Goal: Task Accomplishment & Management: Manage account settings

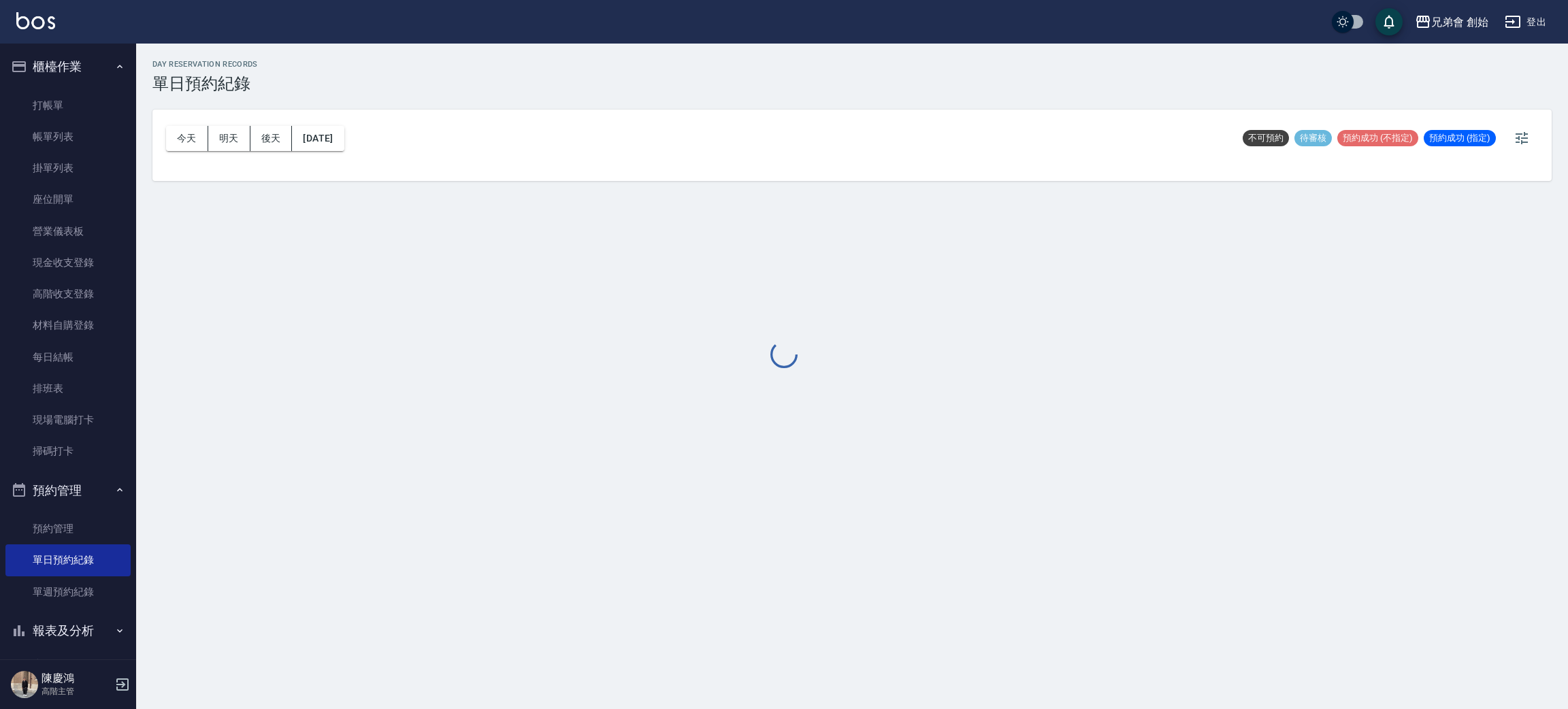
click at [179, 137] on div at bounding box center [784, 354] width 1568 height 709
click at [181, 133] on div at bounding box center [784, 354] width 1568 height 709
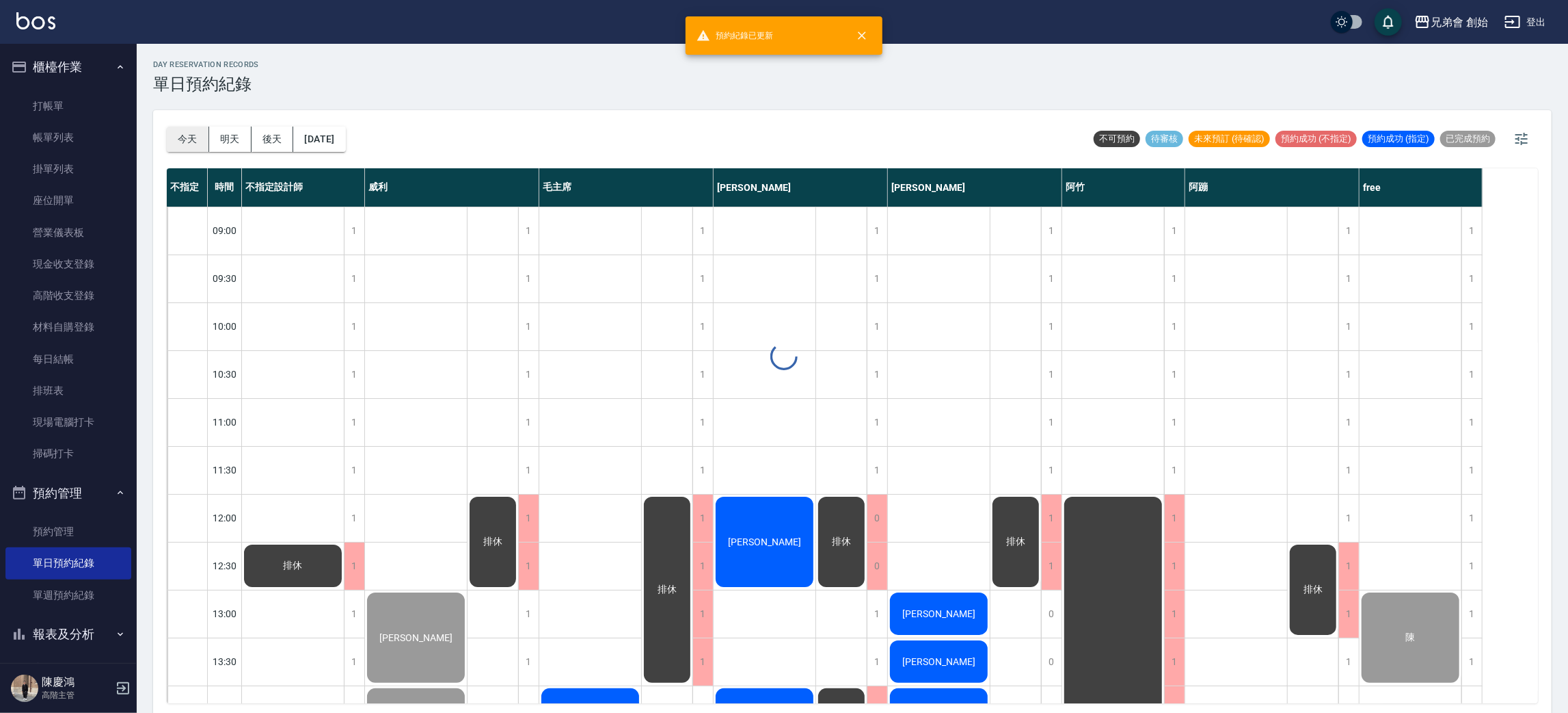
click at [183, 132] on div "day Reservation records 單日預約紀錄 今天 明天 後天 2025/08/21 不可預約 待審核 未來預訂 (待確認) 預約成功 (不指…" at bounding box center [852, 381] width 1431 height 673
click at [187, 137] on button "今天" at bounding box center [188, 139] width 43 height 26
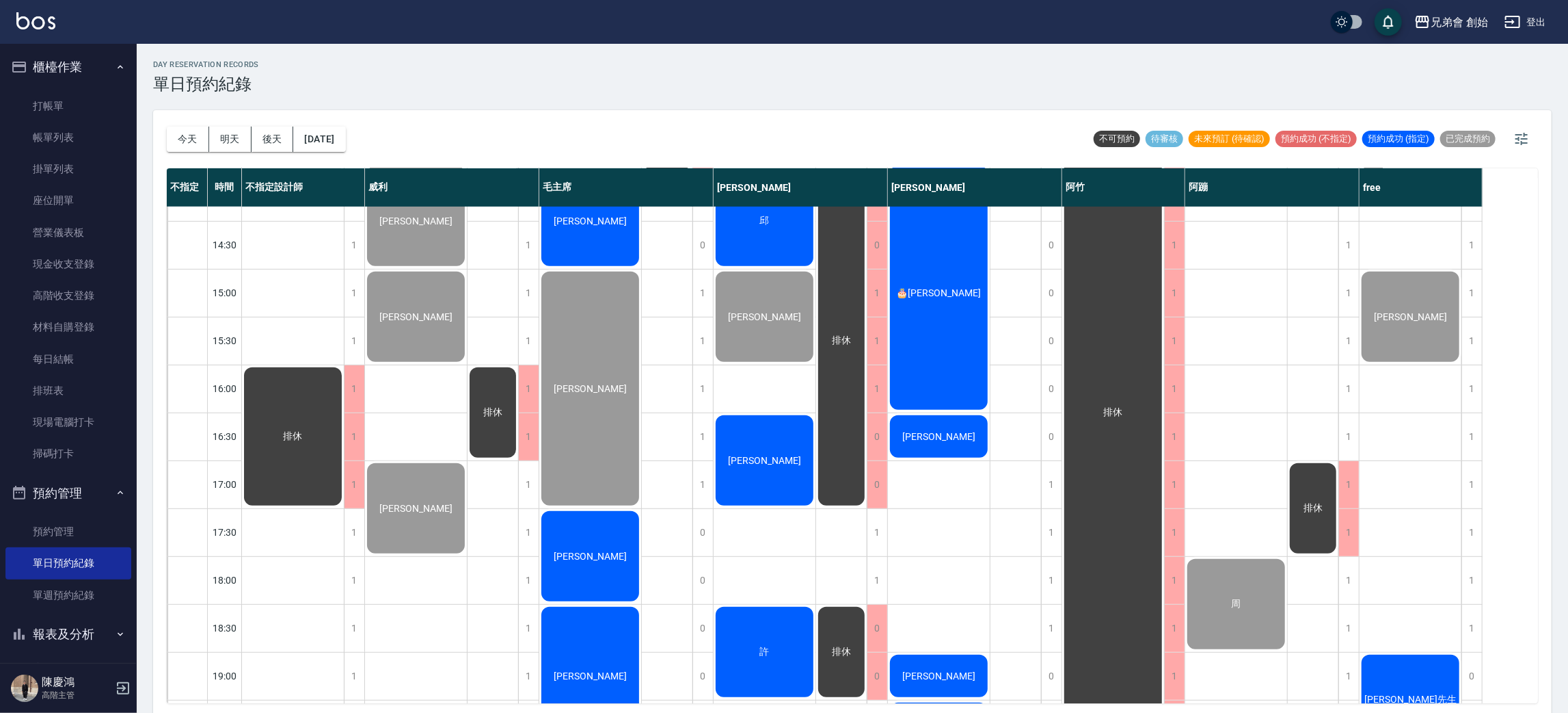
scroll to position [615, 0]
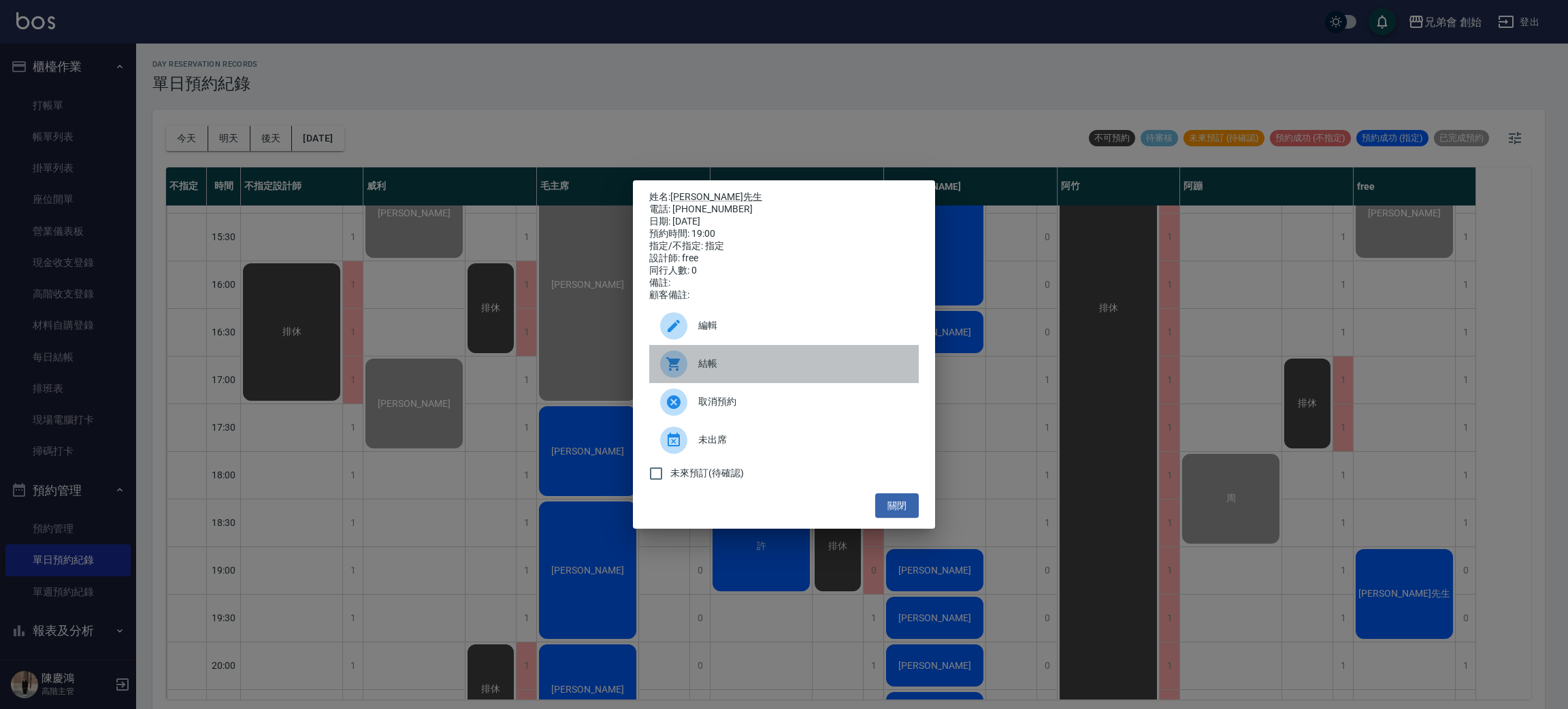
click at [704, 379] on div "結帳" at bounding box center [784, 364] width 270 height 38
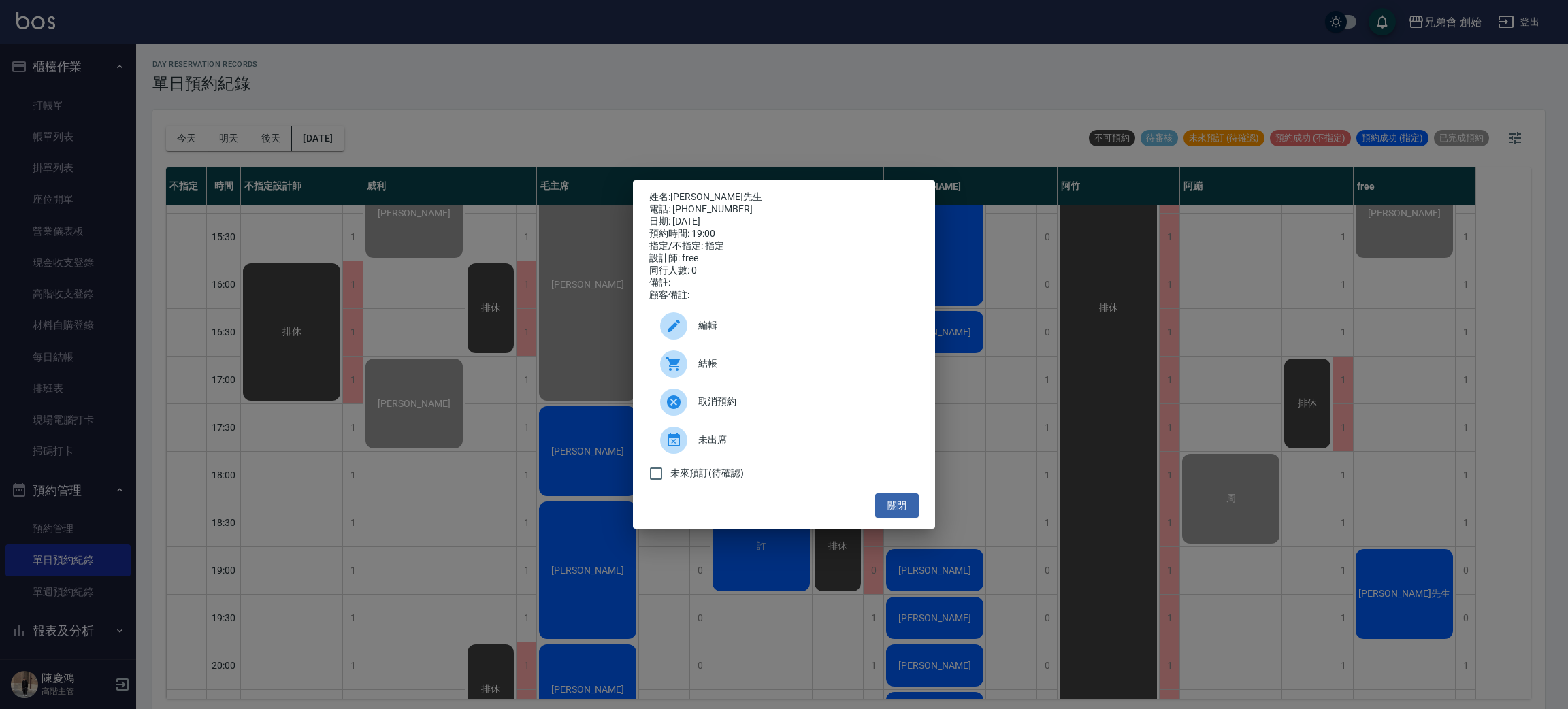
drag, startPoint x: 390, startPoint y: 158, endPoint x: 399, endPoint y: 167, distance: 12.7
click at [398, 167] on div "姓名: 陳先生 電話: 0919099541 日期: 2025/08/21 預約時間: 19:00 指定/不指定: 指定 設計師: free 同行人數: 0 …" at bounding box center [784, 354] width 1568 height 709
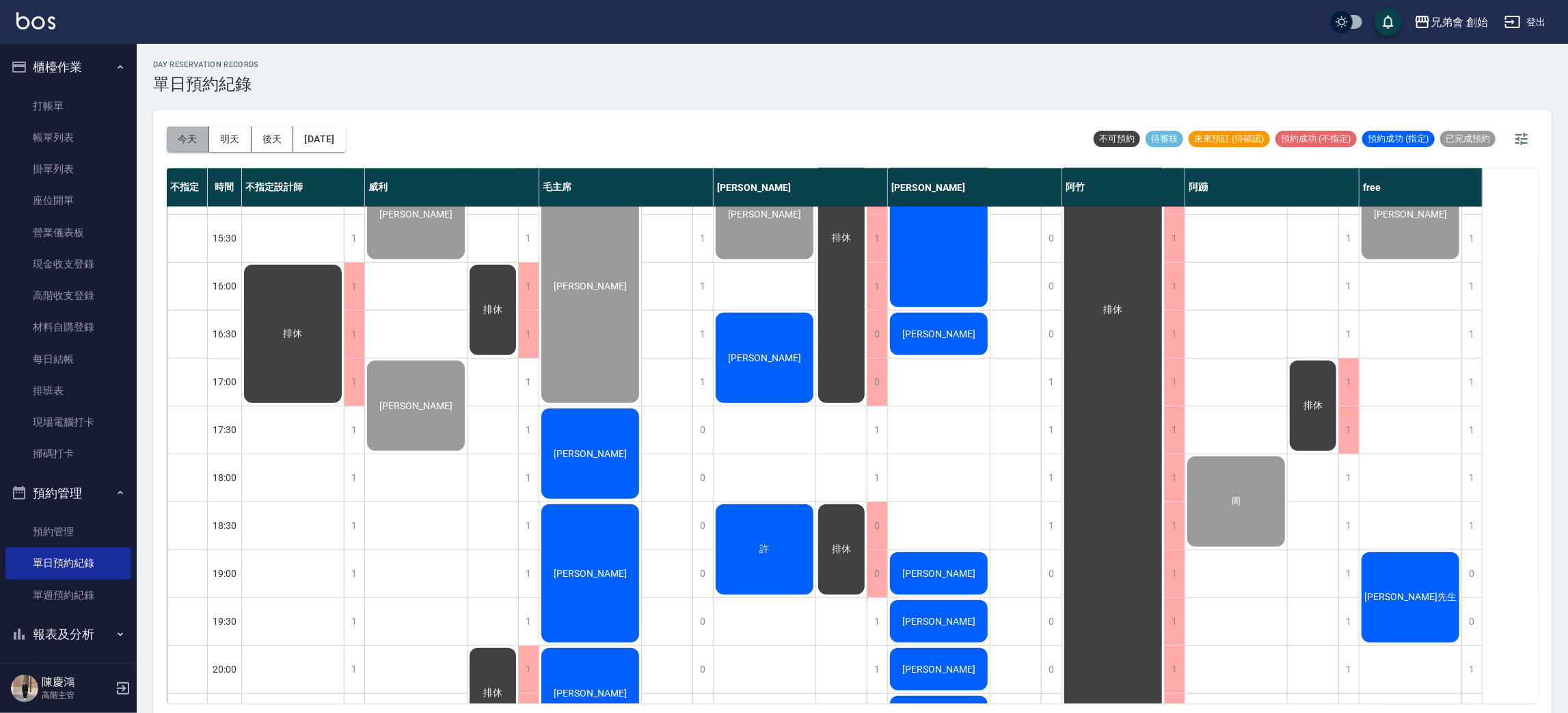
click at [203, 134] on button "今天" at bounding box center [188, 139] width 43 height 26
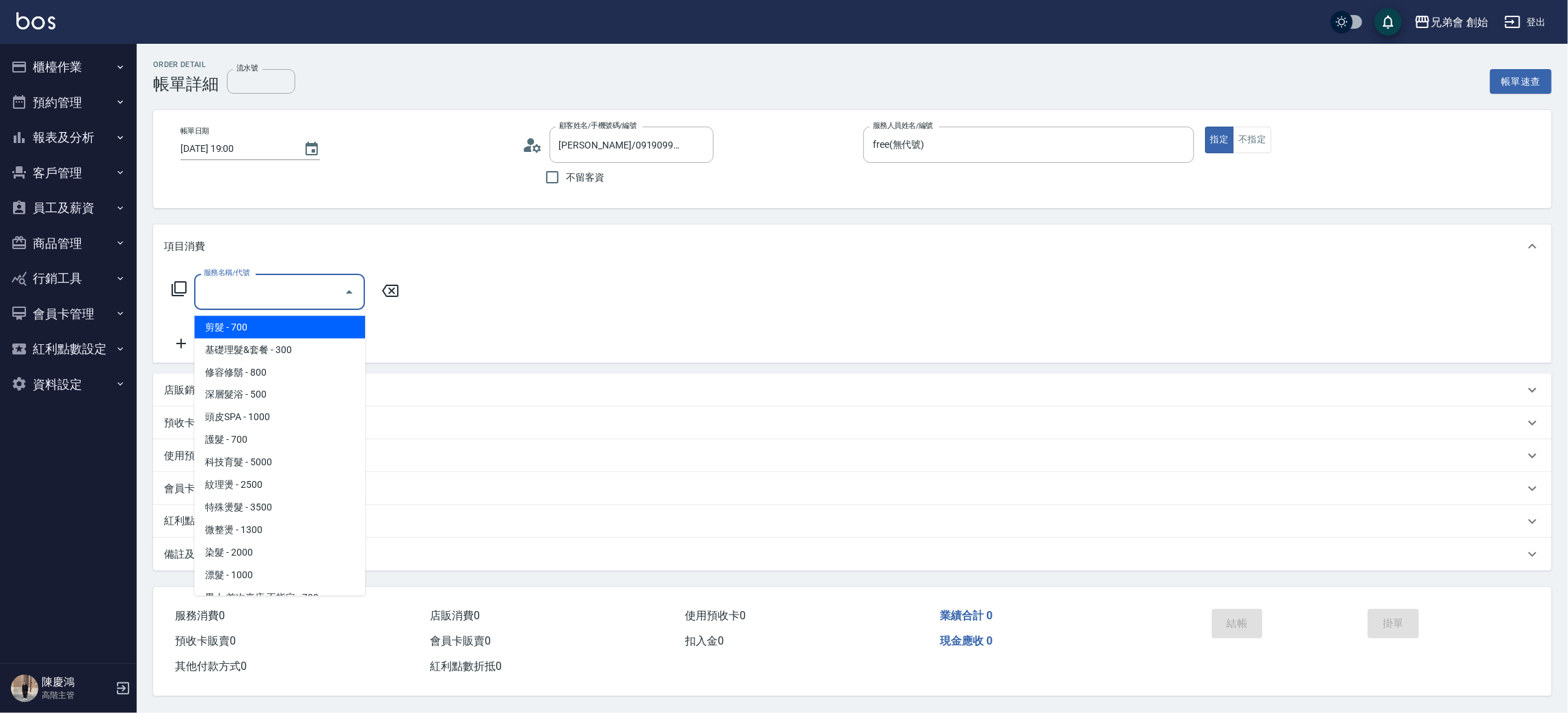
click at [294, 324] on span "剪髮 - 700" at bounding box center [279, 327] width 171 height 23
type input "剪髮(A01)"
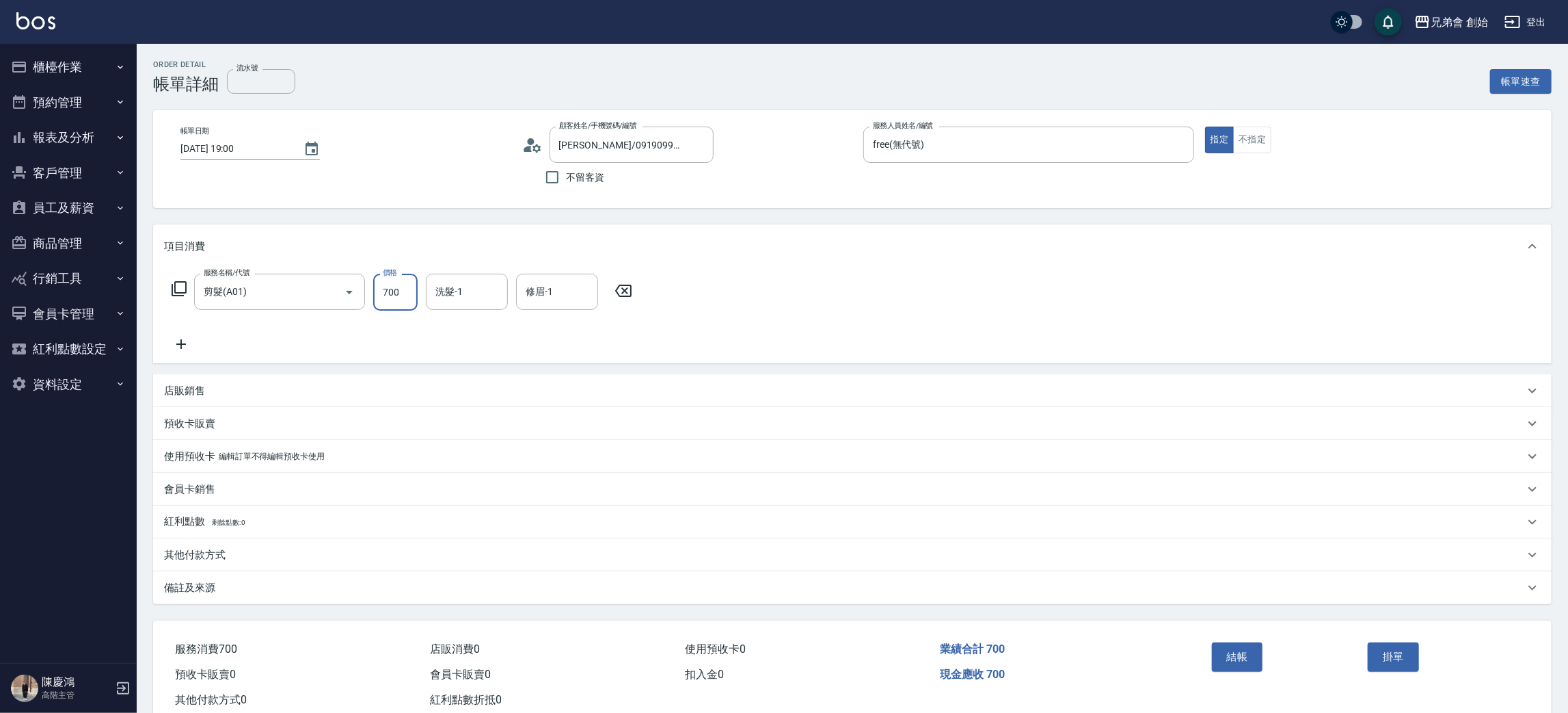
click at [400, 297] on input "700" at bounding box center [395, 292] width 44 height 37
type input "300"
click at [1248, 662] on button "結帳" at bounding box center [1237, 657] width 51 height 28
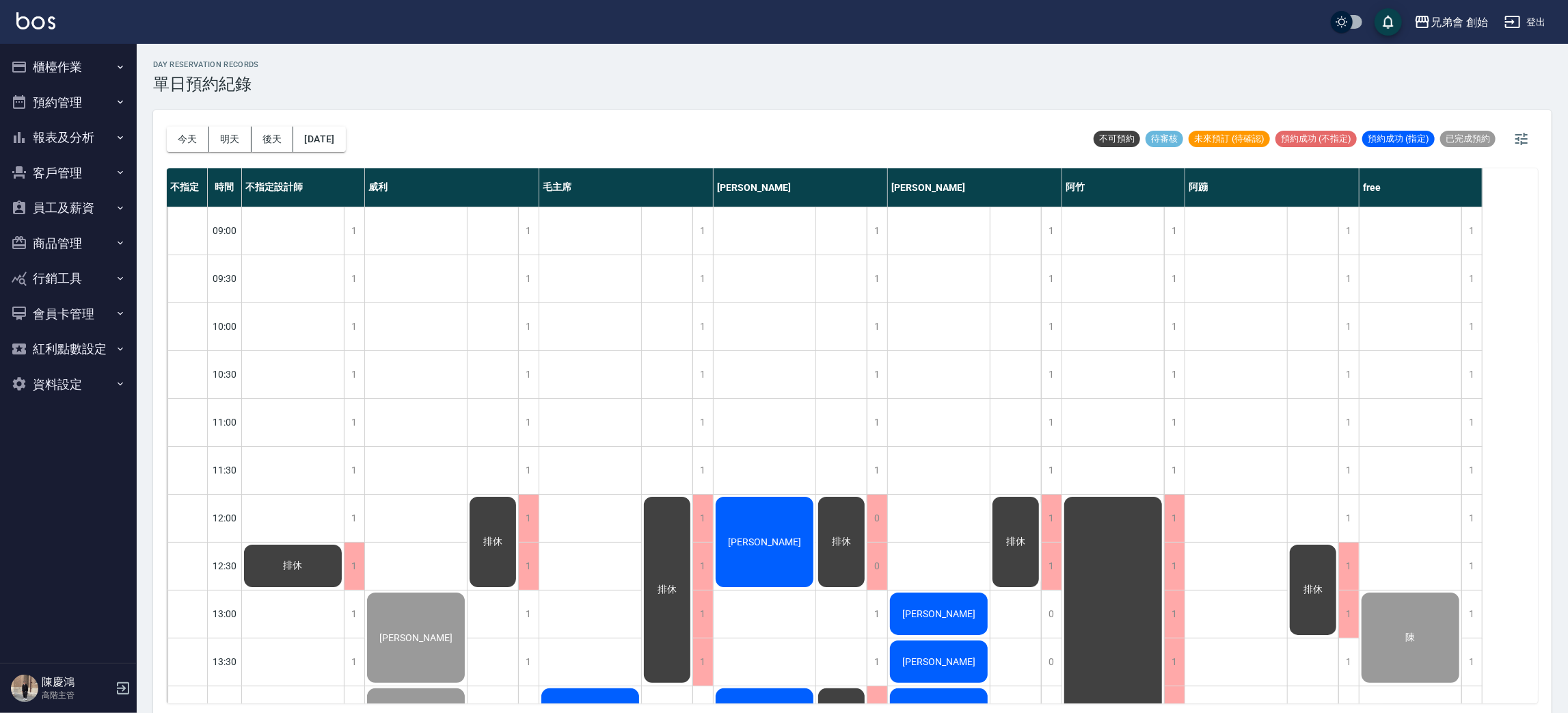
scroll to position [205, 0]
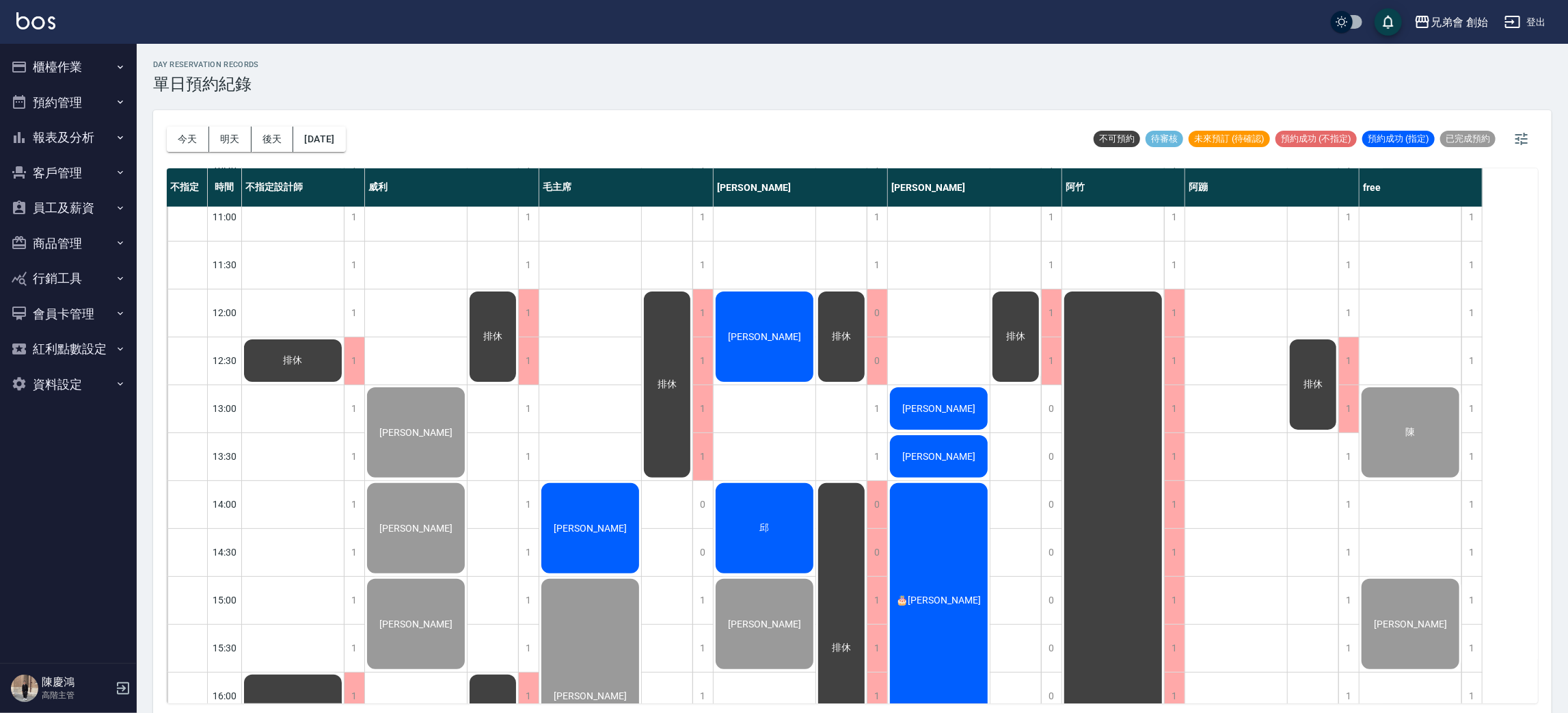
click at [344, 337] on div "孫倩煜" at bounding box center [292, 360] width 102 height 46
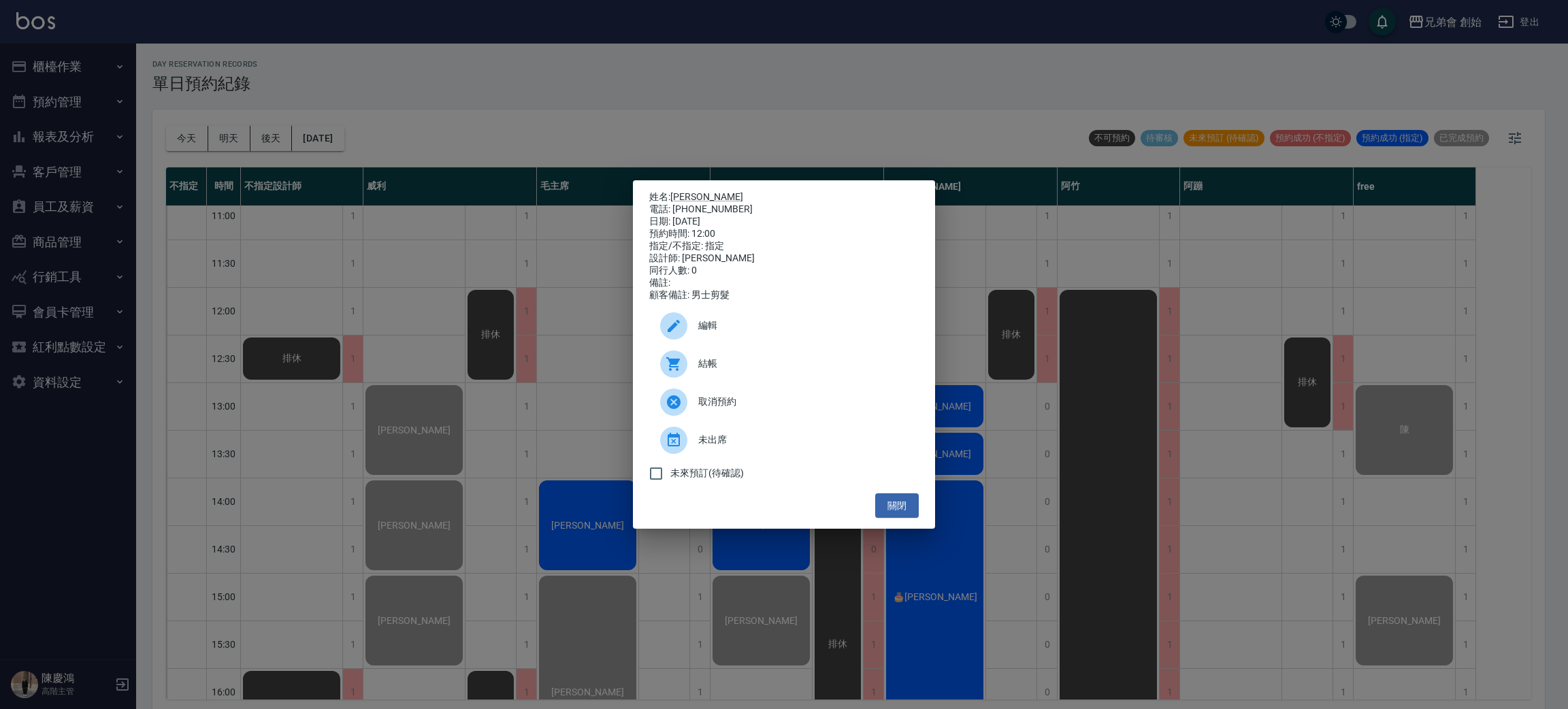
click at [738, 369] on span "結帳" at bounding box center [803, 364] width 210 height 14
click at [921, 117] on div "姓名: 孫倩煜 電話: 0903013119 日期: 2025/08/21 預約時間: 12:00 指定/不指定: 指定 設計師: 歐文 同行人數: 0 備註…" at bounding box center [784, 354] width 1568 height 709
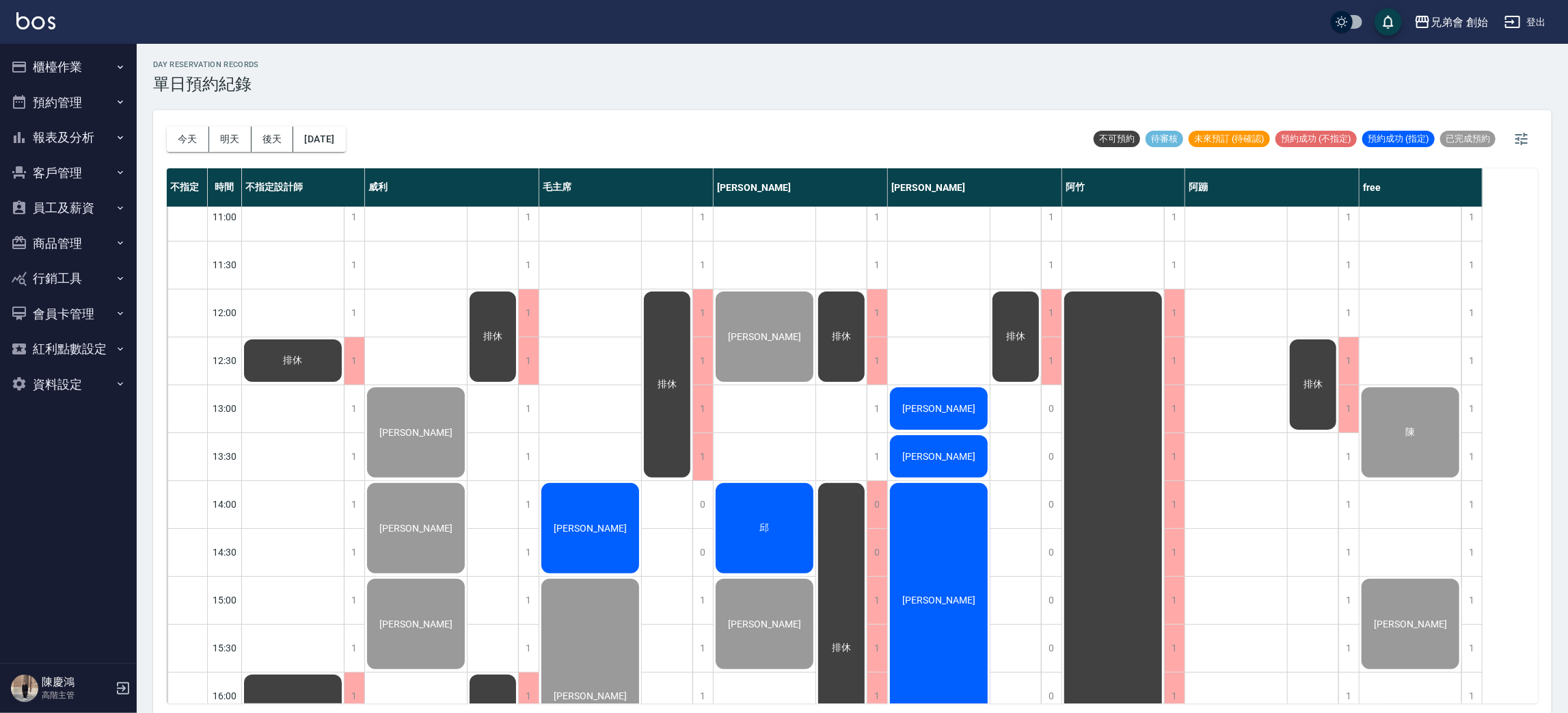
scroll to position [411, 0]
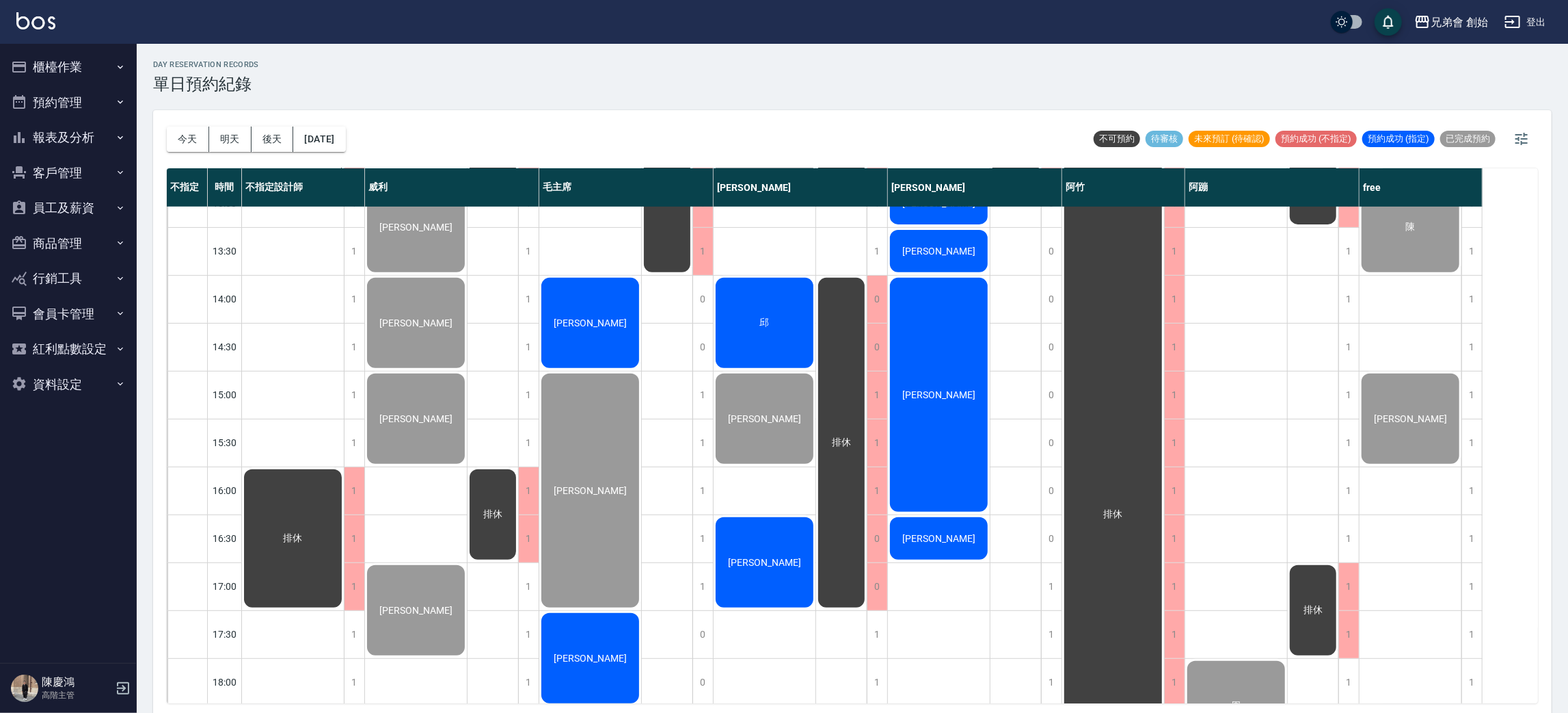
click at [344, 179] on div "邱" at bounding box center [292, 155] width 102 height 46
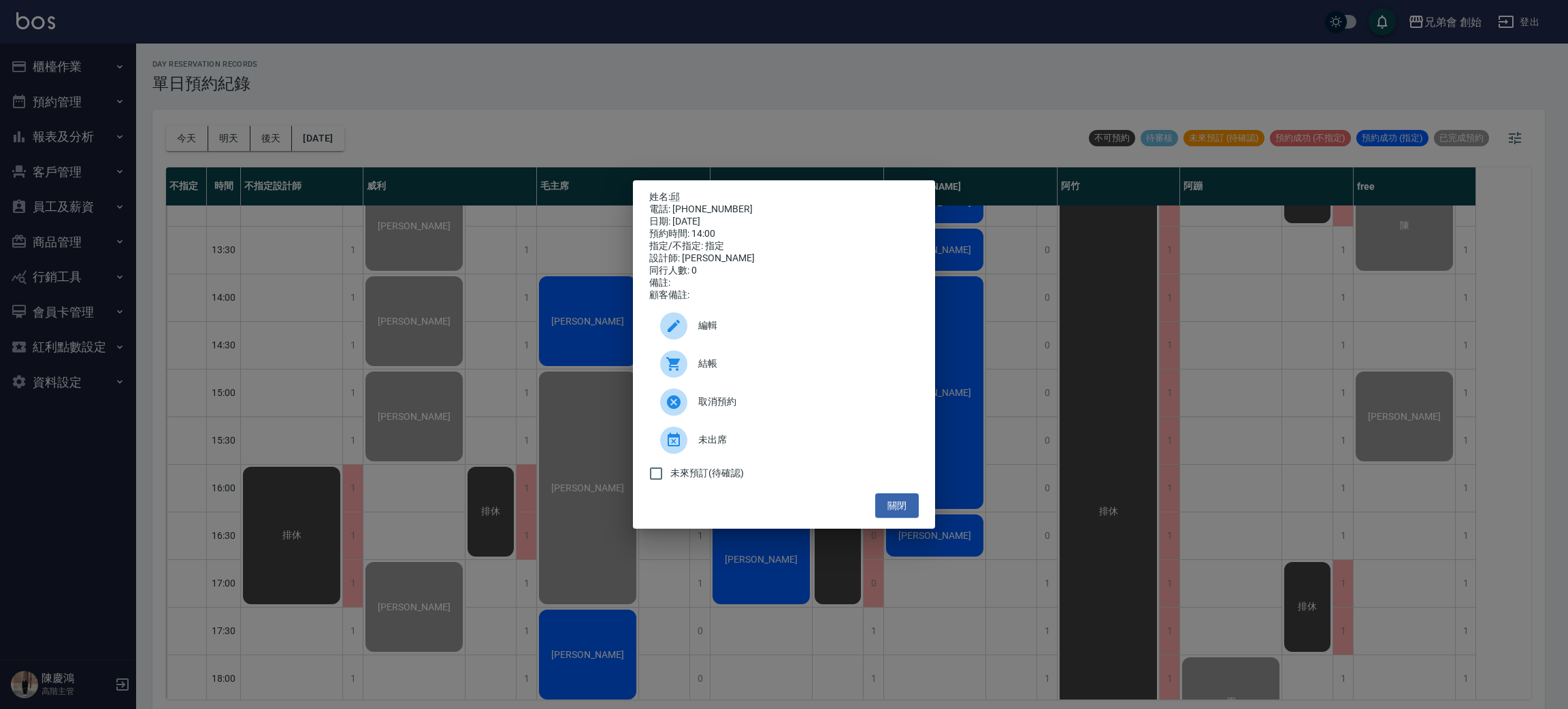
click at [703, 369] on span "結帳" at bounding box center [803, 364] width 210 height 14
click at [549, 28] on div "姓名: 邱 電話: 0908965018 日期: 2025/08/21 預約時間: 14:00 指定/不指定: 指定 設計師: 歐文 同行人數: 0 備註: …" at bounding box center [784, 354] width 1568 height 709
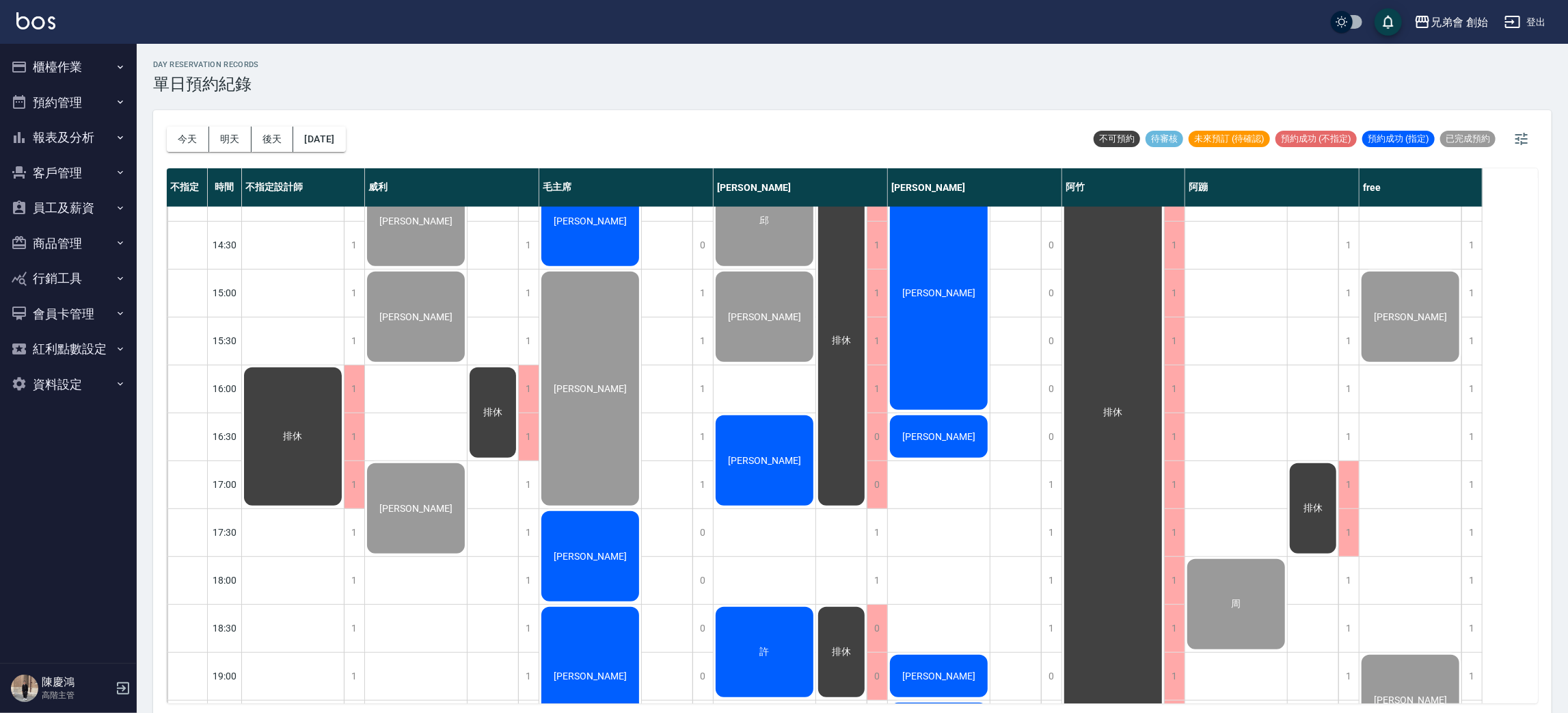
scroll to position [615, 0]
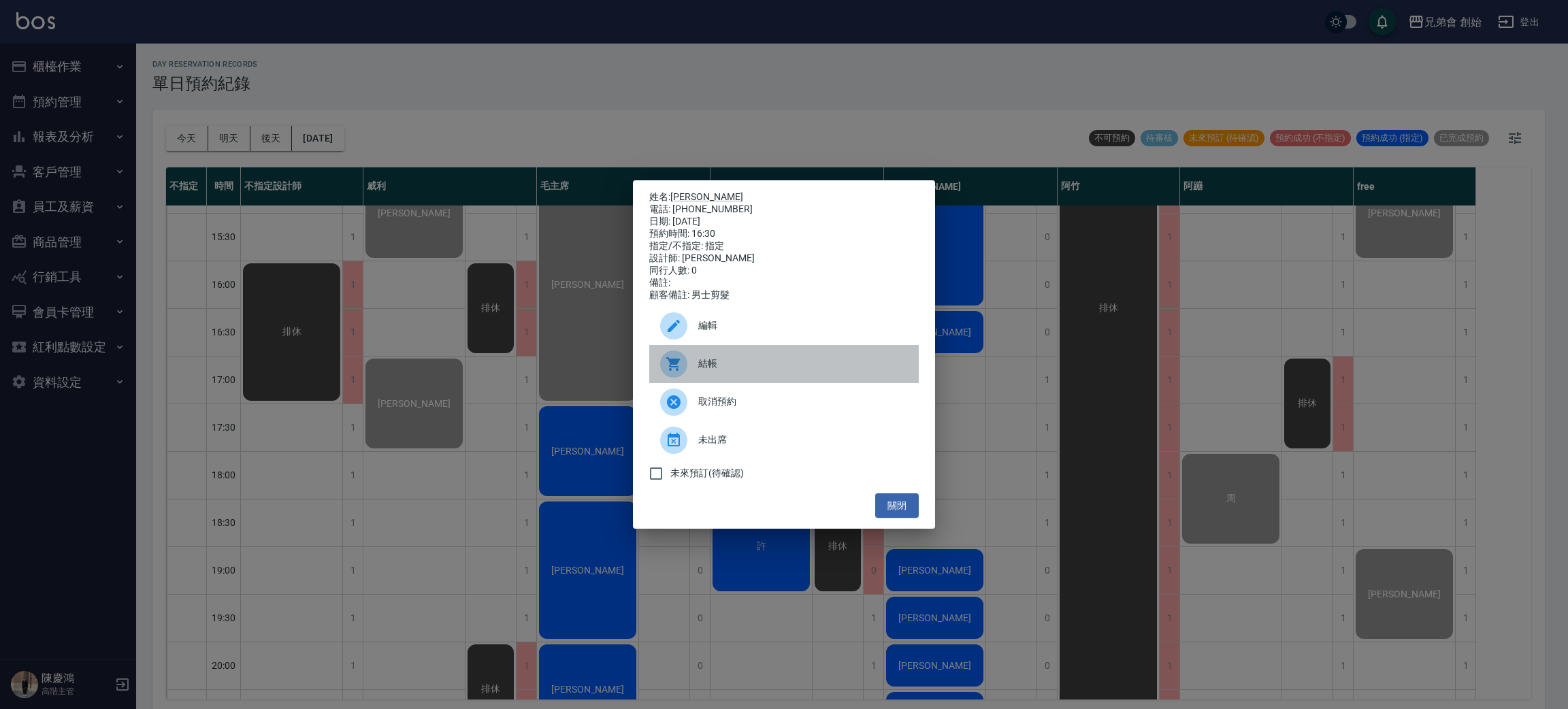
click at [691, 362] on div at bounding box center [679, 364] width 38 height 27
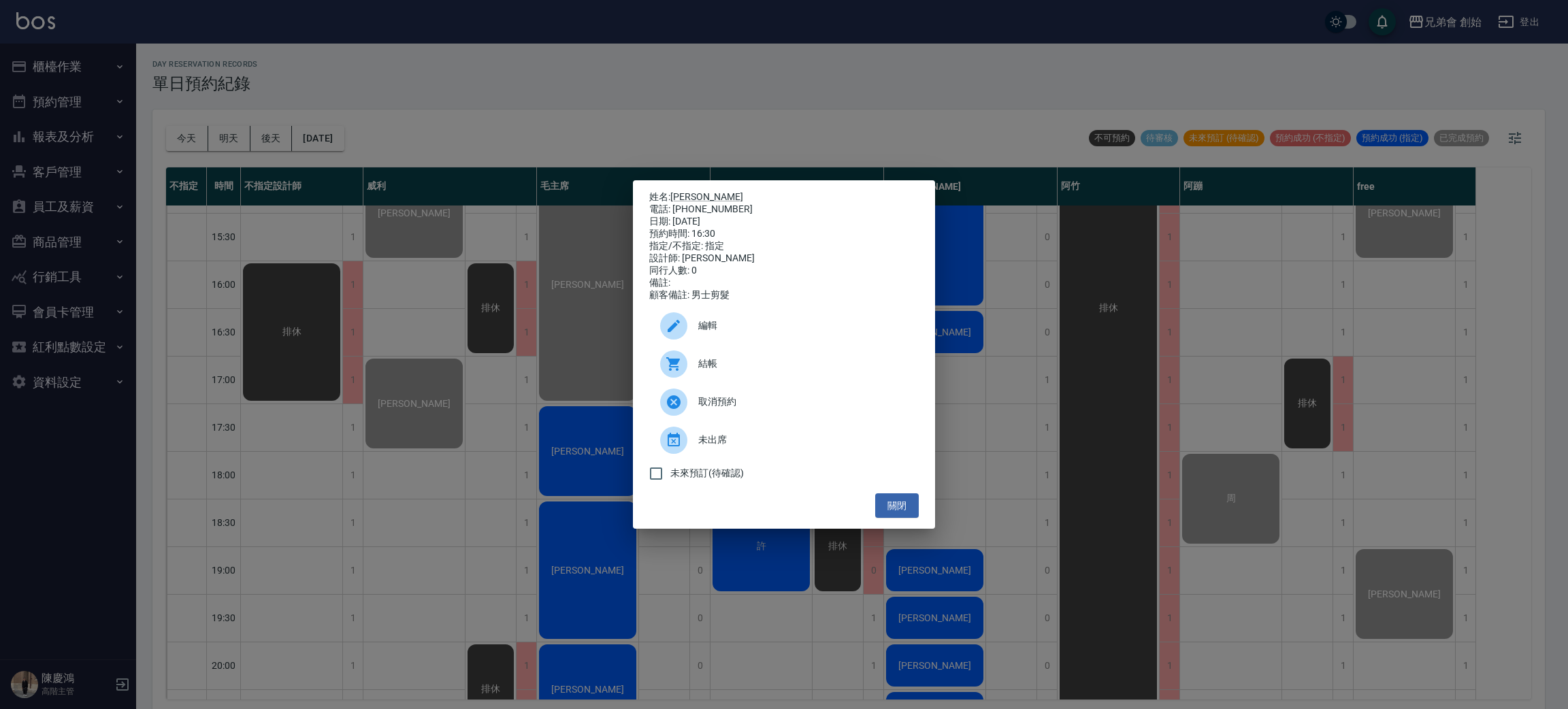
drag, startPoint x: 908, startPoint y: 92, endPoint x: 915, endPoint y: 99, distance: 9.9
click at [915, 99] on div "姓名: 謝宗憬 電話: 0975545146 日期: 2025/08/21 預約時間: 16:30 指定/不指定: 指定 設計師: 歐文 同行人數: 0 備註…" at bounding box center [784, 354] width 1568 height 709
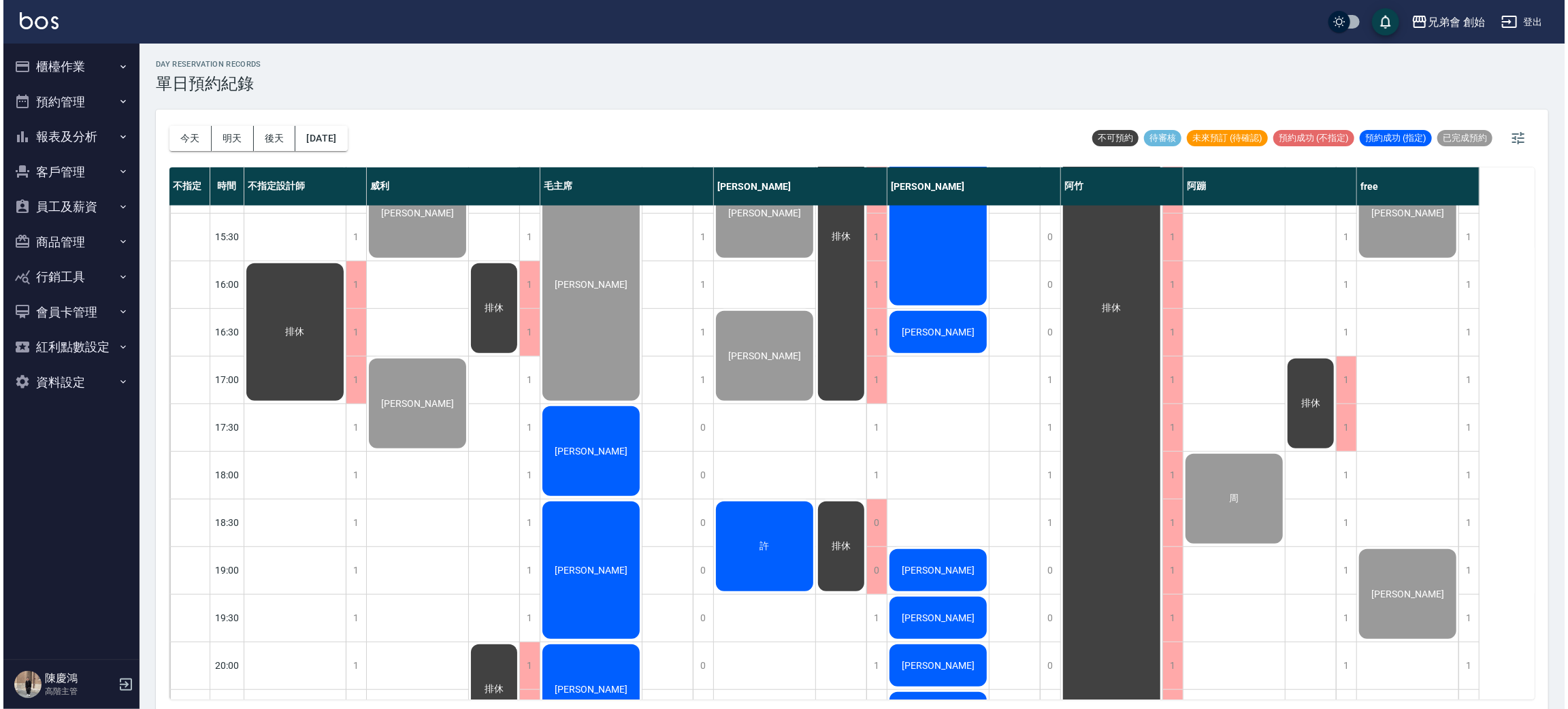
scroll to position [817, 0]
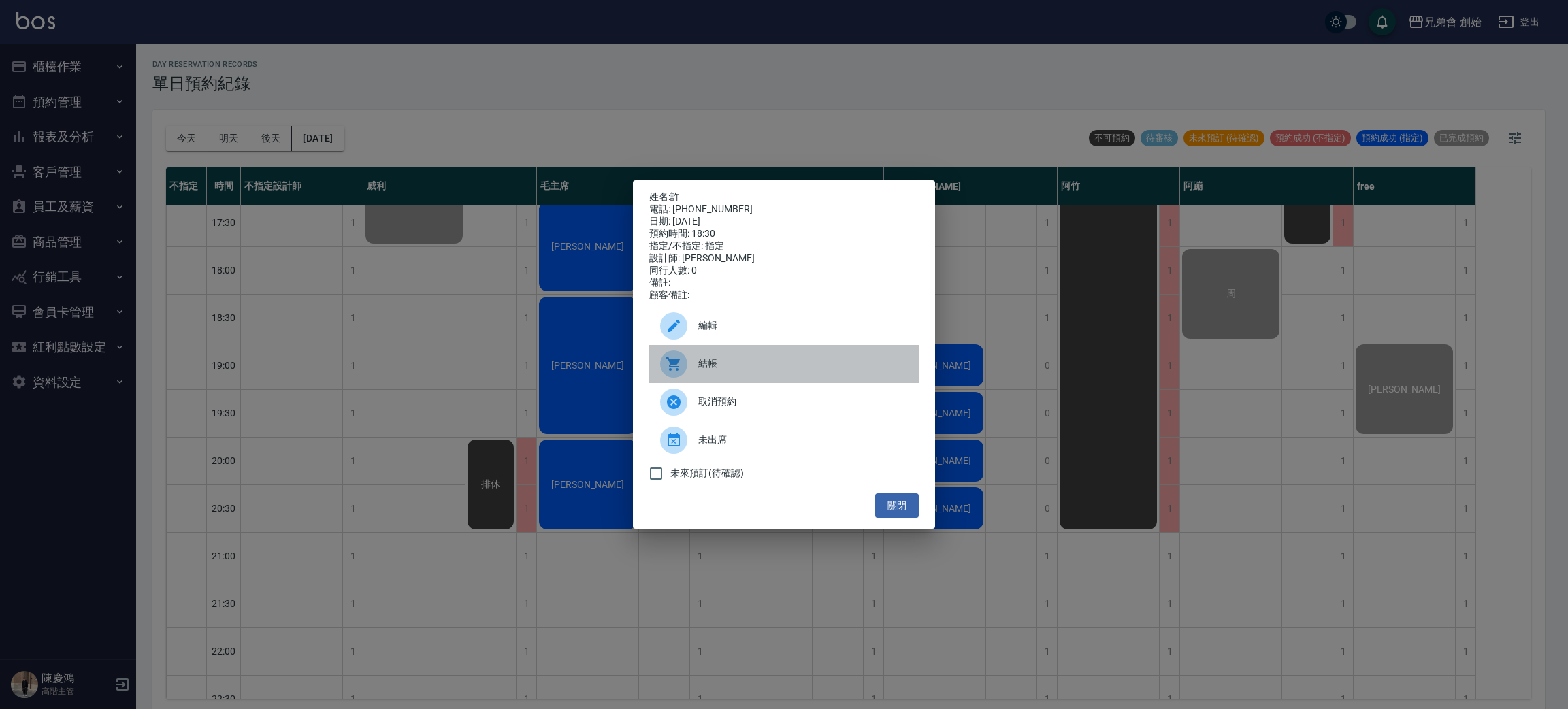
click at [706, 370] on span "結帳" at bounding box center [803, 364] width 210 height 14
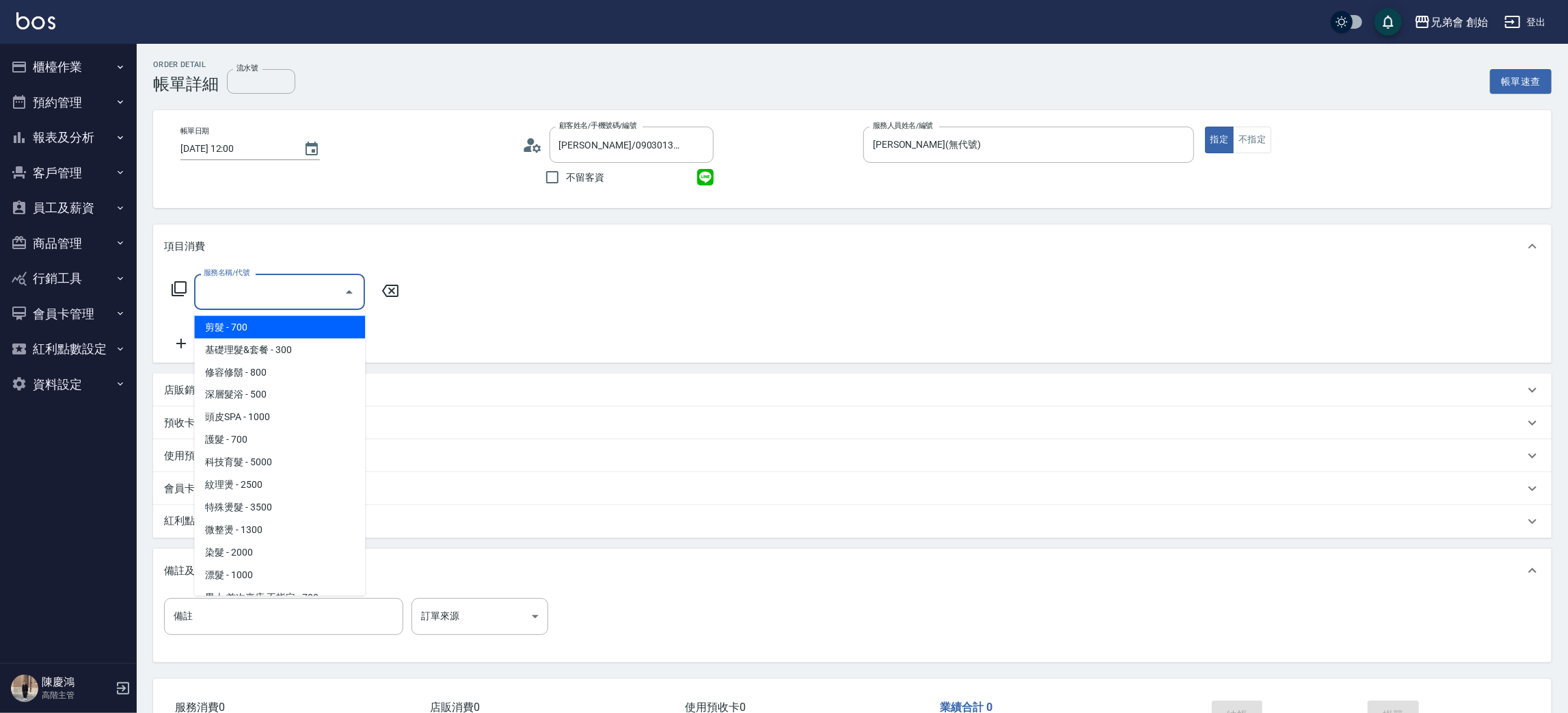
click at [260, 299] on input "服務名稱/代號" at bounding box center [270, 292] width 138 height 24
click at [284, 331] on span "剪髮 - 700" at bounding box center [279, 327] width 171 height 23
type input "剪髮(A01)"
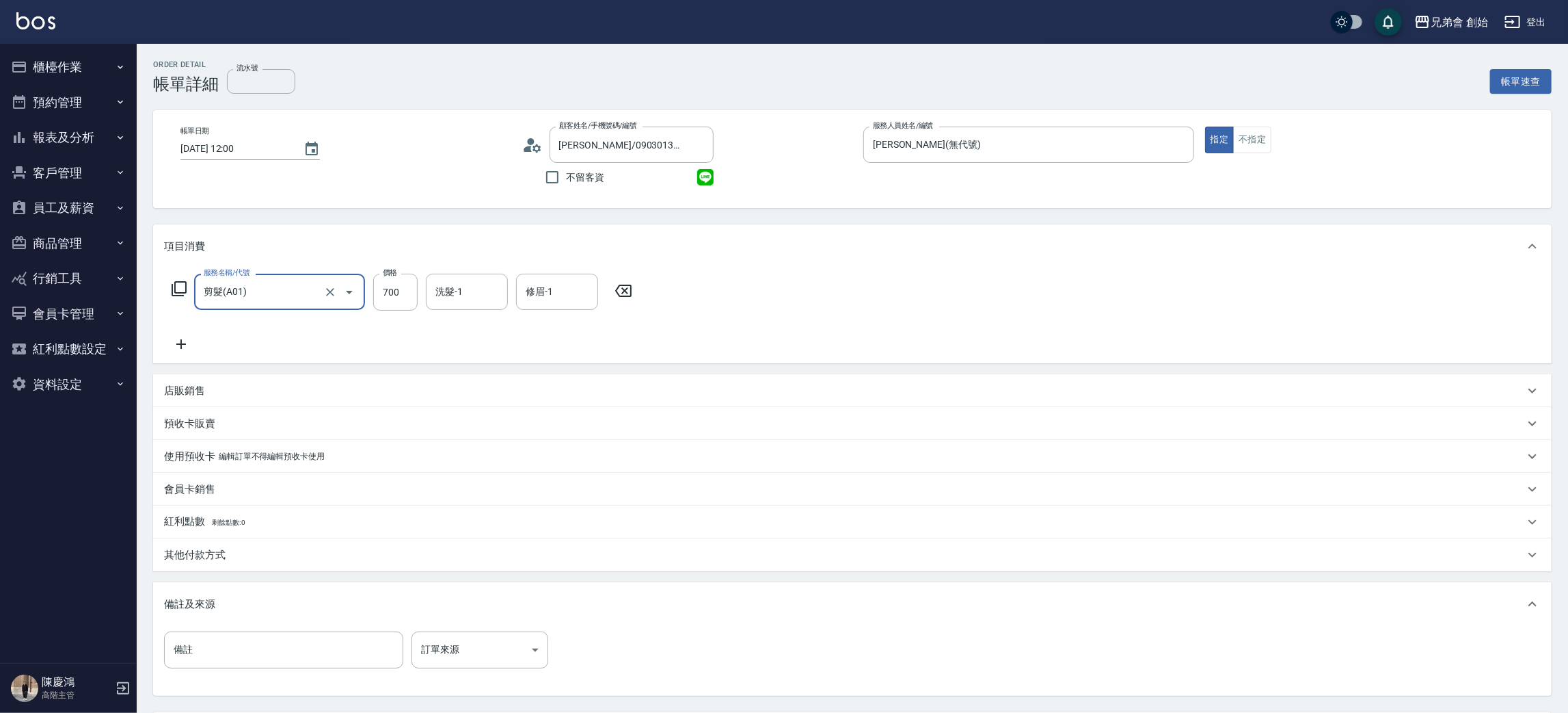
scroll to position [128, 0]
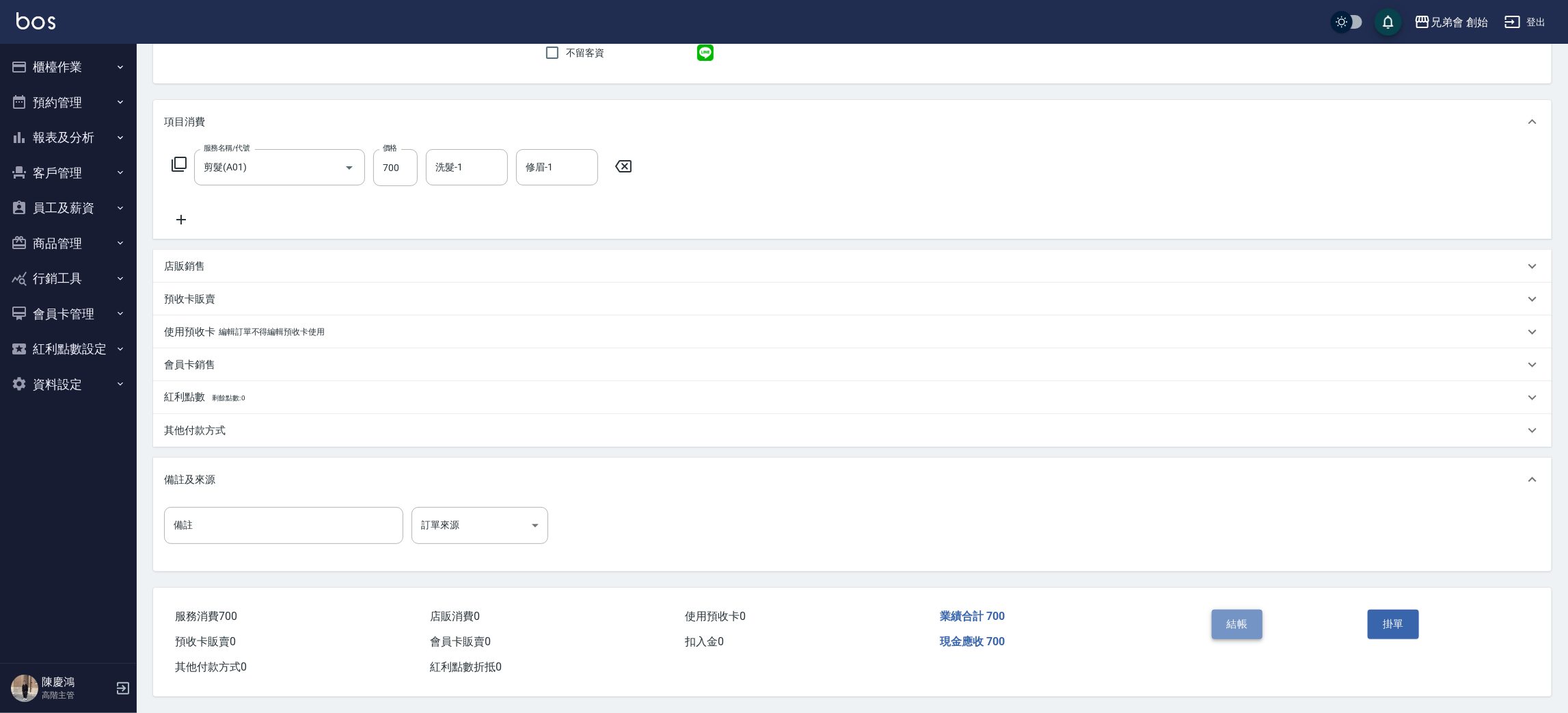
click at [1227, 613] on button "結帳" at bounding box center [1237, 623] width 51 height 28
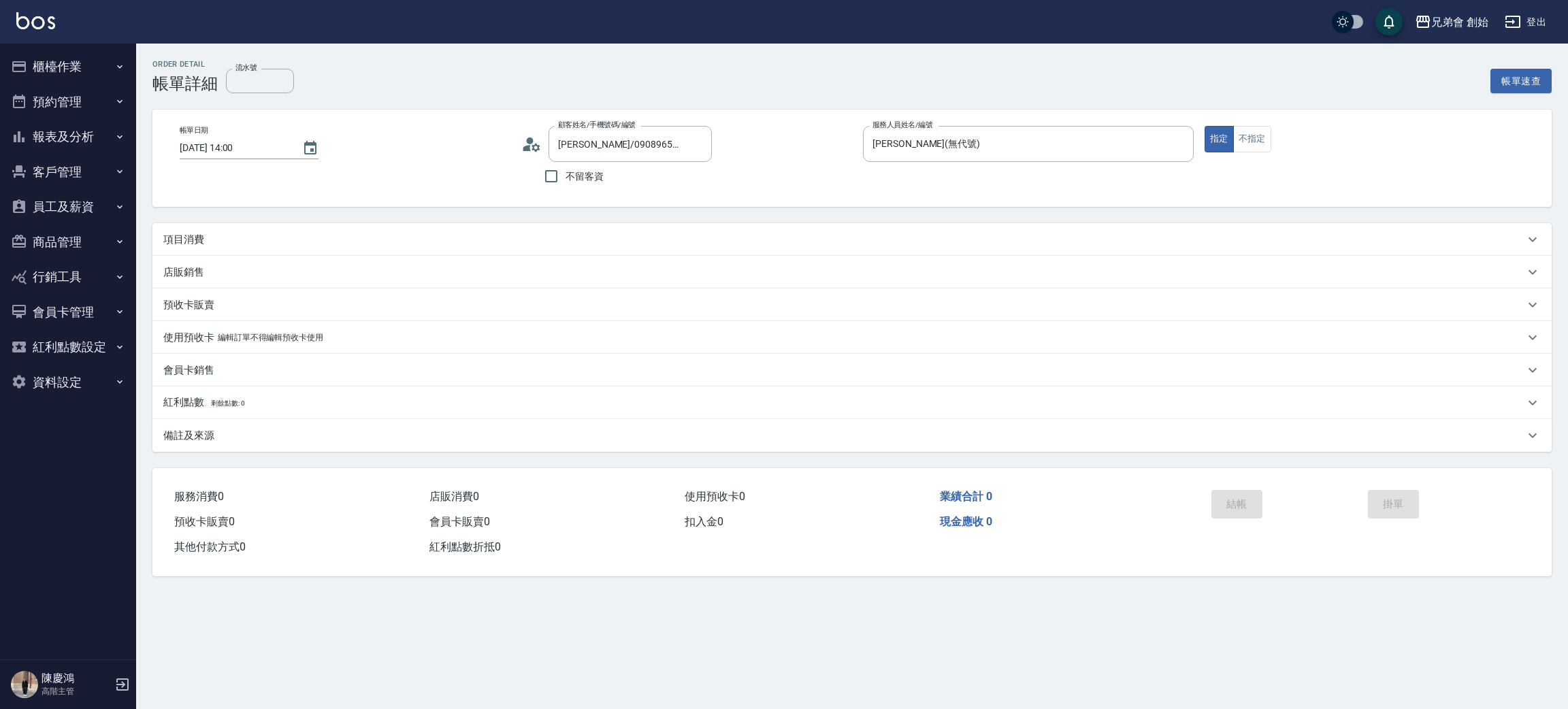
click at [534, 146] on icon at bounding box center [531, 144] width 21 height 21
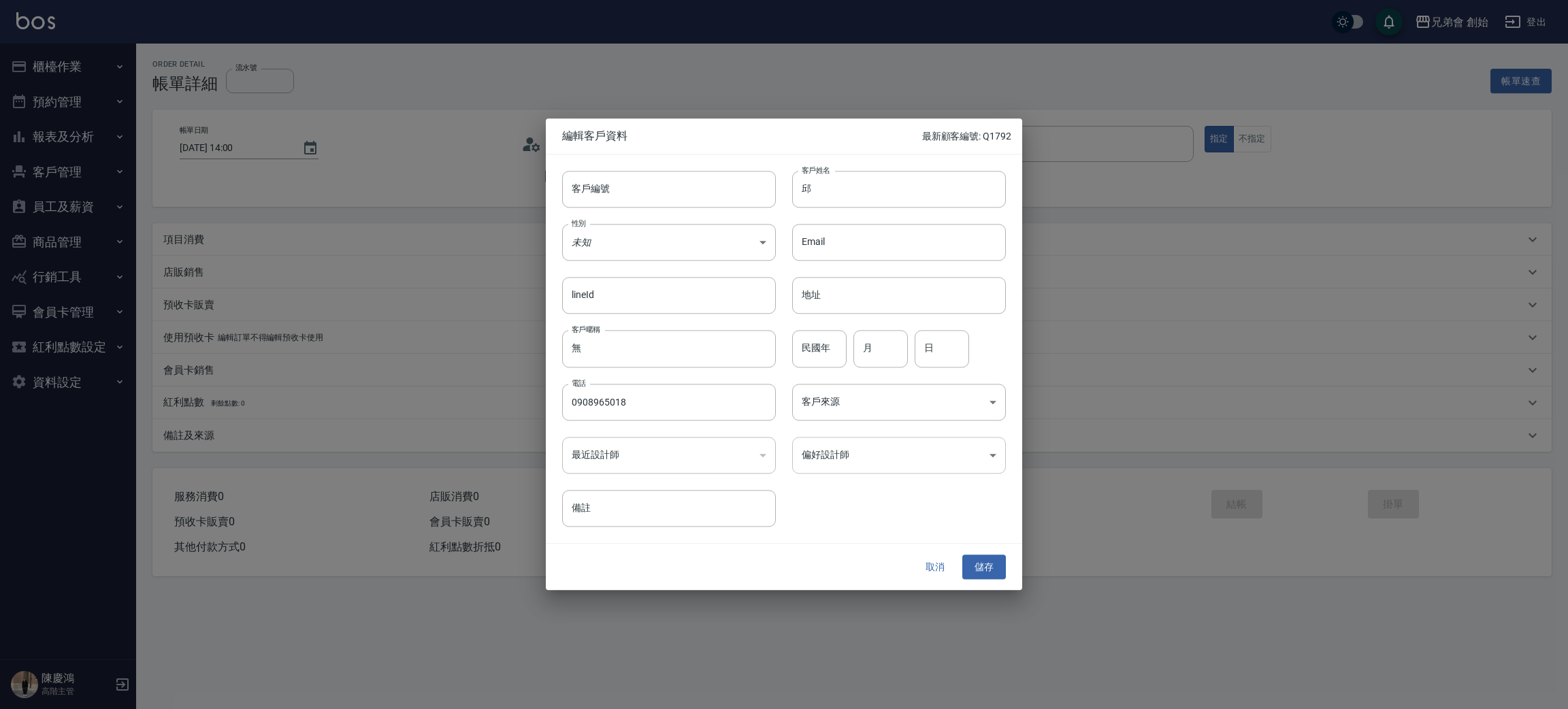
click at [902, 463] on body "兄弟會 創始 登出 櫃檯作業 打帳單 帳單列表 掛單列表 座位開單 營業儀表板 現金收支登錄 高階收支登錄 材料自購登錄 每日結帳 排班表 現場電腦打卡 掃碼…" at bounding box center [784, 354] width 1568 height 709
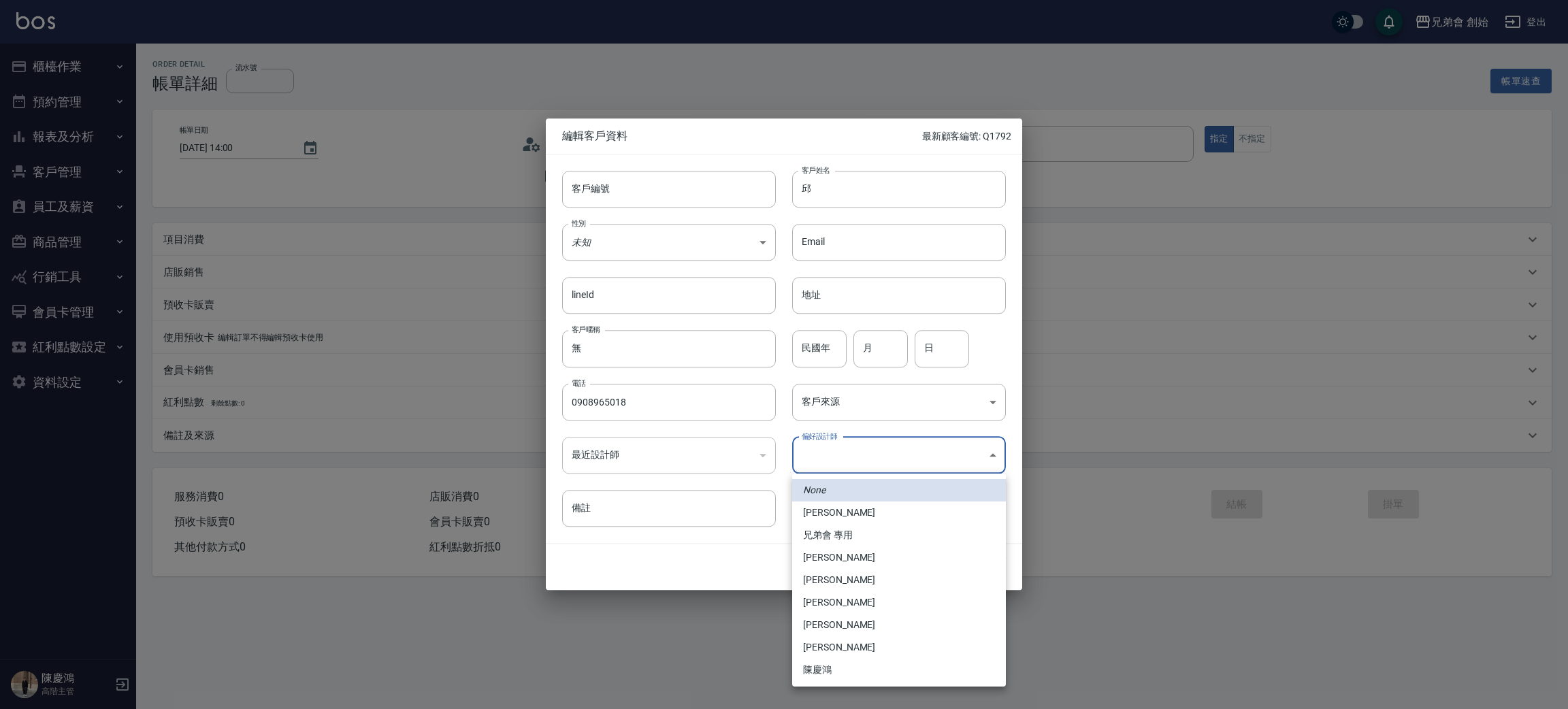
click at [849, 557] on li "[PERSON_NAME]" at bounding box center [899, 558] width 214 height 23
type input "1456ae5b-d9bb-440a-9f01-028db65cd7e3"
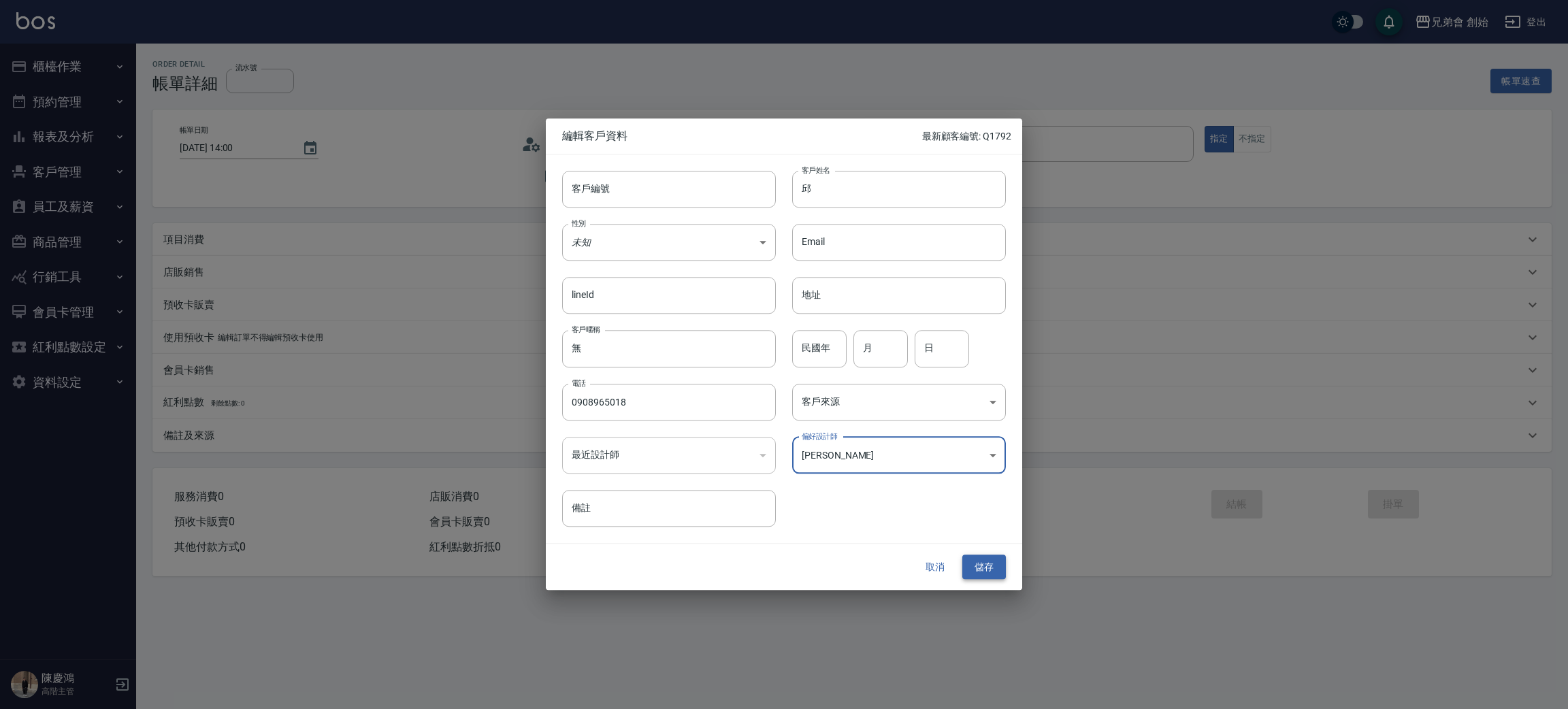
click at [987, 565] on button "儲存" at bounding box center [984, 567] width 44 height 25
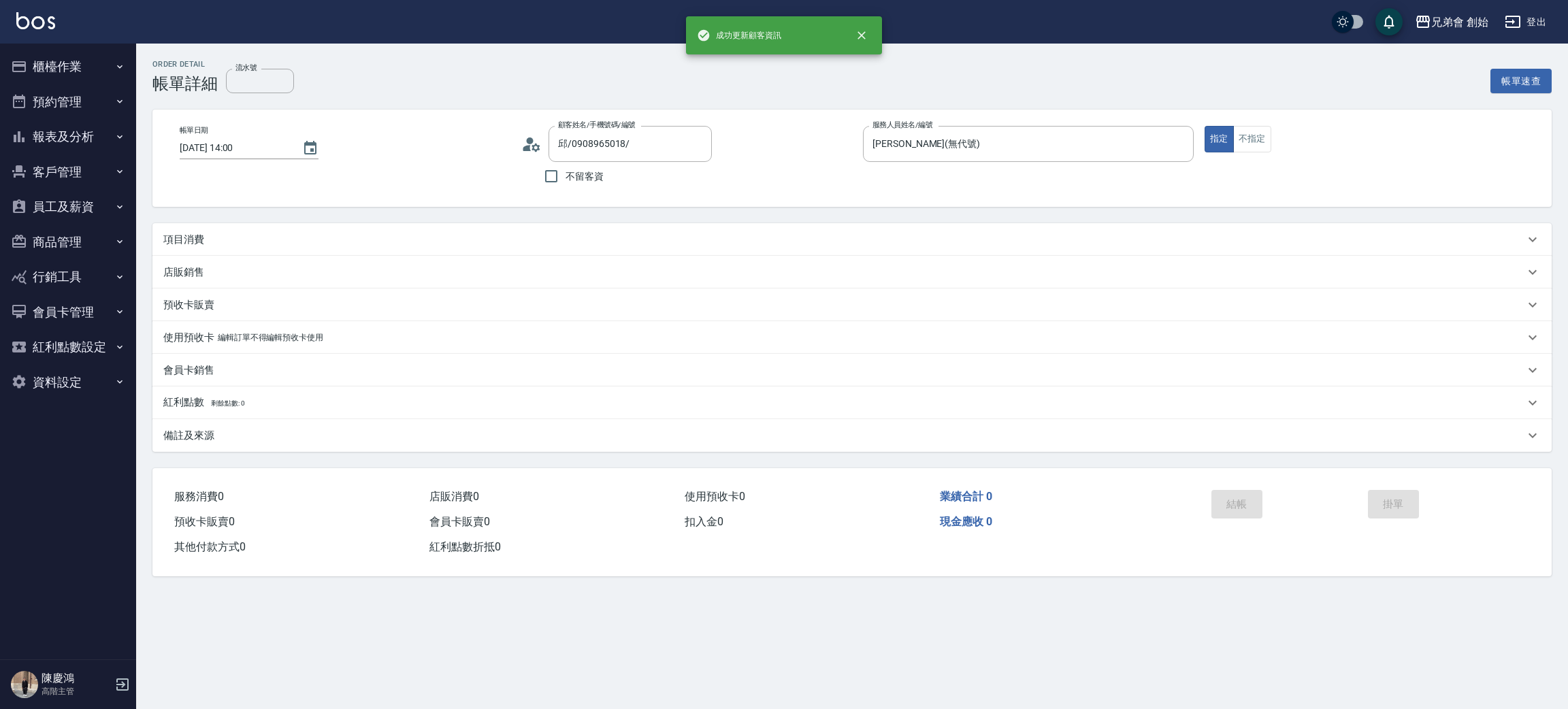
type input "邱/0908965018/"
click at [221, 234] on div "項目消費" at bounding box center [844, 240] width 1361 height 14
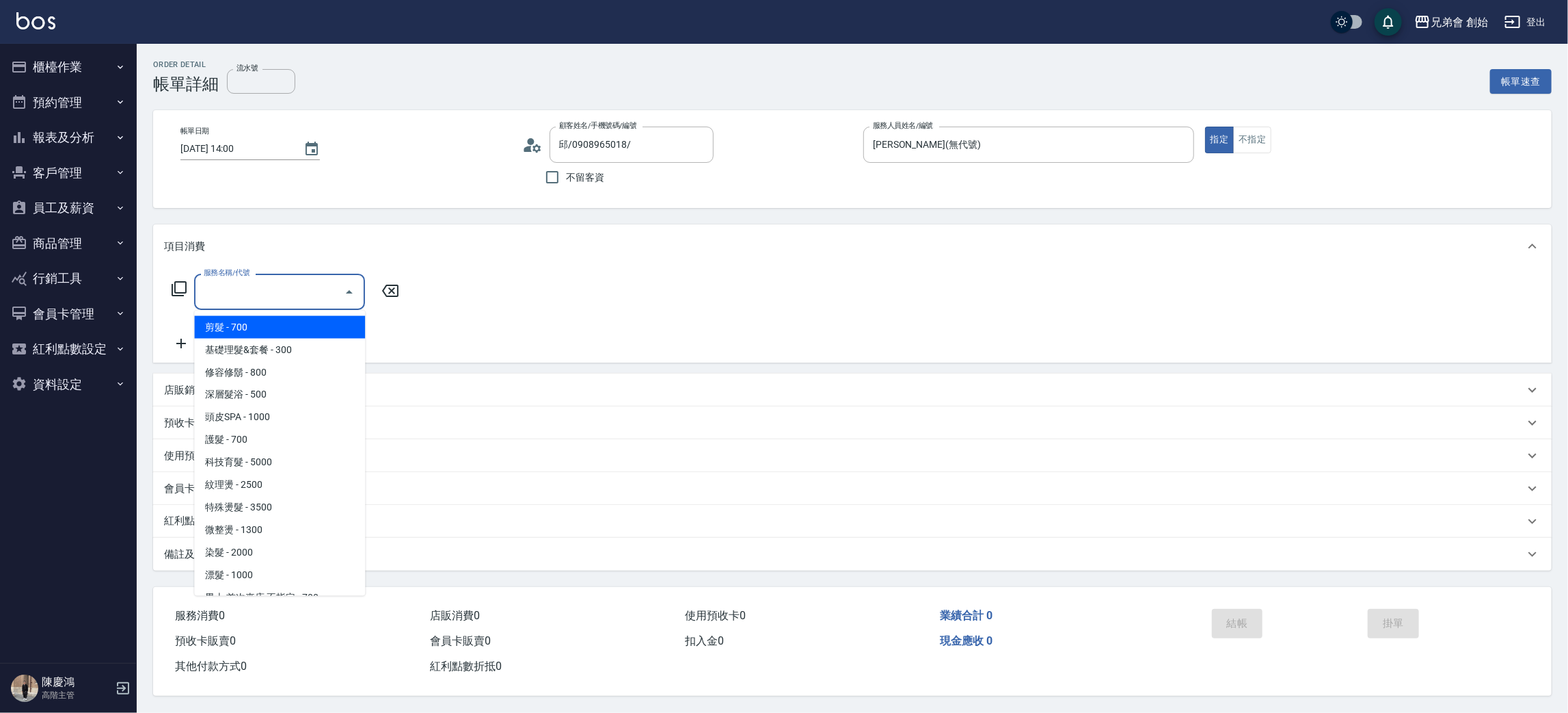
click at [249, 287] on input "服務名稱/代號" at bounding box center [270, 292] width 138 height 24
click at [277, 329] on span "剪髮 - 700" at bounding box center [279, 327] width 171 height 23
type input "剪髮(A01)"
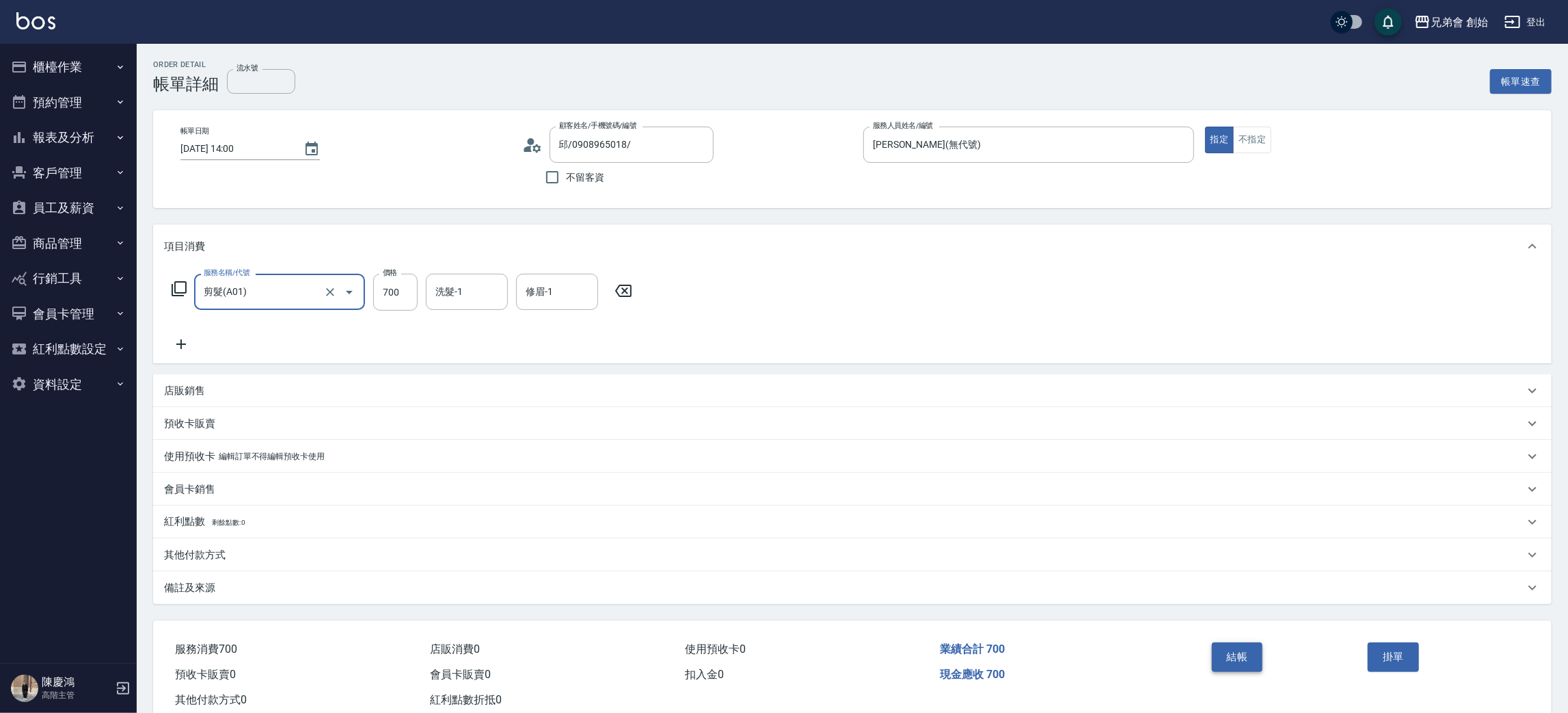
click at [1220, 658] on button "結帳" at bounding box center [1237, 657] width 51 height 28
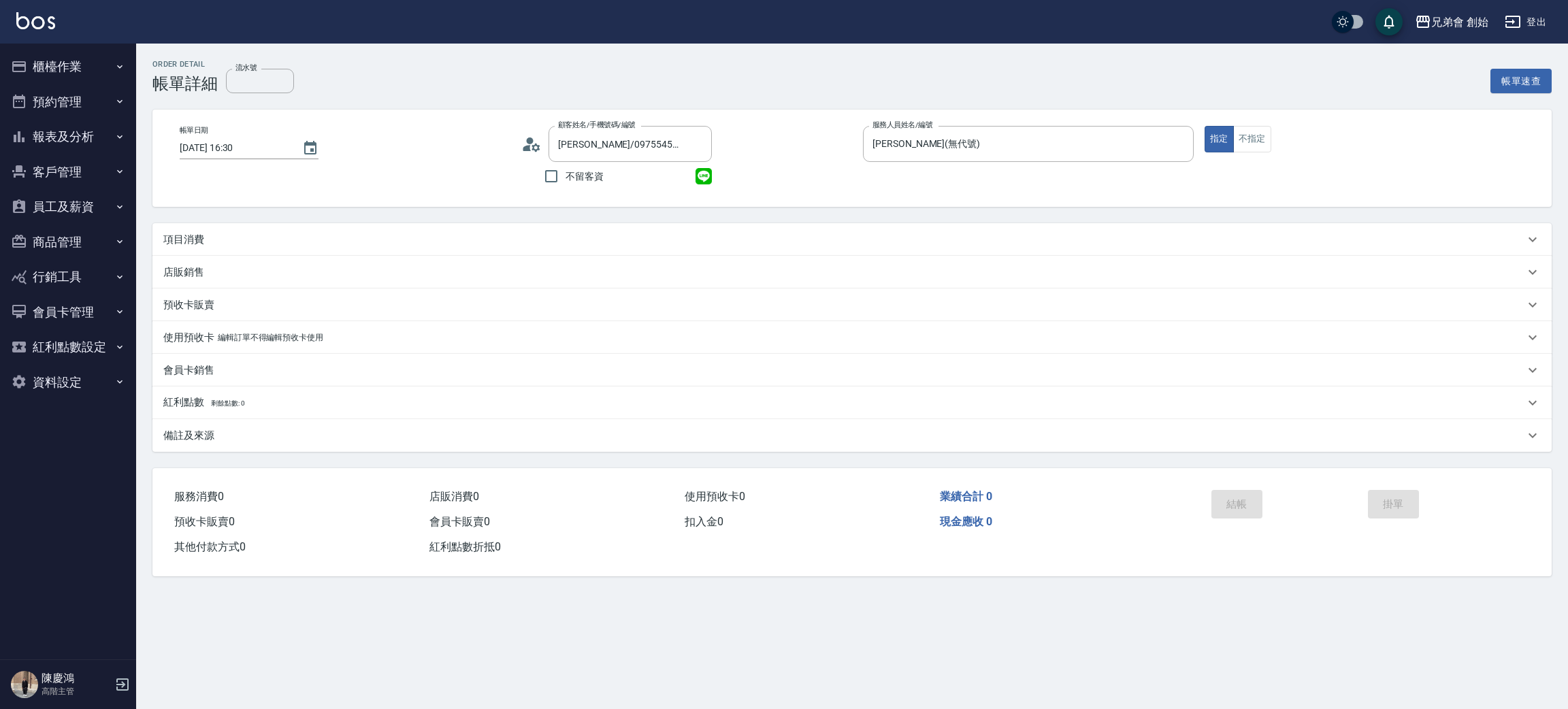
click at [215, 240] on div "項目消費" at bounding box center [844, 240] width 1361 height 14
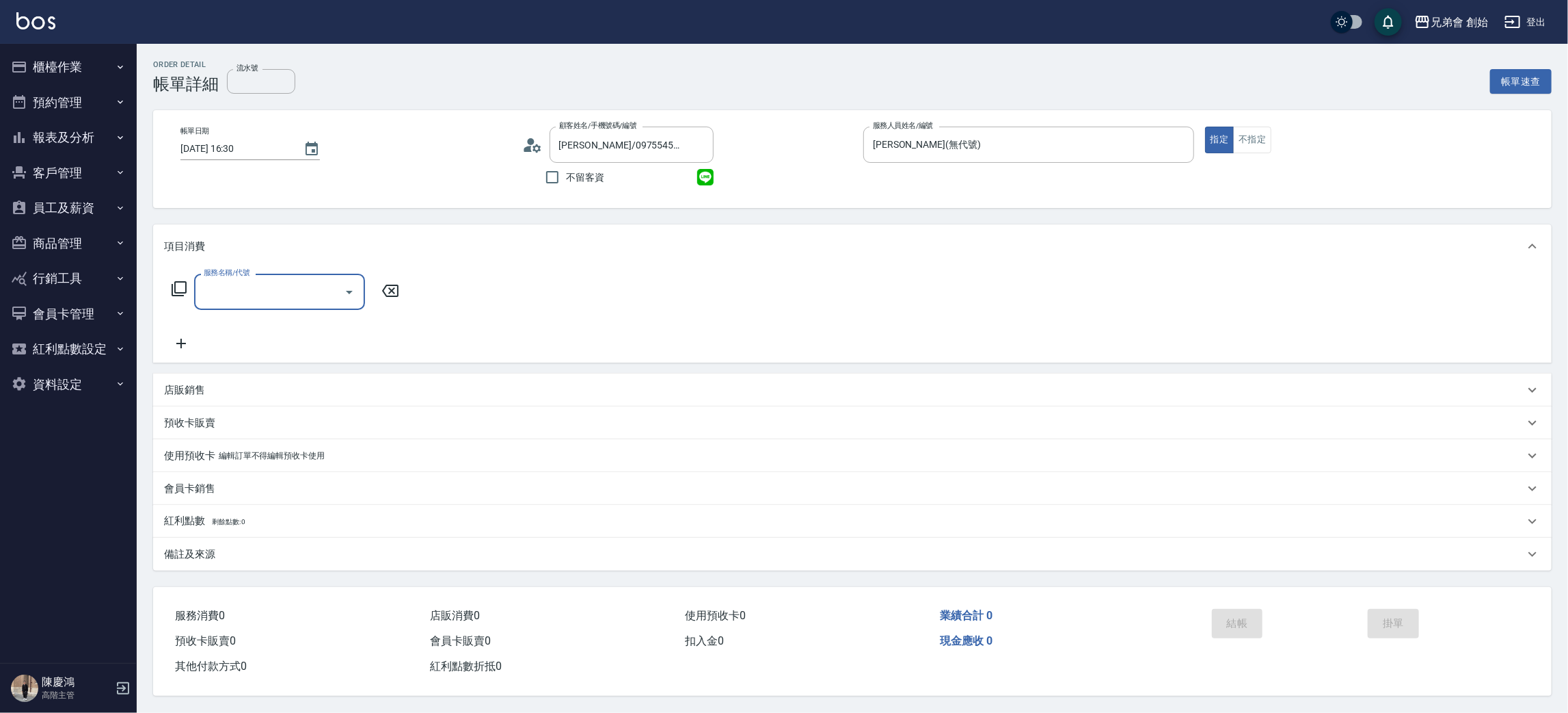
click at [250, 278] on div "服務名稱/代號 服務名稱/代號" at bounding box center [279, 292] width 171 height 36
click at [272, 298] on input "服務名稱/代號" at bounding box center [270, 292] width 138 height 24
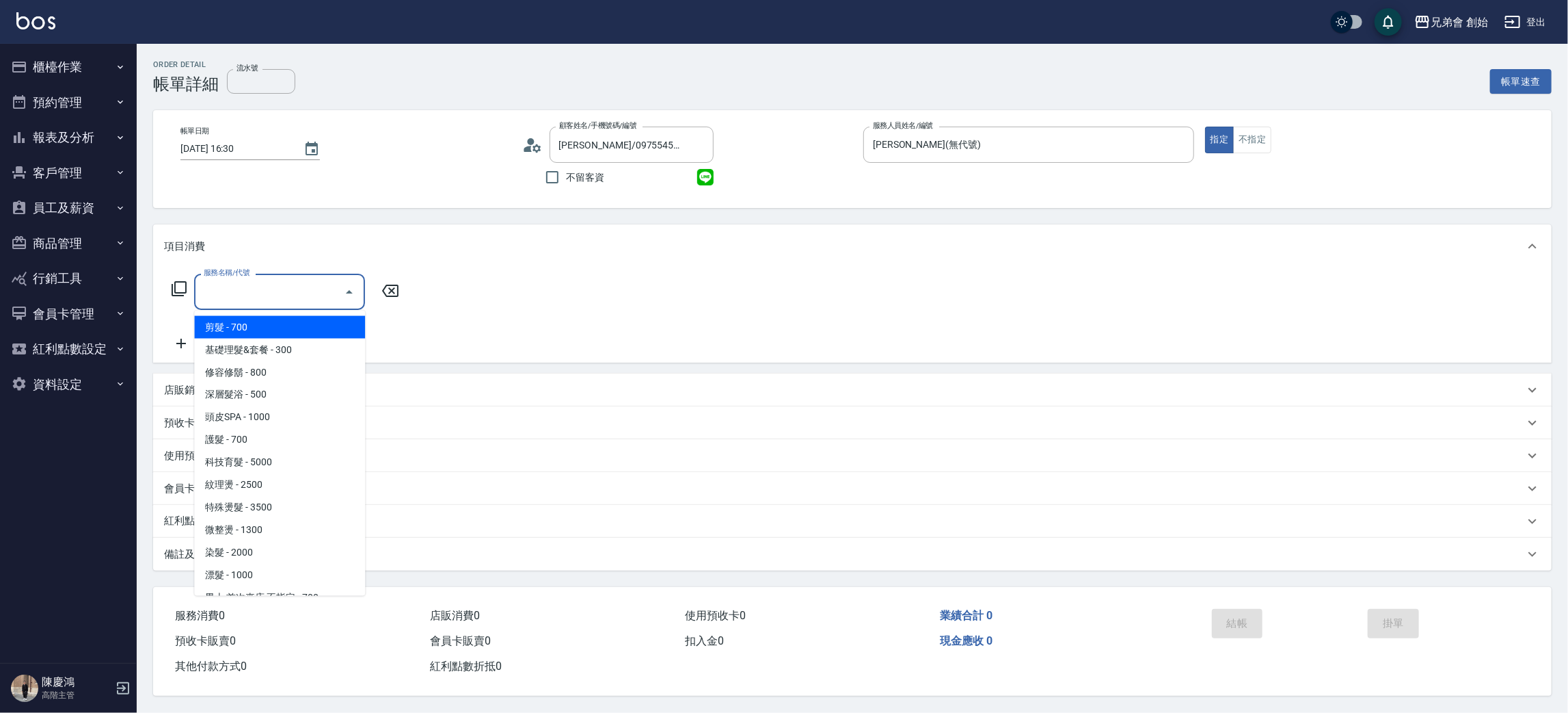
click at [281, 326] on span "剪髮 - 700" at bounding box center [279, 327] width 171 height 23
type input "剪髮(A01)"
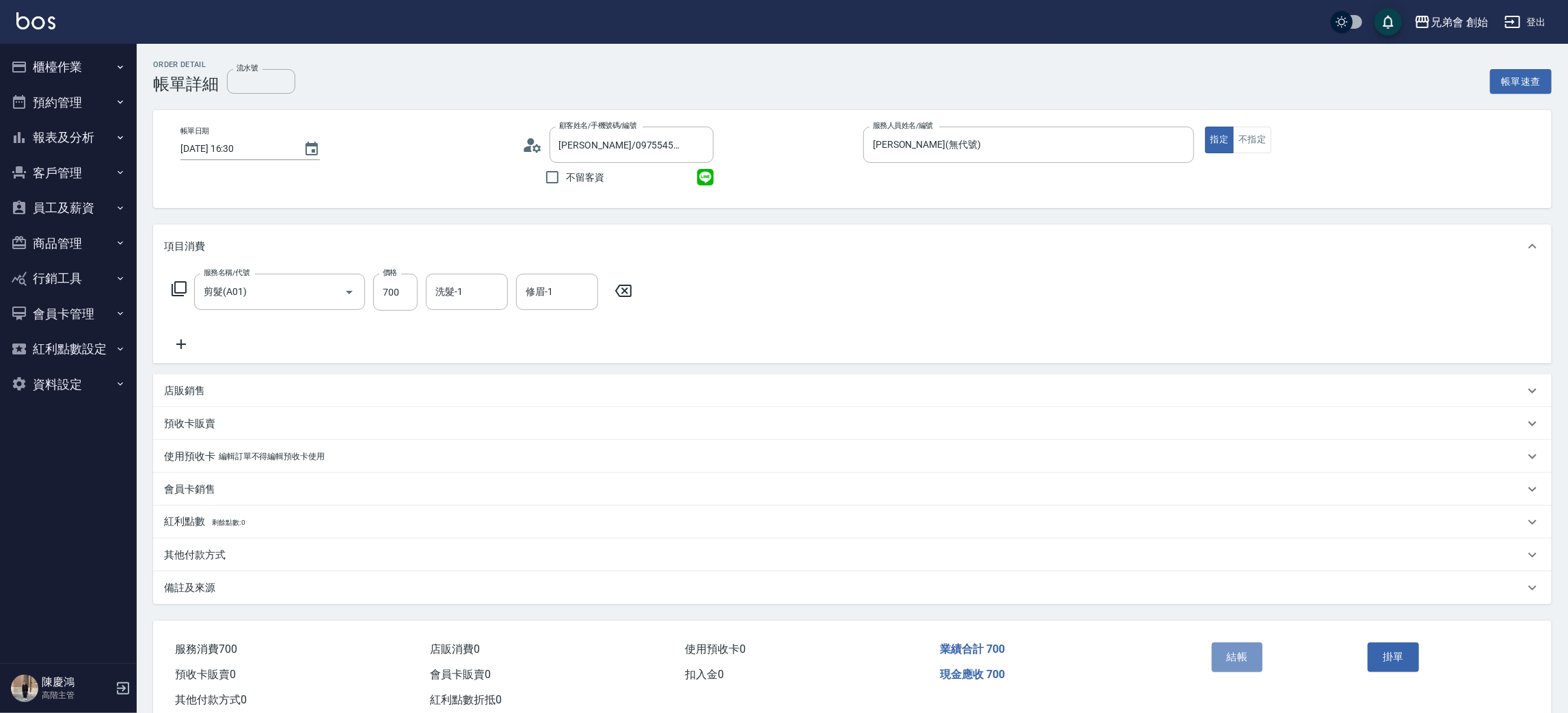
click at [1231, 648] on button "結帳" at bounding box center [1237, 657] width 51 height 28
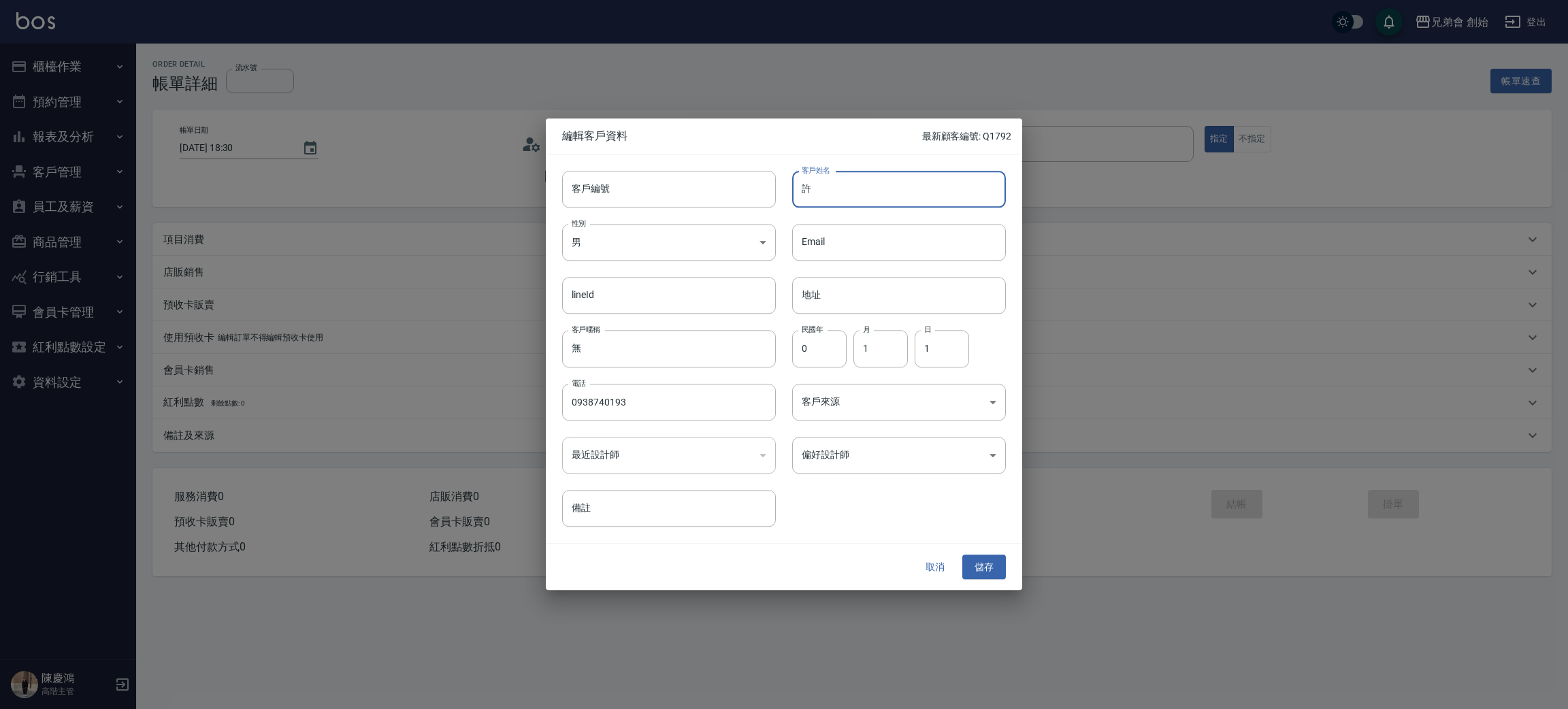
drag, startPoint x: 905, startPoint y: 178, endPoint x: 892, endPoint y: 167, distance: 17.0
click at [905, 178] on input "許" at bounding box center [899, 189] width 214 height 37
type input "[PERSON_NAME]"
click at [920, 441] on body "兄弟會 創始 登出 櫃檯作業 打帳單 帳單列表 掛單列表 座位開單 營業儀表板 現金收支登錄 高階收支登錄 材料自購登錄 每日結帳 排班表 現場電腦打卡 掃碼…" at bounding box center [784, 354] width 1568 height 709
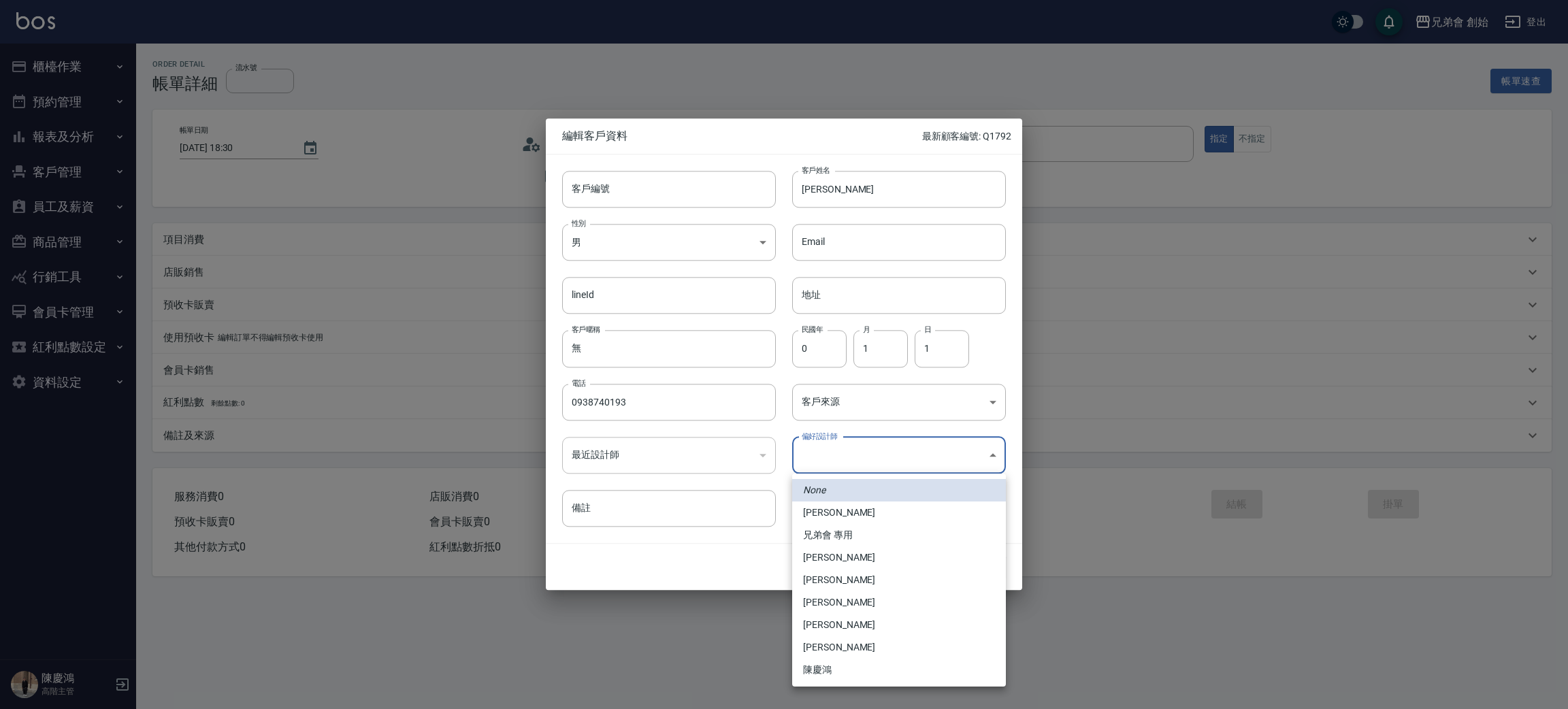
click at [852, 554] on li "李榕軒" at bounding box center [899, 558] width 214 height 23
type input "1456ae5b-d9bb-440a-9f01-028db65cd7e3"
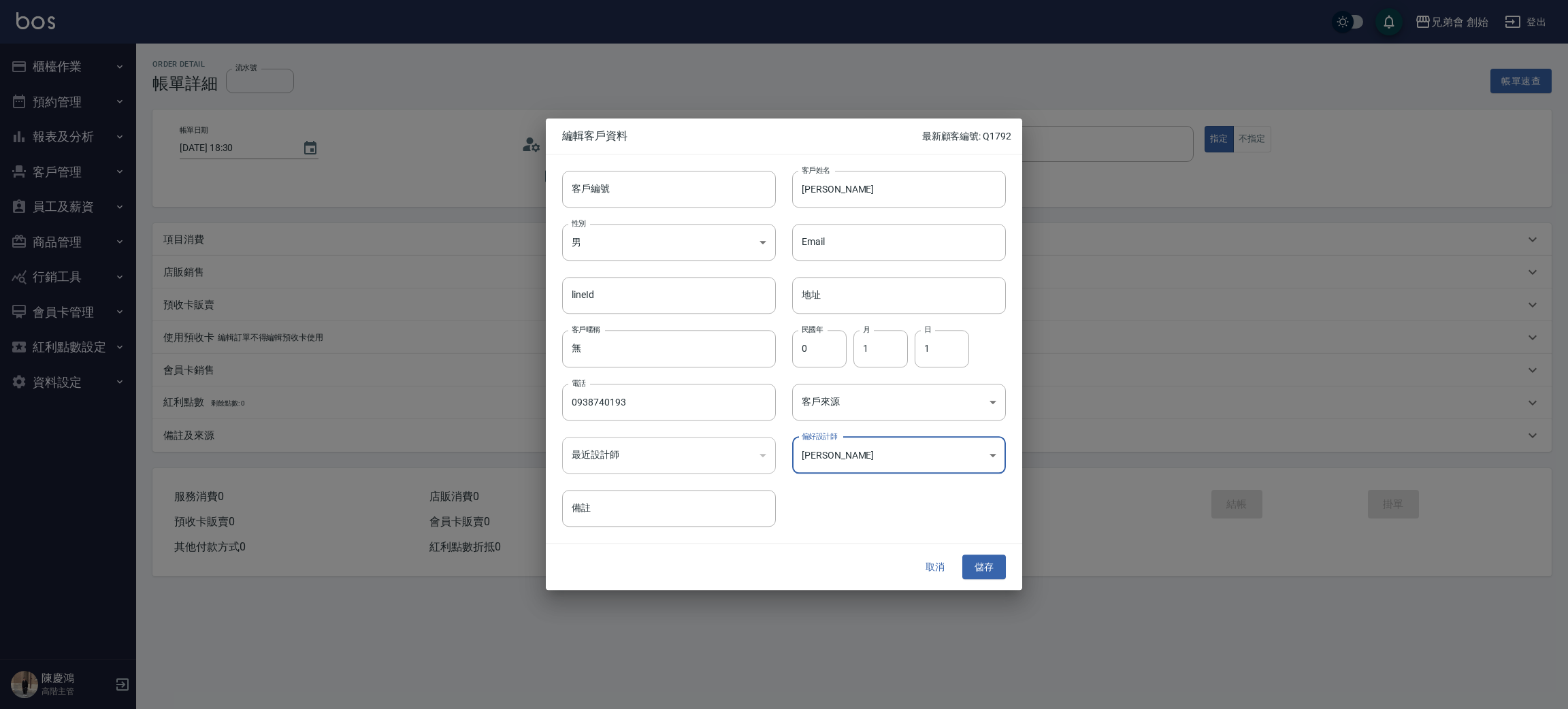
click at [975, 580] on div "取消 儲存" at bounding box center [784, 567] width 476 height 47
click at [989, 572] on button "儲存" at bounding box center [984, 567] width 44 height 25
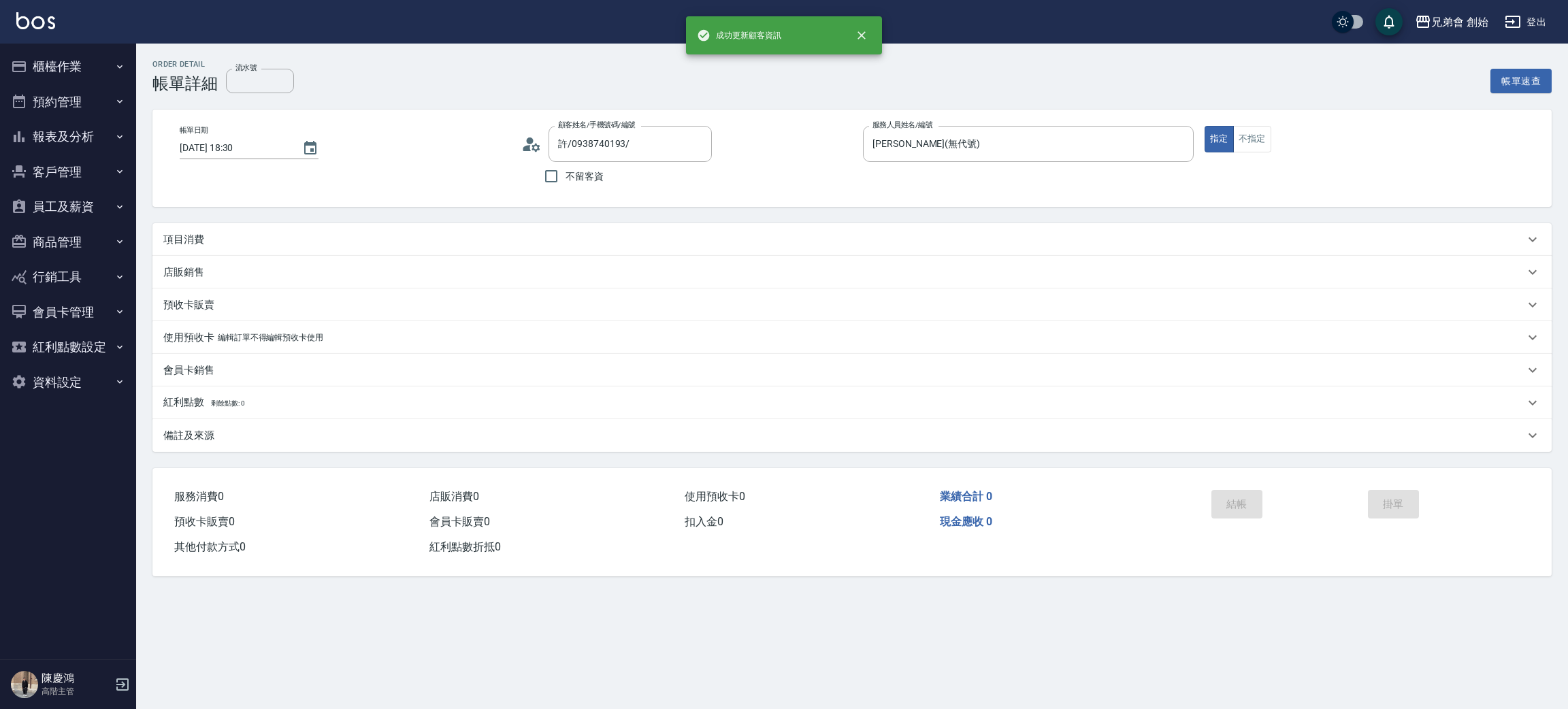
type input "許傳宏/0938740193/"
click at [207, 236] on div "項目消費" at bounding box center [844, 240] width 1361 height 14
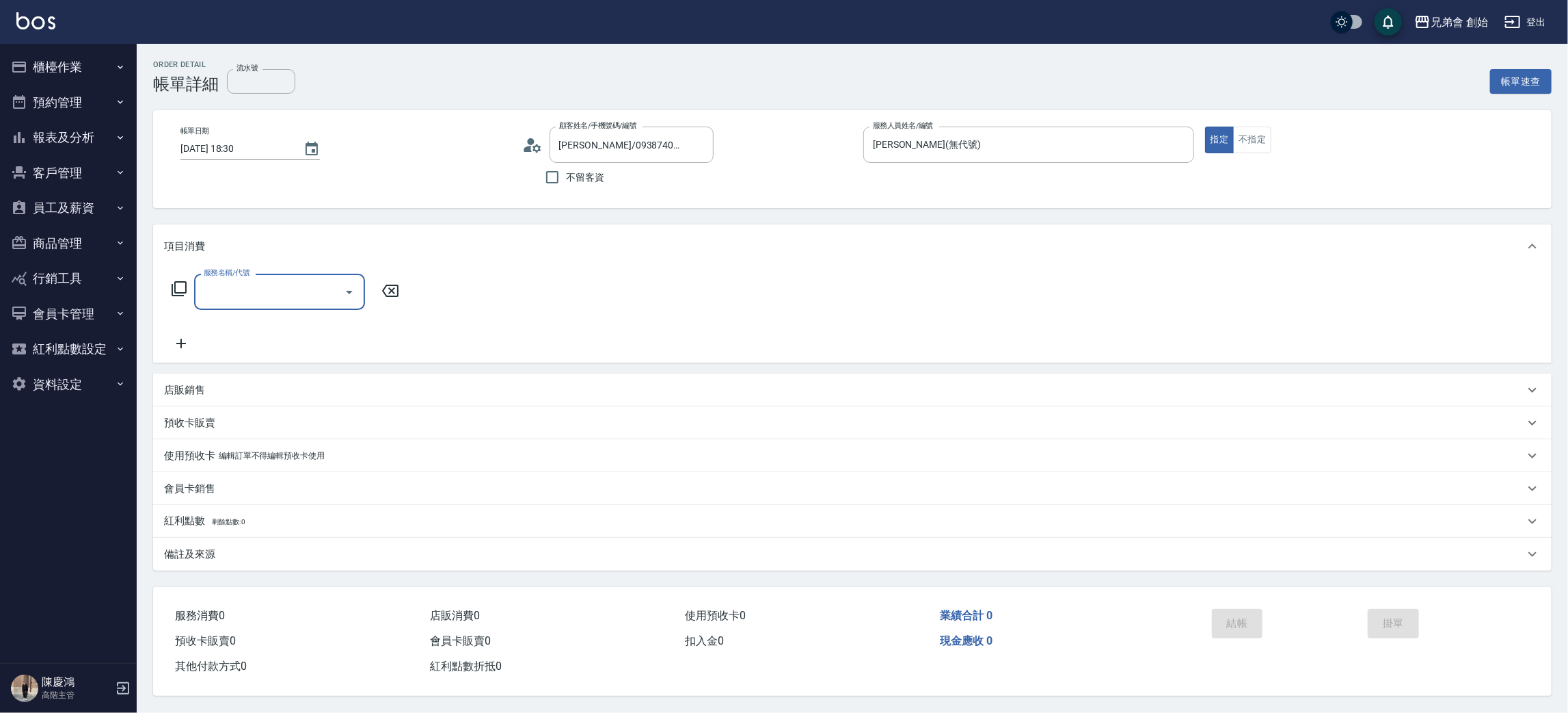
click at [237, 280] on input "服務名稱/代號" at bounding box center [270, 292] width 138 height 24
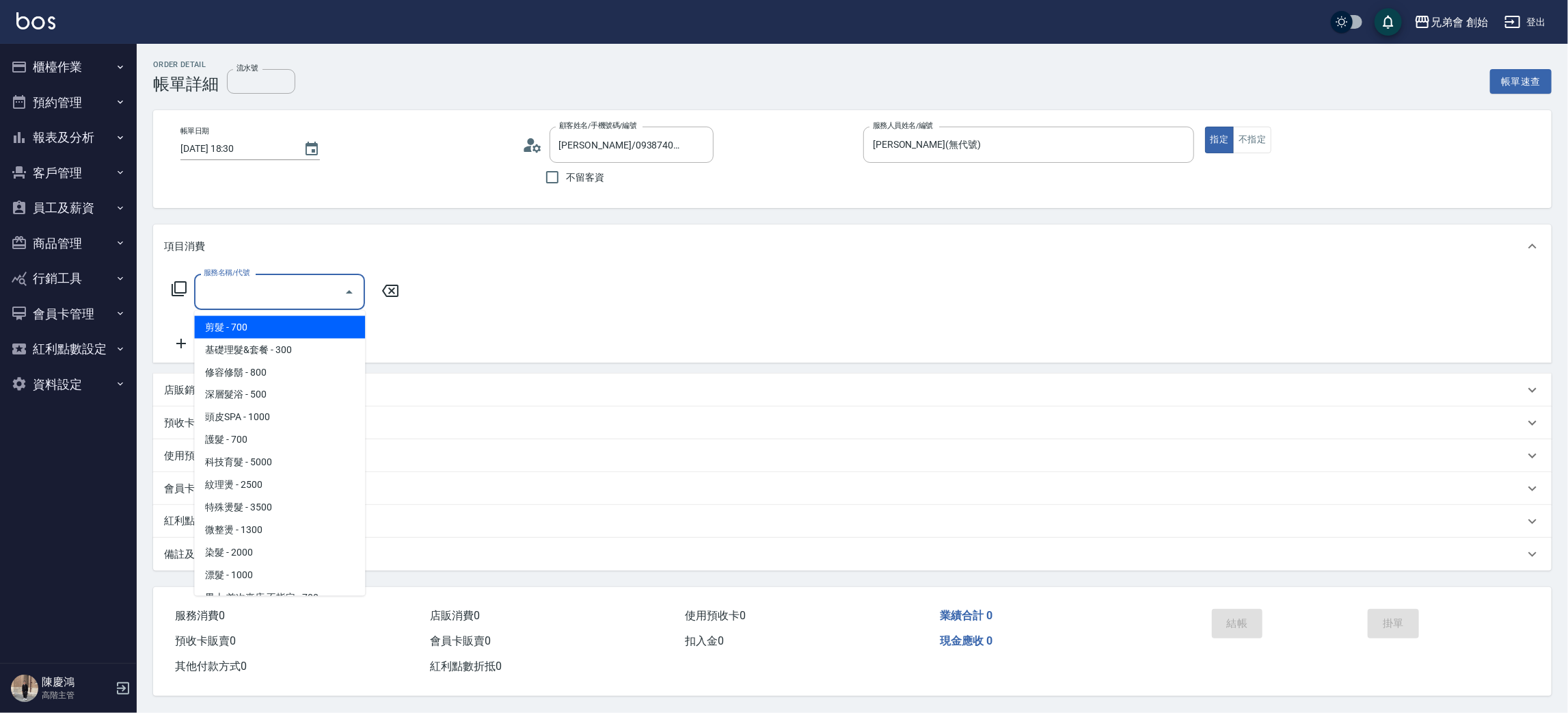
click at [259, 319] on span "剪髮 - 700" at bounding box center [279, 327] width 171 height 23
type input "剪髮(A01)"
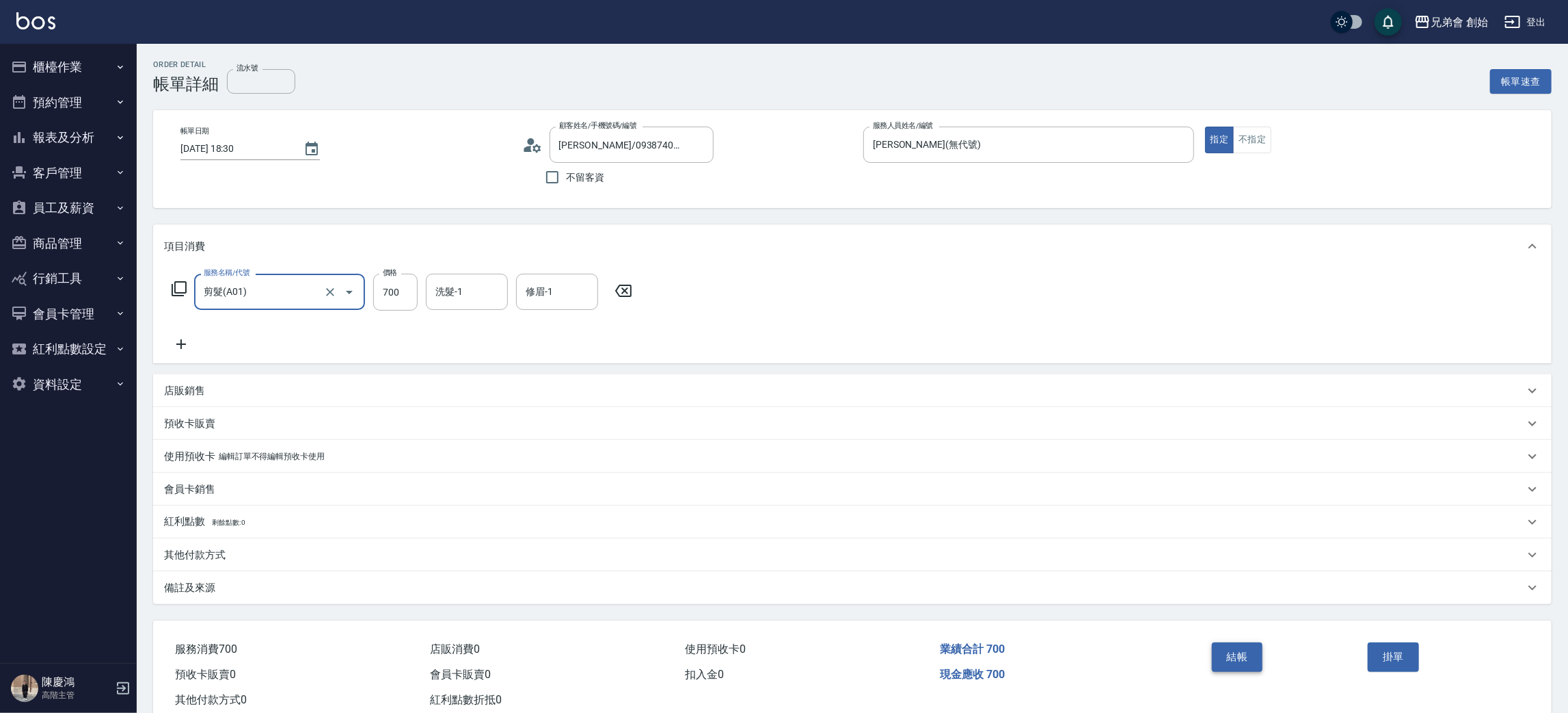
click at [1252, 660] on button "結帳" at bounding box center [1237, 657] width 51 height 28
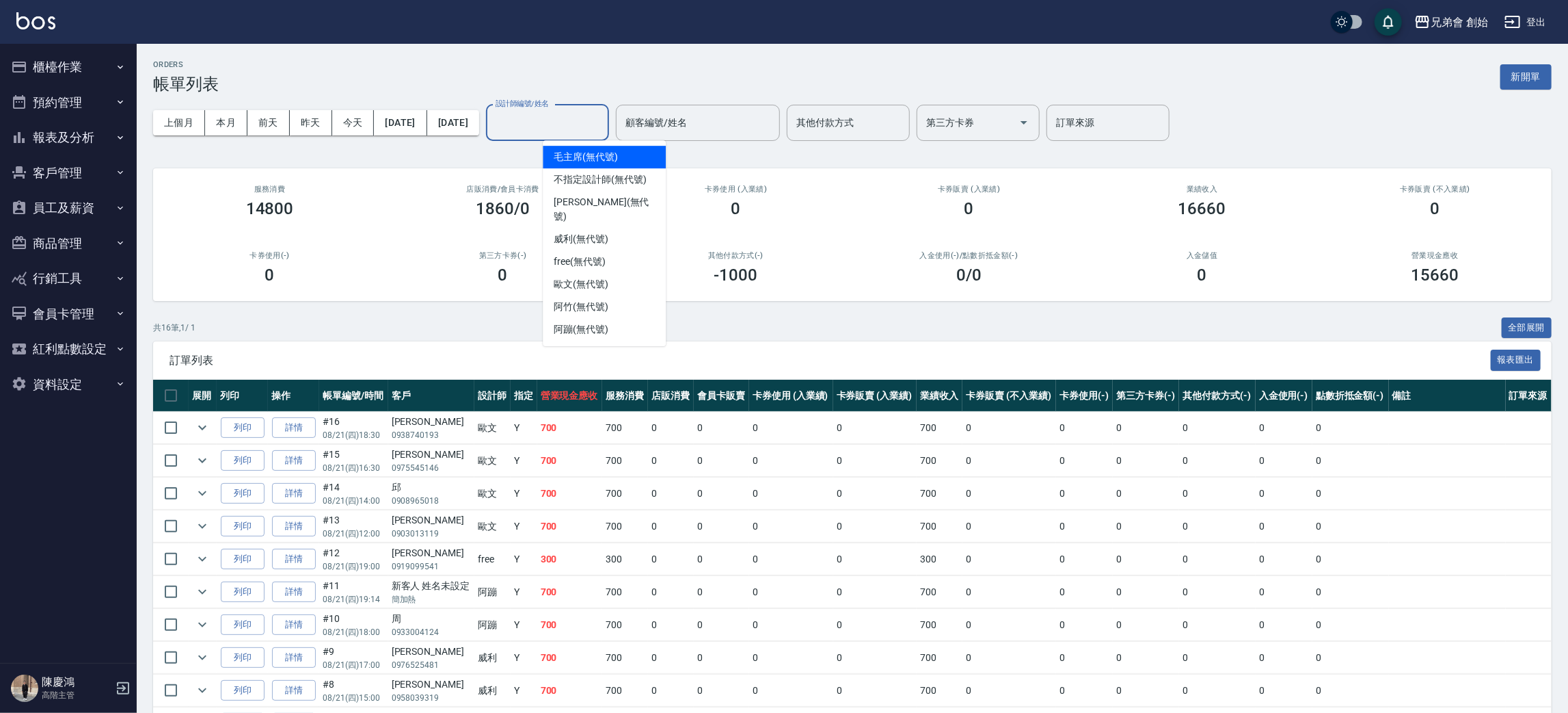
click at [603, 134] on input "設計師編號/姓名" at bounding box center [548, 123] width 111 height 24
click at [620, 273] on div "歐文 (無代號)" at bounding box center [604, 285] width 123 height 23
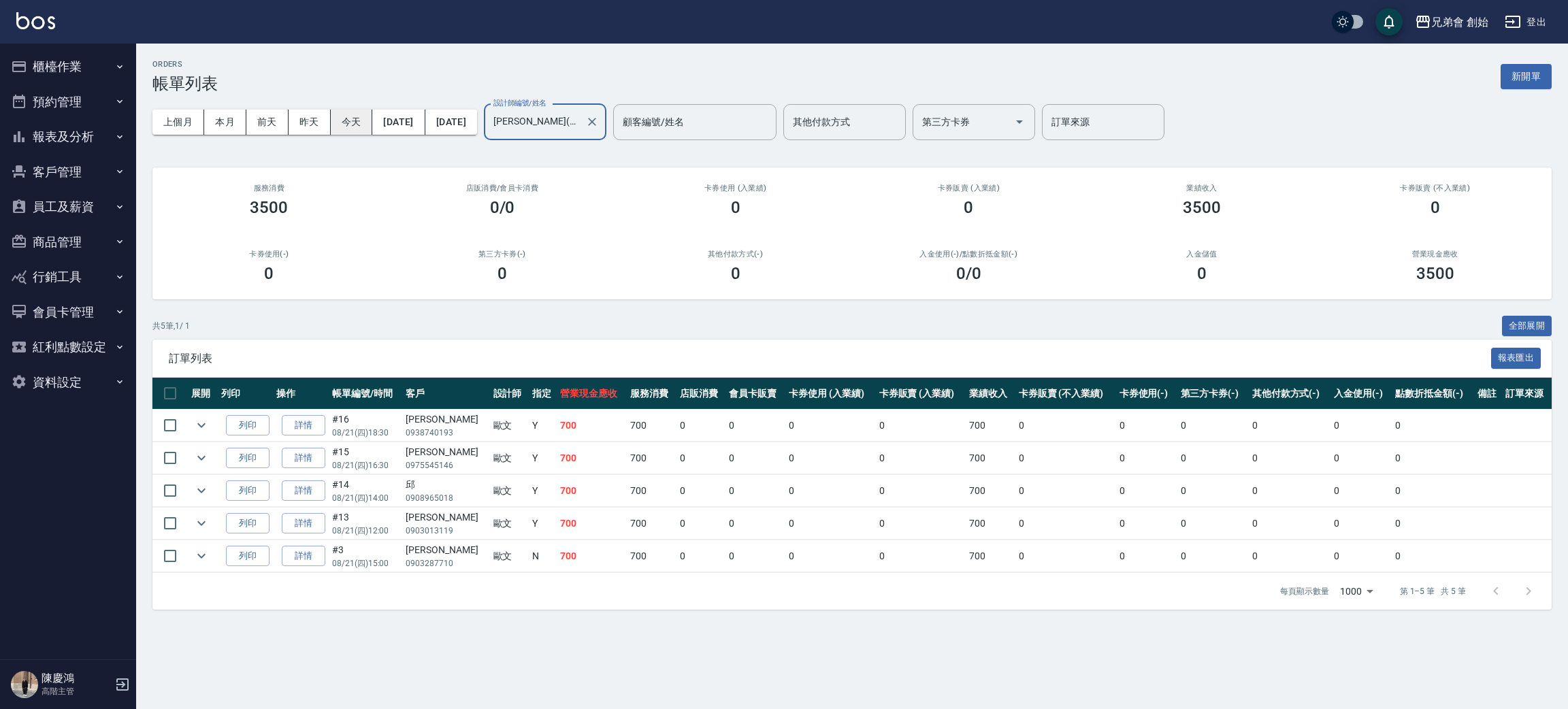
click at [345, 124] on button "今天" at bounding box center [352, 122] width 42 height 25
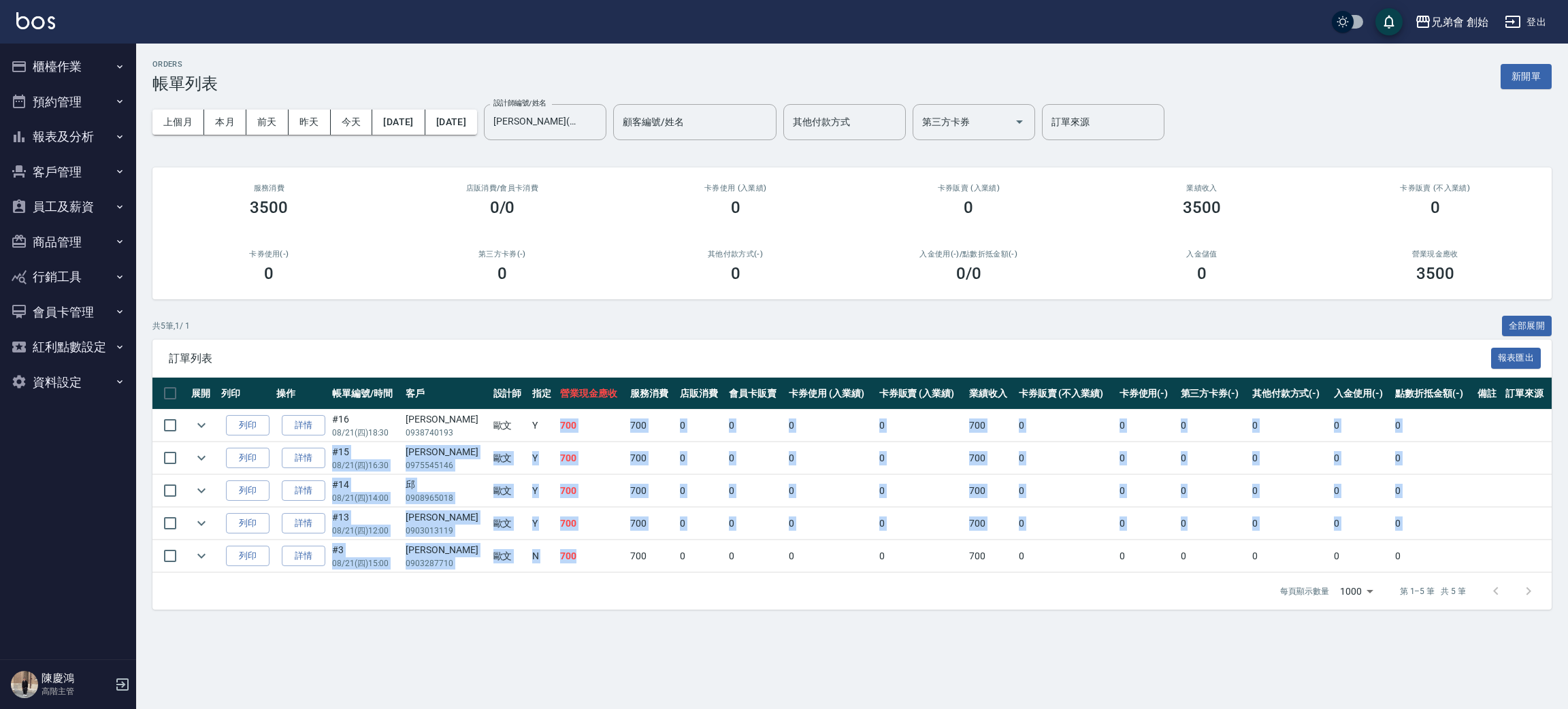
drag, startPoint x: 532, startPoint y: 423, endPoint x: 566, endPoint y: 553, distance: 134.4
click at [566, 553] on tbody "列印 詳情 #16 08/21 (四) 18:30 許傳宏 0938740193 歐文 Y 700 700 0 0 0 0 700 0 0 0 0 0 0 列…" at bounding box center [852, 491] width 1399 height 163
click at [566, 553] on td "700" at bounding box center [591, 555] width 70 height 32
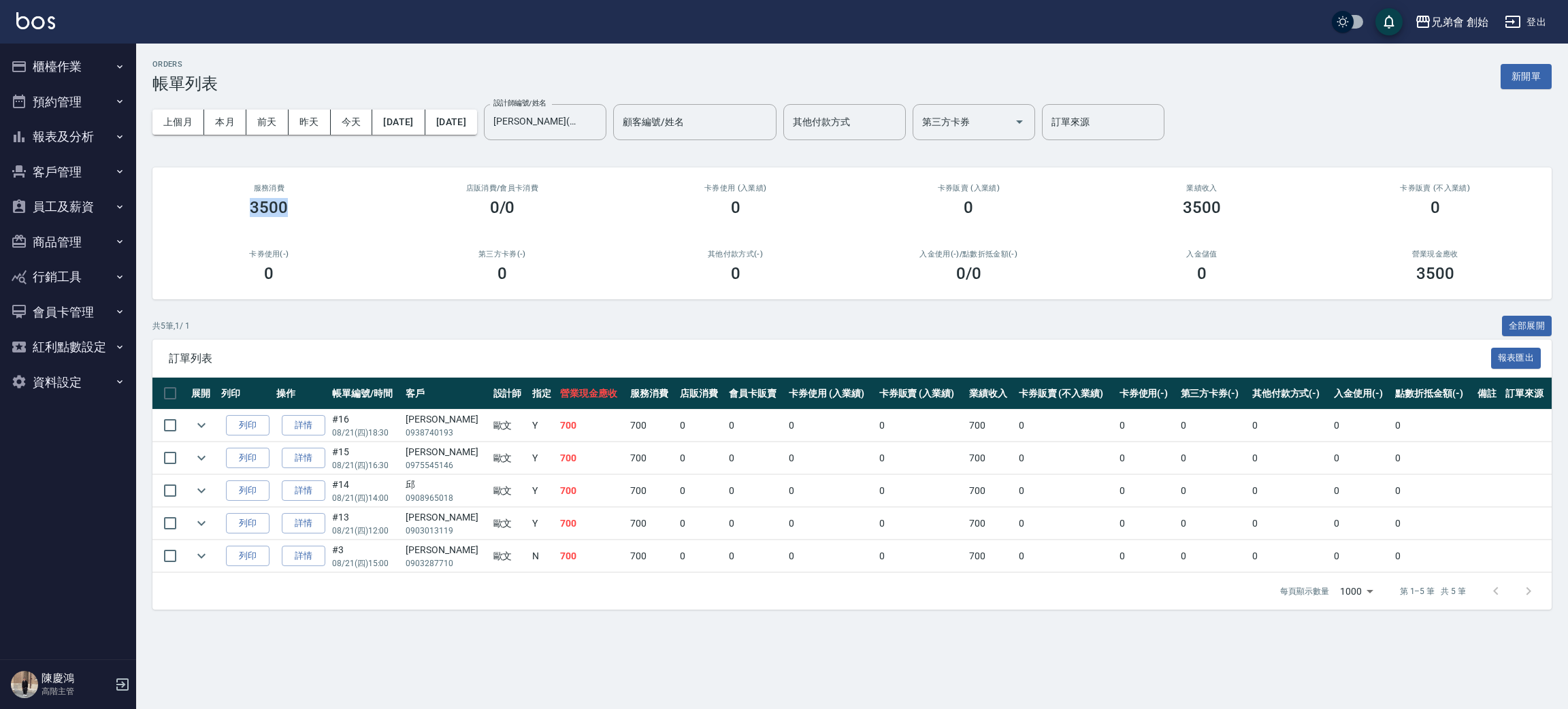
drag, startPoint x: 237, startPoint y: 200, endPoint x: 309, endPoint y: 217, distance: 74.0
click at [309, 217] on div "服務消費 3500" at bounding box center [269, 200] width 234 height 66
click at [311, 219] on div "服務消費 3500" at bounding box center [269, 200] width 234 height 66
drag, startPoint x: 1150, startPoint y: 205, endPoint x: 1240, endPoint y: 204, distance: 90.0
click at [1240, 204] on div "3500" at bounding box center [1202, 207] width 201 height 19
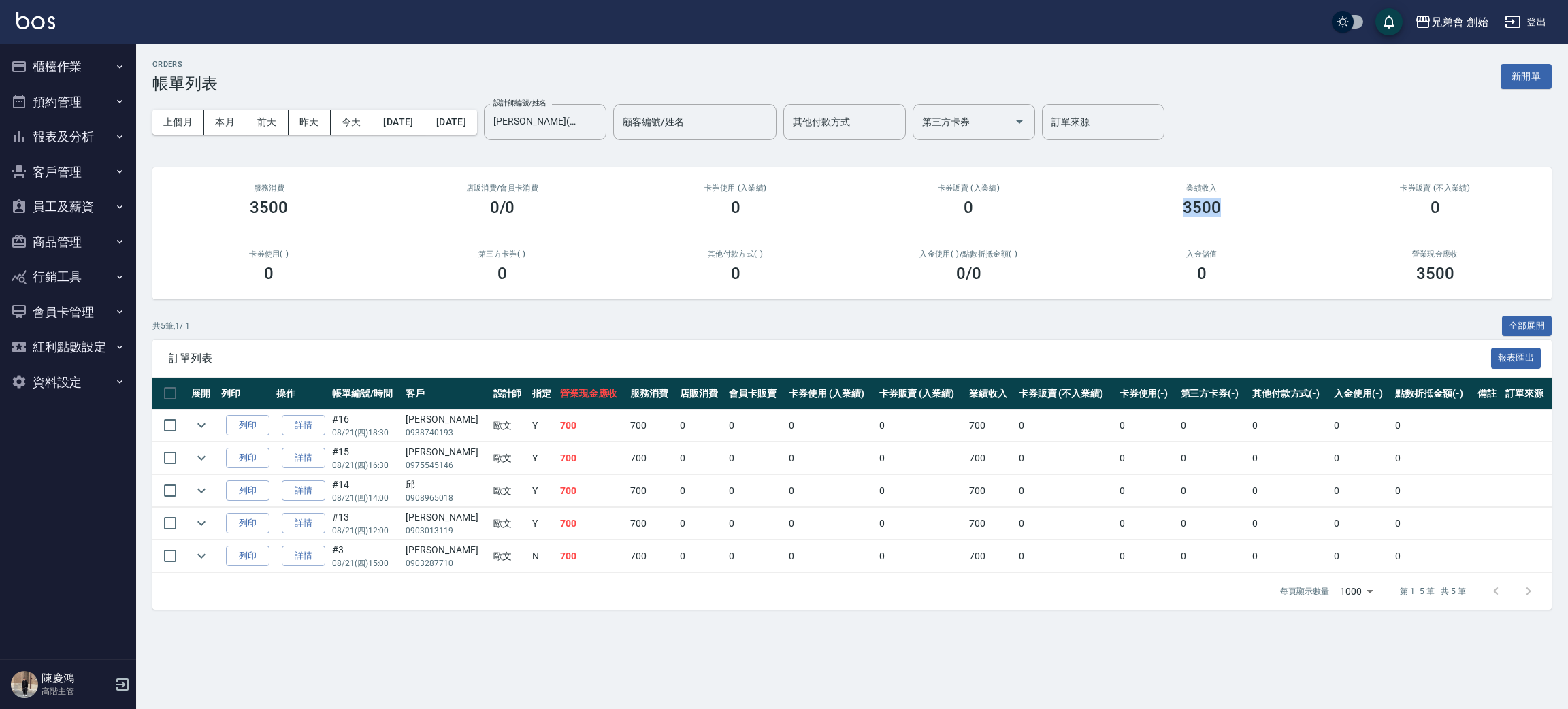
click at [1246, 204] on div "3500" at bounding box center [1202, 207] width 201 height 19
drag, startPoint x: 1366, startPoint y: 249, endPoint x: 1487, endPoint y: 269, distance: 122.6
click at [1487, 269] on div "營業現金應收 3500" at bounding box center [1435, 266] width 234 height 66
click at [1487, 264] on div "3500" at bounding box center [1435, 273] width 201 height 19
click at [793, 208] on div "0" at bounding box center [736, 207] width 201 height 19
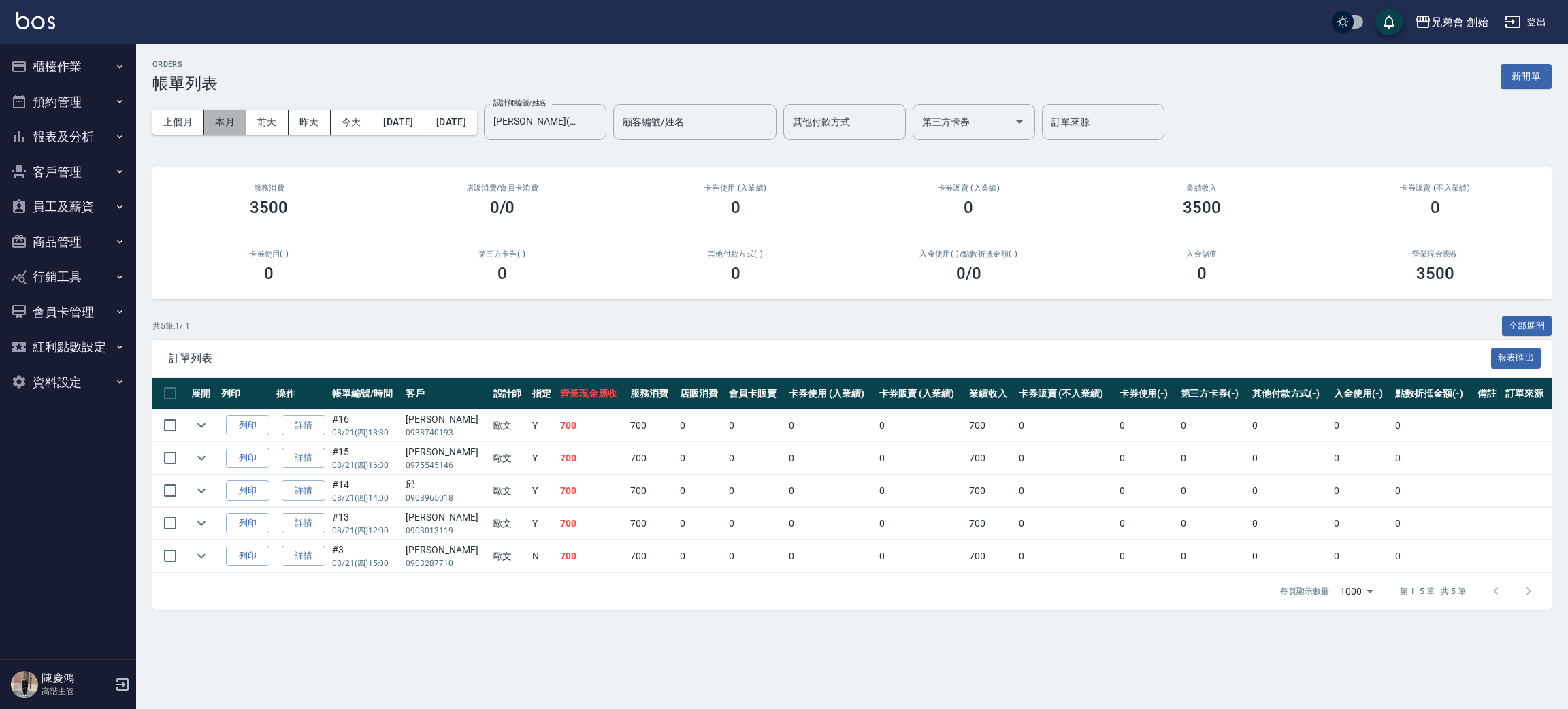
click at [214, 122] on button "本月" at bounding box center [225, 122] width 42 height 25
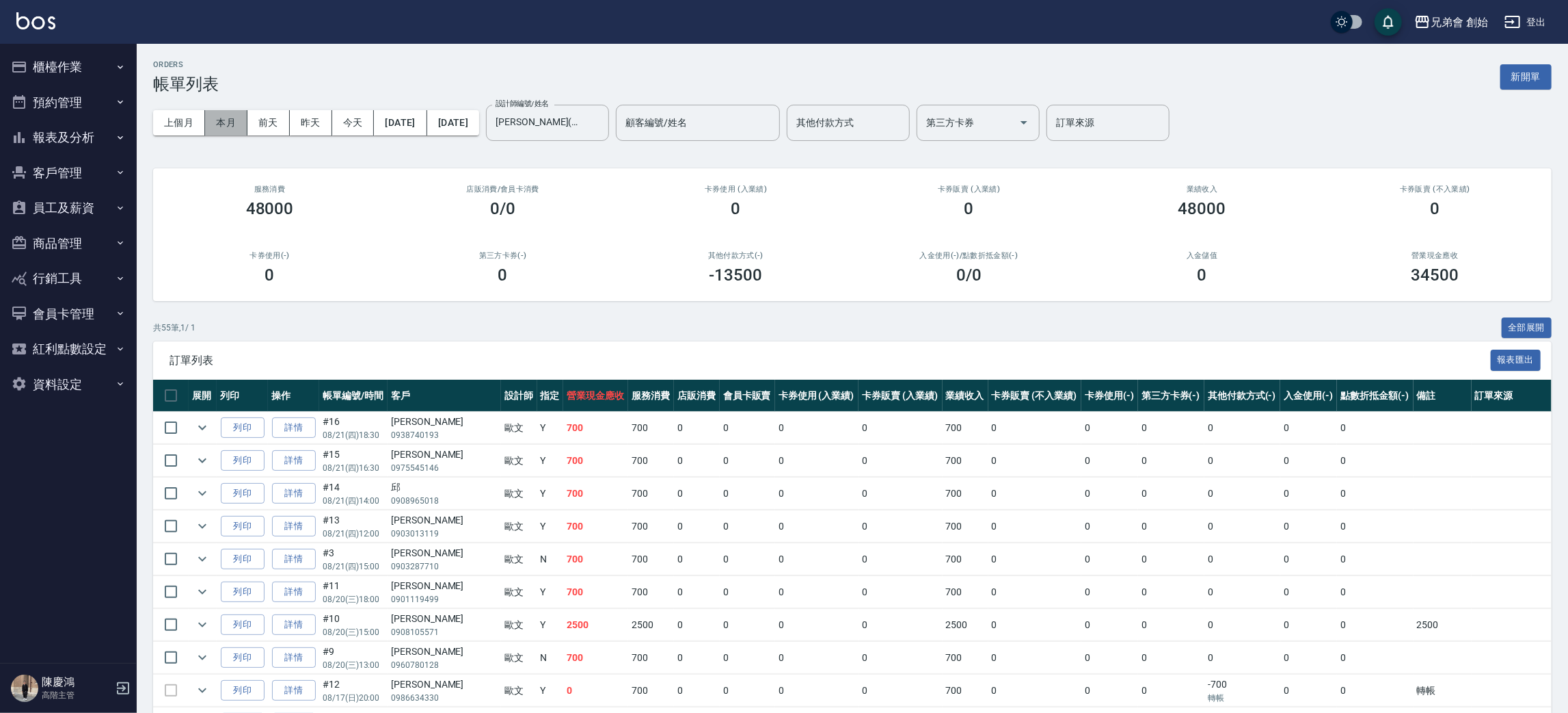
click at [215, 122] on button "本月" at bounding box center [226, 123] width 43 height 26
click at [571, 133] on input "歐文(無代號)" at bounding box center [537, 123] width 90 height 24
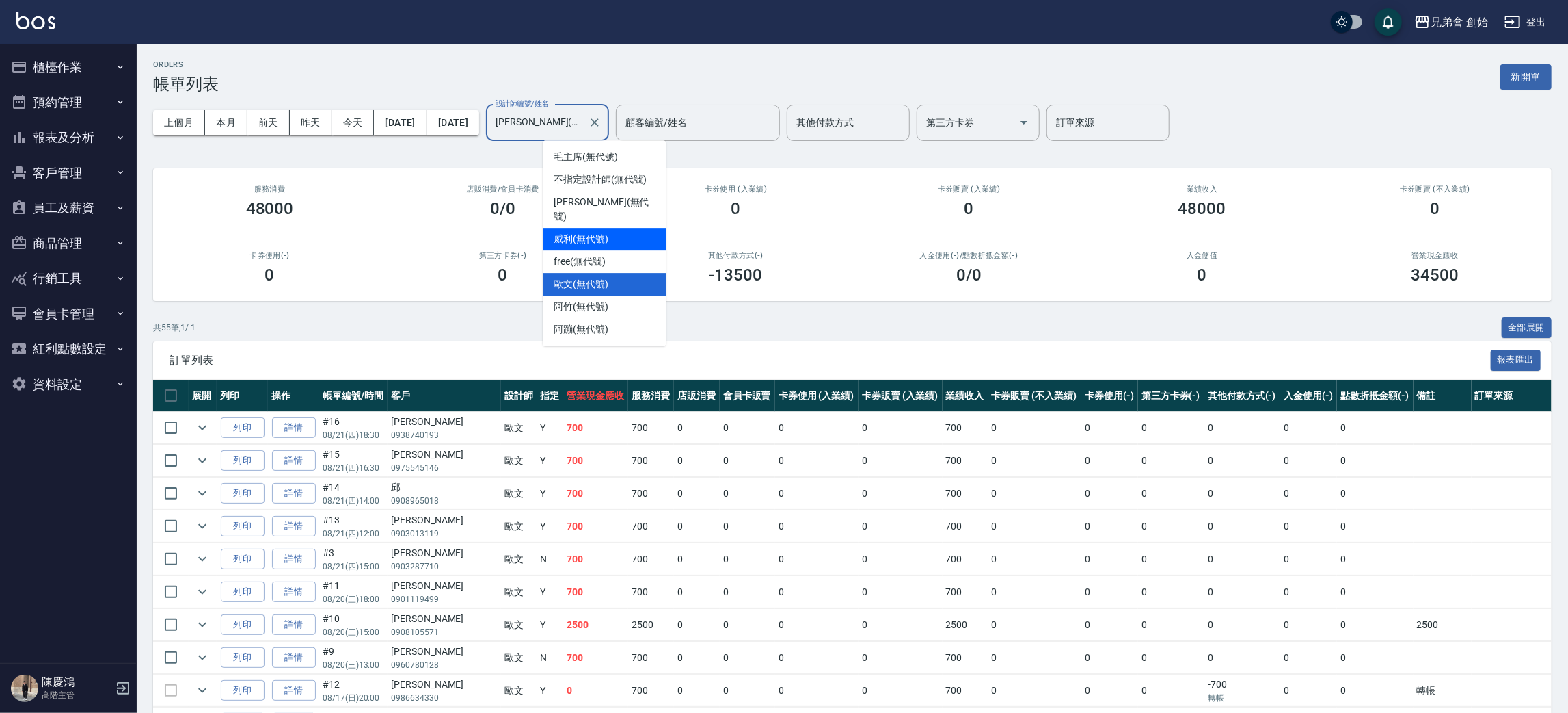
click at [582, 232] on span "威利 (無代號)" at bounding box center [581, 239] width 55 height 14
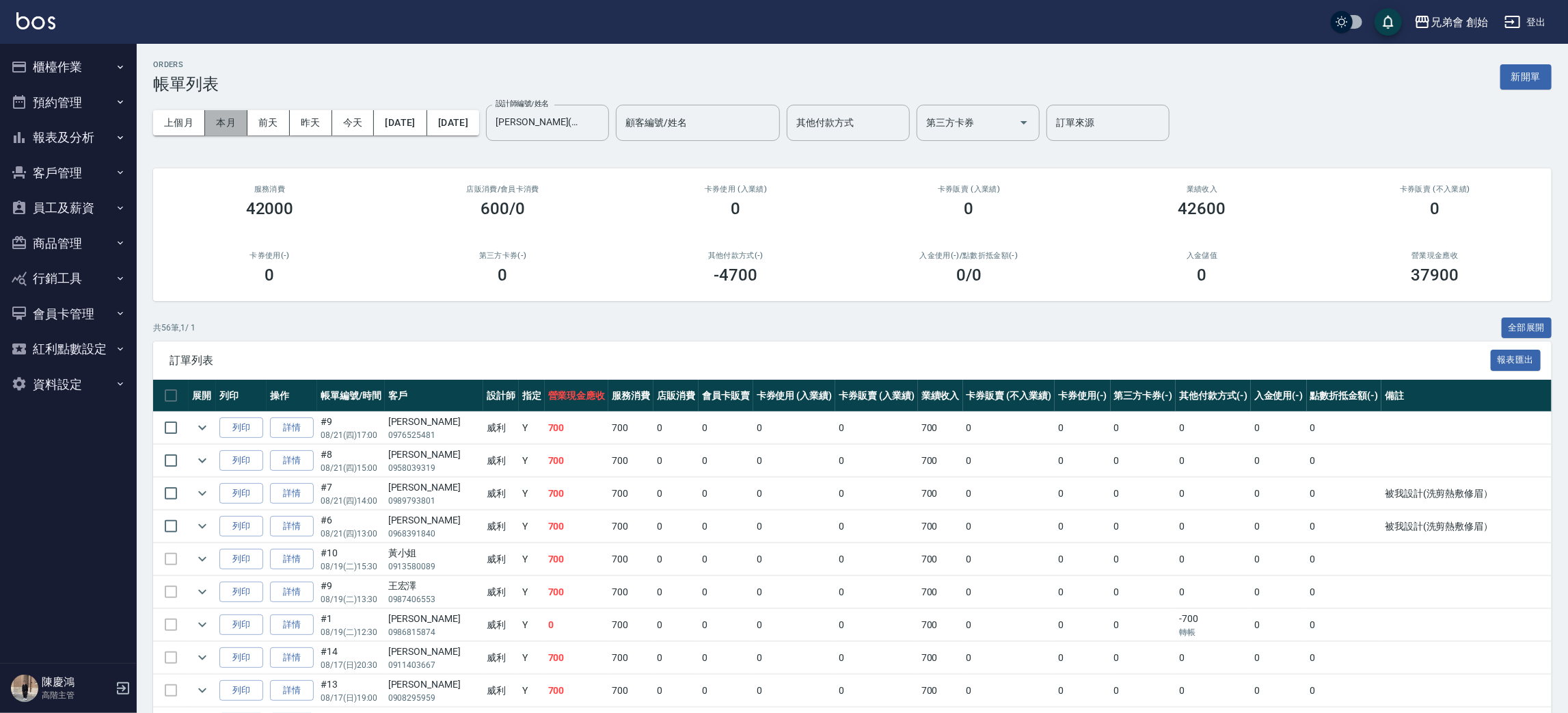
click at [222, 120] on button "本月" at bounding box center [226, 123] width 43 height 26
click at [582, 126] on input "威利(無代號)" at bounding box center [537, 123] width 90 height 24
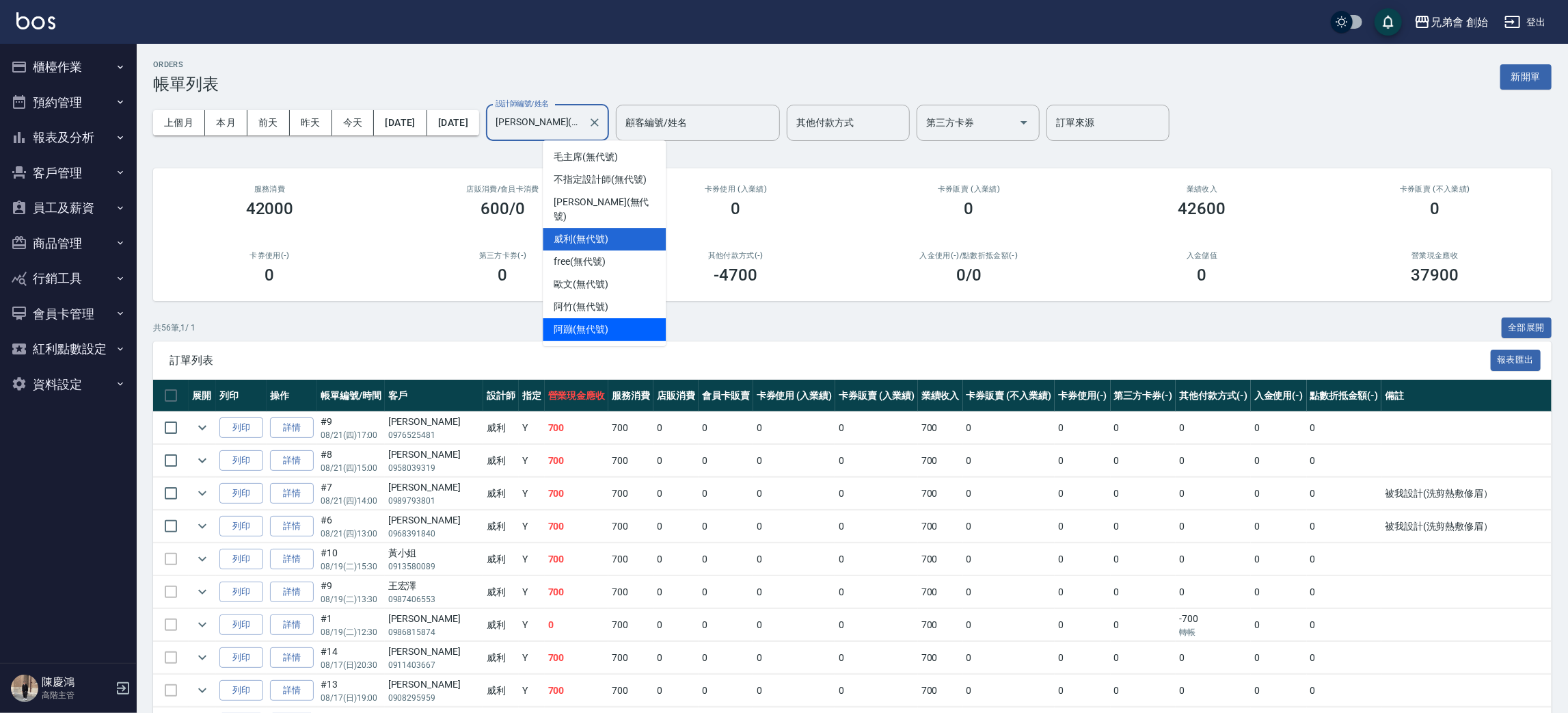
click at [586, 322] on span "阿蹦 (無代號)" at bounding box center [581, 329] width 55 height 14
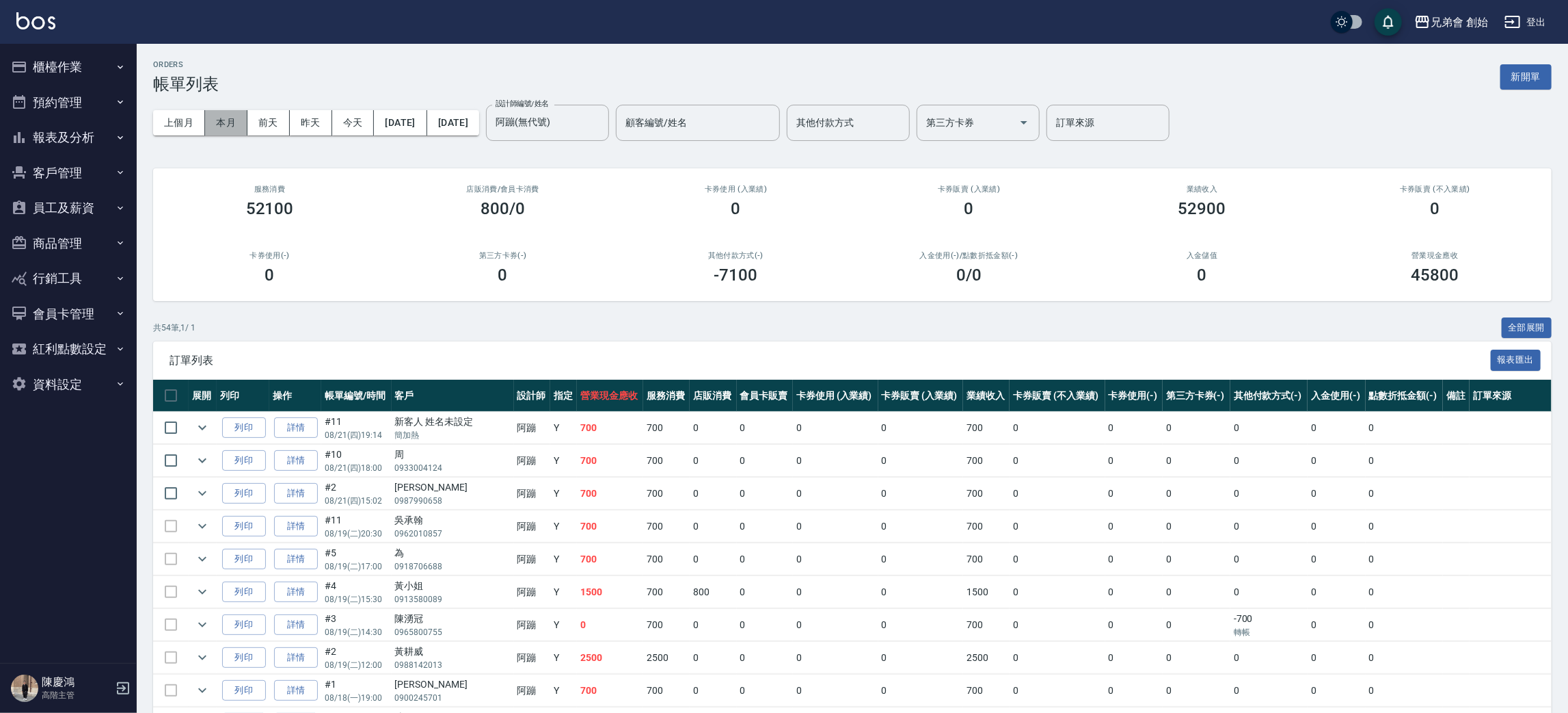
click at [218, 121] on button "本月" at bounding box center [226, 123] width 43 height 26
click at [582, 134] on input "阿蹦(無代號)" at bounding box center [537, 123] width 90 height 24
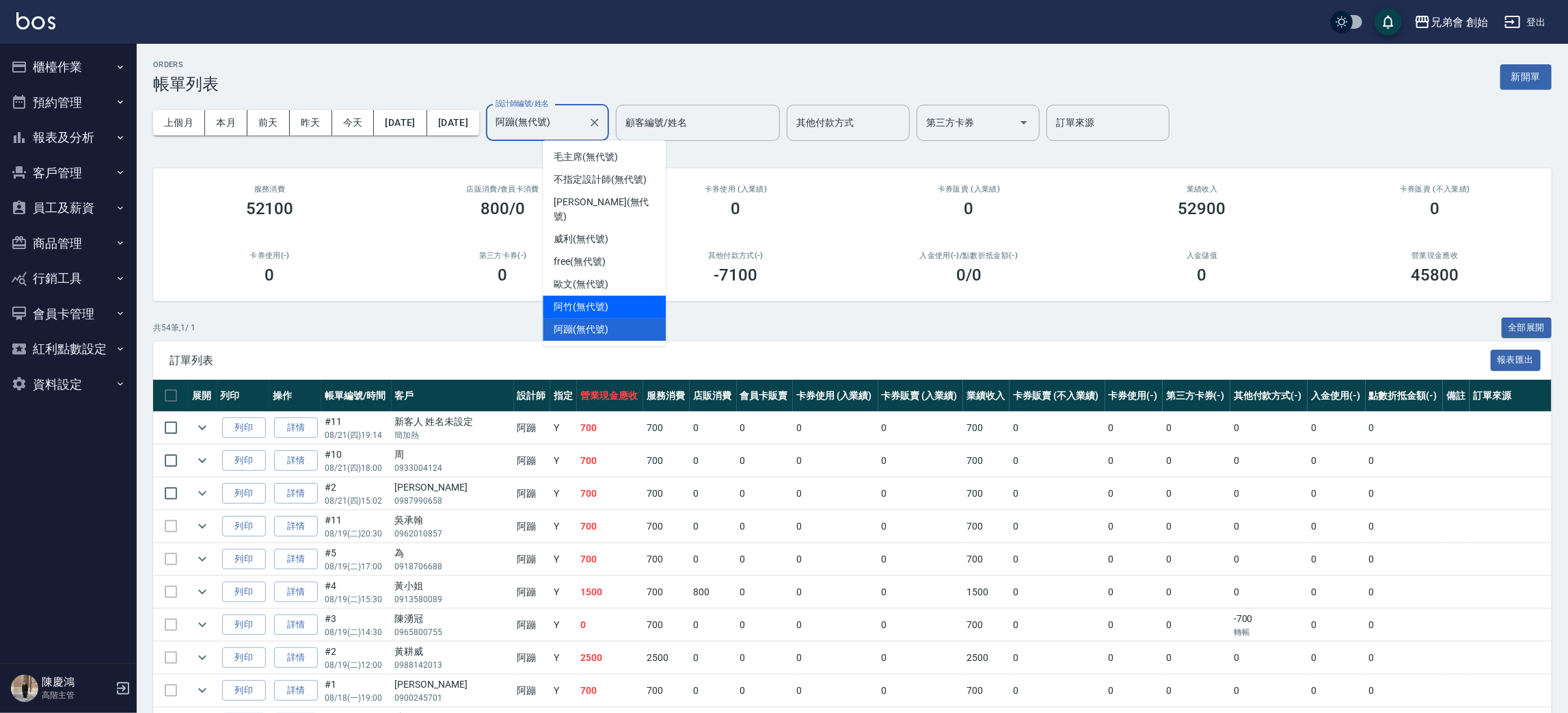
click at [616, 295] on div "阿竹 (無代號)" at bounding box center [604, 307] width 123 height 23
type input "阿竹 (無代號)"
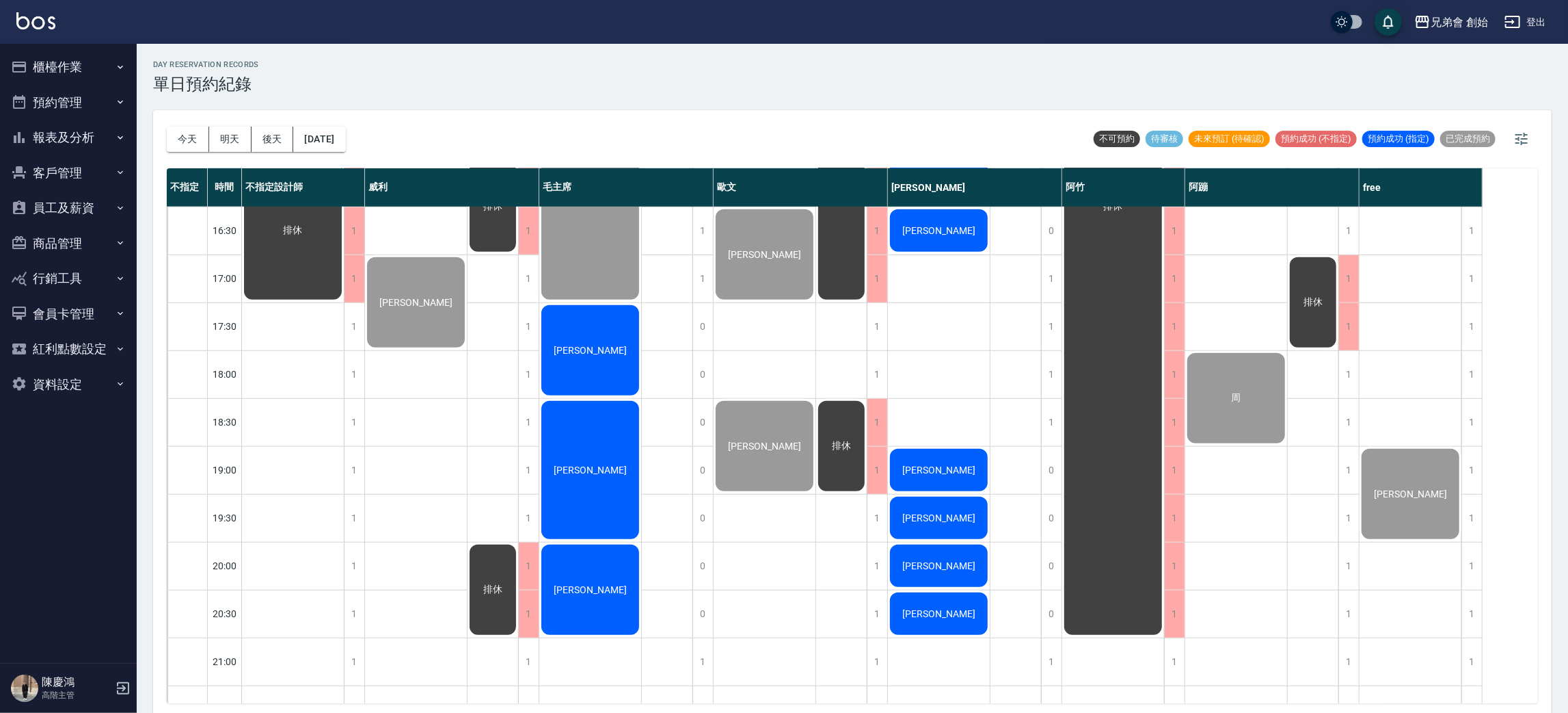
scroll to position [821, 0]
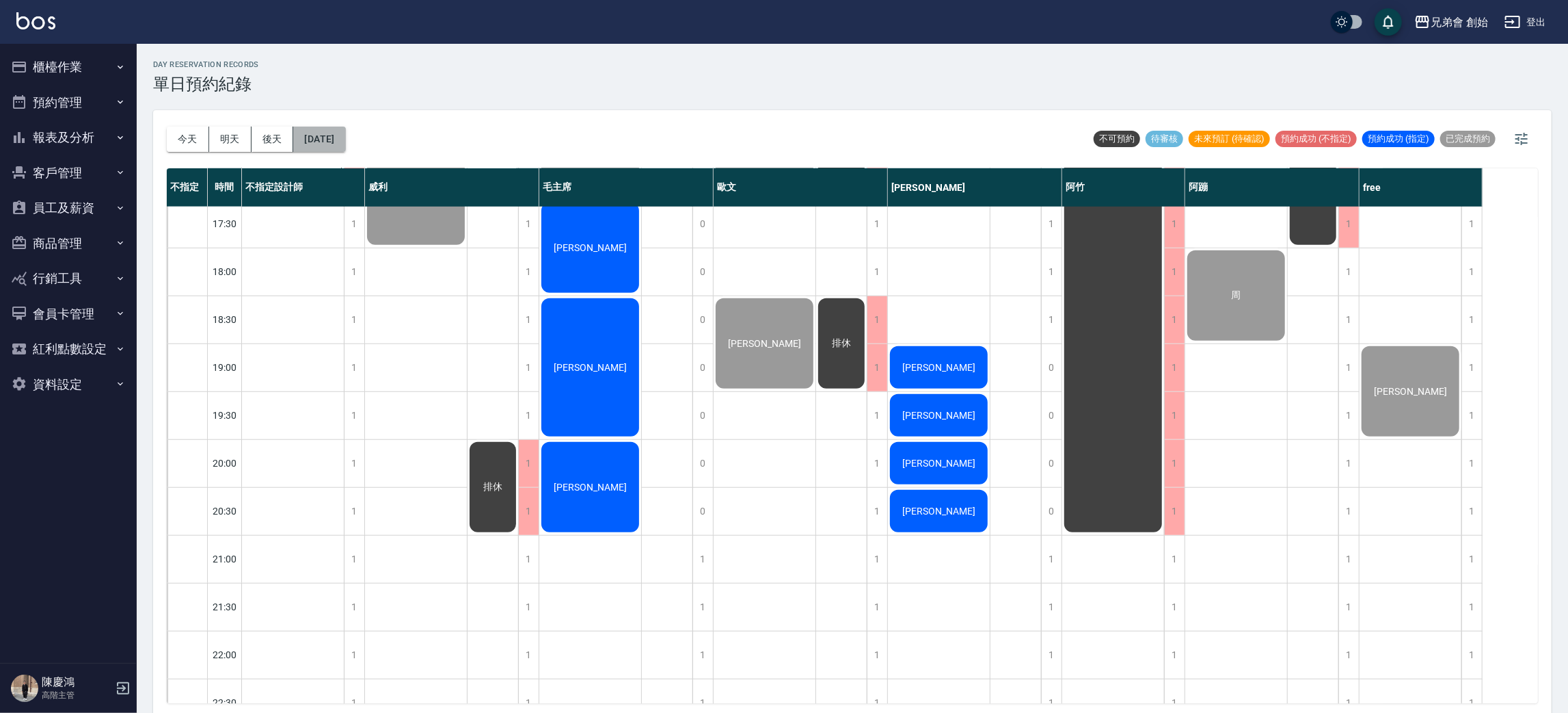
click at [333, 134] on button "[DATE]" at bounding box center [319, 139] width 52 height 26
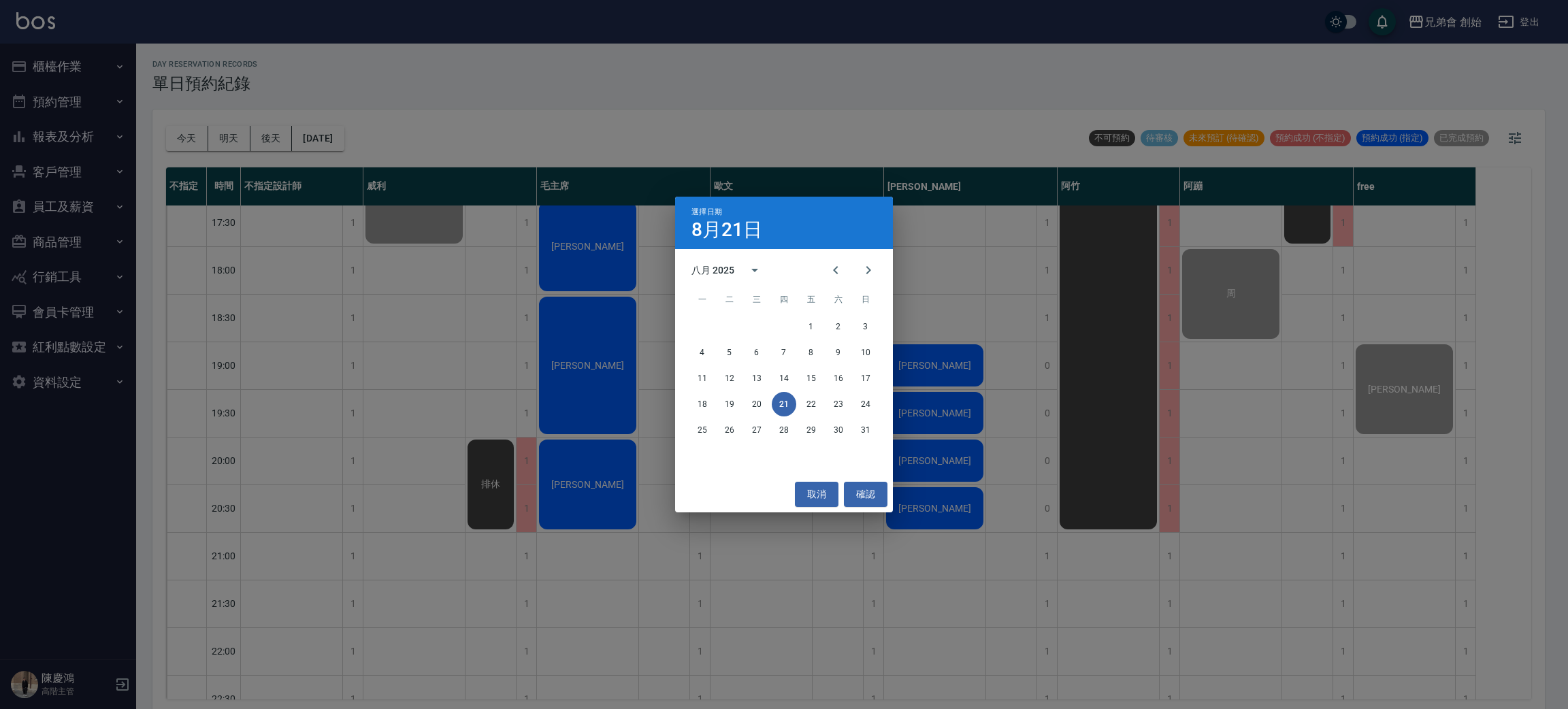
click at [476, 252] on div "選擇日期 8月21日 八月 2025 一 二 三 四 五 六 日 1 2 3 4 5 6 7 8 9 10 11 12 13 14 15 16 17 18 1…" at bounding box center [784, 354] width 1568 height 709
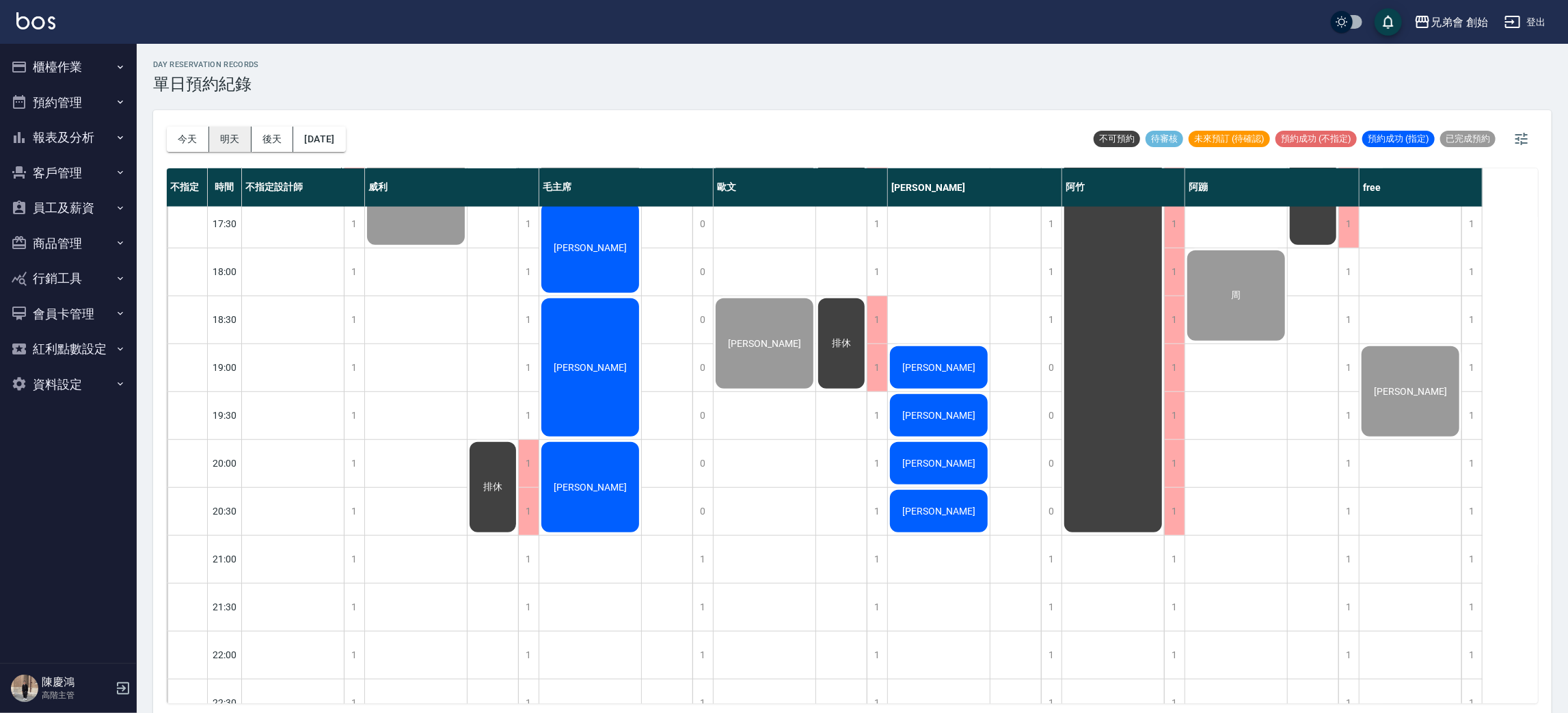
click at [207, 126] on div "今天 明天 後天 2025/08/21" at bounding box center [257, 139] width 179 height 58
drag, startPoint x: 219, startPoint y: 130, endPoint x: 224, endPoint y: 137, distance: 8.6
click at [223, 135] on button "明天" at bounding box center [230, 139] width 43 height 26
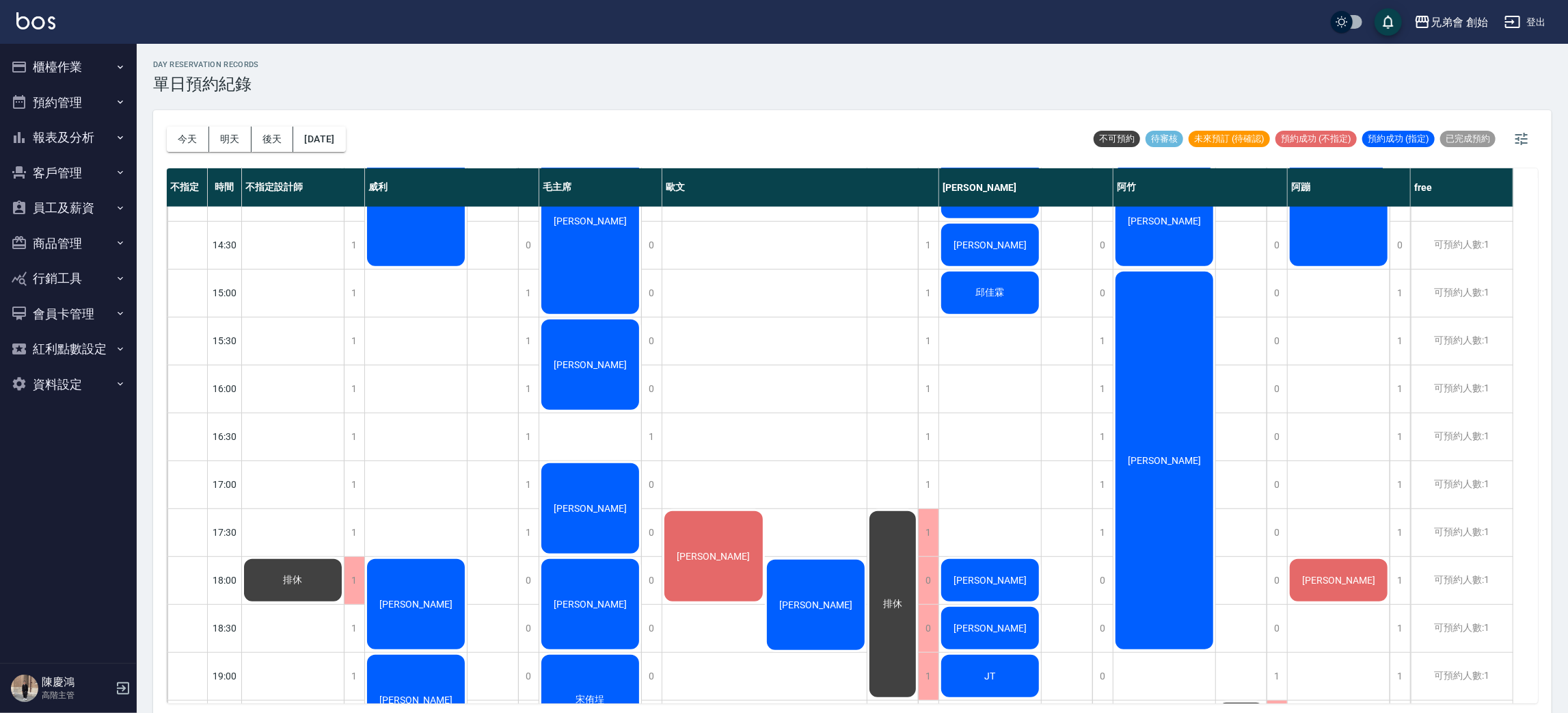
scroll to position [718, 0]
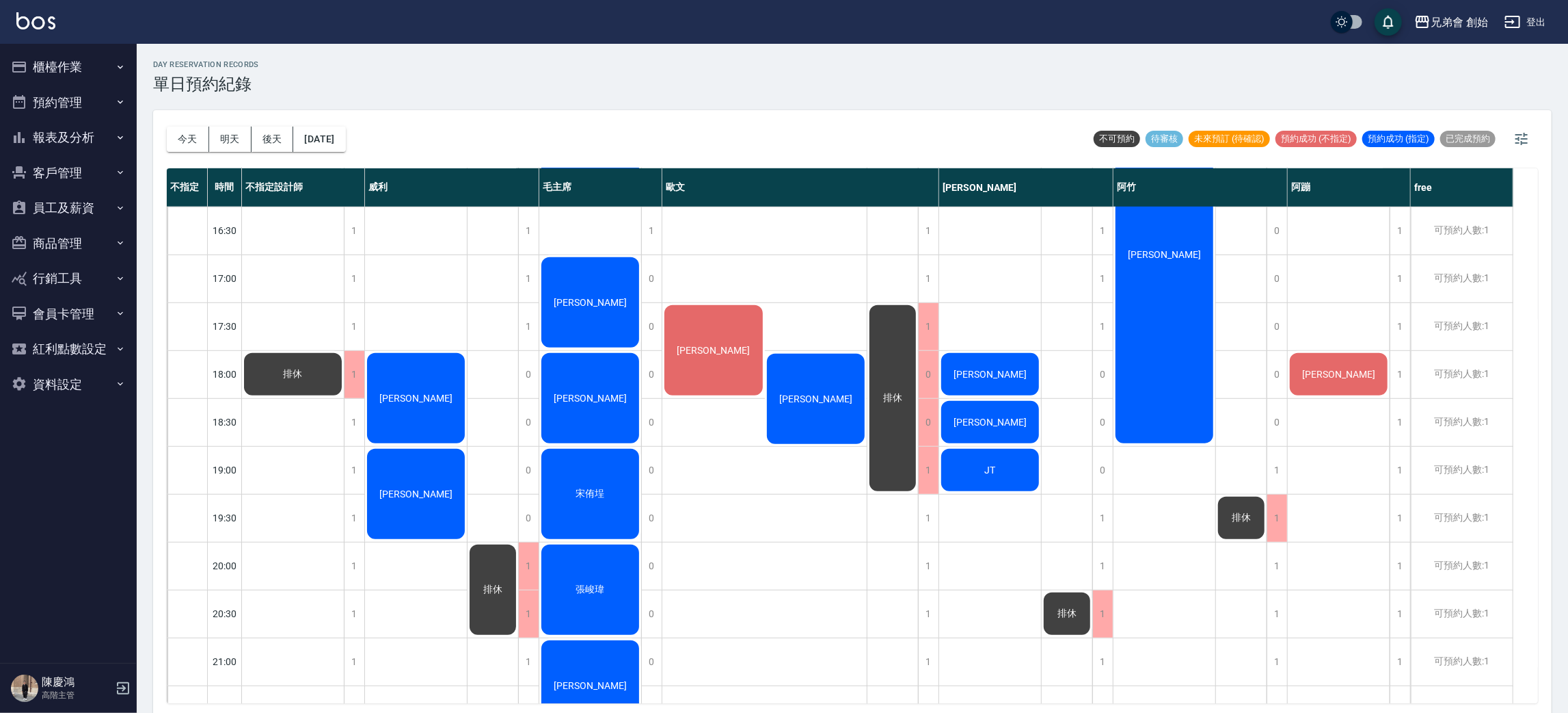
click at [344, 351] on div "謝許耀" at bounding box center [292, 374] width 102 height 46
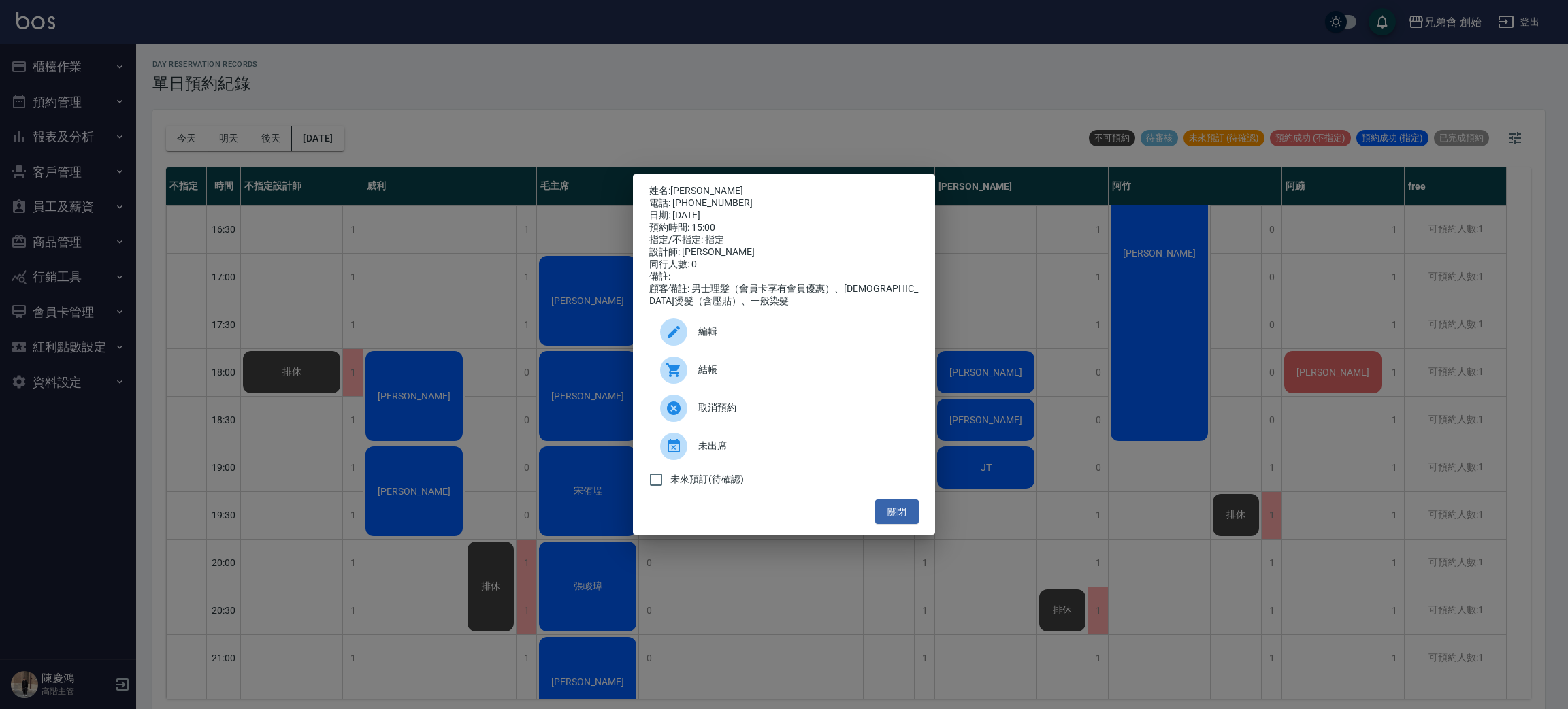
click at [361, 271] on div "姓名: 謝許耀 電話: 0981222468 日期: 2025/08/22 預約時間: 15:00 指定/不指定: 指定 設計師: 阿竹 同行人數: 0 備註…" at bounding box center [784, 354] width 1568 height 709
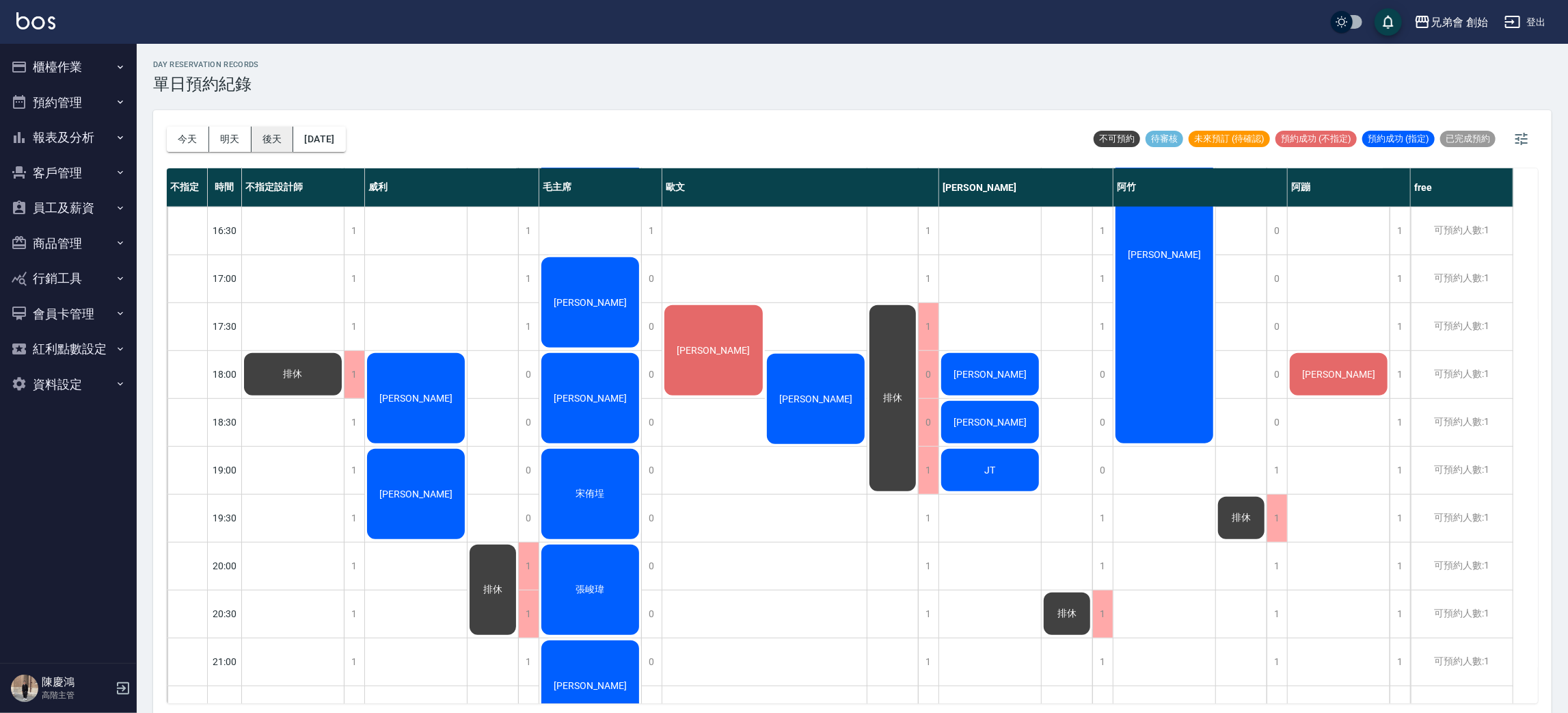
click at [277, 137] on button "後天" at bounding box center [273, 139] width 43 height 26
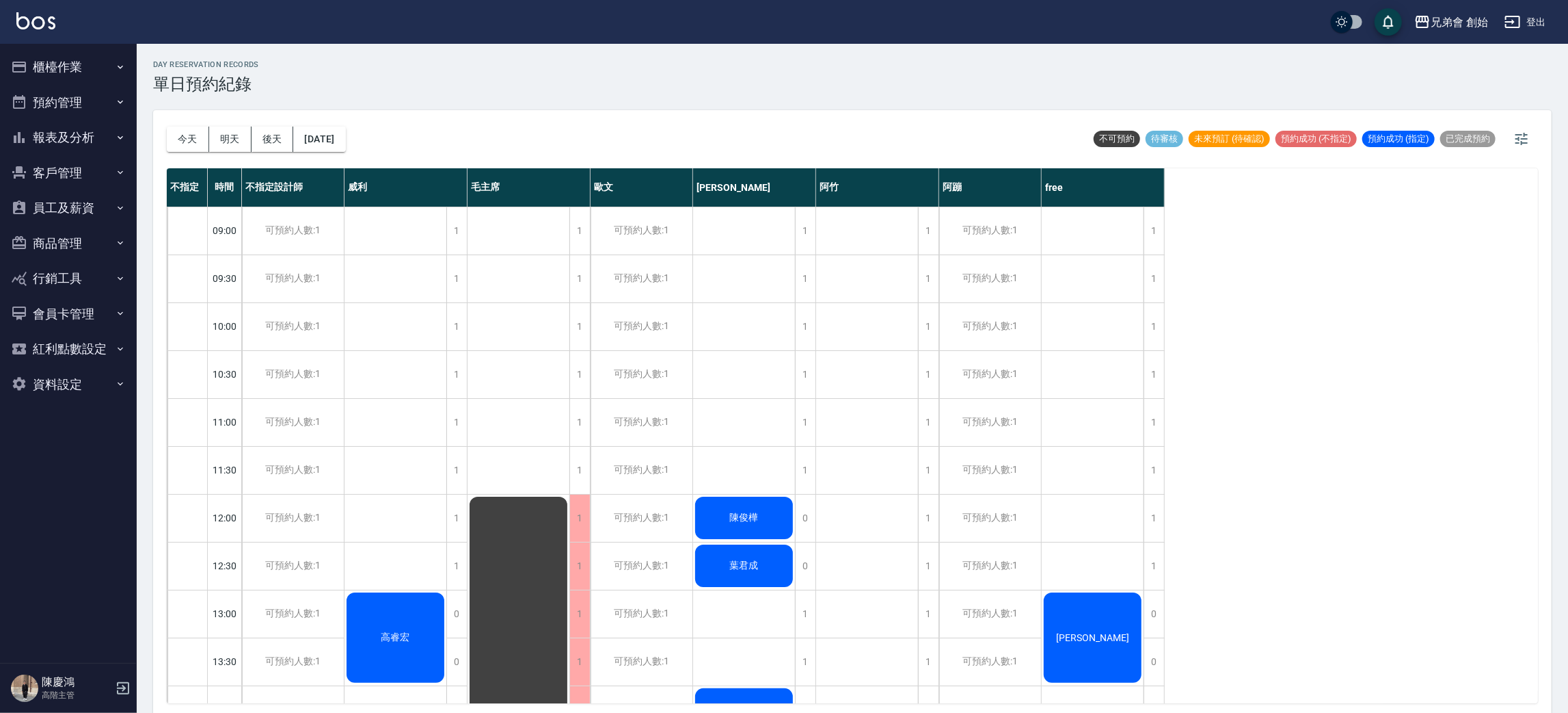
scroll to position [512, 0]
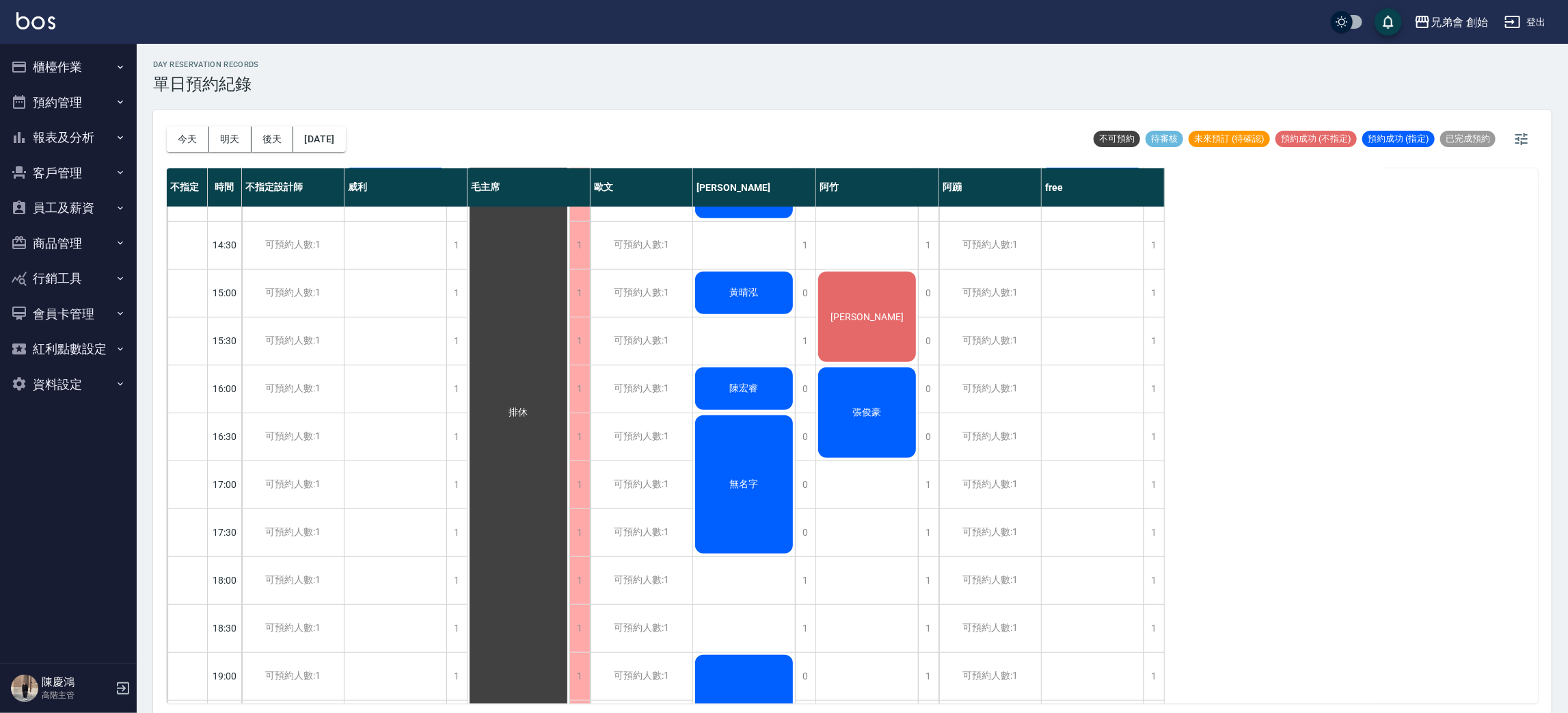
click at [447, 172] on div "Jimmy" at bounding box center [395, 125] width 102 height 95
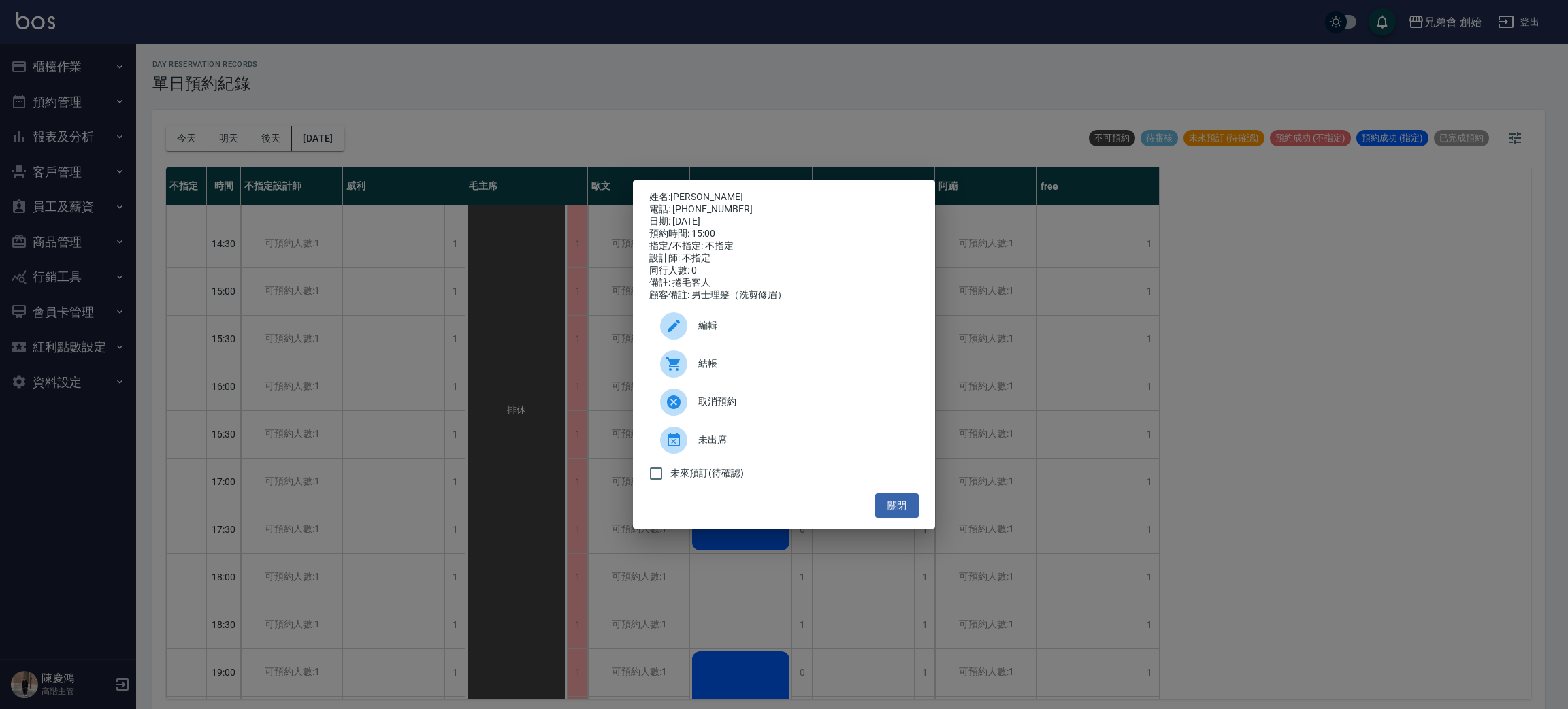
click at [533, 291] on div "姓名: Jimmy 電話: 0913270710 日期: 2025/08/23 預約時間: 15:00 指定/不指定: 不指定 設計師: 不指定 同行人數: …" at bounding box center [784, 354] width 1568 height 709
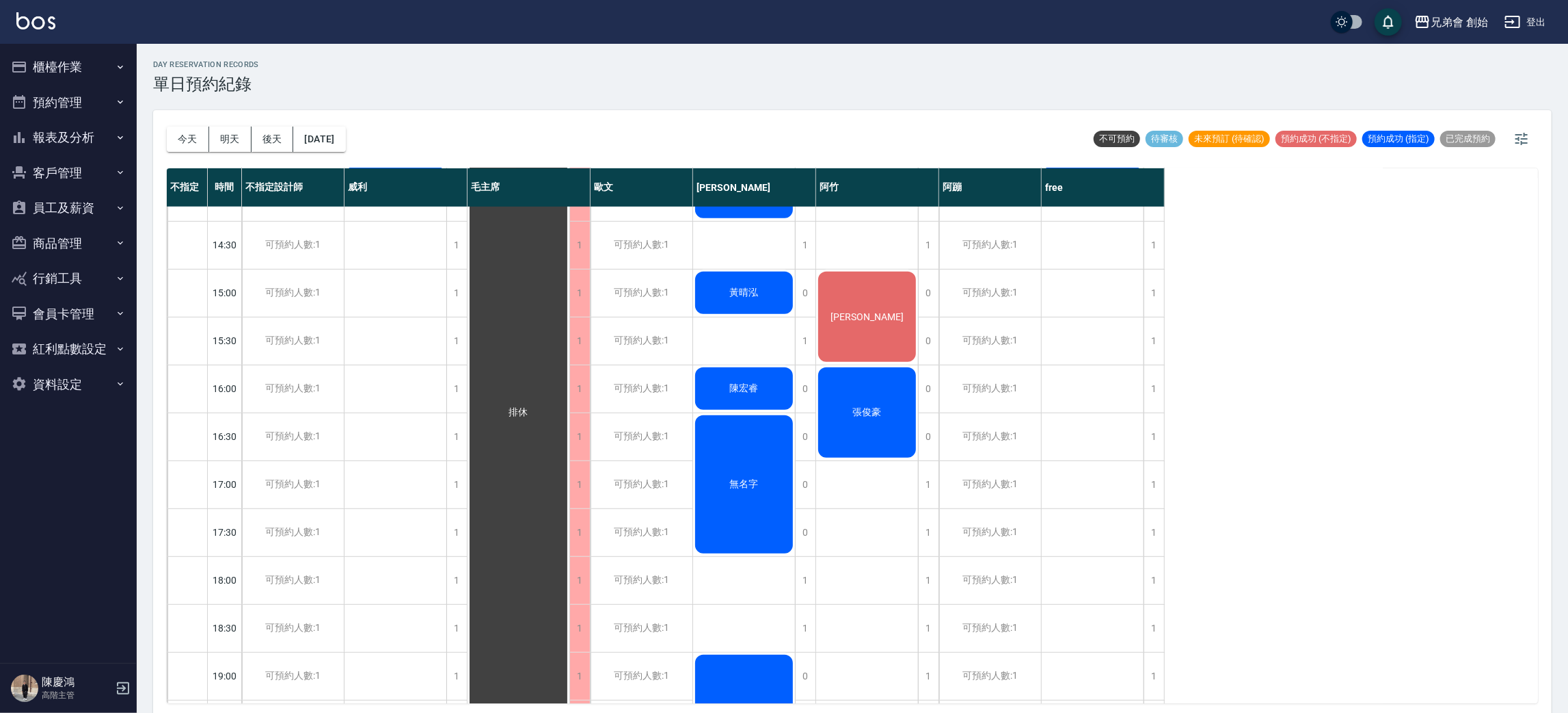
scroll to position [102, 0]
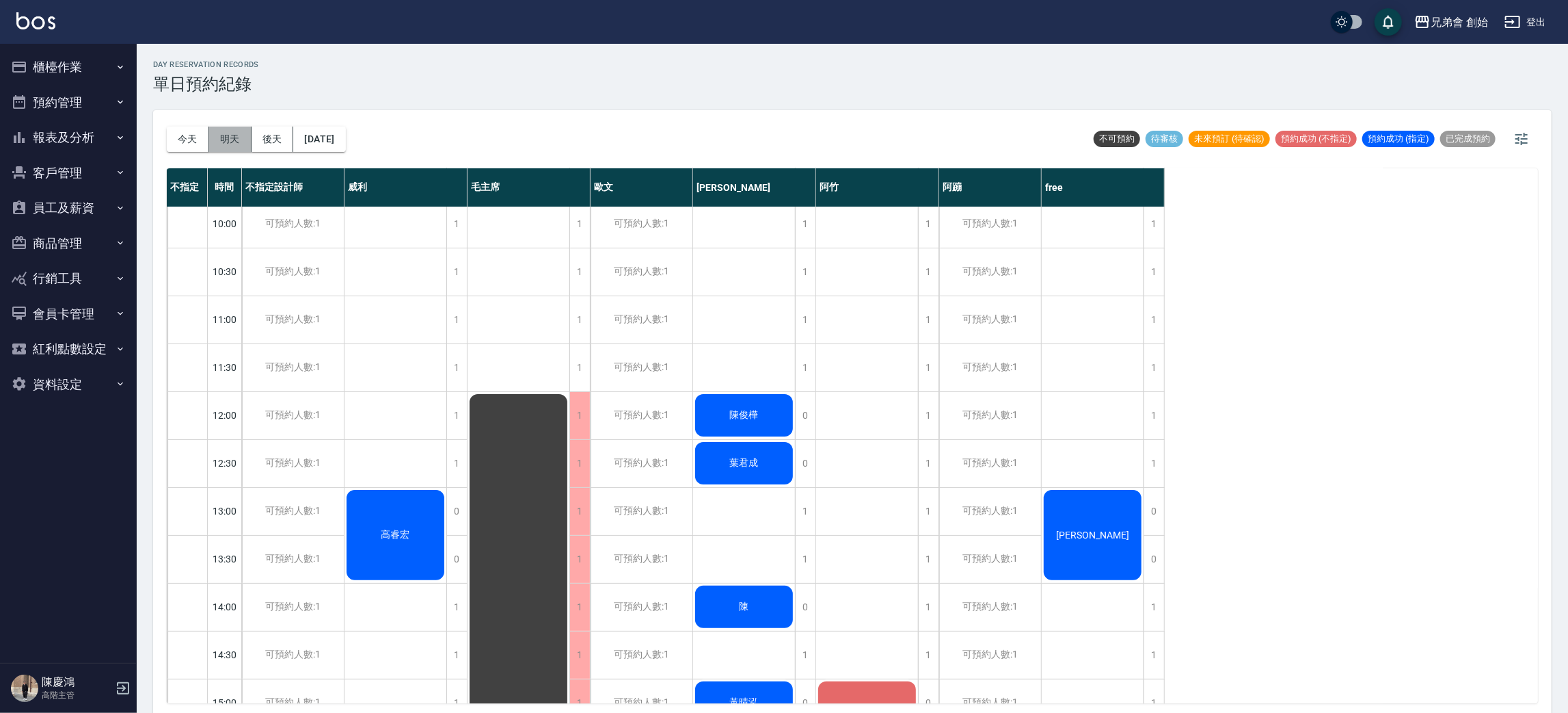
click at [245, 135] on button "明天" at bounding box center [230, 139] width 43 height 26
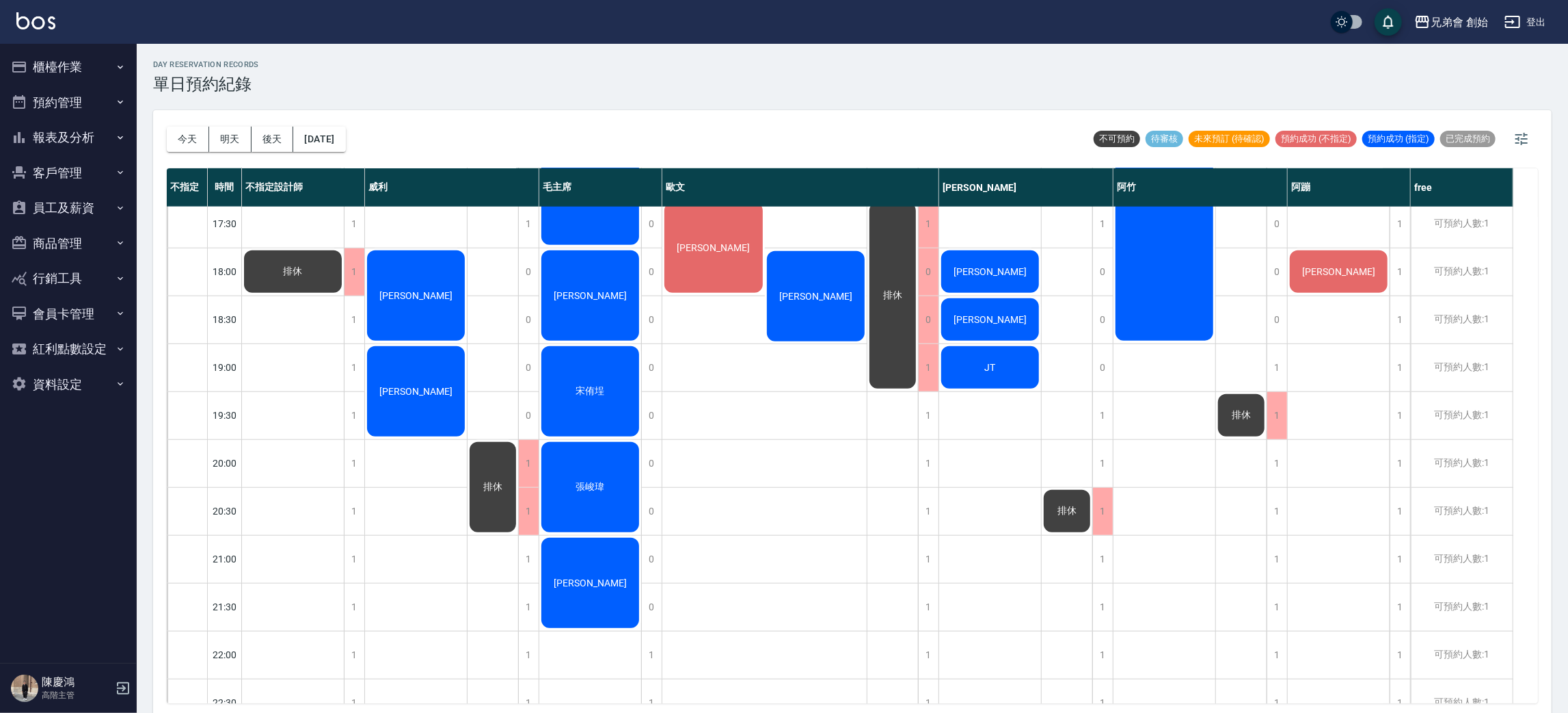
scroll to position [908, 0]
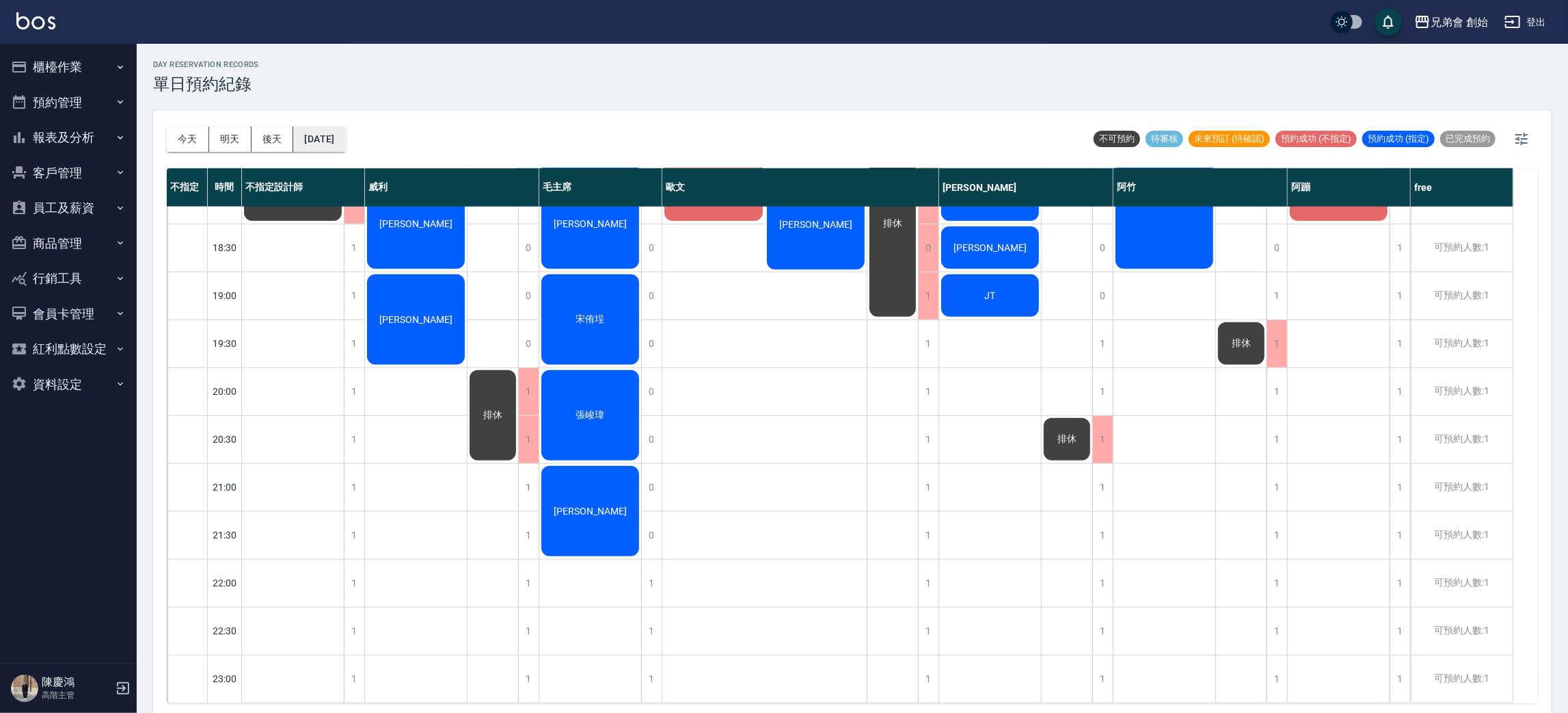
click at [345, 139] on button "2025/08/22" at bounding box center [319, 139] width 52 height 26
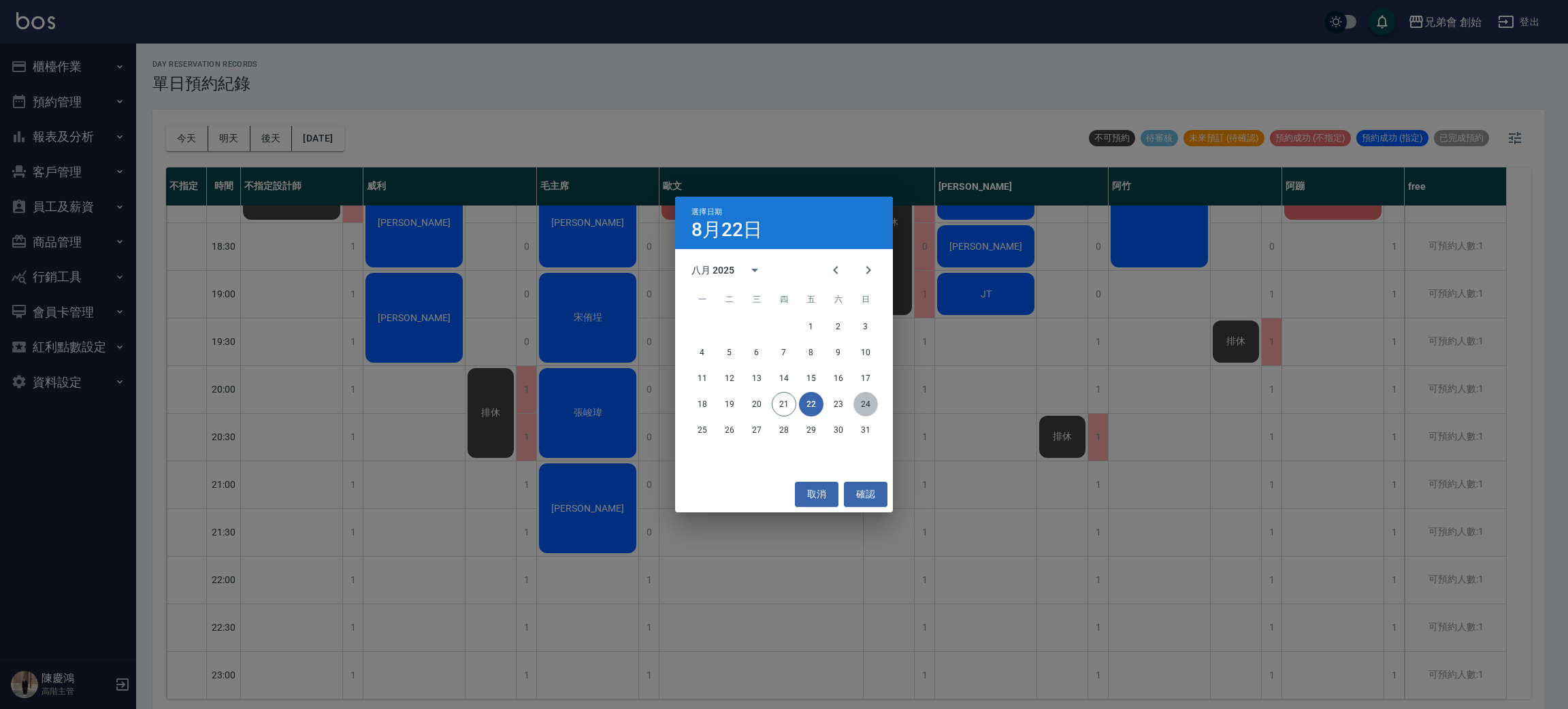
click at [860, 410] on button "24" at bounding box center [865, 404] width 25 height 25
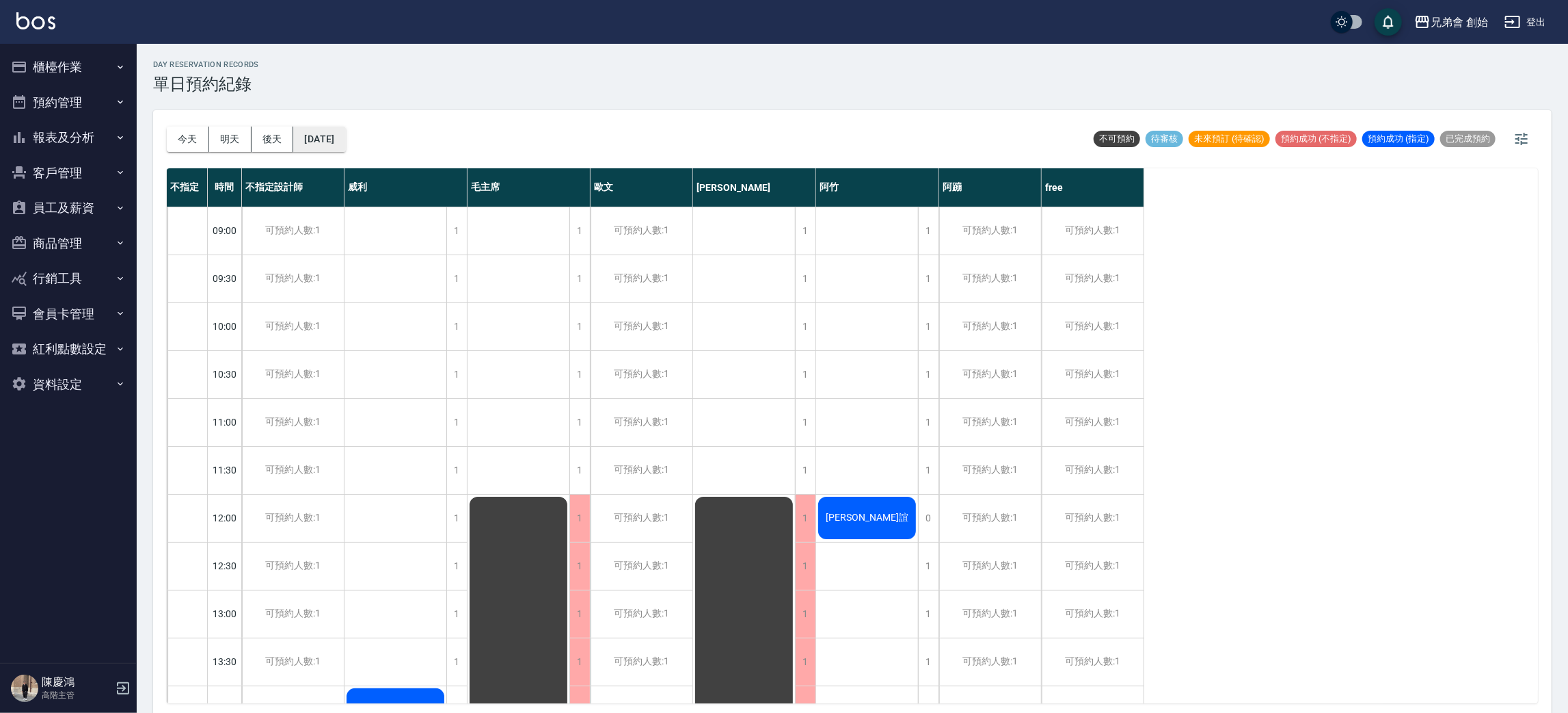
click at [344, 142] on button "2025/08/24" at bounding box center [319, 139] width 52 height 26
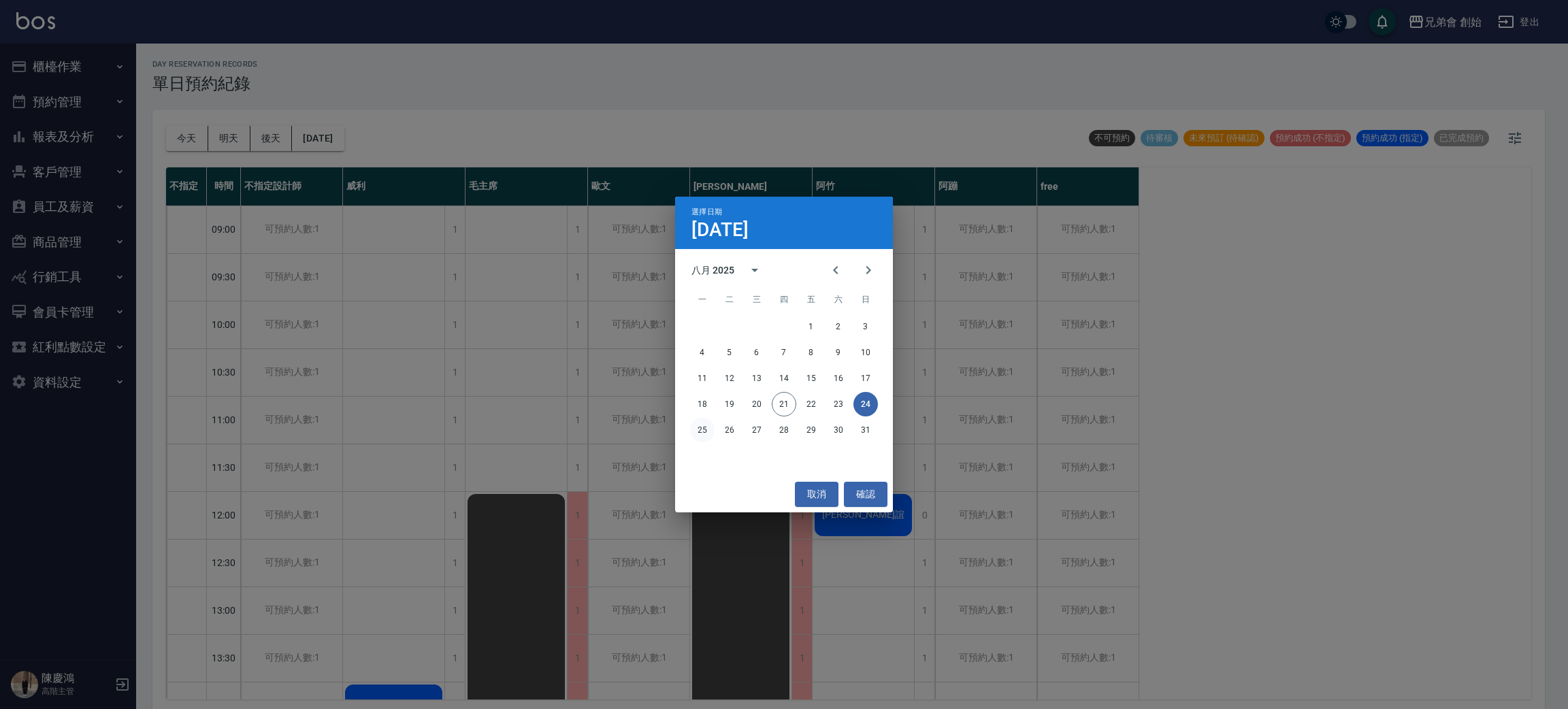
click at [709, 439] on button "25" at bounding box center [702, 430] width 25 height 25
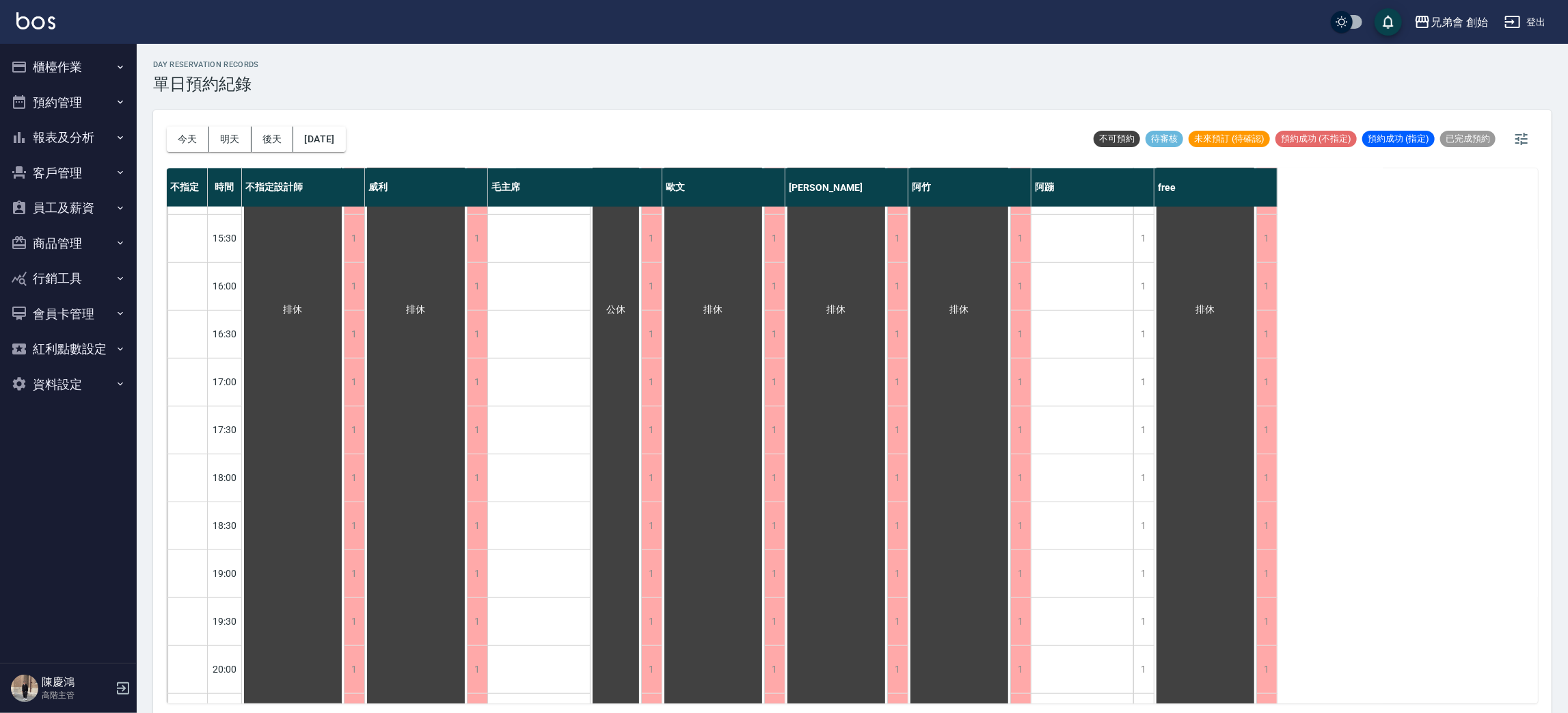
scroll to position [908, 0]
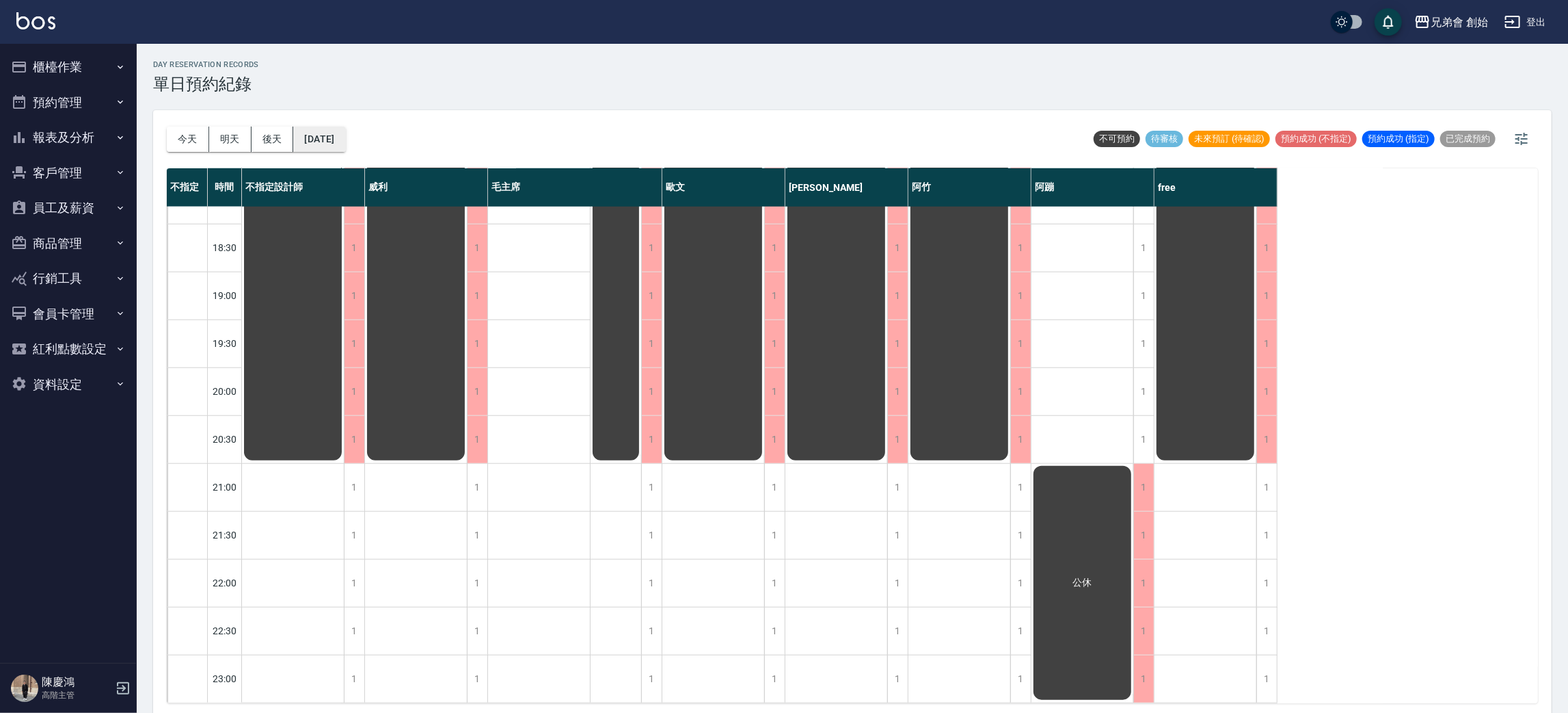
click at [338, 142] on button "2025/08/25" at bounding box center [319, 139] width 52 height 26
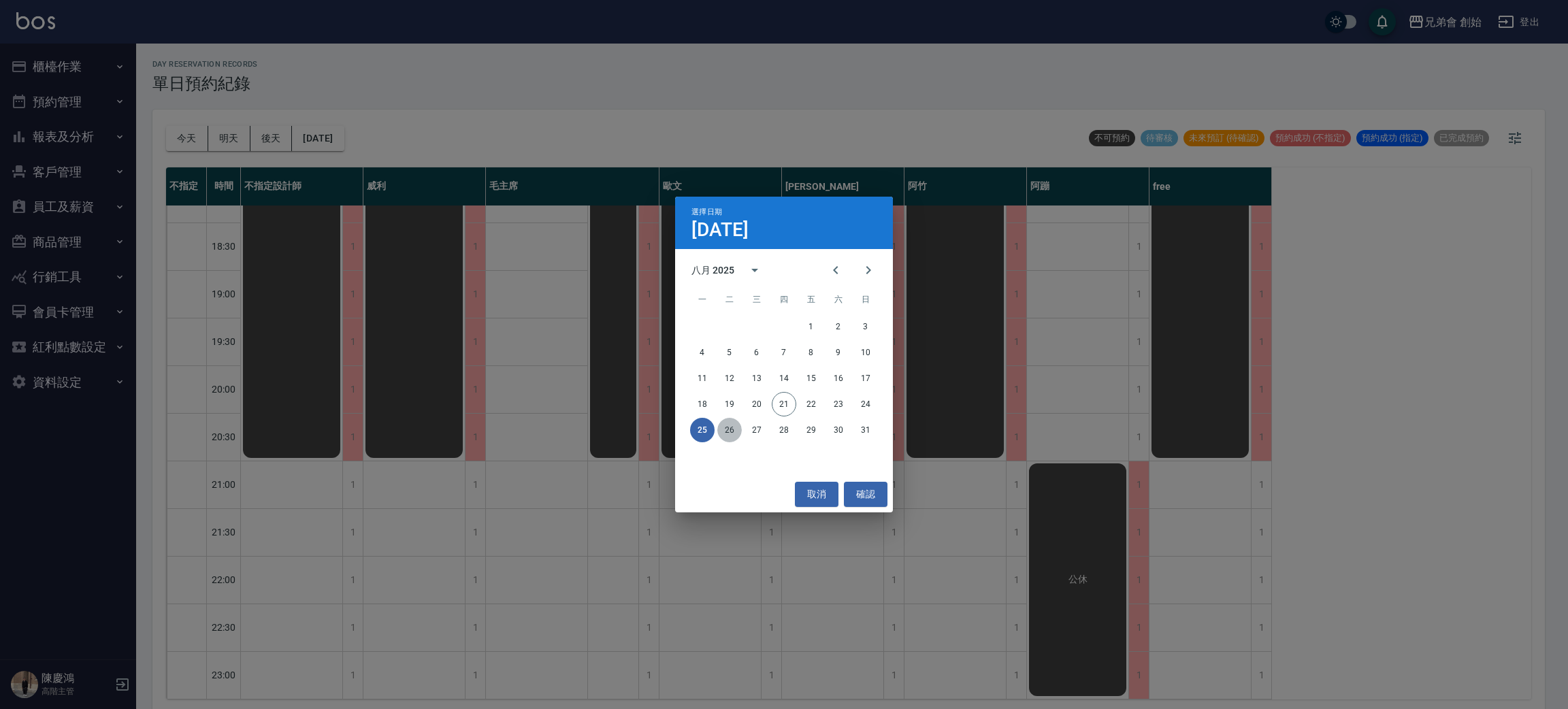
click at [733, 429] on button "26" at bounding box center [729, 430] width 25 height 25
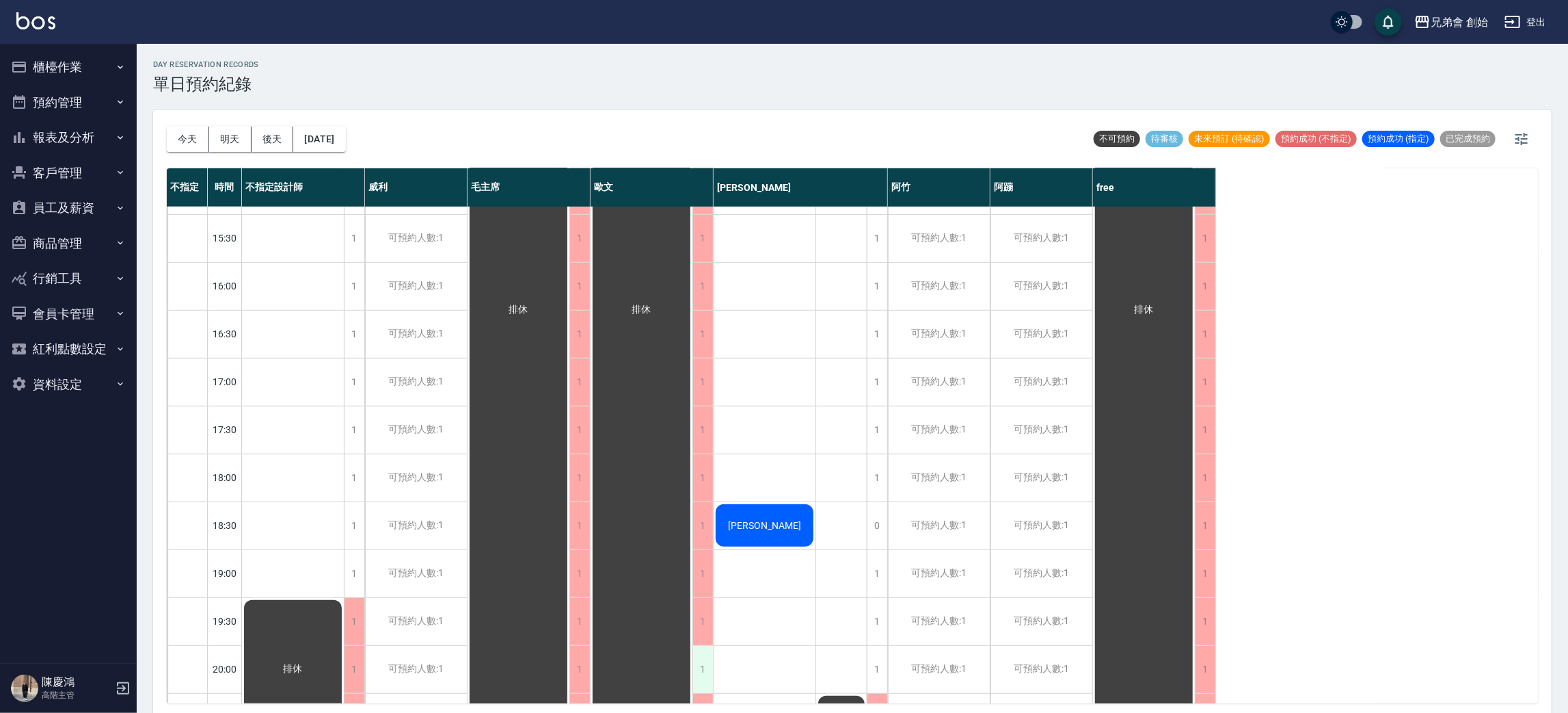
scroll to position [908, 0]
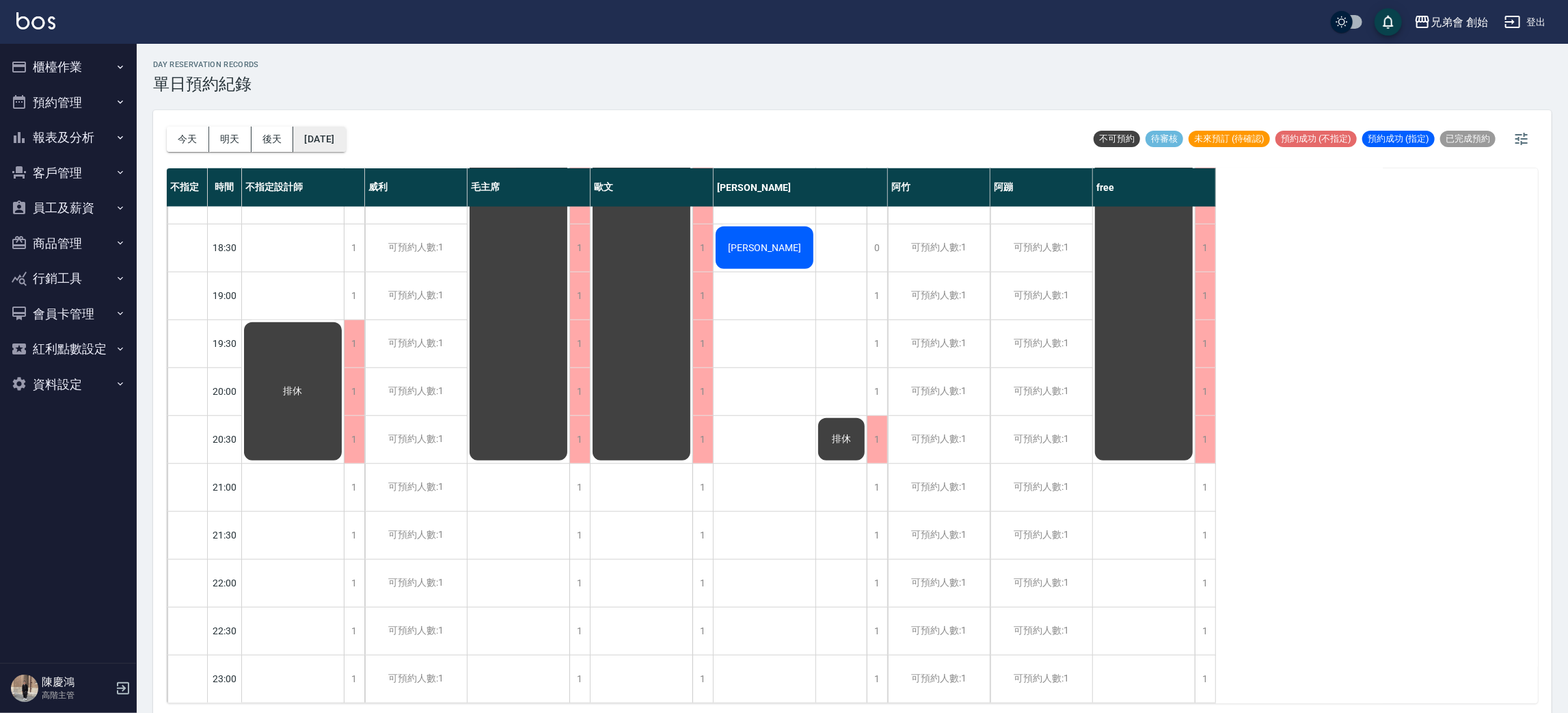
click at [331, 138] on button "2025/08/26" at bounding box center [319, 139] width 52 height 26
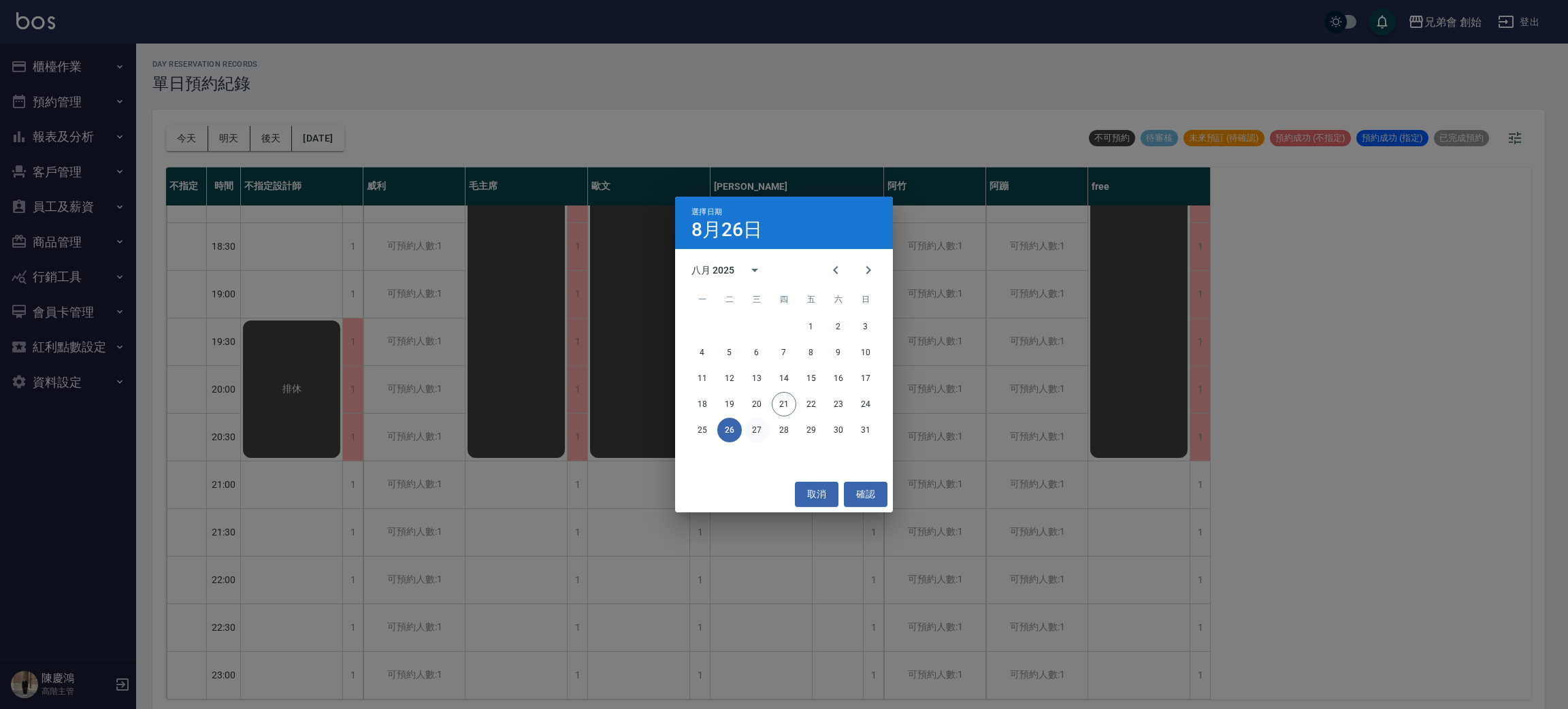
click at [762, 435] on button "27" at bounding box center [757, 430] width 25 height 25
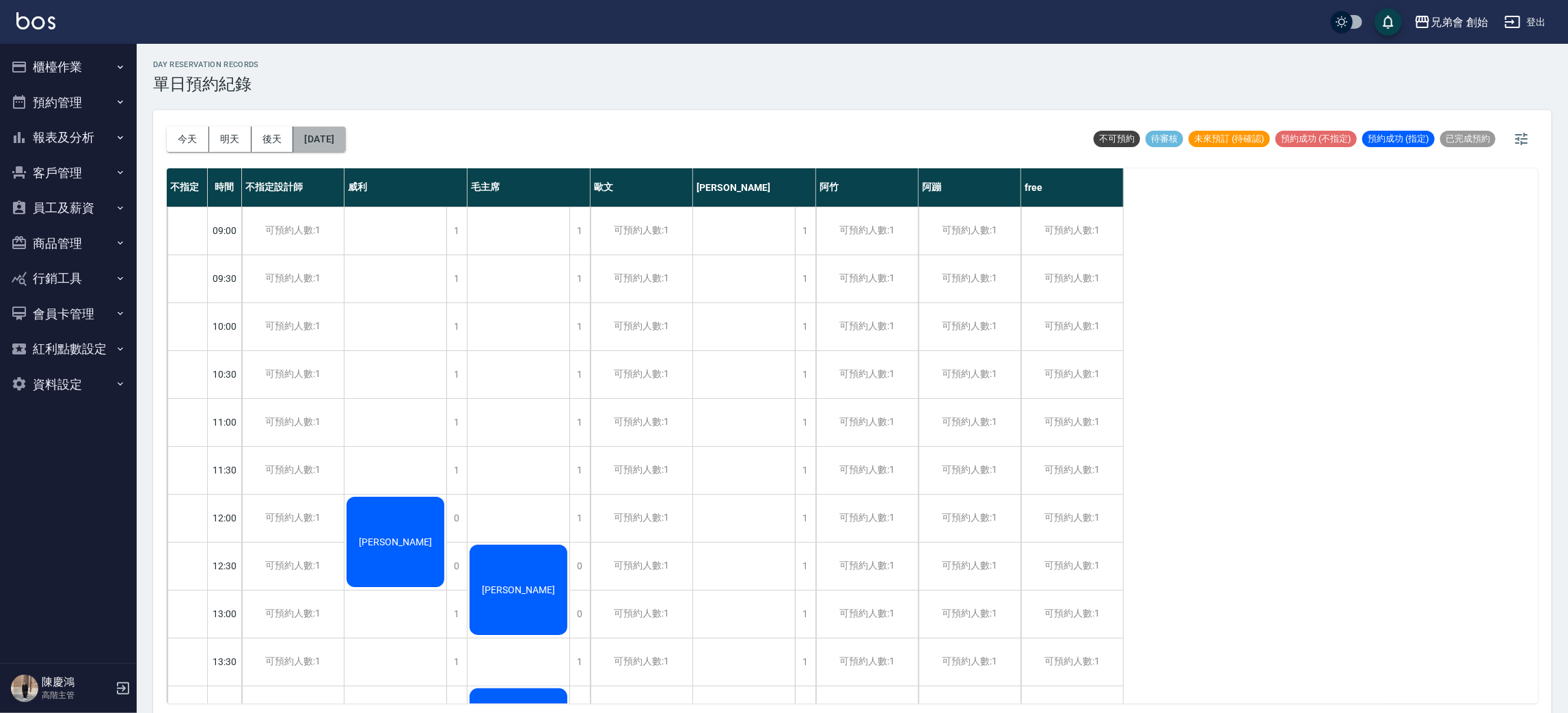
click at [345, 141] on button "2025/08/27" at bounding box center [319, 139] width 52 height 26
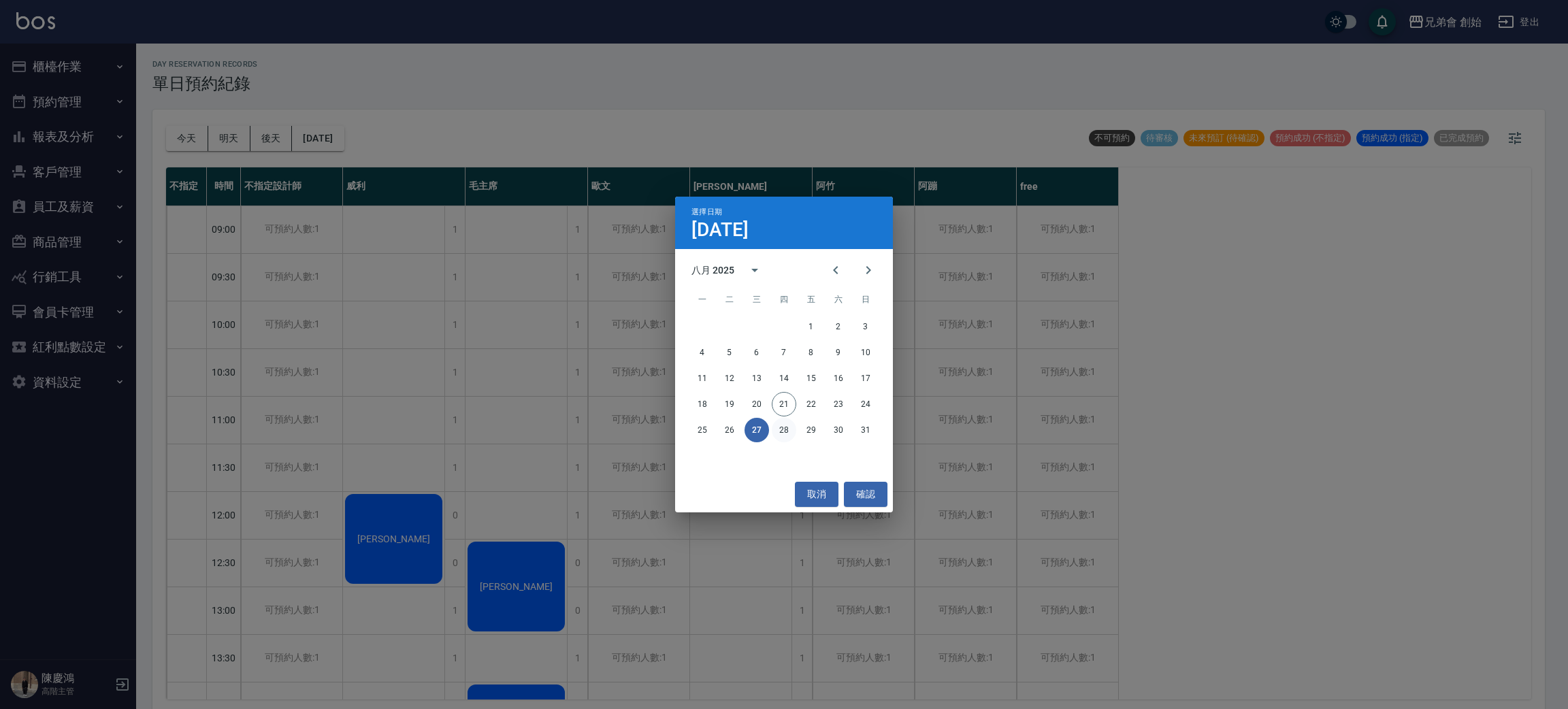
click at [779, 432] on button "28" at bounding box center [784, 430] width 25 height 25
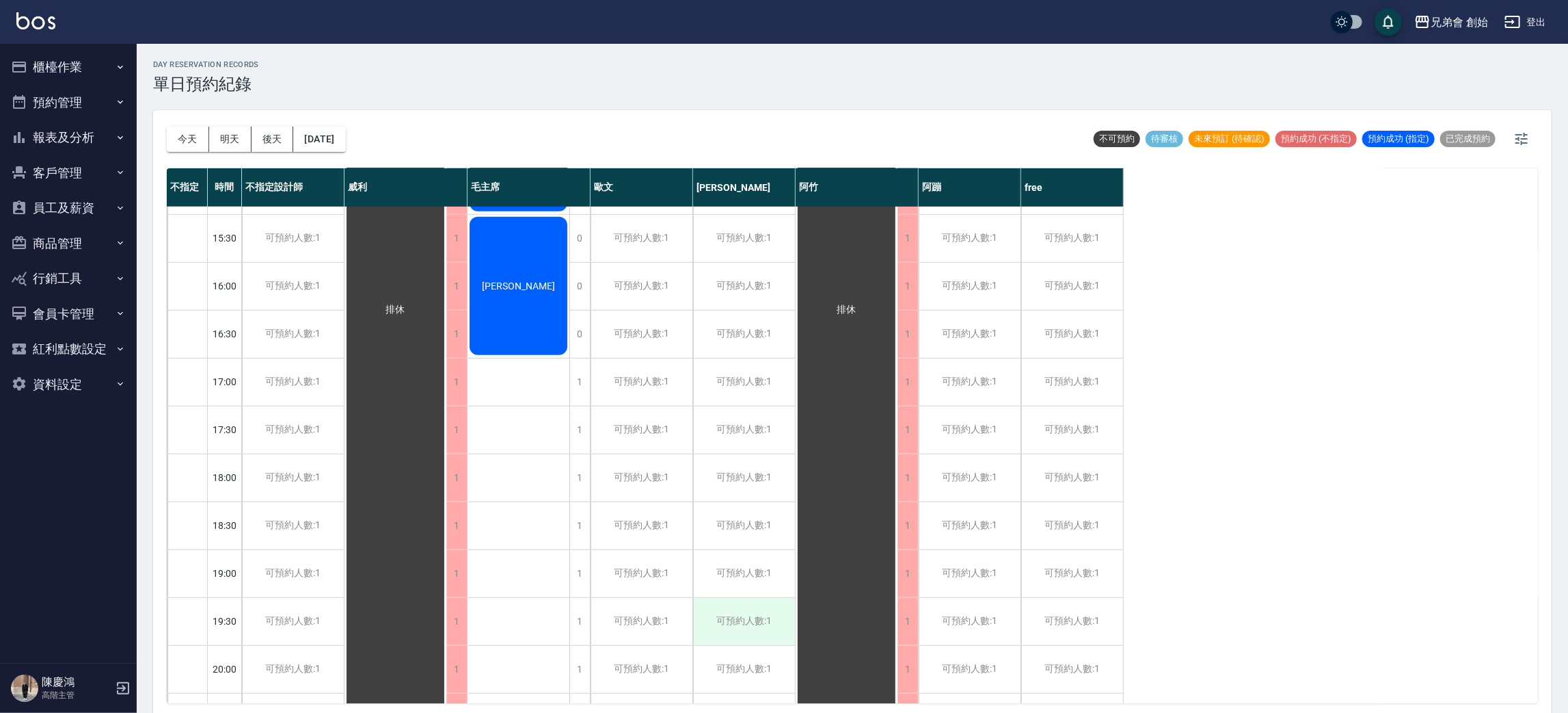
scroll to position [908, 0]
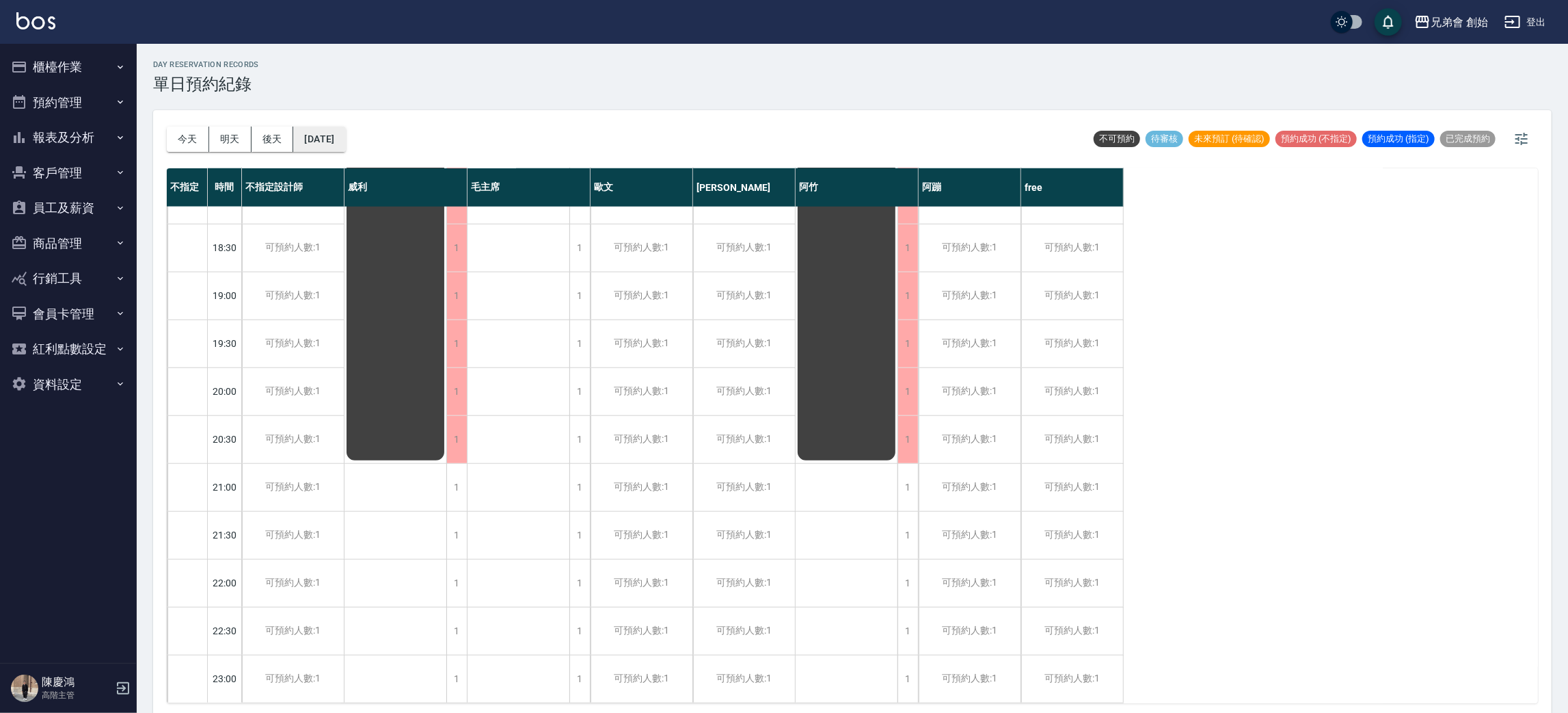
click at [345, 129] on button "2025/08/28" at bounding box center [319, 139] width 52 height 26
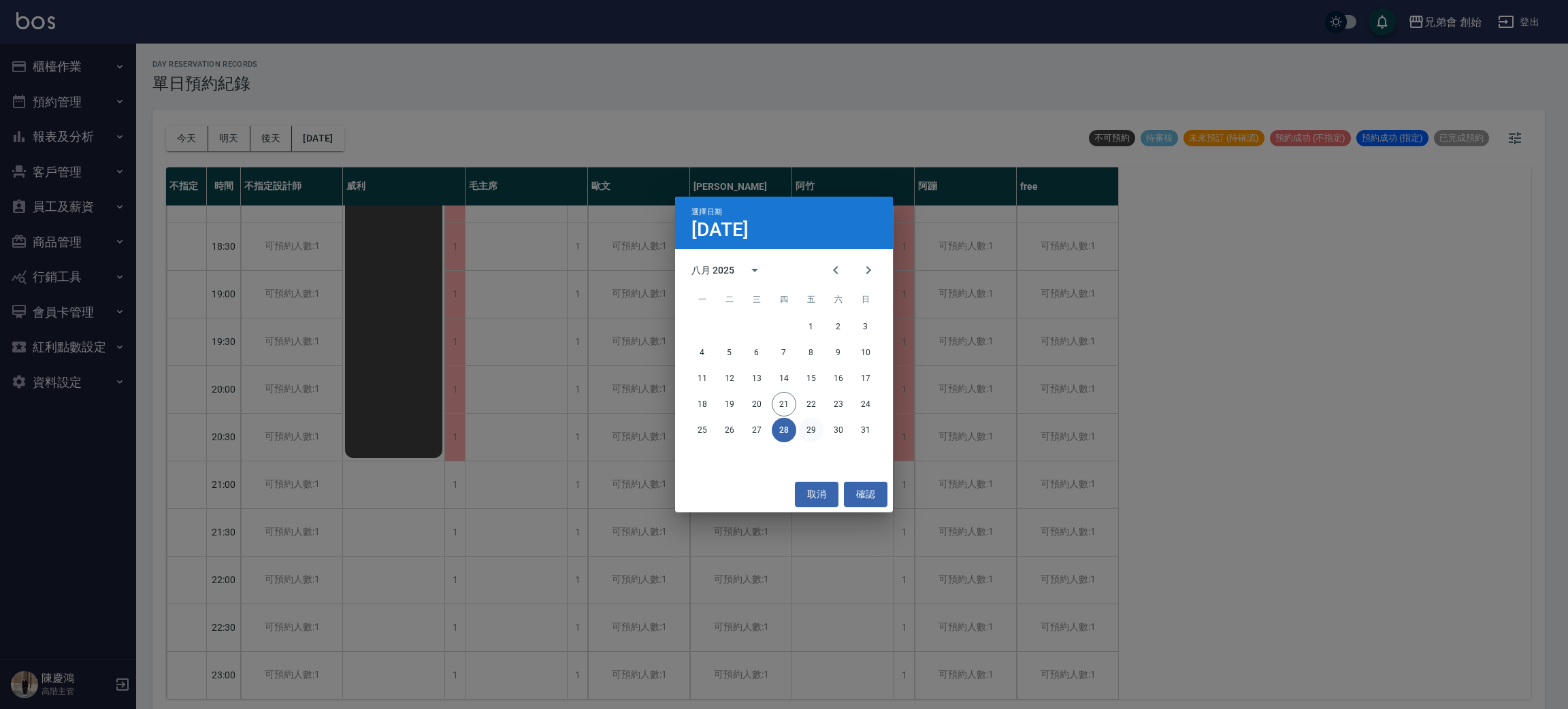
click at [816, 430] on button "29" at bounding box center [811, 430] width 25 height 25
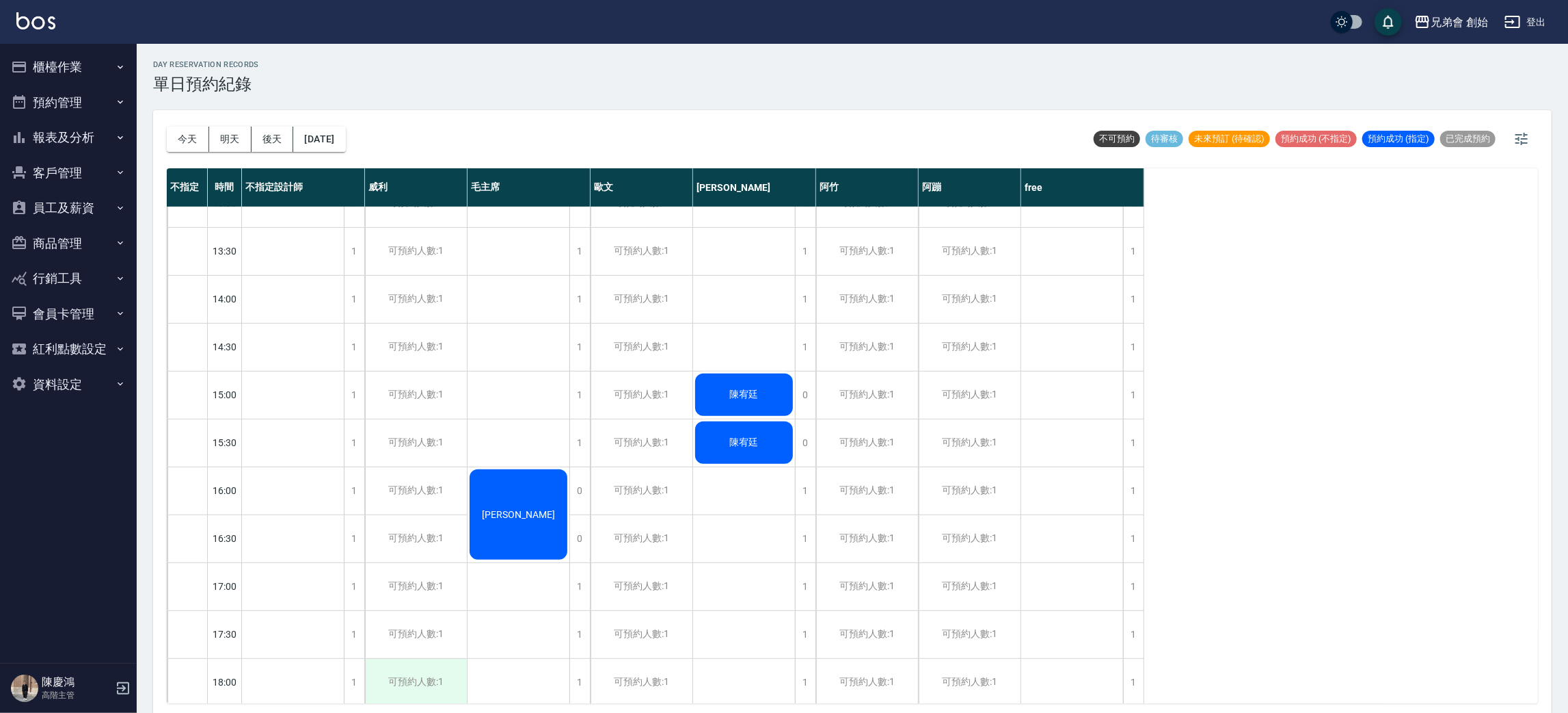
scroll to position [718, 0]
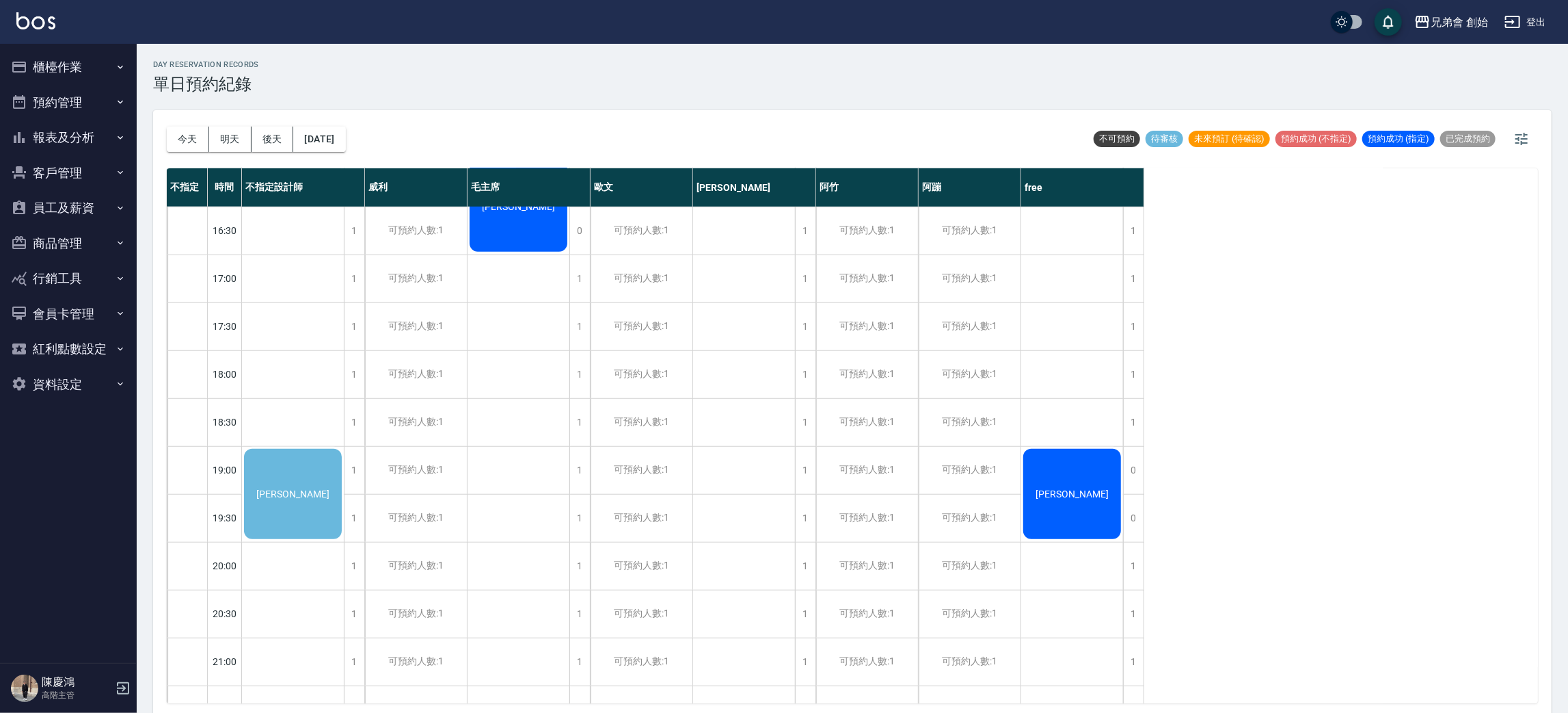
click at [299, 498] on span "梁煒斌" at bounding box center [293, 493] width 79 height 11
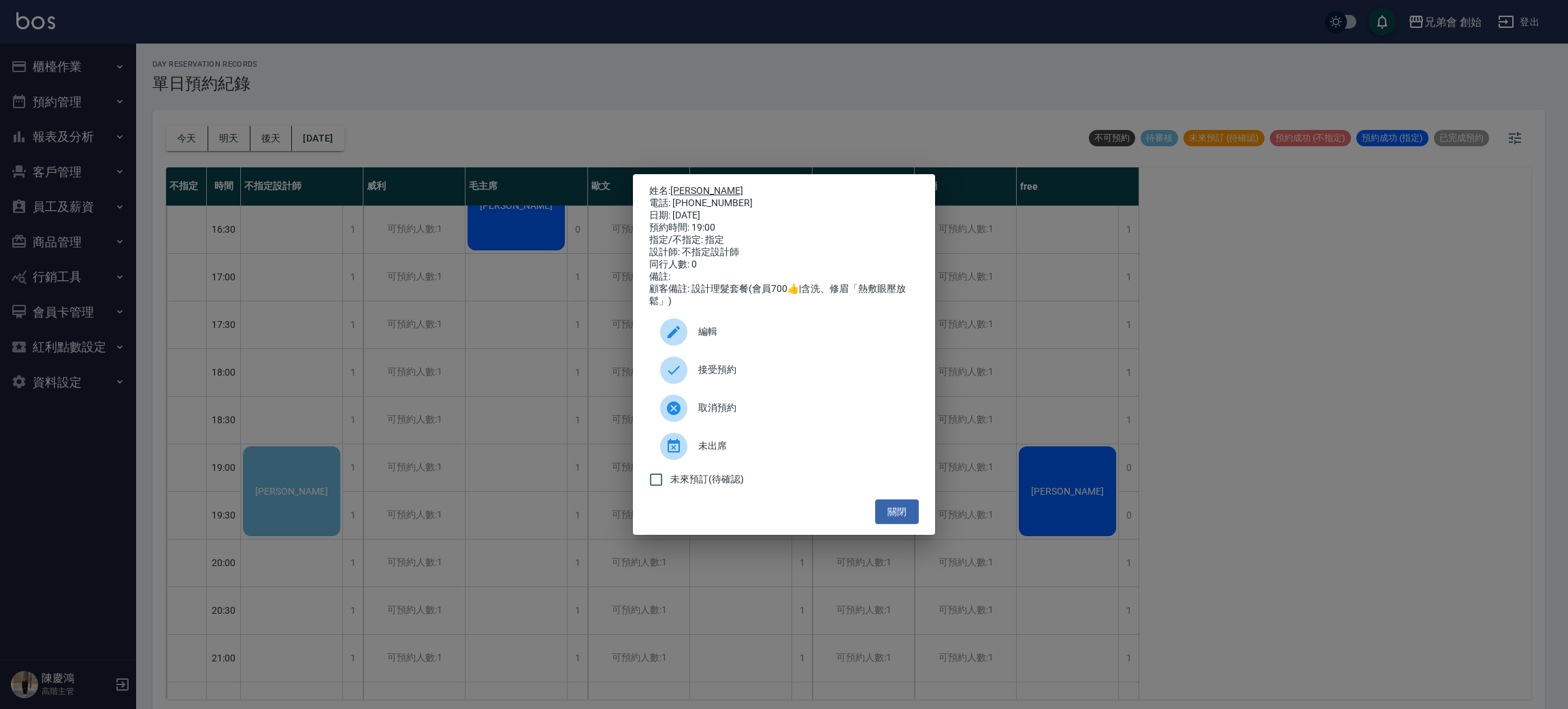
click at [683, 185] on link "梁煒斌" at bounding box center [706, 190] width 73 height 11
click at [750, 339] on span "編輯" at bounding box center [803, 332] width 210 height 14
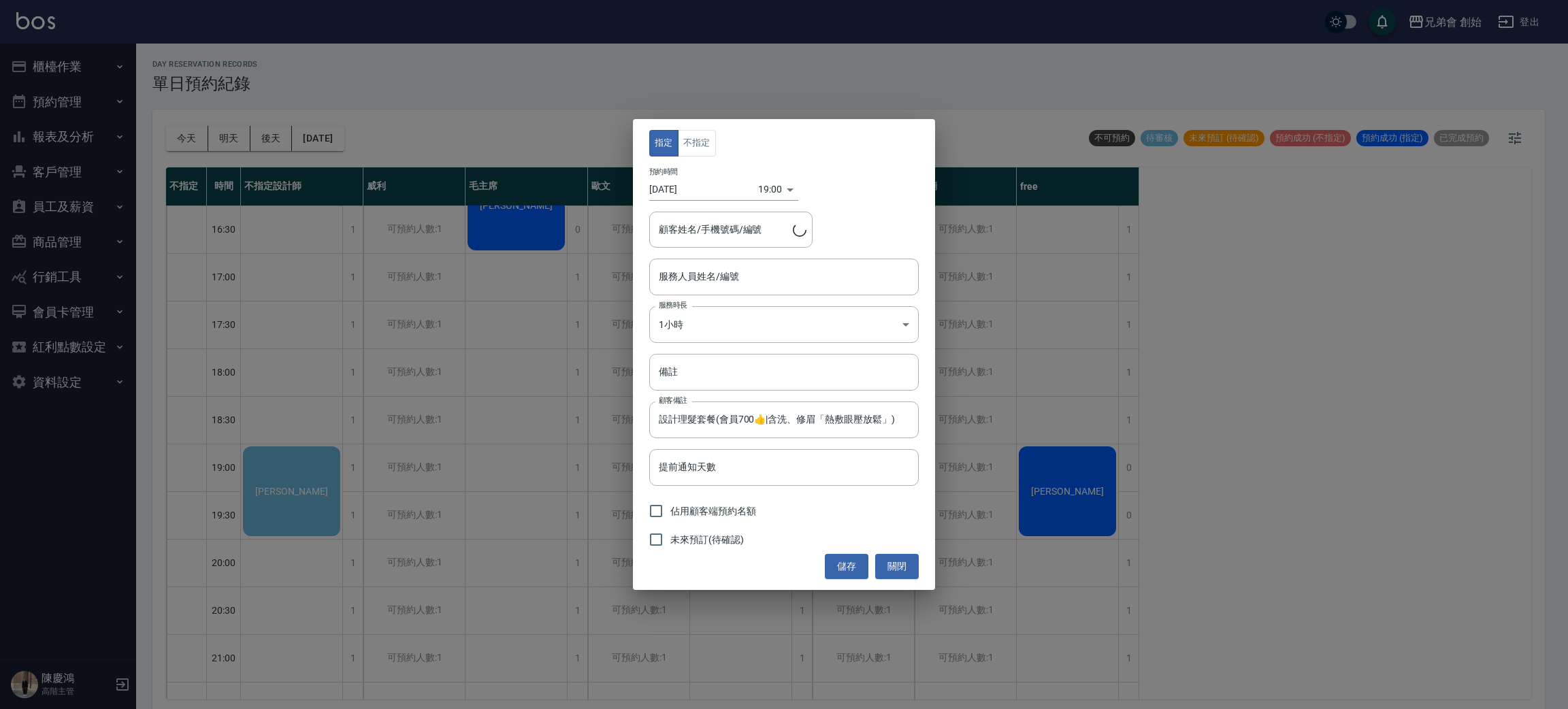
type input "梁煒斌/0968679033"
click at [702, 154] on button "不指定" at bounding box center [697, 143] width 38 height 26
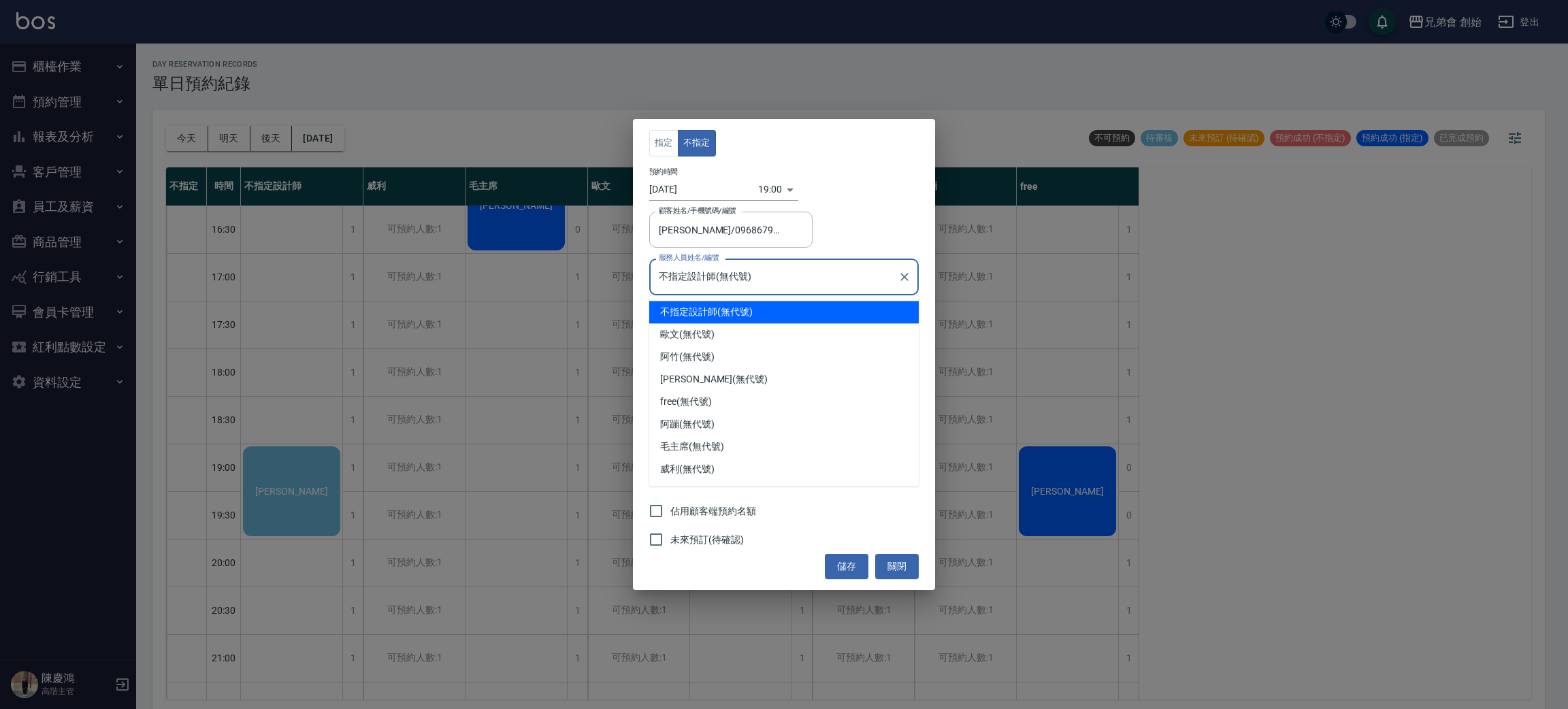
click at [756, 279] on input "不指定設計師(無代號)" at bounding box center [774, 277] width 237 height 24
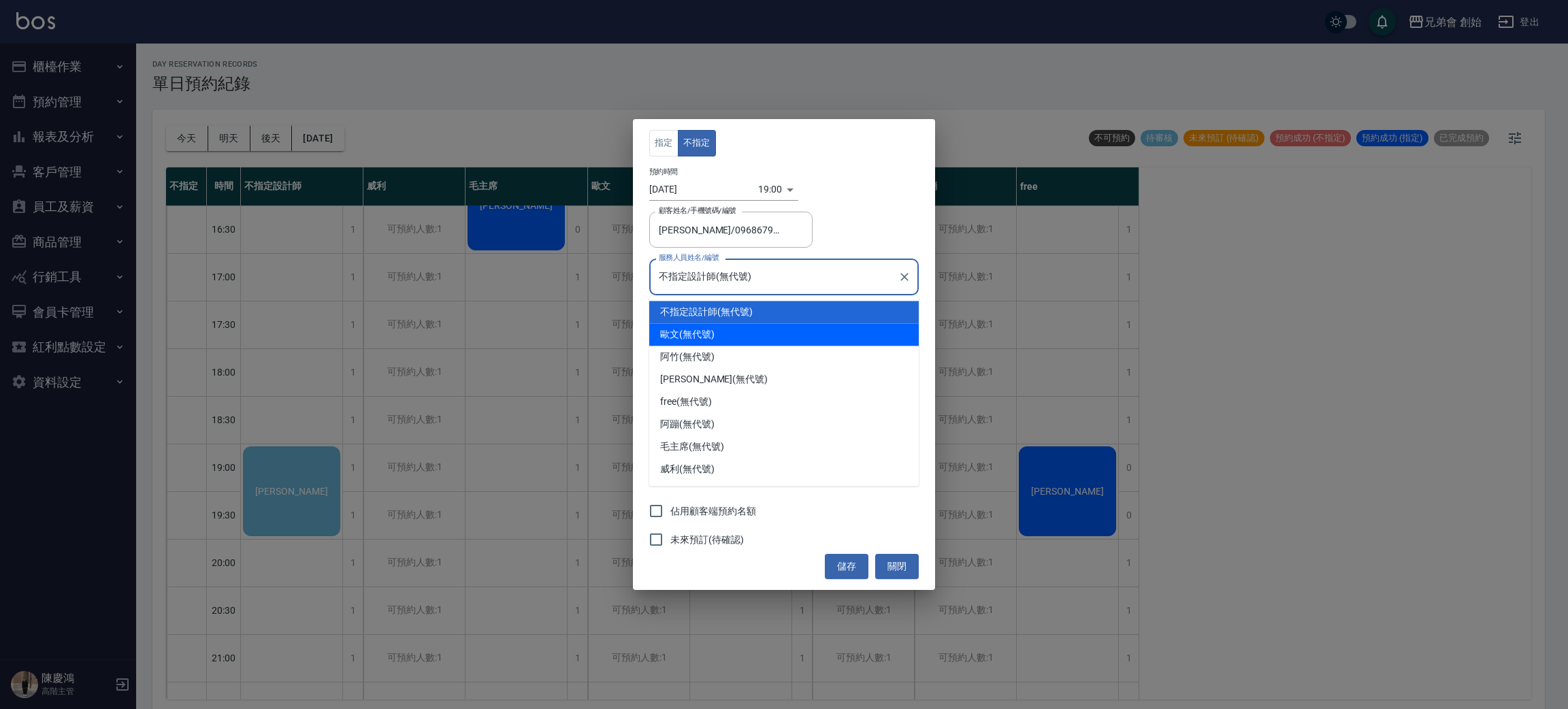
click at [760, 339] on div "歐文 (無代號)" at bounding box center [784, 335] width 270 height 23
type input "歐文(無代號)"
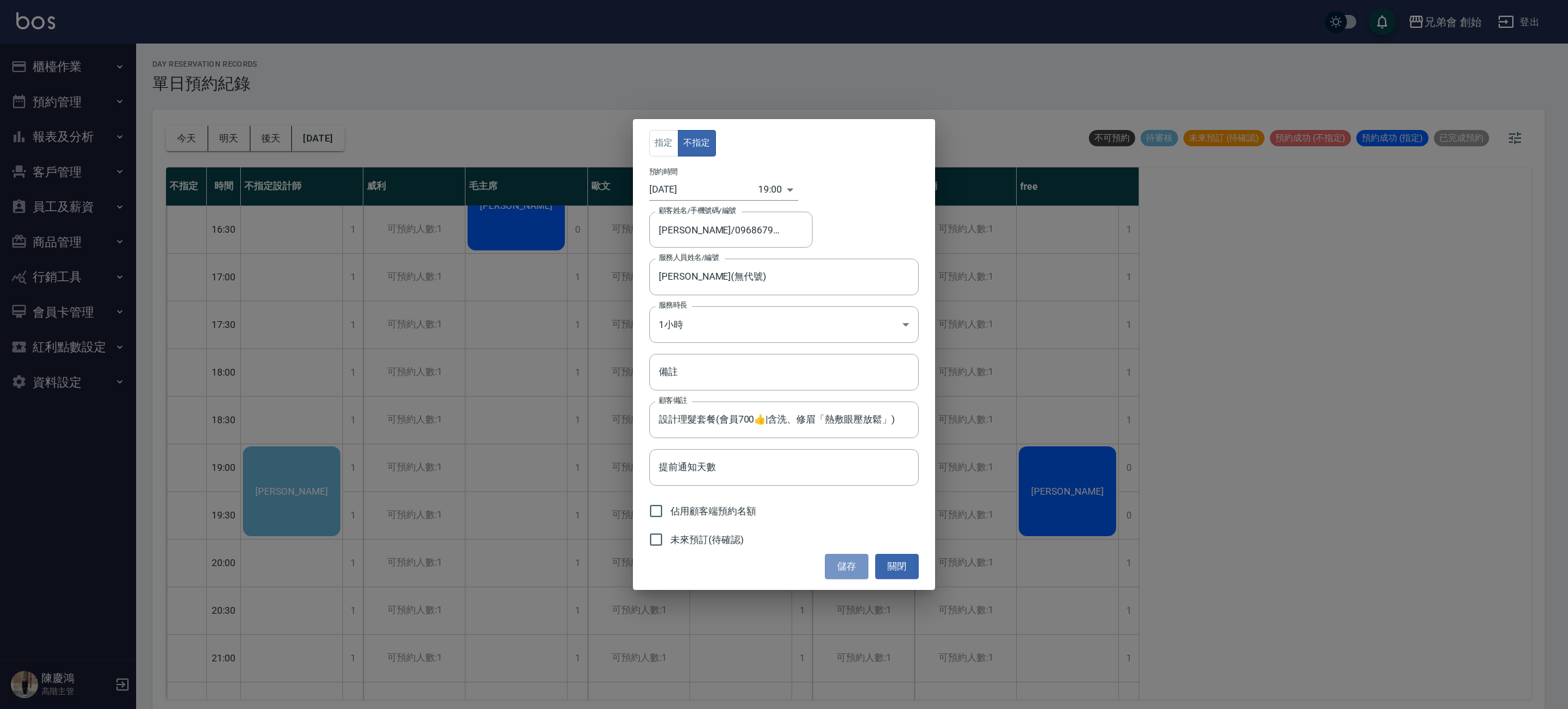
click at [839, 562] on button "儲存" at bounding box center [847, 566] width 44 height 25
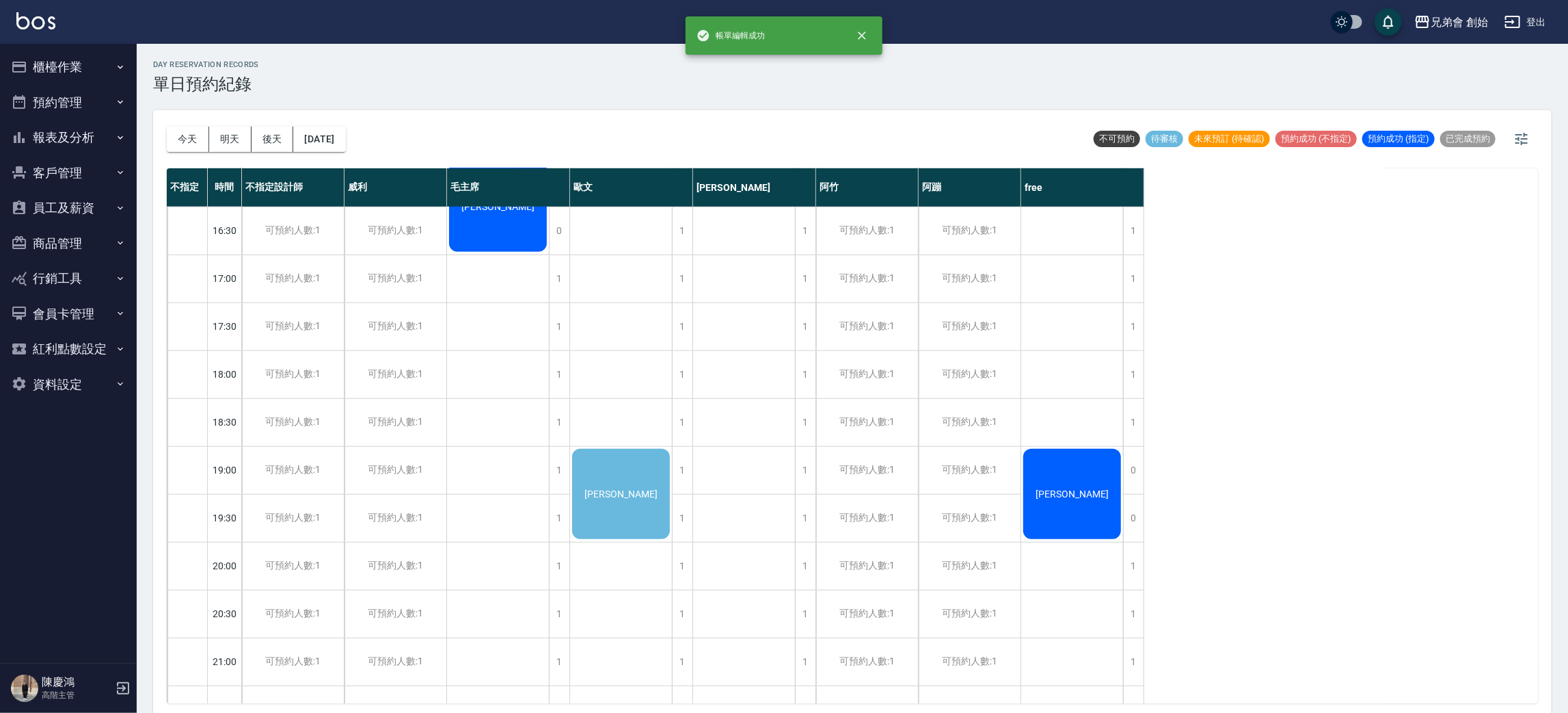
click at [549, 254] on div "梁煒斌" at bounding box center [498, 206] width 102 height 95
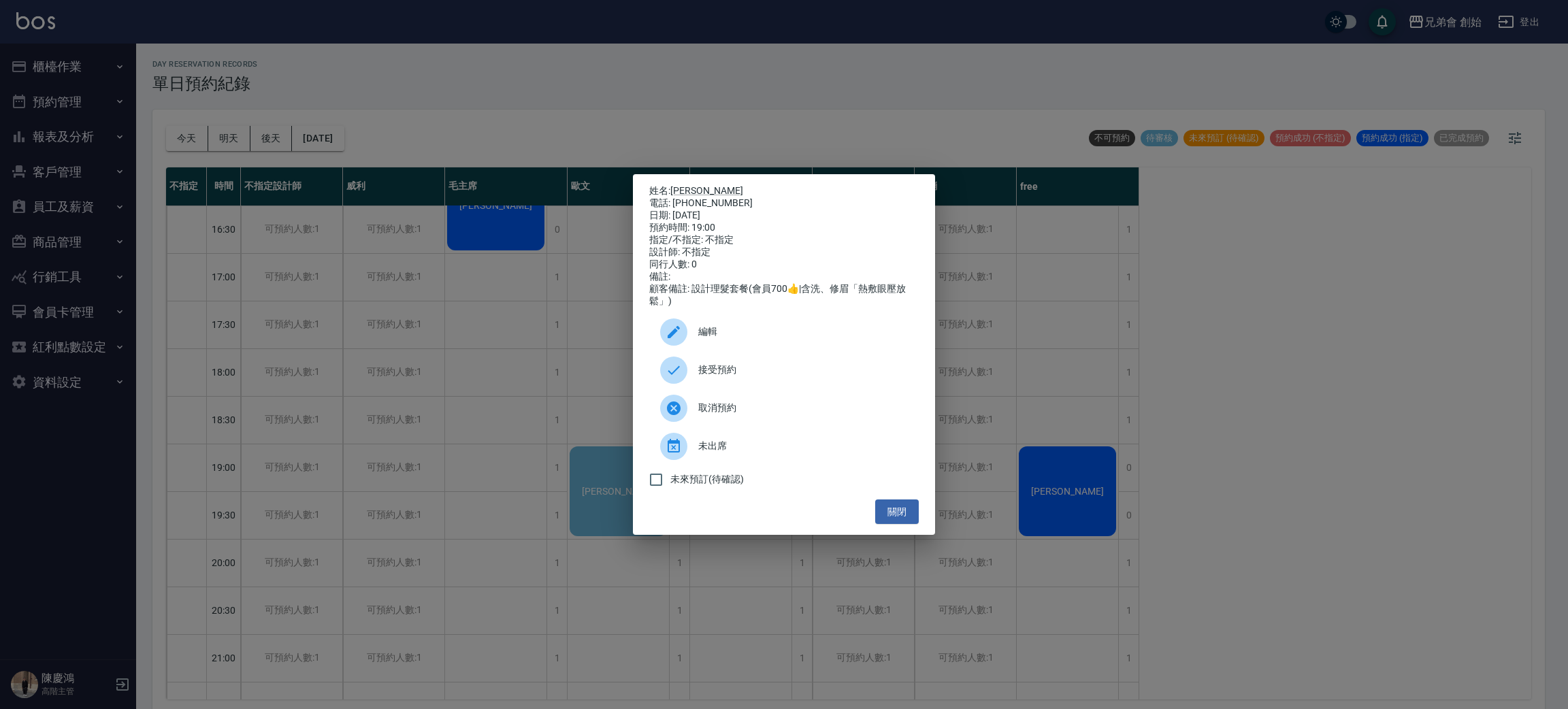
click at [709, 376] on span "接受預約" at bounding box center [803, 369] width 210 height 14
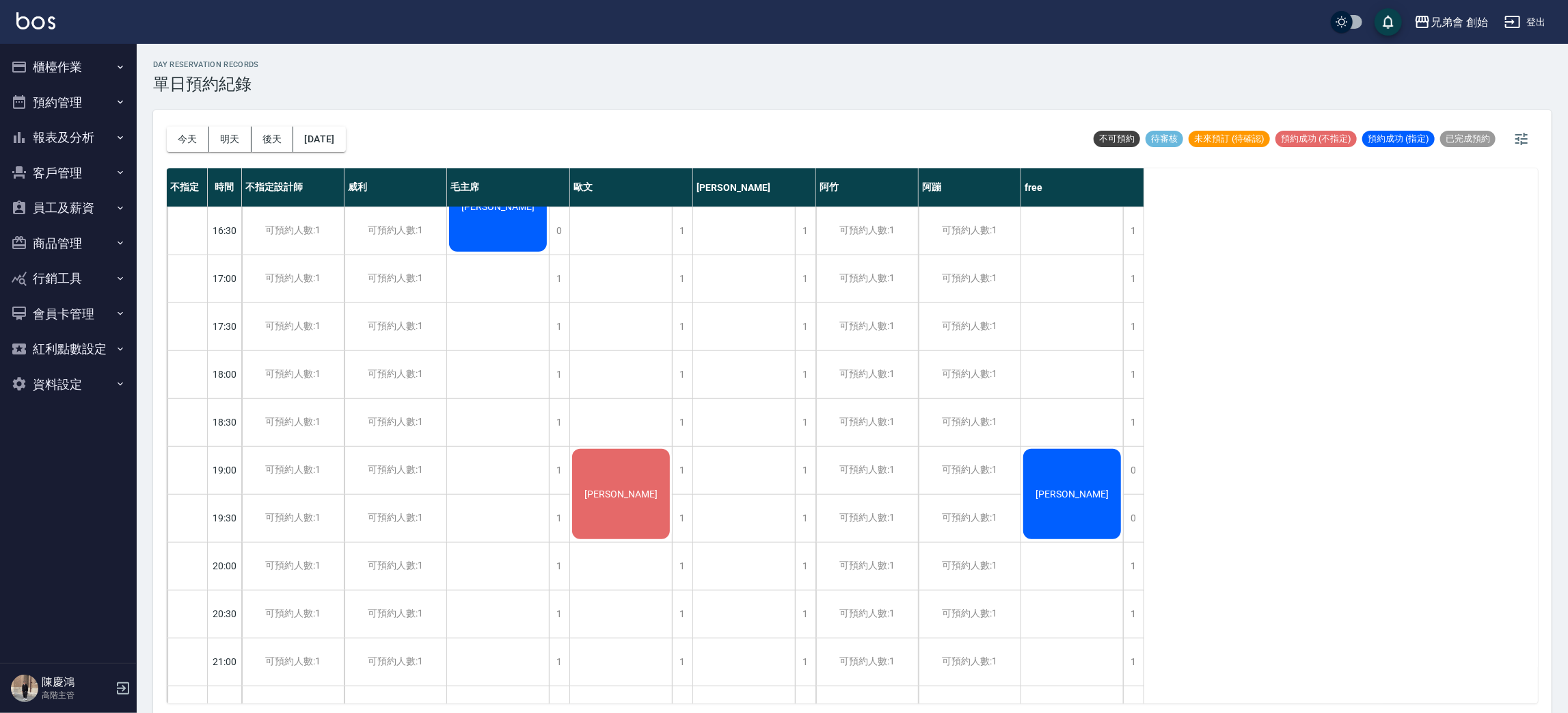
scroll to position [908, 0]
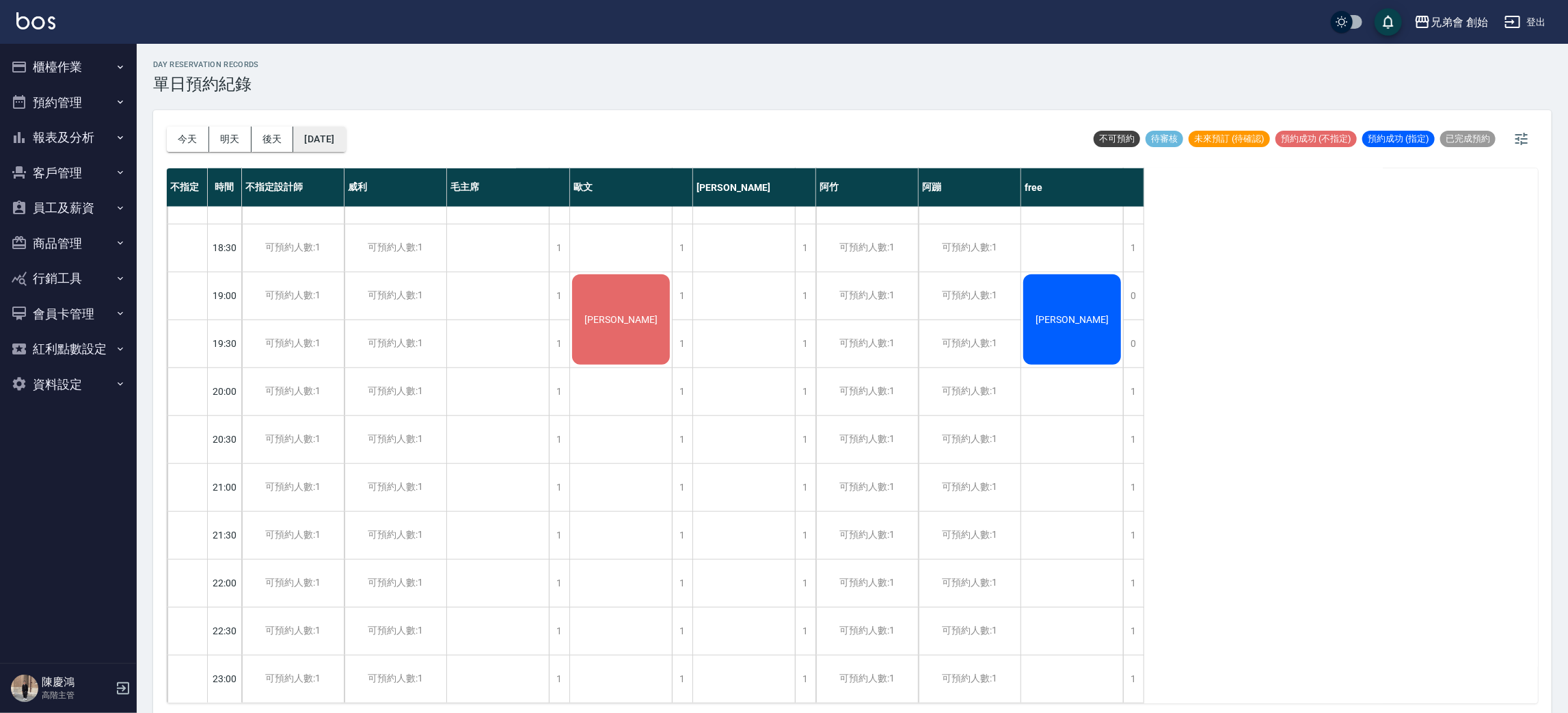
click at [331, 134] on button "2025/08/29" at bounding box center [319, 139] width 52 height 26
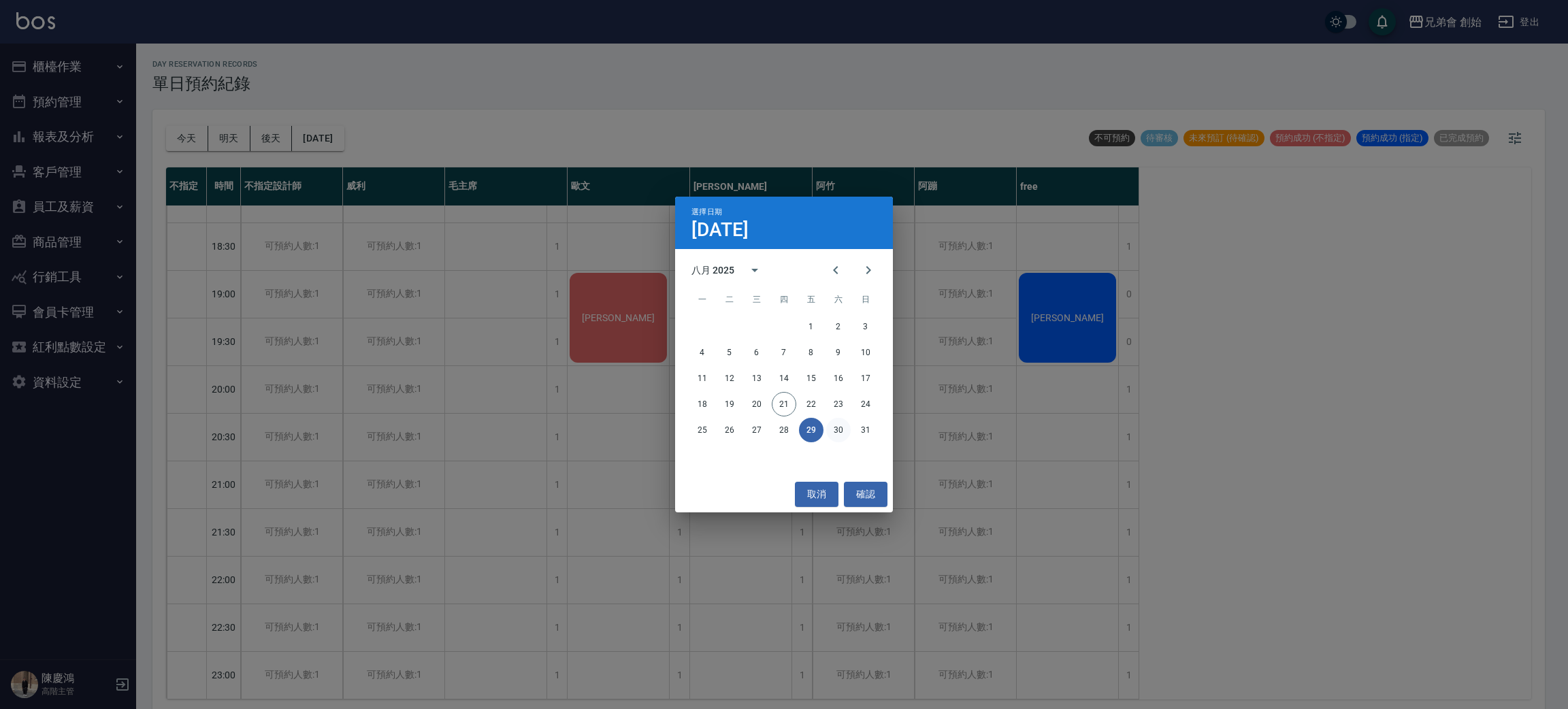
click at [835, 430] on button "30" at bounding box center [838, 430] width 25 height 25
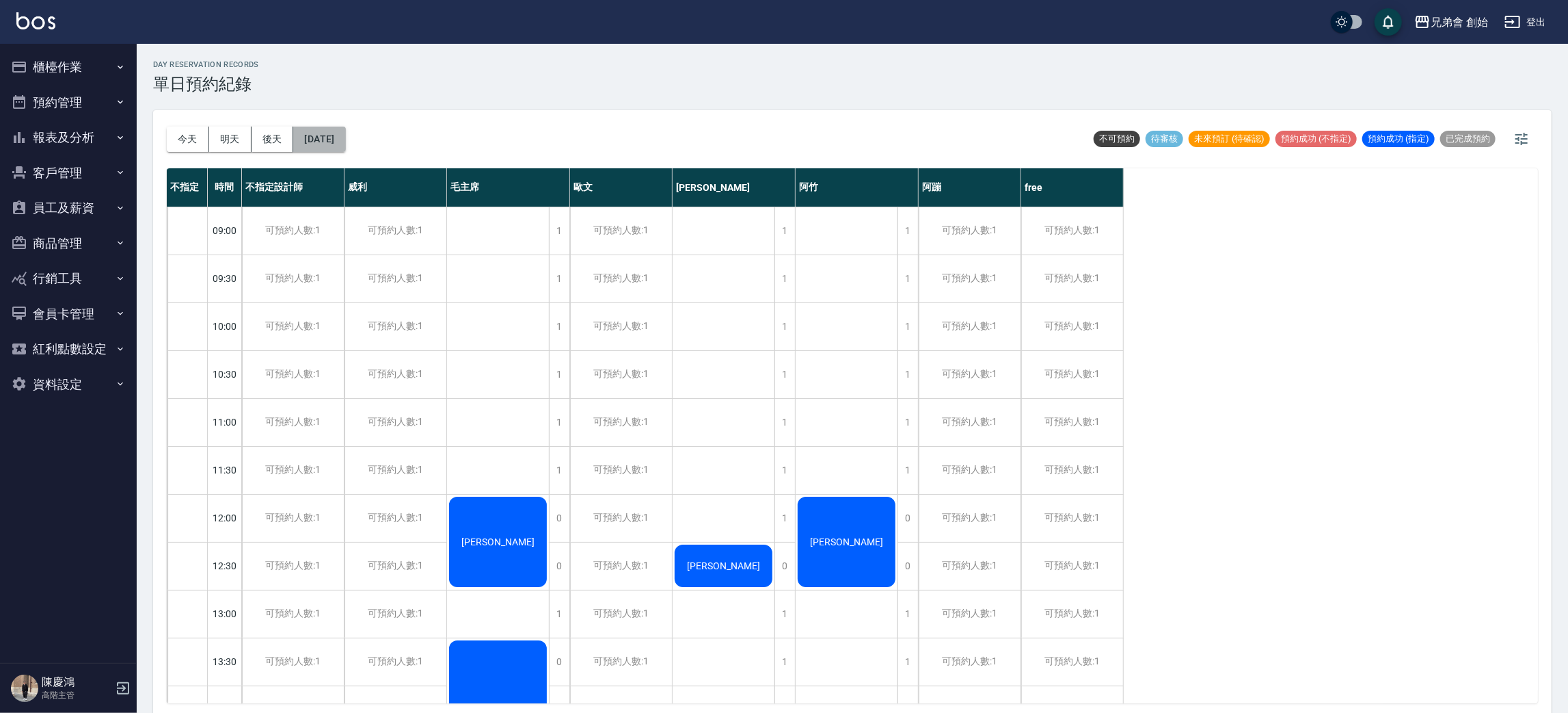
click at [345, 148] on button "2025/08/30" at bounding box center [319, 139] width 52 height 26
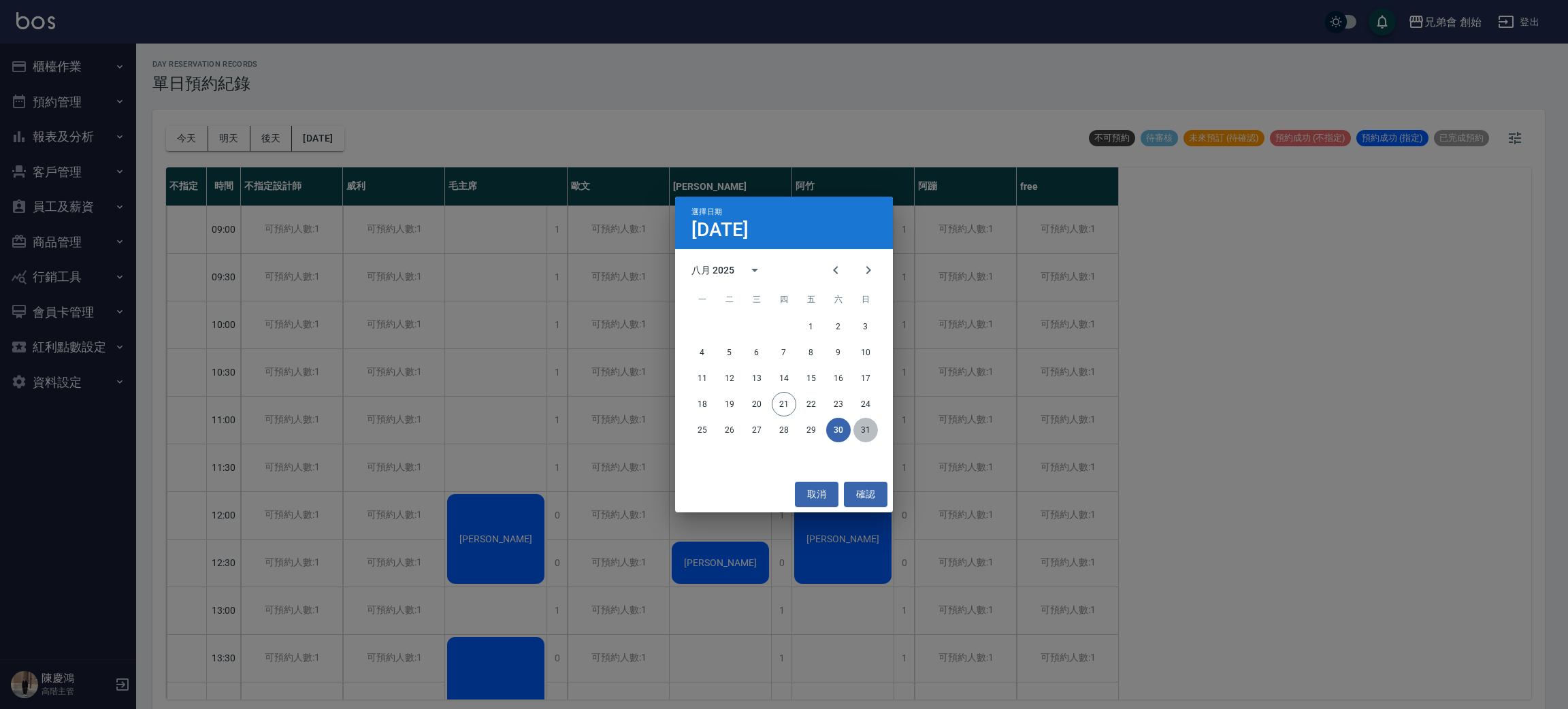
click at [867, 429] on button "31" at bounding box center [865, 430] width 25 height 25
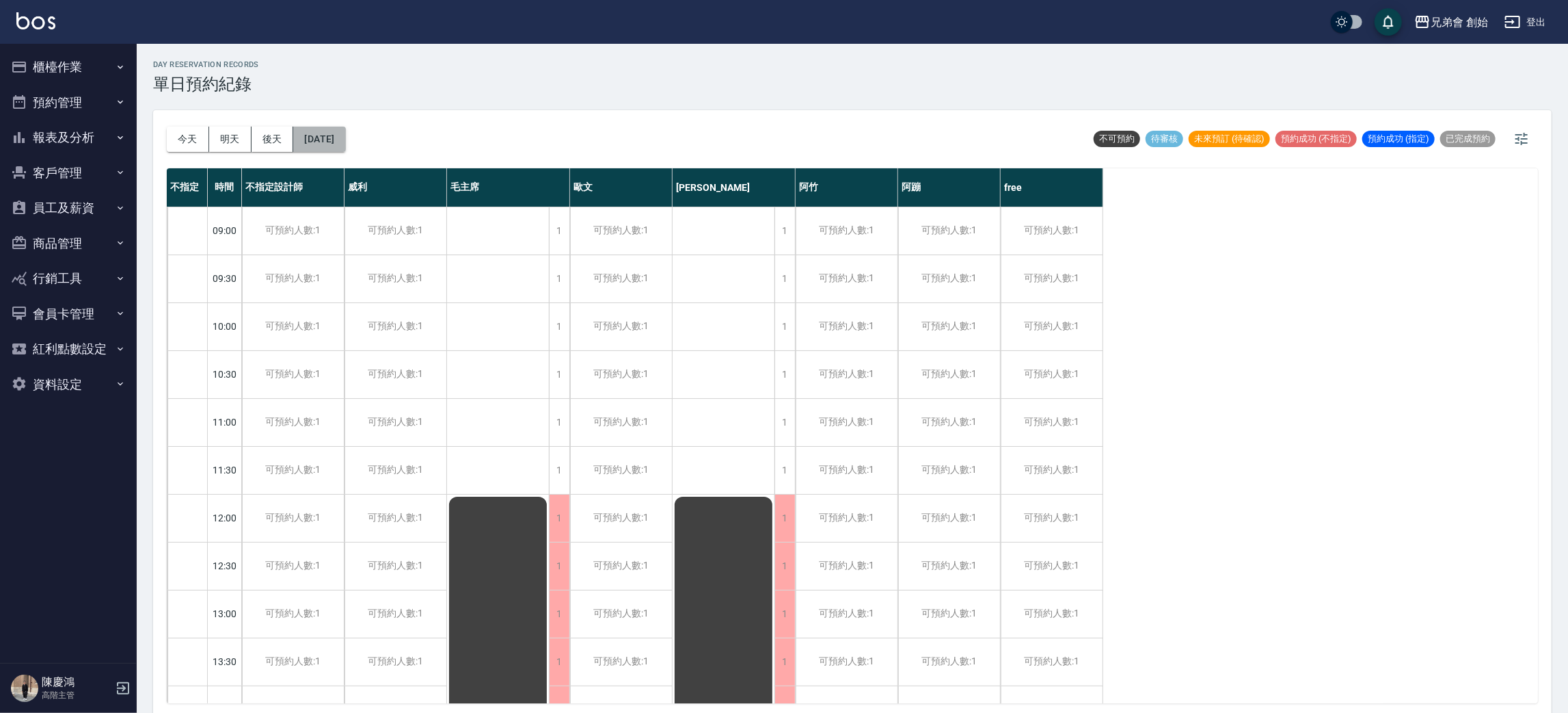
click at [321, 137] on button "2025/08/31" at bounding box center [319, 139] width 52 height 26
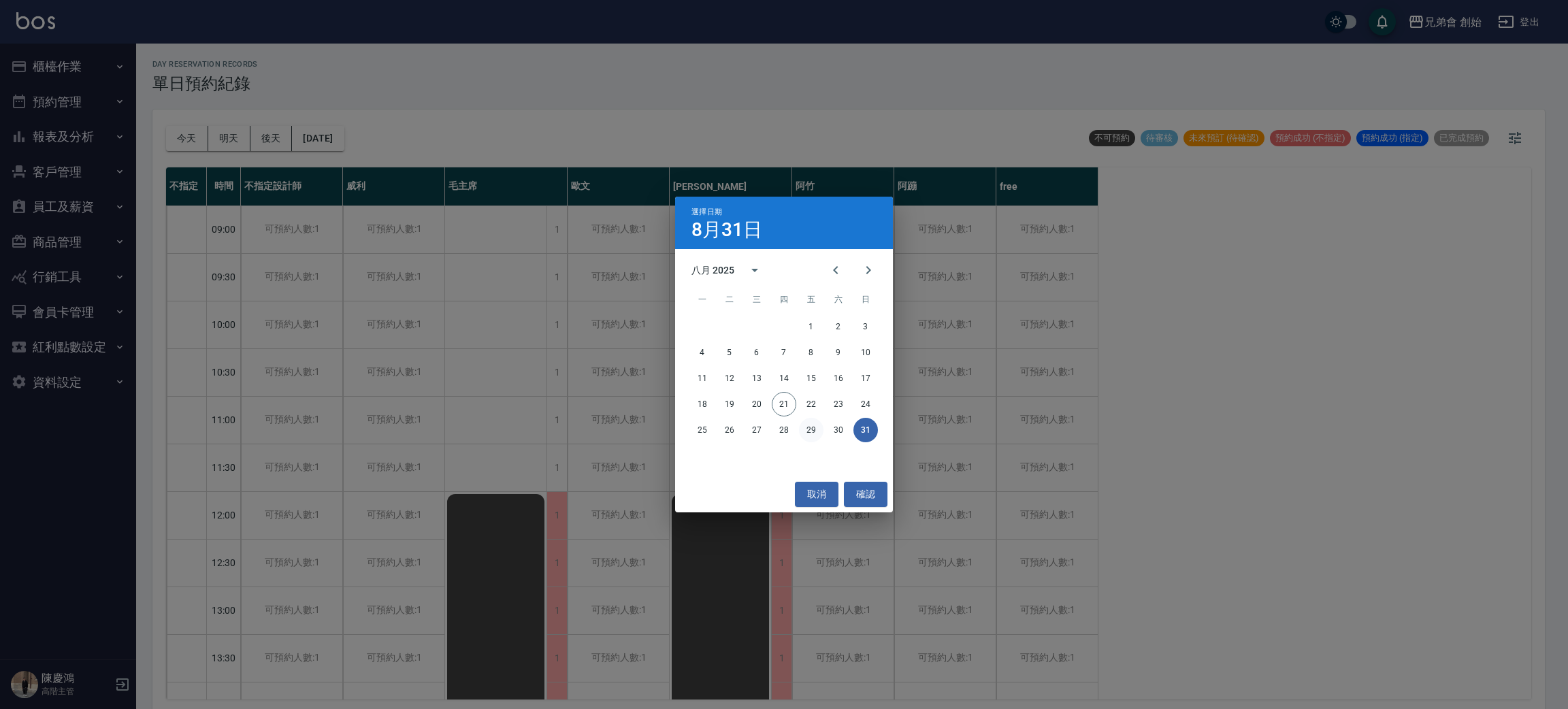
click at [813, 426] on button "29" at bounding box center [811, 430] width 25 height 25
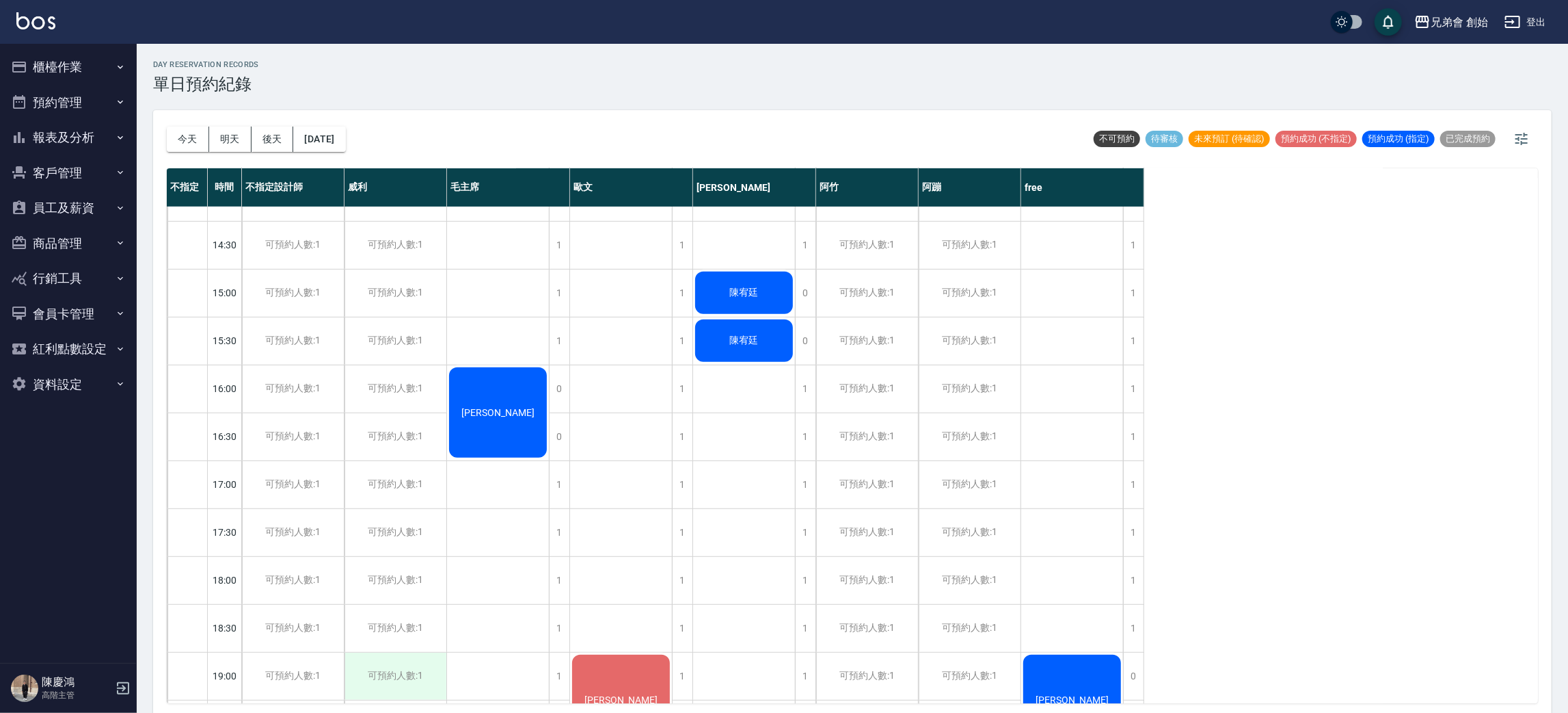
scroll to position [908, 0]
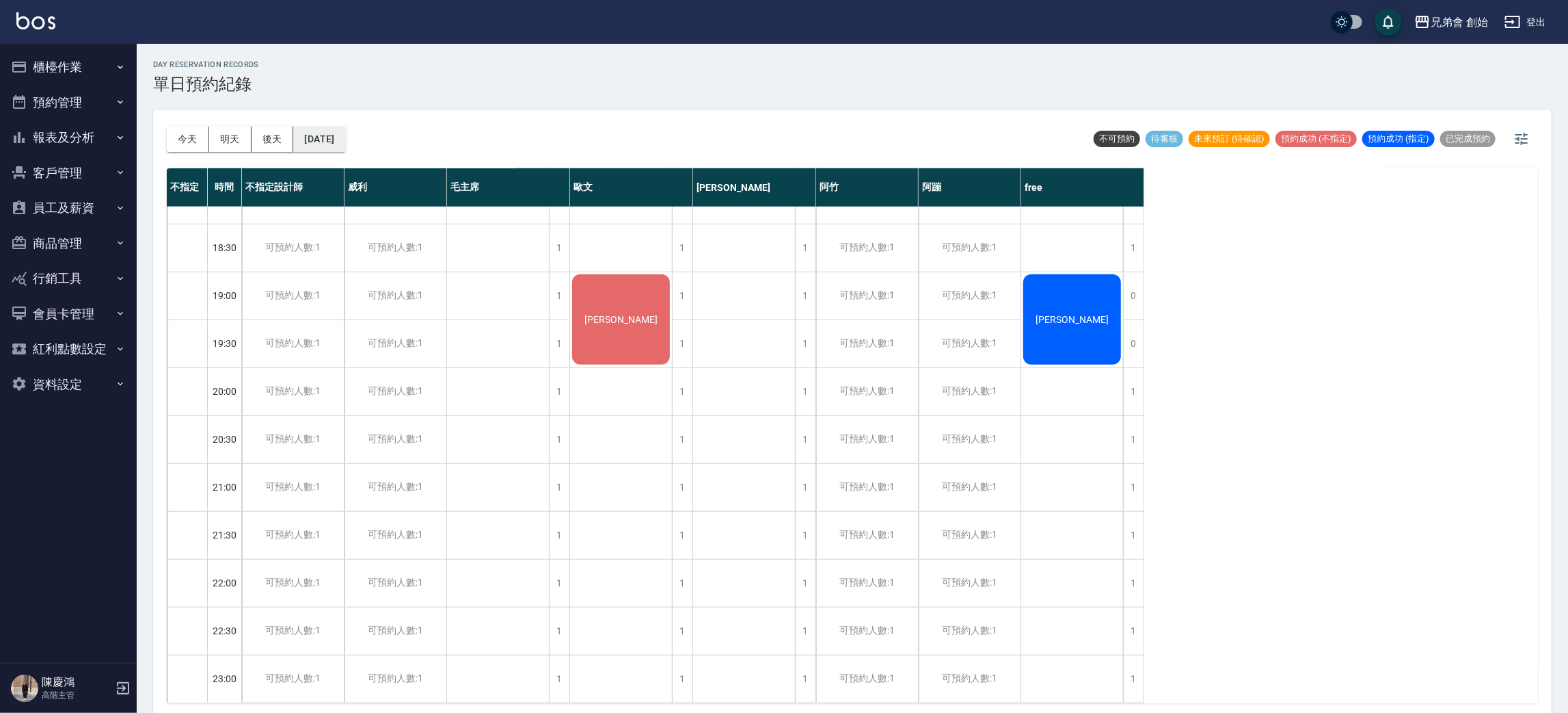
click at [343, 146] on button "2025/08/29" at bounding box center [319, 139] width 52 height 26
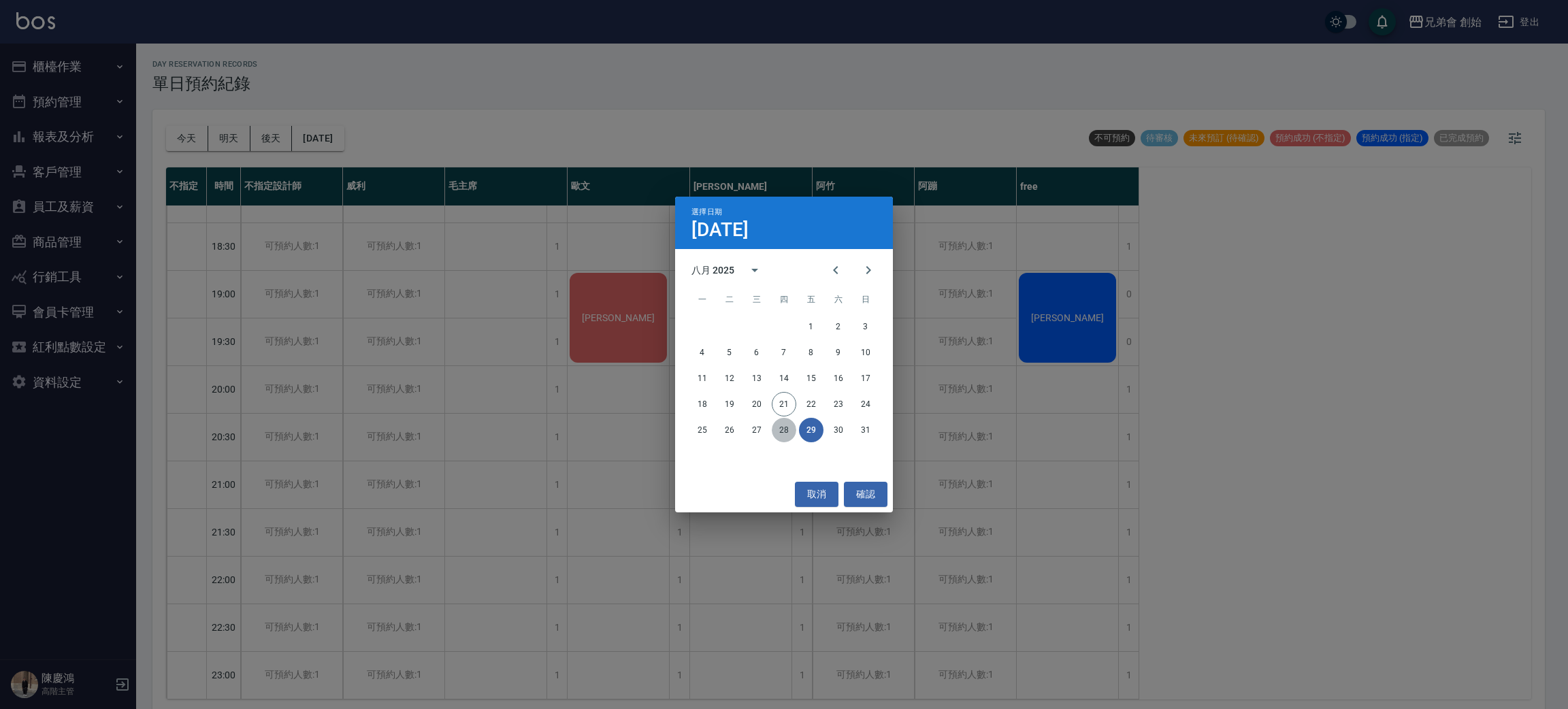
click at [785, 434] on button "28" at bounding box center [784, 430] width 25 height 25
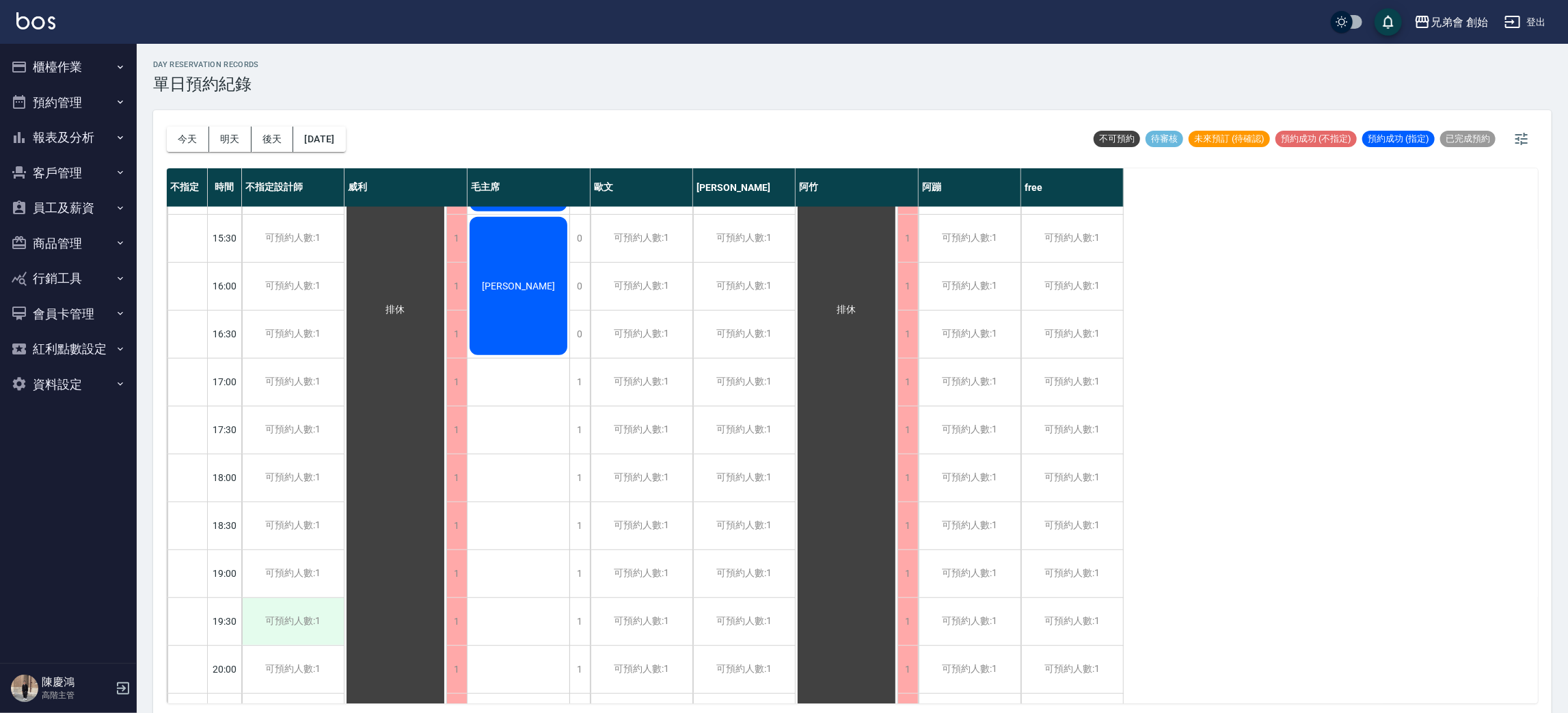
scroll to position [908, 0]
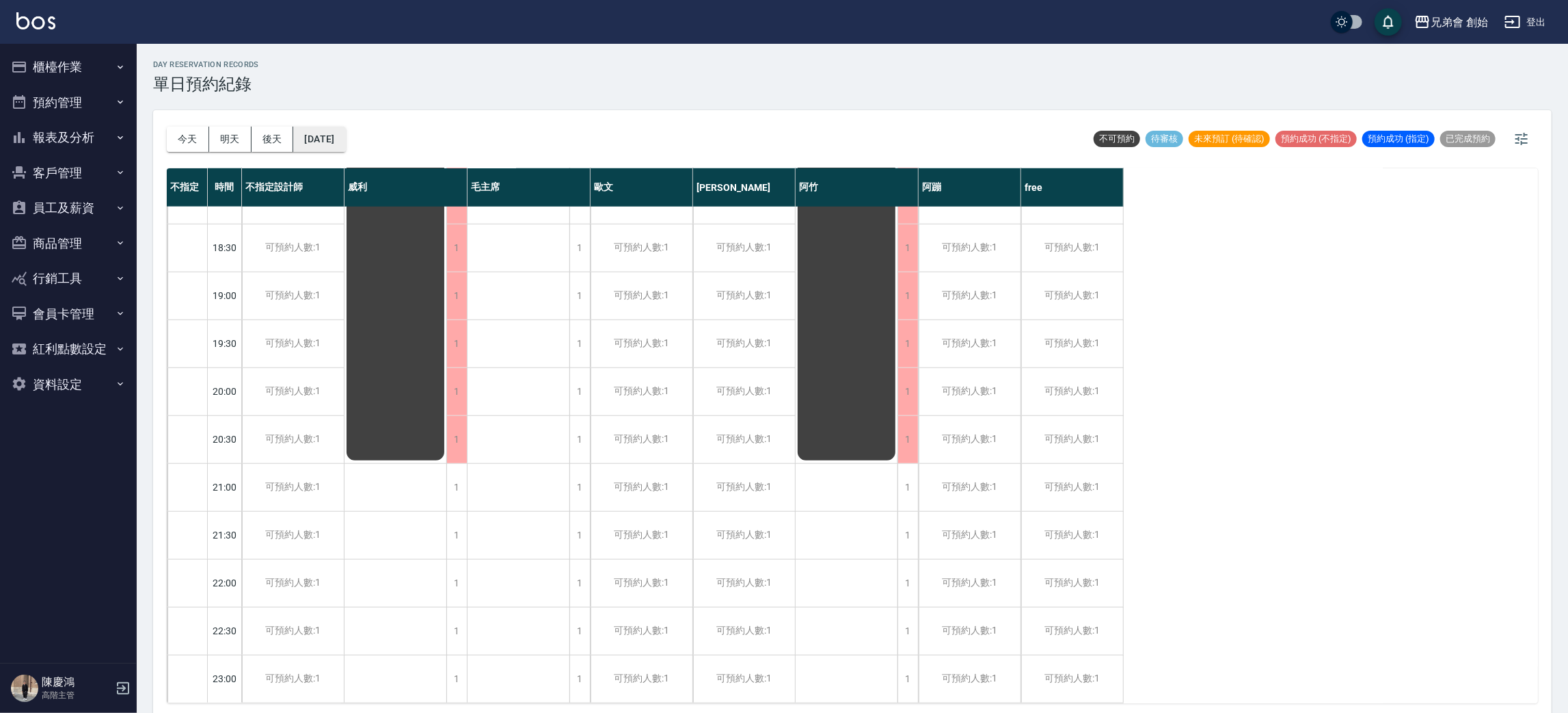
click at [325, 132] on button "2025/08/28" at bounding box center [319, 139] width 52 height 26
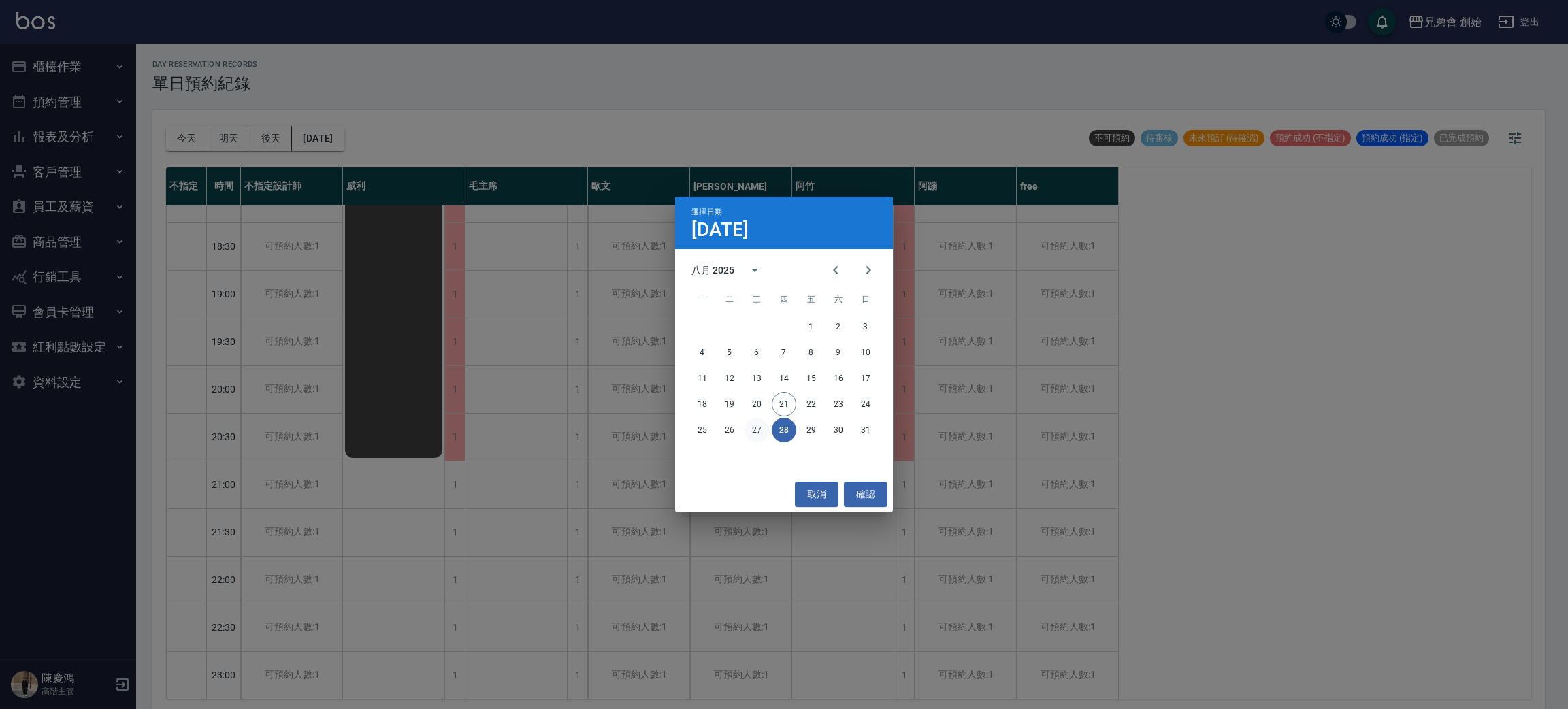
click at [750, 435] on button "27" at bounding box center [757, 430] width 25 height 25
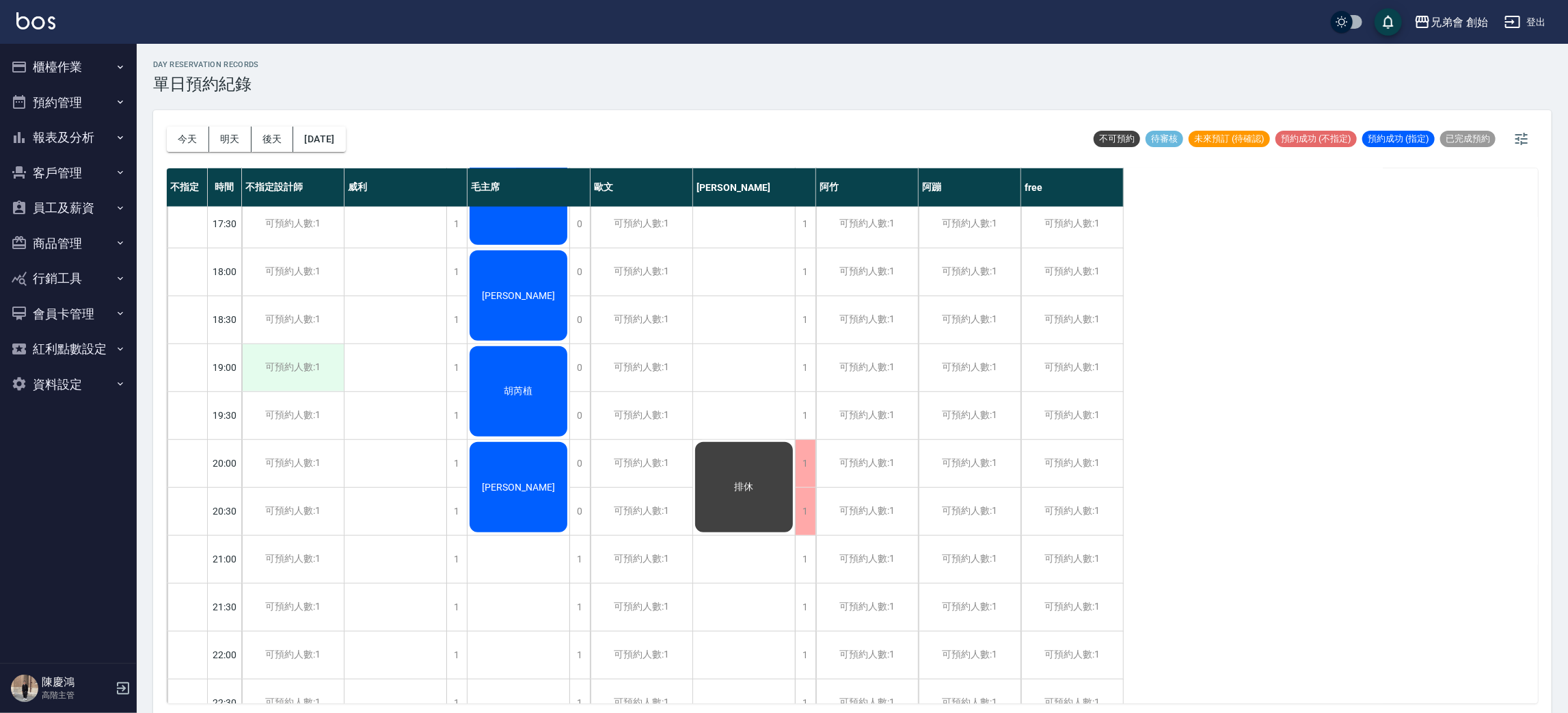
scroll to position [908, 0]
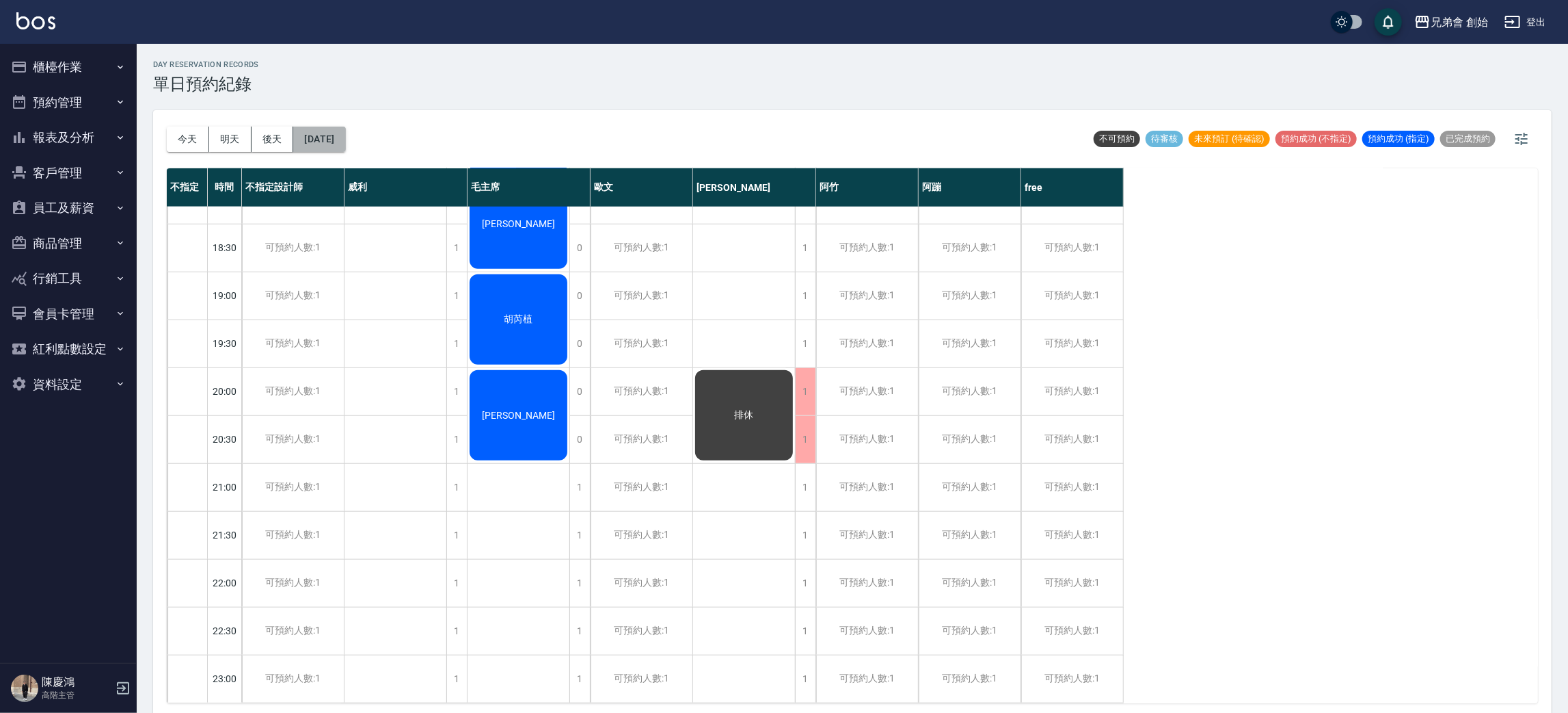
click at [326, 132] on button "2025/08/27" at bounding box center [319, 139] width 52 height 26
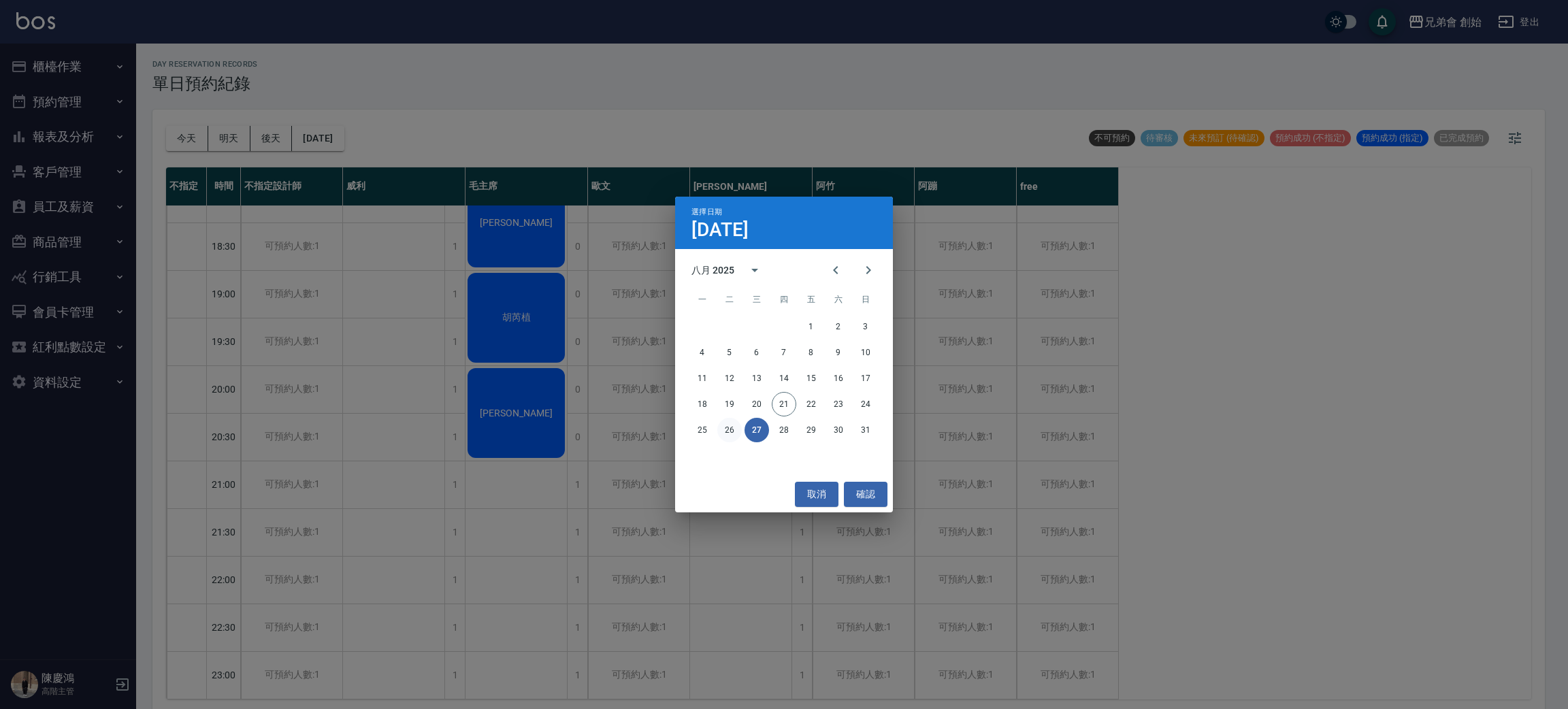
click at [721, 429] on button "26" at bounding box center [729, 430] width 25 height 25
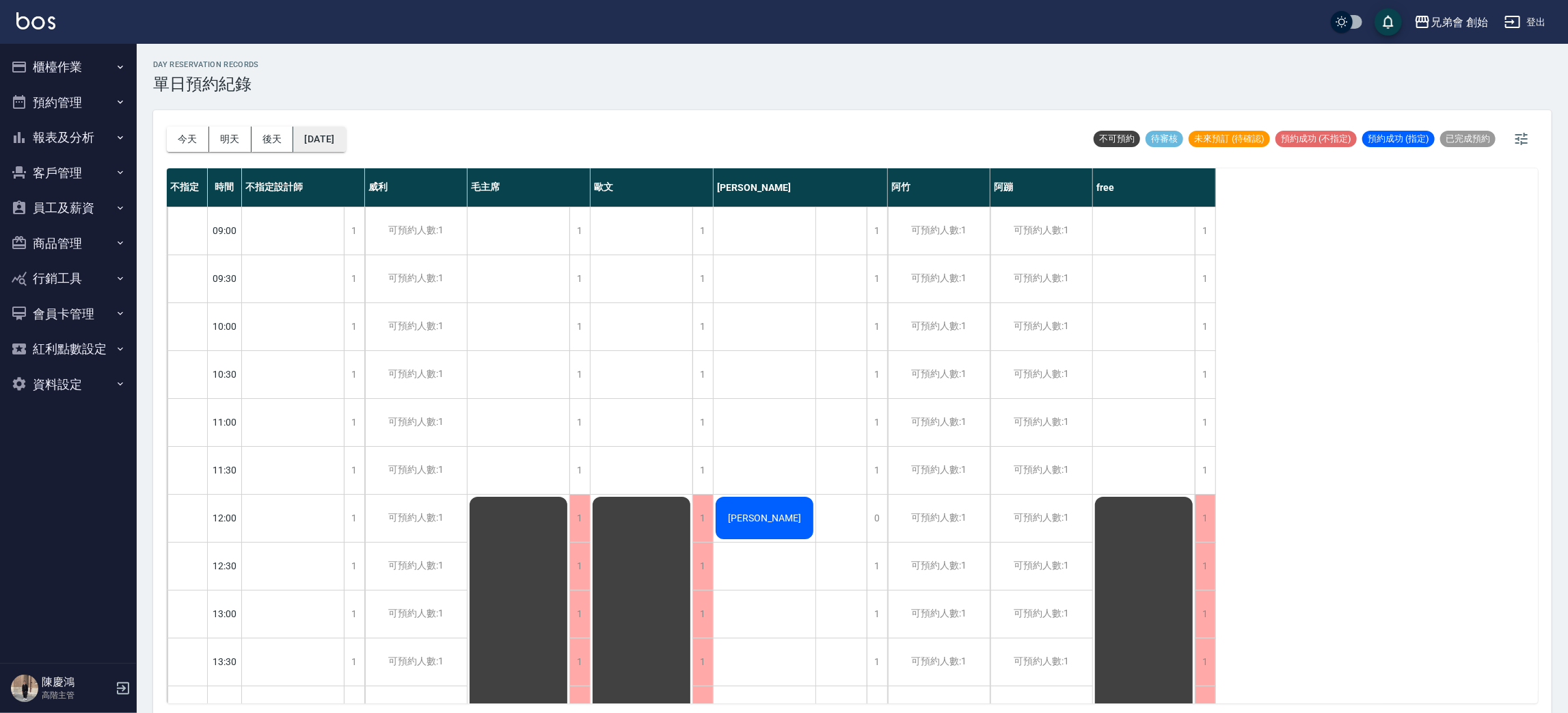
click at [329, 147] on button "2025/08/26" at bounding box center [319, 139] width 52 height 26
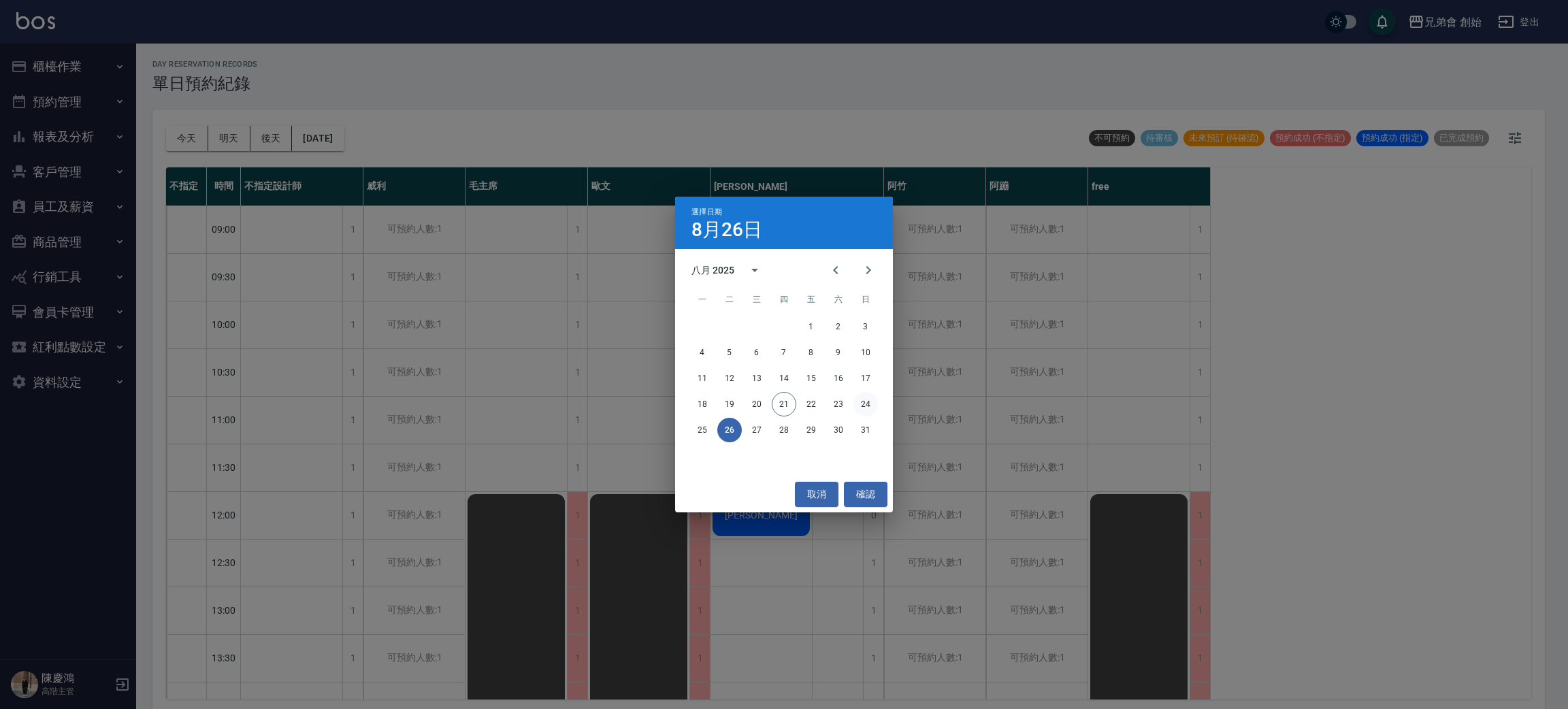
click at [870, 402] on button "24" at bounding box center [865, 404] width 25 height 25
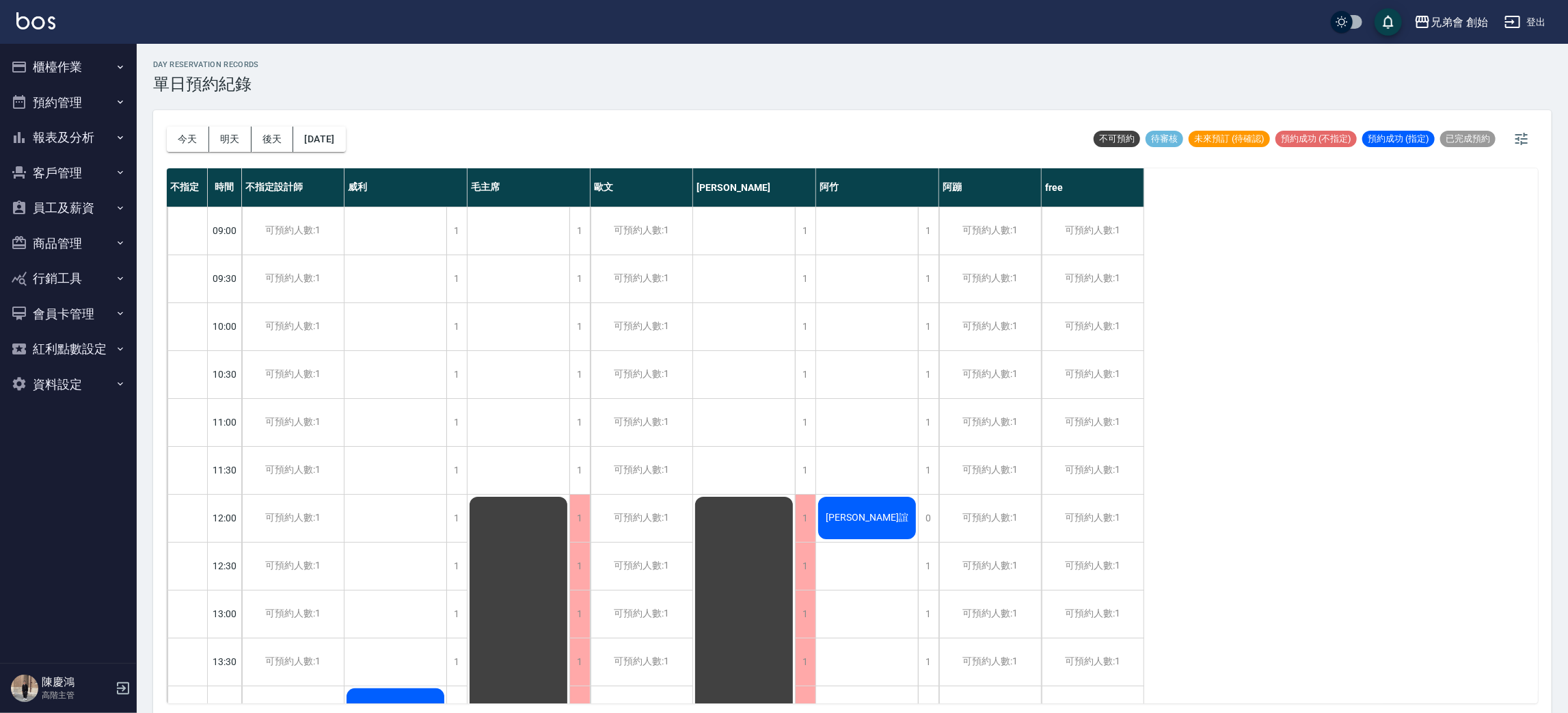
click at [281, 134] on button "後天" at bounding box center [273, 139] width 43 height 26
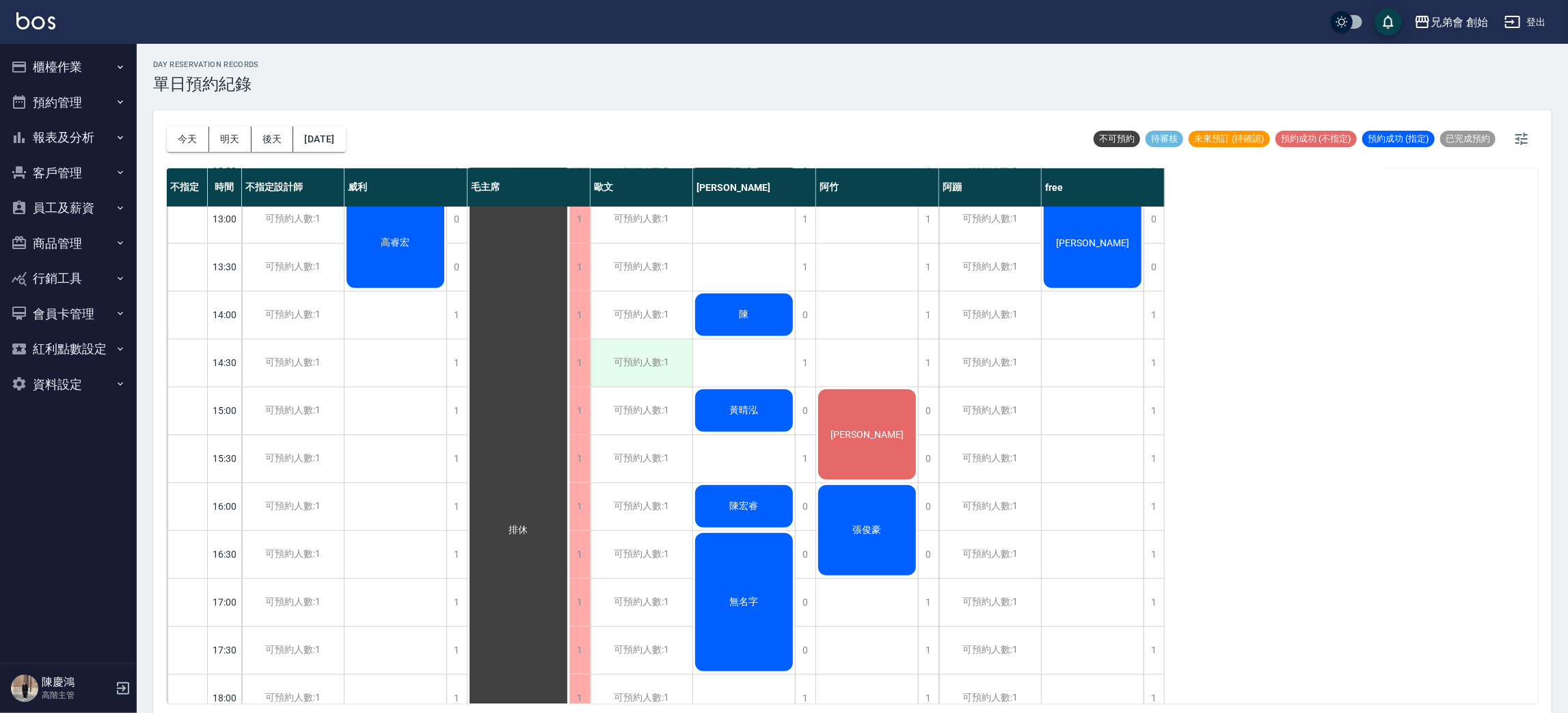
scroll to position [87, 0]
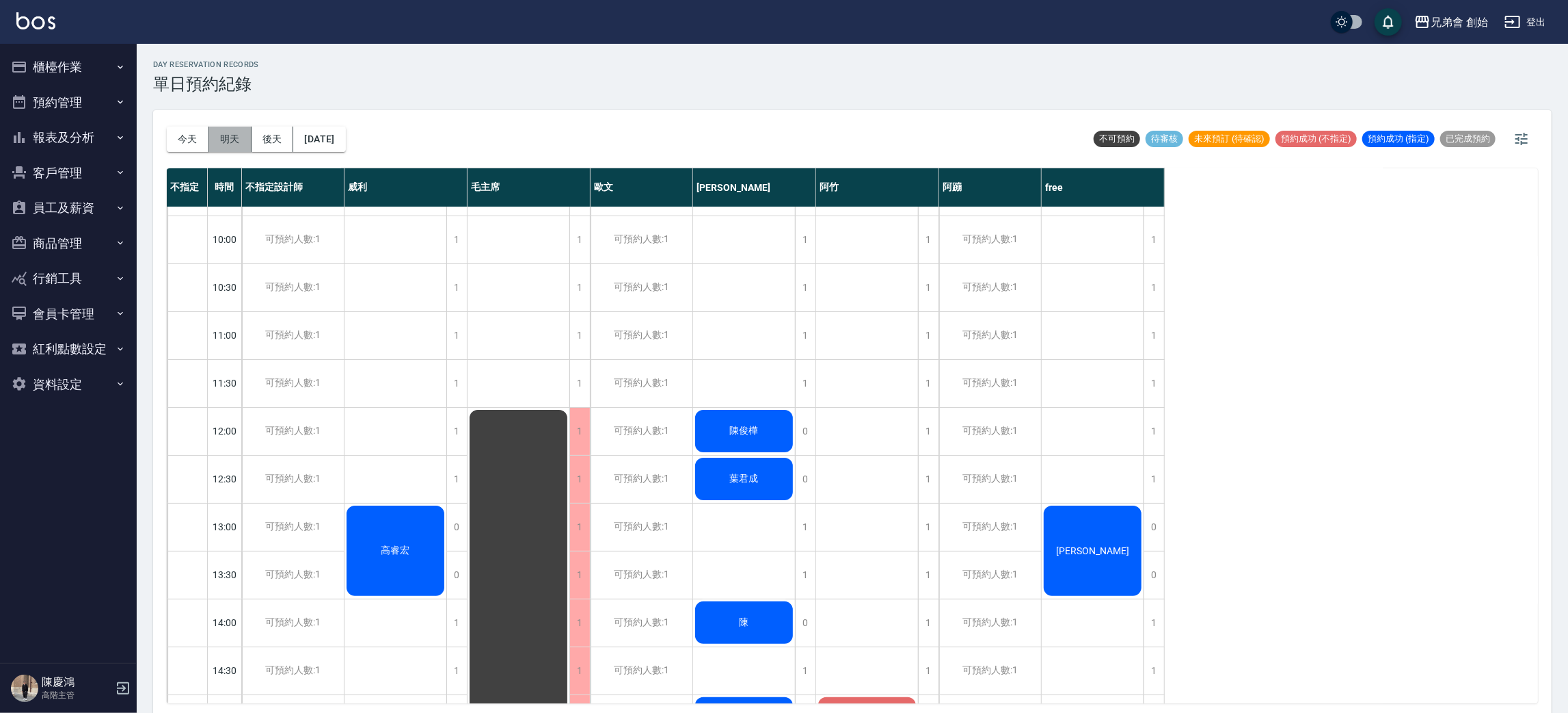
click at [215, 137] on button "明天" at bounding box center [230, 139] width 43 height 26
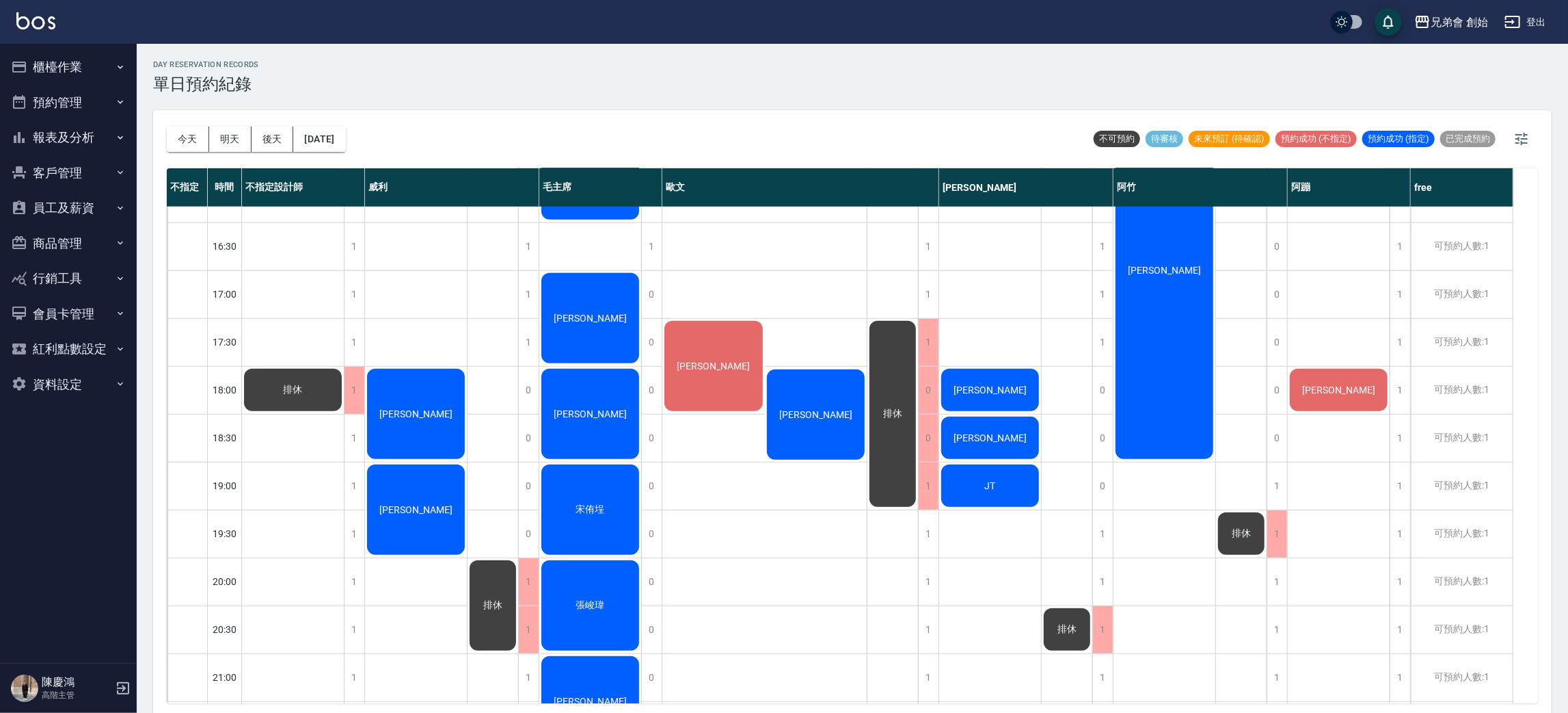
click at [785, 402] on div "吳肇益" at bounding box center [816, 414] width 102 height 95
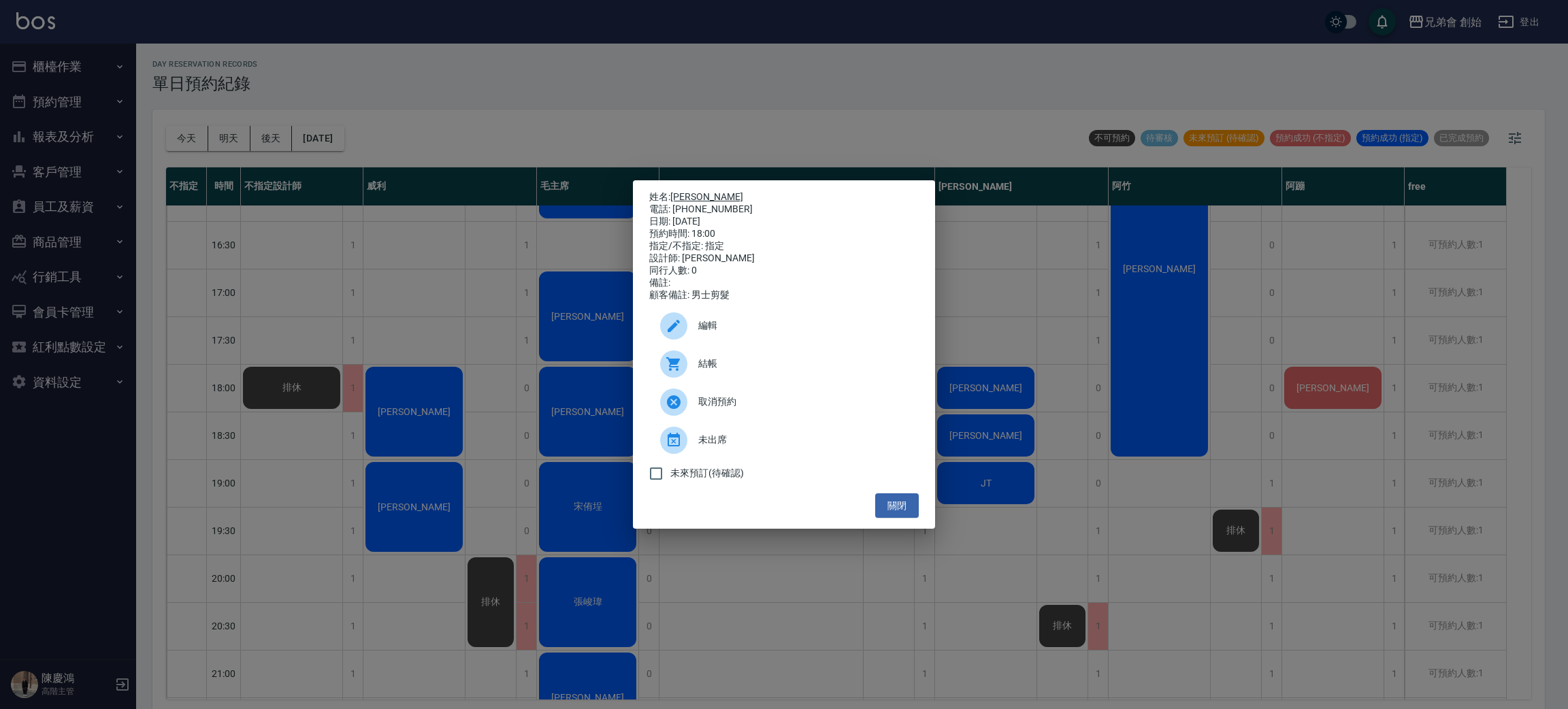
click at [693, 193] on link "吳肇益" at bounding box center [706, 196] width 73 height 11
click at [511, 67] on div "姓名: 吳肇益 電話: 0966956393 日期: 2025/08/22 預約時間: 18:00 指定/不指定: 指定 設計師: 歐文 同行人數: 0 備註…" at bounding box center [784, 354] width 1568 height 709
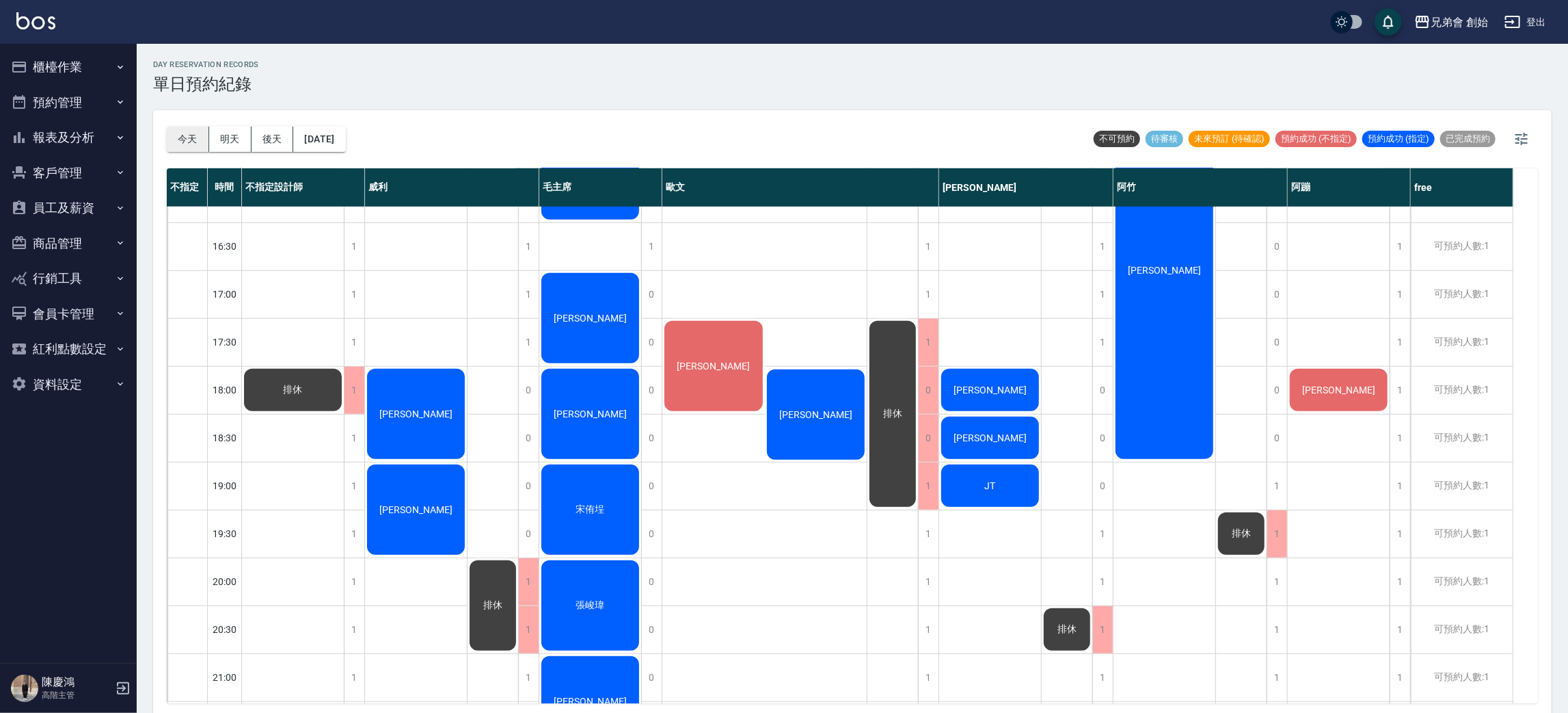
click at [199, 138] on button "今天" at bounding box center [188, 139] width 43 height 26
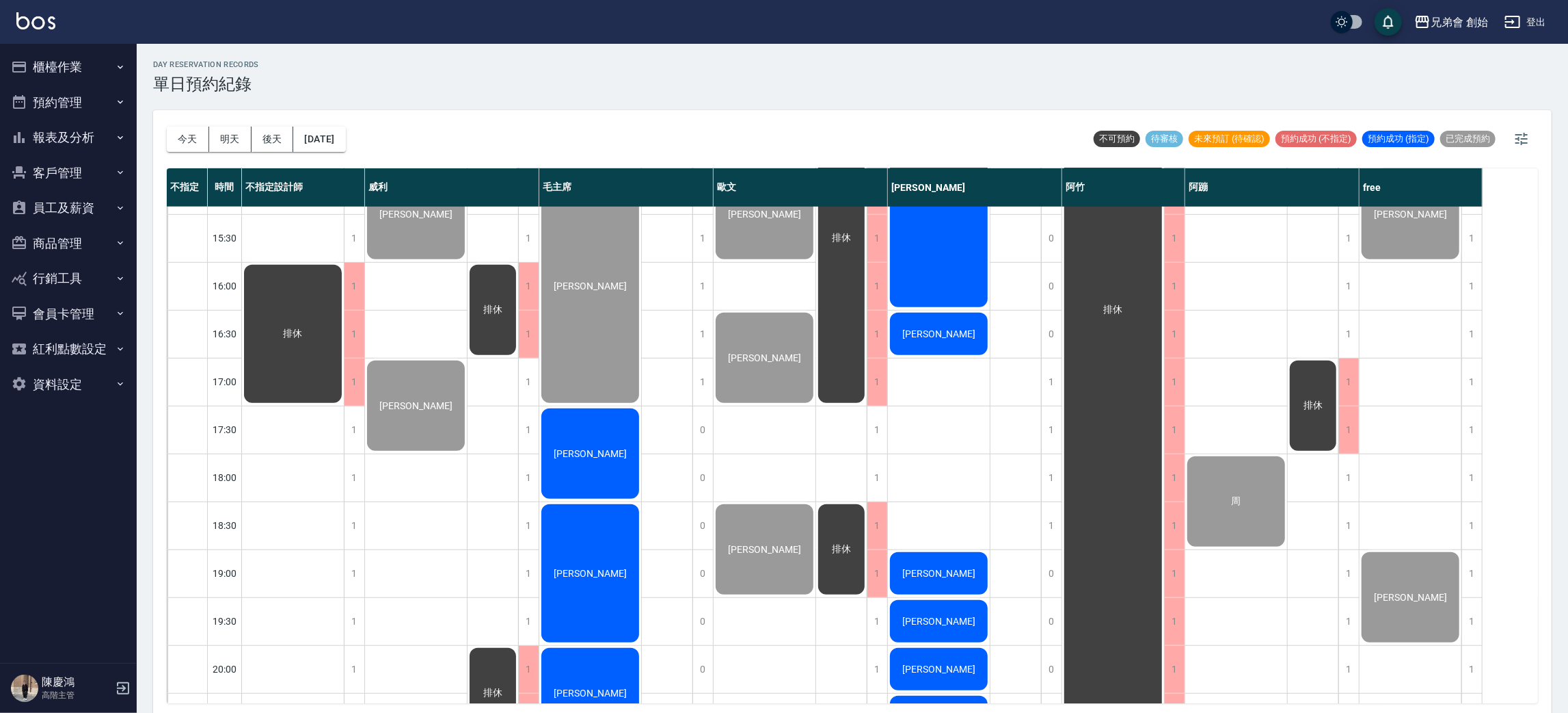
scroll to position [718, 0]
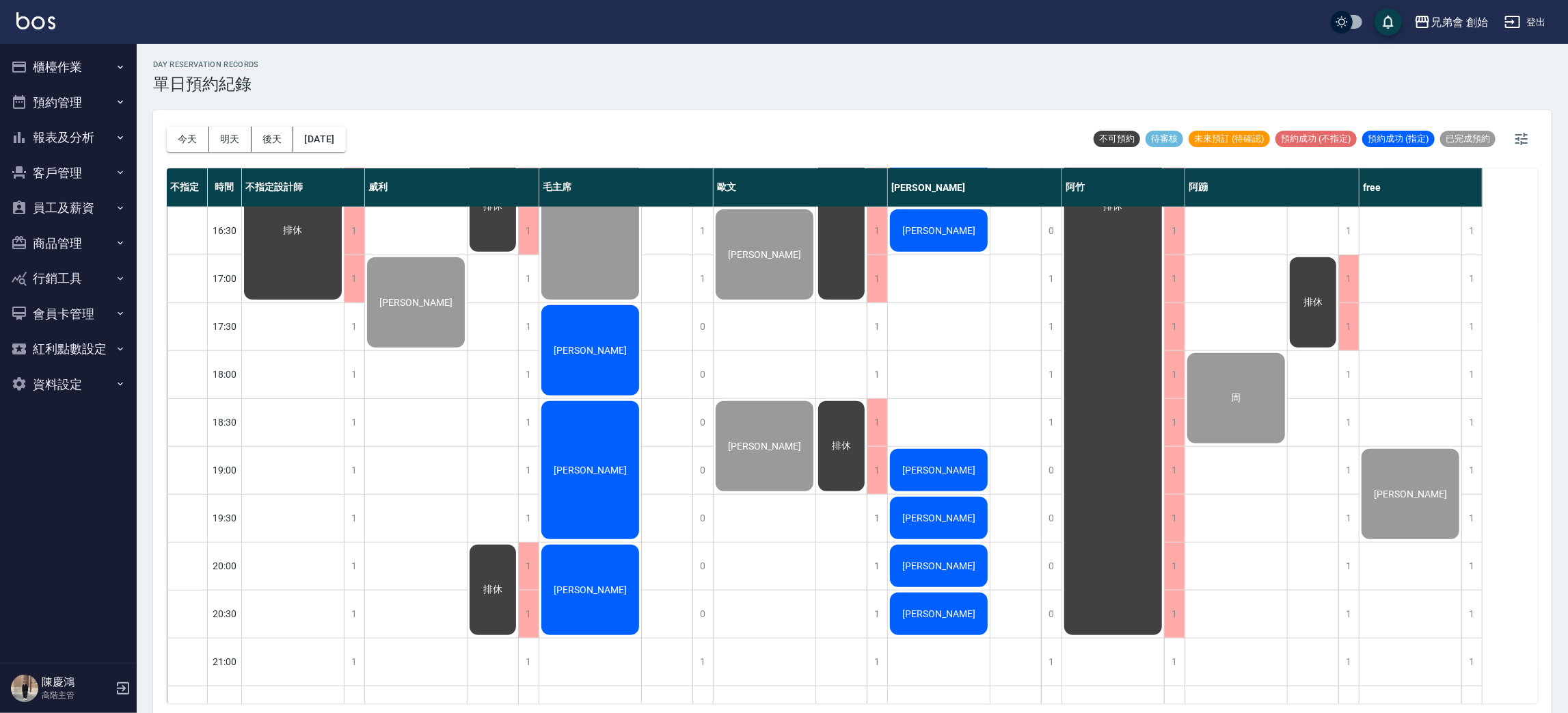
drag, startPoint x: 410, startPoint y: 307, endPoint x: 398, endPoint y: 248, distance: 60.2
click at [398, 248] on div "陳冠綸 高偉綸 張帛鴻 顏嘉宏" at bounding box center [416, 182] width 102 height 1388
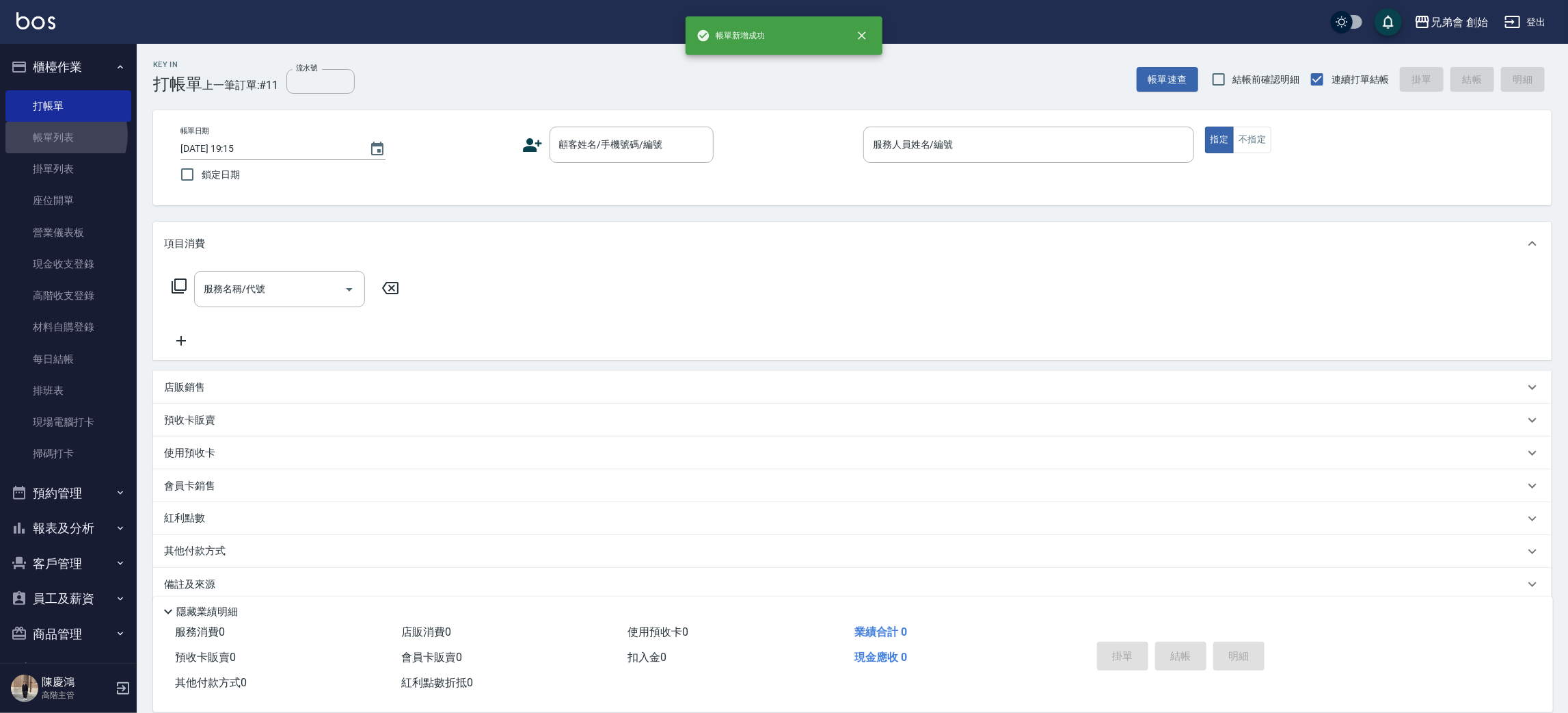
click at [60, 134] on link "帳單列表" at bounding box center [68, 137] width 126 height 31
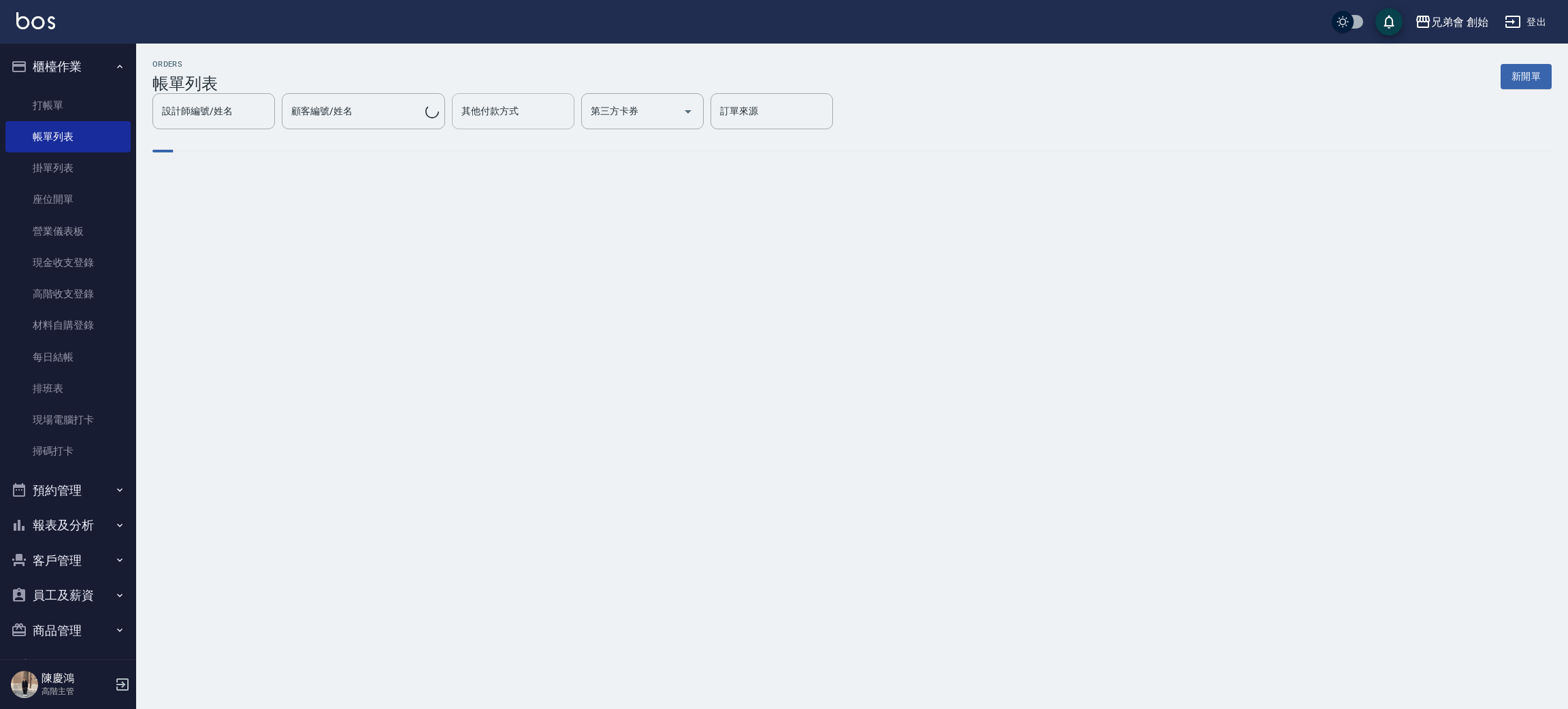
click at [512, 97] on div "其他付款方式" at bounding box center [513, 111] width 122 height 36
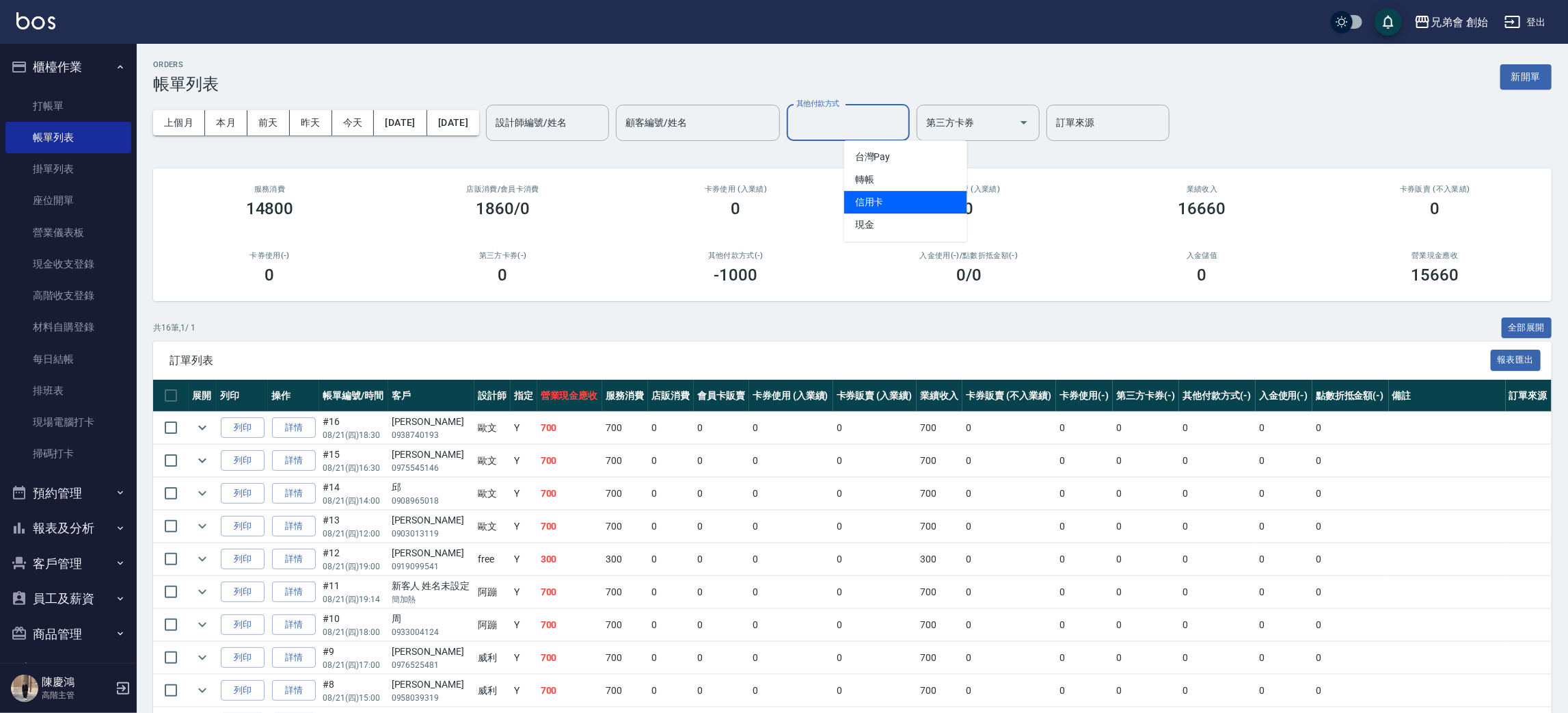
click at [540, 67] on div "ORDERS 帳單列表 新開單" at bounding box center [852, 77] width 1399 height 33
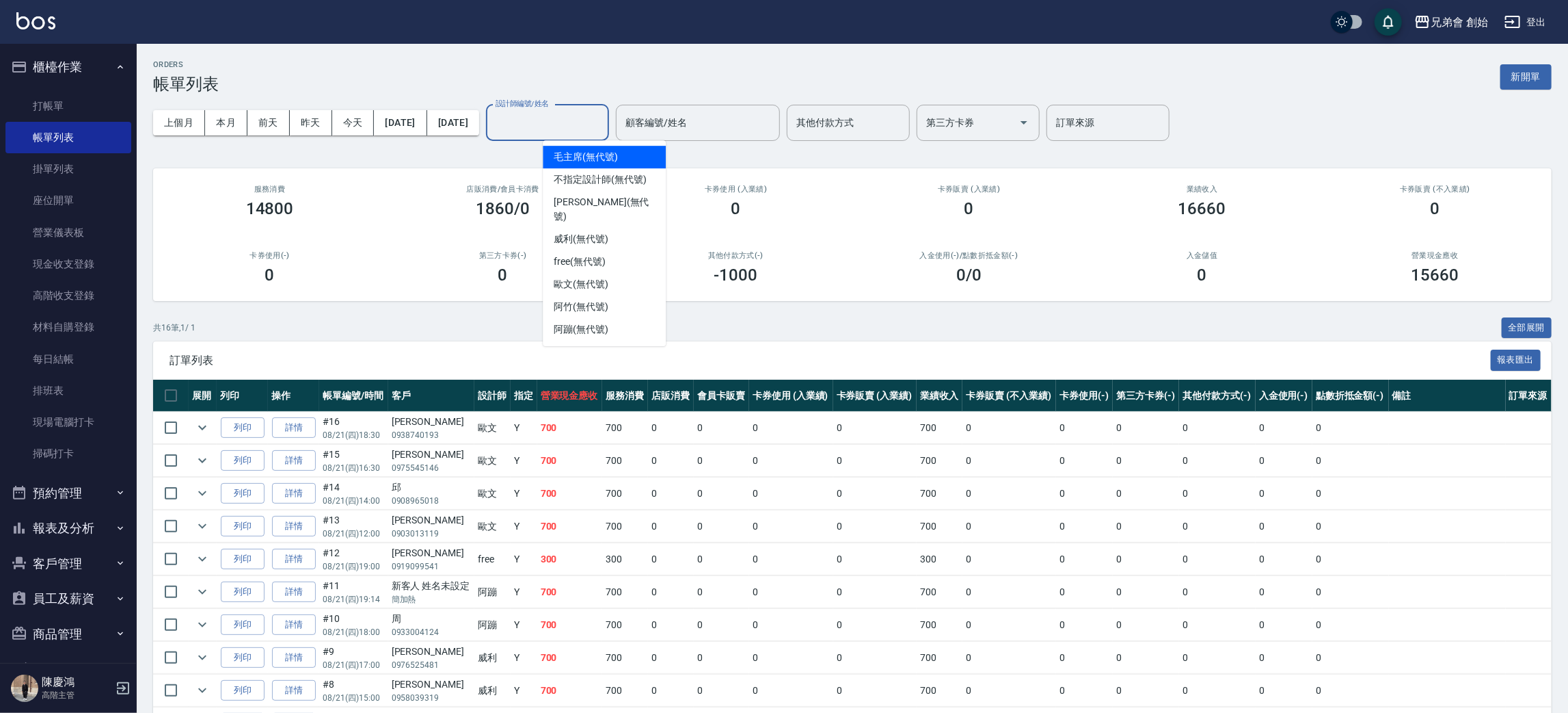
click at [603, 132] on input "設計師編號/姓名" at bounding box center [548, 123] width 111 height 24
click at [595, 232] on span "威利 (無代號)" at bounding box center [581, 239] width 55 height 14
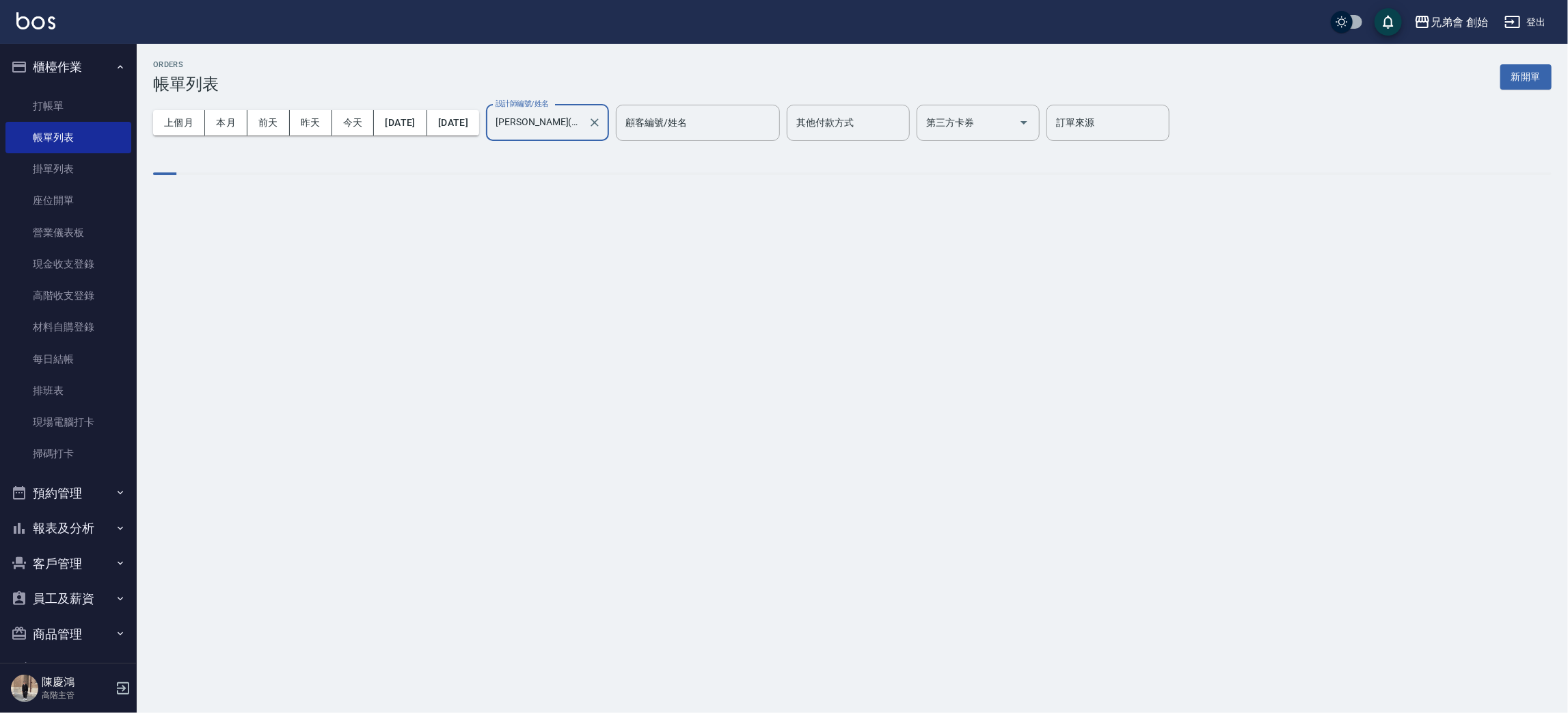
type input "威利(無代號)"
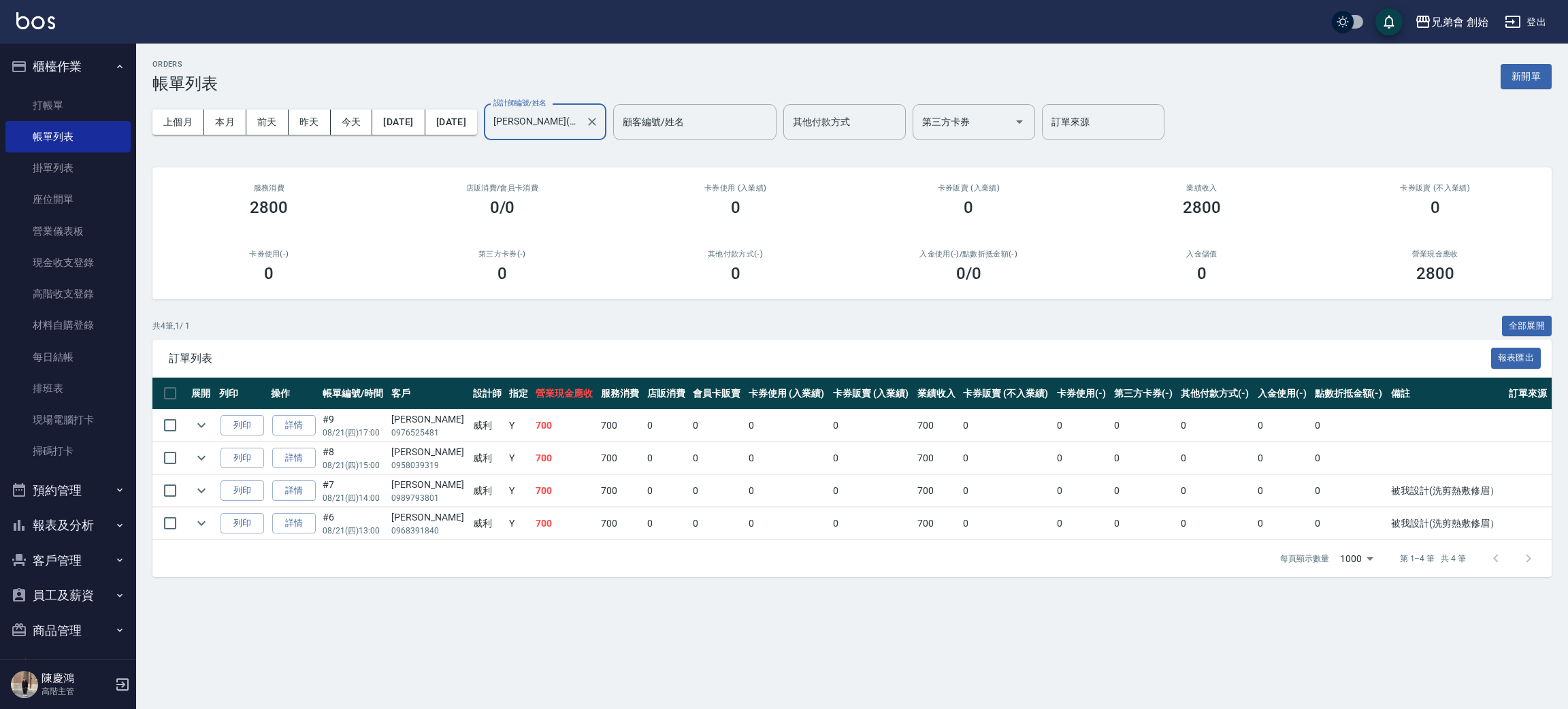
click at [499, 326] on div "共 4 筆, 1 / 1 全部展開" at bounding box center [852, 326] width 1399 height 21
click at [411, 417] on div "[PERSON_NAME]" at bounding box center [428, 420] width 74 height 14
click at [528, 359] on span "訂單列表" at bounding box center [830, 358] width 1322 height 13
click at [508, 362] on span "訂單列表" at bounding box center [830, 358] width 1322 height 13
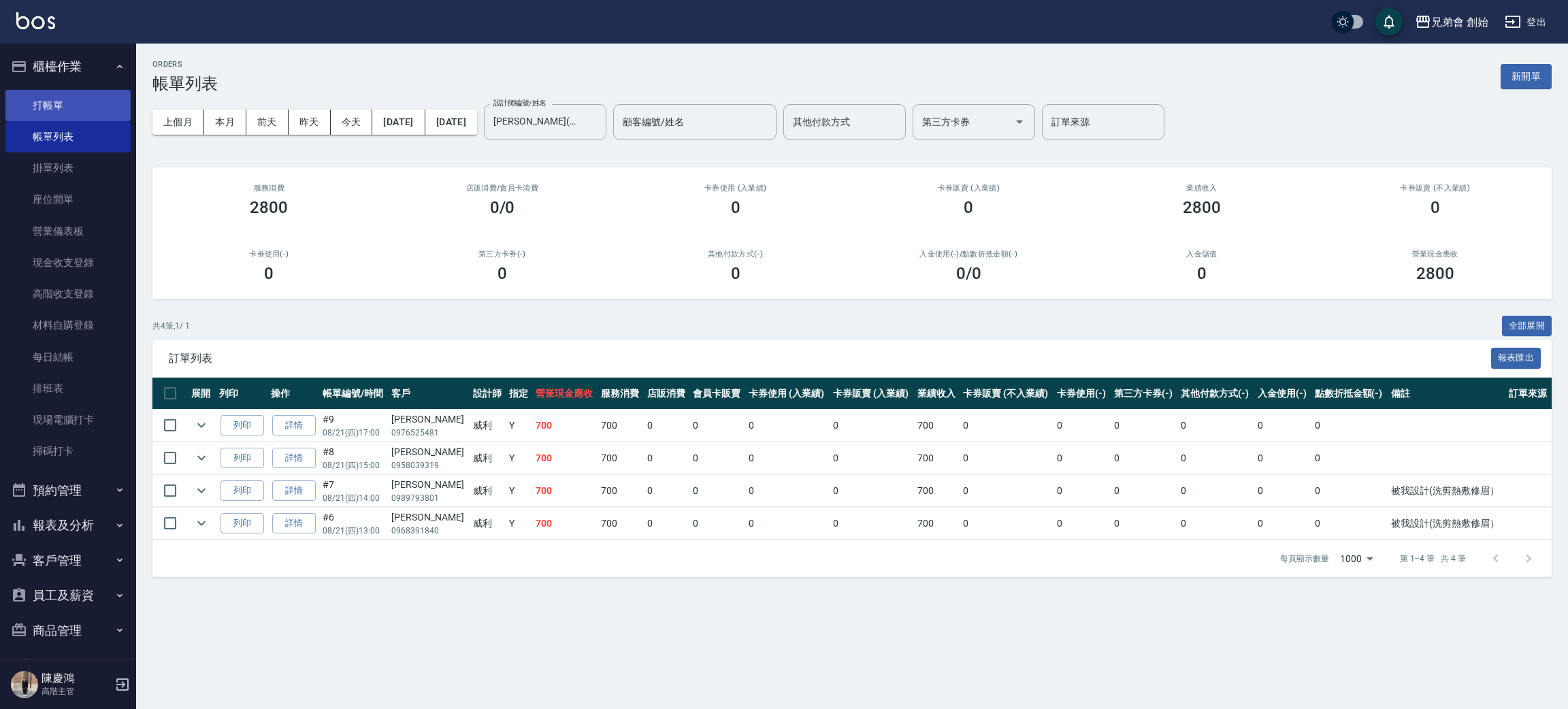
click at [40, 117] on link "打帳單" at bounding box center [68, 105] width 125 height 31
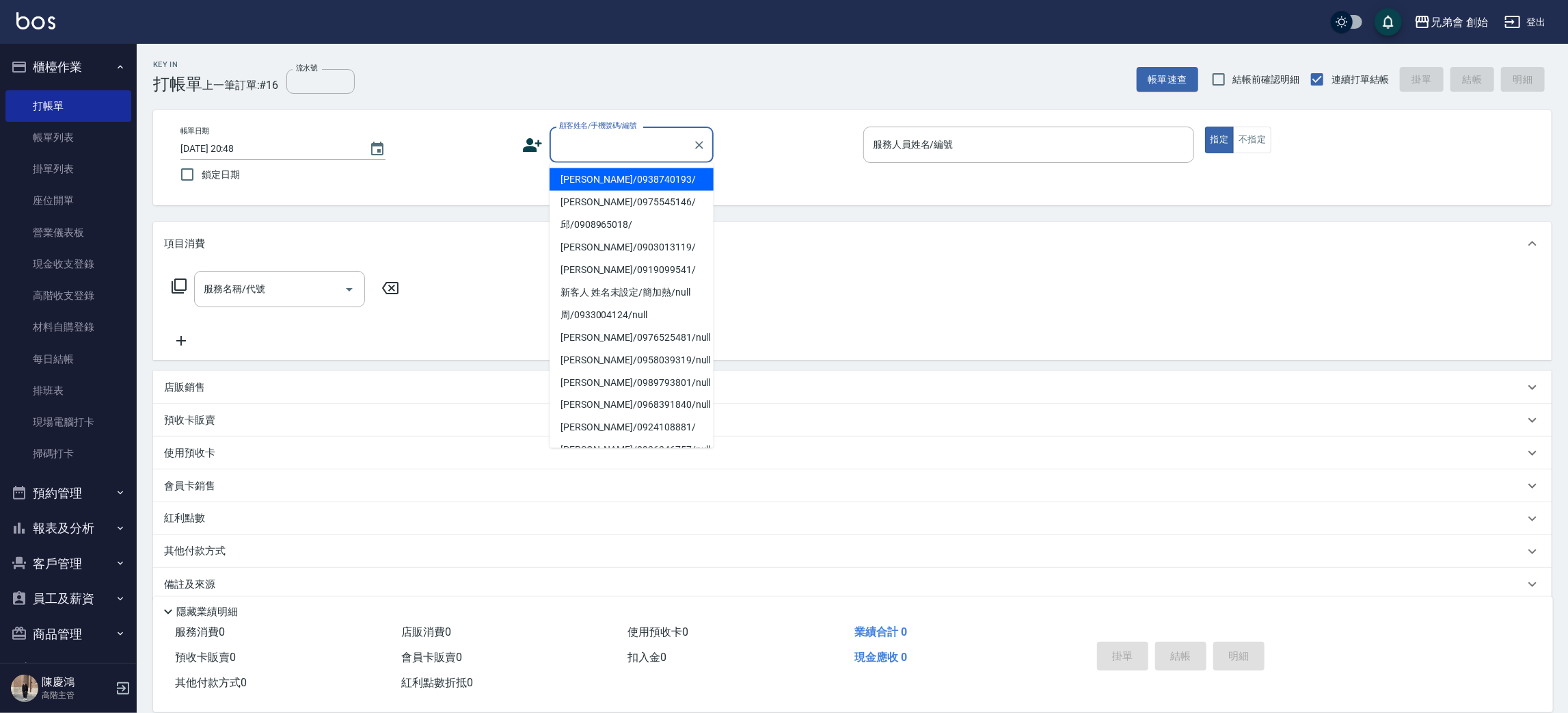
paste input "0963315743"
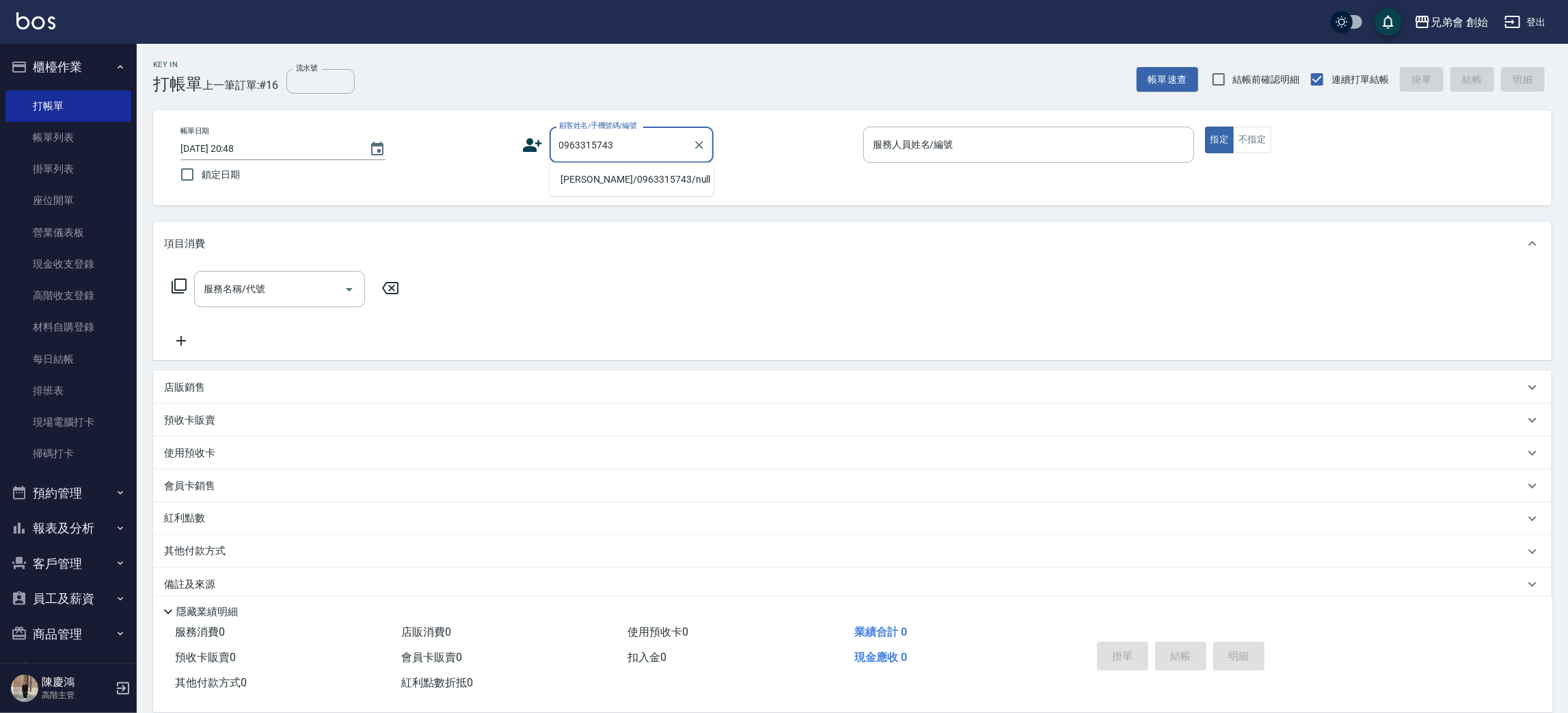
click at [614, 179] on li "賴宏成/0963315743/null" at bounding box center [631, 179] width 164 height 23
type input "賴宏成/0963315743/null"
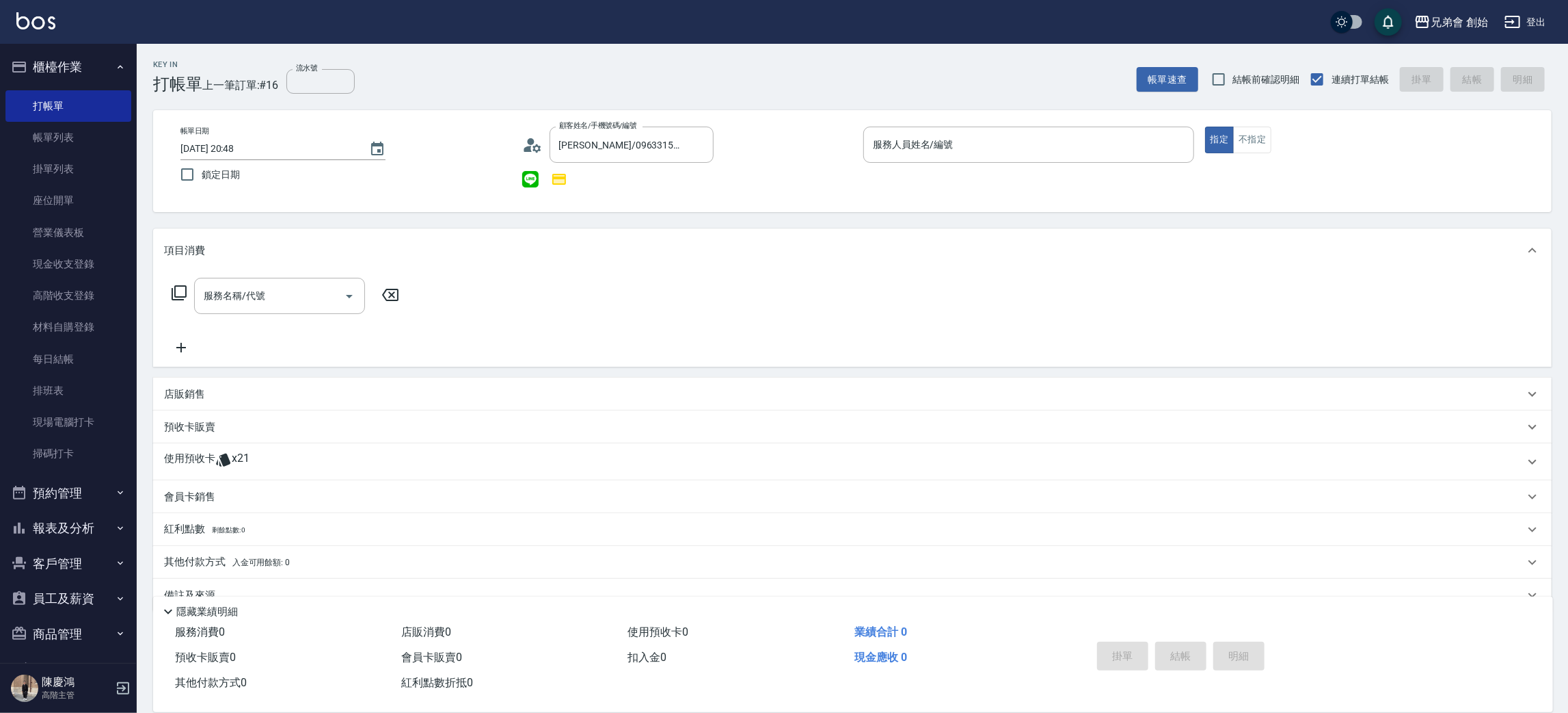
click at [247, 468] on span "x21" at bounding box center [240, 461] width 18 height 21
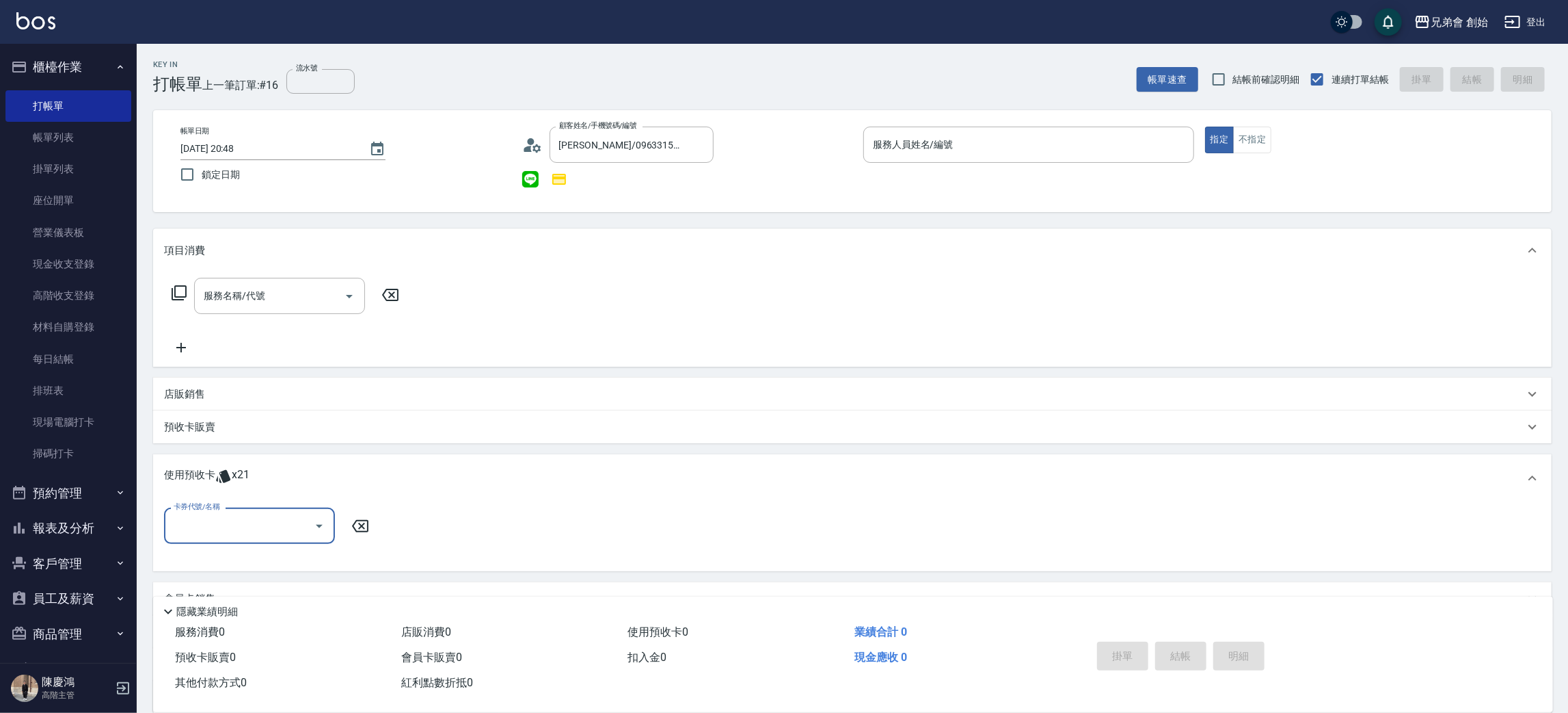
click at [214, 539] on div "卡券代號/名稱" at bounding box center [250, 525] width 171 height 36
click at [206, 557] on div "儲值7000 剩餘11張" at bounding box center [250, 560] width 171 height 23
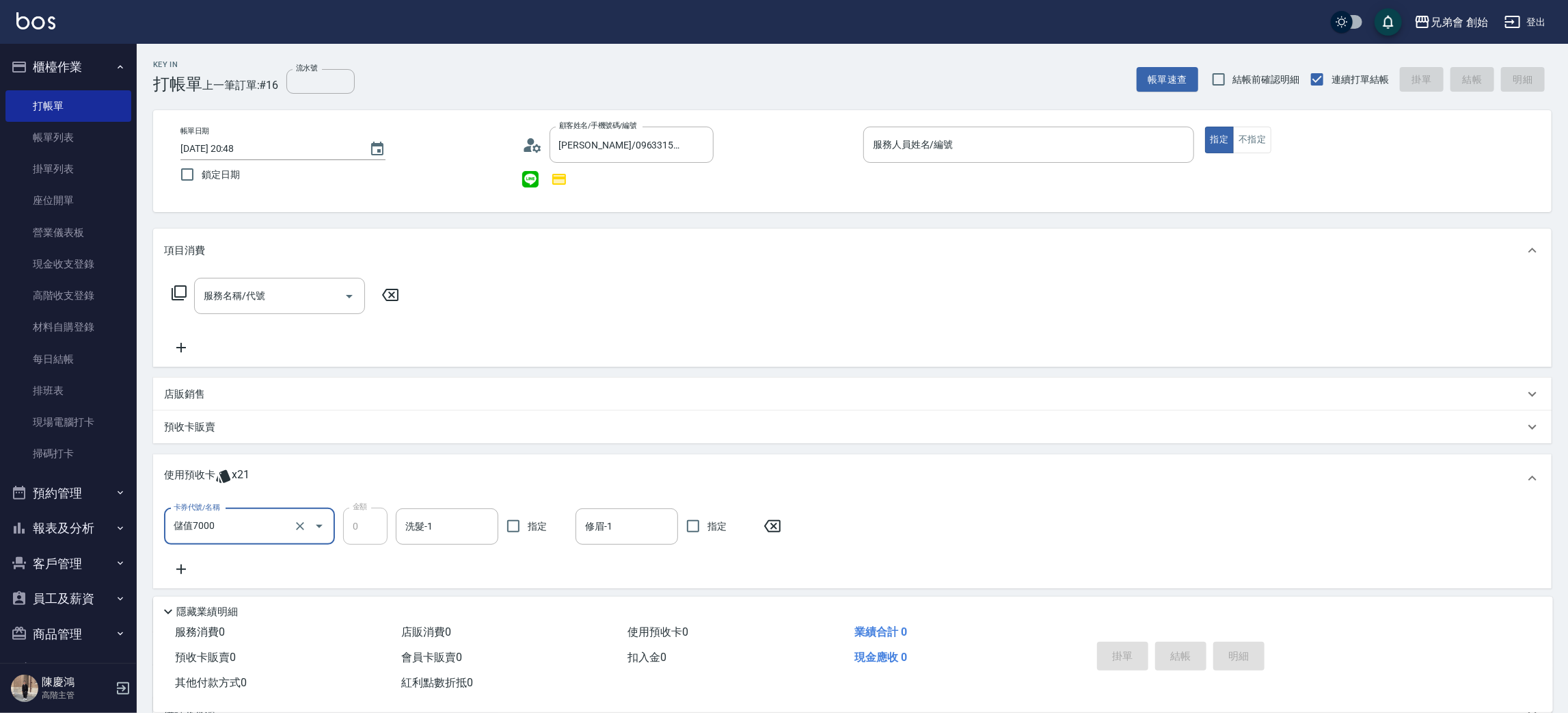
type input "儲值7000"
click at [914, 150] on input "服務人員姓名/編號" at bounding box center [1029, 144] width 319 height 24
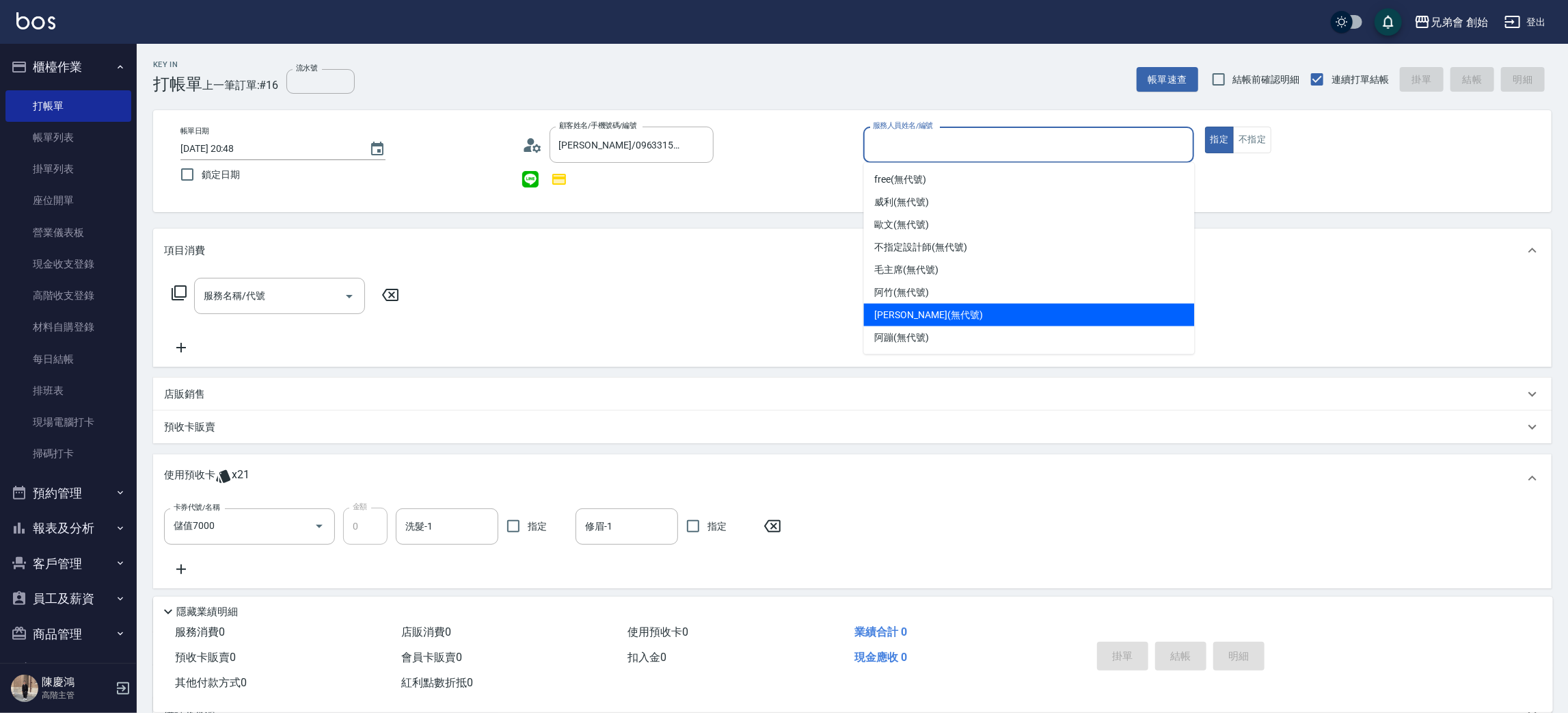
click at [897, 315] on span "潘潘 (無代號)" at bounding box center [929, 315] width 108 height 14
type input "潘潘(無代號)"
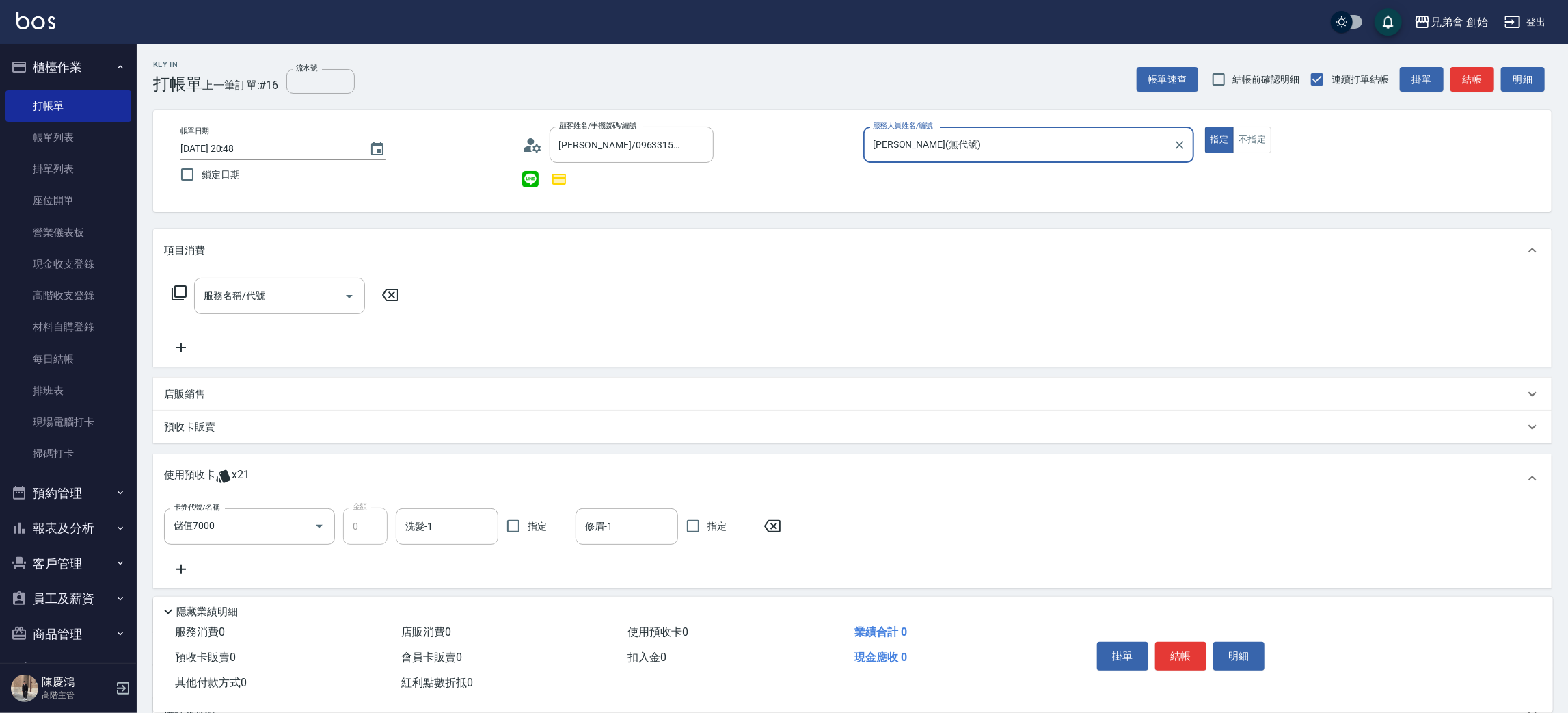
click at [1172, 647] on button "結帳" at bounding box center [1181, 656] width 51 height 28
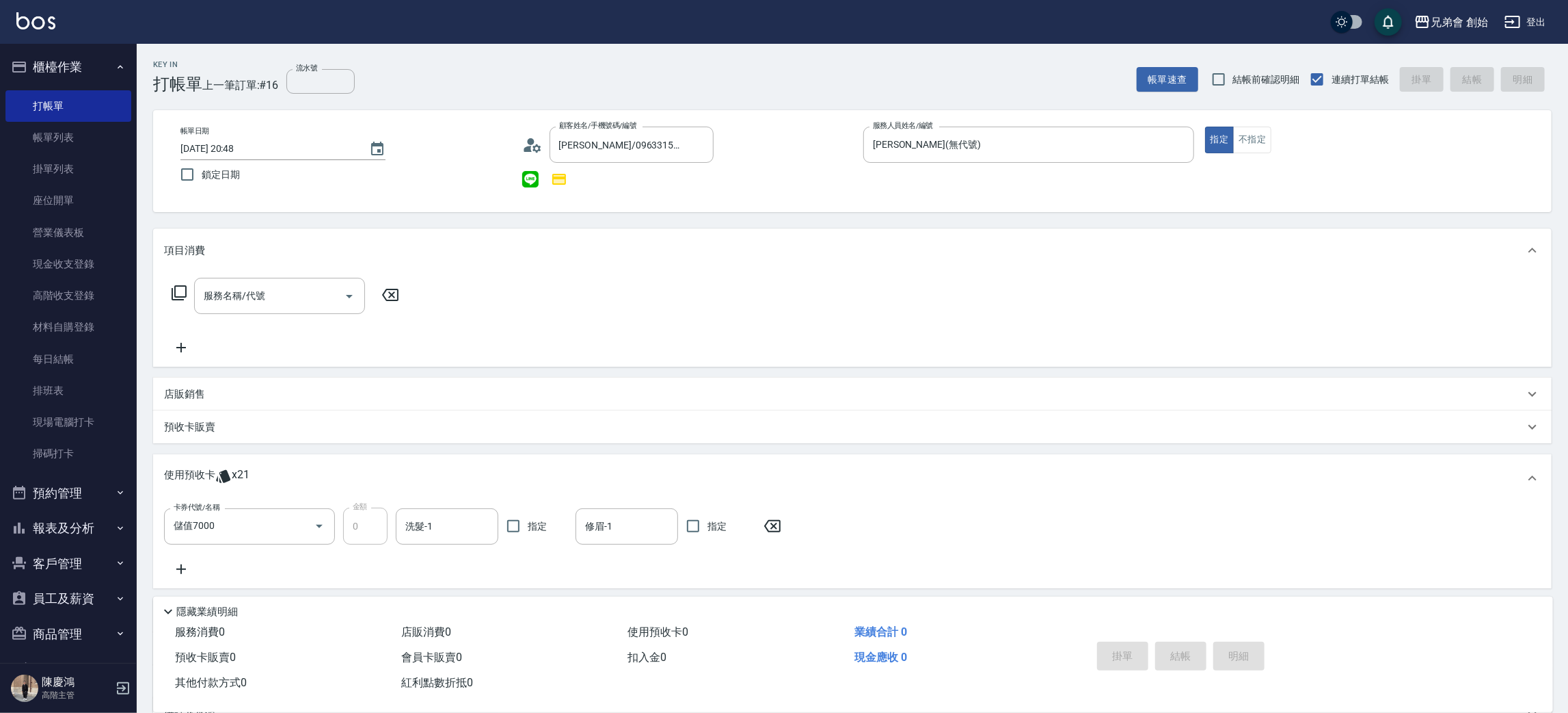
type input "2025/08/21 21:43"
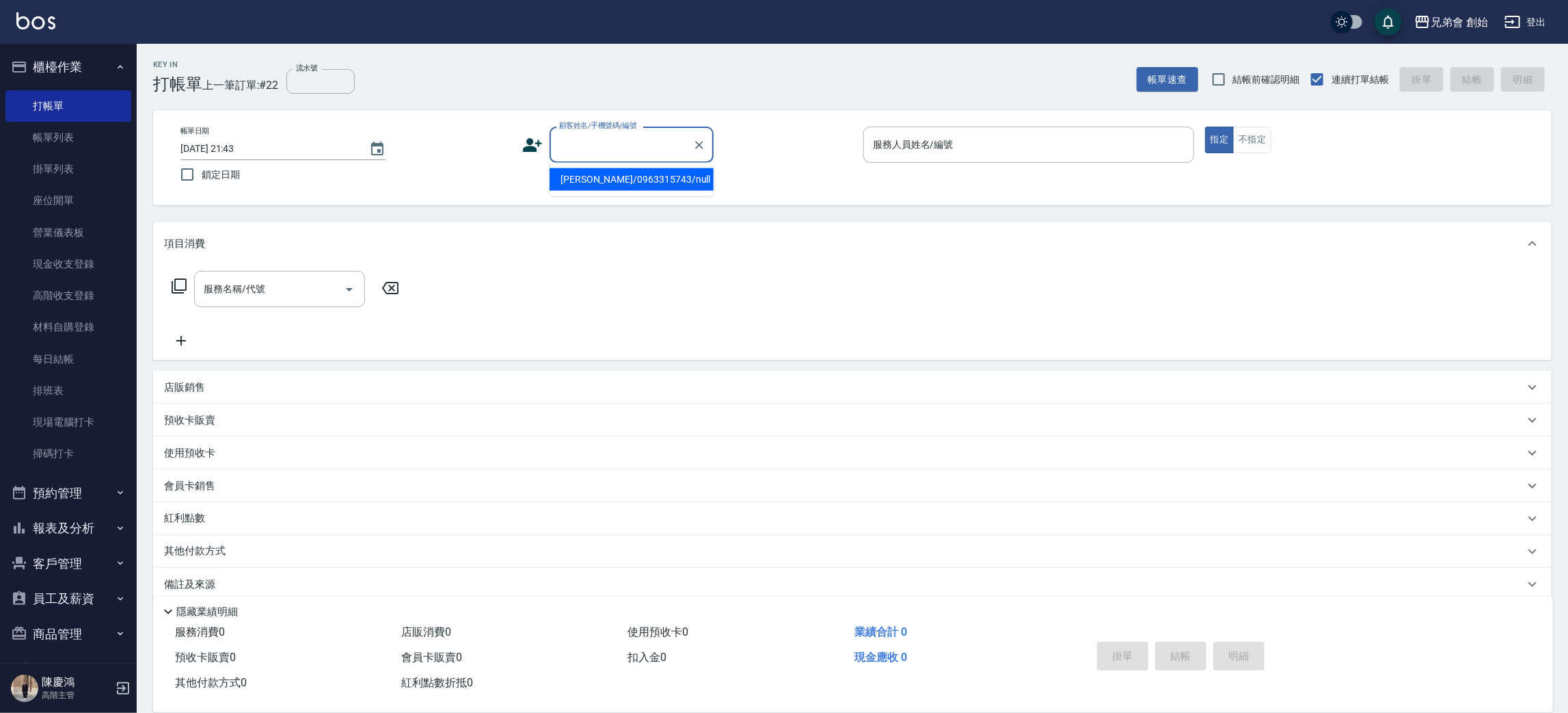
paste input "0926371498"
drag, startPoint x: 563, startPoint y: 171, endPoint x: 518, endPoint y: 230, distance: 74.2
click at [563, 171] on li "呂冠勳/0926371498/null" at bounding box center [631, 179] width 164 height 23
type input "呂冠勳/0926371498/null"
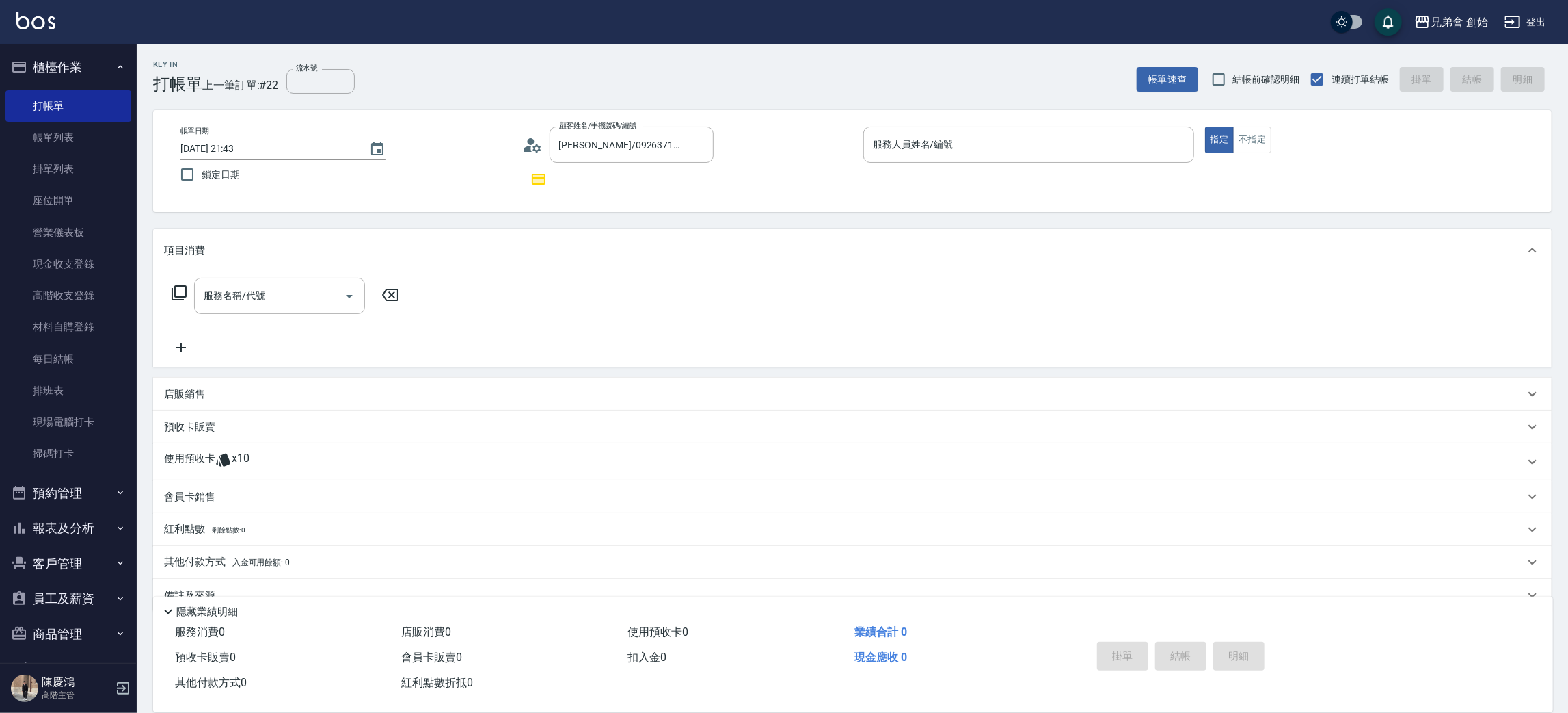
click at [227, 450] on div "使用預收卡 x10" at bounding box center [852, 462] width 1399 height 37
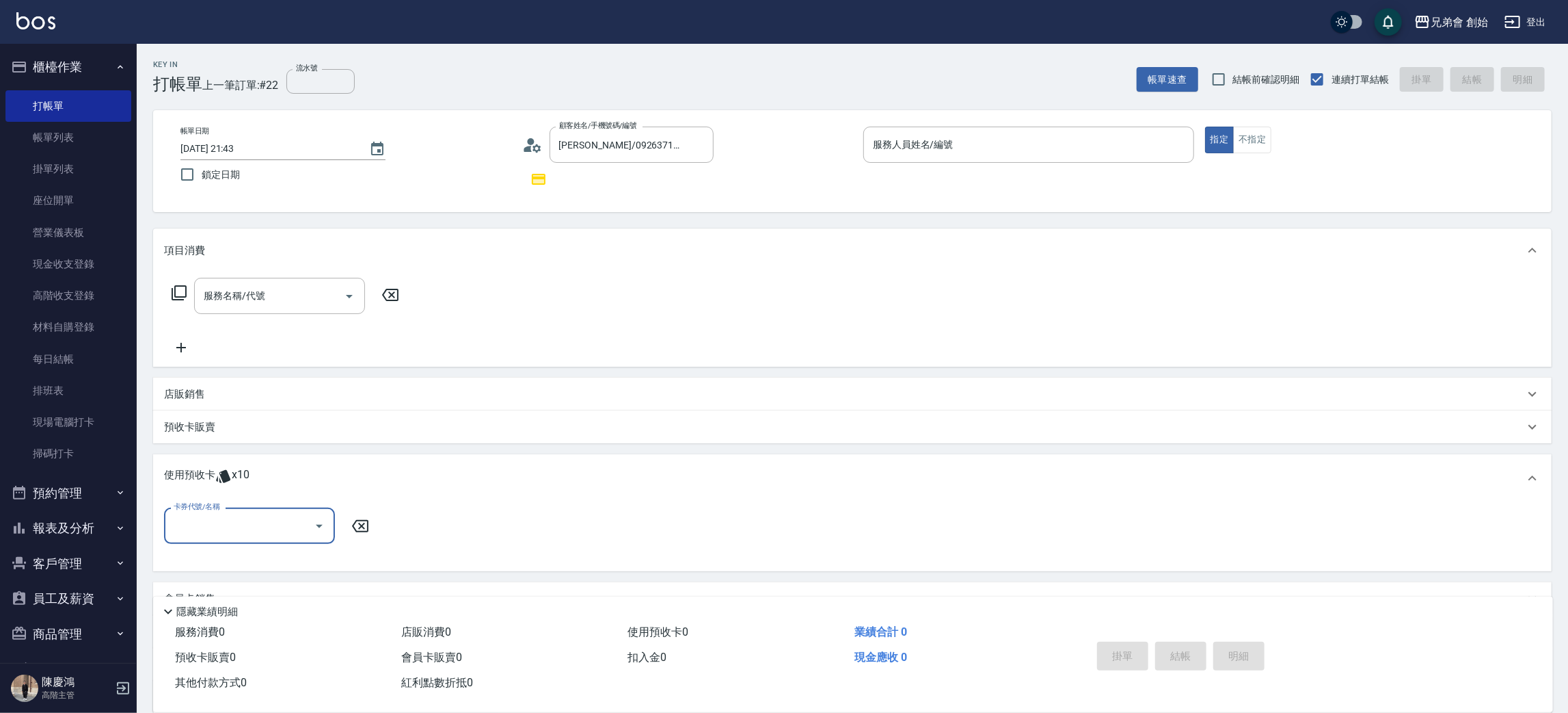
click at [243, 523] on input "卡券代號/名稱" at bounding box center [239, 526] width 138 height 24
click at [208, 559] on div "儲值7000 剩餘10張" at bounding box center [250, 560] width 171 height 23
type input "儲值7000"
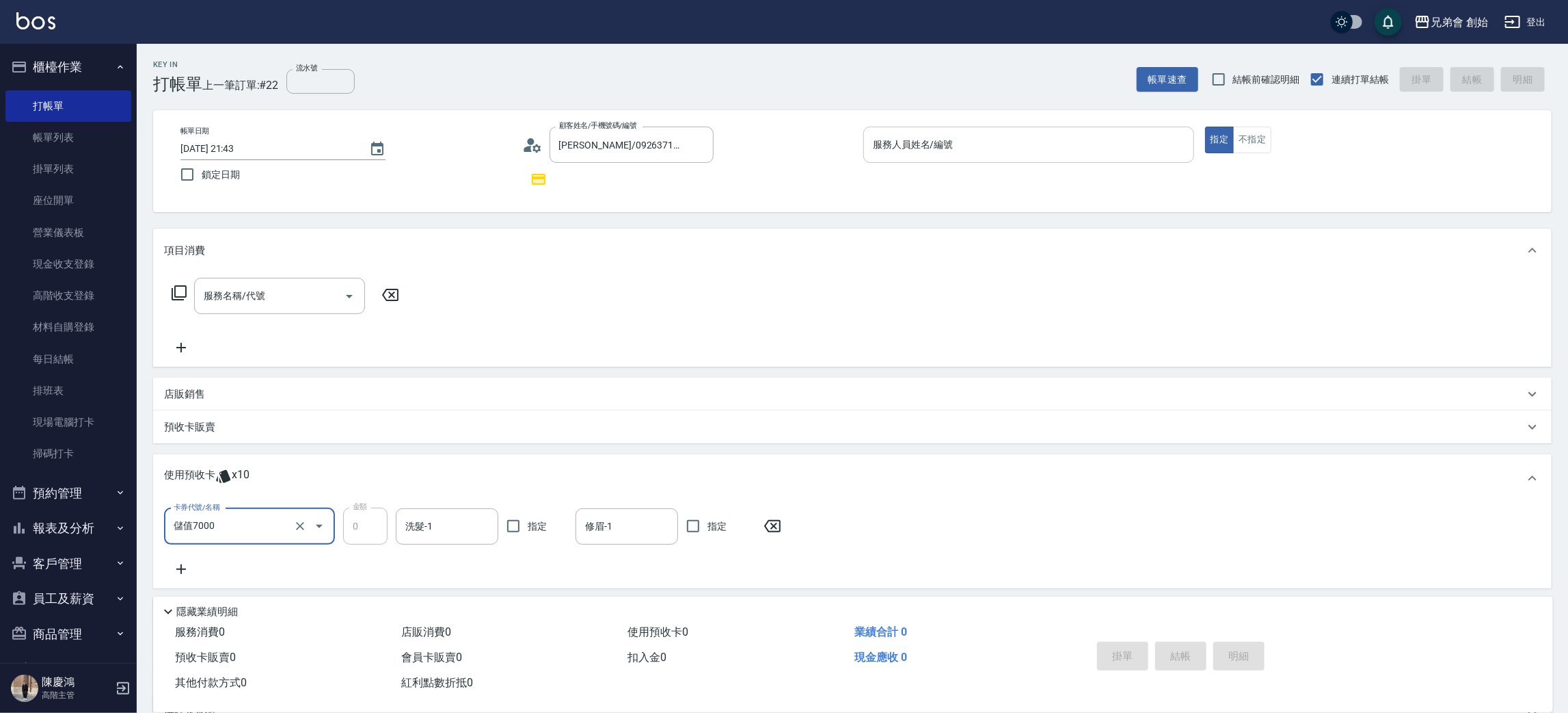
click at [942, 135] on input "服務人員姓名/編號" at bounding box center [1029, 144] width 319 height 24
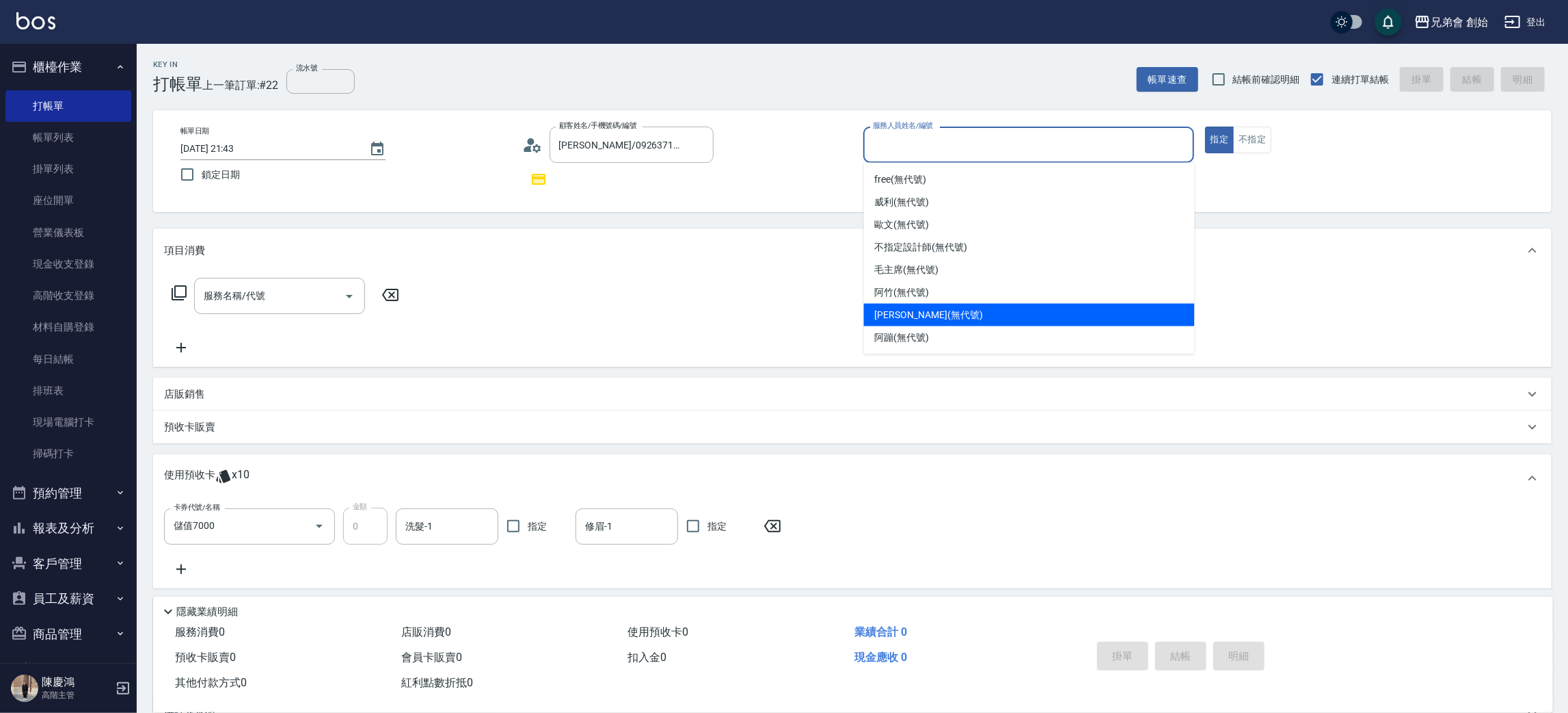
click at [912, 318] on span "潘潘 (無代號)" at bounding box center [929, 315] width 108 height 14
type input "潘潘(無代號)"
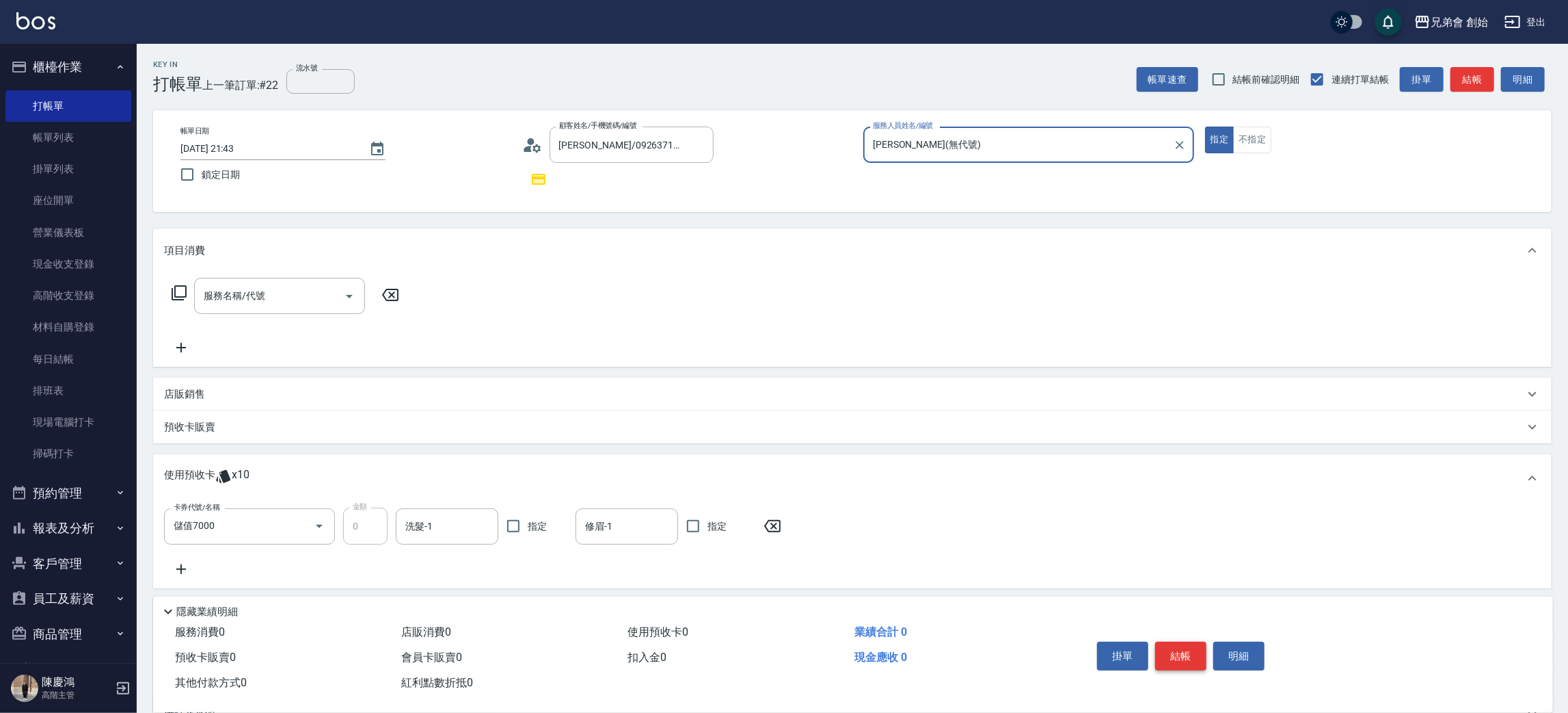
click at [1176, 653] on button "結帳" at bounding box center [1181, 656] width 51 height 28
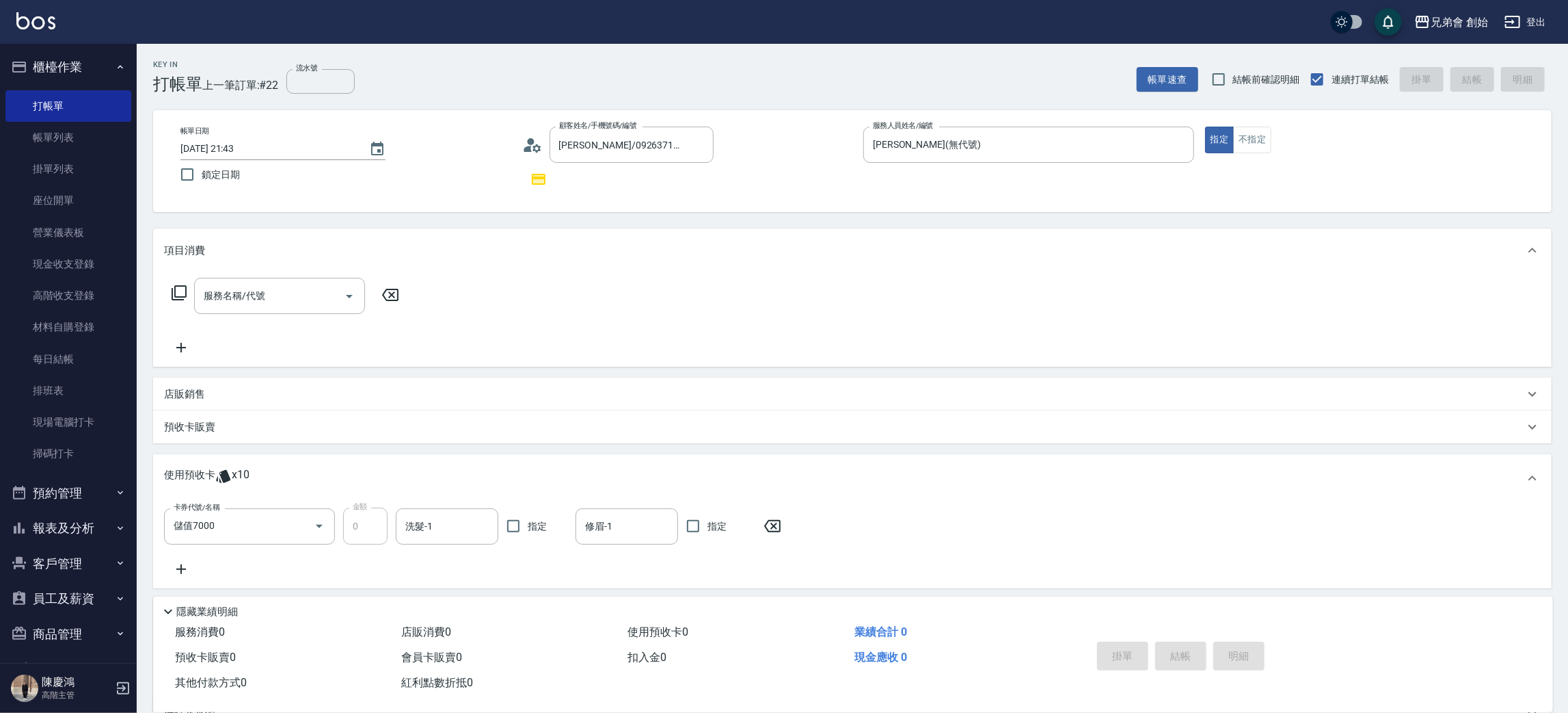
type input "2025/08/21 21:45"
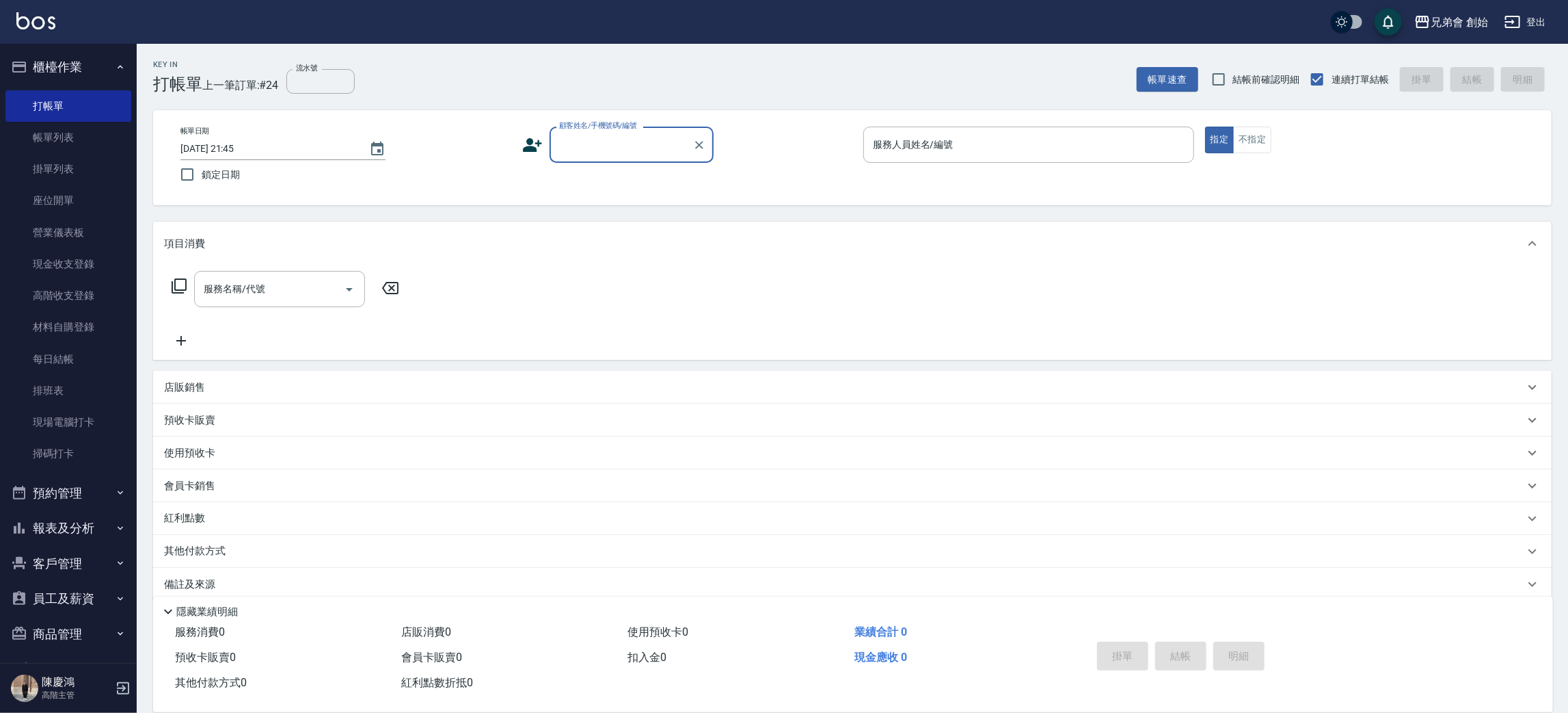
drag, startPoint x: 577, startPoint y: 131, endPoint x: 565, endPoint y: 148, distance: 20.8
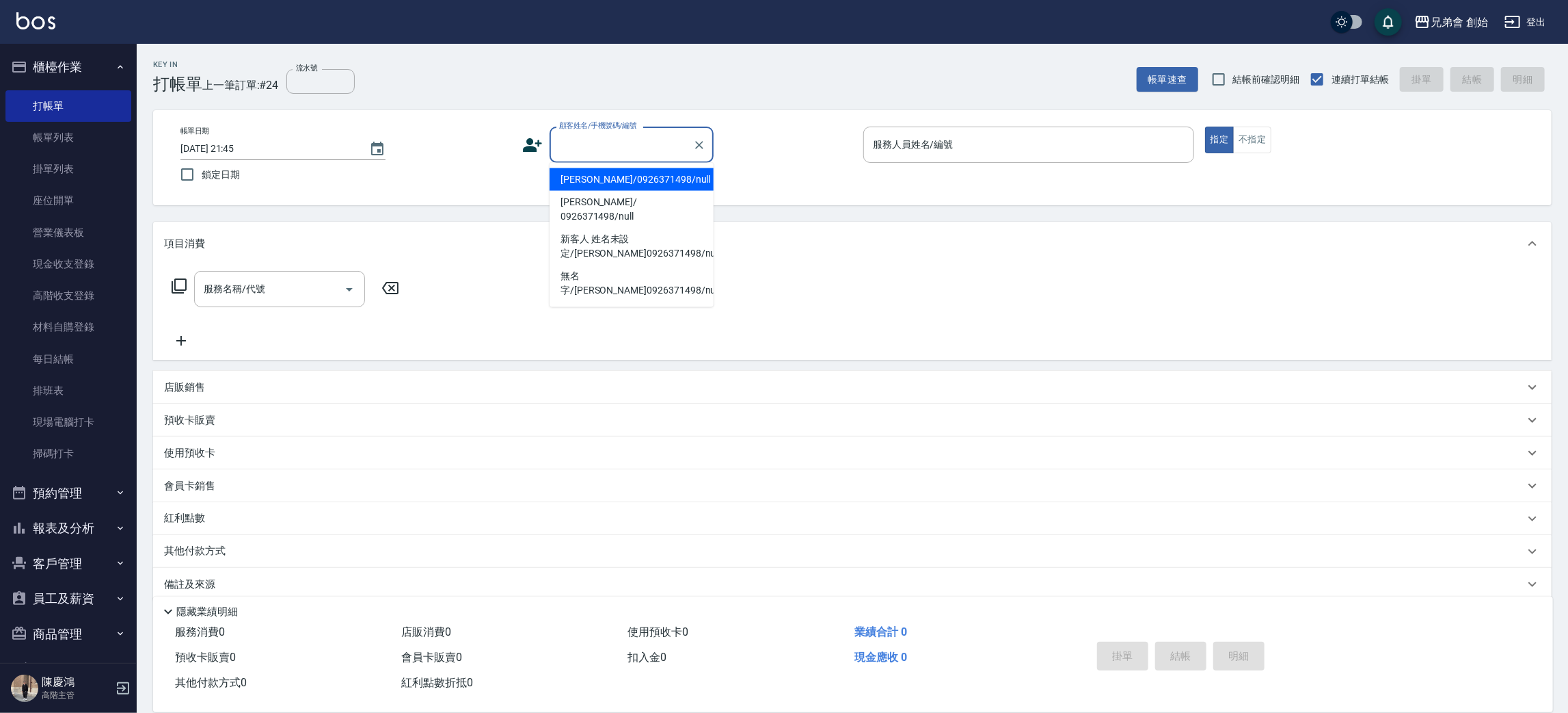
paste input "0975466496"
click at [590, 171] on li "黃文立/0975466496/null" at bounding box center [631, 179] width 164 height 23
type input "黃文立/0975466496/null"
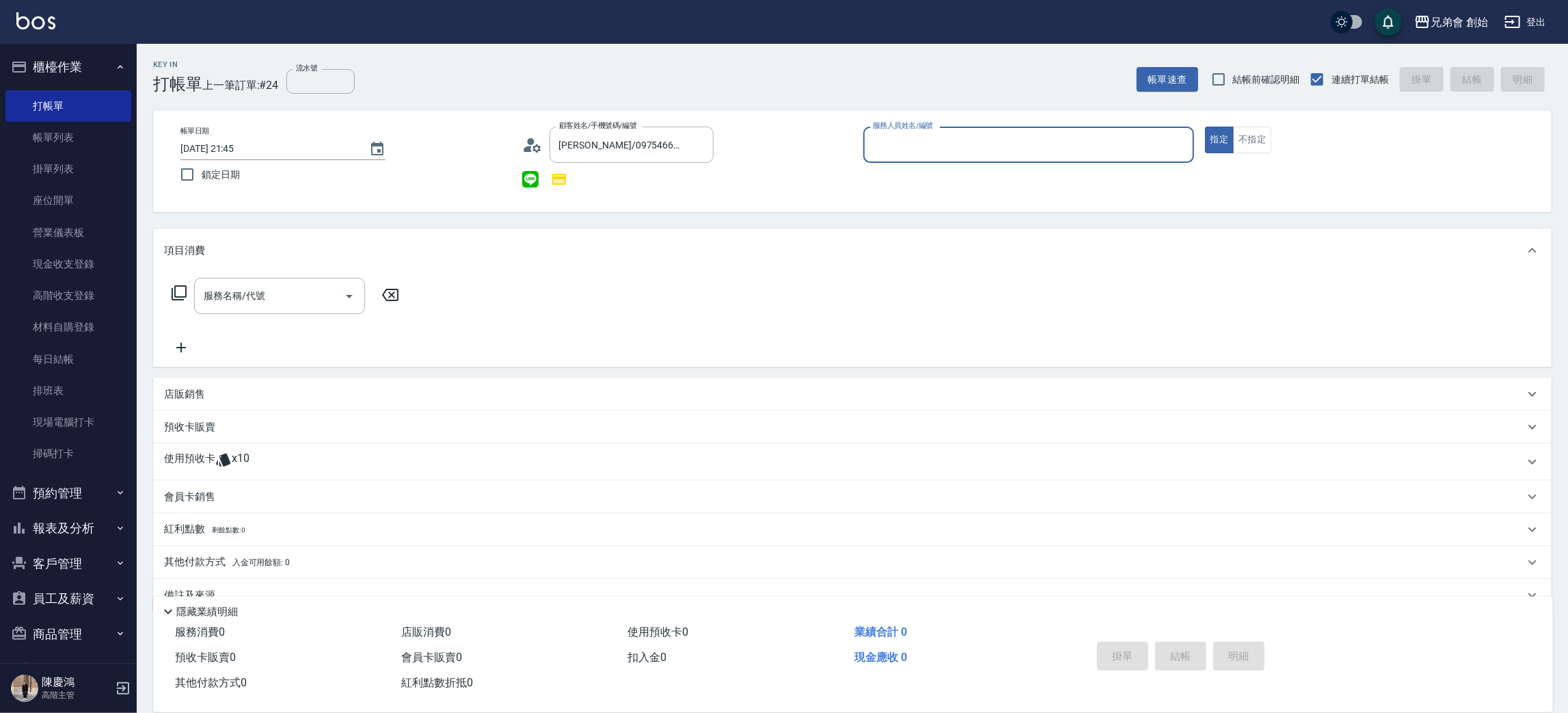
click at [902, 142] on input "服務人員姓名/編號" at bounding box center [1029, 144] width 319 height 24
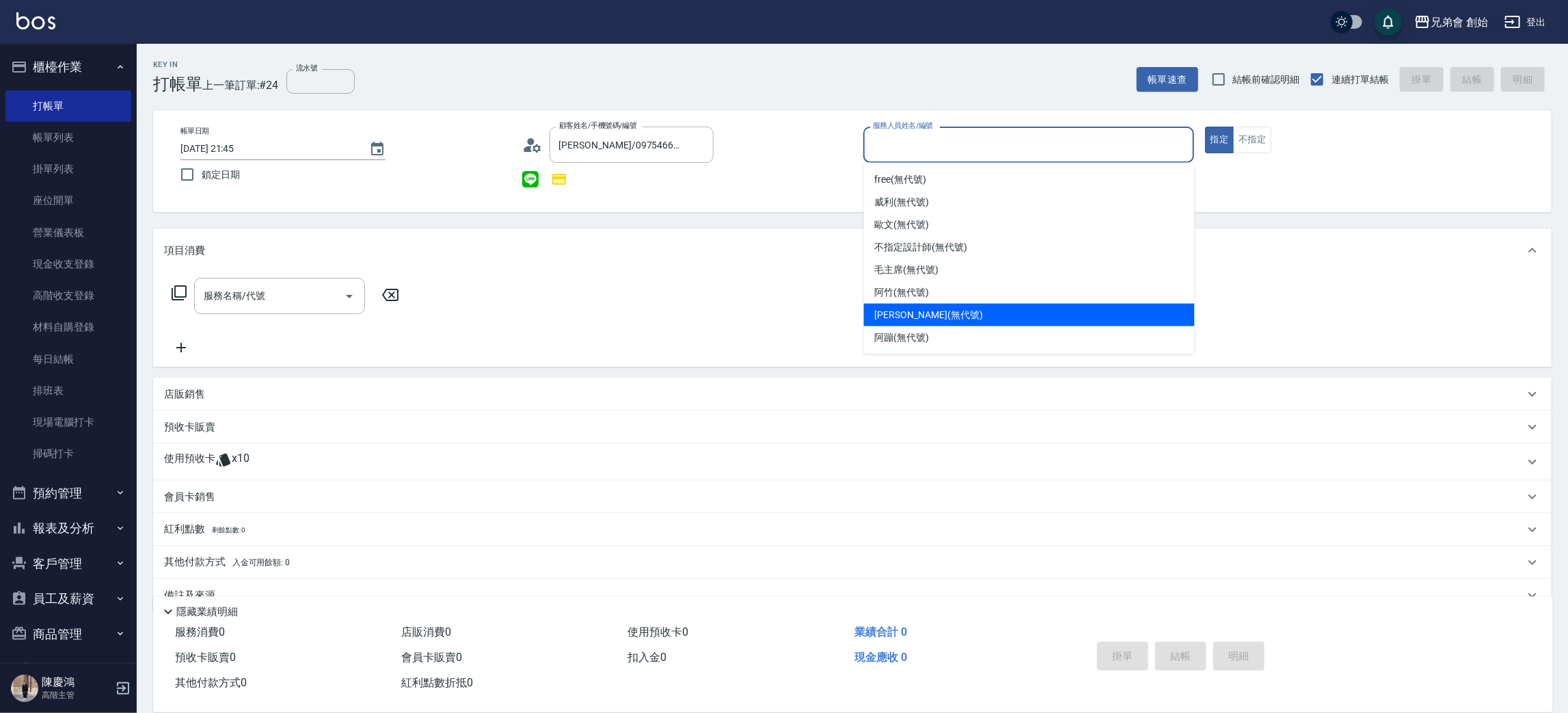
click at [917, 312] on span "潘潘 (無代號)" at bounding box center [929, 315] width 108 height 14
type input "潘潘(無代號)"
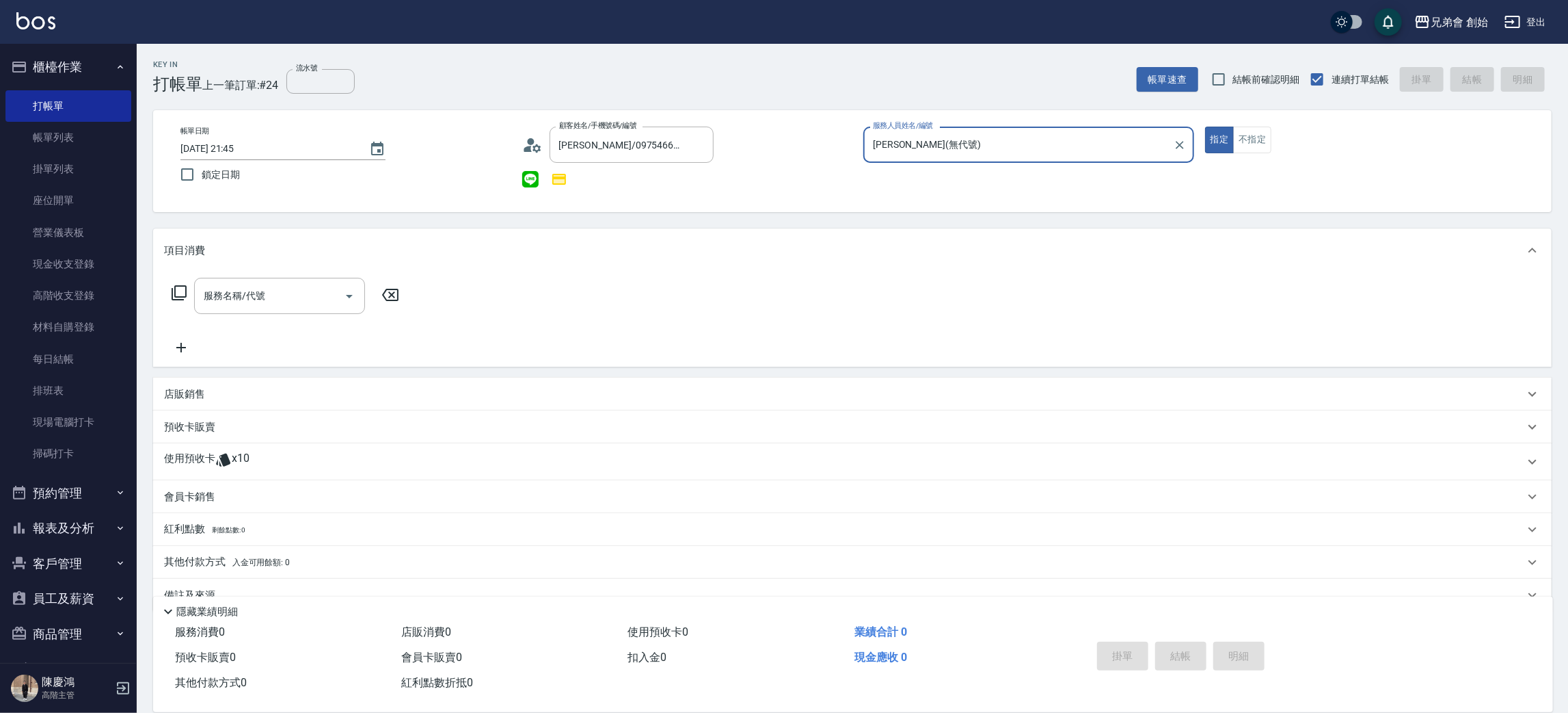
click at [245, 466] on span "x10" at bounding box center [240, 461] width 18 height 21
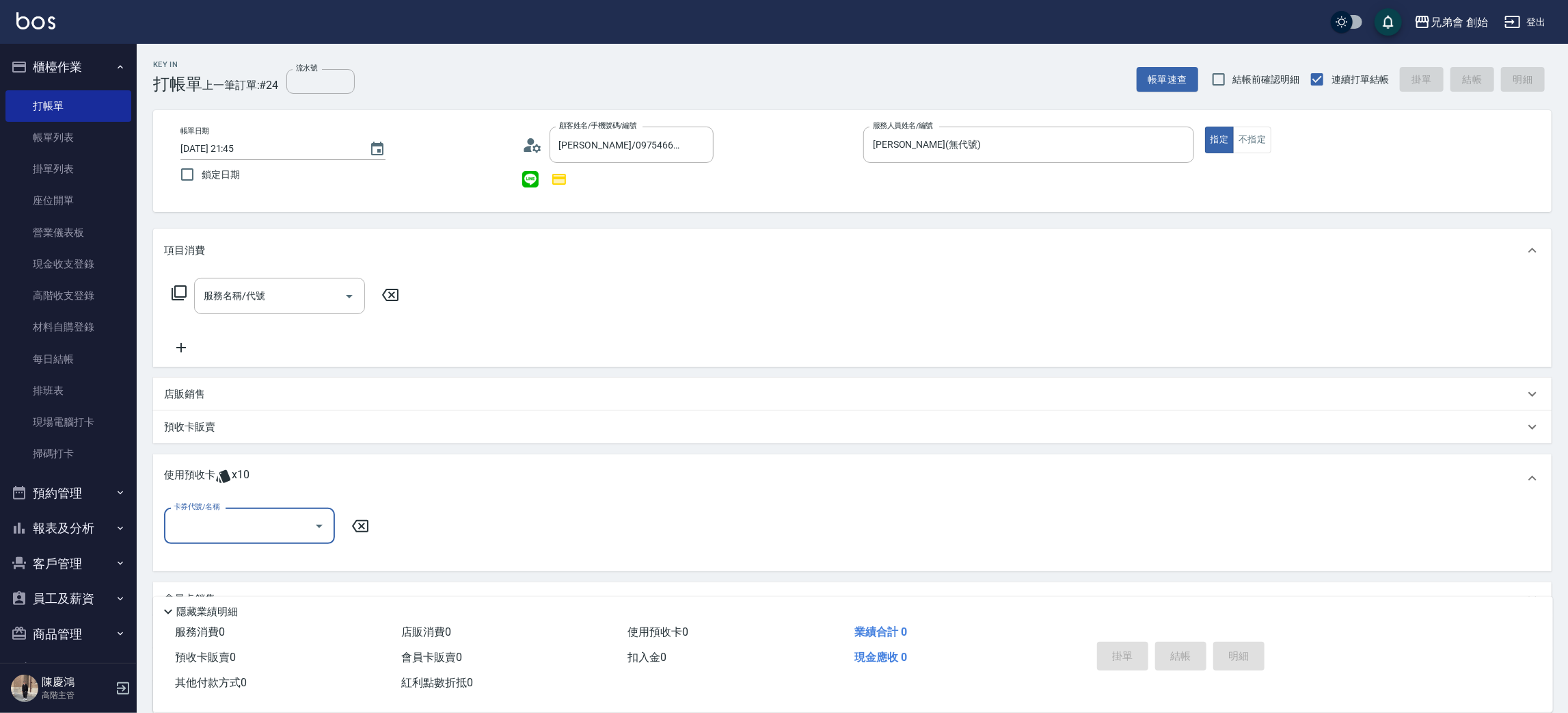
click at [249, 521] on input "卡券代號/名稱" at bounding box center [239, 526] width 138 height 24
click at [230, 556] on div "10500儲值(贈三次精修＆一次理髮) 剩餘10張" at bounding box center [250, 567] width 171 height 37
type input "10500儲值(贈三次精修＆一次理髮)"
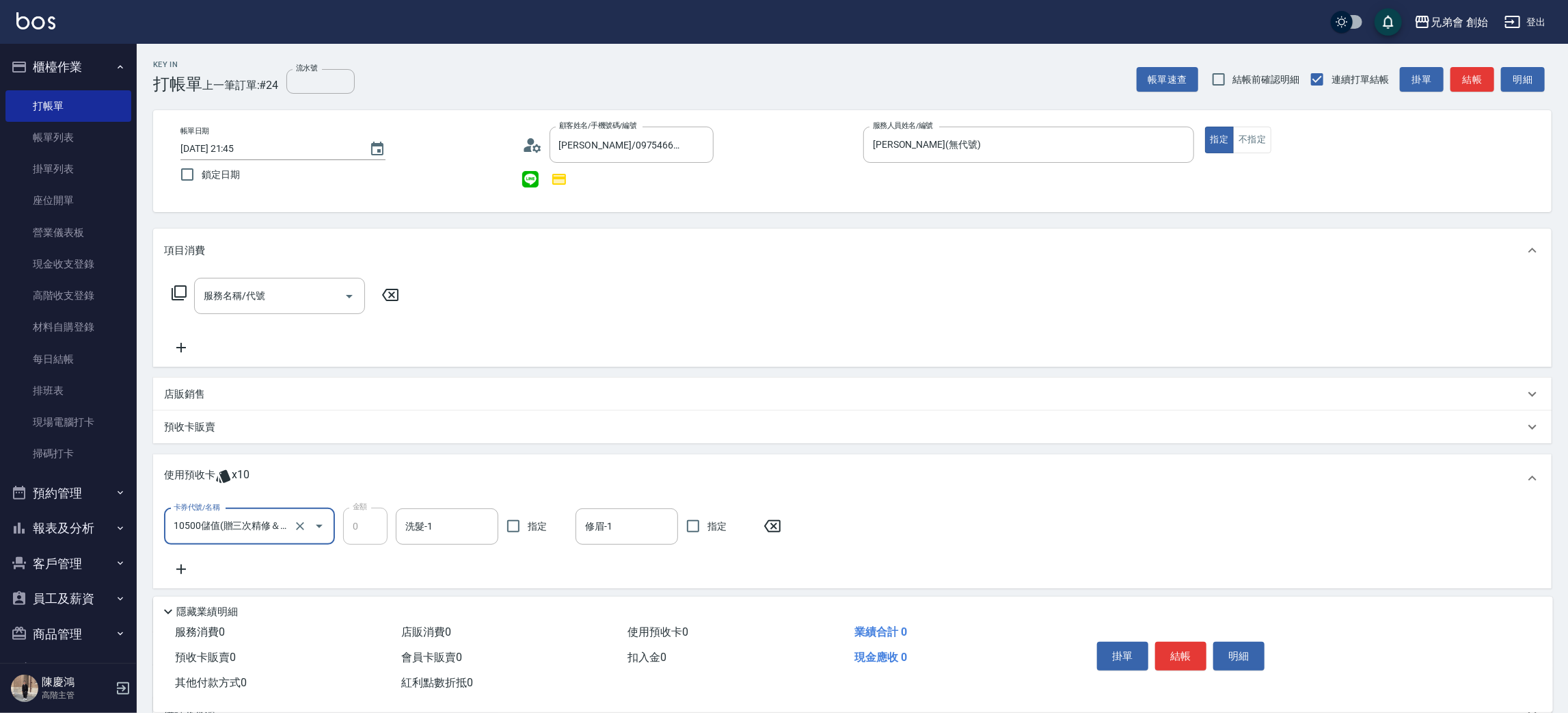
scroll to position [145, 0]
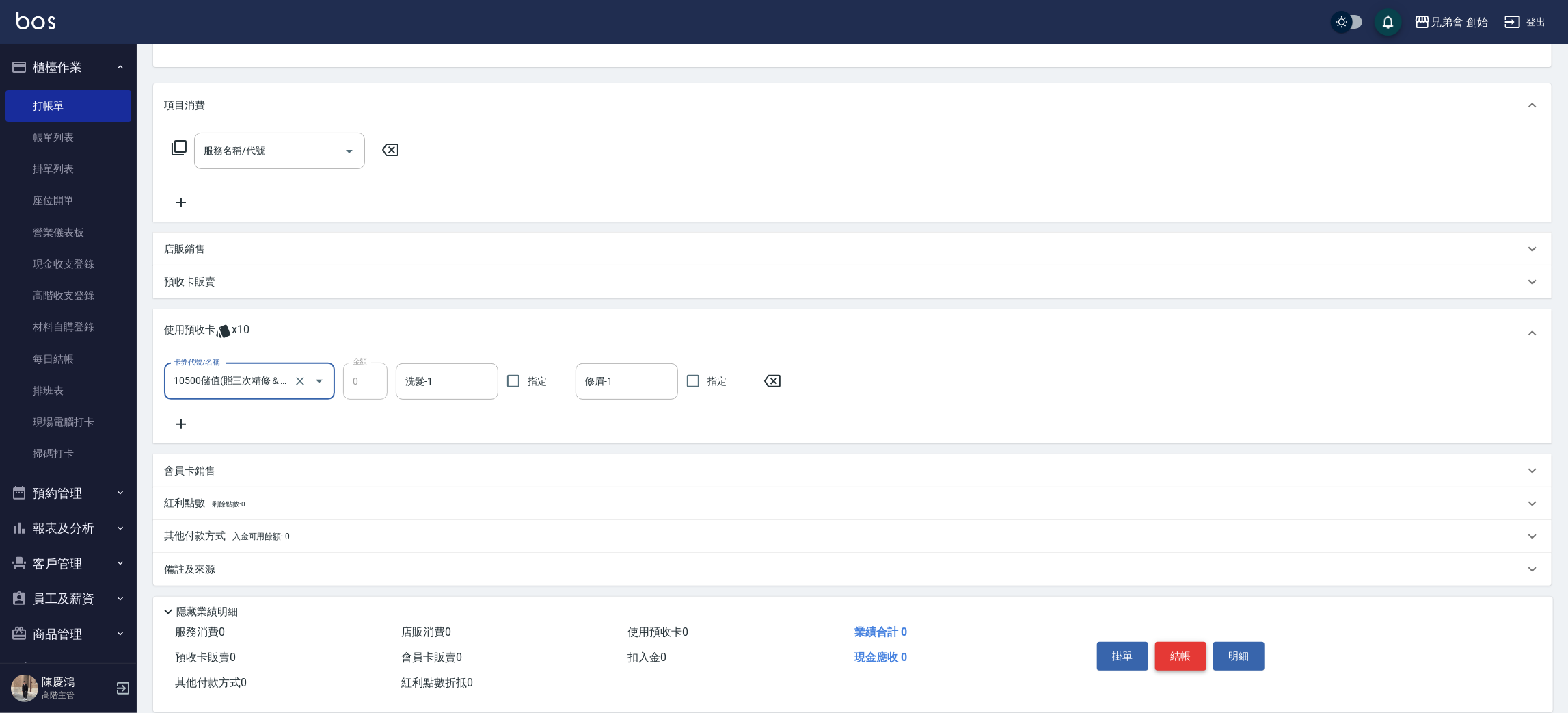
click at [1189, 650] on button "結帳" at bounding box center [1181, 656] width 51 height 28
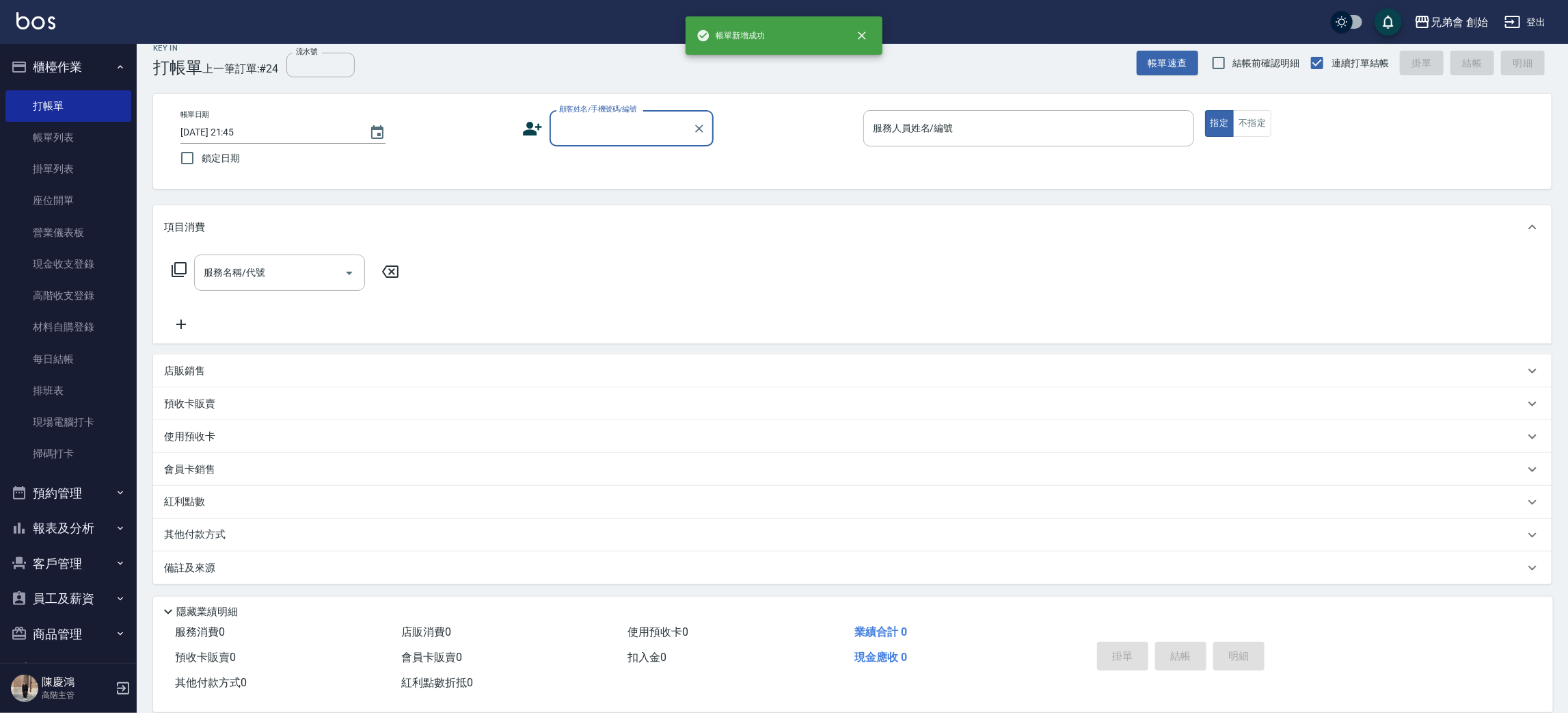
scroll to position [15, 0]
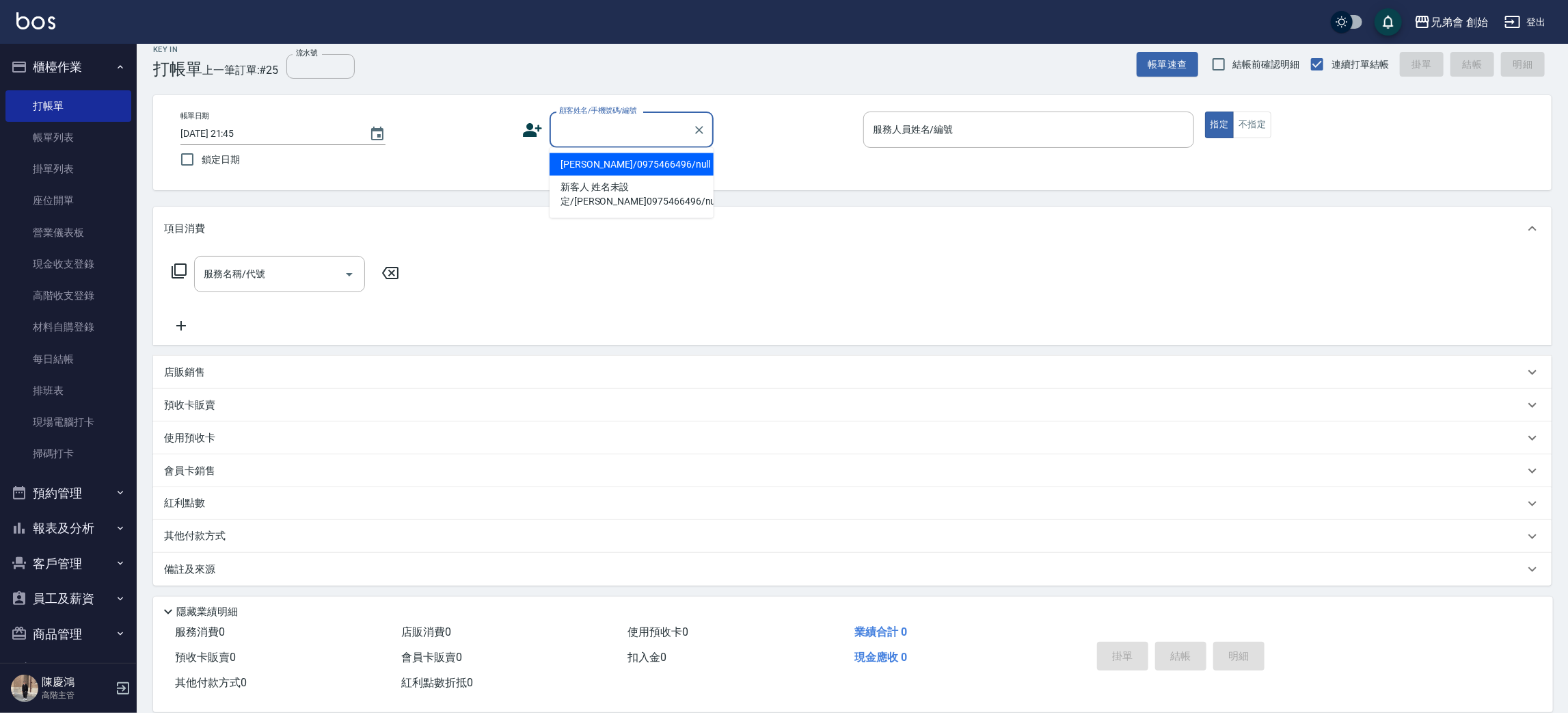
paste input "0988364696"
click at [605, 162] on li "鄭又誠/0988364696/null" at bounding box center [631, 164] width 164 height 23
type input "鄭又誠/0988364696/null"
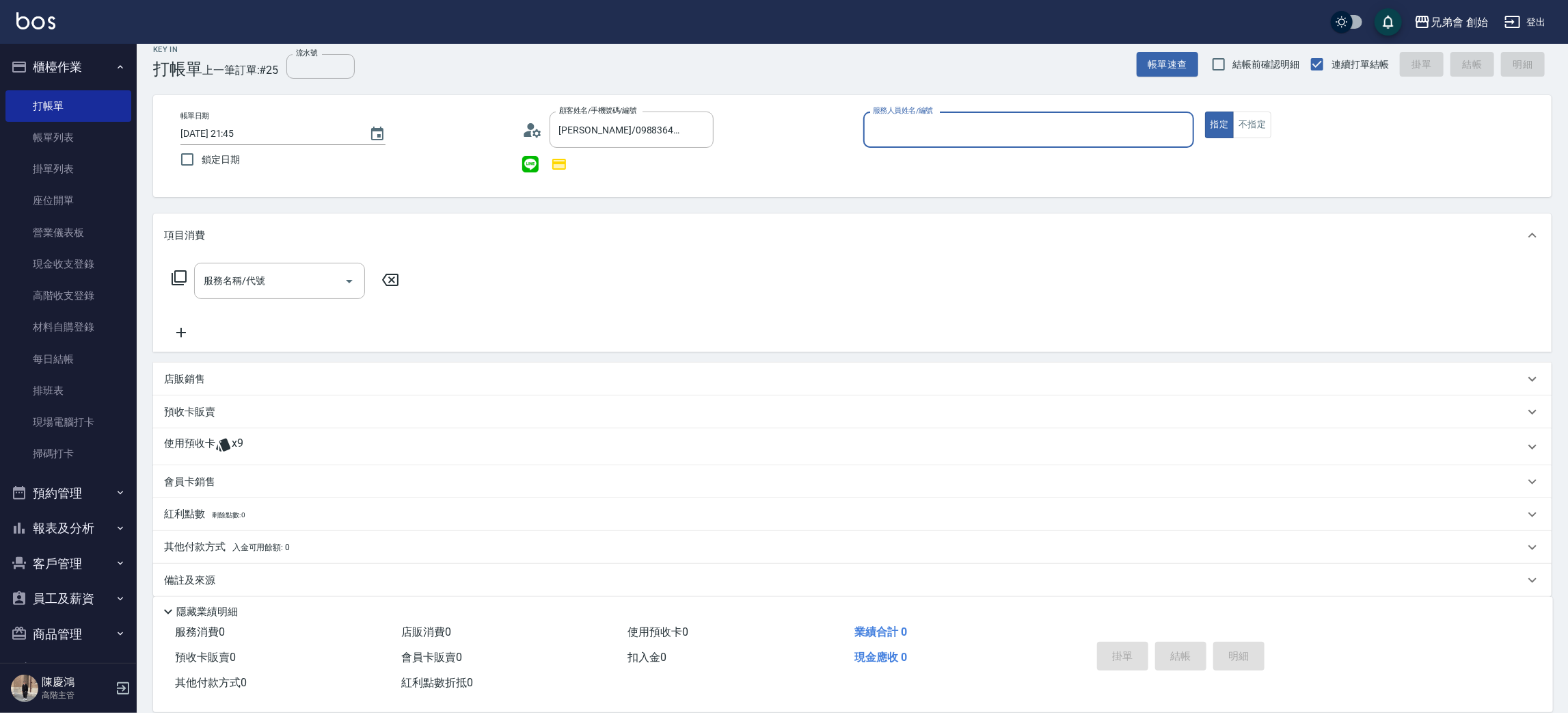
click at [908, 125] on input "服務人員姓名/編號" at bounding box center [1029, 130] width 319 height 24
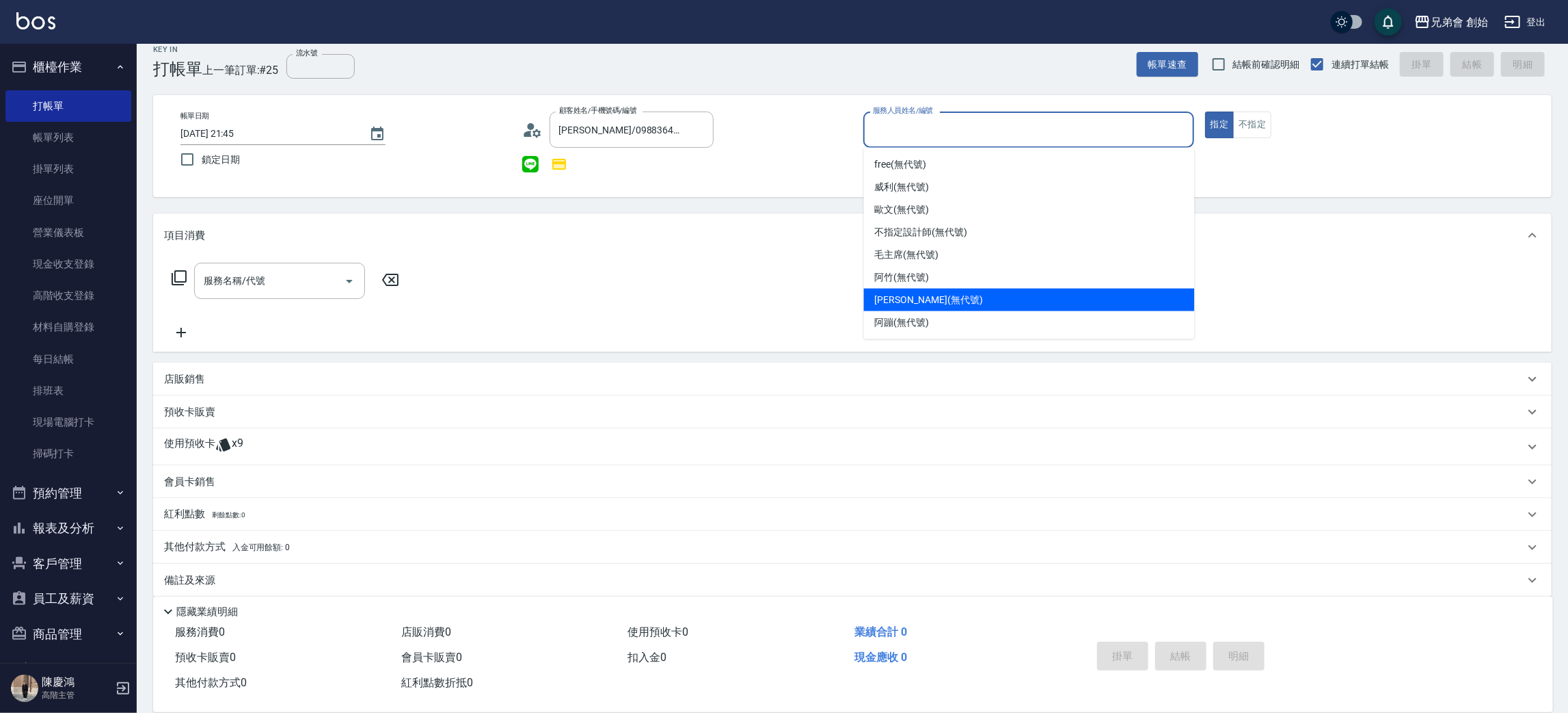
click at [927, 298] on span "潘潘 (無代號)" at bounding box center [929, 300] width 108 height 14
type input "潘潘(無代號)"
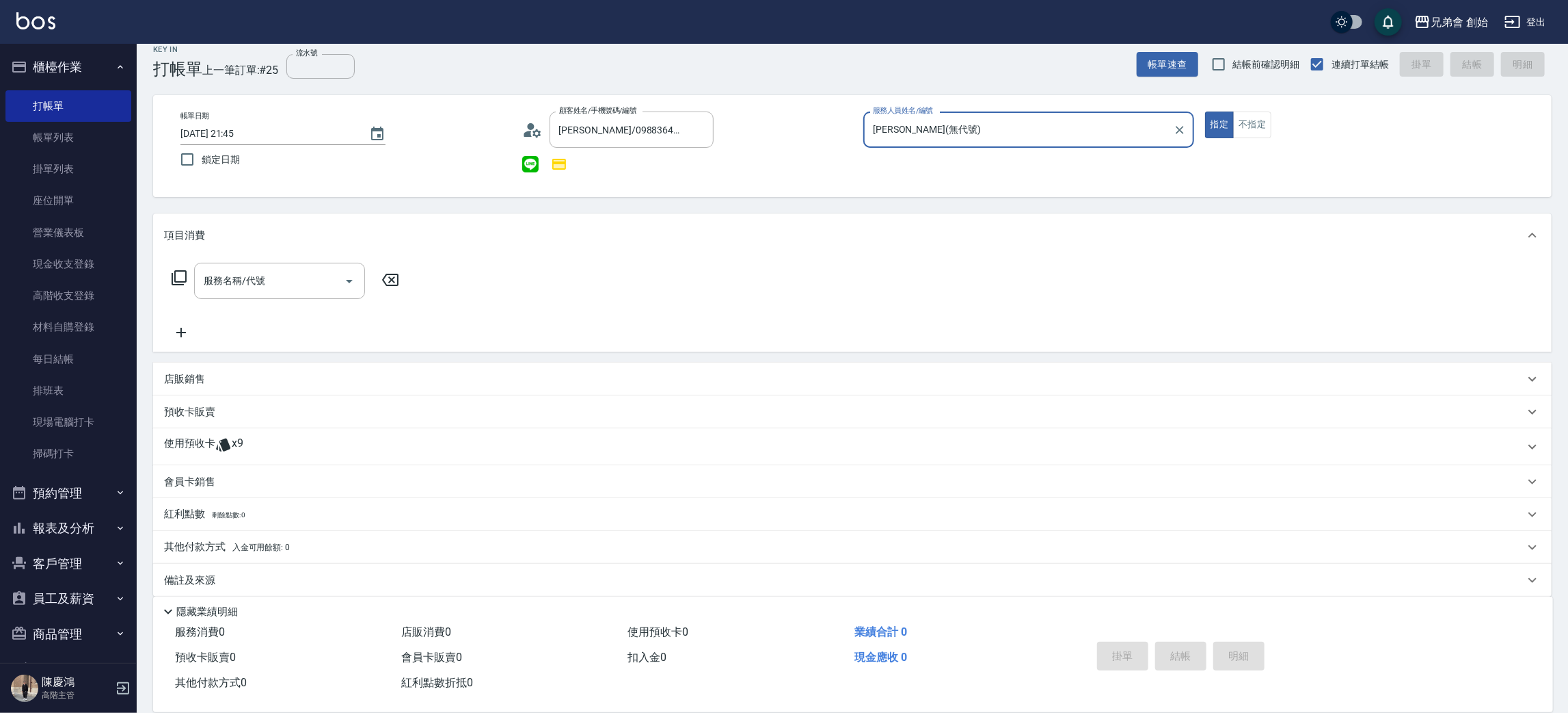
click at [212, 451] on p "使用預收卡" at bounding box center [190, 446] width 51 height 21
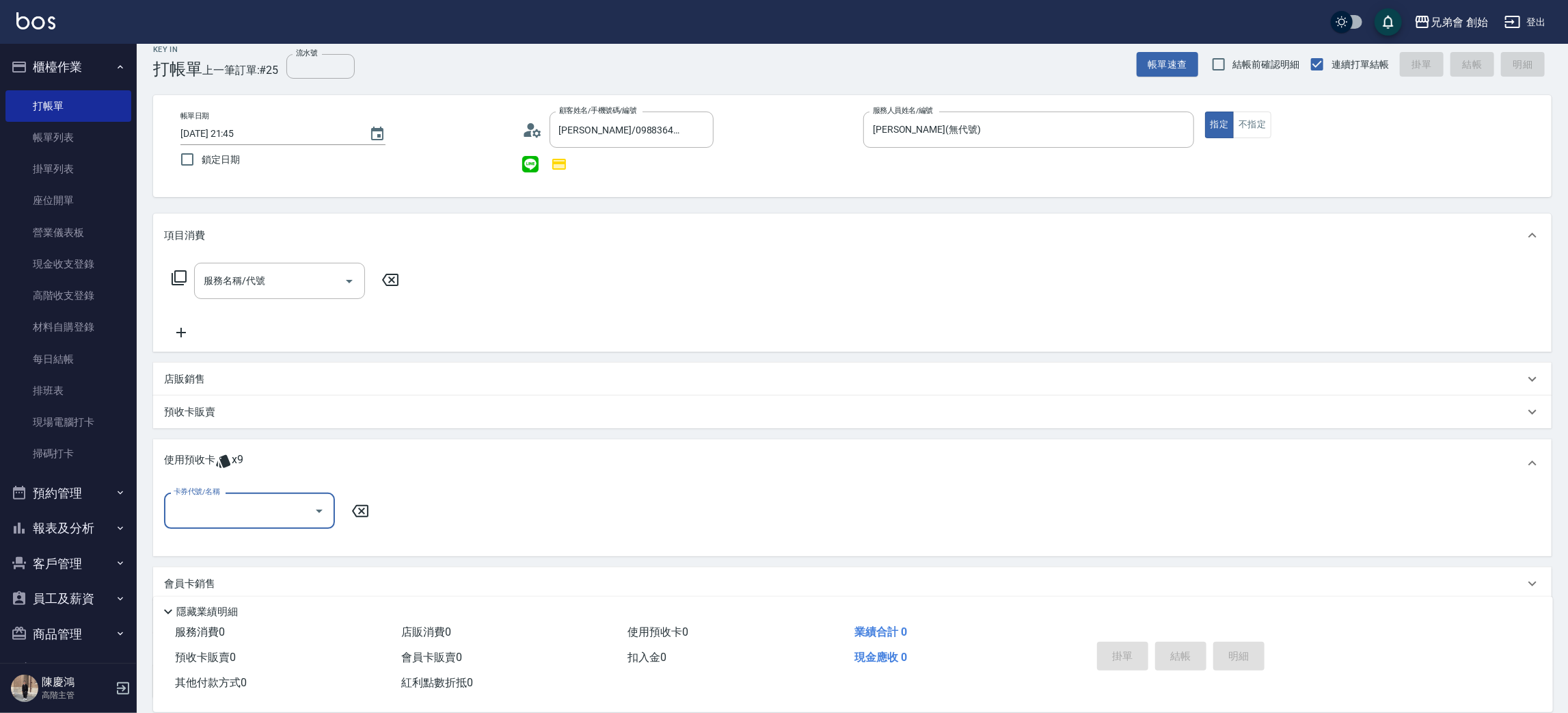
scroll to position [0, 0]
click at [245, 507] on input "卡券代號/名稱" at bounding box center [239, 511] width 138 height 24
click at [226, 541] on div "7000儲值(贈兩堂精修＆造型品) 剩餘9張" at bounding box center [250, 552] width 171 height 37
type input "7000儲值(贈兩堂精修＆造型品)"
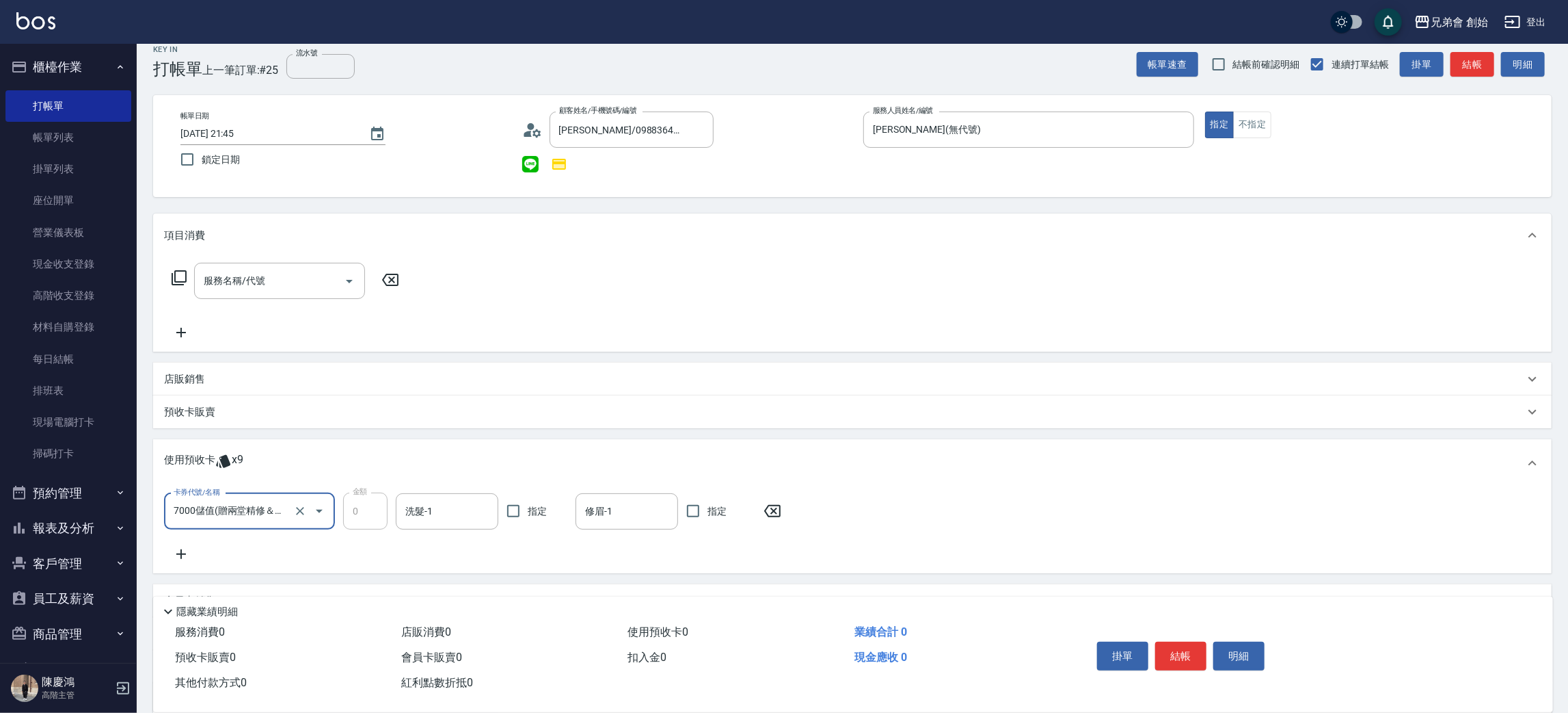
scroll to position [145, 0]
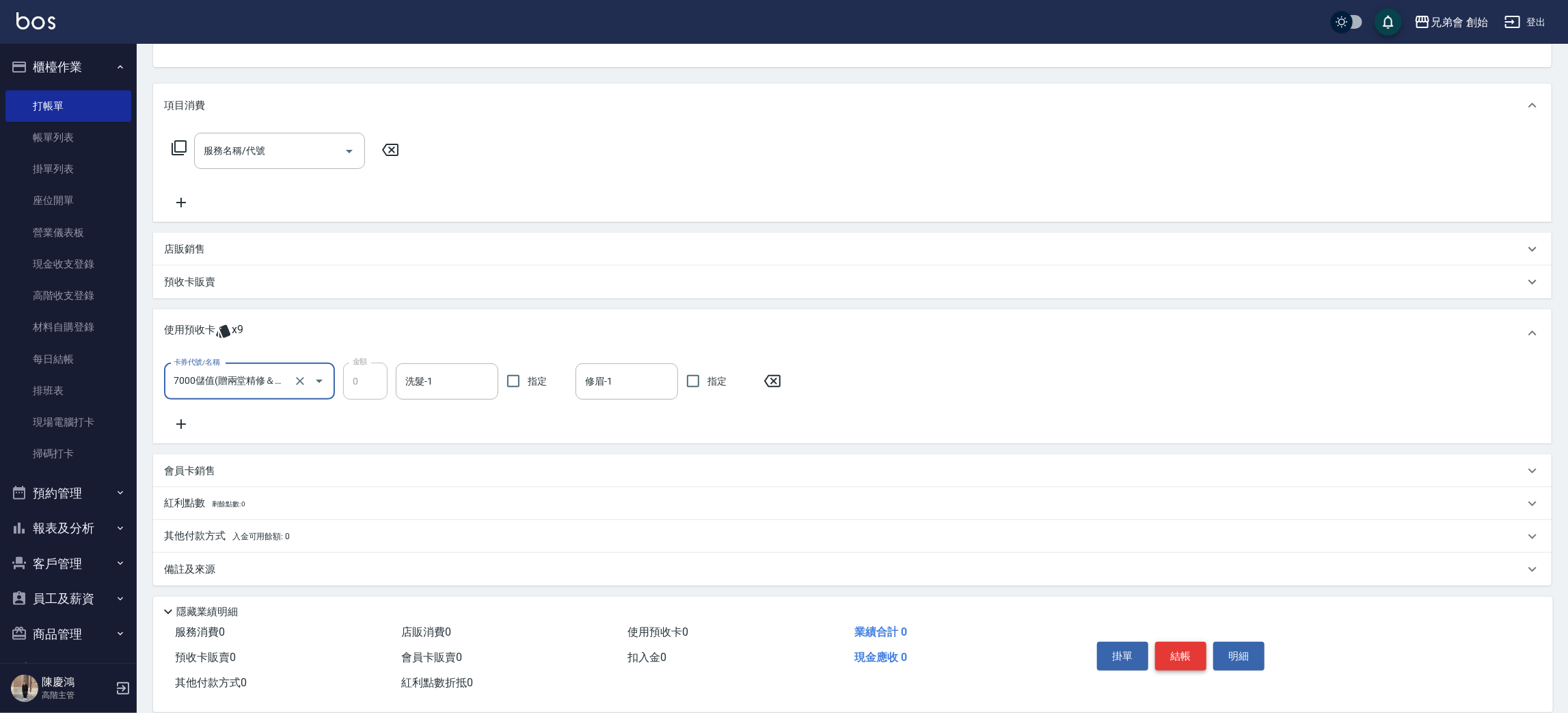
click at [1183, 643] on button "結帳" at bounding box center [1181, 656] width 51 height 28
type input "2025/08/21 21:46"
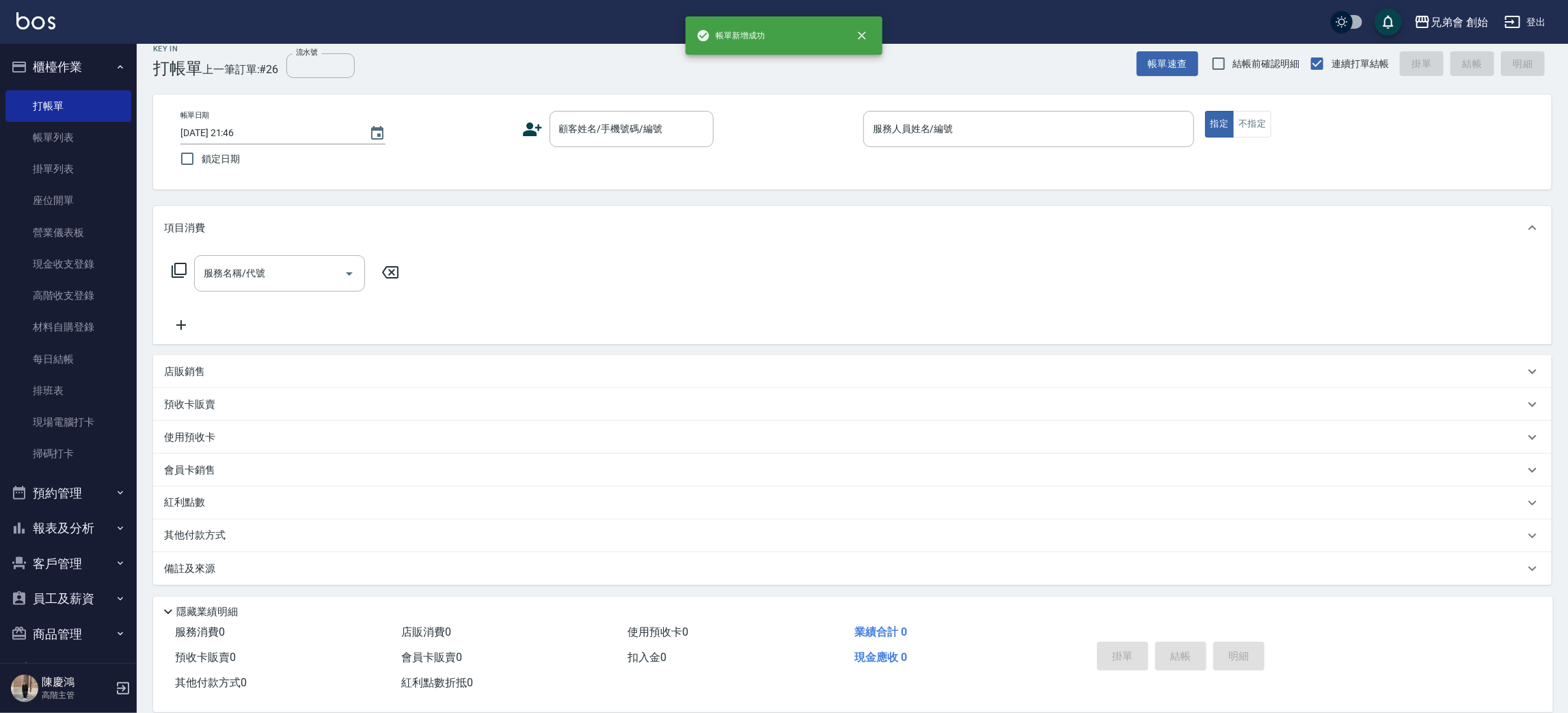
scroll to position [15, 0]
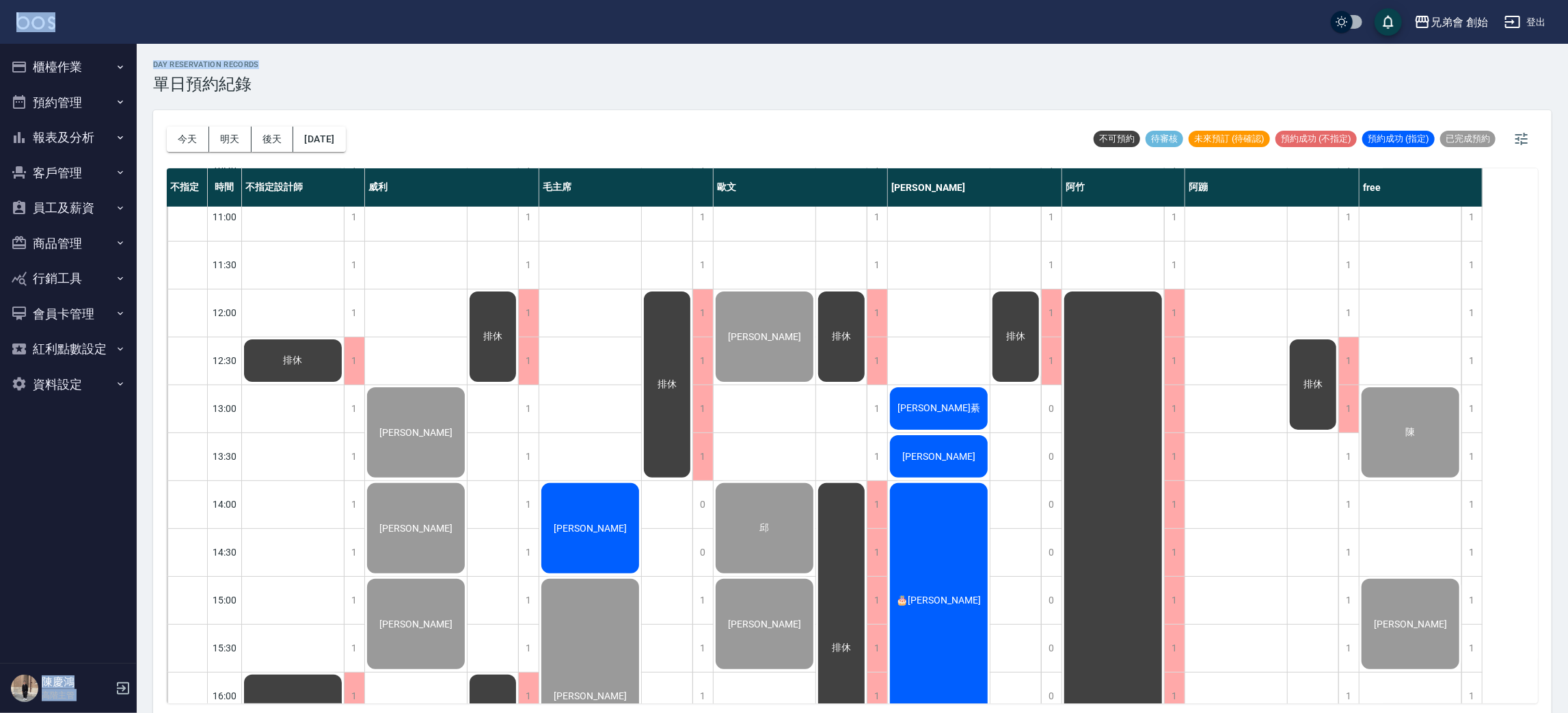
scroll to position [411, 0]
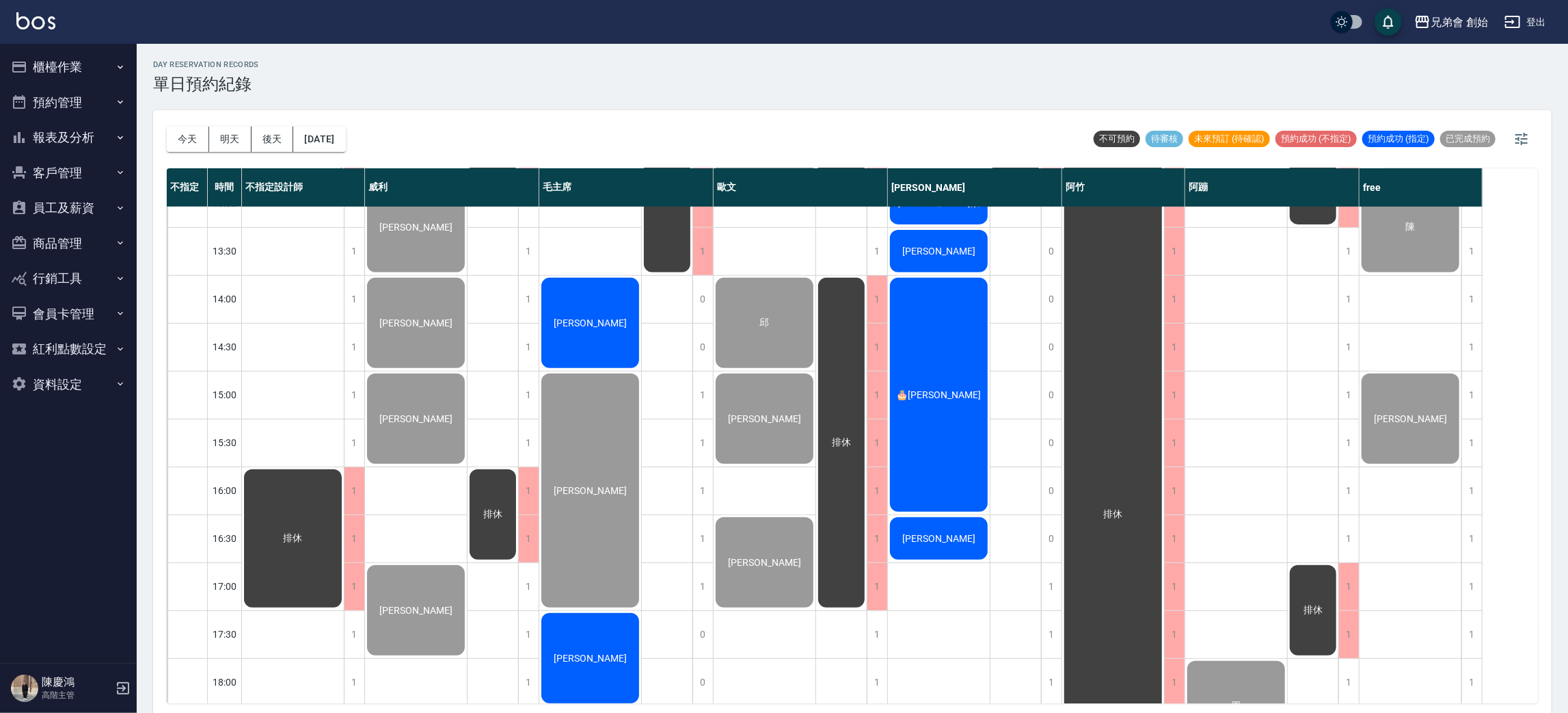
click at [344, 179] on div "[PERSON_NAME]" at bounding box center [292, 155] width 102 height 46
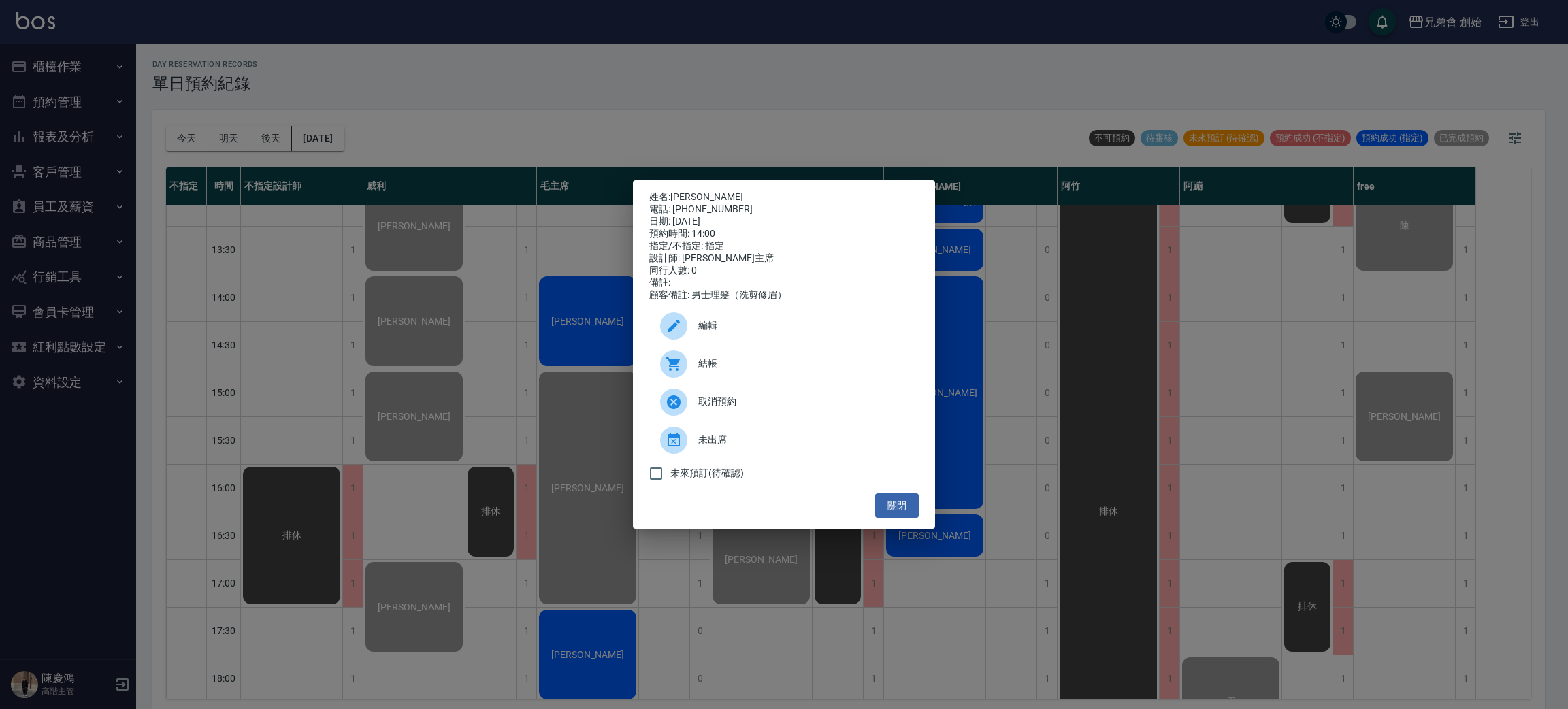
click at [689, 367] on div at bounding box center [679, 364] width 38 height 27
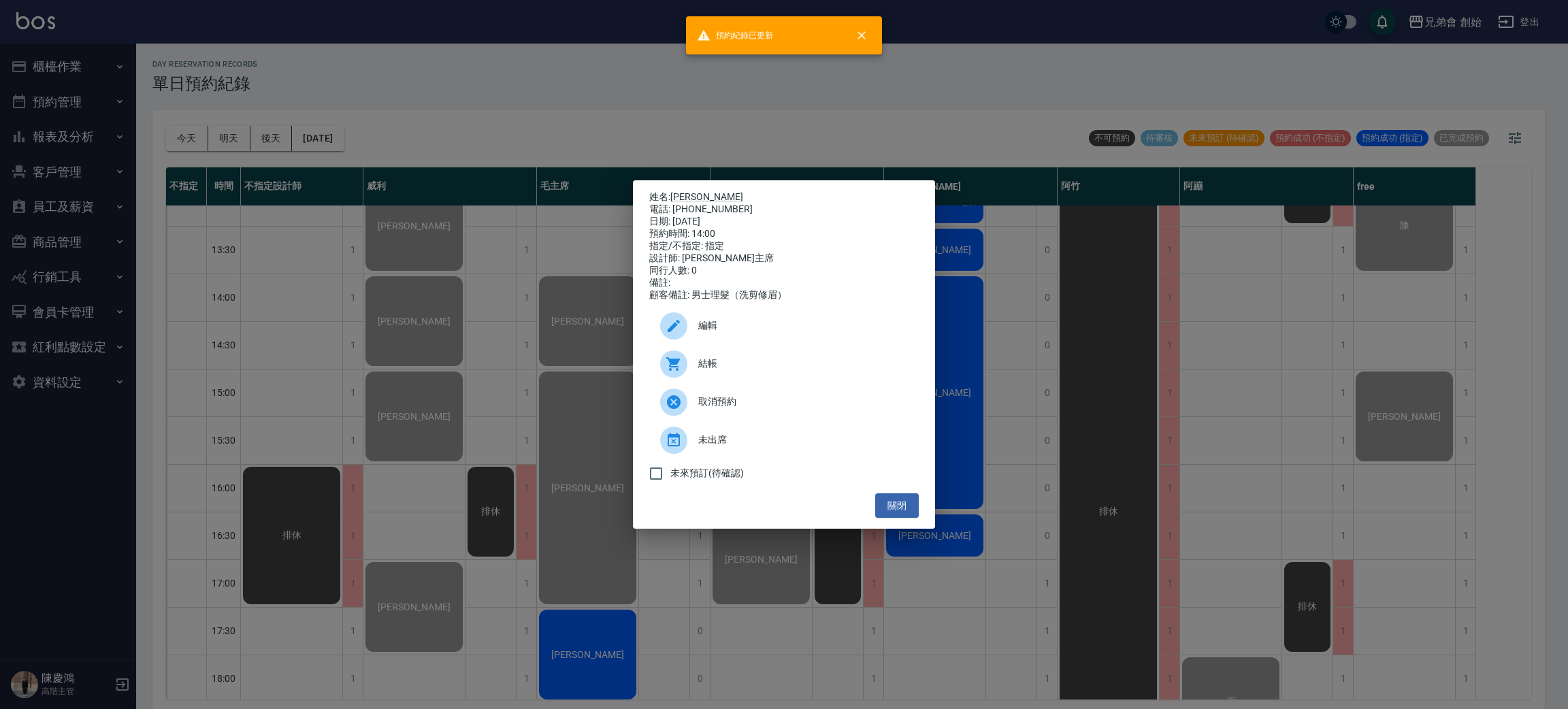
click at [612, 55] on div "姓名: [PERSON_NAME] 電話: [PHONE_NUMBER] 日期: [DATE] 預約時間: 14:00 指定/不指定: 指定 設計師: 毛主席…" at bounding box center [784, 354] width 1568 height 709
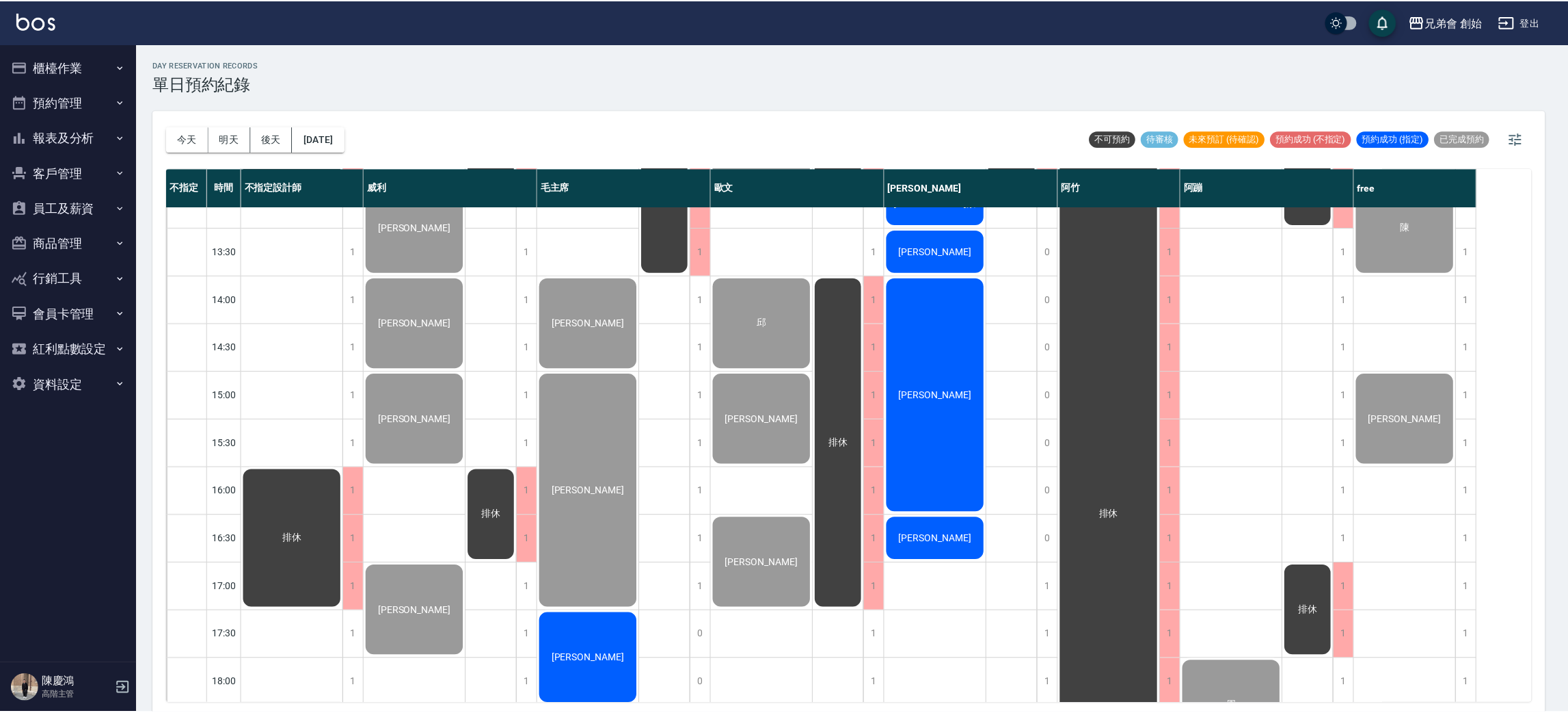
scroll to position [821, 0]
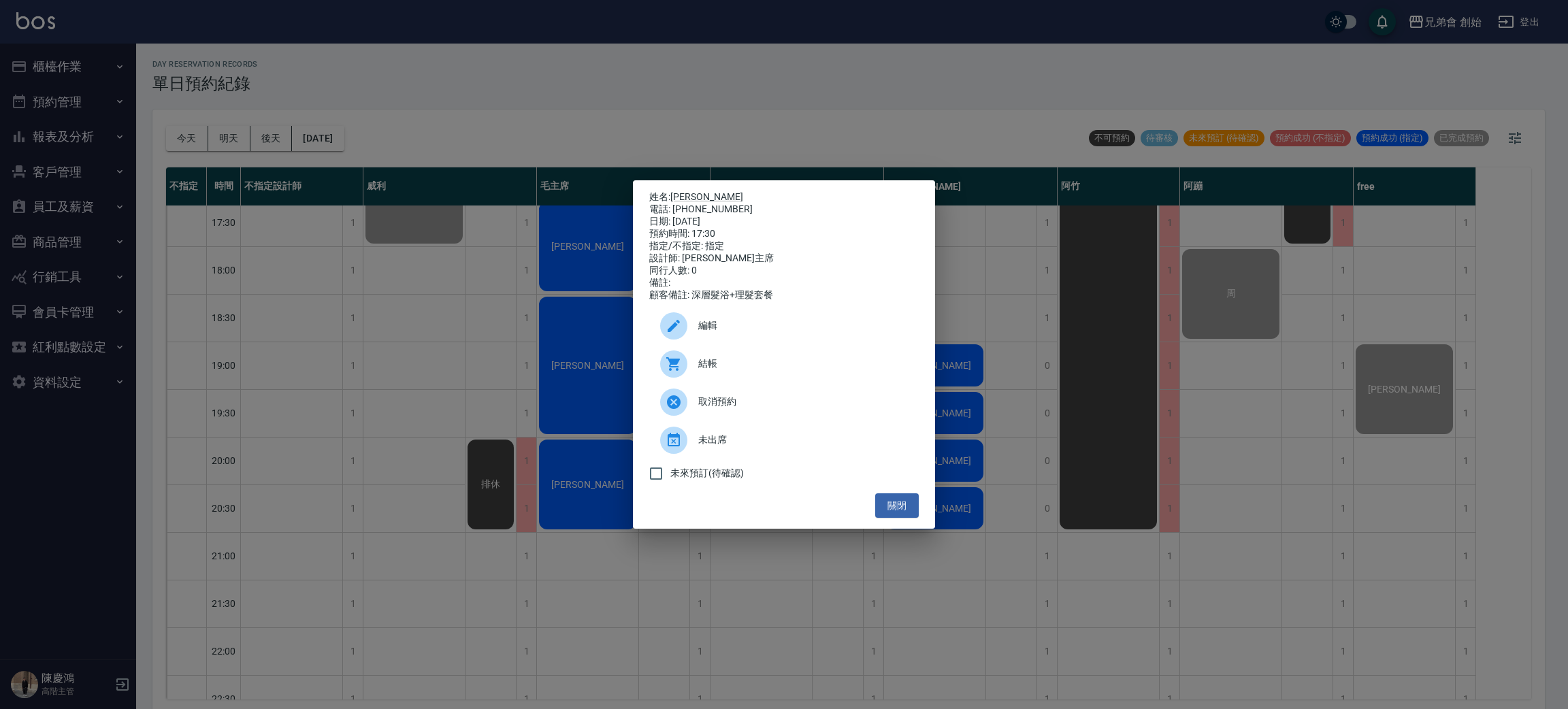
click at [675, 371] on icon at bounding box center [673, 364] width 13 height 13
click at [581, 76] on div "姓名: [PERSON_NAME] 電話: [PHONE_NUMBER] 日期: [DATE] 預約時間: 17:30 指定/不指定: 指定 設計師: [PE…" at bounding box center [784, 354] width 1568 height 709
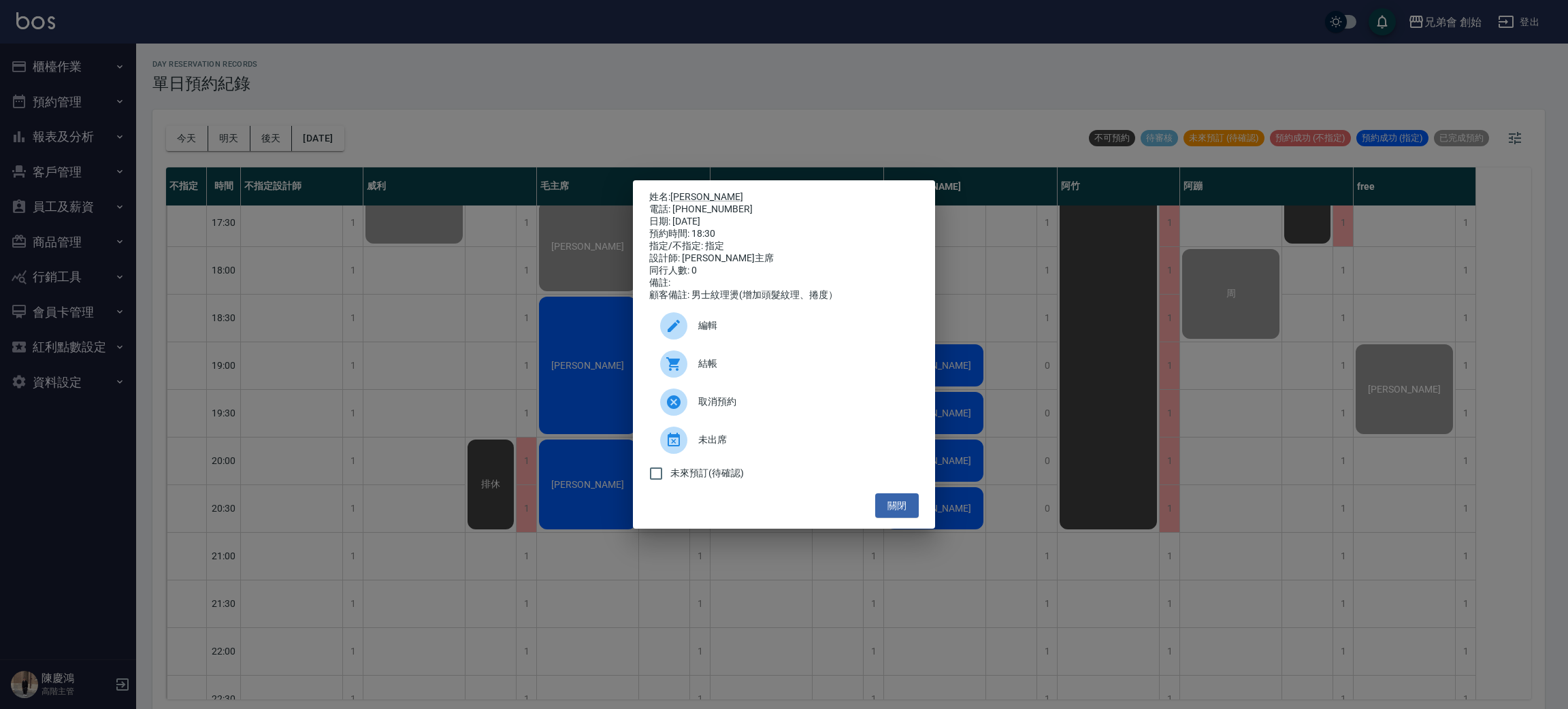
click at [679, 372] on icon at bounding box center [673, 364] width 16 height 16
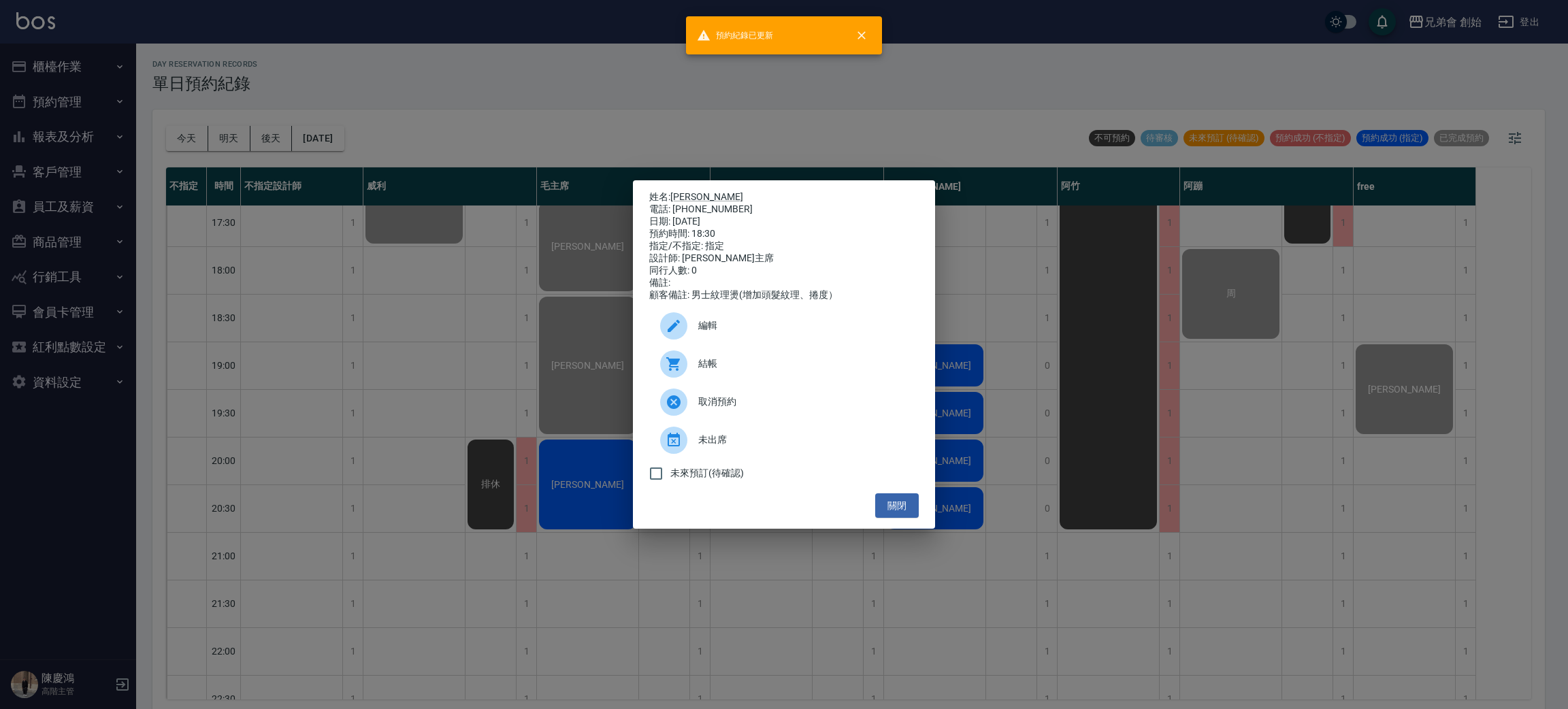
click at [601, 133] on div "姓名: [PERSON_NAME] 電話: [PHONE_NUMBER] 日期: [DATE] 預約時間: 18:30 指定/不指定: 指定 設計師: [PE…" at bounding box center [784, 354] width 1568 height 709
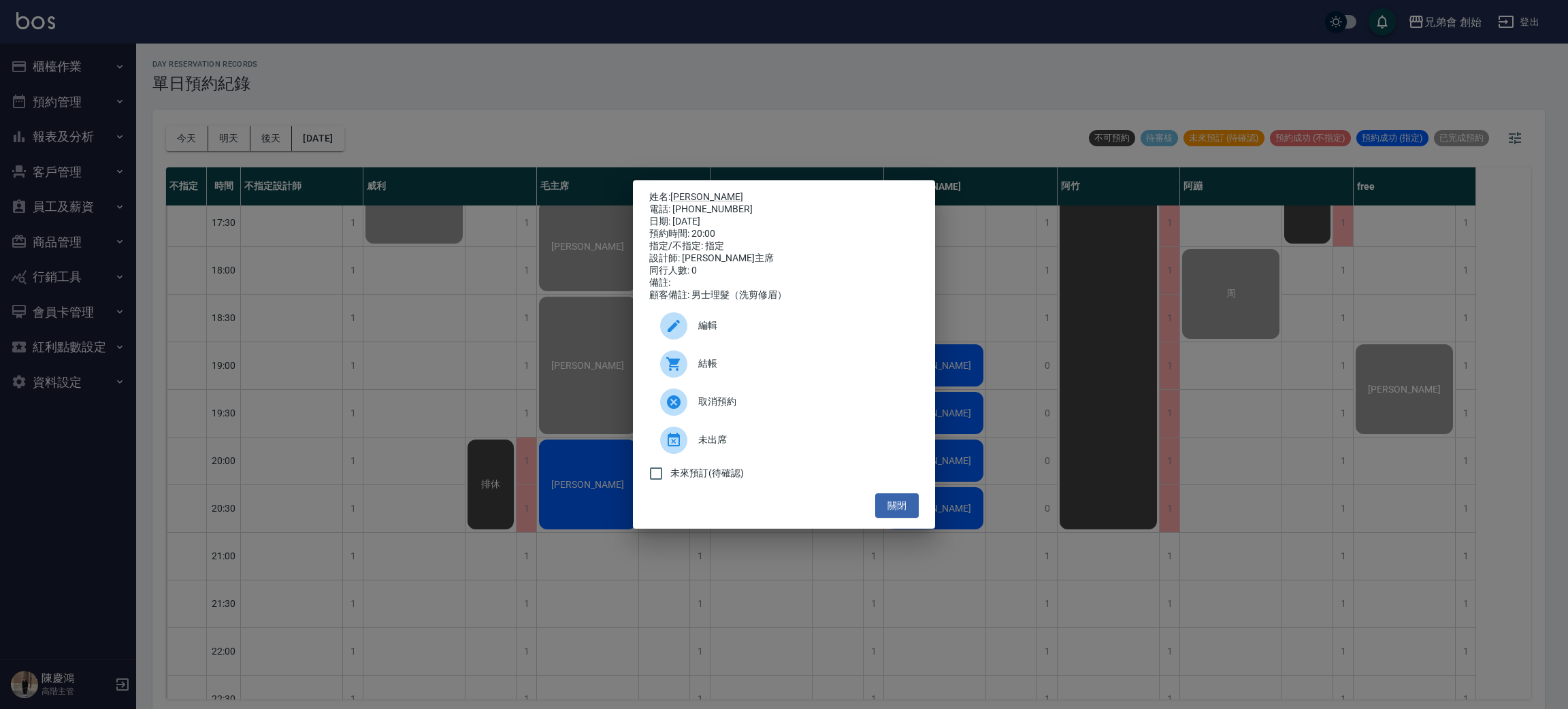
click at [688, 369] on div at bounding box center [679, 364] width 38 height 27
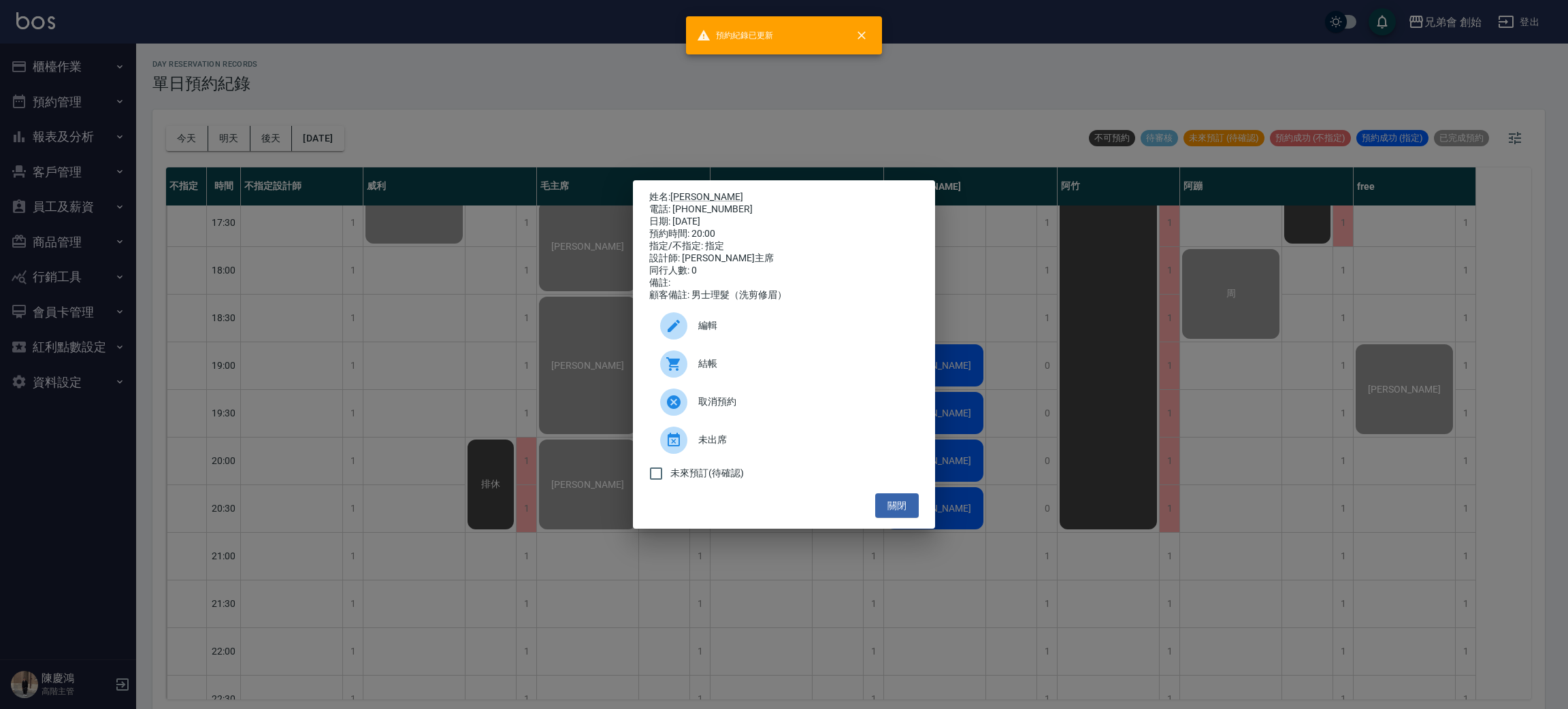
drag, startPoint x: 604, startPoint y: 69, endPoint x: 644, endPoint y: 125, distance: 68.8
click at [610, 76] on div "姓名: [PERSON_NAME] 電話: [PHONE_NUMBER] 日期: [DATE] 預約時間: 20:00 指定/不指定: 指定 設計師: [PE…" at bounding box center [784, 354] width 1568 height 709
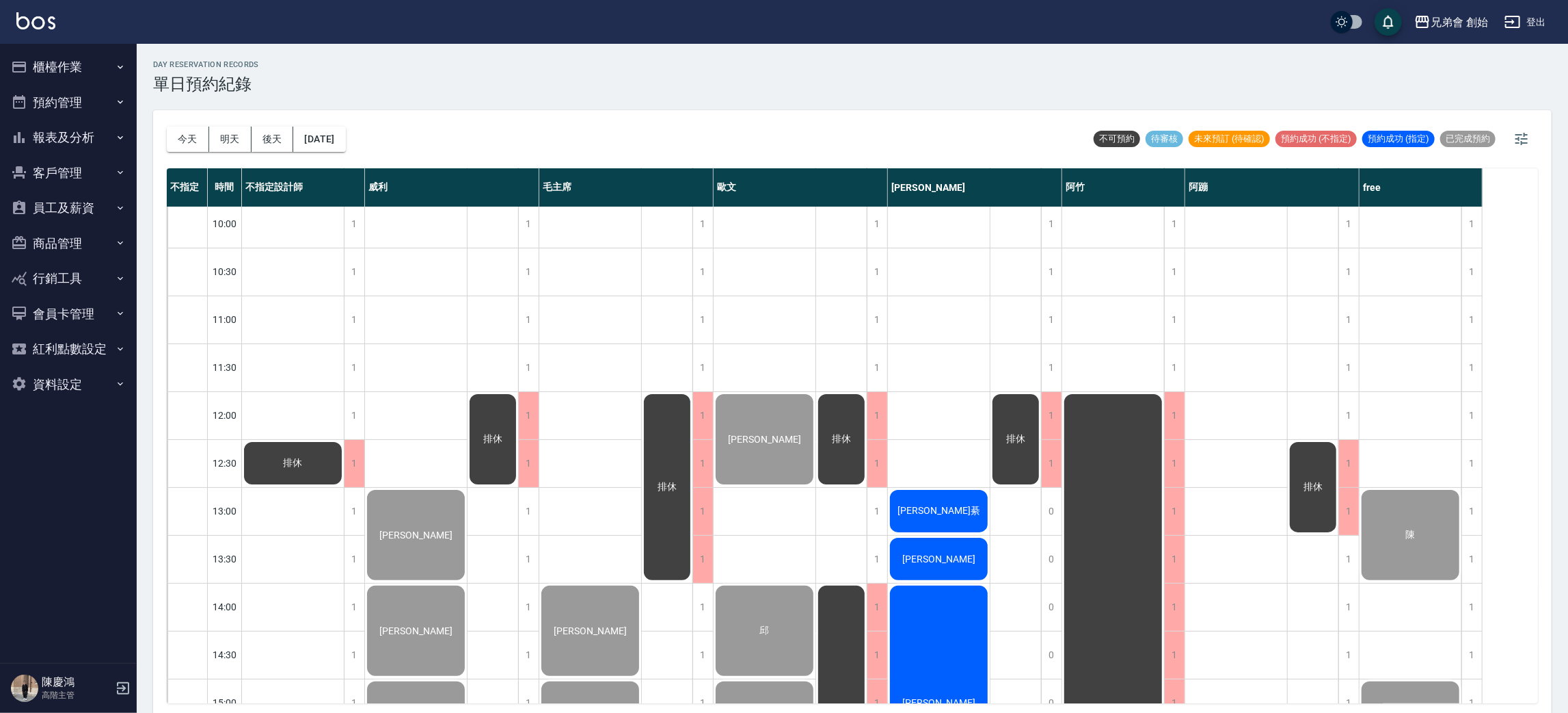
scroll to position [205, 0]
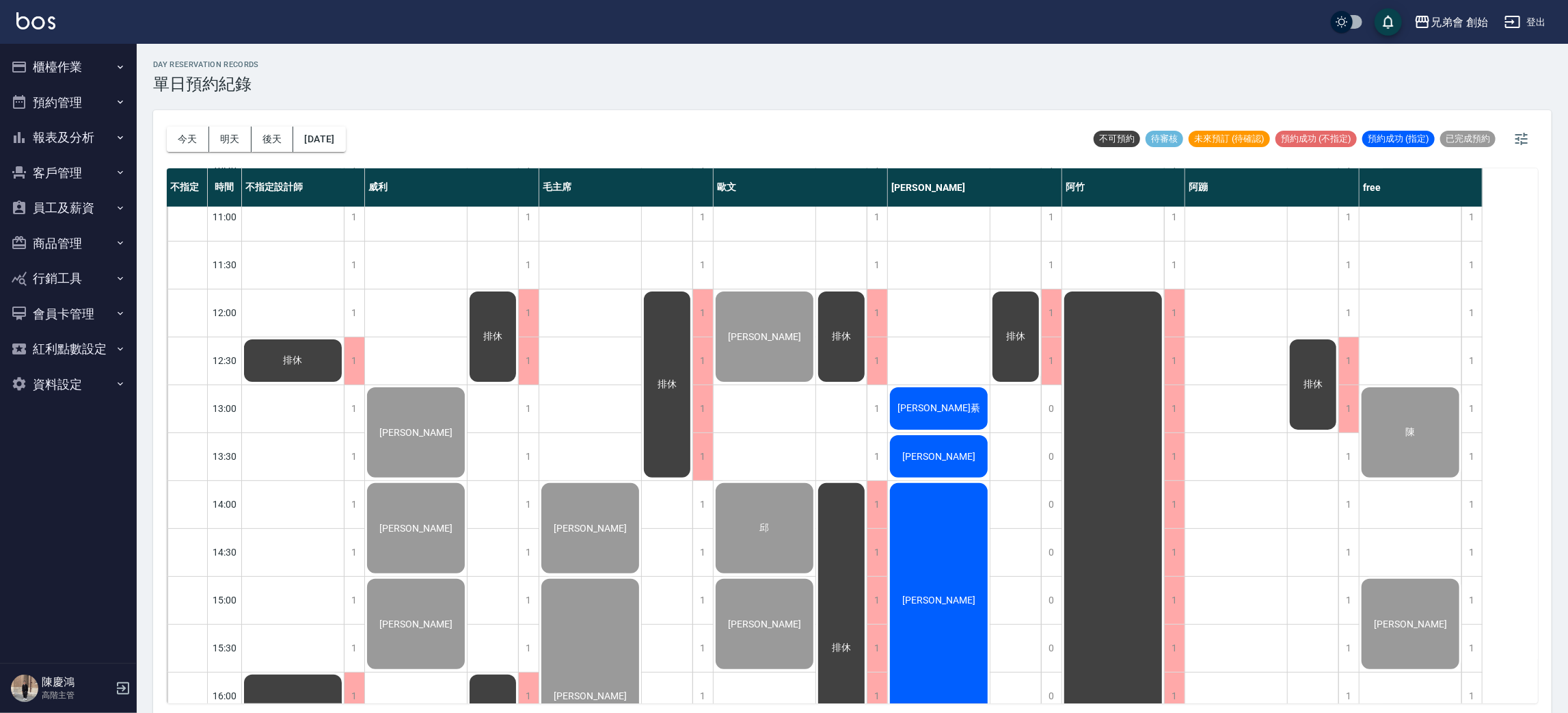
click at [344, 384] on div "[PERSON_NAME]綦" at bounding box center [292, 360] width 102 height 46
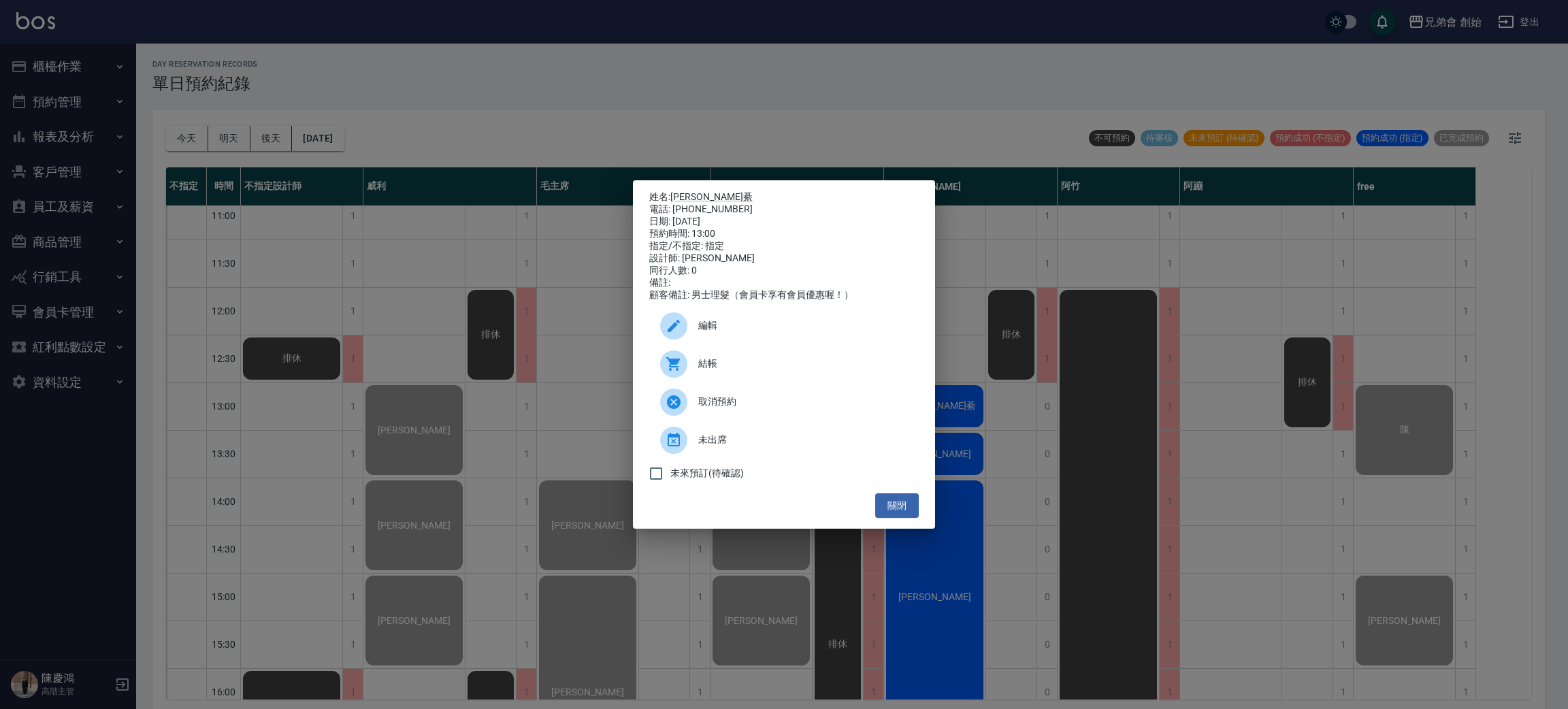
click at [710, 206] on div "電話: [PHONE_NUMBER]" at bounding box center [784, 209] width 270 height 12
copy div "0982888545"
click at [292, 198] on div "姓名: [PERSON_NAME]綦 電話: [PHONE_NUMBER] 日期: [DATE] 預約時間: 13:00 指定/不指定: 指定 設計師: [P…" at bounding box center [784, 354] width 1568 height 709
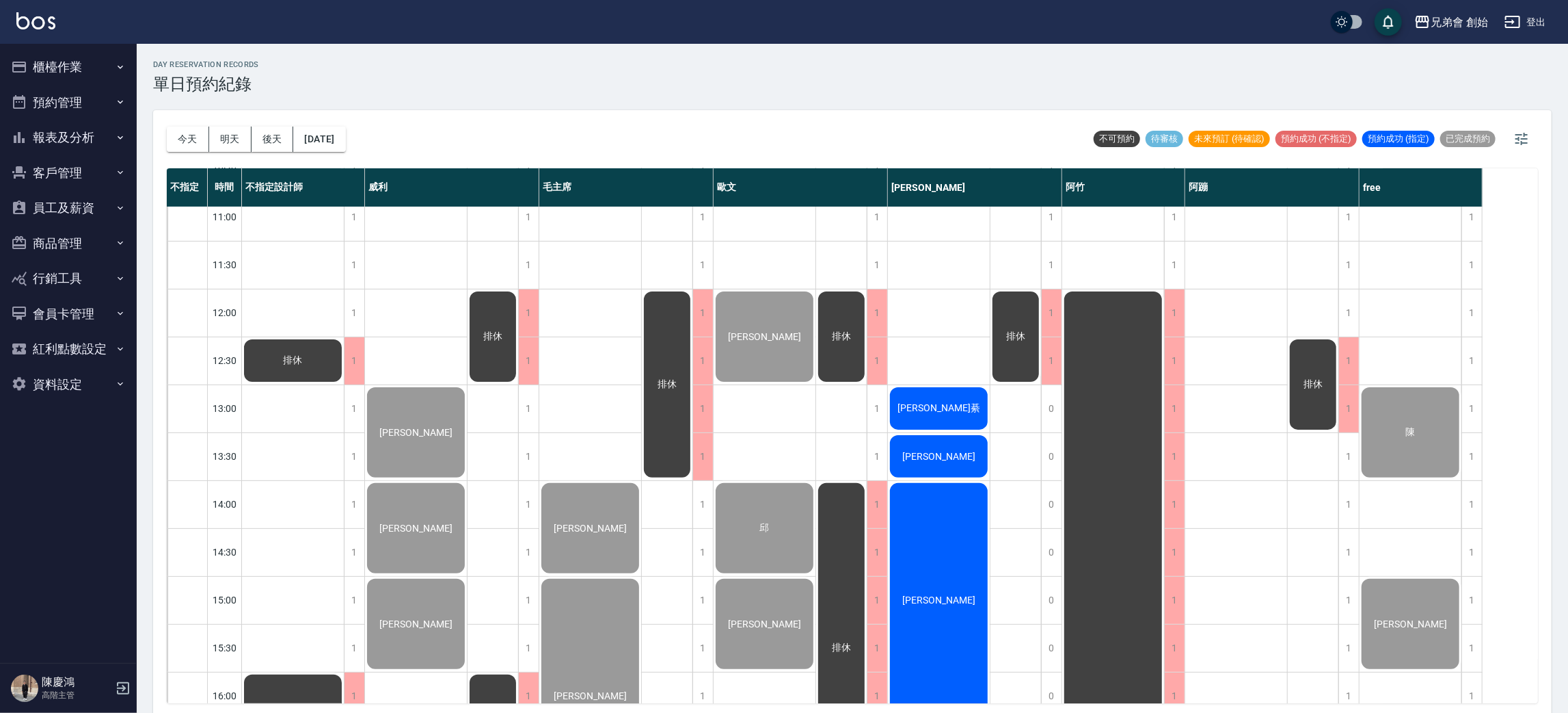
click at [306, 366] on span "賴宏成" at bounding box center [293, 360] width 25 height 12
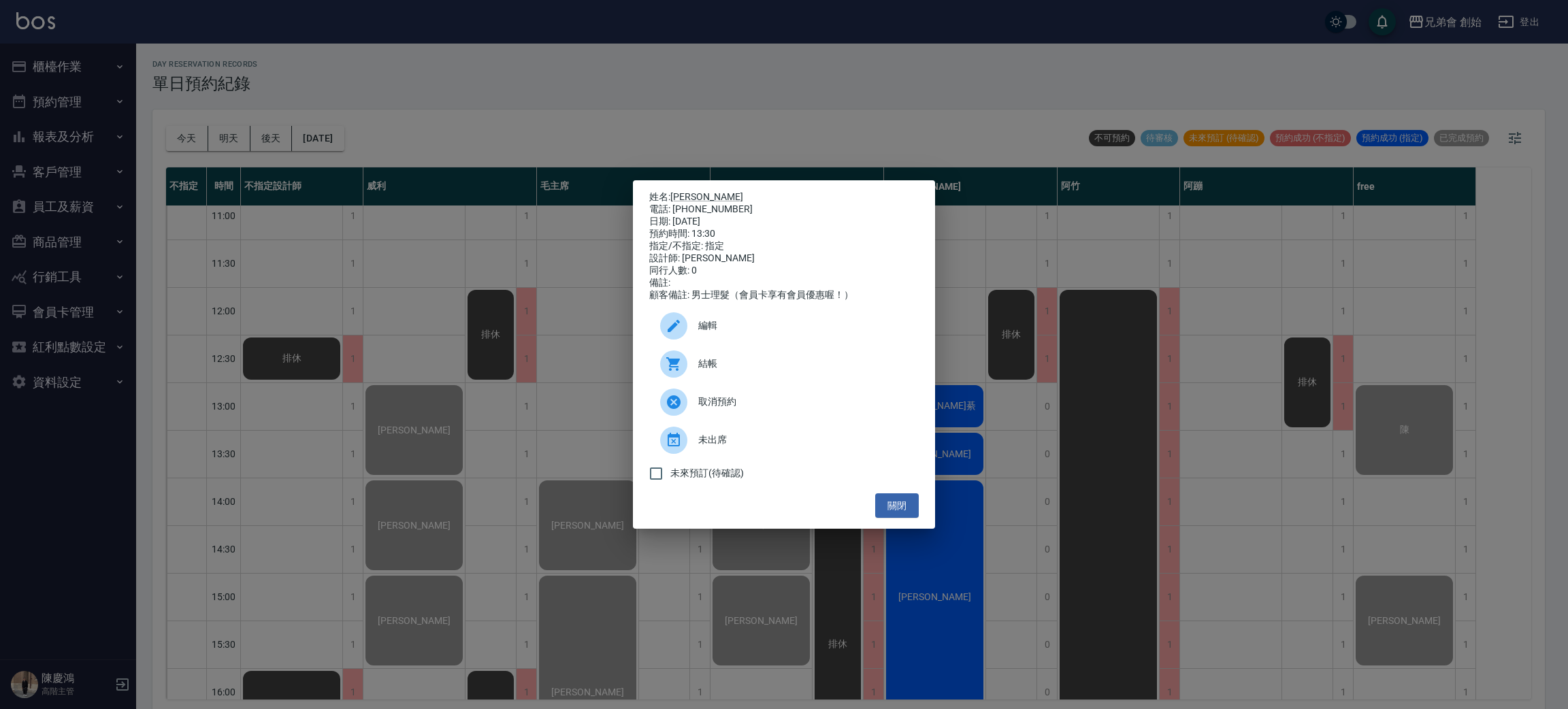
click at [702, 207] on div "電話: 0963315743" at bounding box center [784, 209] width 270 height 12
copy div "0963315743"
click at [389, 279] on div "姓名: 賴宏成 電話: 0963315743 日期: 2025/08/21 預約時間: 13:30 指定/不指定: 指定 設計師: 潘潘 同行人數: 0 備註…" at bounding box center [784, 354] width 1568 height 709
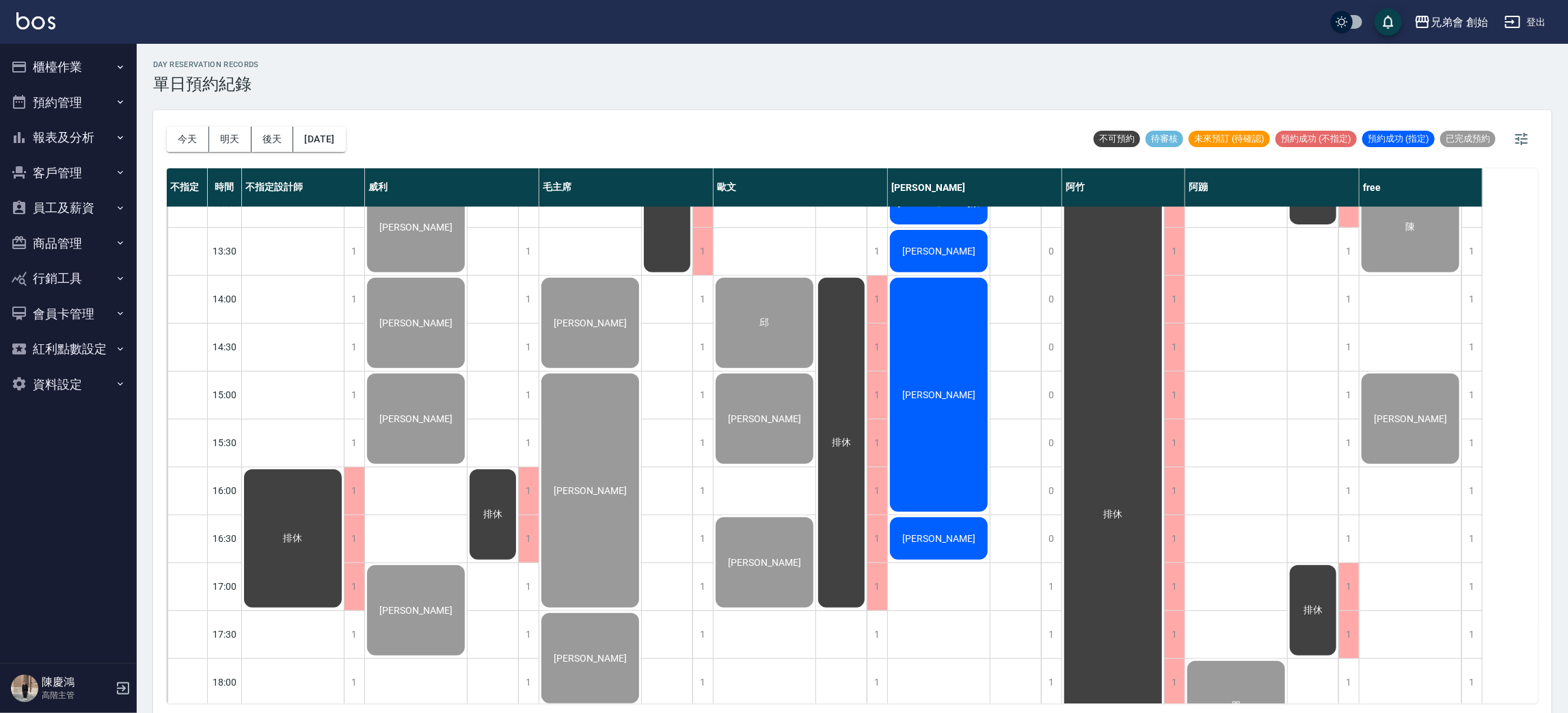
scroll to position [512, 0]
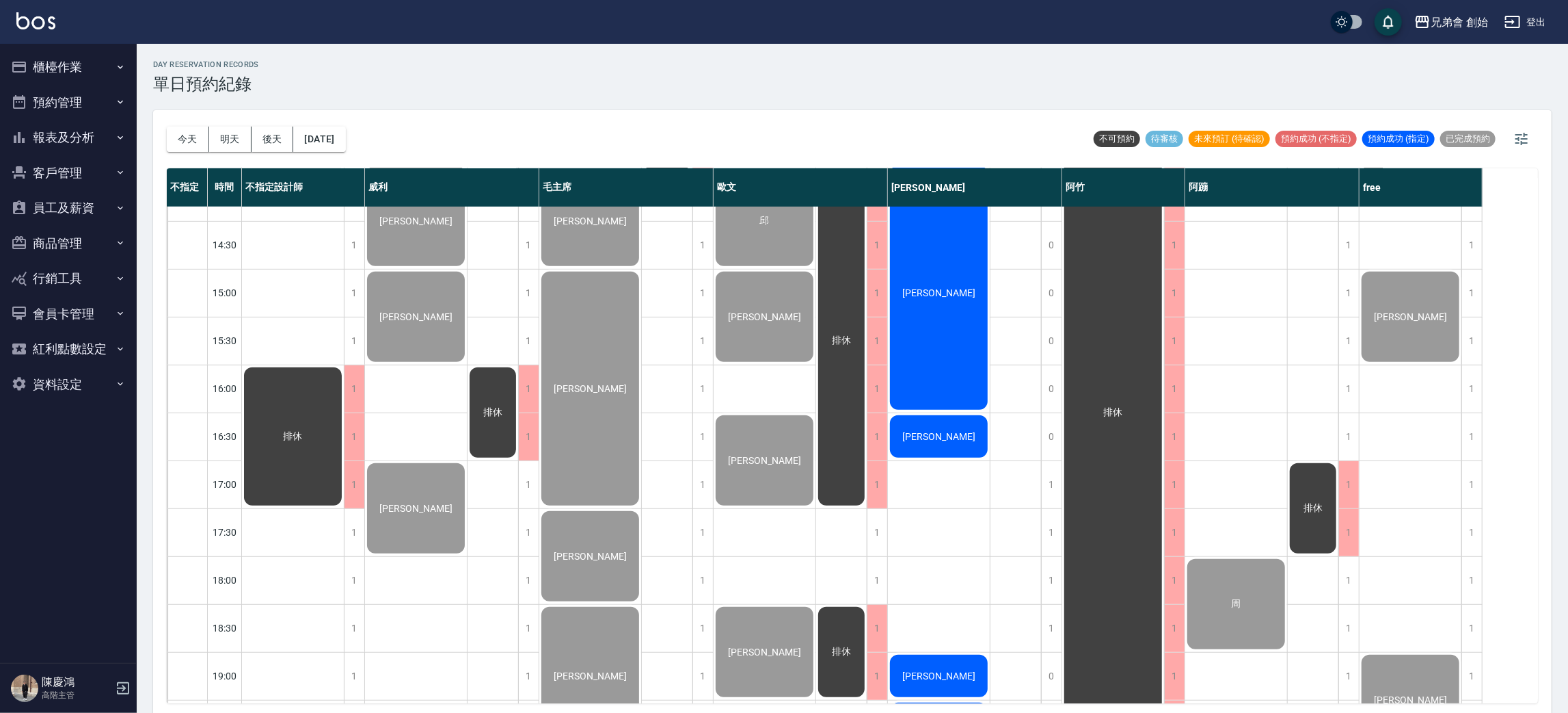
click at [344, 77] on div "程立鋒" at bounding box center [292, 53] width 102 height 46
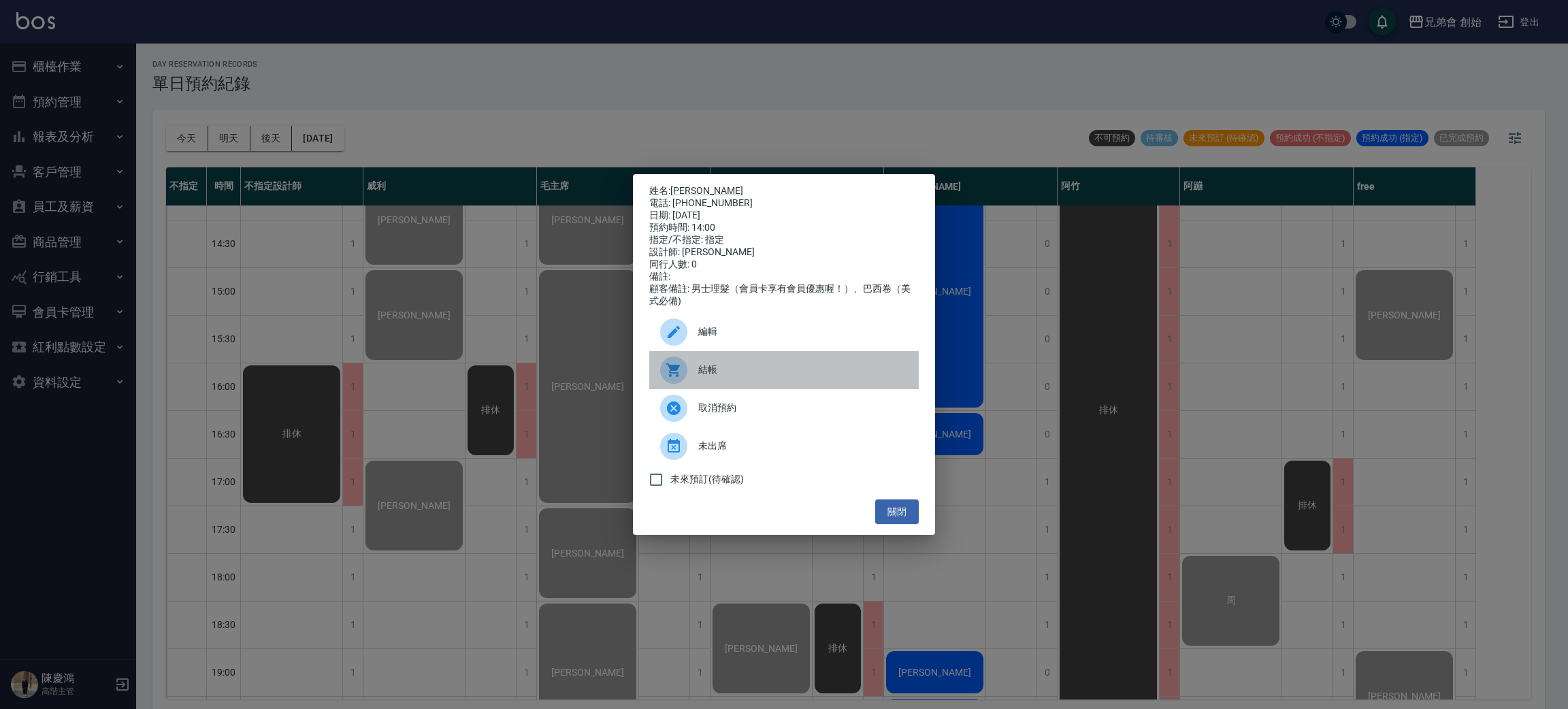
click at [665, 378] on icon at bounding box center [673, 369] width 16 height 16
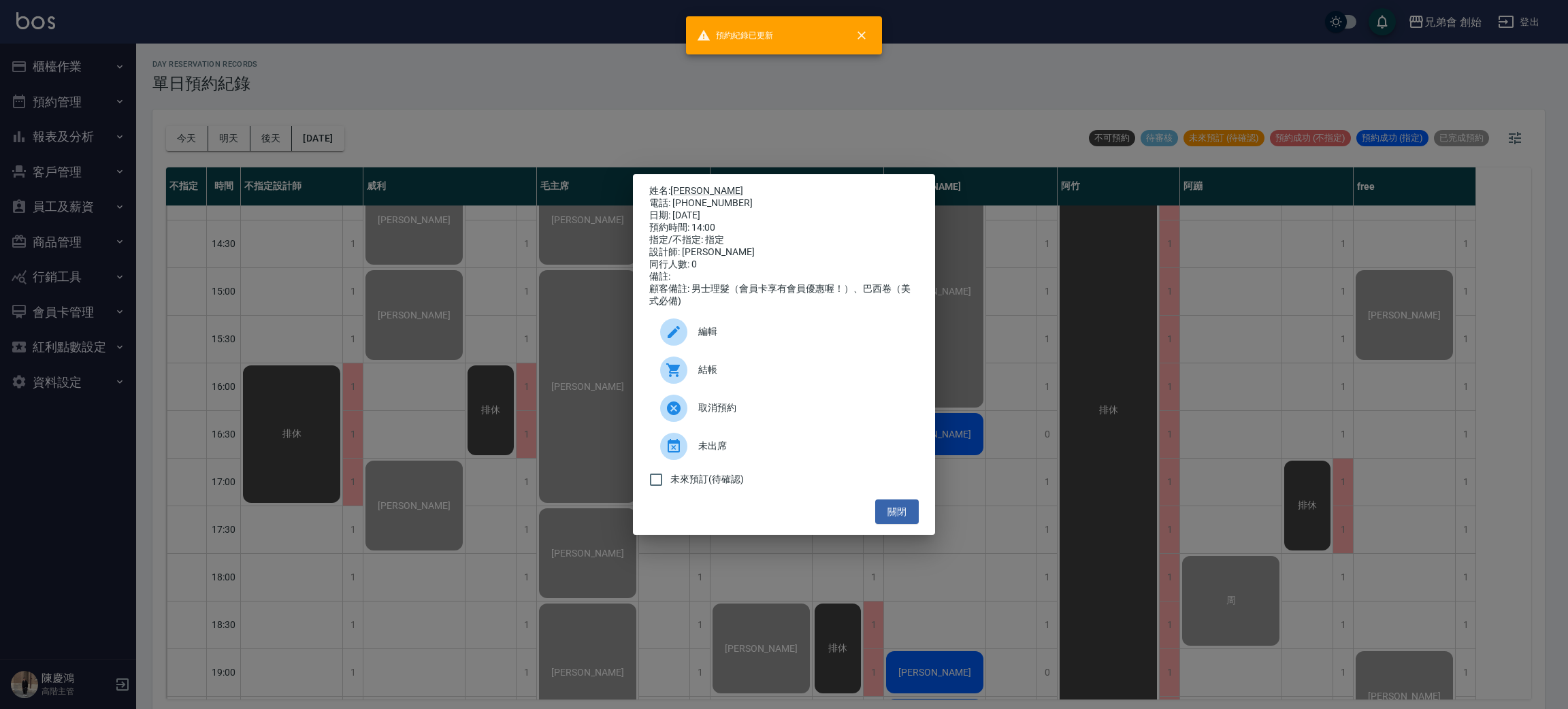
click at [353, 298] on div "姓名: 程立鋒 電話: 0988289876 日期: 2025/08/21 預約時間: 14:00 指定/不指定: 指定 設計師: 潘潘 同行人數: 0 備註…" at bounding box center [784, 354] width 1568 height 709
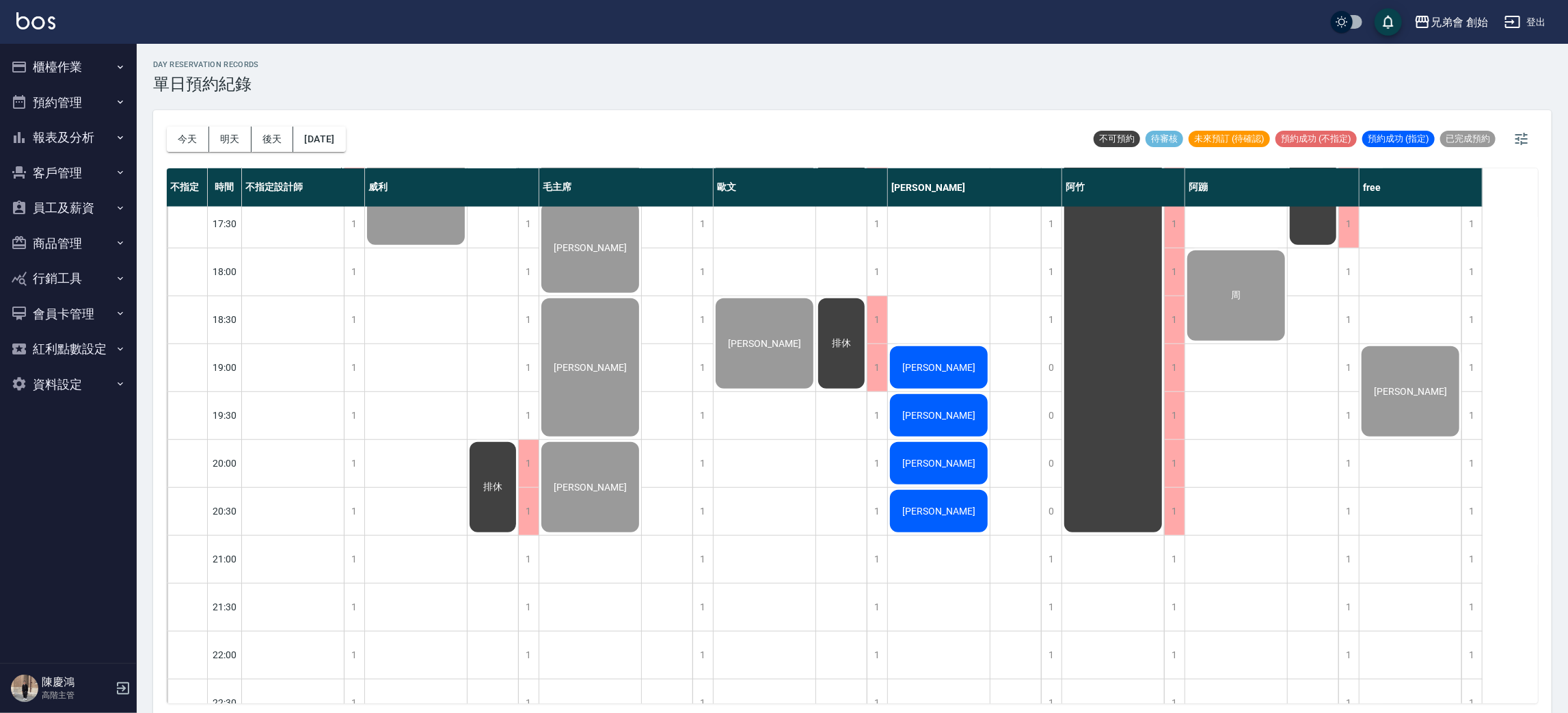
scroll to position [718, 0]
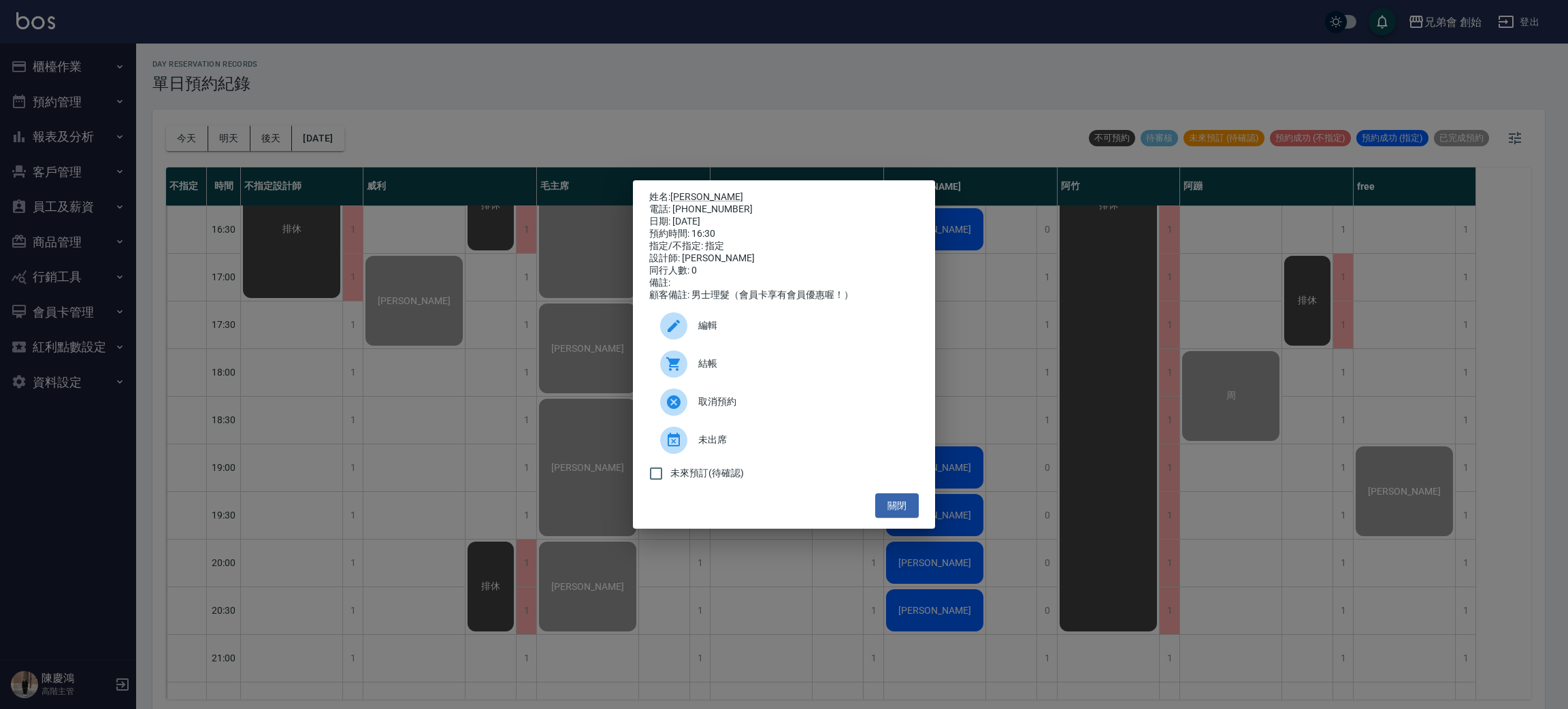
click at [702, 408] on span "取消預約" at bounding box center [803, 402] width 210 height 14
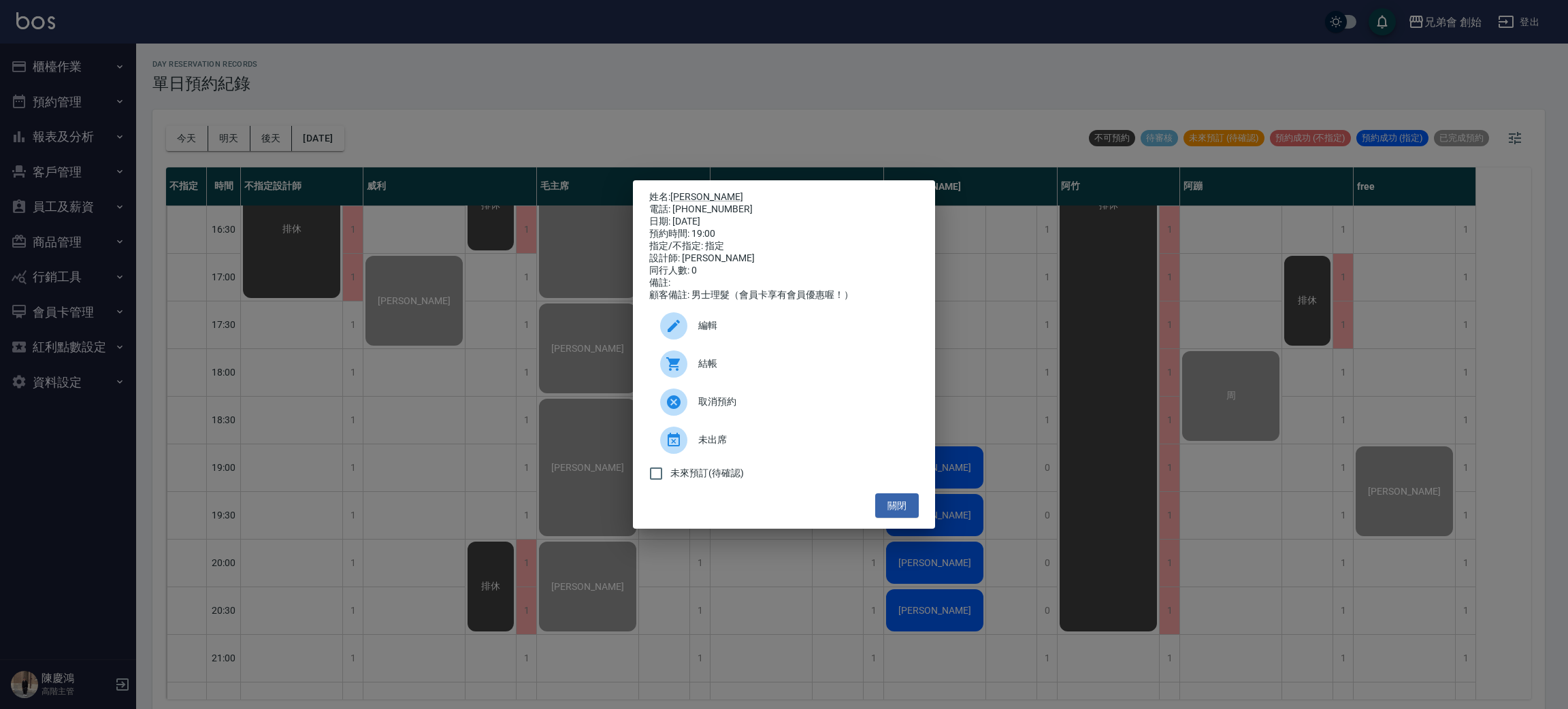
click at [712, 205] on div "電話: 0926371498" at bounding box center [784, 209] width 270 height 12
copy div "0926371498"
click at [369, 202] on div "姓名: 呂冠勳 電話: 0926371498 日期: 2025/08/21 預約時間: 19:00 指定/不指定: 指定 設計師: 潘潘 同行人數: 0 備註…" at bounding box center [784, 354] width 1568 height 709
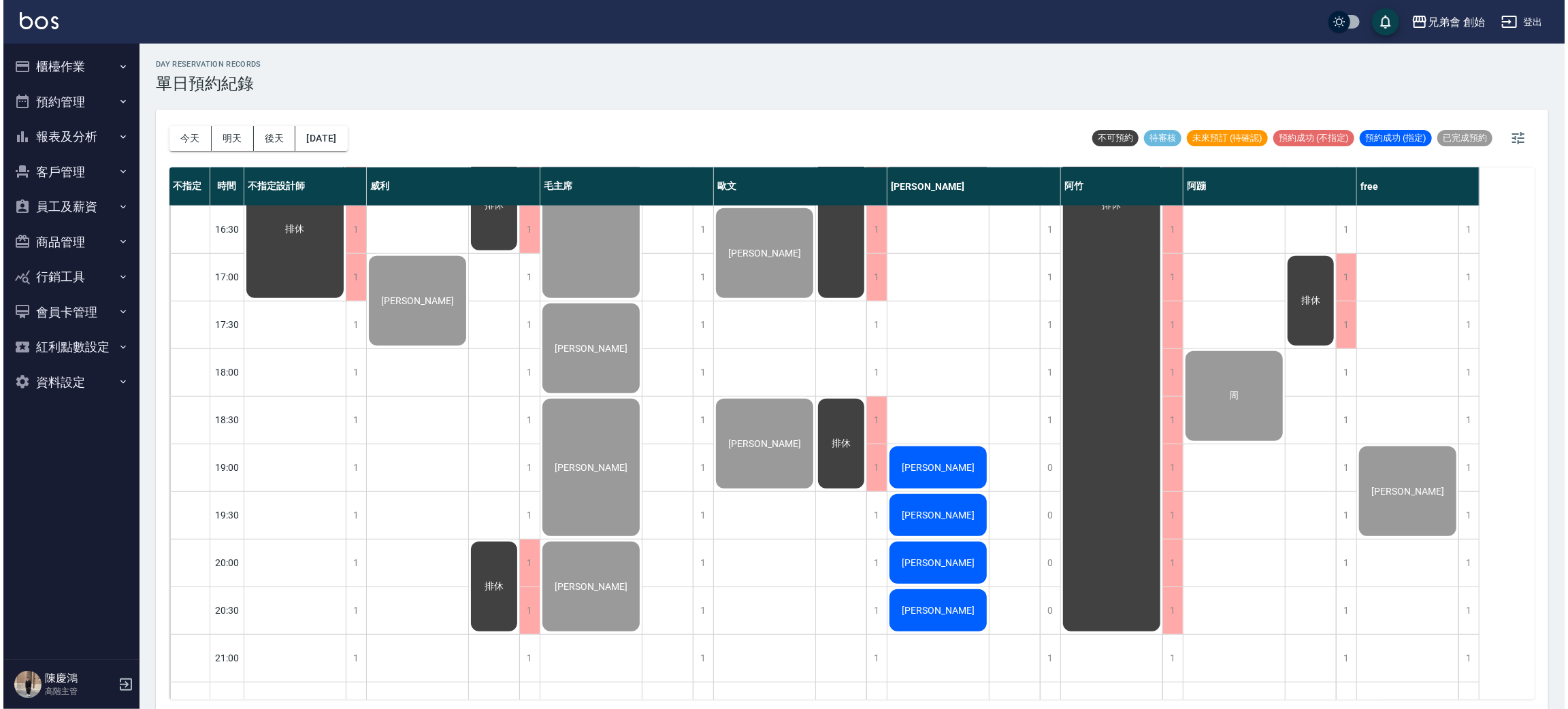
scroll to position [817, 0]
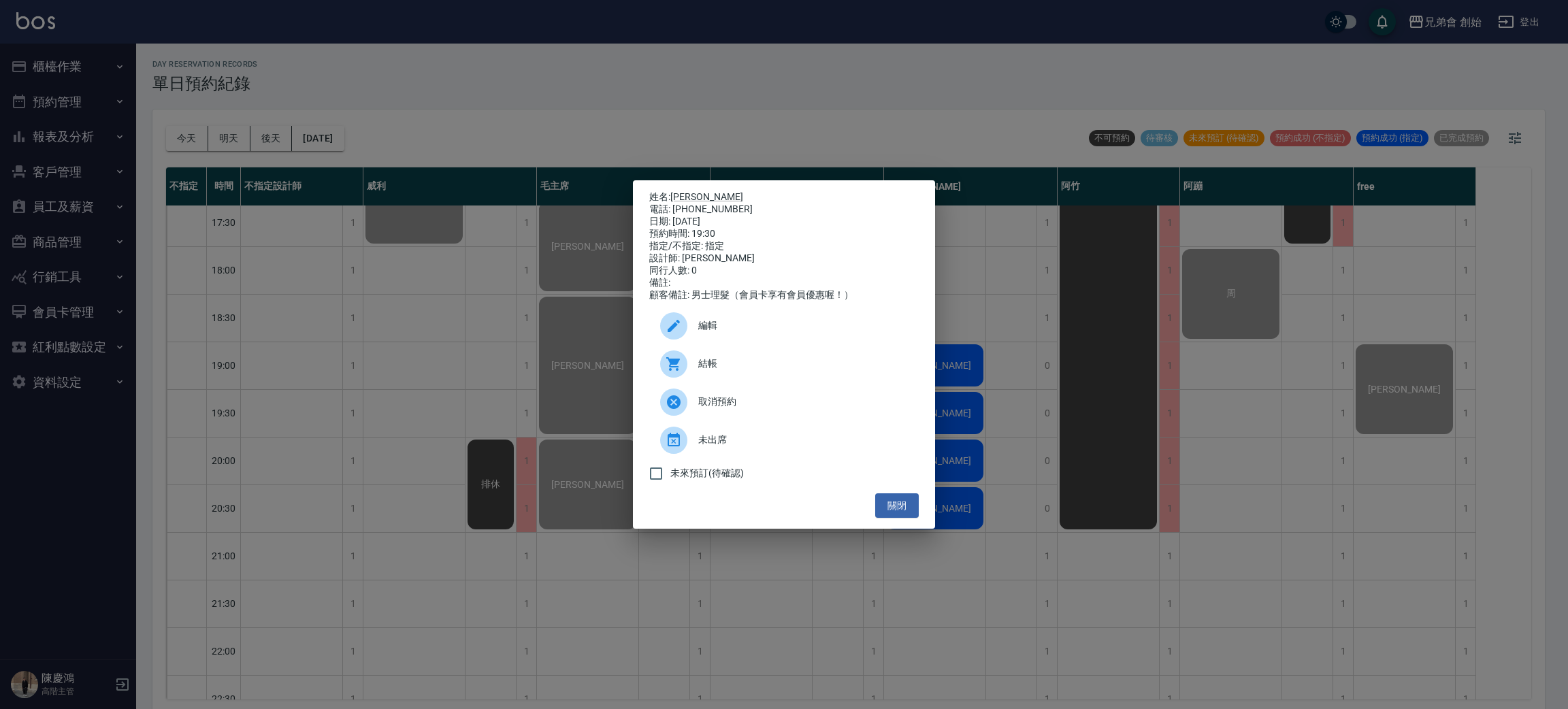
click at [713, 195] on p "姓名: 黃文立" at bounding box center [784, 197] width 270 height 12
click at [716, 203] on div "電話: 0975466496" at bounding box center [784, 209] width 270 height 12
copy div "0975466496"
click at [321, 373] on div "姓名: 黃文立 電話: 0975466496 日期: 2025/08/21 預約時間: 19:30 指定/不指定: 指定 設計師: 潘潘 同行人數: 0 備註…" at bounding box center [784, 354] width 1568 height 709
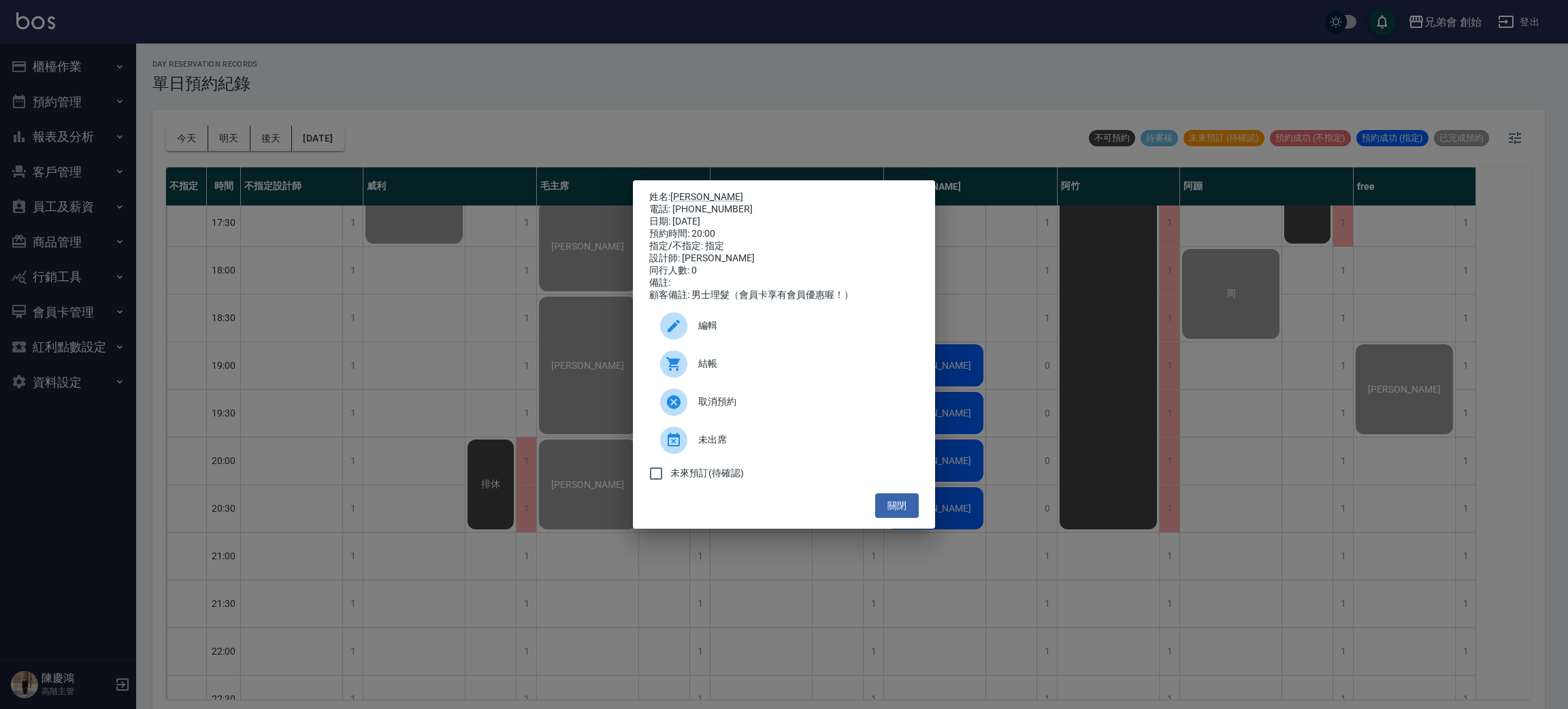
click at [723, 205] on div "電話: 0988364696" at bounding box center [784, 209] width 270 height 12
copy div "0988364696"
click at [574, 556] on div "姓名: 鄭又誠 電話: 0988364696 日期: 2025/08/21 預約時間: 20:00 指定/不指定: 指定 設計師: 潘潘 同行人數: 0 備註…" at bounding box center [784, 354] width 1568 height 709
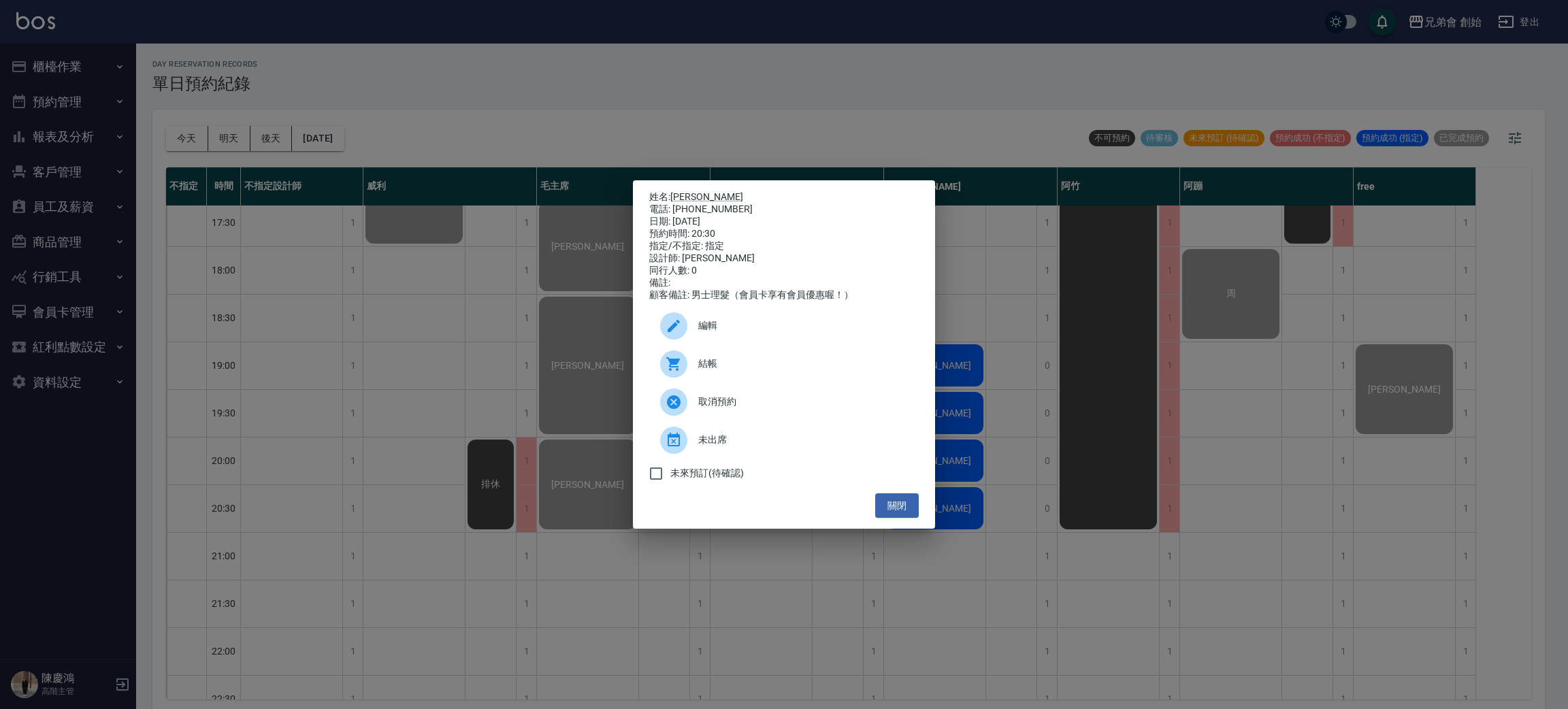
click at [726, 359] on div "結帳" at bounding box center [784, 364] width 270 height 38
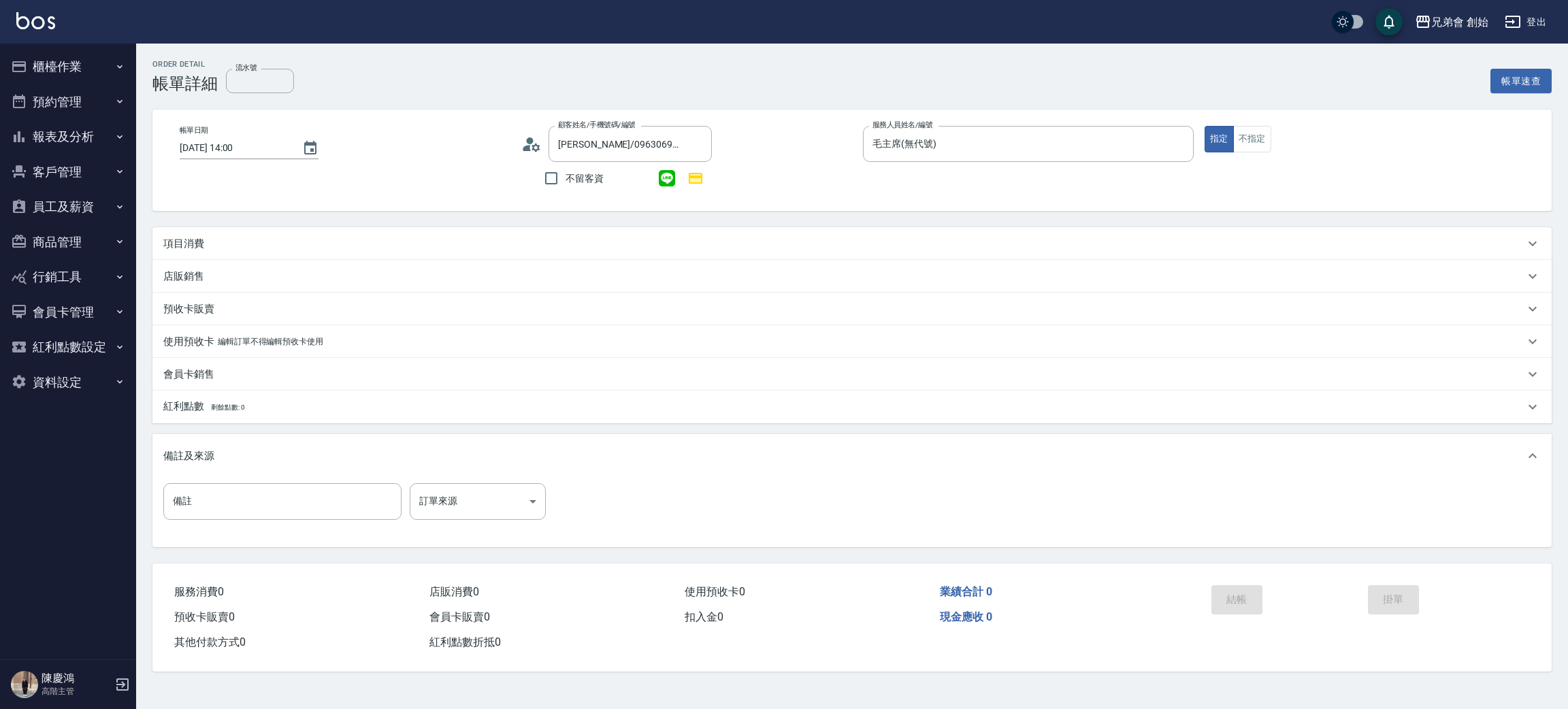
click at [234, 237] on div "項目消費" at bounding box center [844, 244] width 1361 height 14
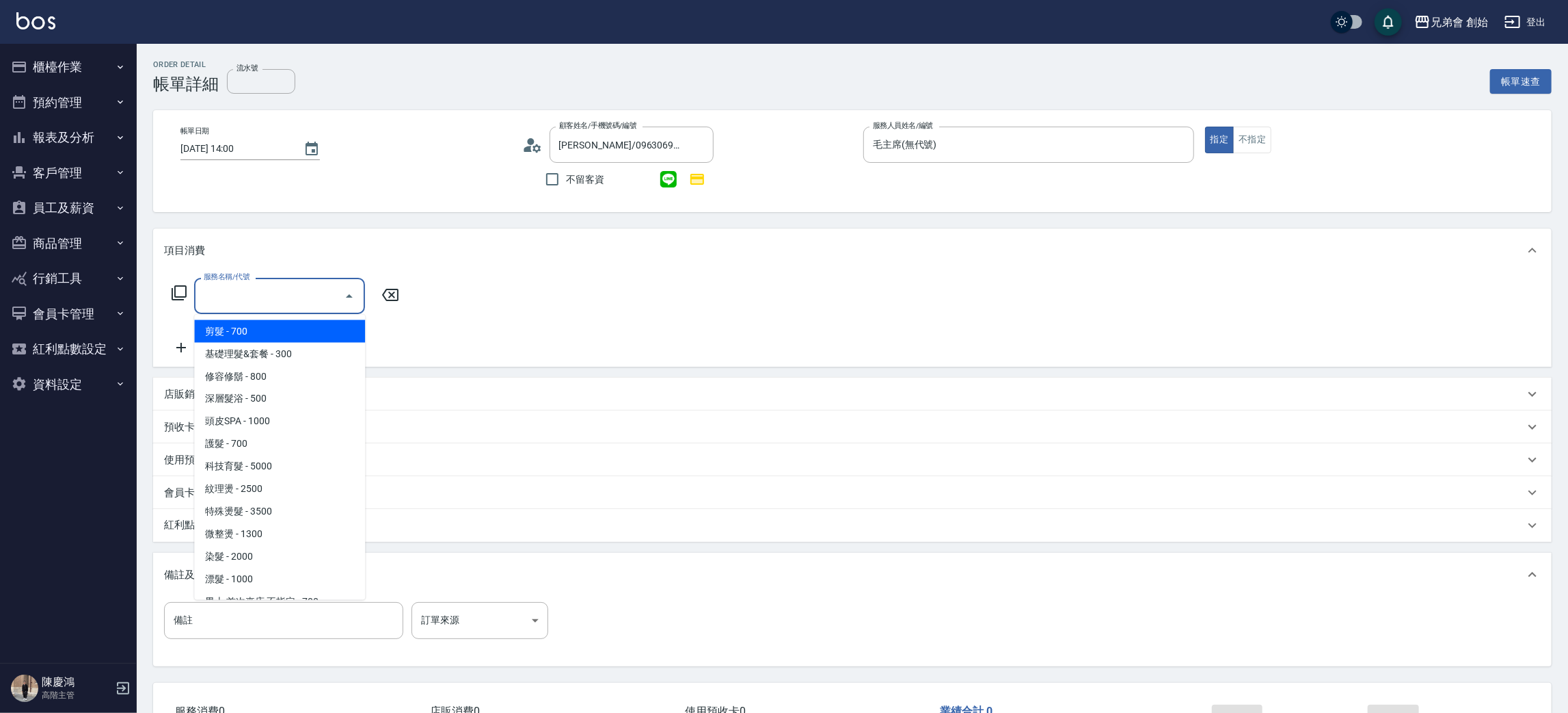
click at [248, 302] on input "服務名稱/代號" at bounding box center [270, 296] width 138 height 24
click at [273, 337] on span "剪髮 - 700" at bounding box center [279, 332] width 171 height 23
type input "剪髮(A01)"
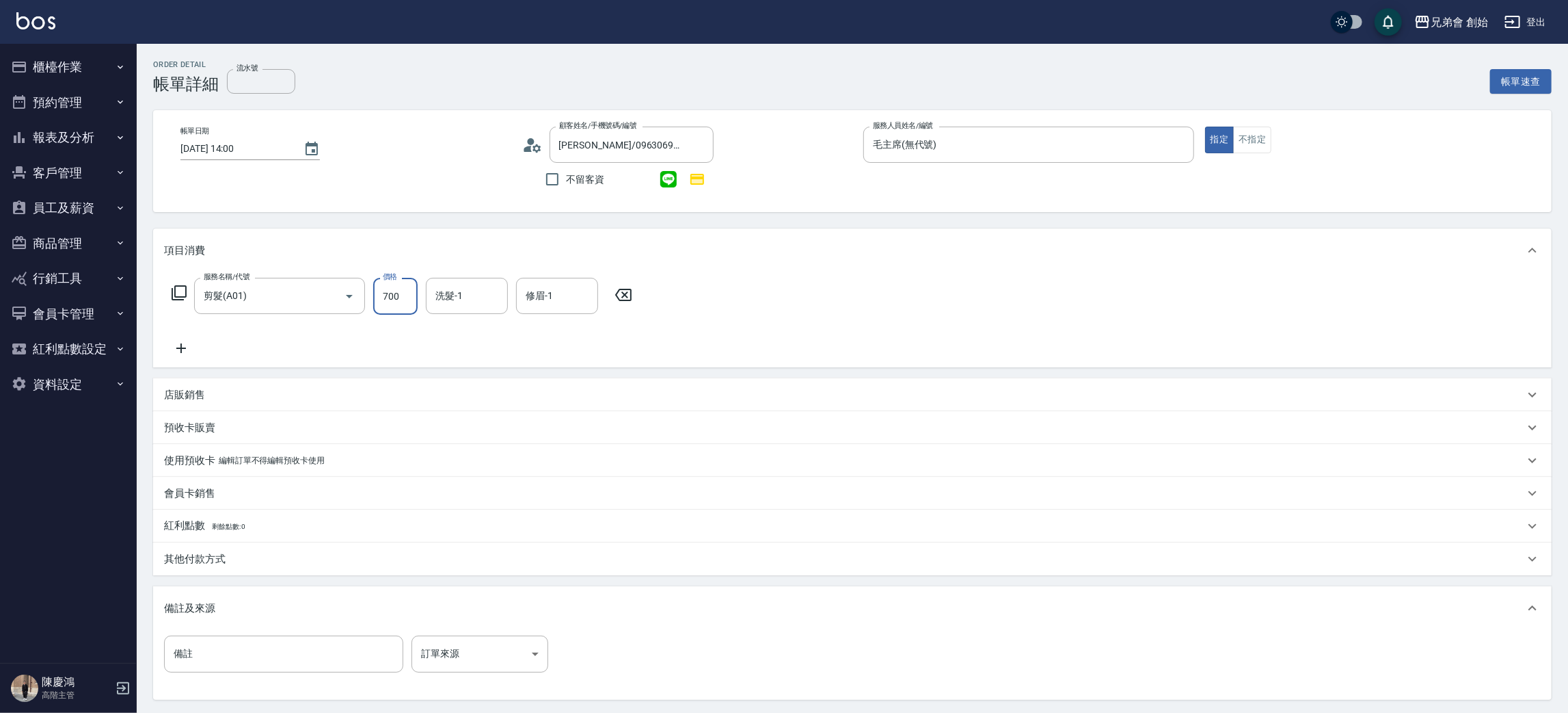
drag, startPoint x: 385, startPoint y: 306, endPoint x: 396, endPoint y: 302, distance: 11.7
click at [387, 306] on input "700" at bounding box center [395, 296] width 44 height 37
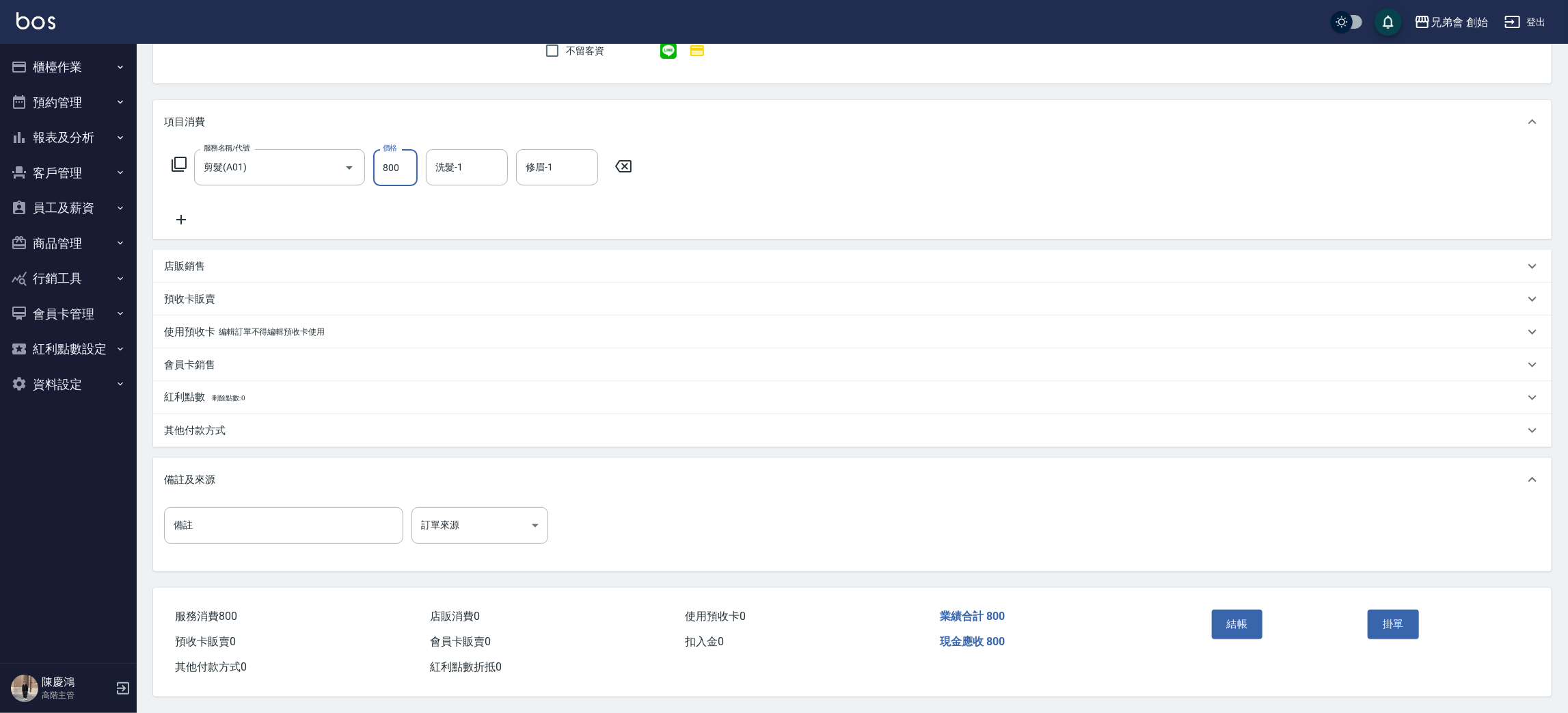
type input "800"
click at [1232, 640] on div "結帳" at bounding box center [1285, 634] width 156 height 60
click at [1238, 625] on button "結帳" at bounding box center [1237, 623] width 51 height 28
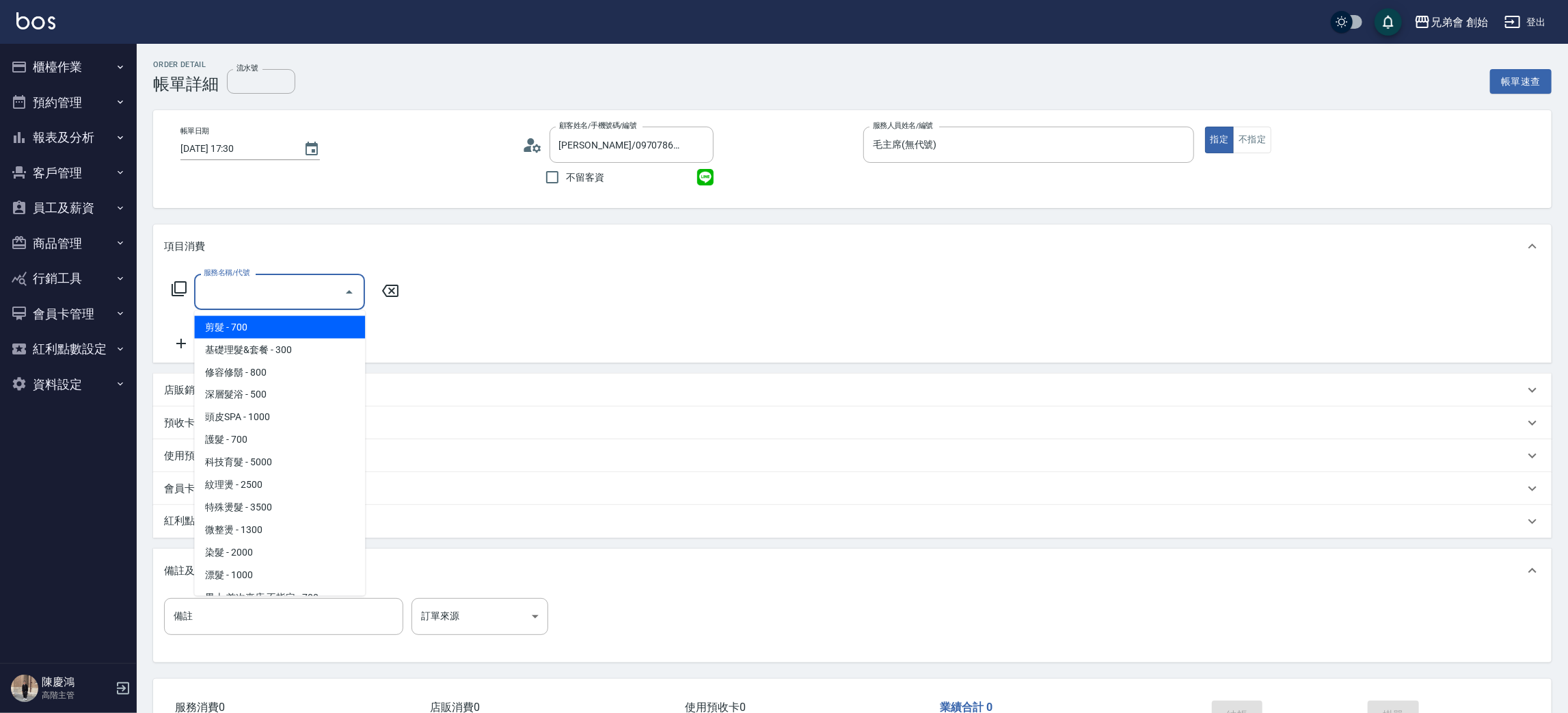
click at [270, 323] on span "剪髮 - 700" at bounding box center [279, 327] width 171 height 23
type input "剪髮(A01)"
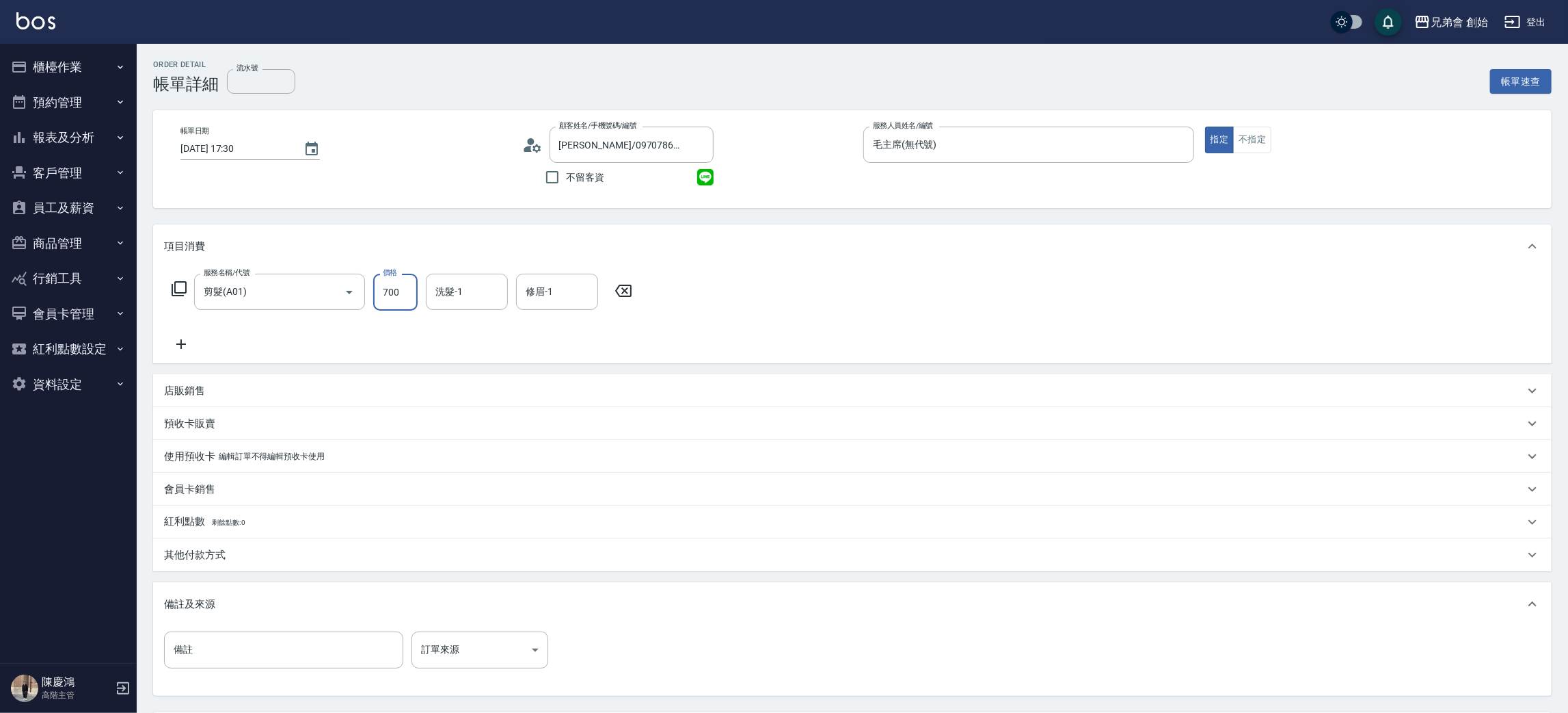
drag, startPoint x: 378, startPoint y: 279, endPoint x: 389, endPoint y: 282, distance: 11.4
click at [379, 279] on input "700" at bounding box center [395, 292] width 44 height 37
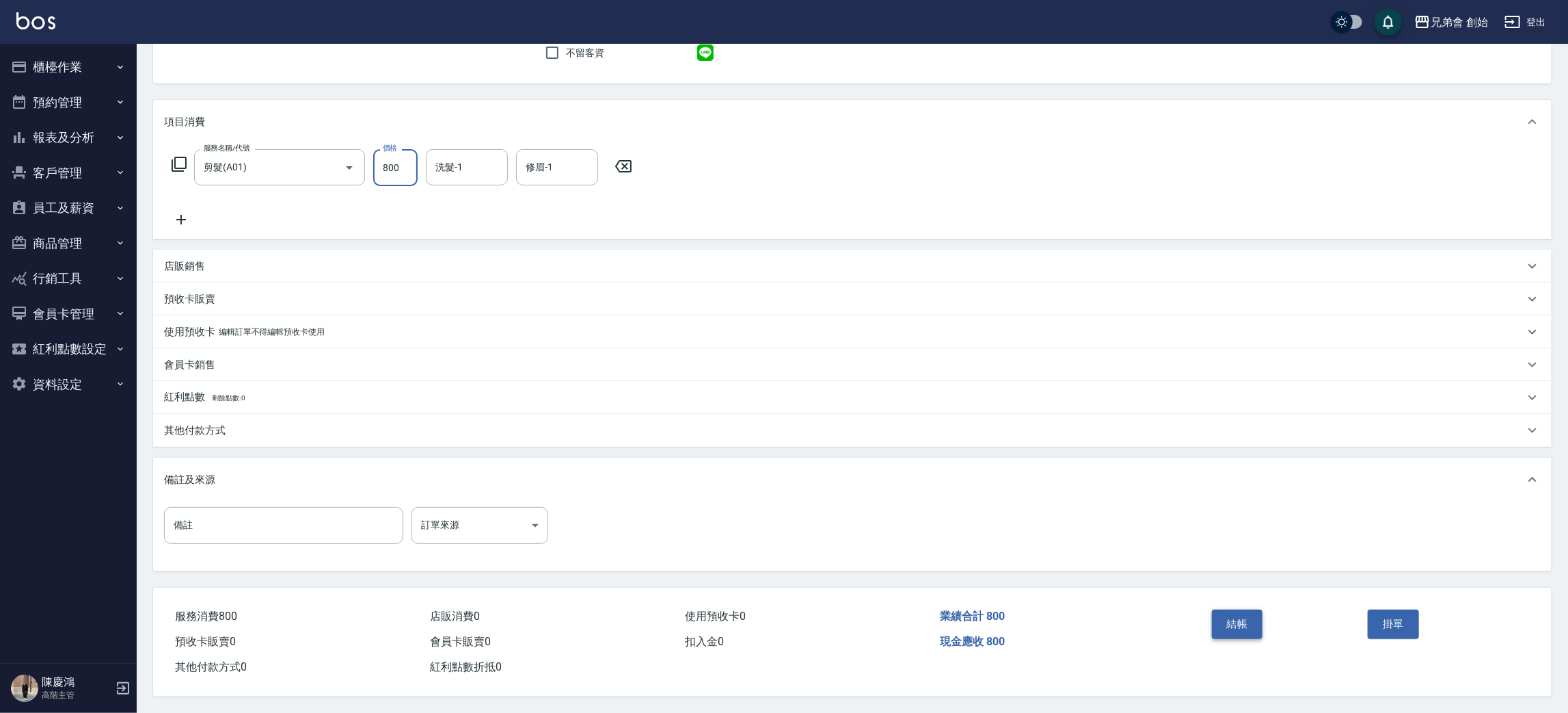
type input "800"
click at [1236, 615] on button "結帳" at bounding box center [1237, 623] width 51 height 28
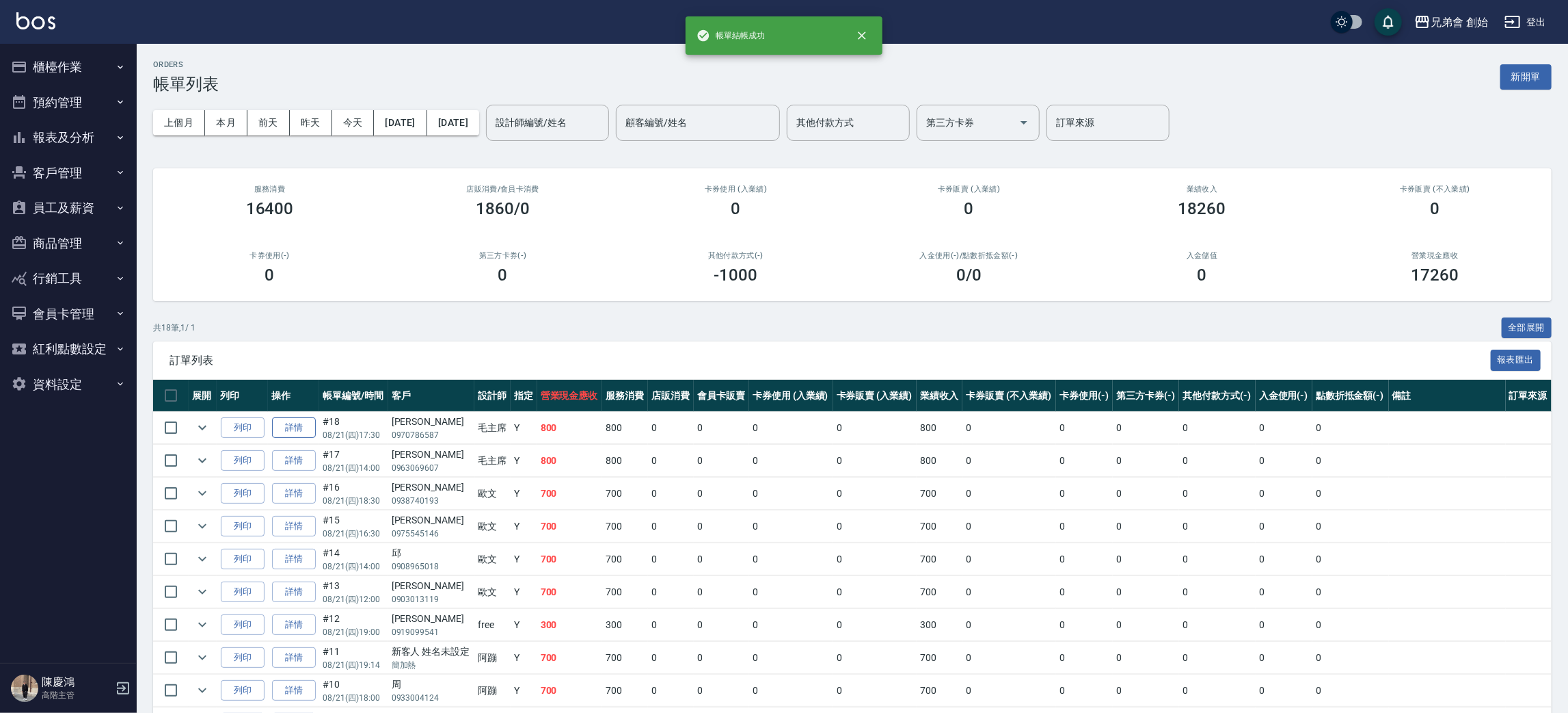
click at [289, 426] on link "詳情" at bounding box center [294, 428] width 44 height 21
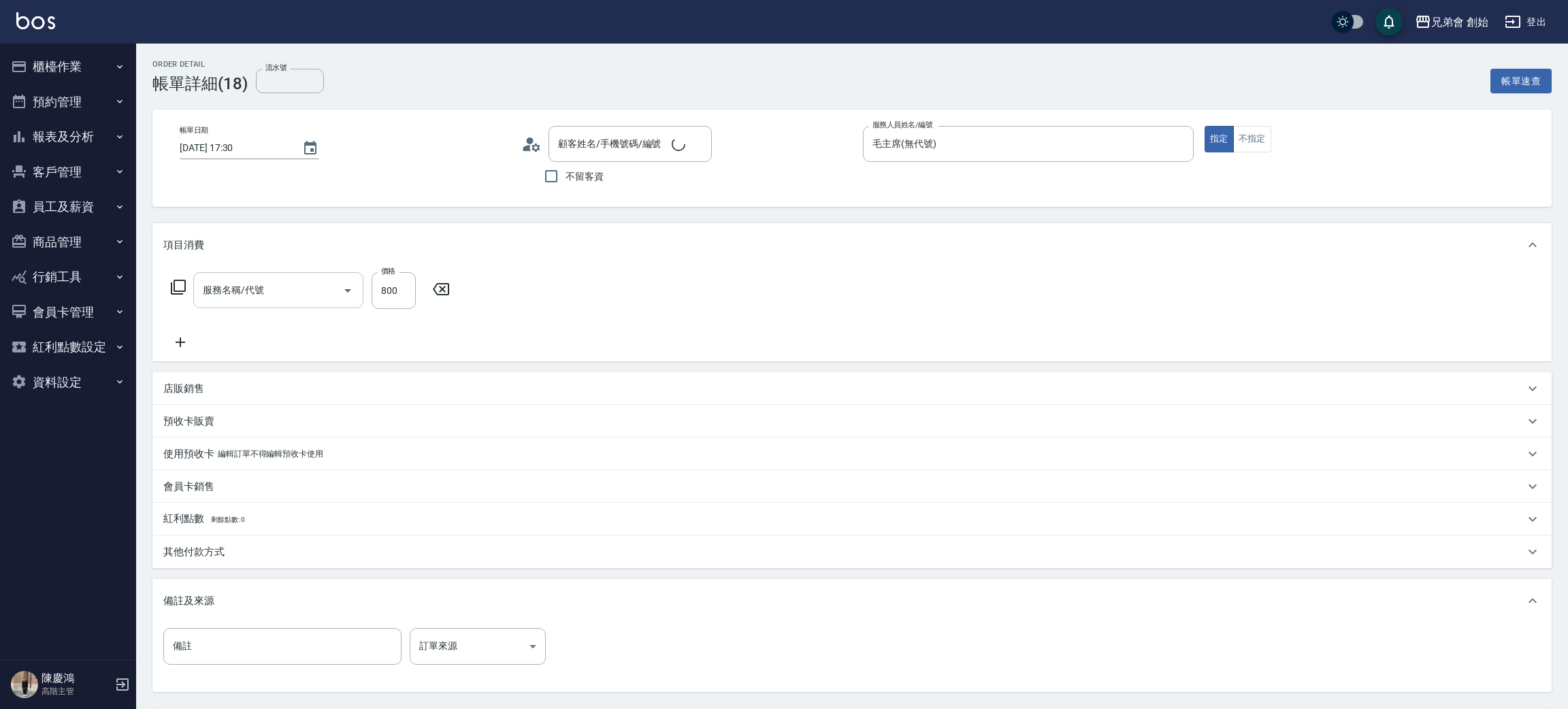
type input "[DATE] 17:30"
type input "毛主席(無代號)"
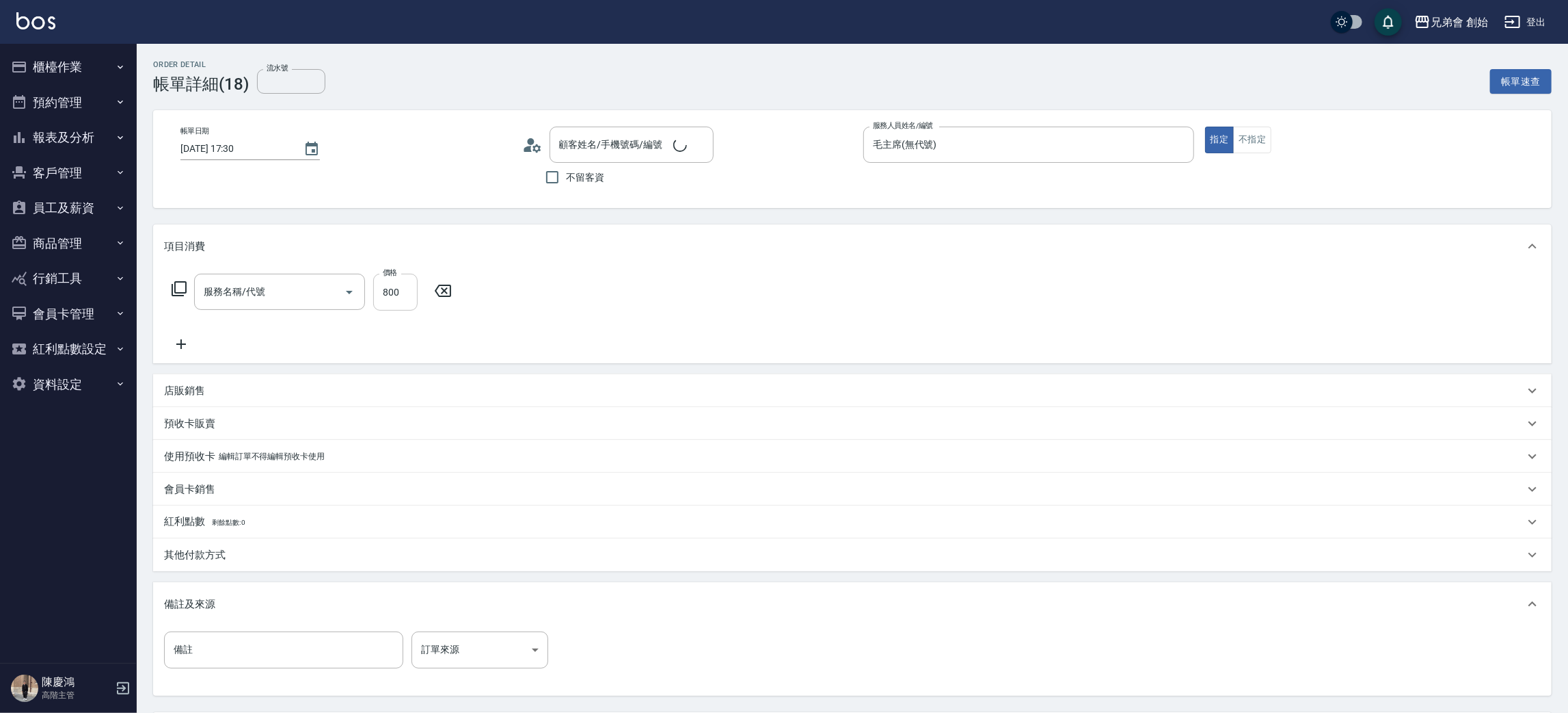
type input "剪髮(A01)"
type input "[PERSON_NAME]/0970786587/null"
click at [387, 282] on input "800" at bounding box center [395, 292] width 44 height 37
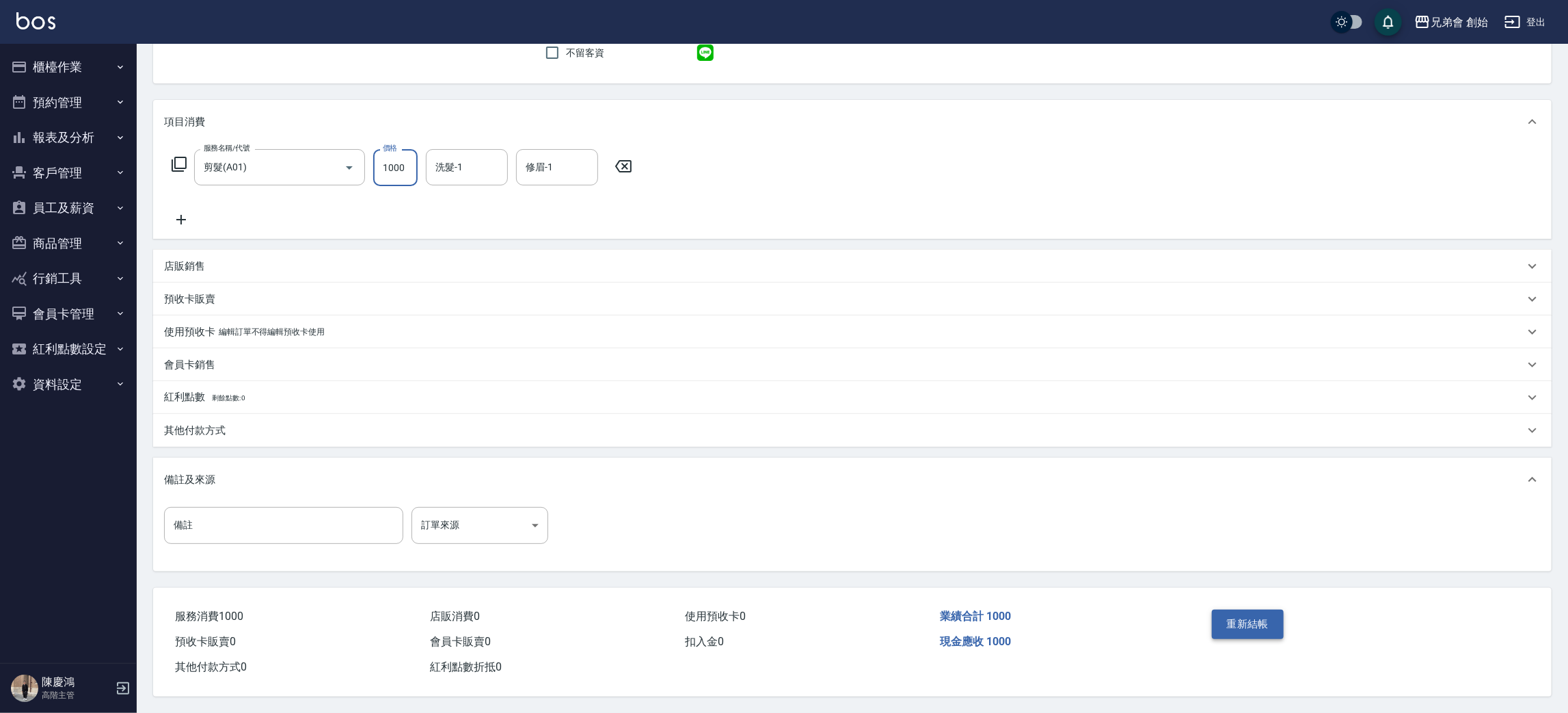
type input "1000"
click at [1254, 623] on button "重新結帳" at bounding box center [1248, 623] width 73 height 28
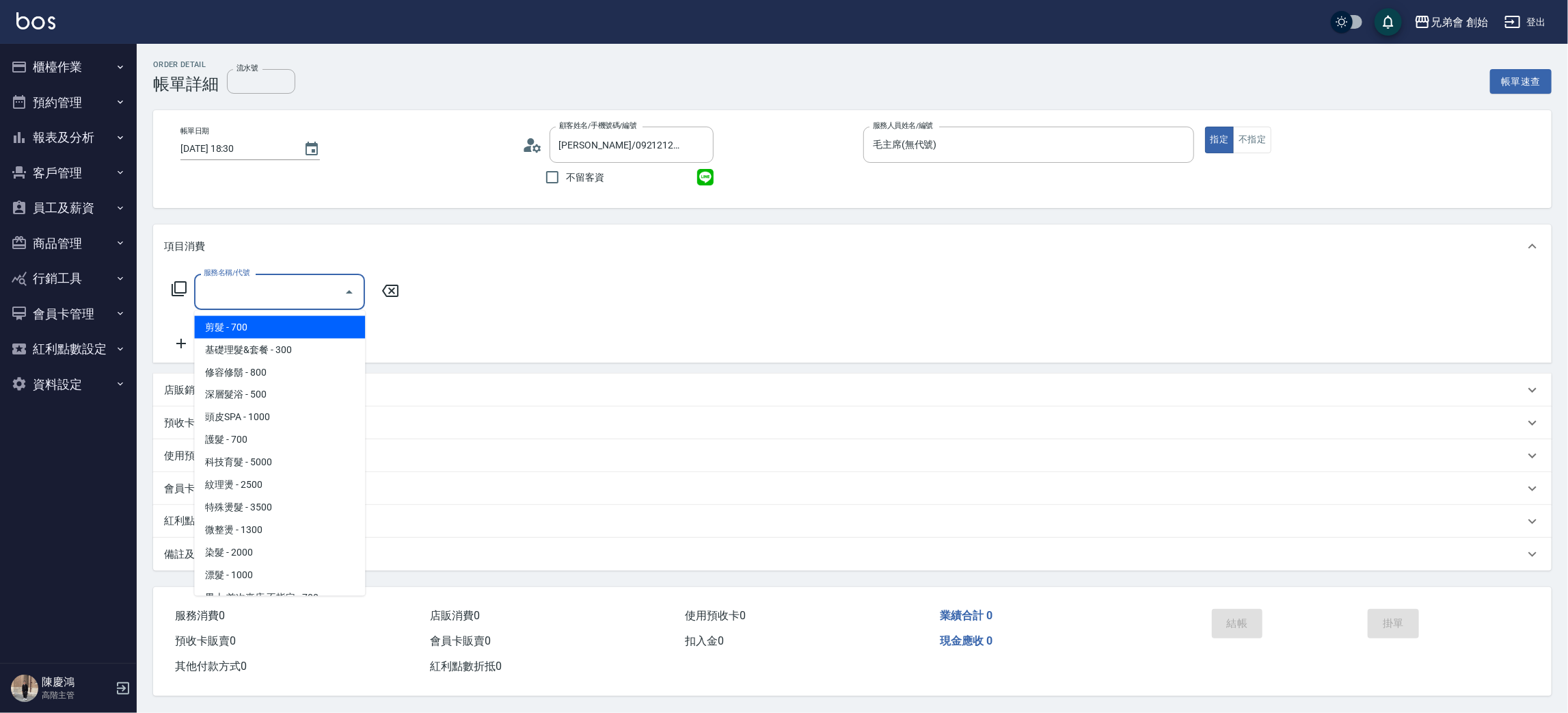
drag, startPoint x: 274, startPoint y: 323, endPoint x: 363, endPoint y: 291, distance: 94.6
click at [276, 323] on span "剪髮 - 700" at bounding box center [279, 327] width 171 height 23
type input "剪髮(A01)"
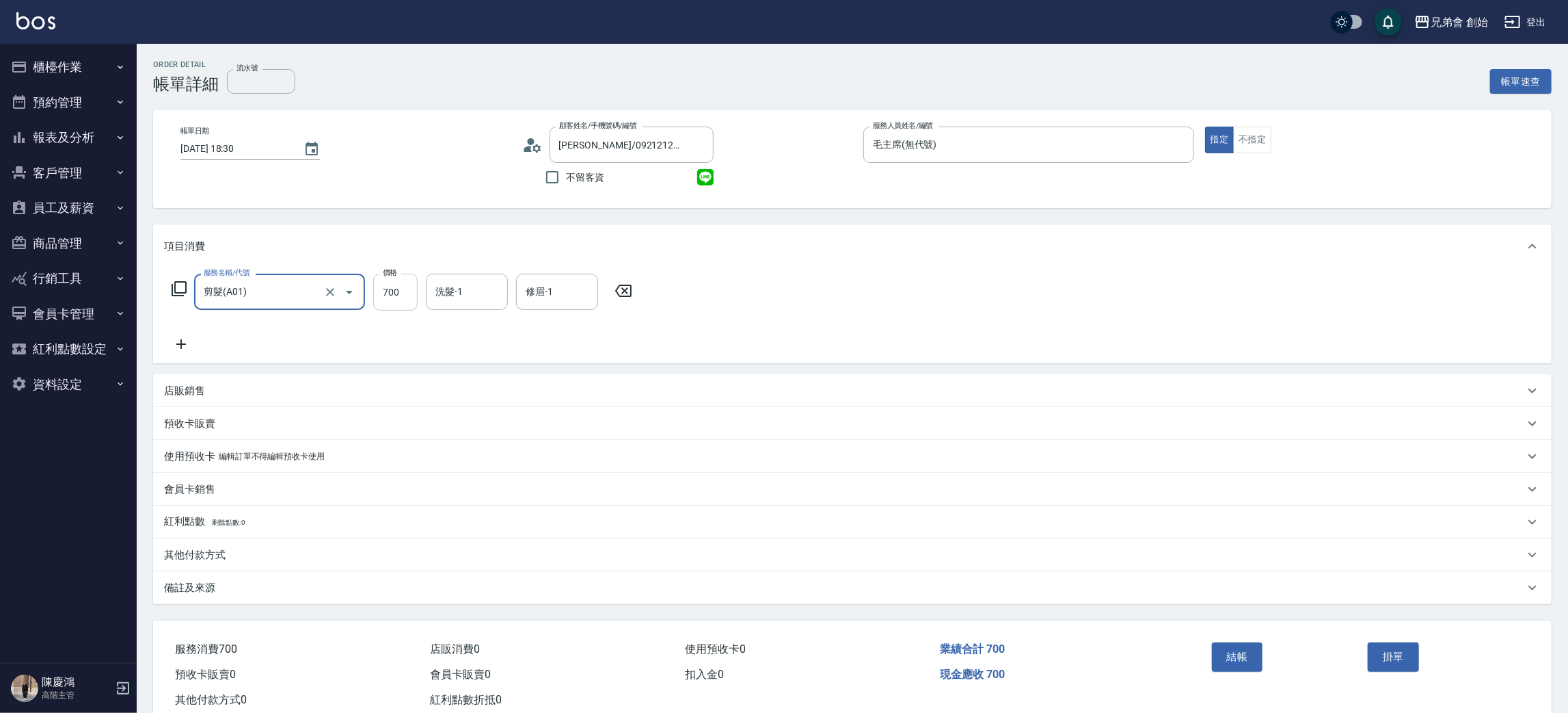
click at [395, 278] on div "價格 700 價格" at bounding box center [395, 292] width 44 height 37
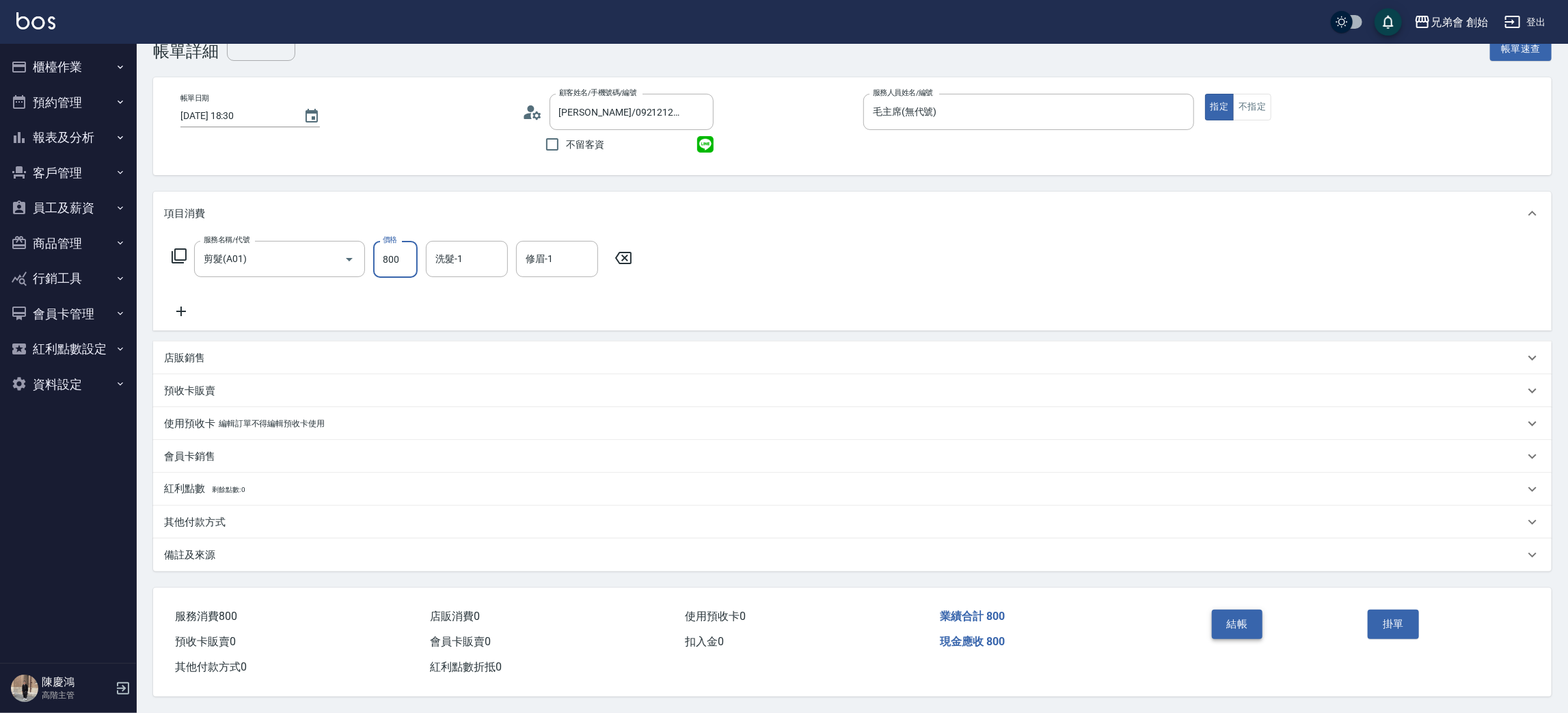
type input "800"
click at [1237, 628] on button "結帳" at bounding box center [1237, 623] width 51 height 28
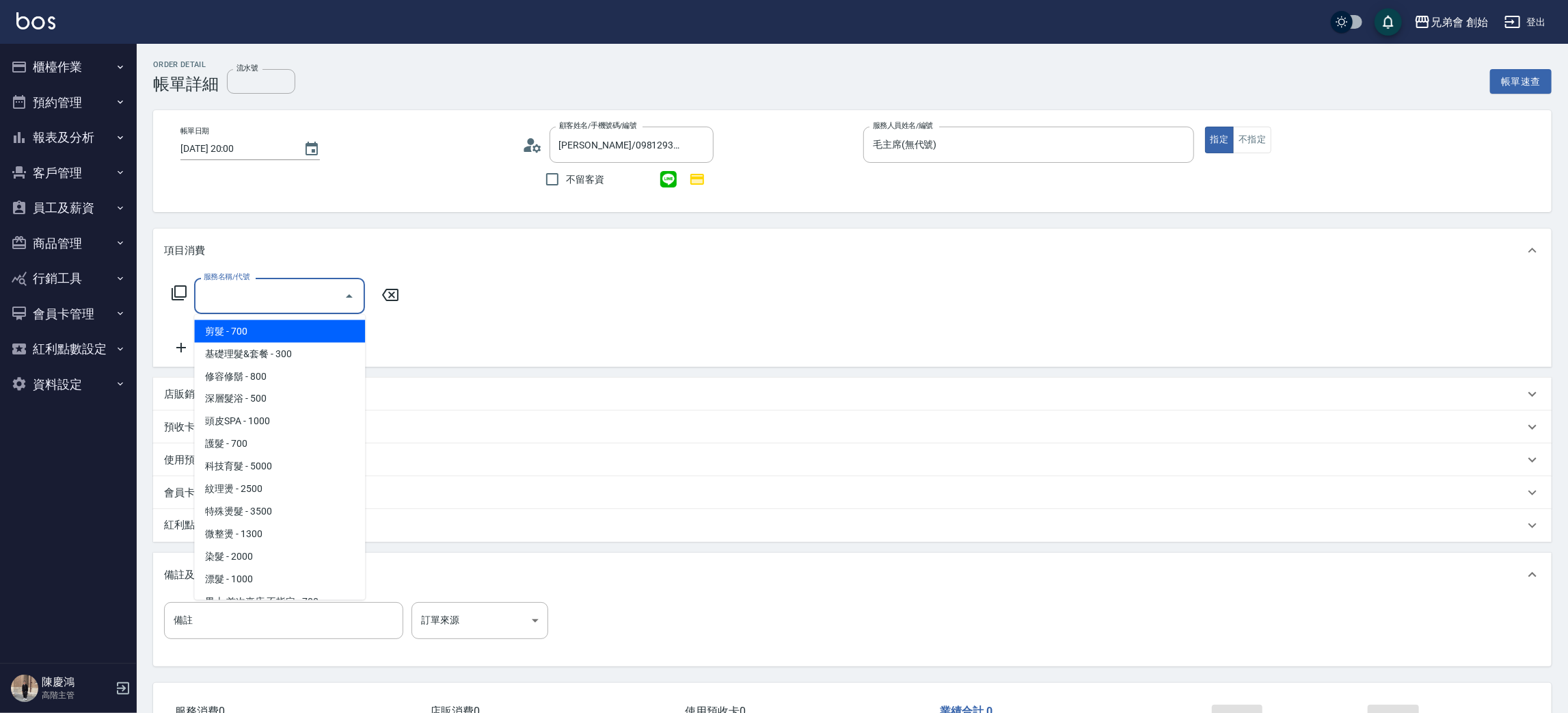
click at [297, 326] on span "剪髮 - 700" at bounding box center [279, 332] width 171 height 23
type input "剪髮(A01)"
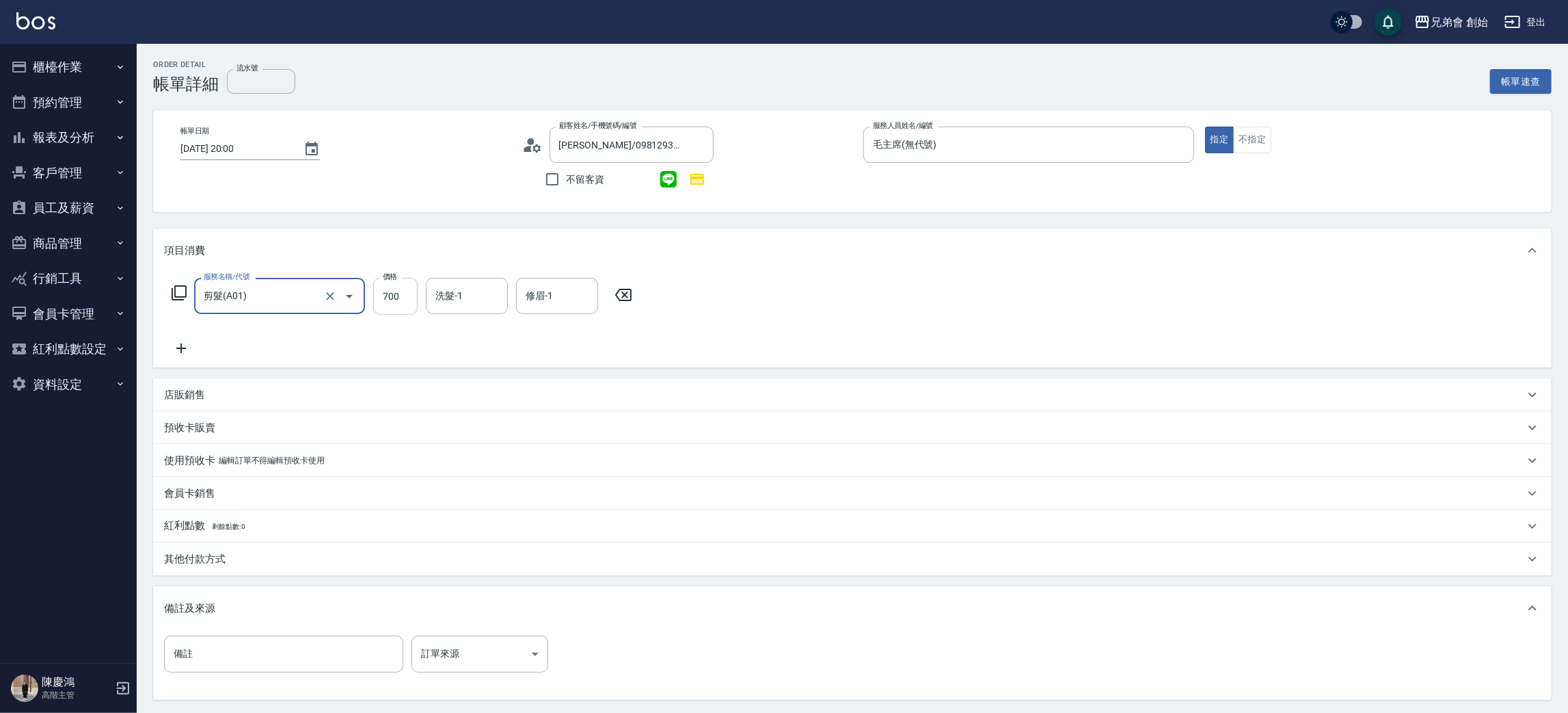
click at [401, 290] on input "700" at bounding box center [395, 296] width 44 height 37
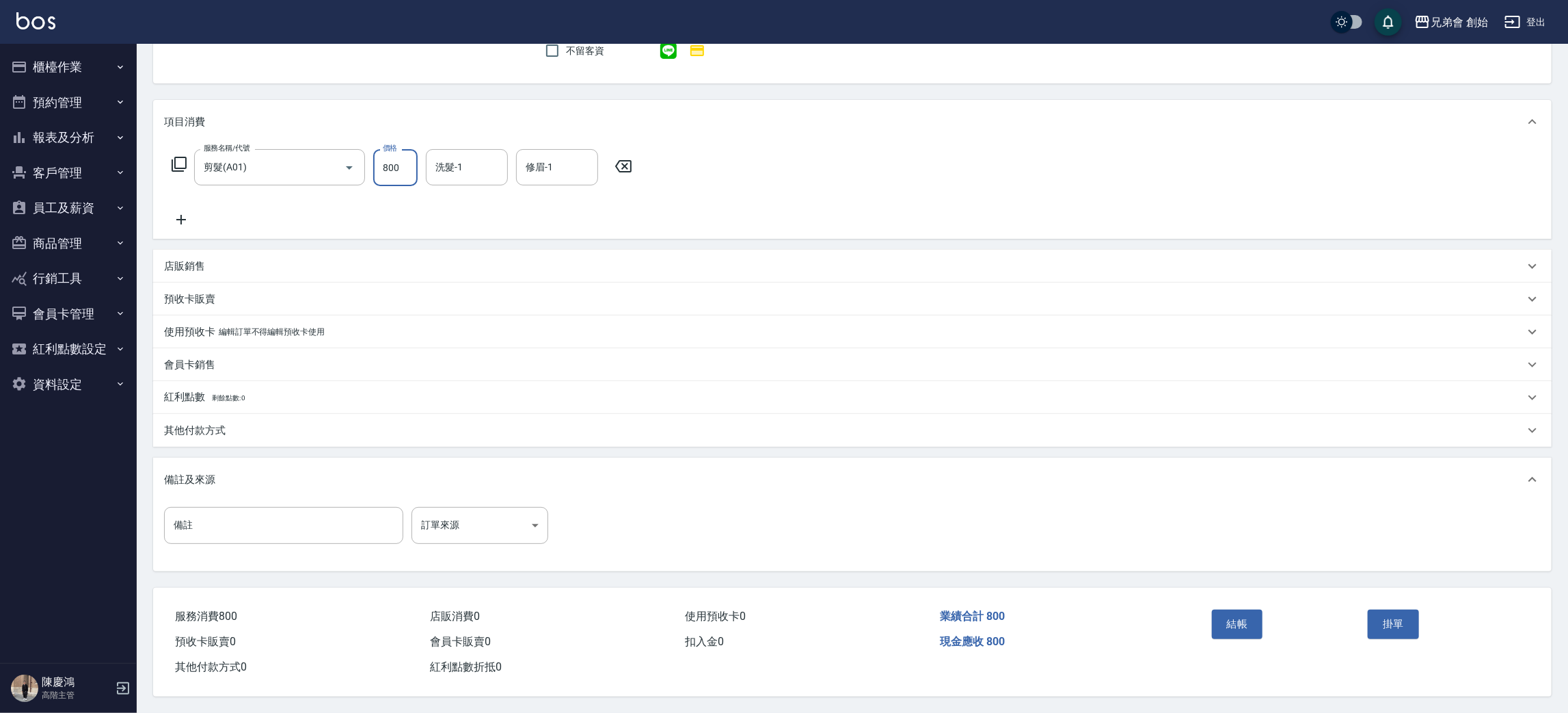
type input "800"
click at [1240, 616] on button "結帳" at bounding box center [1237, 623] width 51 height 28
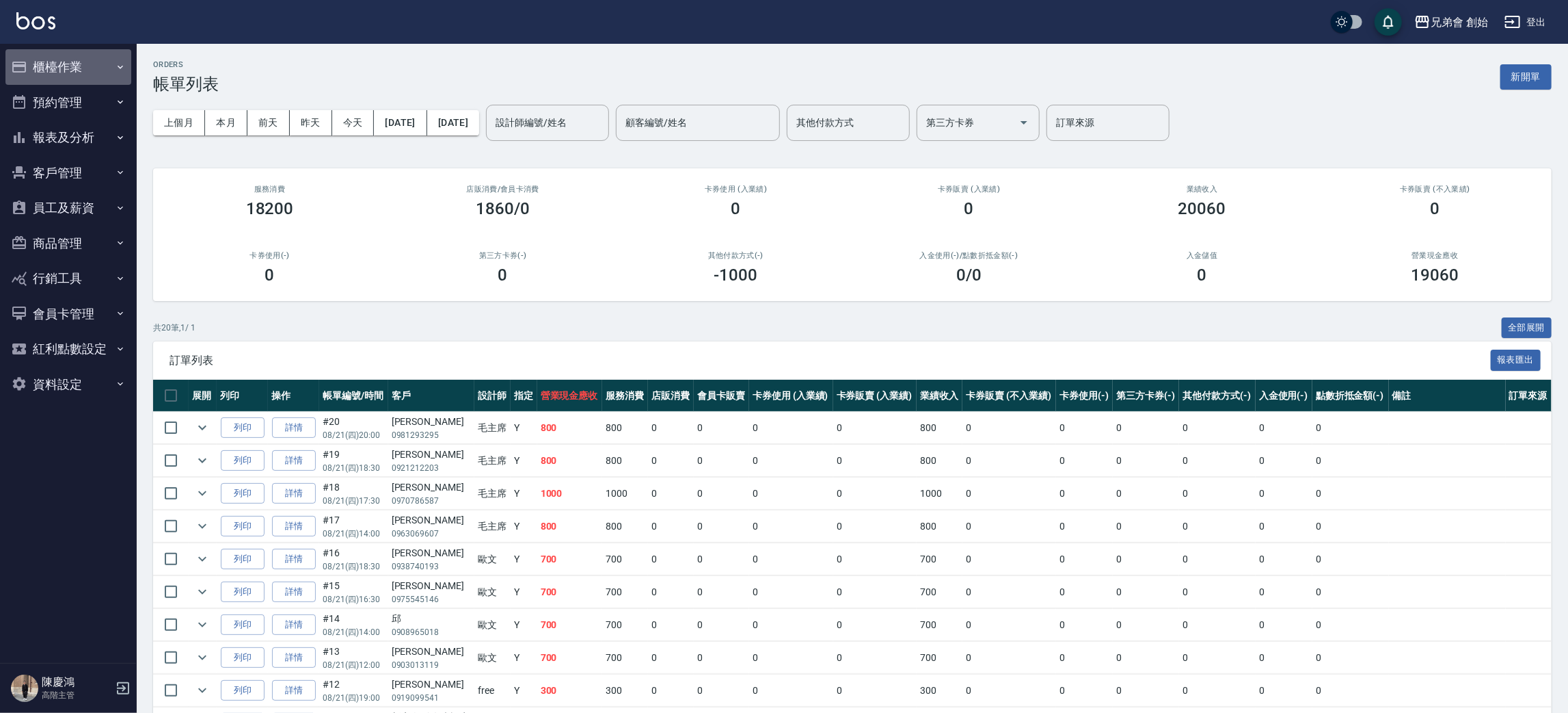
click at [104, 68] on button "櫃檯作業" at bounding box center [68, 67] width 126 height 36
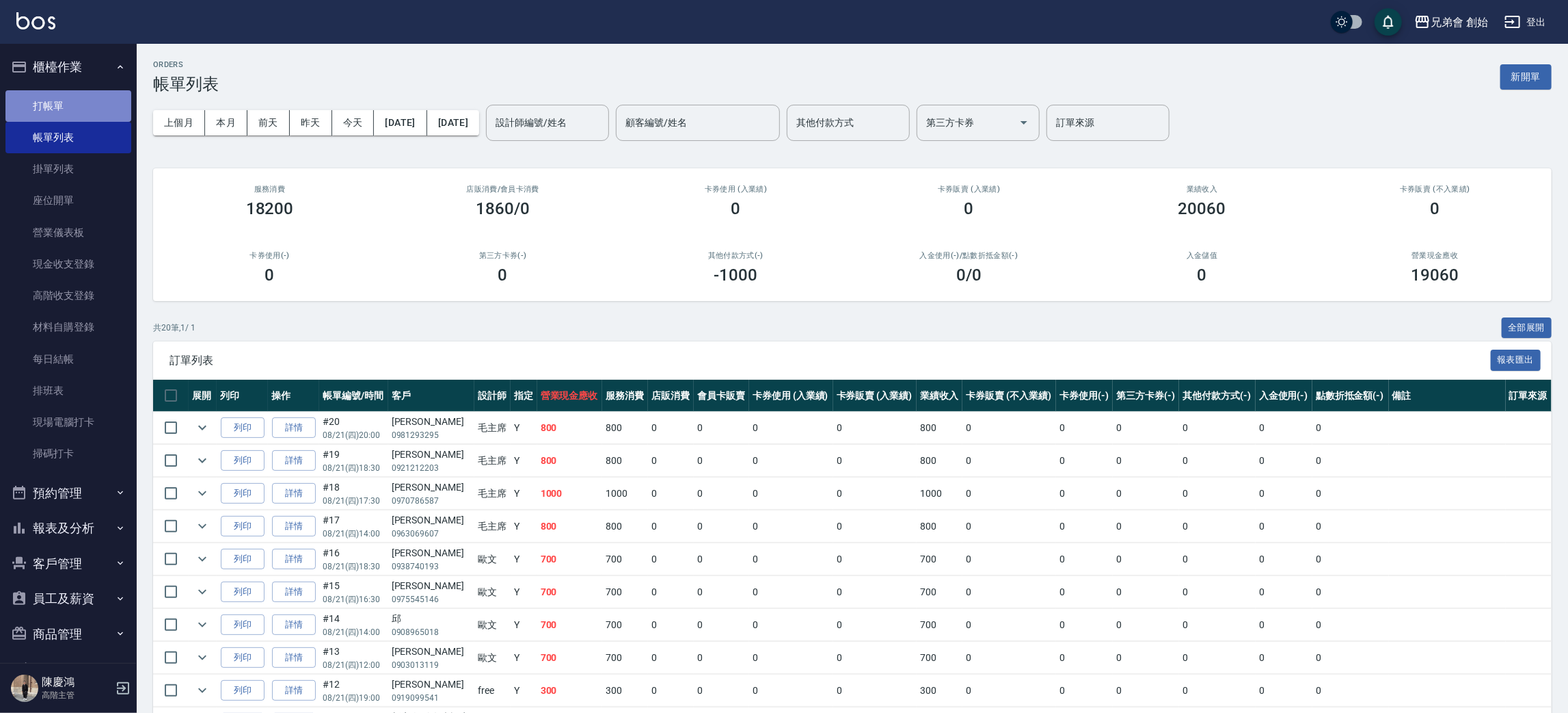
click at [96, 105] on link "打帳單" at bounding box center [68, 106] width 126 height 31
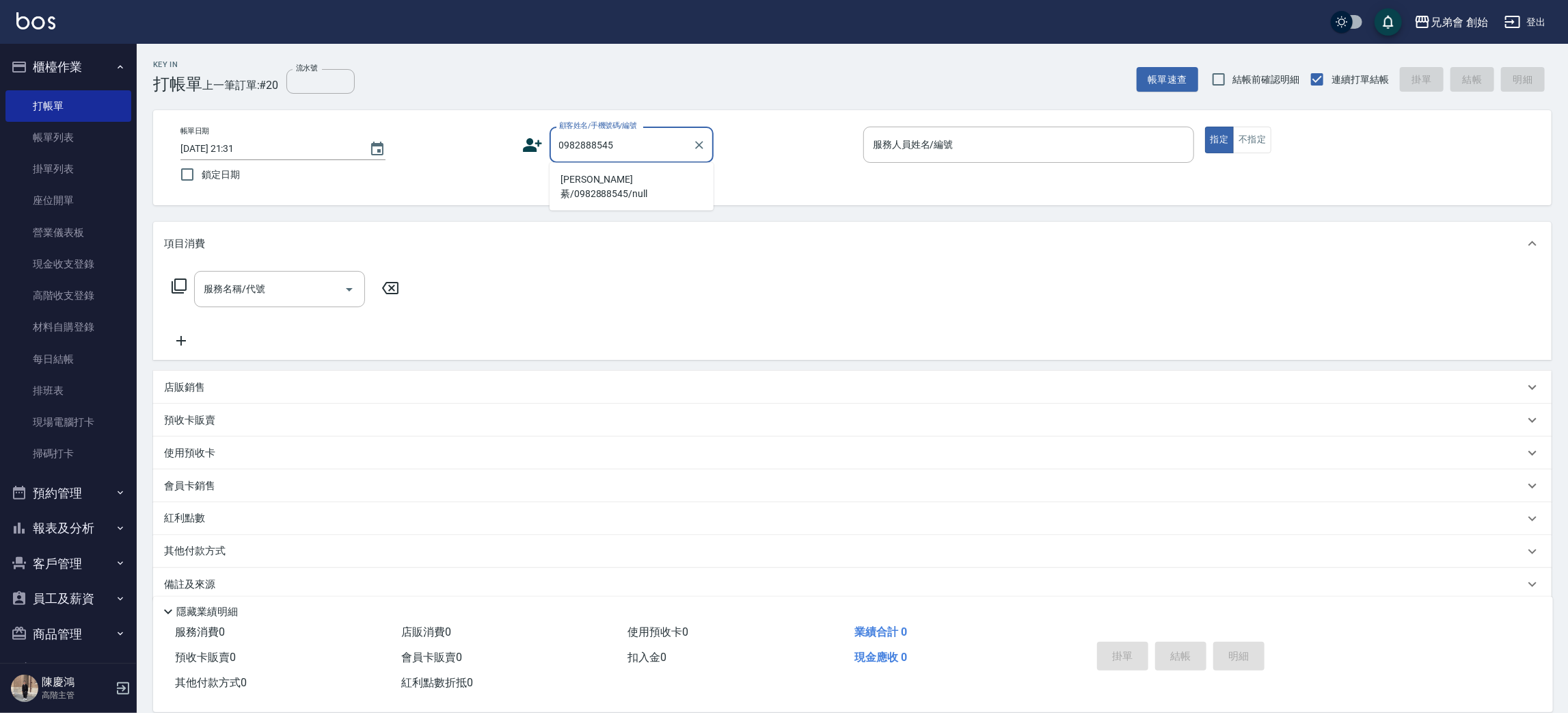
click at [635, 174] on li "何浚綦/0982888545/null" at bounding box center [631, 186] width 164 height 37
type input "何浚綦/0982888545/null"
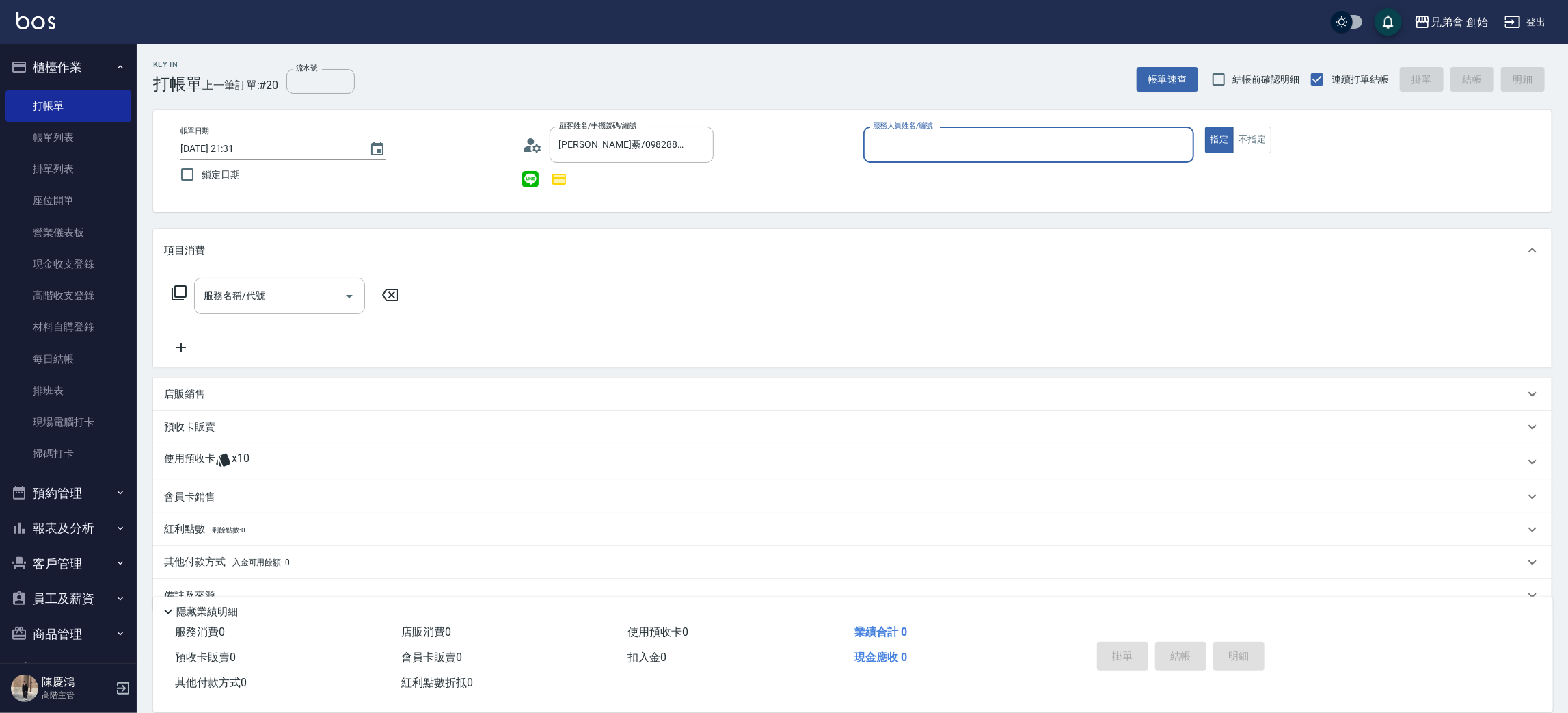
click at [896, 141] on input "服務人員姓名/編號" at bounding box center [1029, 144] width 319 height 24
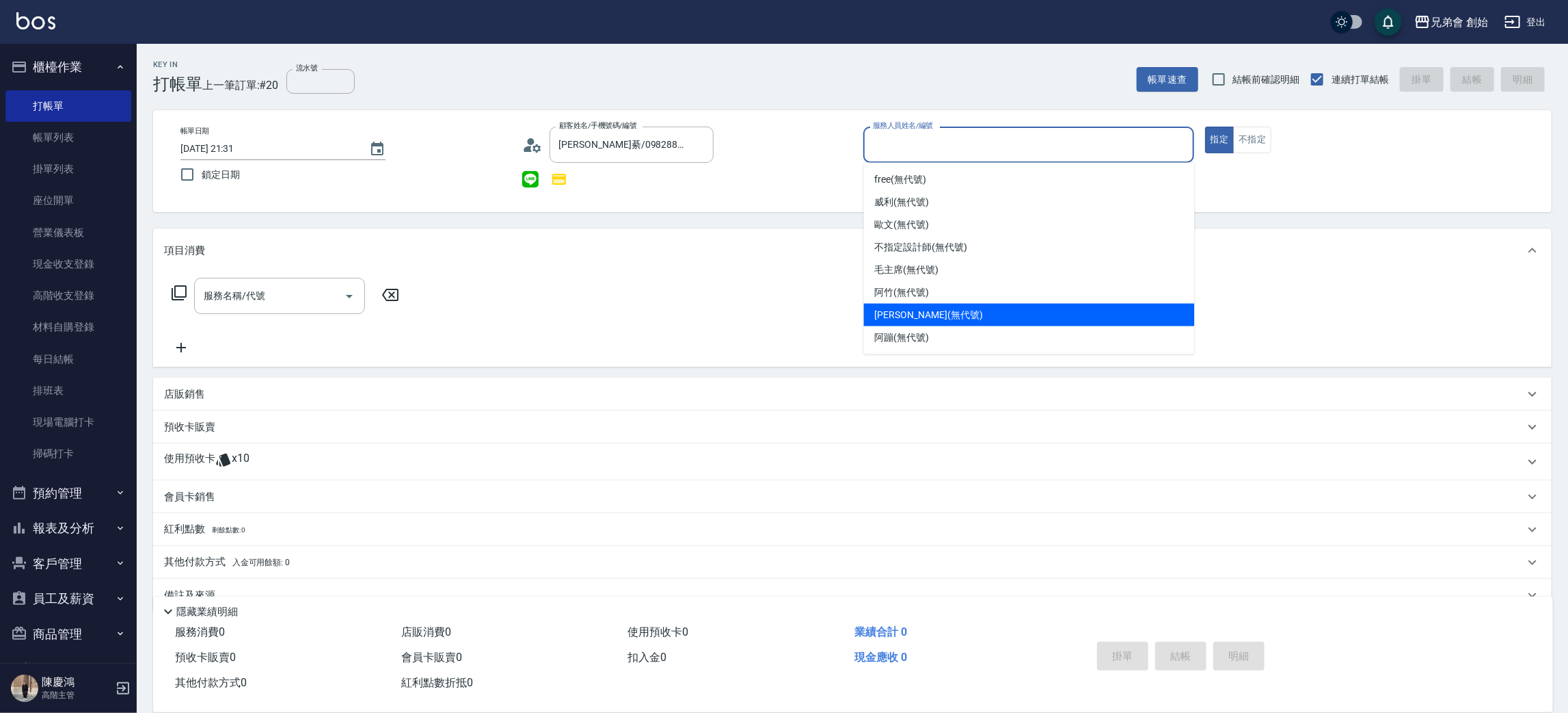
click at [912, 312] on span "潘潘 (無代號)" at bounding box center [929, 315] width 108 height 14
type input "[PERSON_NAME](無代號)"
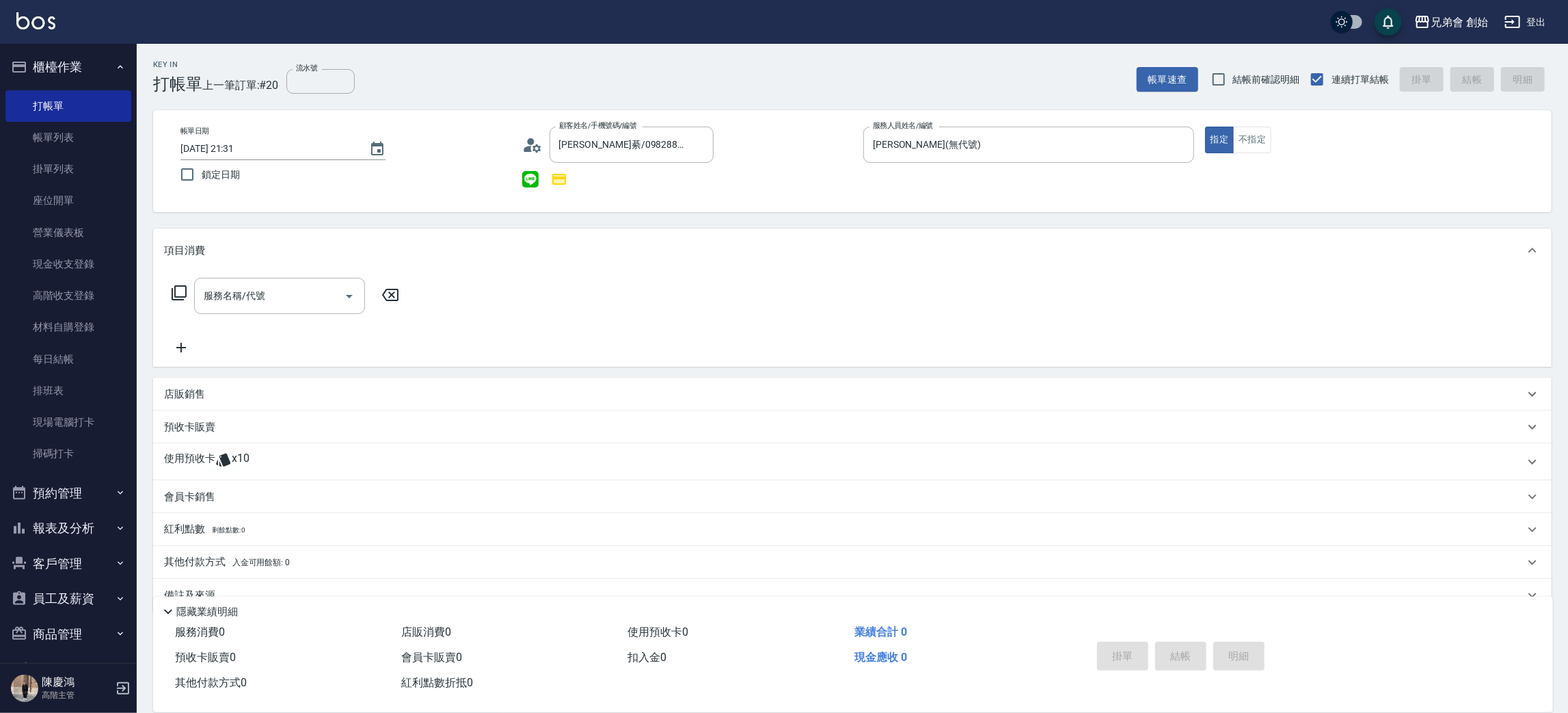
click at [247, 473] on div "使用預收卡 x10" at bounding box center [852, 462] width 1399 height 37
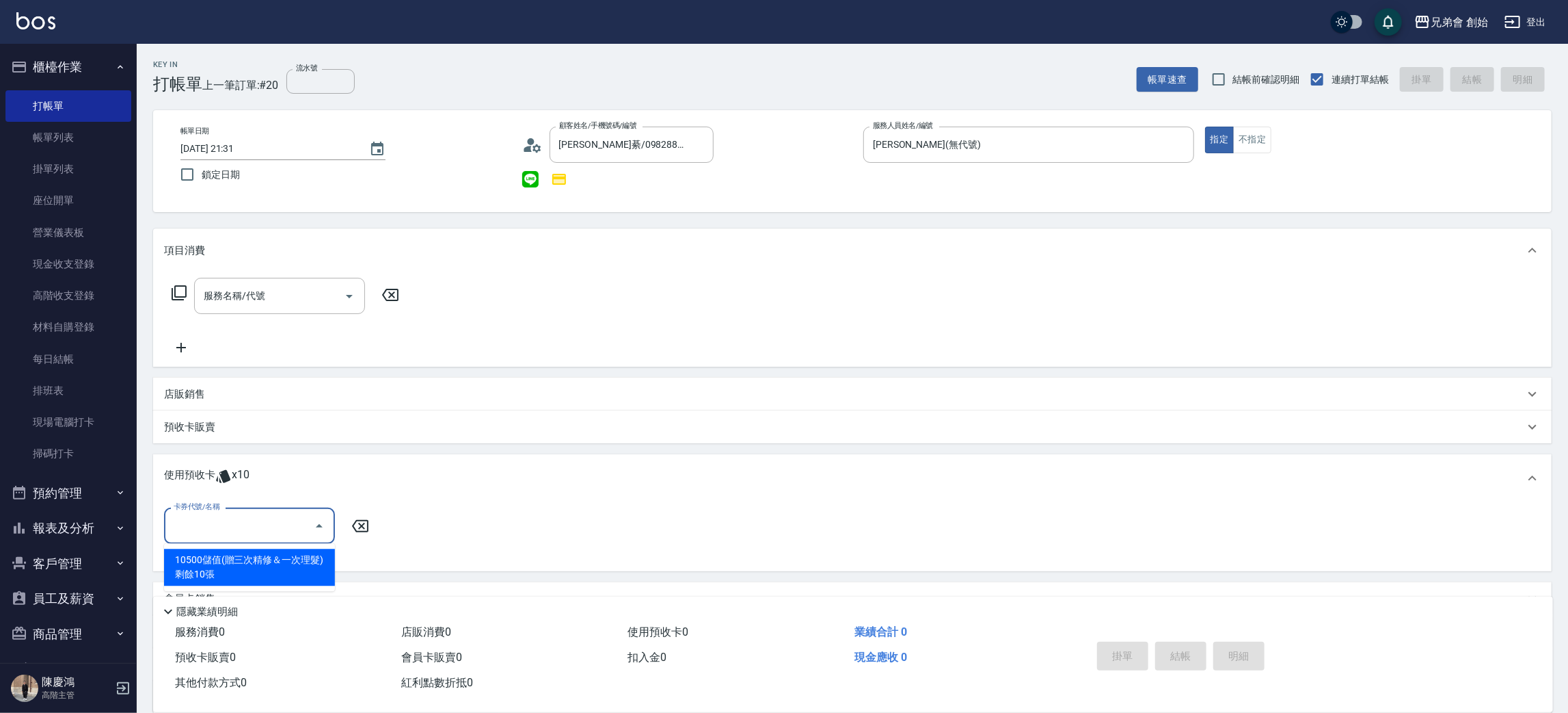
click at [225, 519] on input "卡券代號/名稱" at bounding box center [239, 526] width 138 height 24
click at [223, 559] on div "10500儲值(贈三次精修＆一次理髮) 剩餘10張" at bounding box center [250, 567] width 171 height 37
type input "10500儲值(贈三次精修＆一次理髮)"
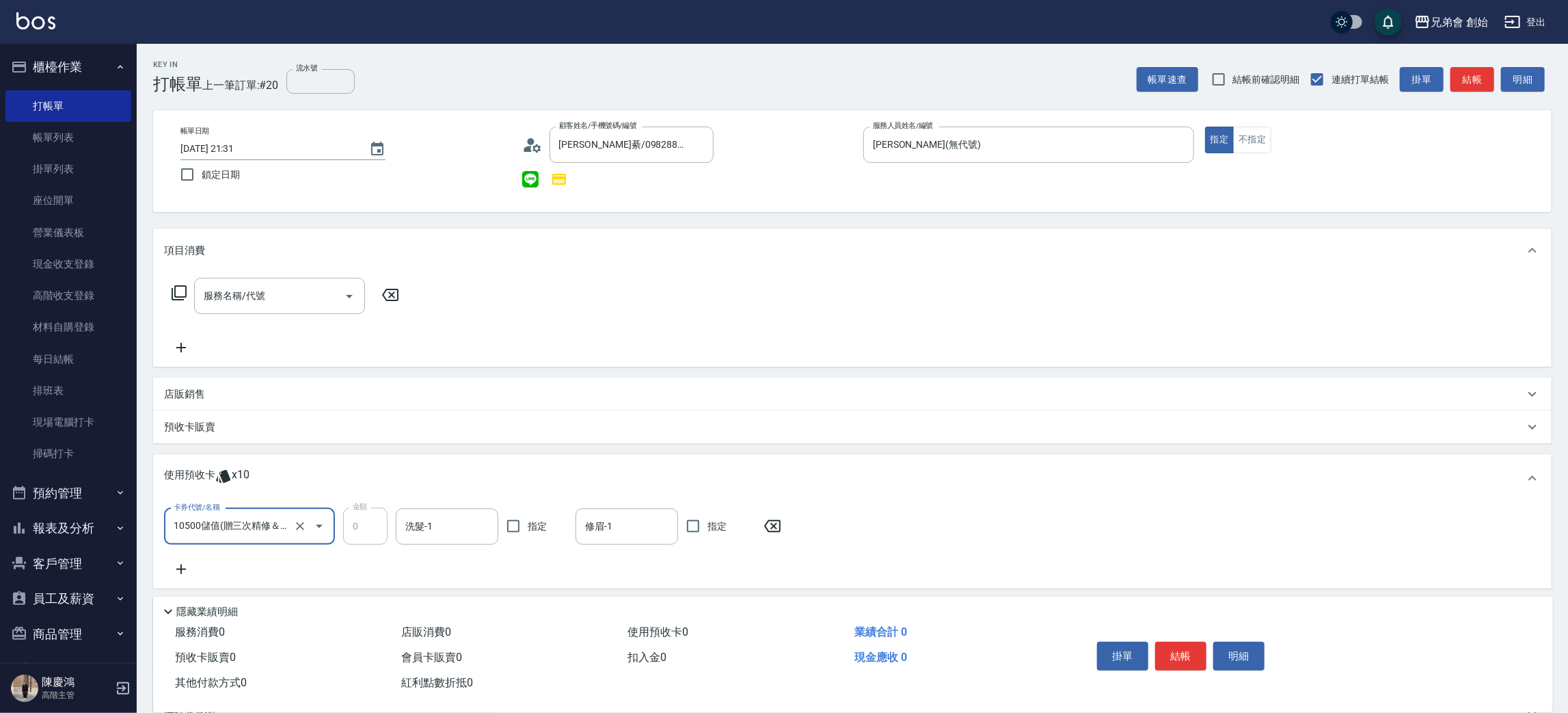
scroll to position [145, 0]
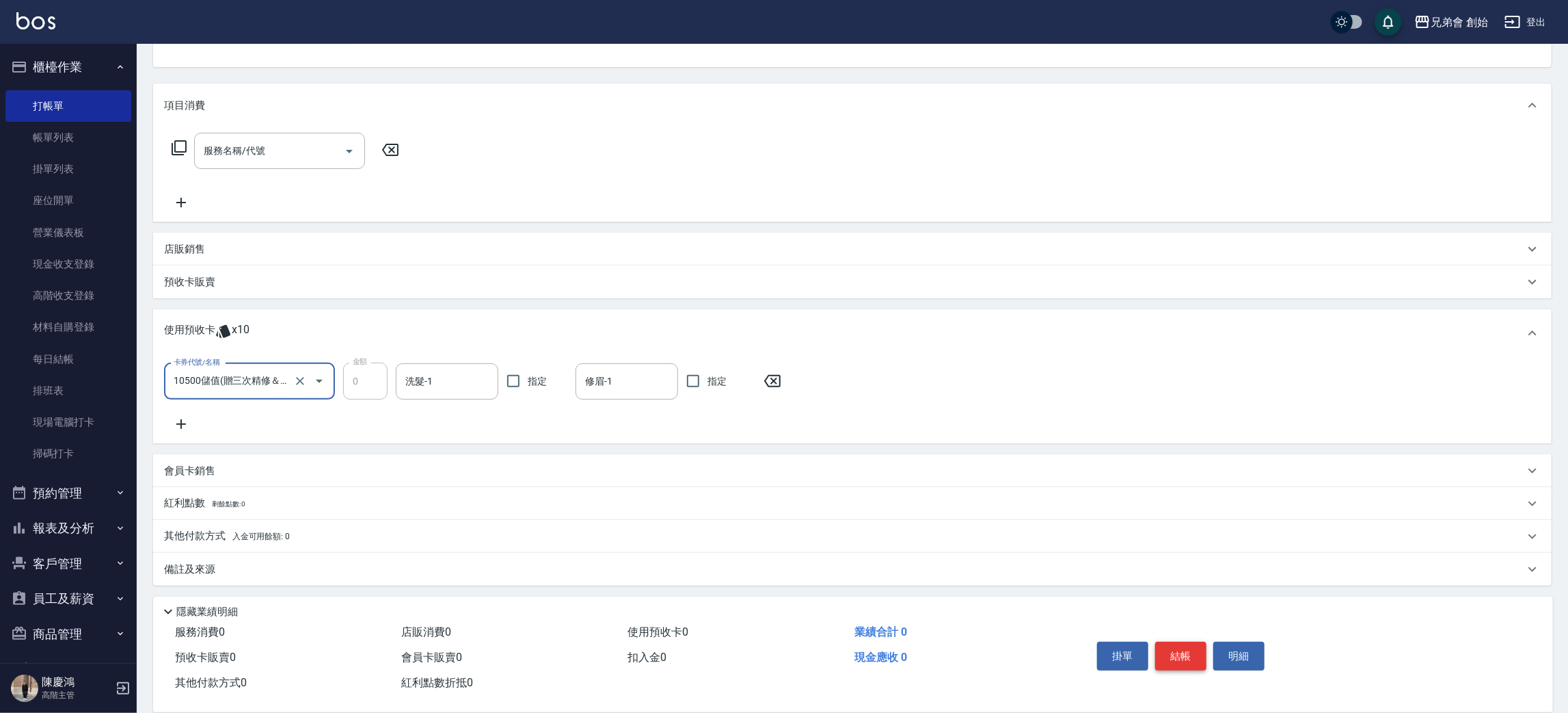
click at [1179, 657] on button "結帳" at bounding box center [1181, 656] width 51 height 28
type input "2025/08/21 21:43"
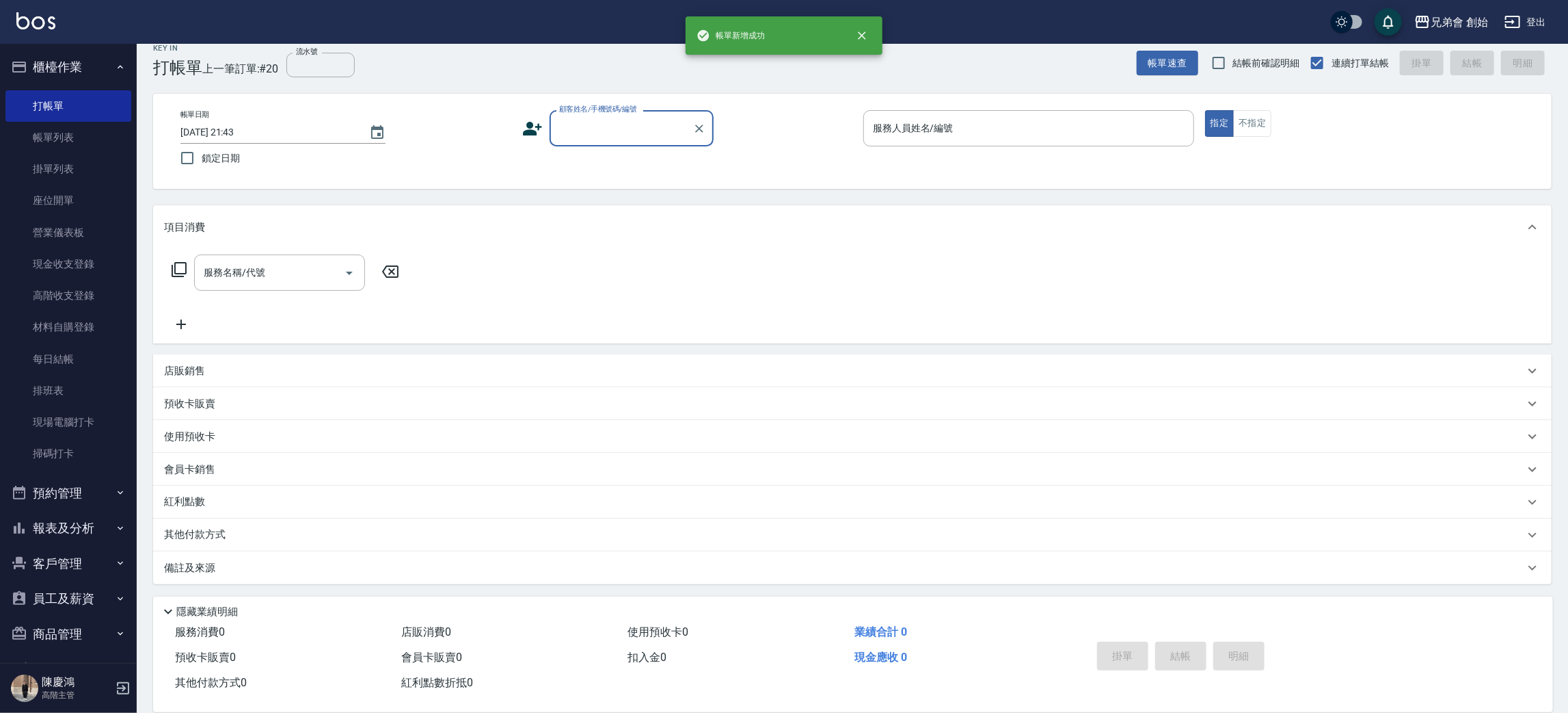
scroll to position [15, 0]
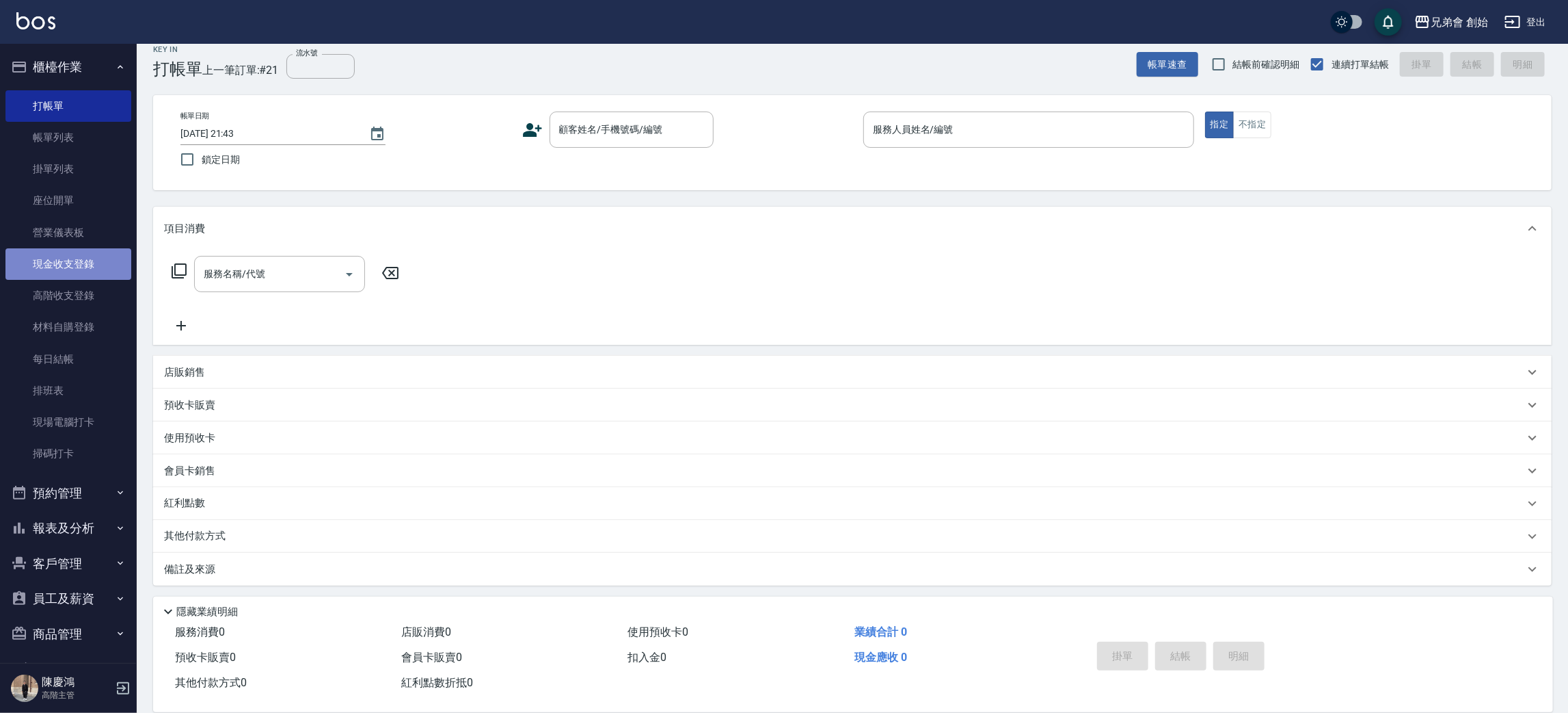
click at [80, 256] on link "現金收支登錄" at bounding box center [68, 264] width 126 height 31
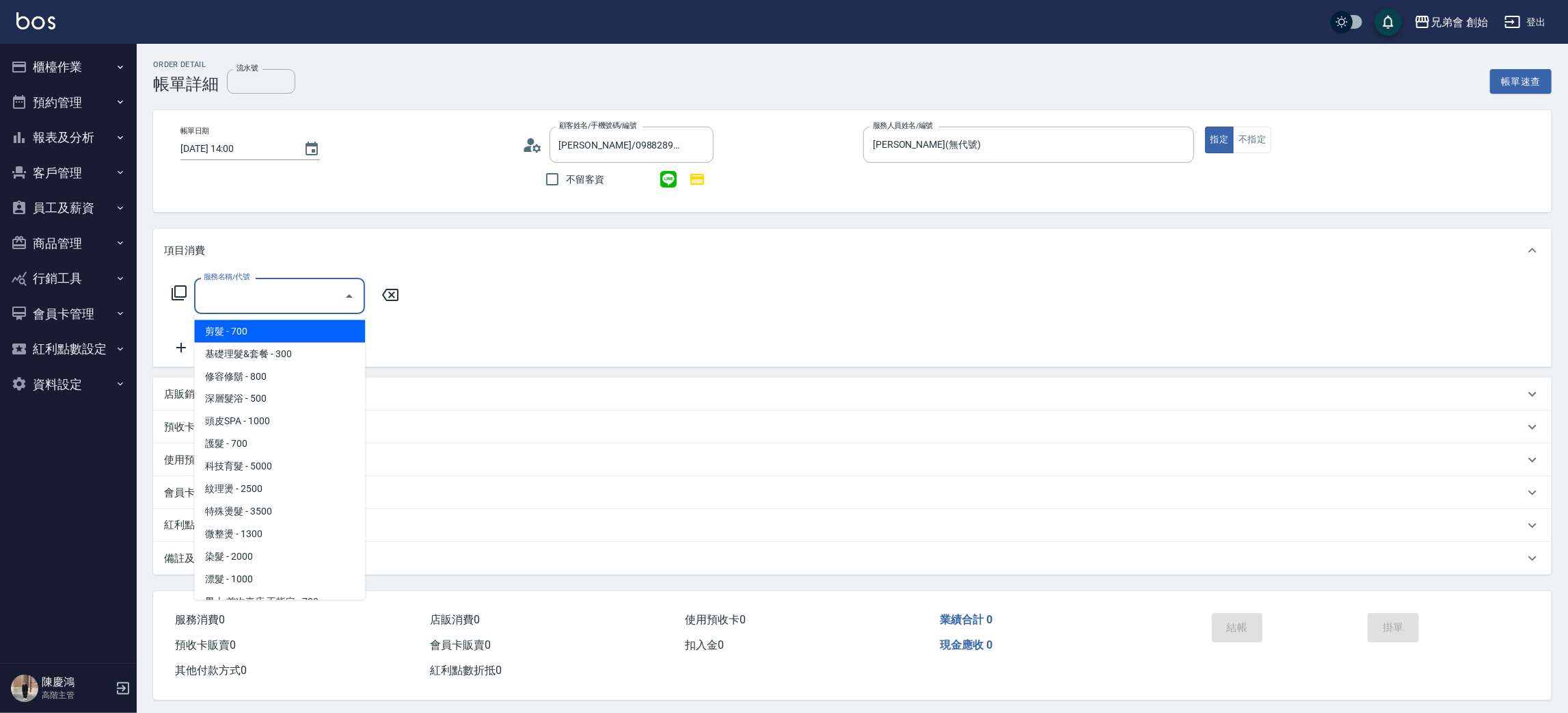
click at [227, 334] on span "剪髮 - 700" at bounding box center [279, 332] width 171 height 23
type input "剪髮(A01)"
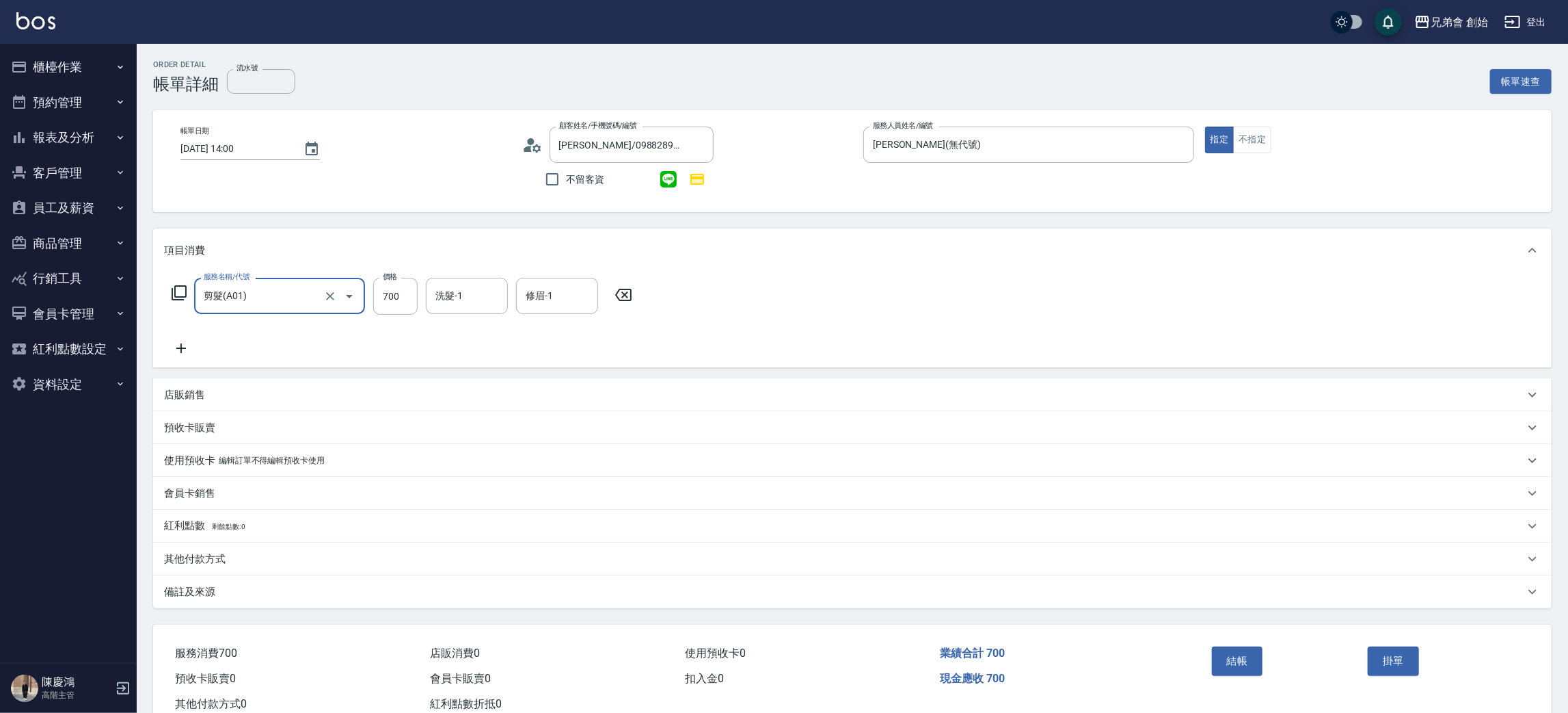
click at [184, 352] on icon at bounding box center [181, 348] width 34 height 16
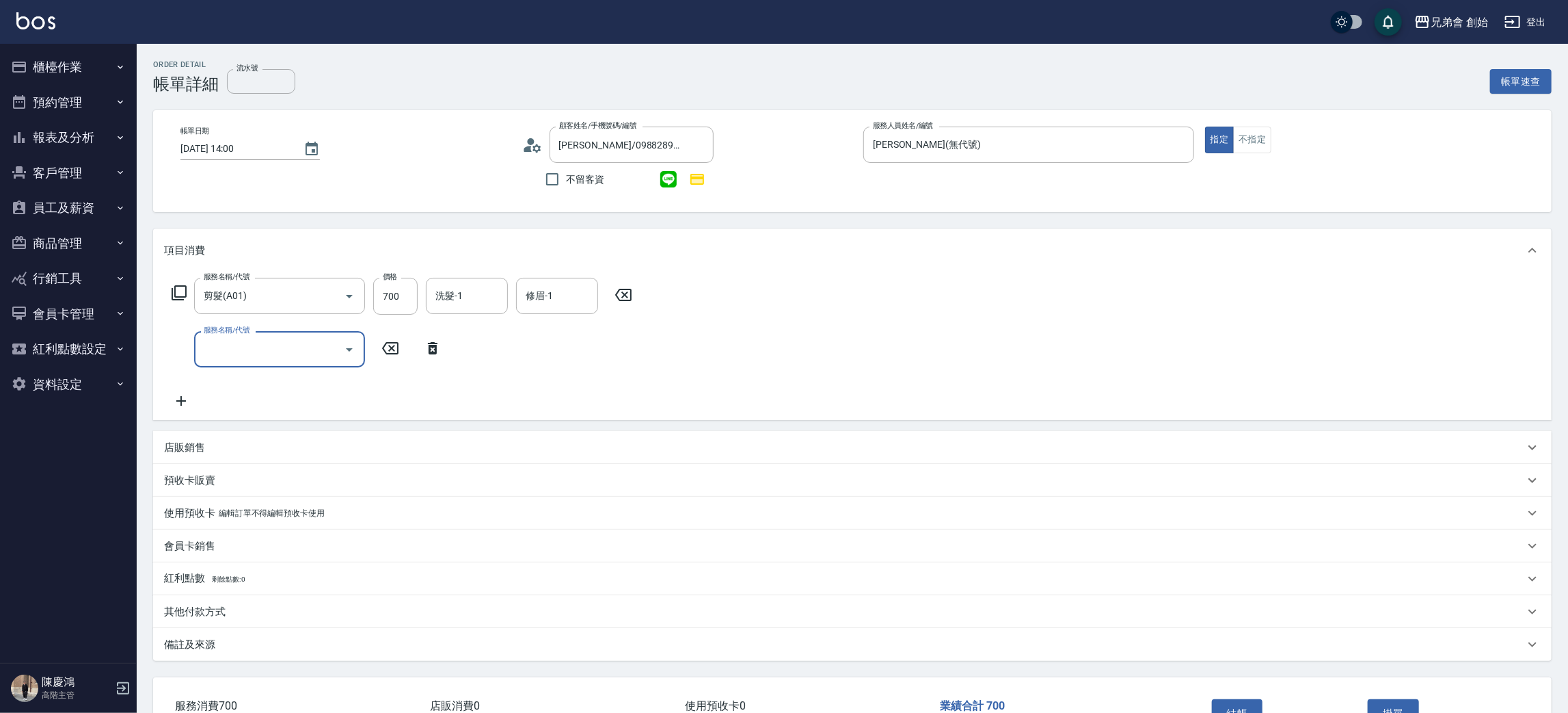
click at [204, 361] on input "服務名稱/代號" at bounding box center [270, 349] width 138 height 24
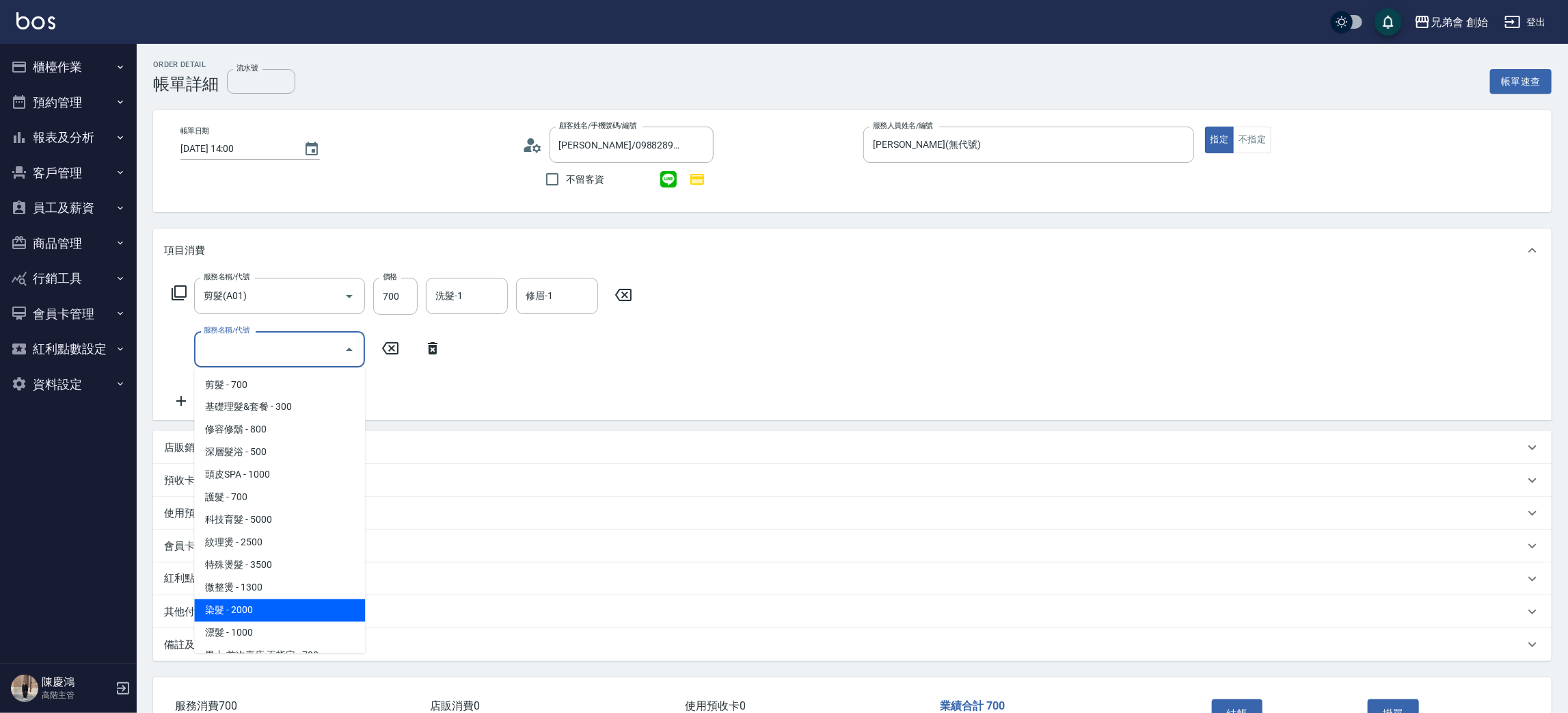
click at [274, 599] on span "染髮 - 2000" at bounding box center [279, 611] width 171 height 23
type input "染髮 (E01)"
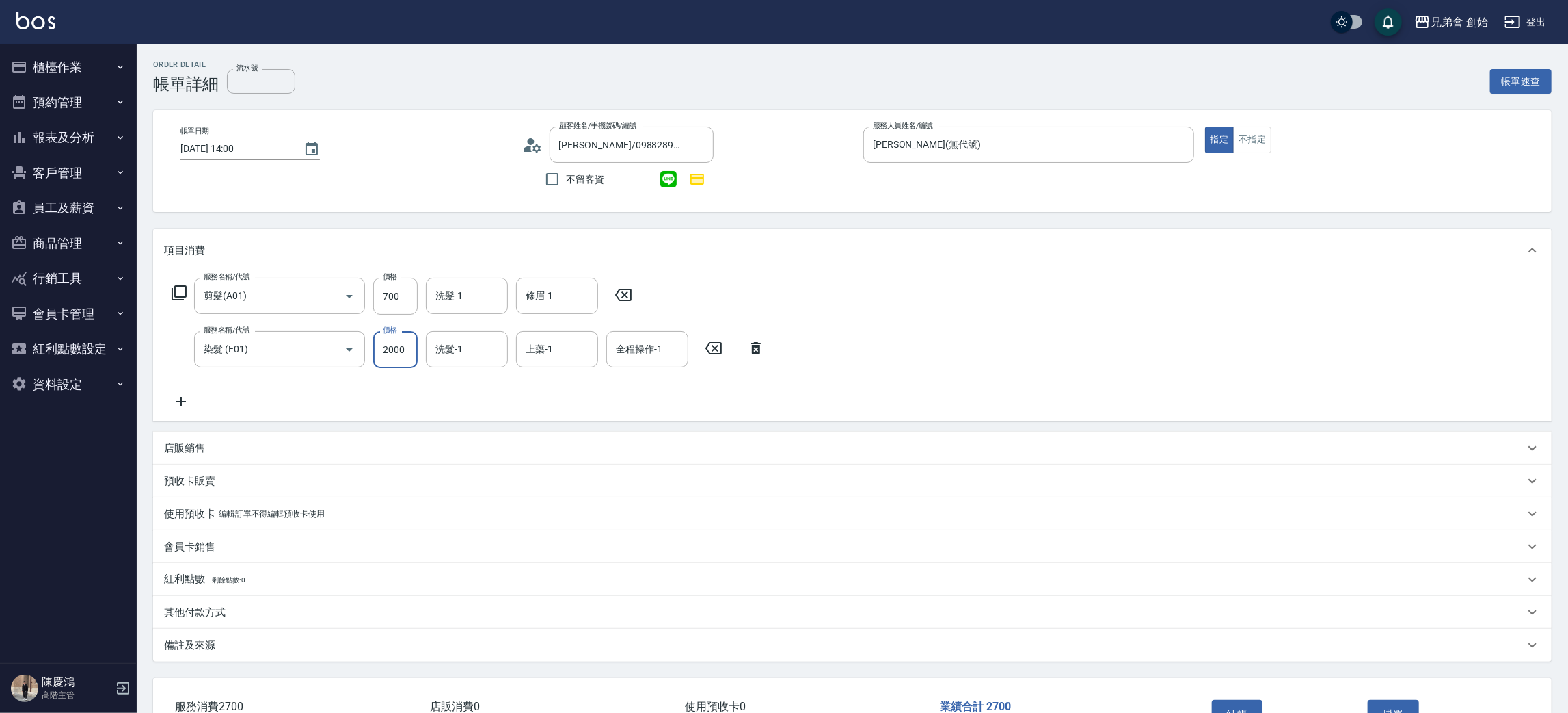
click at [392, 356] on input "2000" at bounding box center [395, 349] width 44 height 37
type input "1560"
click at [180, 404] on icon at bounding box center [181, 401] width 34 height 16
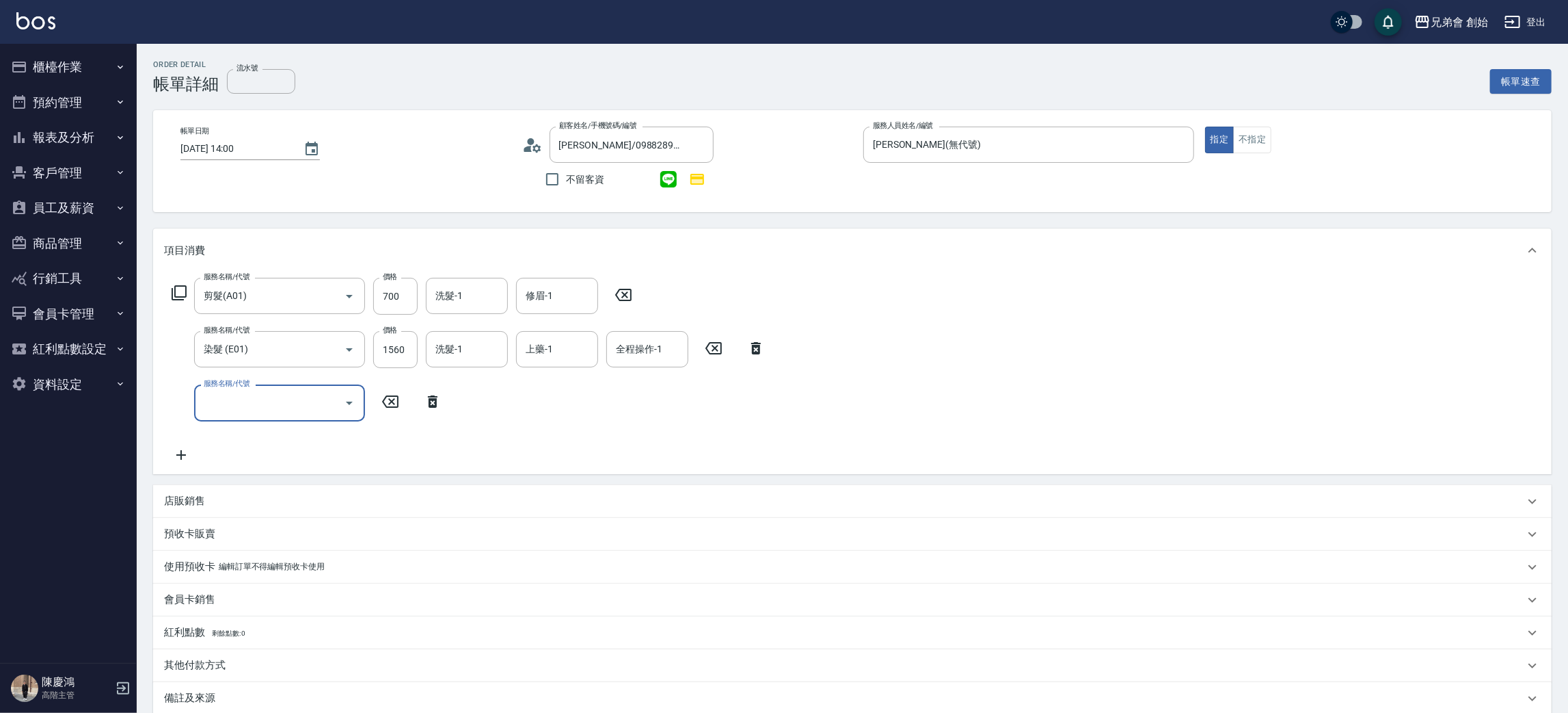
click at [224, 397] on input "服務名稱/代號" at bounding box center [270, 403] width 138 height 24
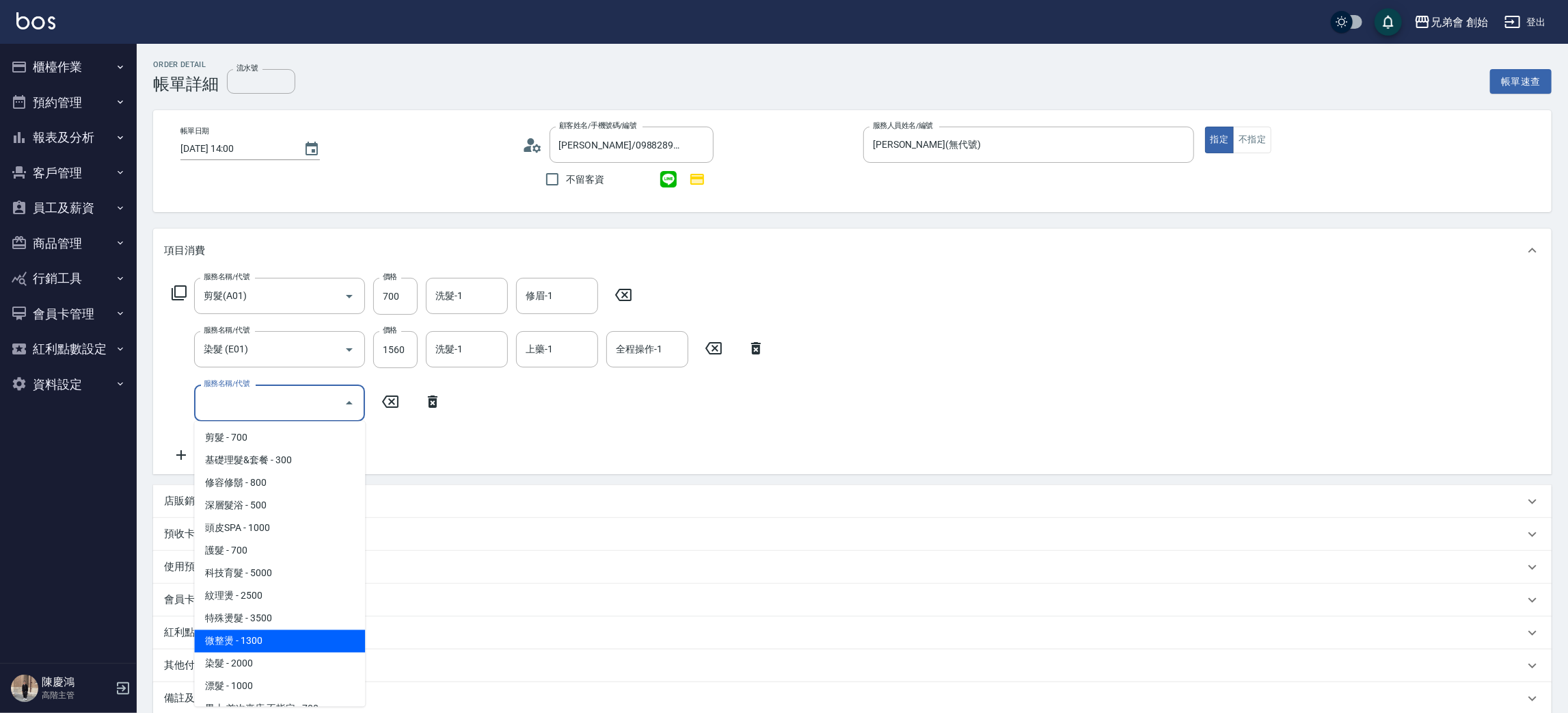
scroll to position [85, 0]
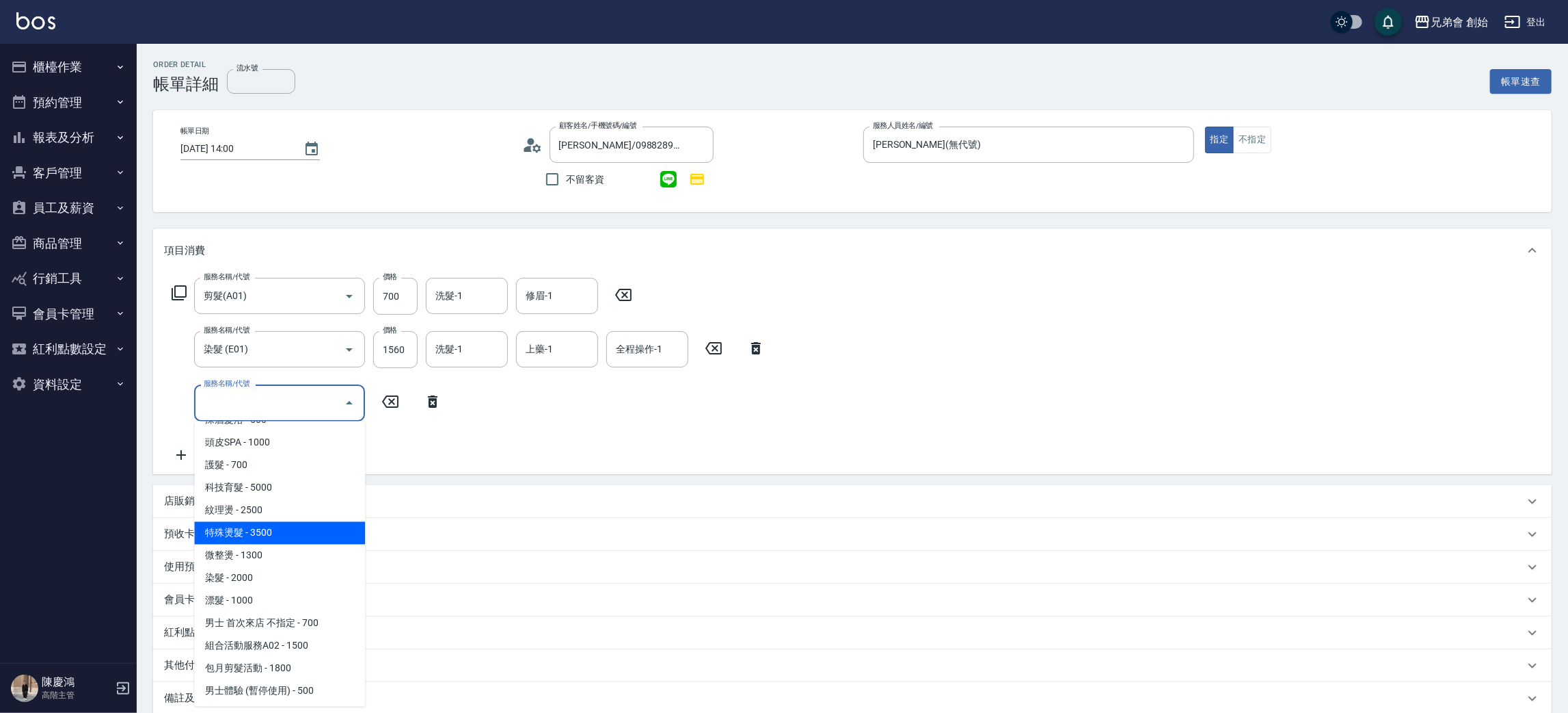
click at [291, 528] on span "特殊燙髮 - 3500" at bounding box center [279, 533] width 171 height 23
type input "特殊燙髮(D02)"
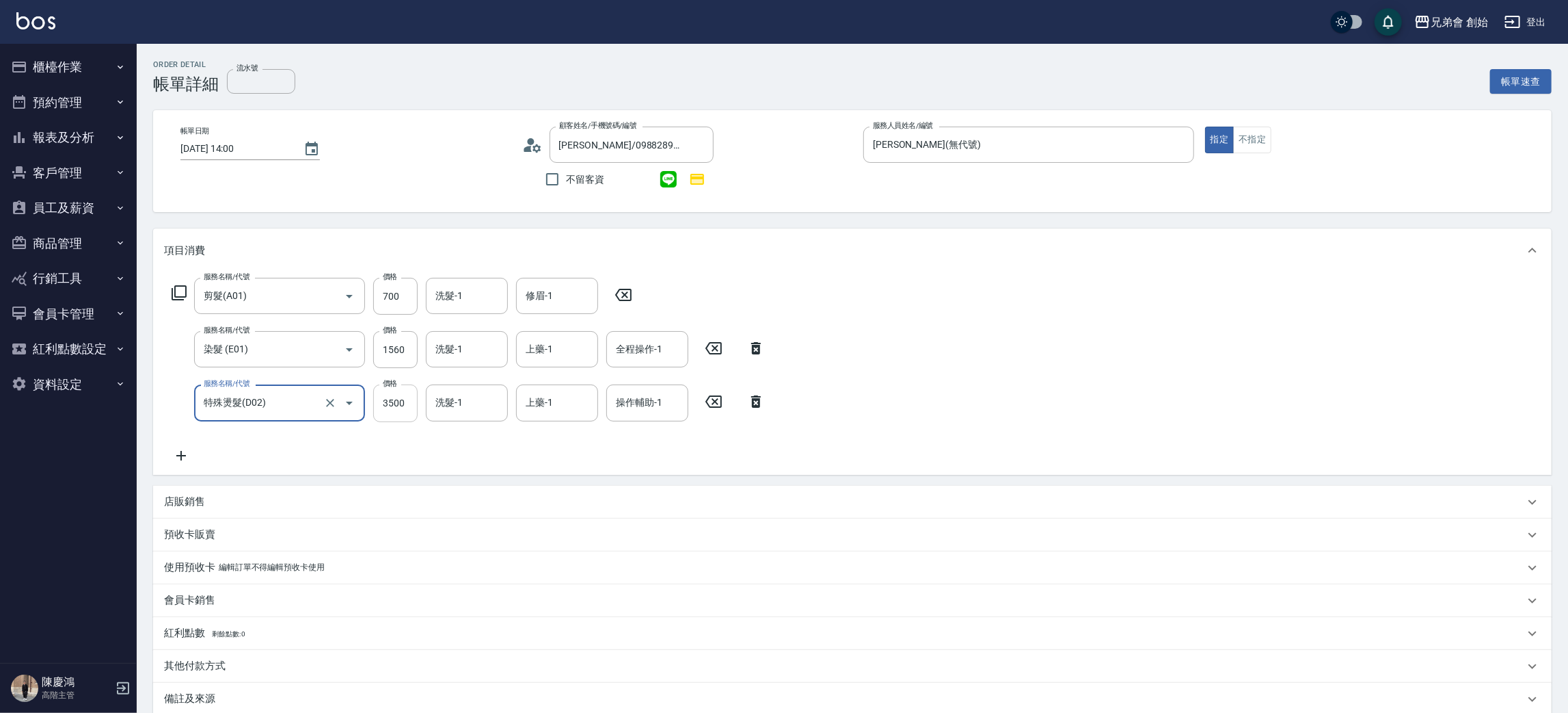
click at [410, 412] on input "3500" at bounding box center [395, 403] width 44 height 37
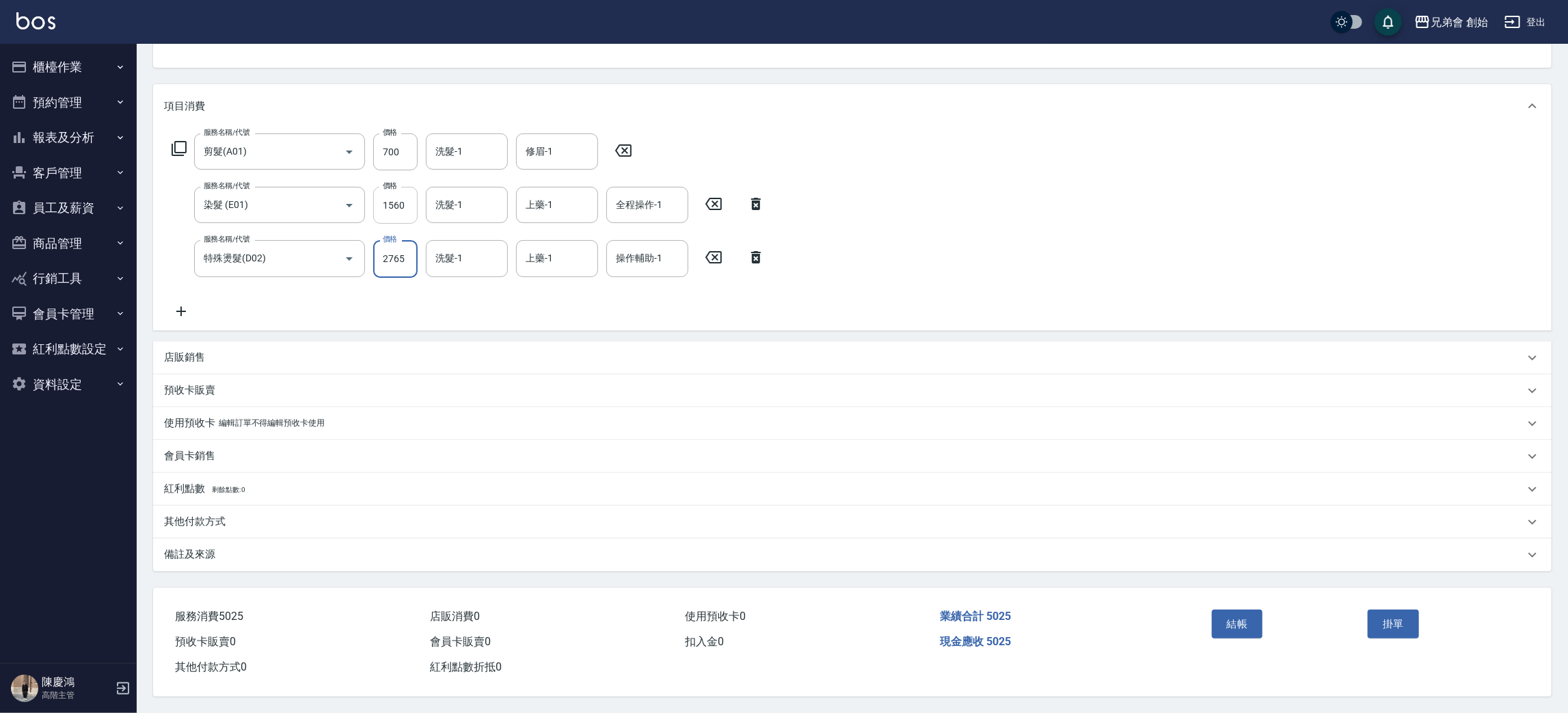
type input "2765"
click at [410, 200] on input "1560" at bounding box center [395, 205] width 44 height 37
type input "1580"
click at [210, 515] on p "其他付款方式" at bounding box center [195, 522] width 62 height 14
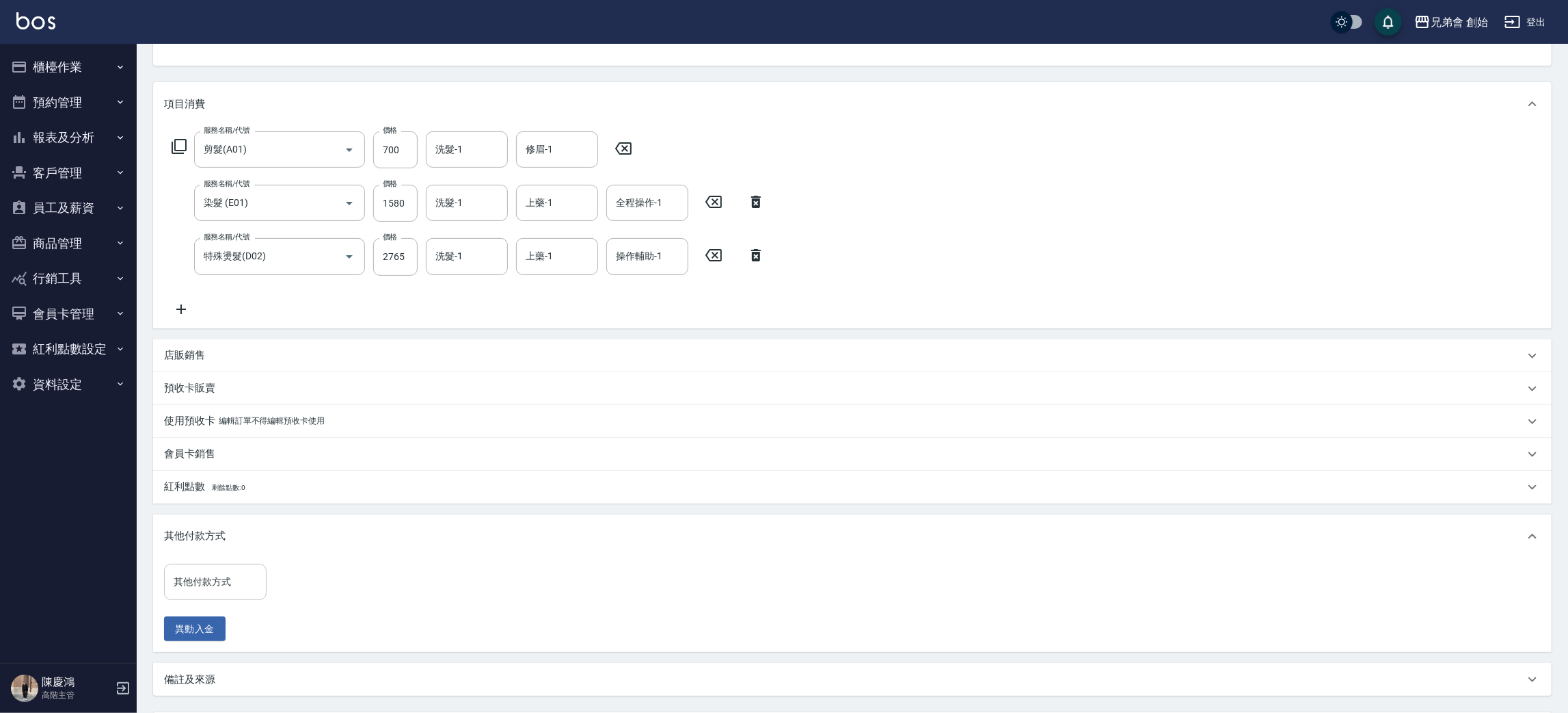
drag, startPoint x: 216, startPoint y: 570, endPoint x: 223, endPoint y: 576, distance: 9.2
click at [216, 569] on div "其他付款方式 其他付款方式" at bounding box center [215, 581] width 102 height 36
click at [198, 630] on span "轉帳" at bounding box center [215, 639] width 102 height 23
type input "轉帳"
click at [303, 574] on input "0" at bounding box center [326, 582] width 102 height 37
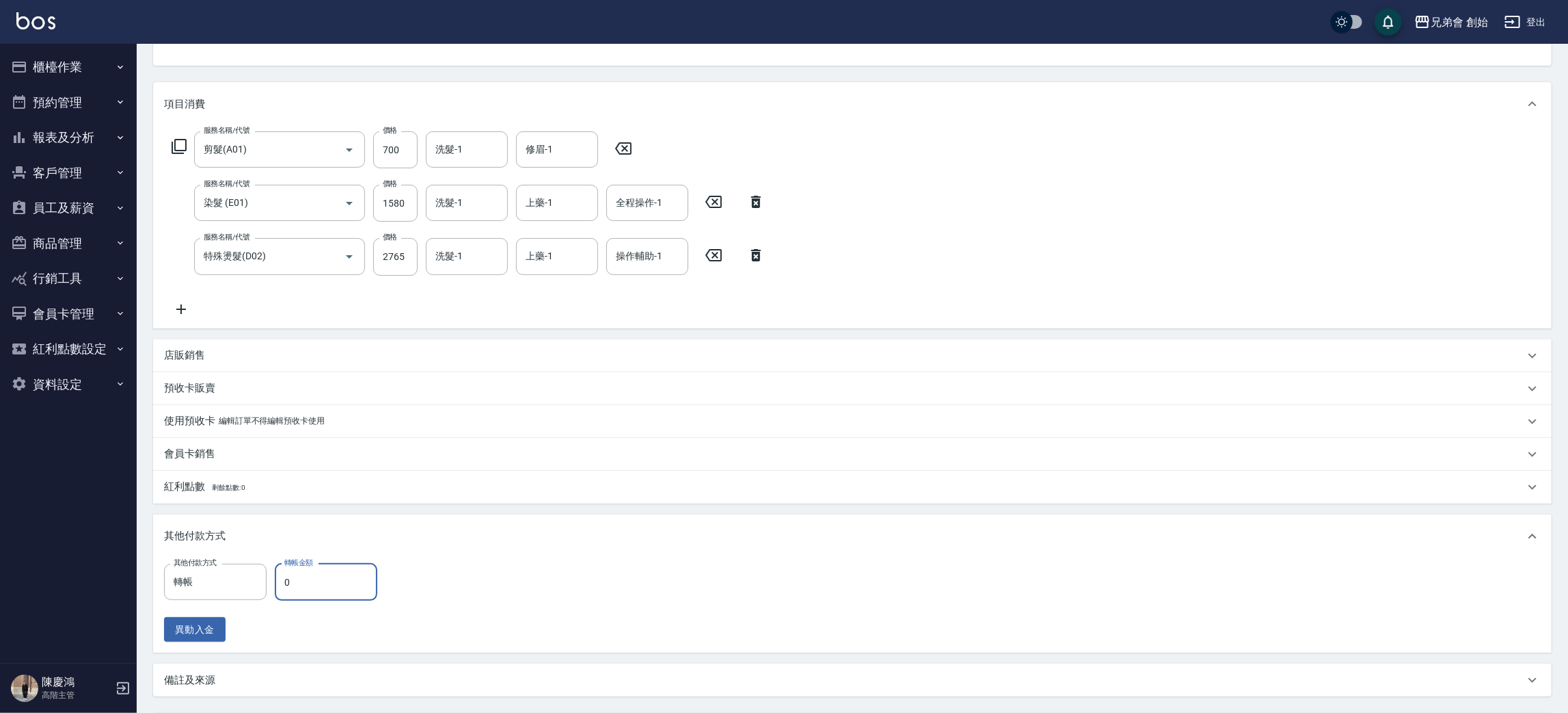
scroll to position [274, 0]
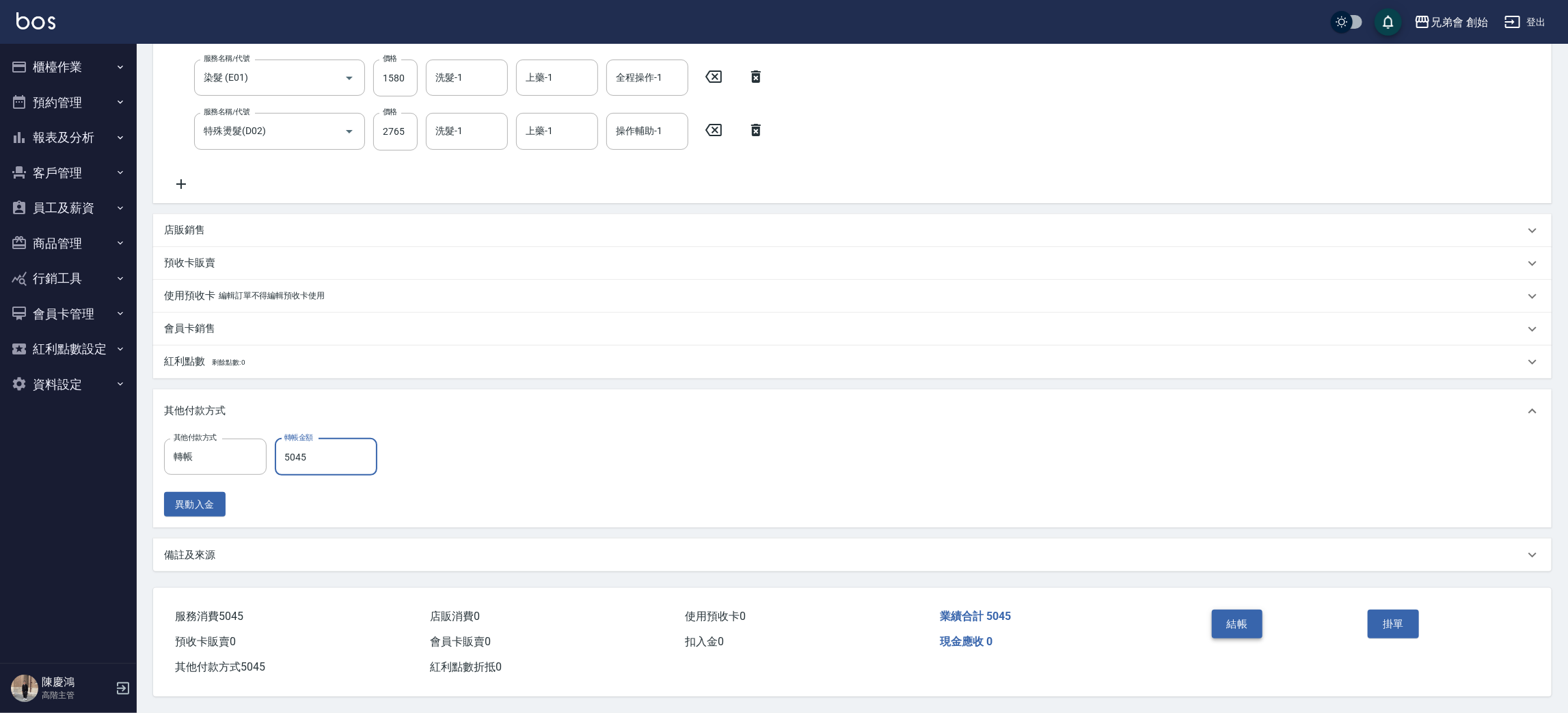
type input "5045"
click at [1236, 609] on button "結帳" at bounding box center [1237, 623] width 51 height 28
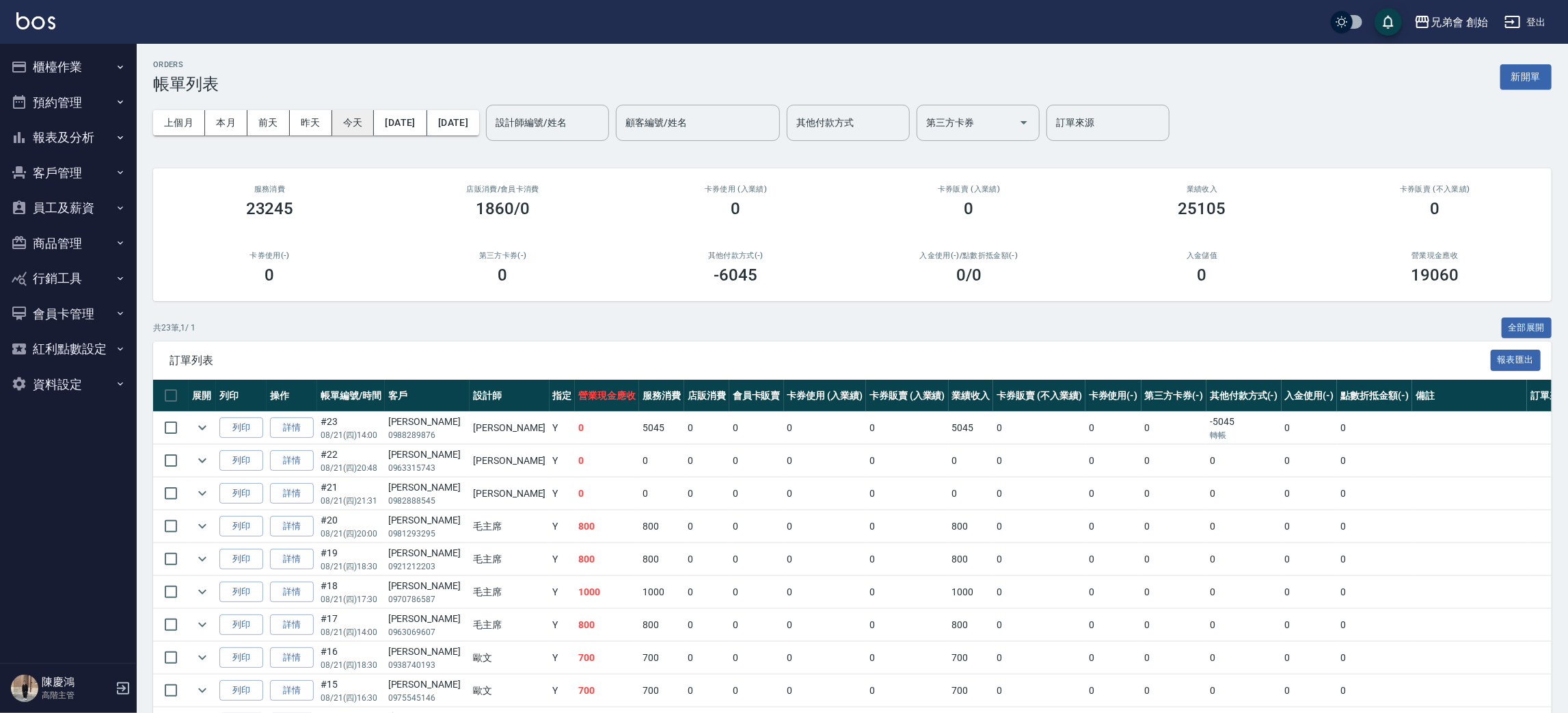
click at [358, 117] on button "今天" at bounding box center [353, 123] width 43 height 26
click at [359, 114] on button "今天" at bounding box center [353, 123] width 43 height 26
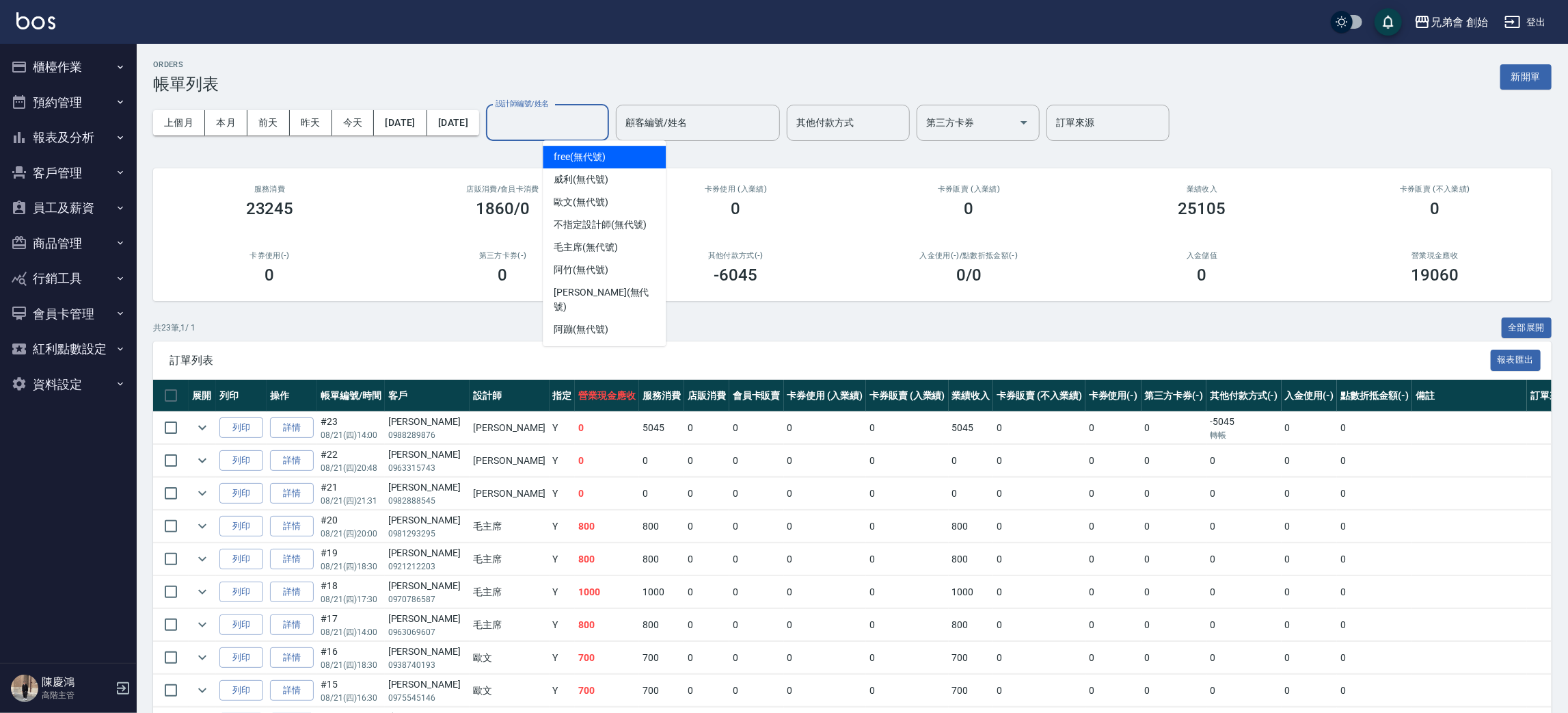
click at [576, 122] on div "設計師編號/姓名 設計師編號/姓名" at bounding box center [547, 122] width 123 height 36
click at [644, 318] on div "阿蹦 (無代號)" at bounding box center [604, 329] width 123 height 23
type input "阿蹦(無代號)"
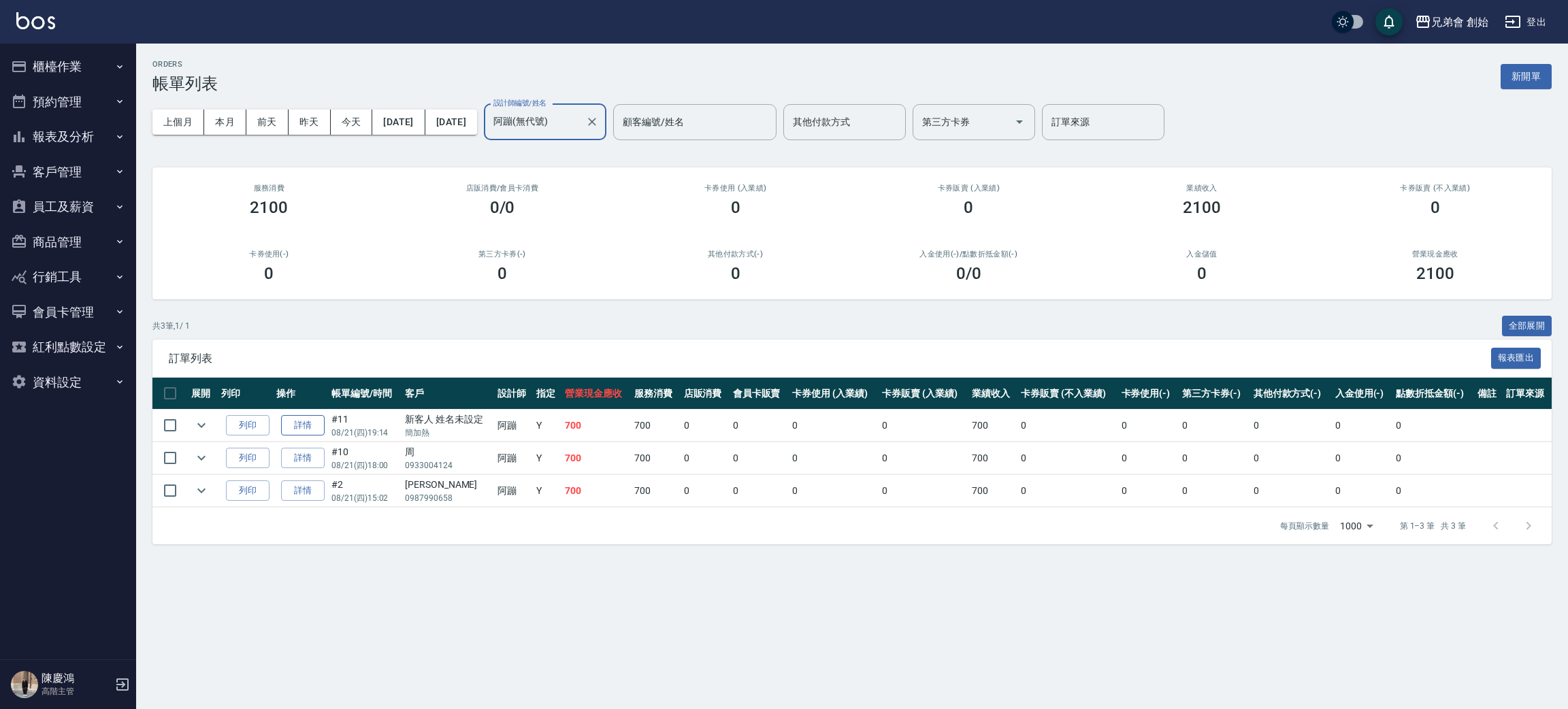
click at [299, 426] on link "詳情" at bounding box center [303, 425] width 44 height 21
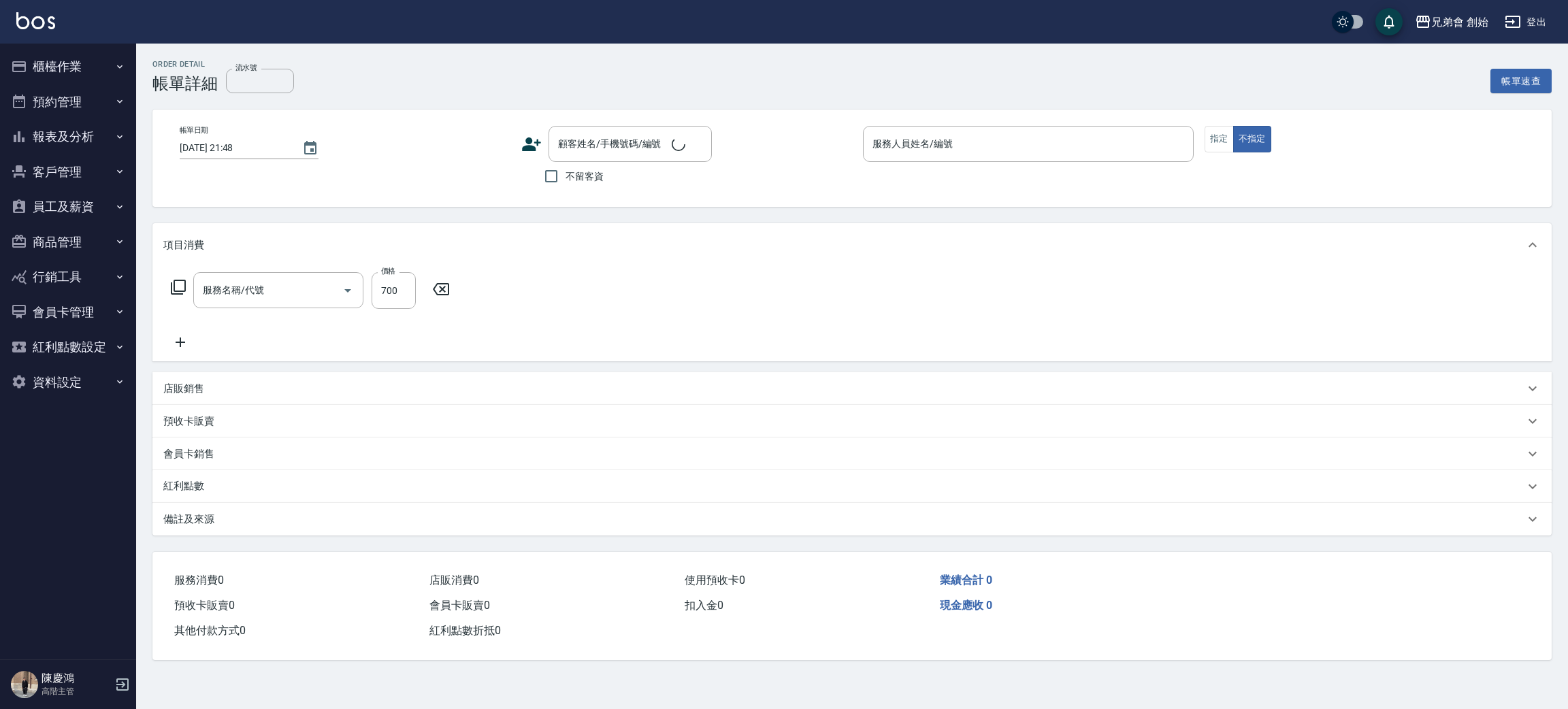
type input "剪髮(A01)"
type input "2025/08/21 19:14"
type input "阿蹦(無代號)"
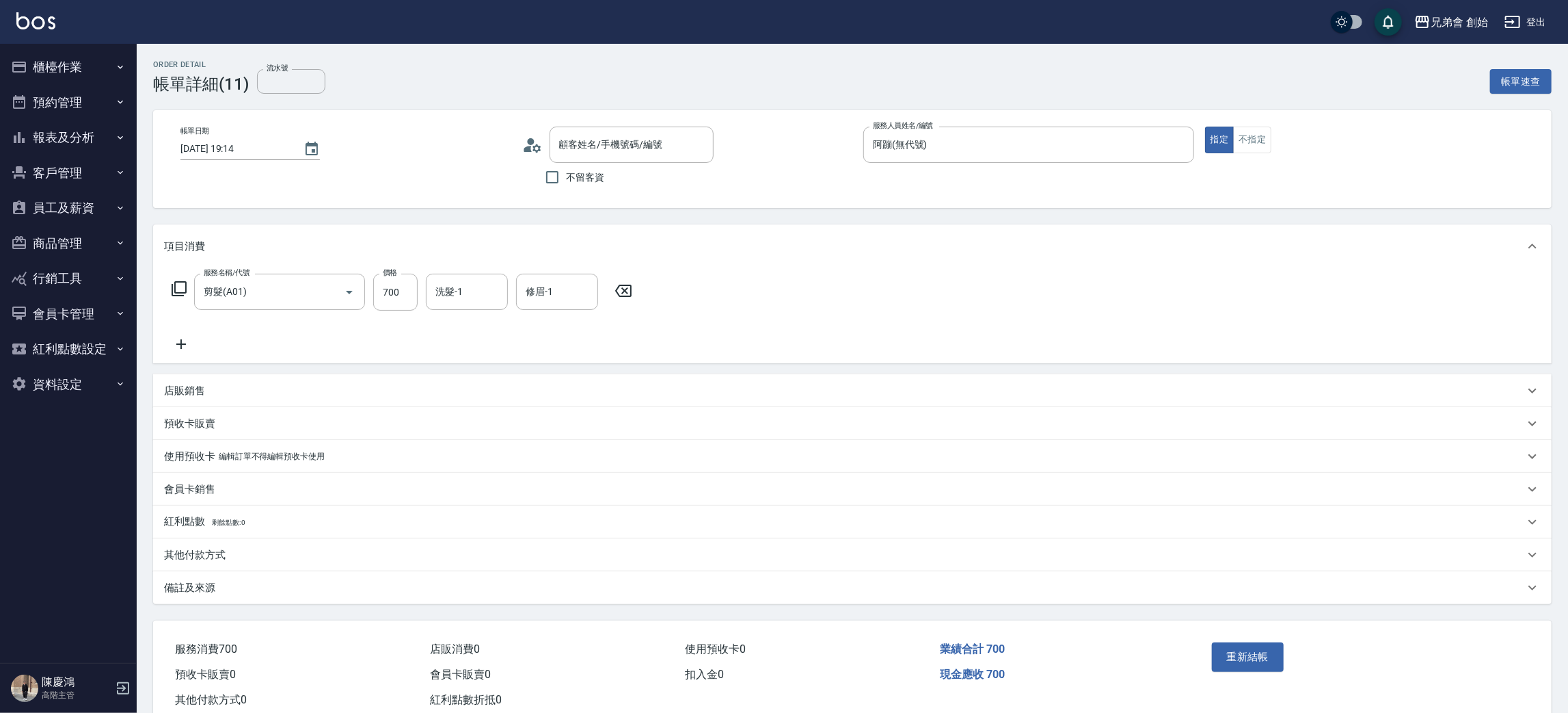
type input "新客人 姓名未設定/簡加熱/null"
click at [82, 59] on button "櫃檯作業" at bounding box center [68, 67] width 126 height 36
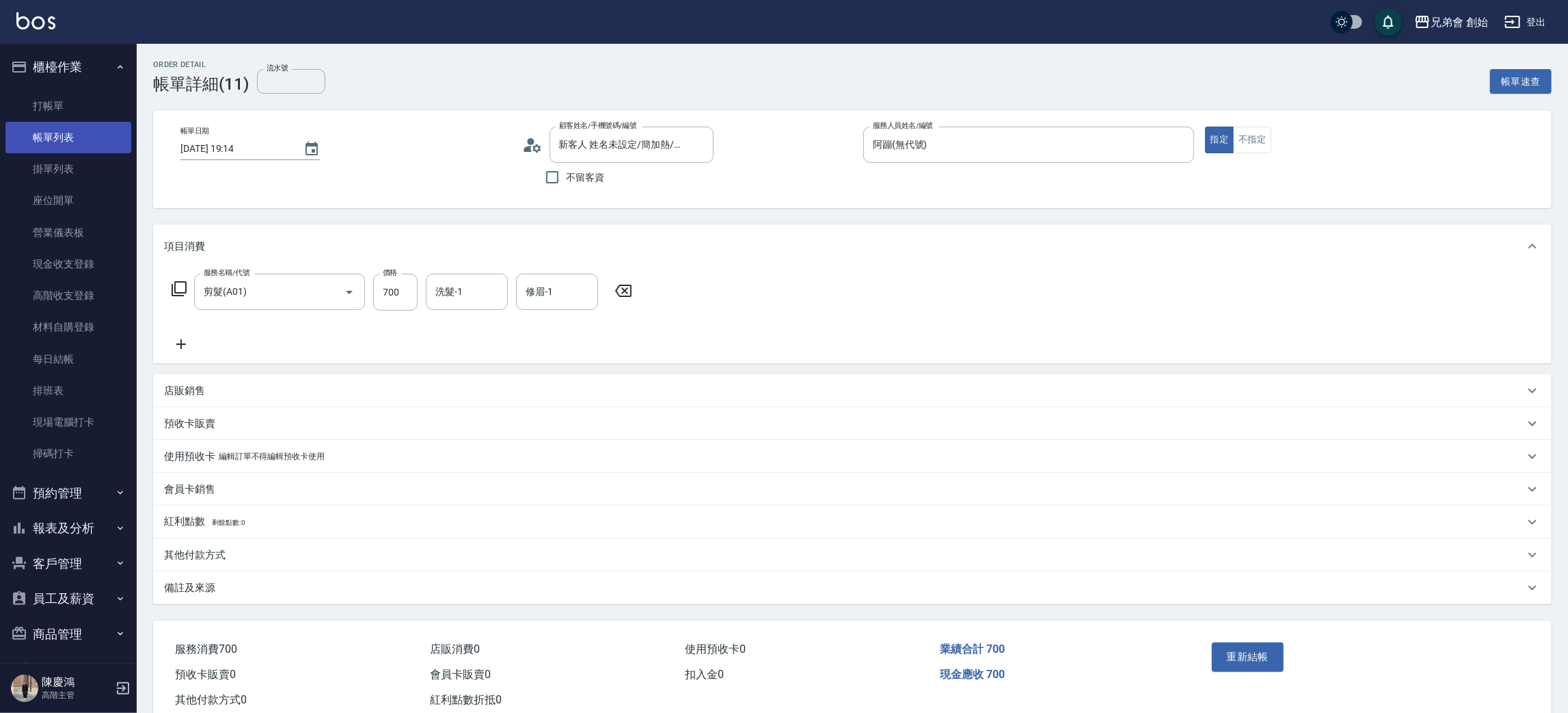
click at [69, 138] on link "帳單列表" at bounding box center [68, 137] width 126 height 31
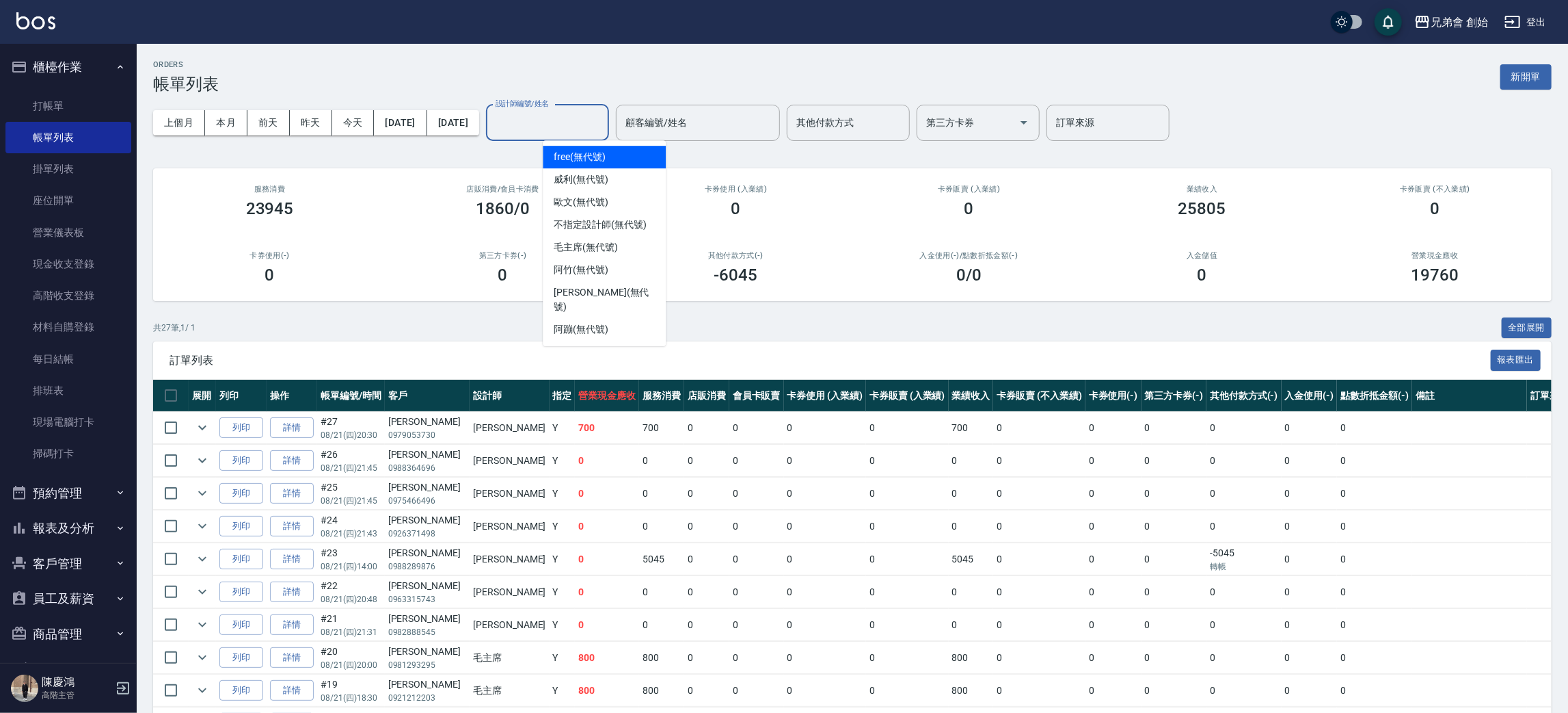
click at [603, 123] on input "設計師編號/姓名" at bounding box center [548, 123] width 111 height 24
click at [619, 318] on div "阿蹦 (無代號)" at bounding box center [604, 329] width 123 height 23
type input "阿蹦(無代號)"
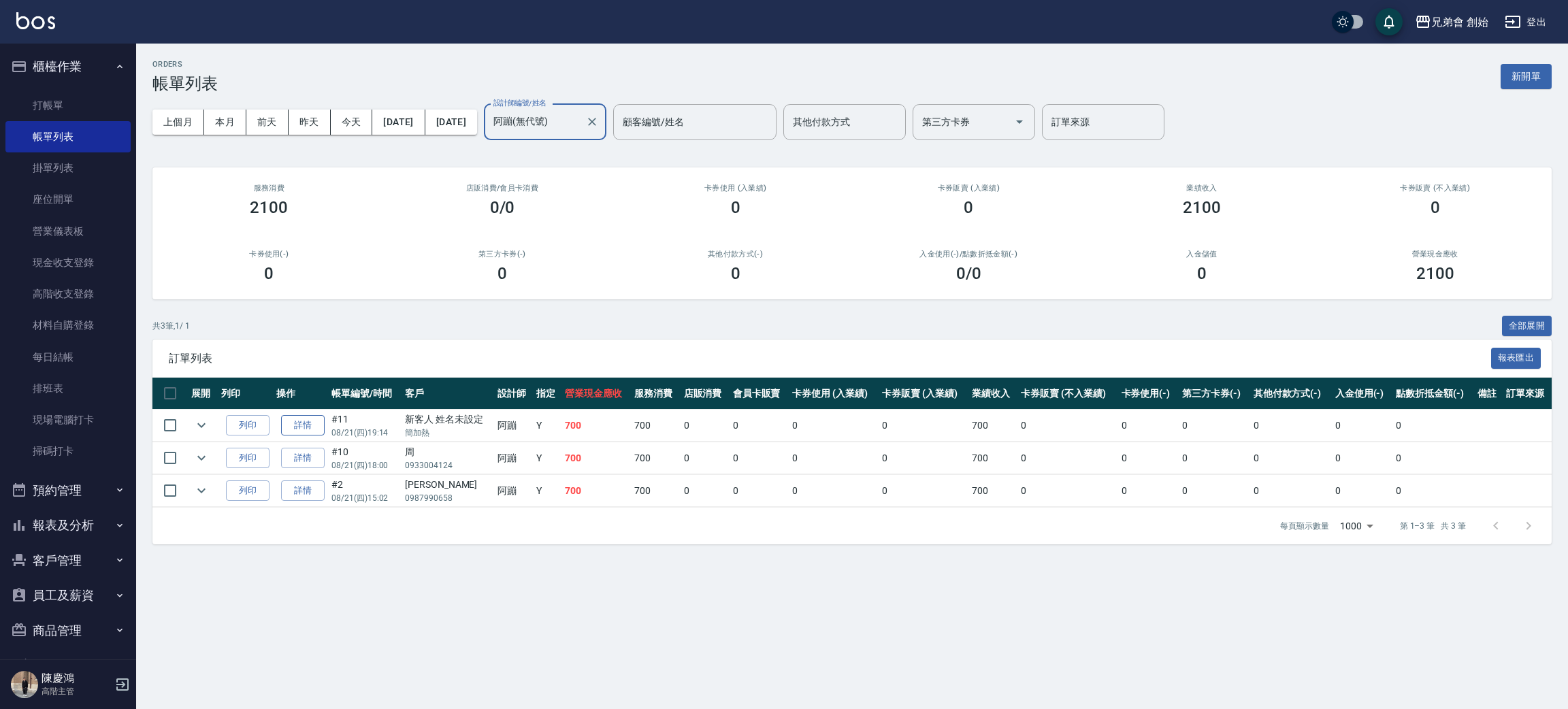
click at [306, 415] on link "詳情" at bounding box center [303, 425] width 44 height 21
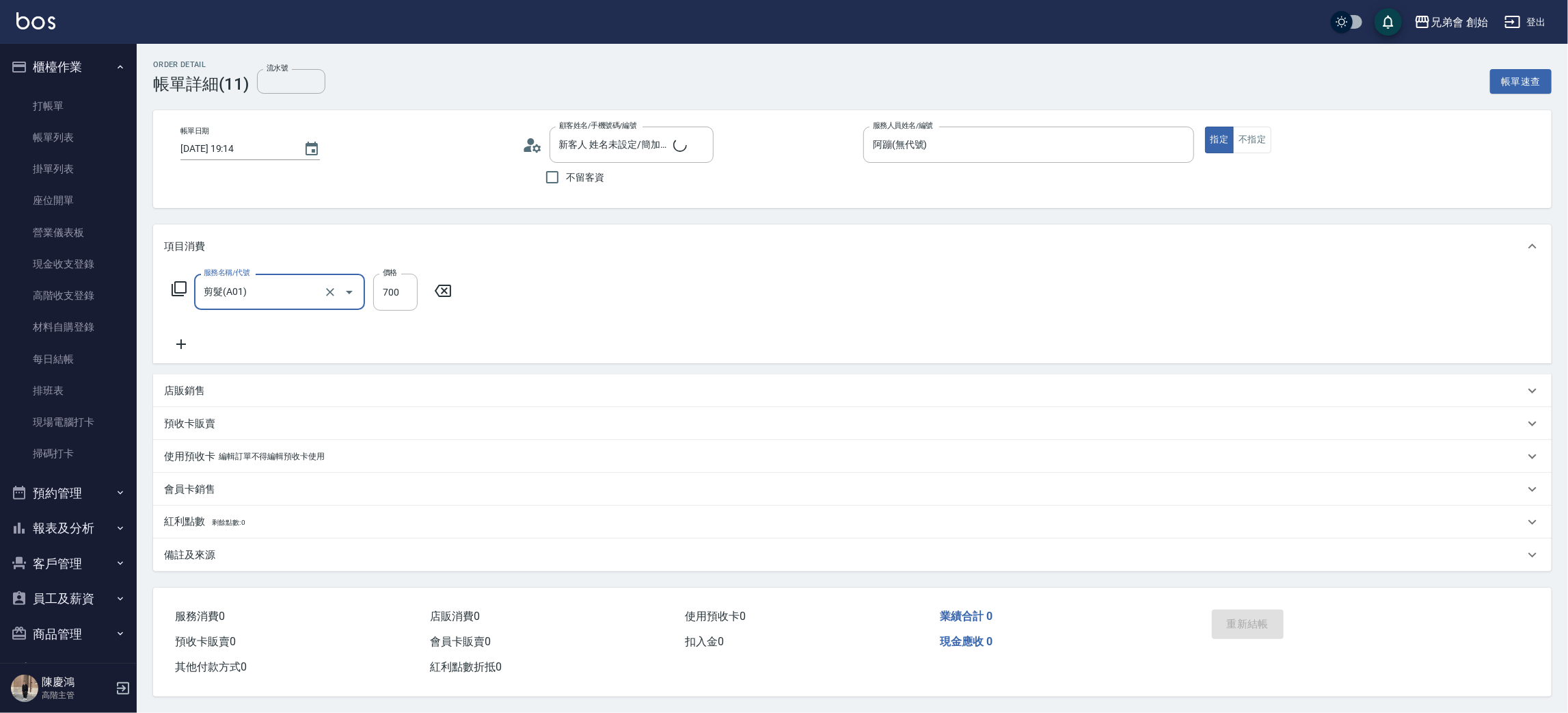
type input "新客人 姓名未設定/簡加熱/null"
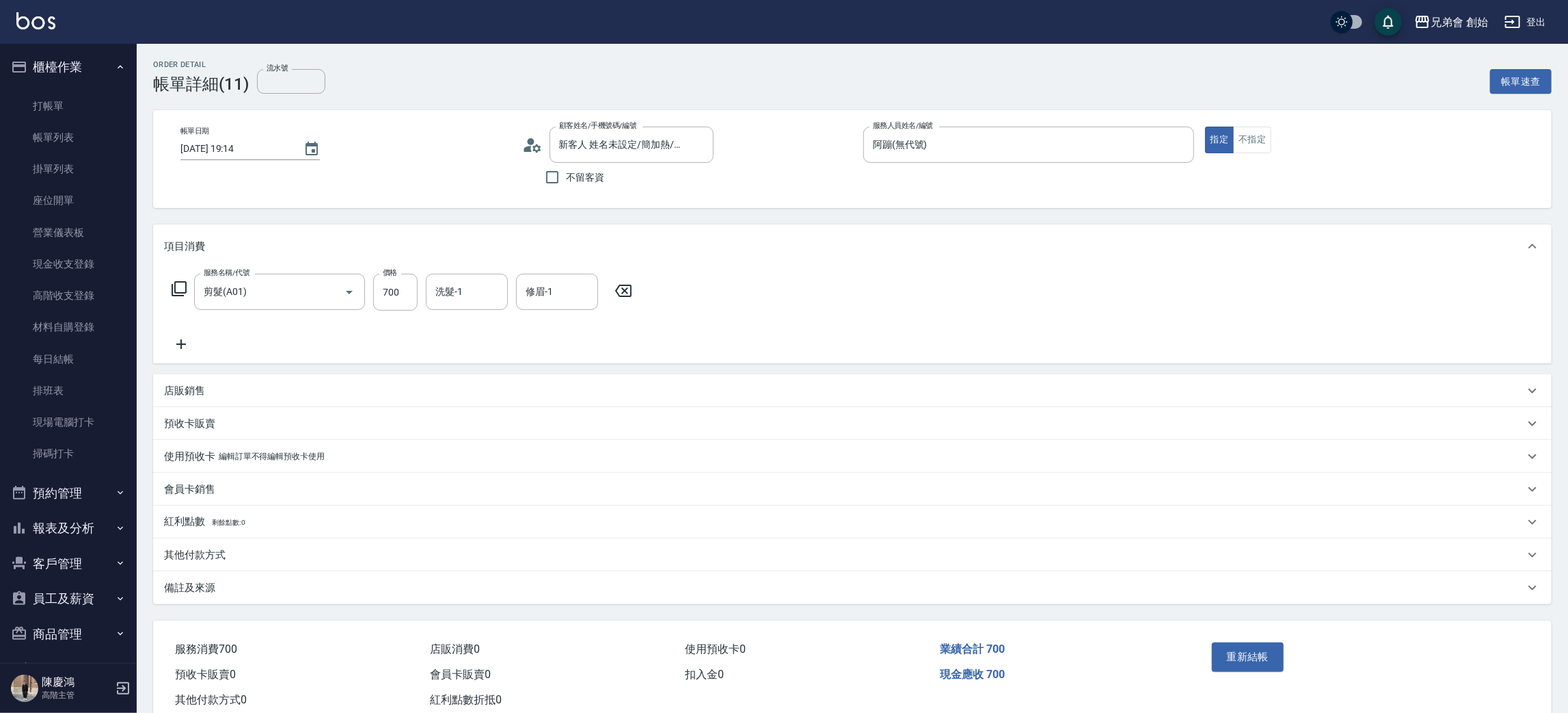
click at [183, 339] on icon at bounding box center [181, 344] width 34 height 16
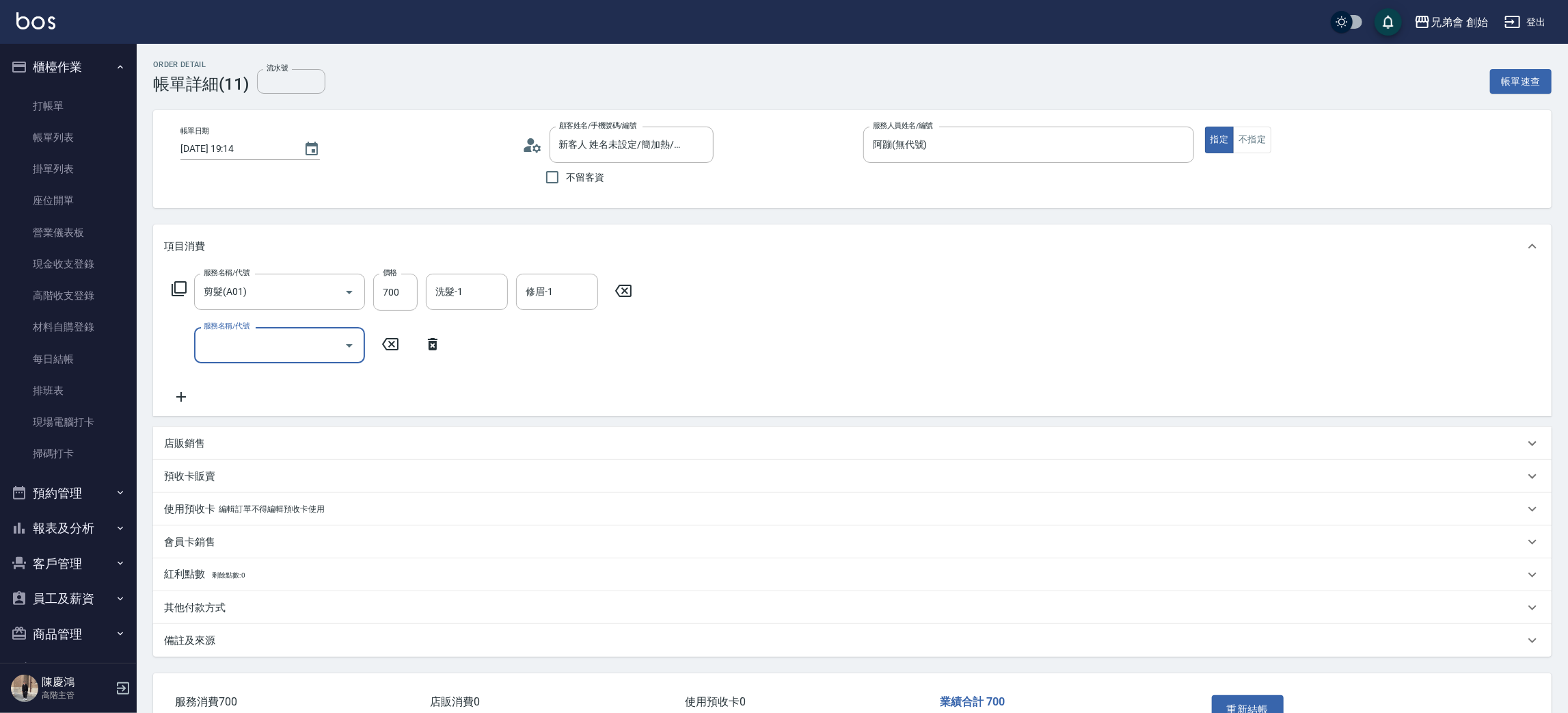
click at [230, 353] on input "服務名稱/代號" at bounding box center [270, 345] width 138 height 24
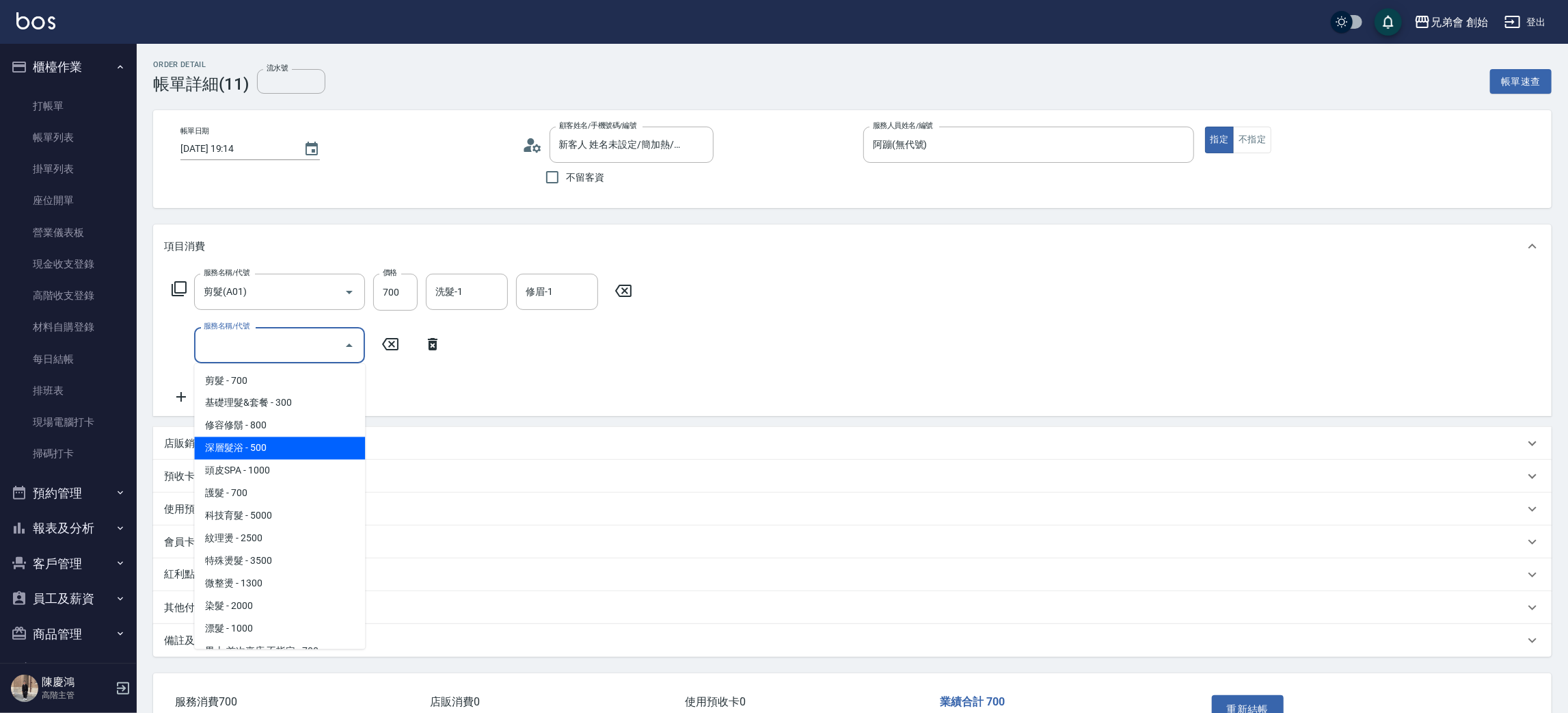
click at [302, 442] on span "深層髮浴 - 500" at bounding box center [279, 448] width 171 height 23
type input "深層髮浴(B01)"
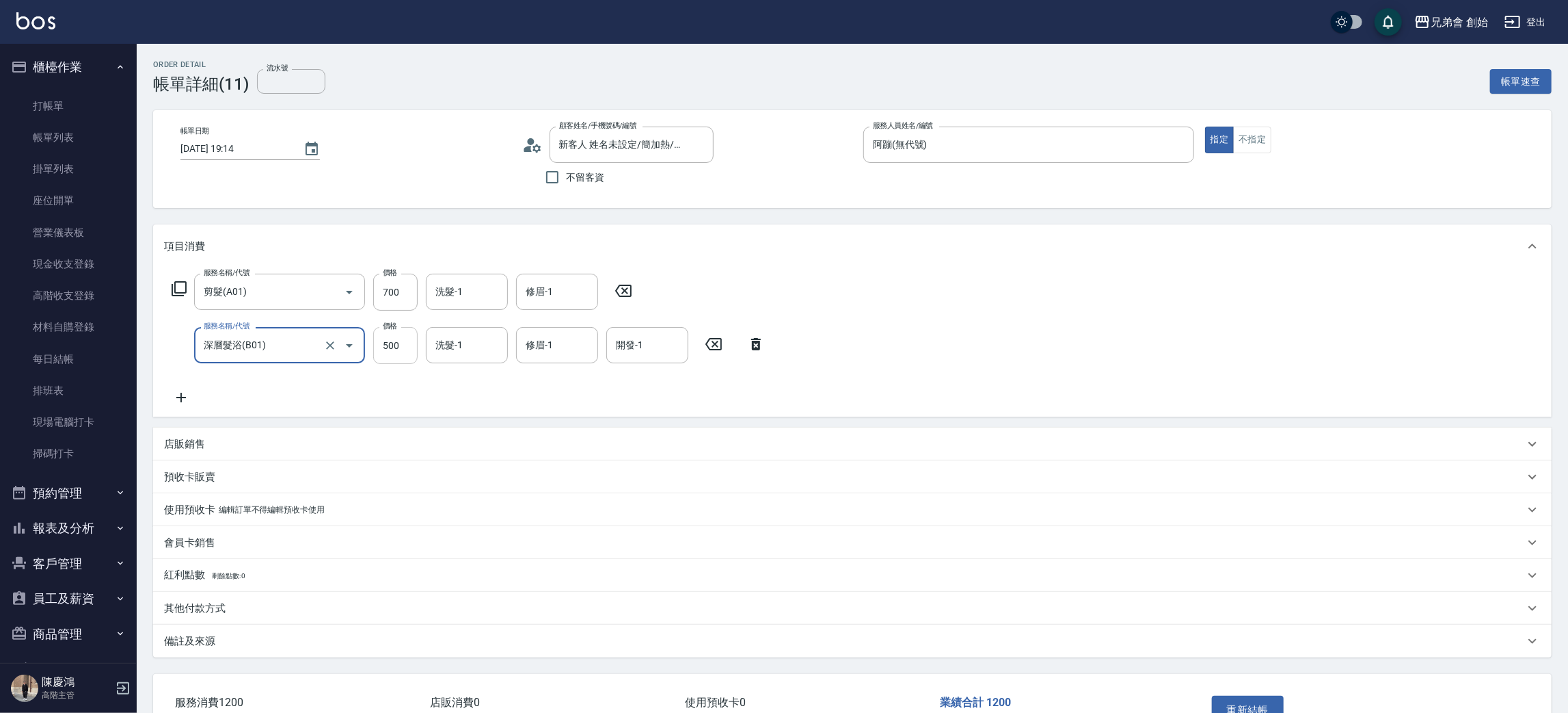
click at [395, 355] on input "500" at bounding box center [395, 345] width 44 height 37
type input "300"
click at [247, 608] on div "其他付款方式" at bounding box center [844, 608] width 1360 height 14
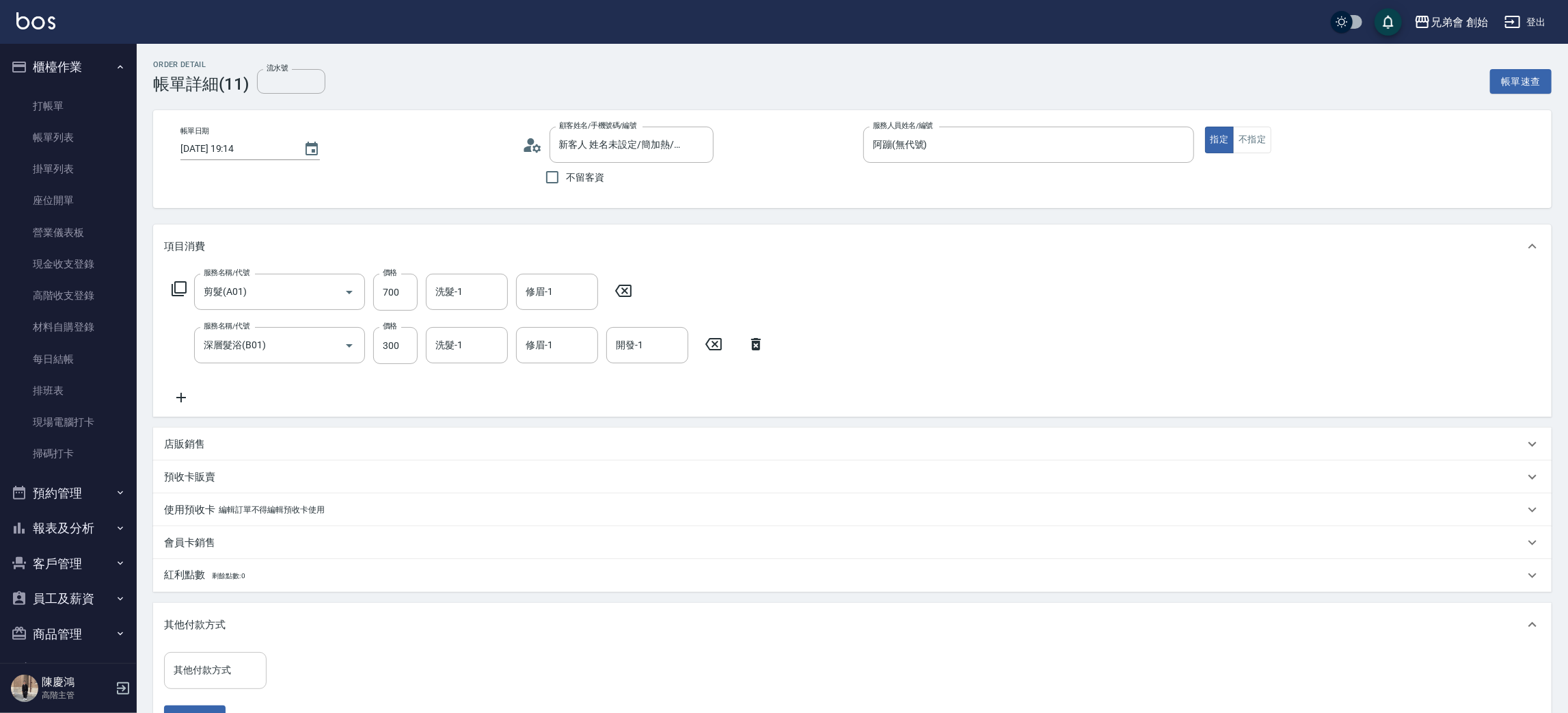
drag, startPoint x: 238, startPoint y: 661, endPoint x: 238, endPoint y: 653, distance: 8.0
click at [238, 662] on input "其他付款方式" at bounding box center [215, 670] width 90 height 24
click at [218, 595] on span "轉帳" at bounding box center [215, 590] width 102 height 23
type input "轉帳"
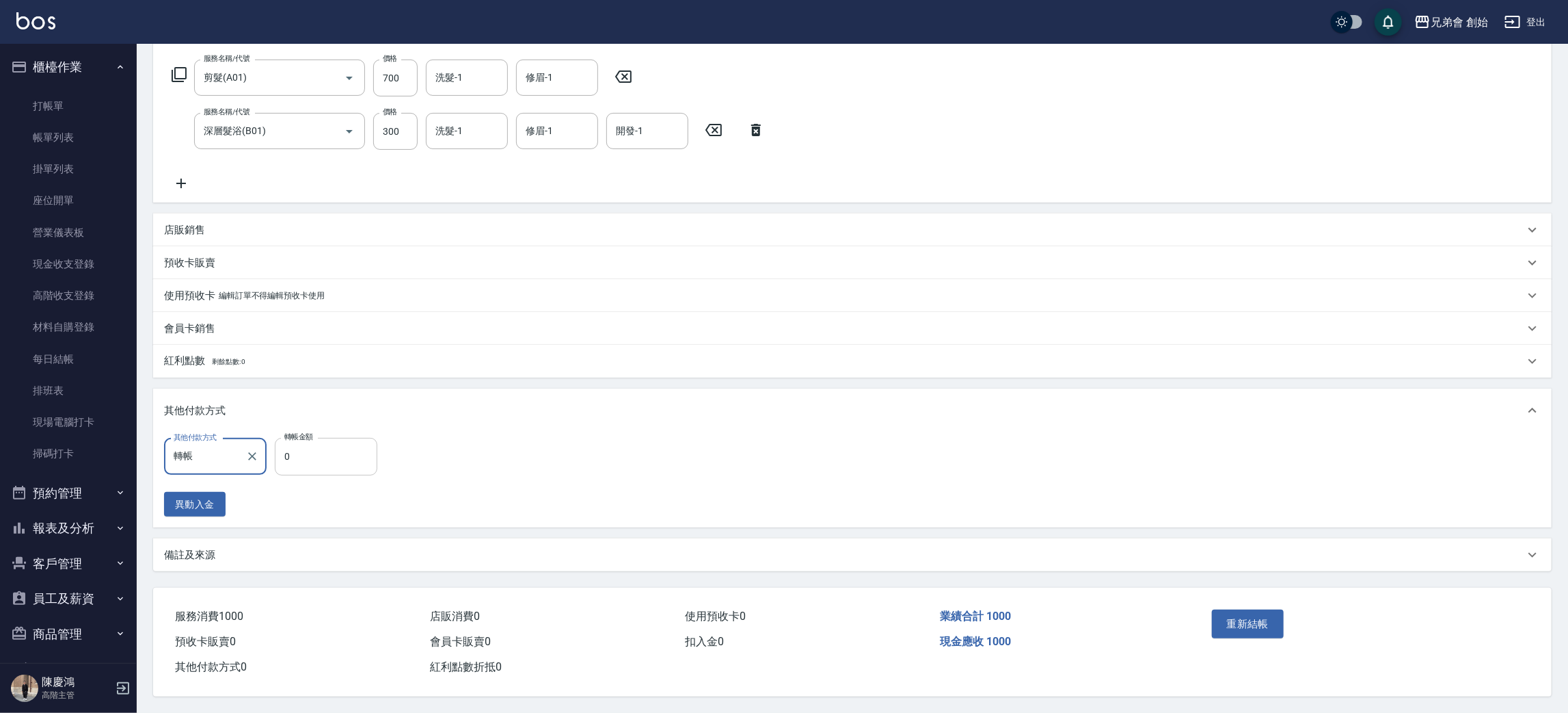
click at [346, 453] on input "0" at bounding box center [326, 456] width 102 height 37
type input "1000"
drag, startPoint x: 1238, startPoint y: 623, endPoint x: 1252, endPoint y: 617, distance: 15.2
click at [1242, 623] on button "重新結帳" at bounding box center [1248, 623] width 73 height 28
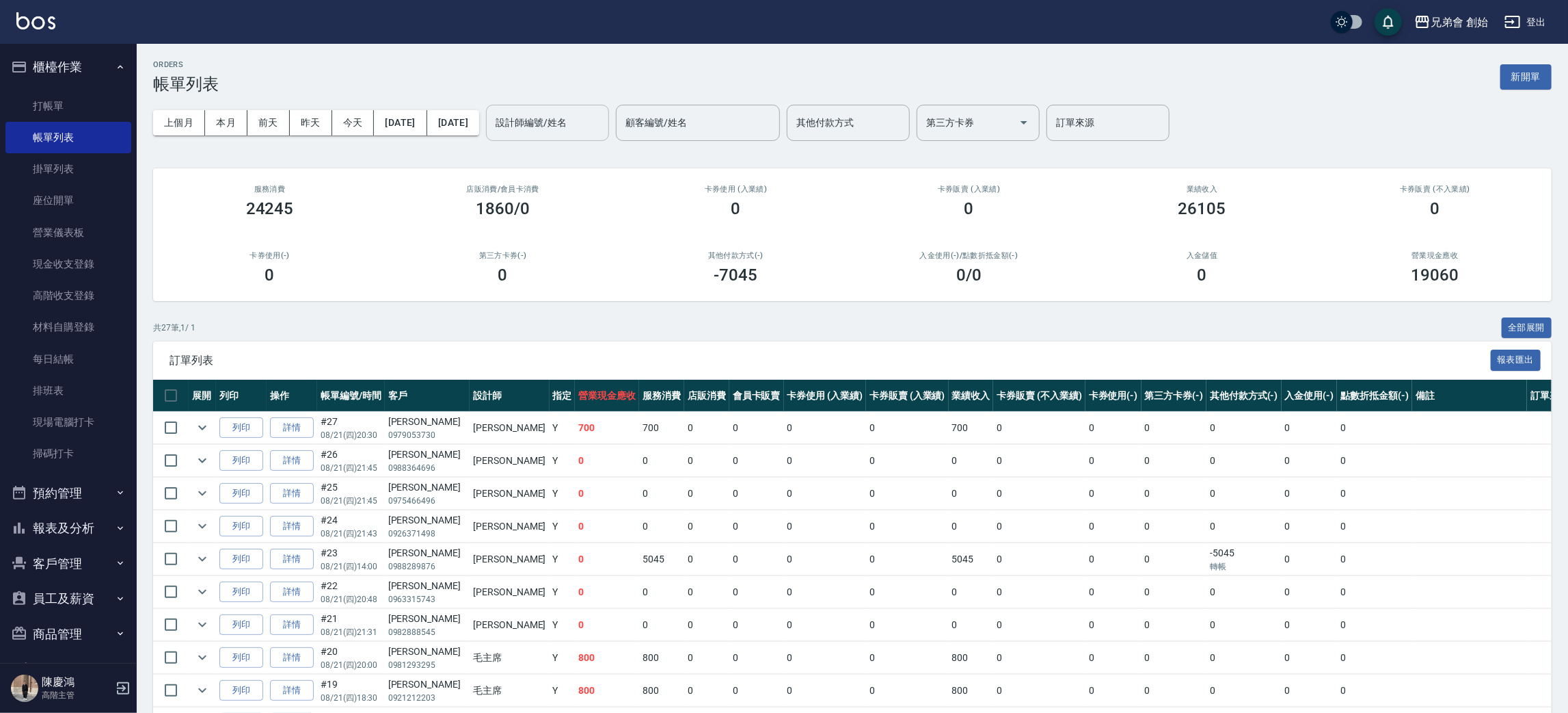
drag, startPoint x: 552, startPoint y: 130, endPoint x: 564, endPoint y: 129, distance: 12.0
click at [553, 129] on input "設計師編號/姓名" at bounding box center [548, 123] width 111 height 24
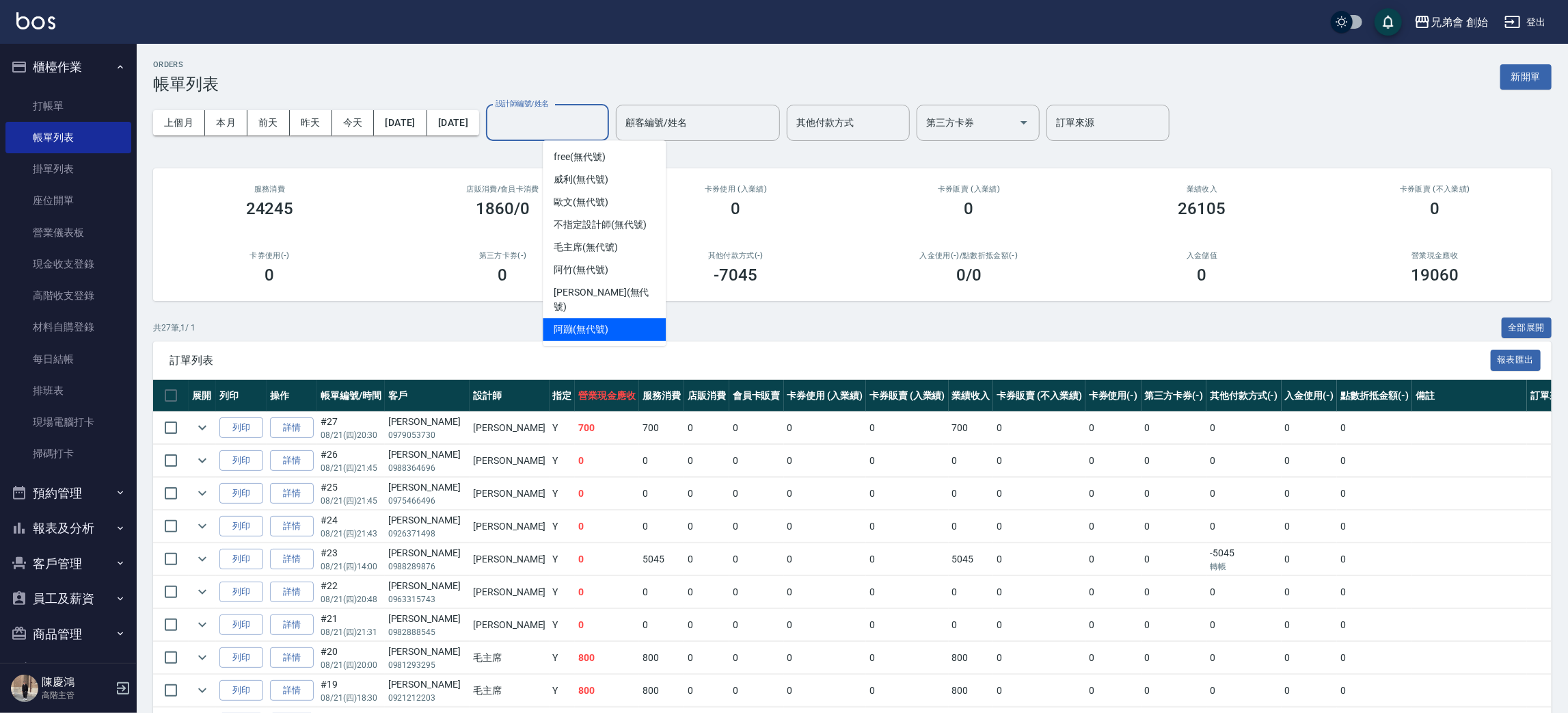
click at [624, 318] on div "阿蹦 (無代號)" at bounding box center [604, 329] width 123 height 23
type input "阿蹦(無代號)"
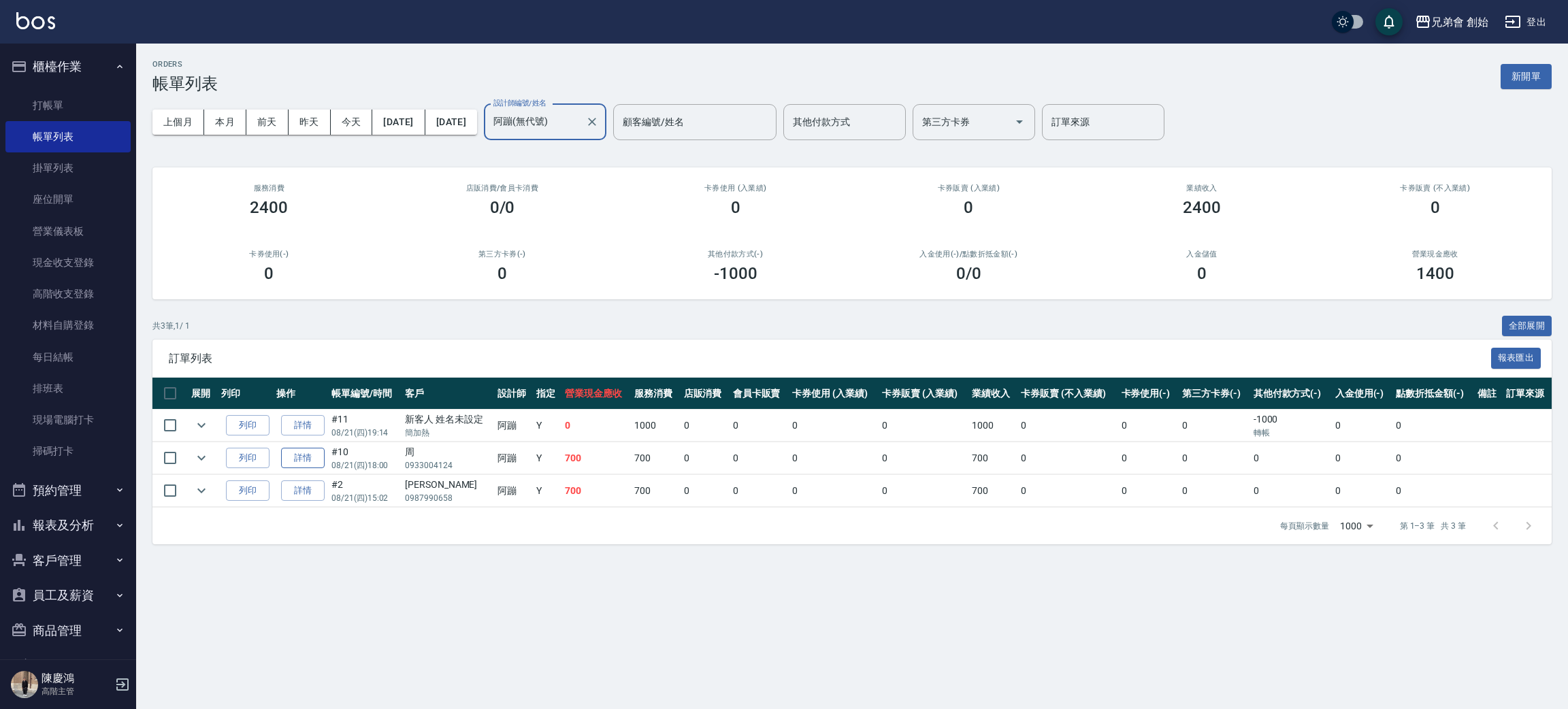
click at [308, 459] on link "詳情" at bounding box center [303, 459] width 44 height 21
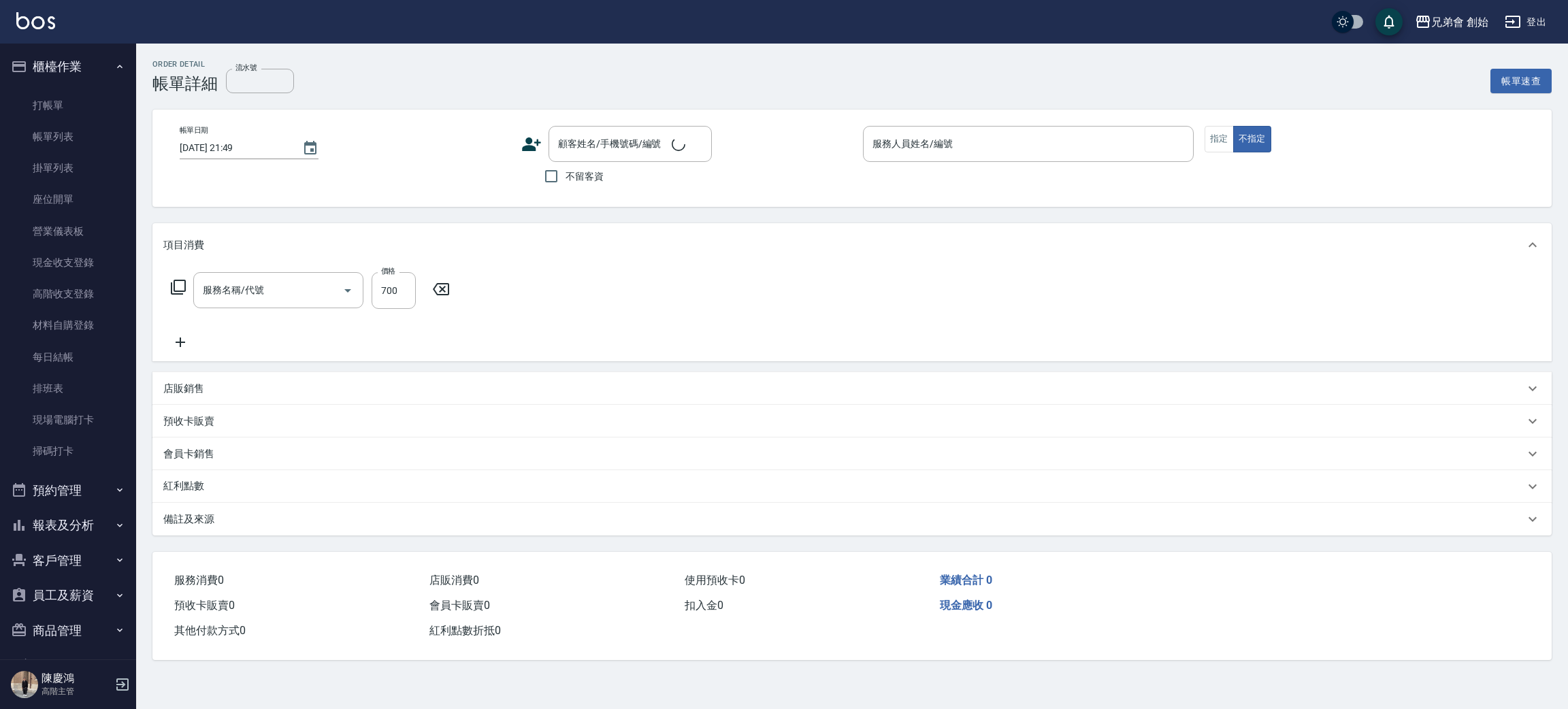
type input "剪髮(A01)"
type input "2025/08/21 18:00"
type input "阿蹦(無代號)"
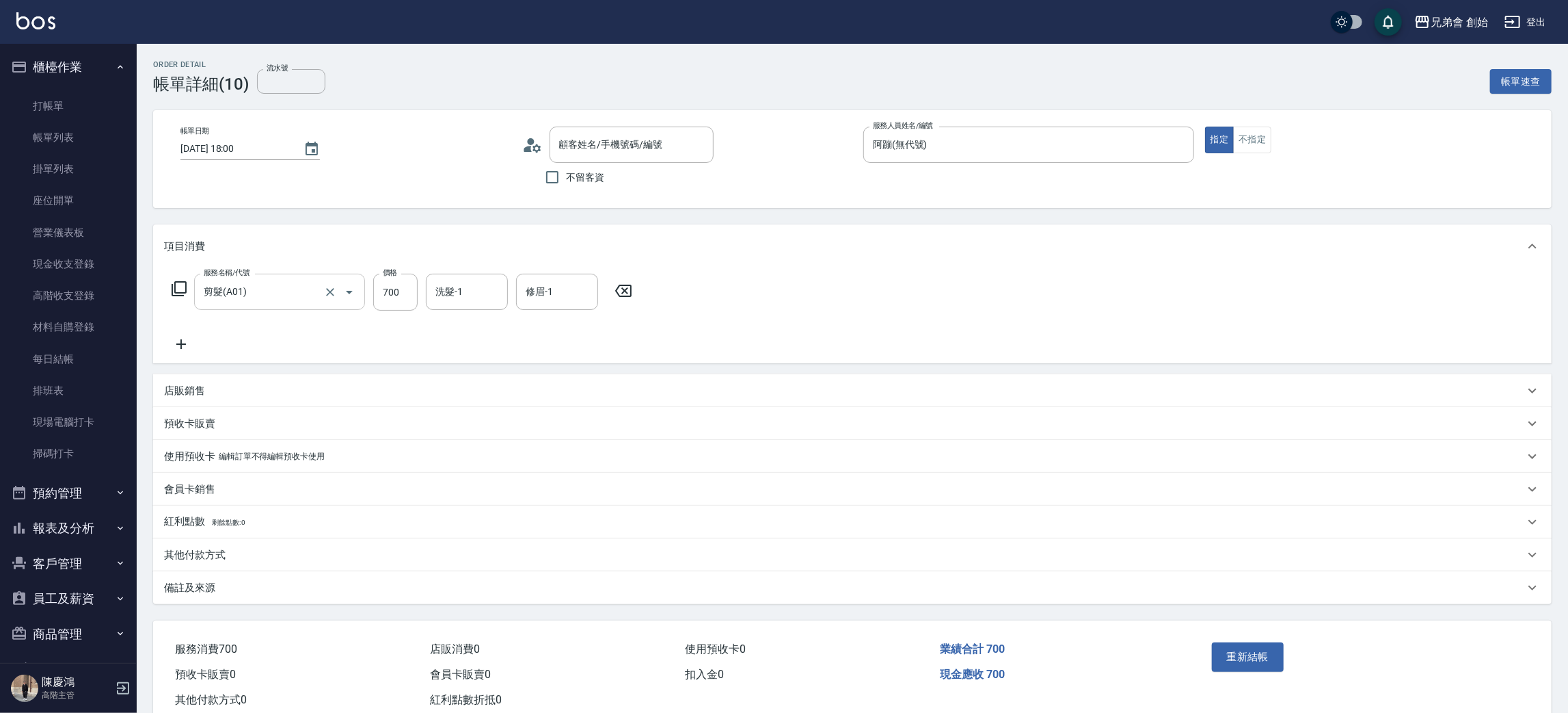
type input "周/0933004124/null"
click at [293, 306] on div "剪髮(A01) 服務名稱/代號" at bounding box center [279, 292] width 171 height 36
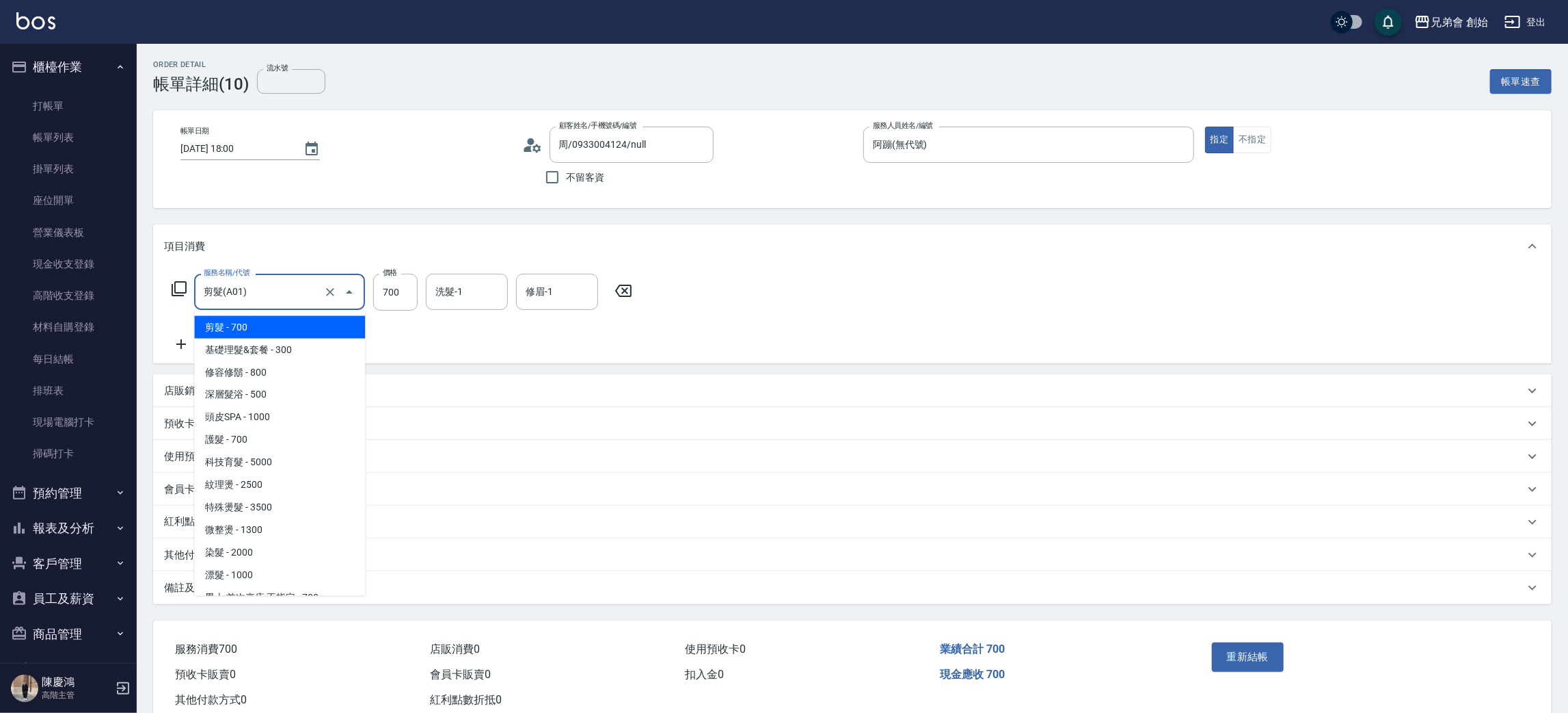
click at [398, 340] on div "服務名稱/代號 剪髮(A01) 服務名稱/代號 價格 700 價格 洗髮-1 洗髮-1 修眉-1 修眉-1" at bounding box center [402, 313] width 476 height 79
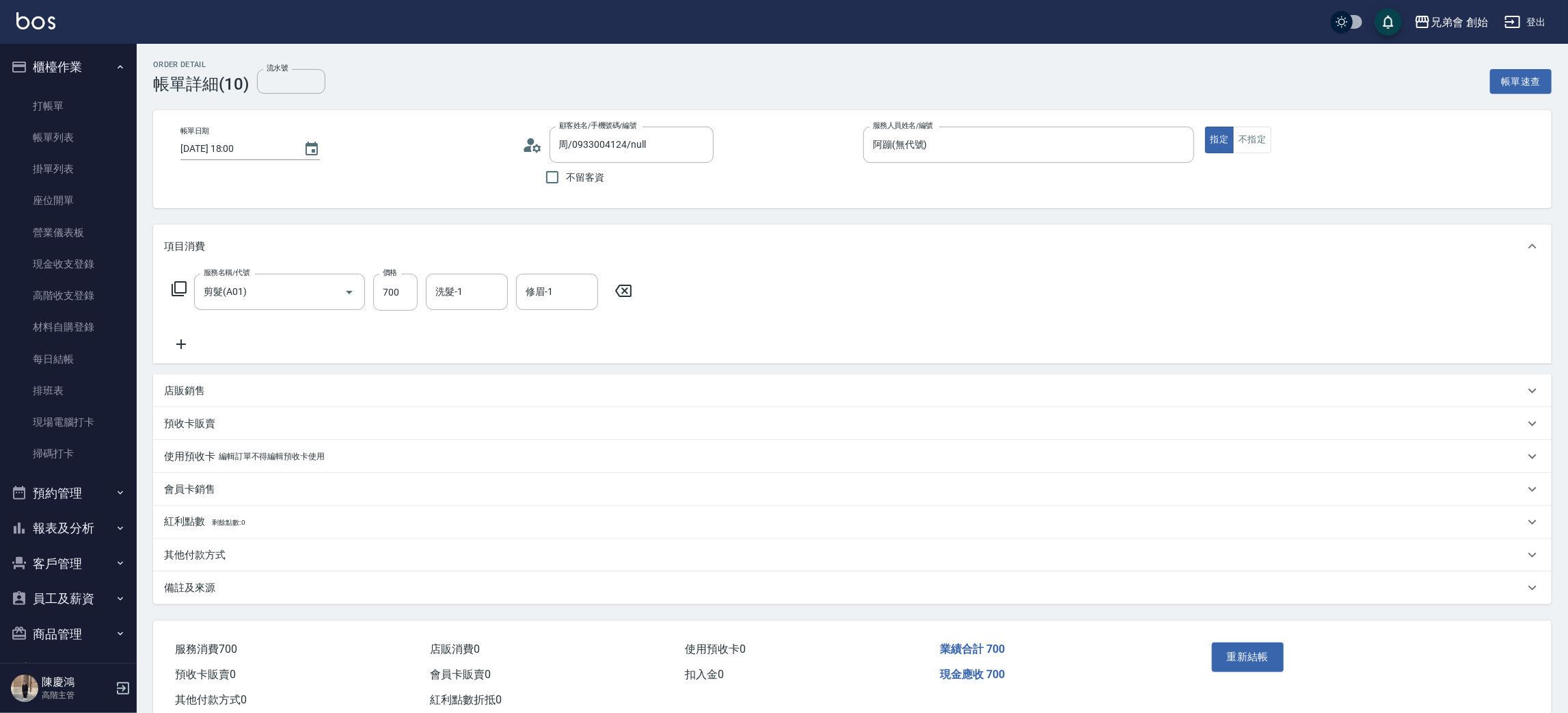
click at [235, 556] on div "其他付款方式" at bounding box center [844, 555] width 1360 height 14
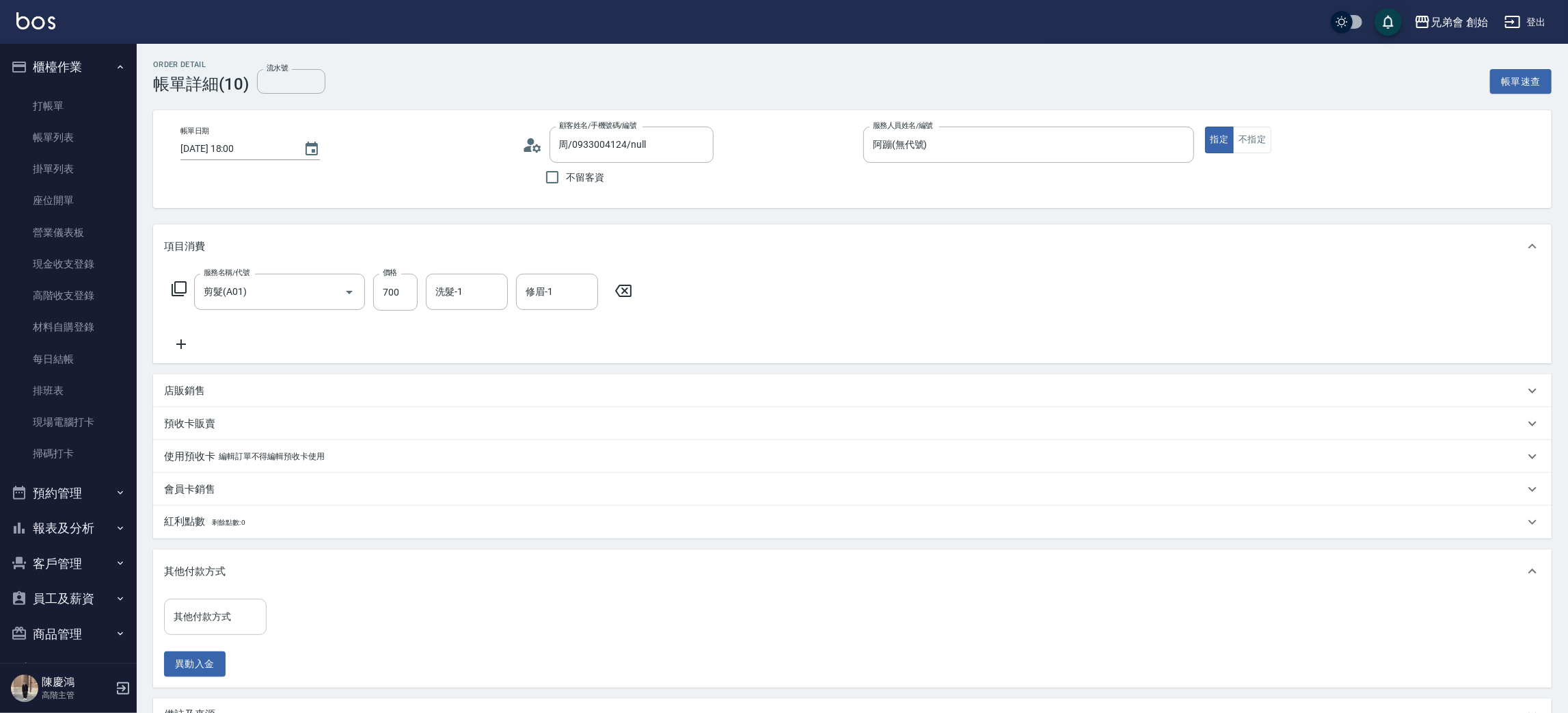
click at [240, 617] on input "其他付款方式" at bounding box center [215, 617] width 90 height 24
click at [208, 537] on span "轉帳" at bounding box center [215, 537] width 102 height 23
type input "轉帳"
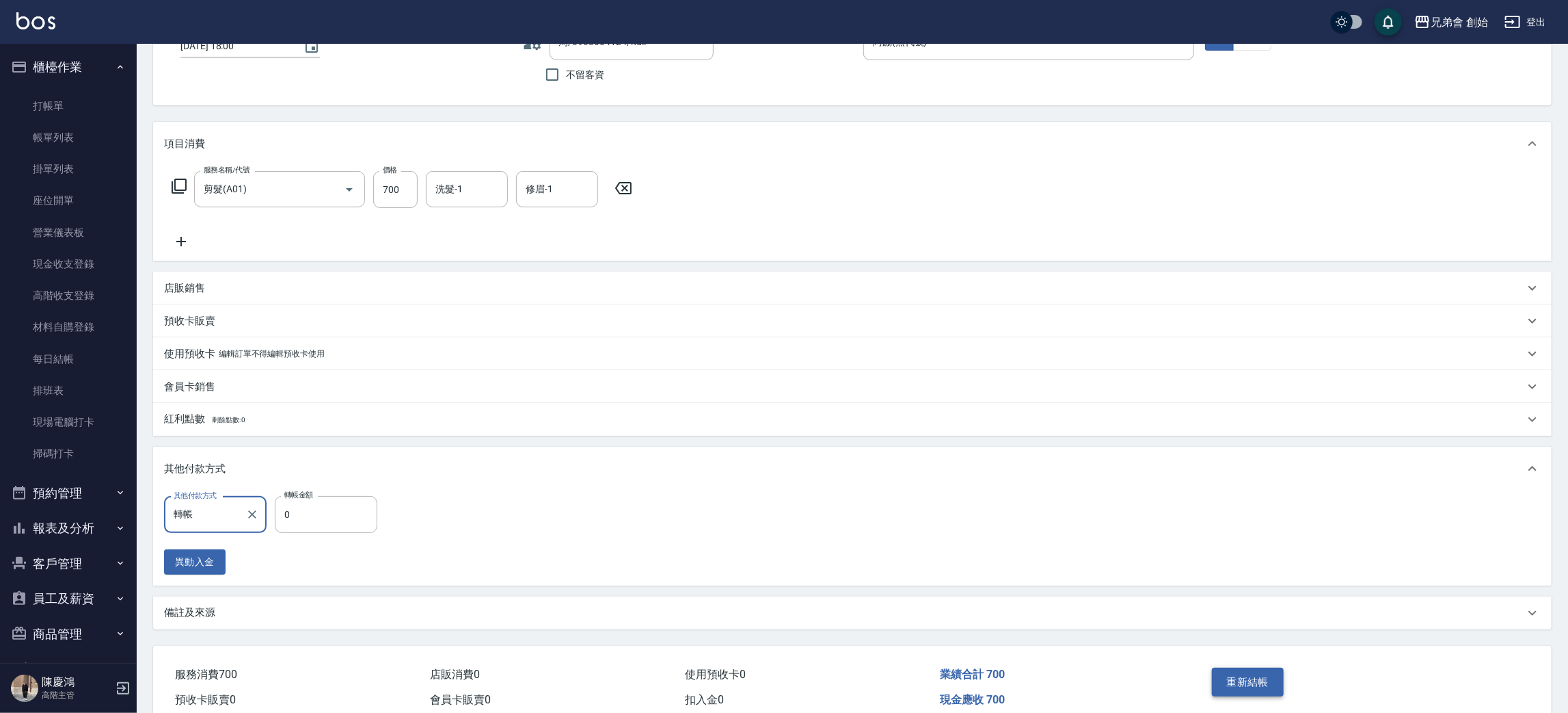
click at [1244, 688] on button "重新結帳" at bounding box center [1248, 682] width 73 height 28
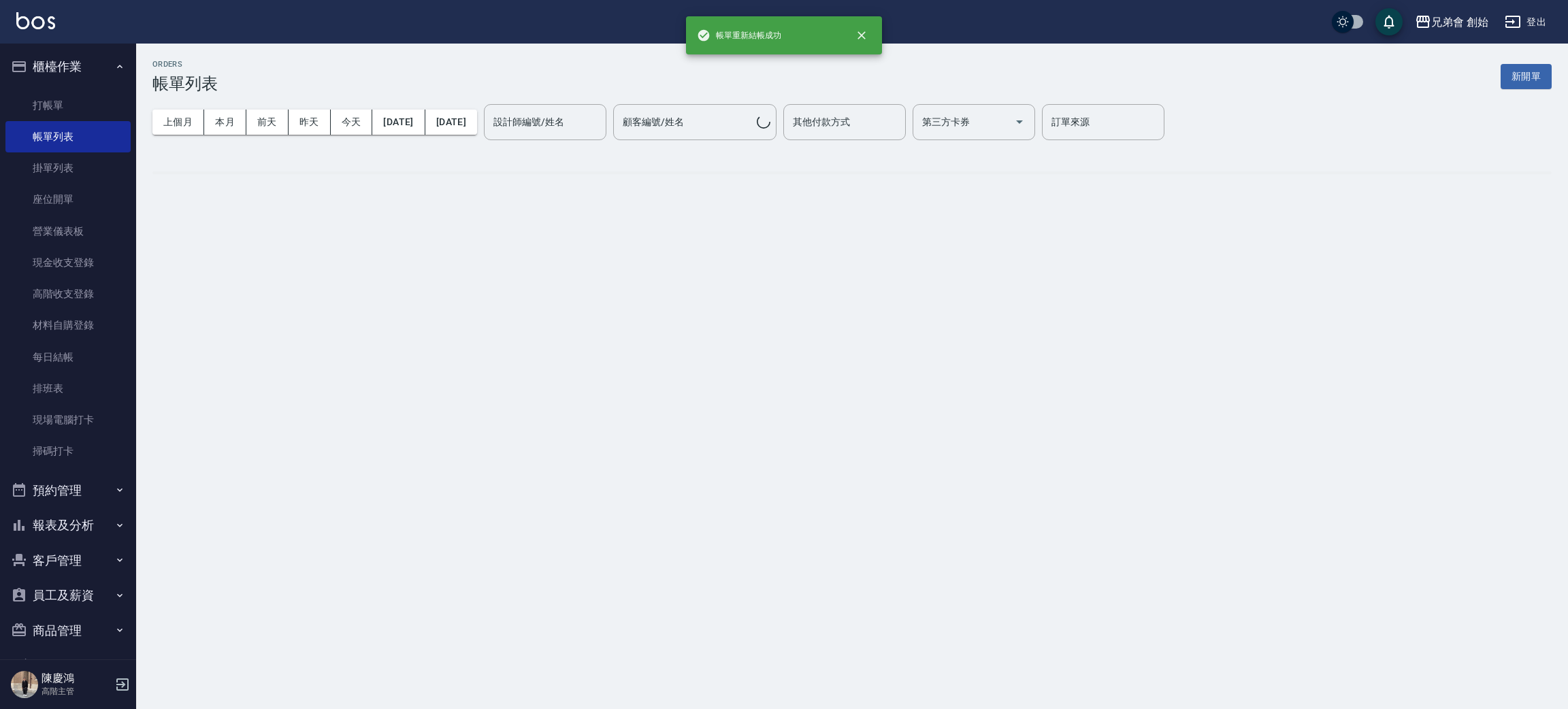
click at [324, 517] on div "ORDERS 帳單列表 新開單 上個月 本月 前天 昨天 今天 2025/08/21 2025/08/21 設計師編號/姓名 設計師編號/姓名 顧客編號/姓名…" at bounding box center [784, 354] width 1568 height 709
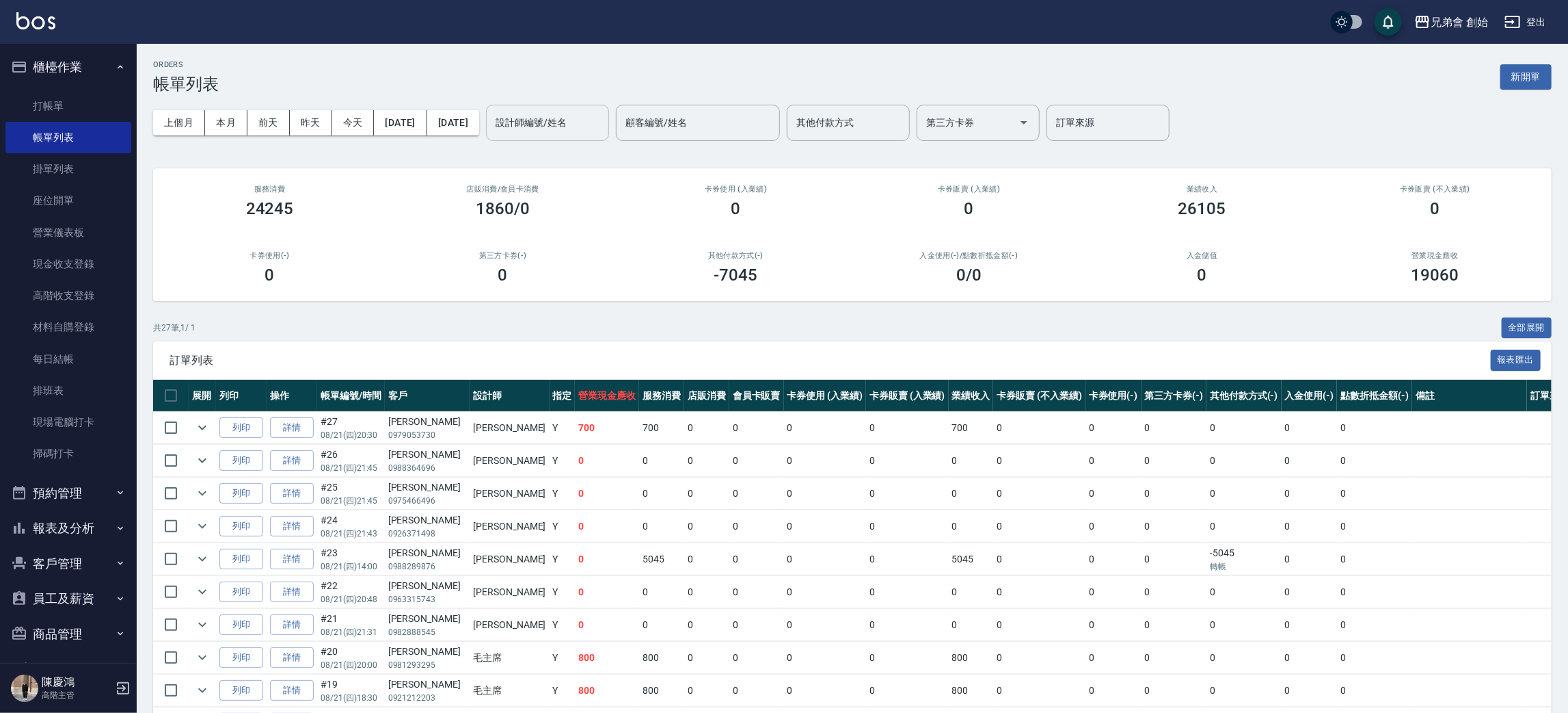
click at [603, 132] on input "設計師編號/姓名" at bounding box center [548, 123] width 111 height 24
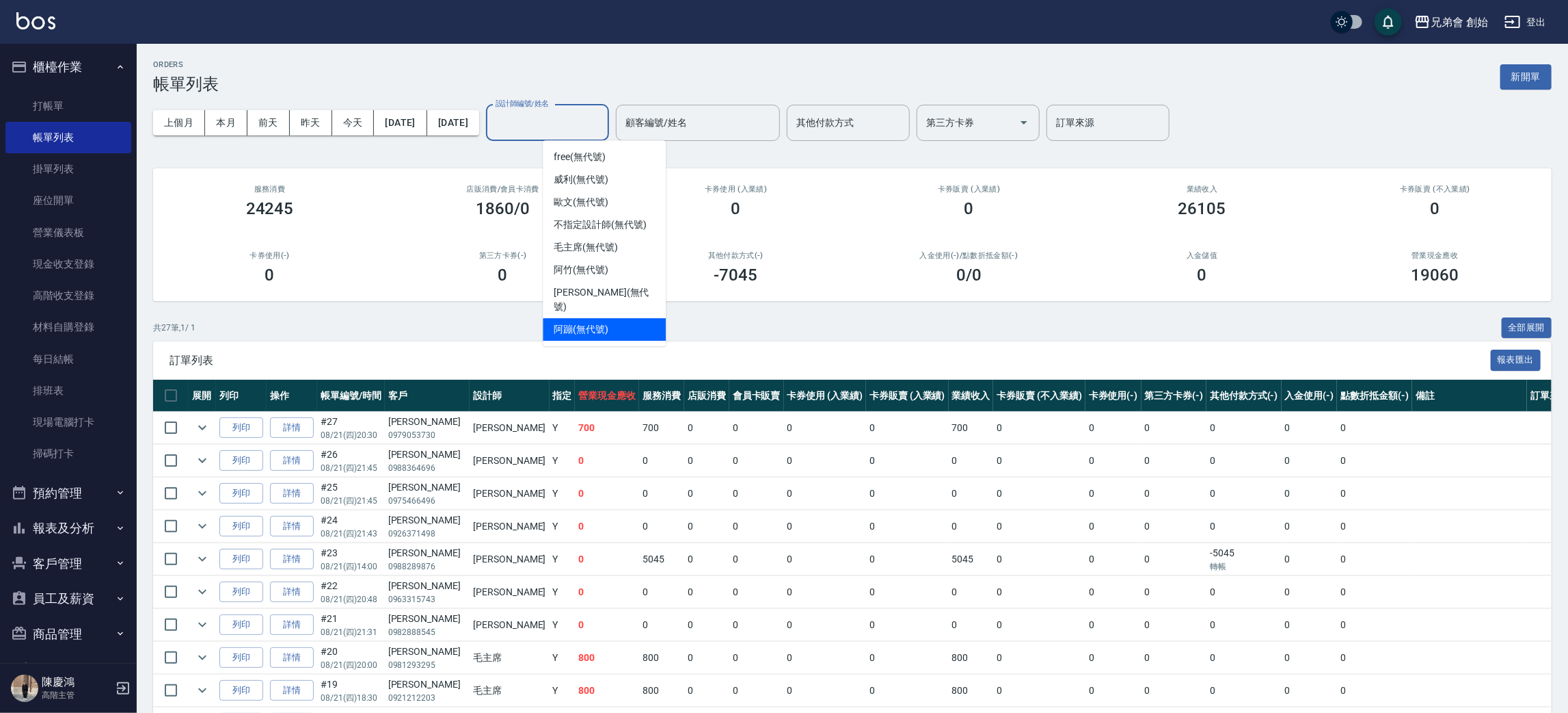
click at [594, 318] on div "阿蹦 (無代號)" at bounding box center [604, 329] width 123 height 23
type input "阿蹦(無代號)"
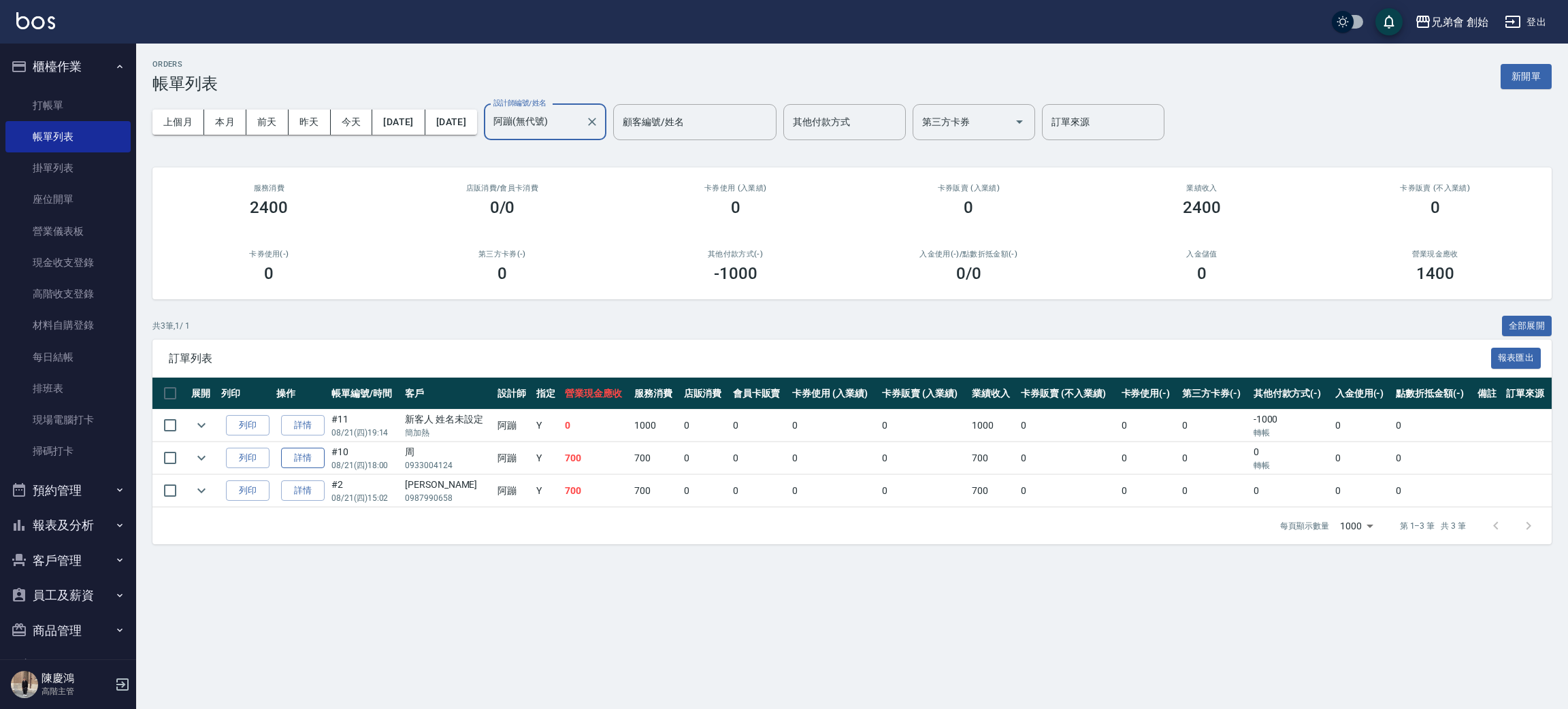
click at [307, 456] on link "詳情" at bounding box center [303, 459] width 44 height 21
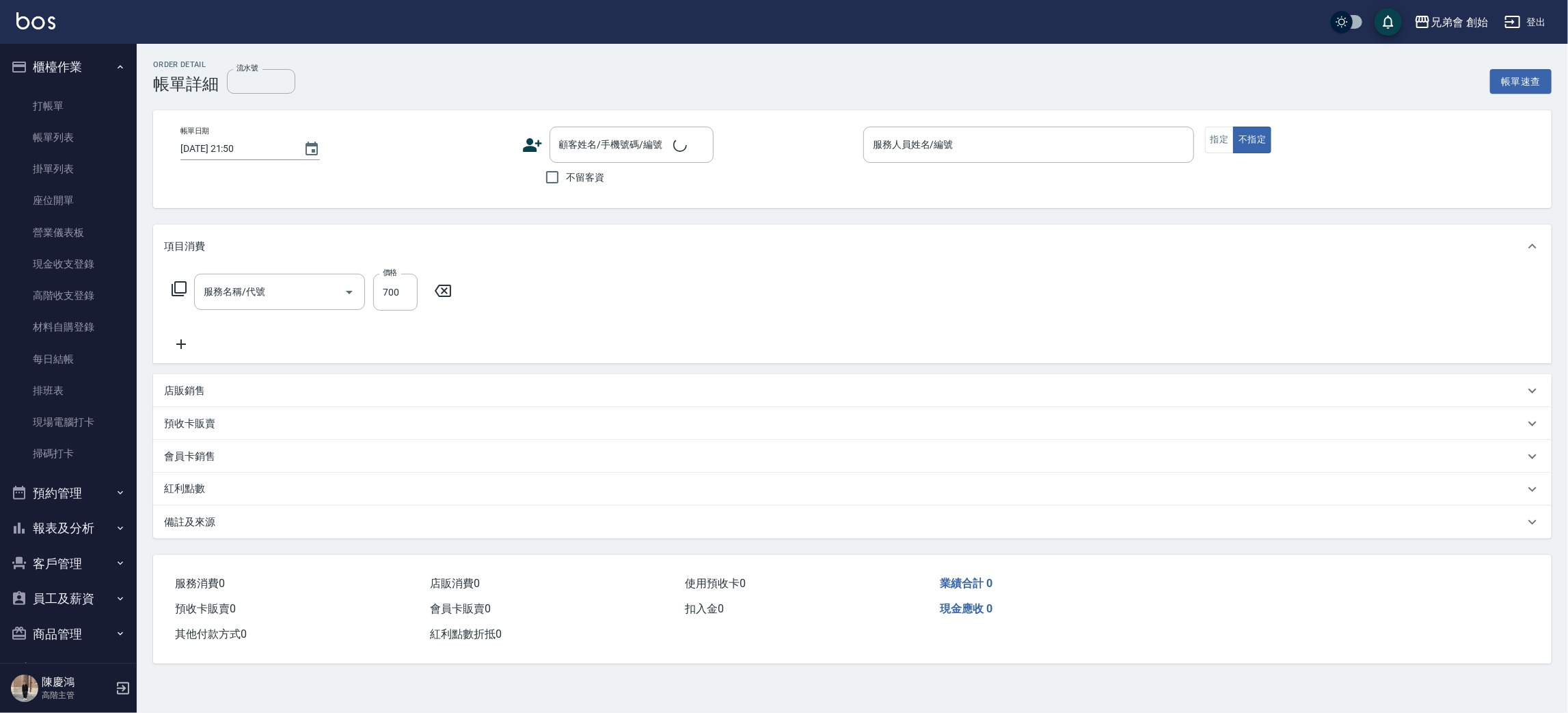
type input "2025/08/21 18:00"
type input "阿蹦(無代號)"
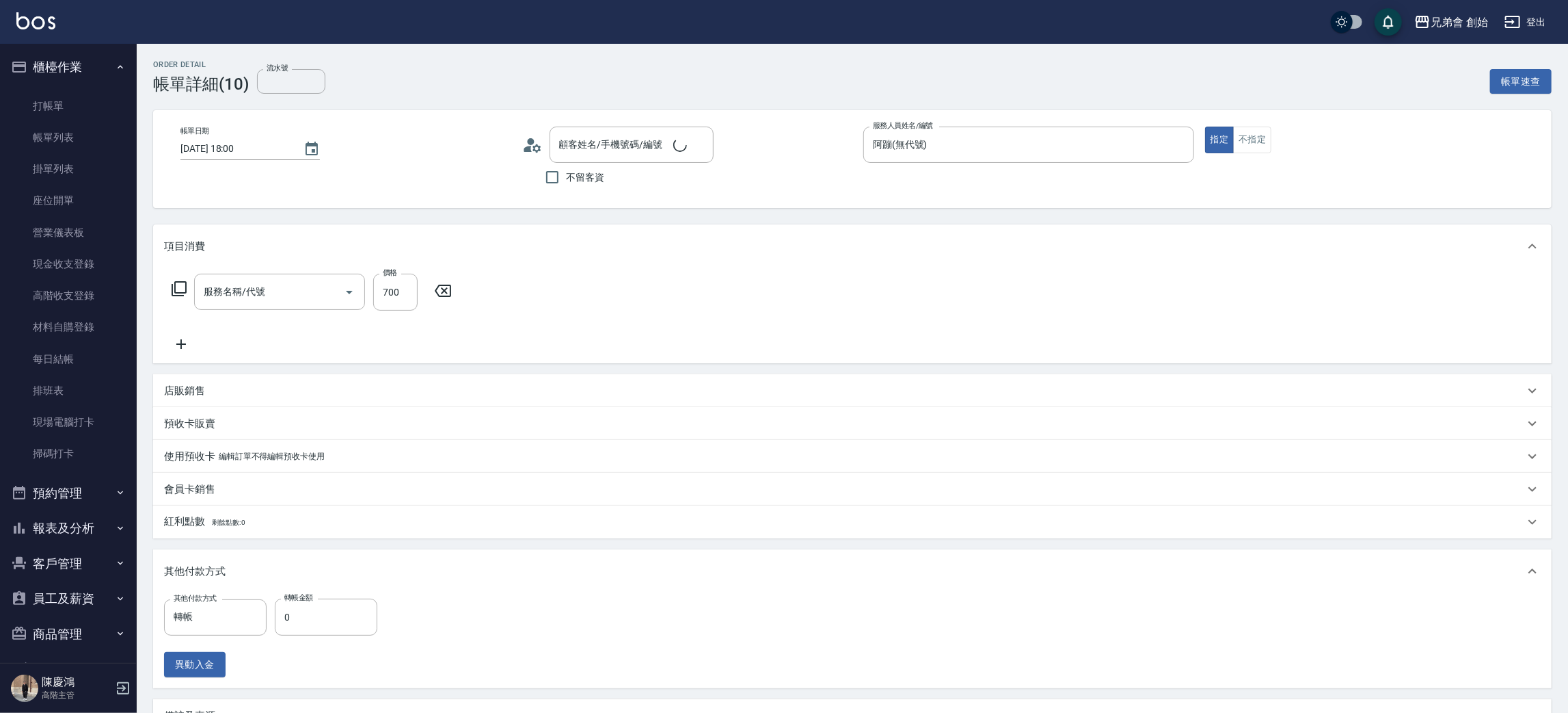
type input "剪髮(A01)"
type input "周/0933004124/null"
click at [306, 617] on input "0" at bounding box center [326, 617] width 102 height 37
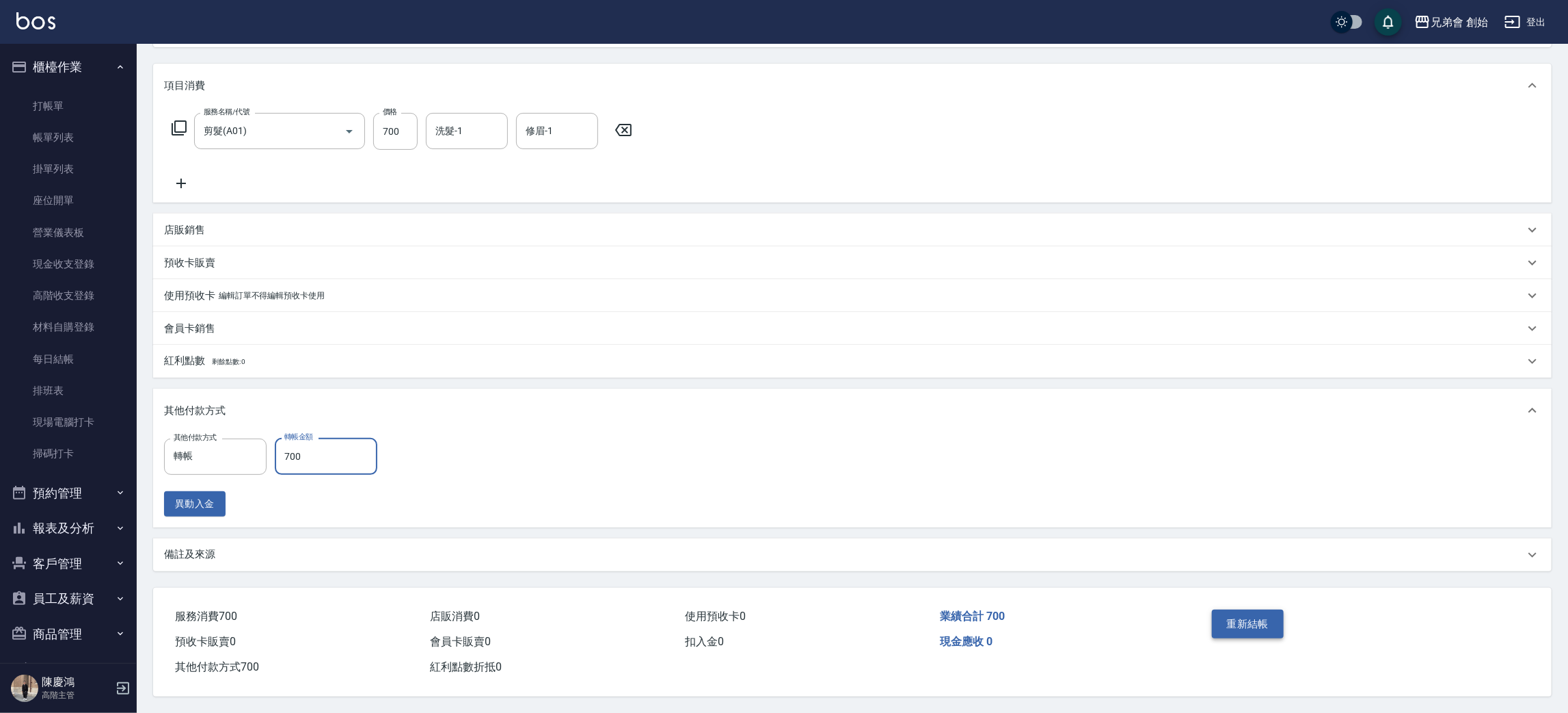
type input "700"
click at [1257, 623] on button "重新結帳" at bounding box center [1248, 623] width 73 height 28
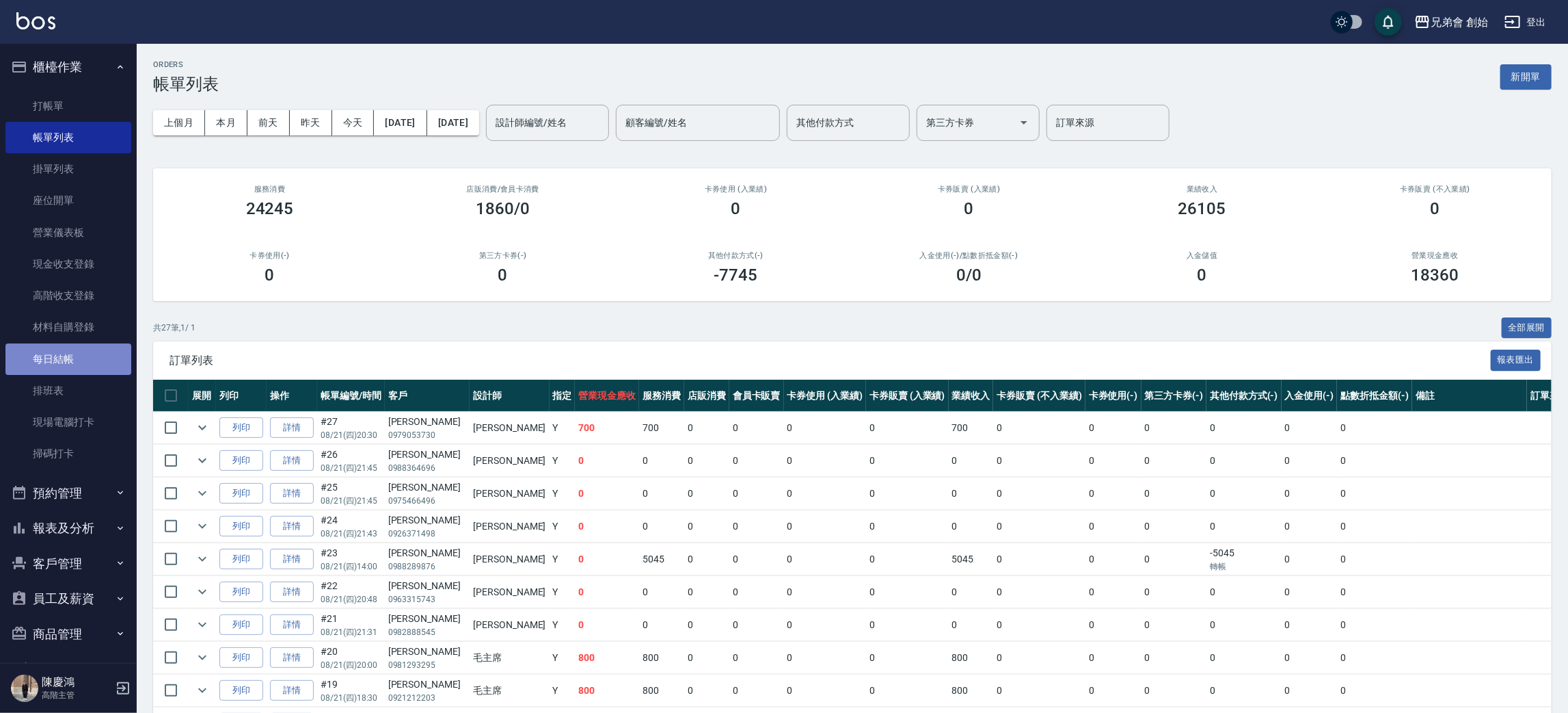
click at [73, 354] on link "每日結帳" at bounding box center [68, 359] width 126 height 31
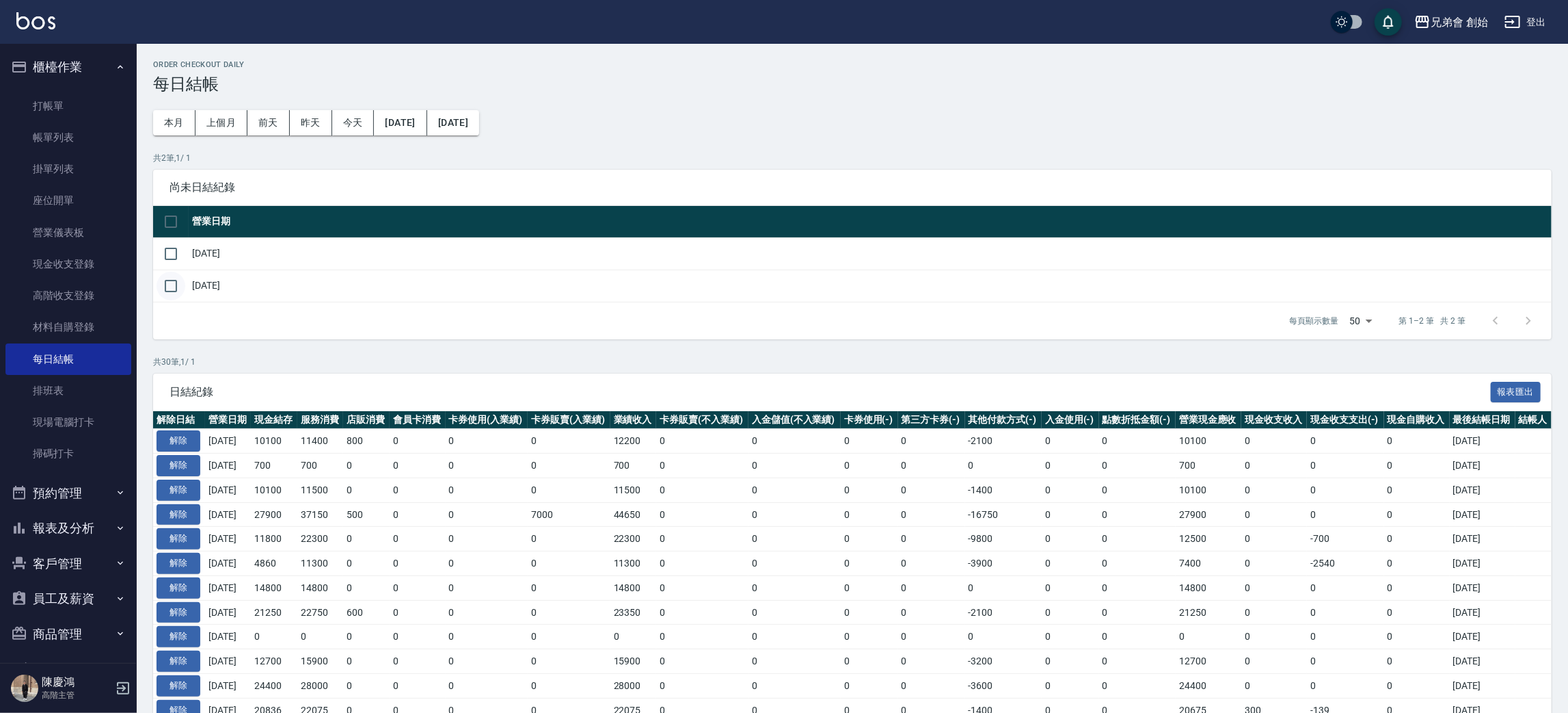
click at [169, 283] on input "checkbox" at bounding box center [171, 286] width 28 height 28
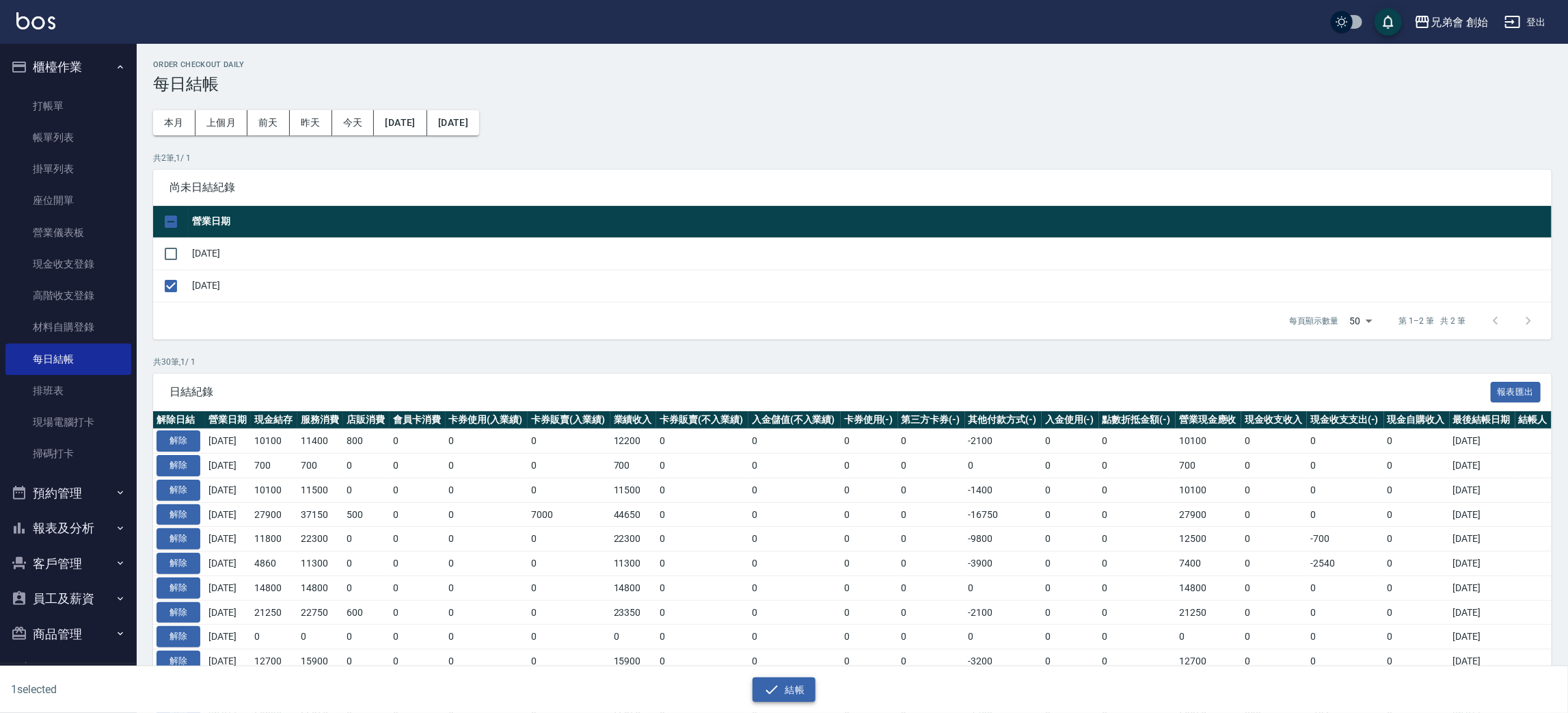
click at [791, 692] on button "結帳" at bounding box center [784, 690] width 63 height 26
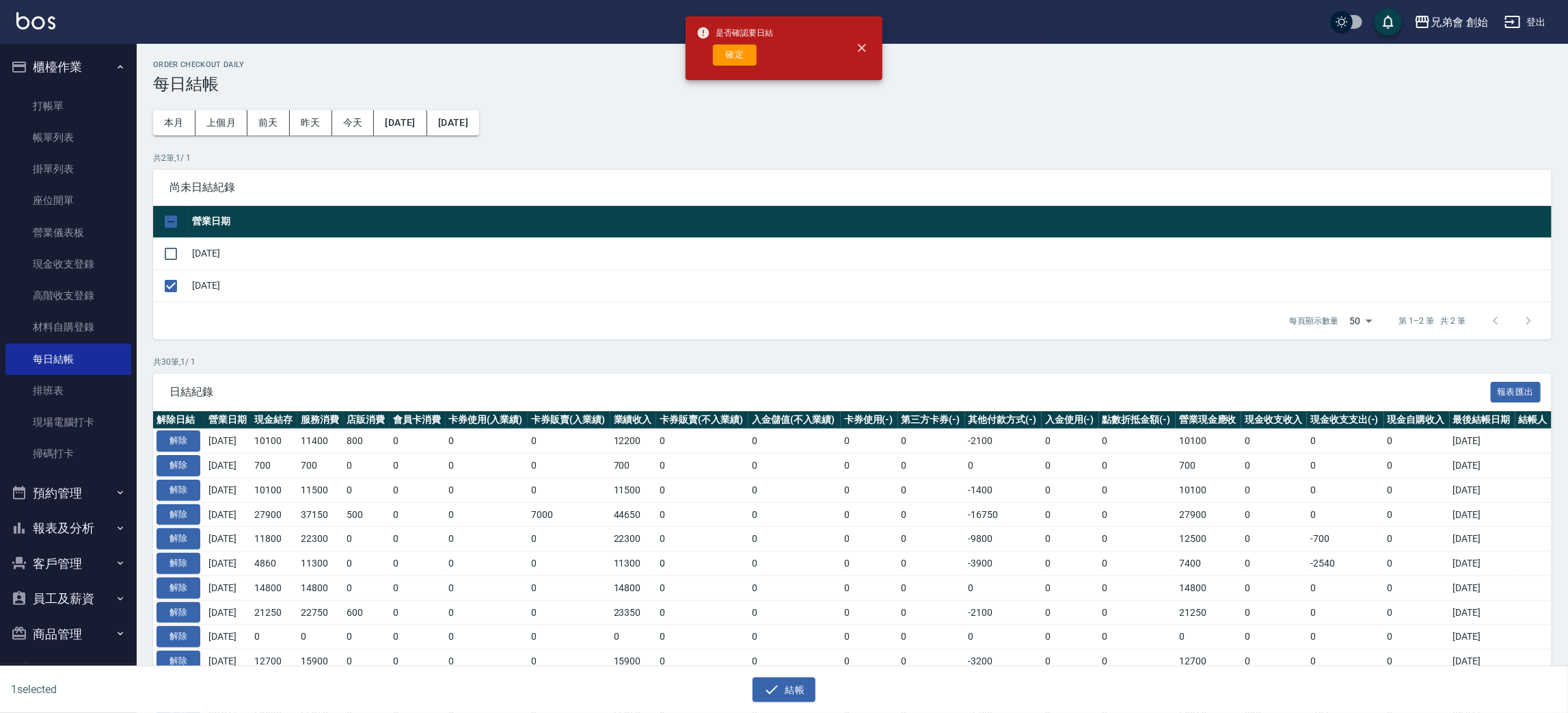
click at [733, 53] on button "確定" at bounding box center [735, 55] width 44 height 21
checkbox input "false"
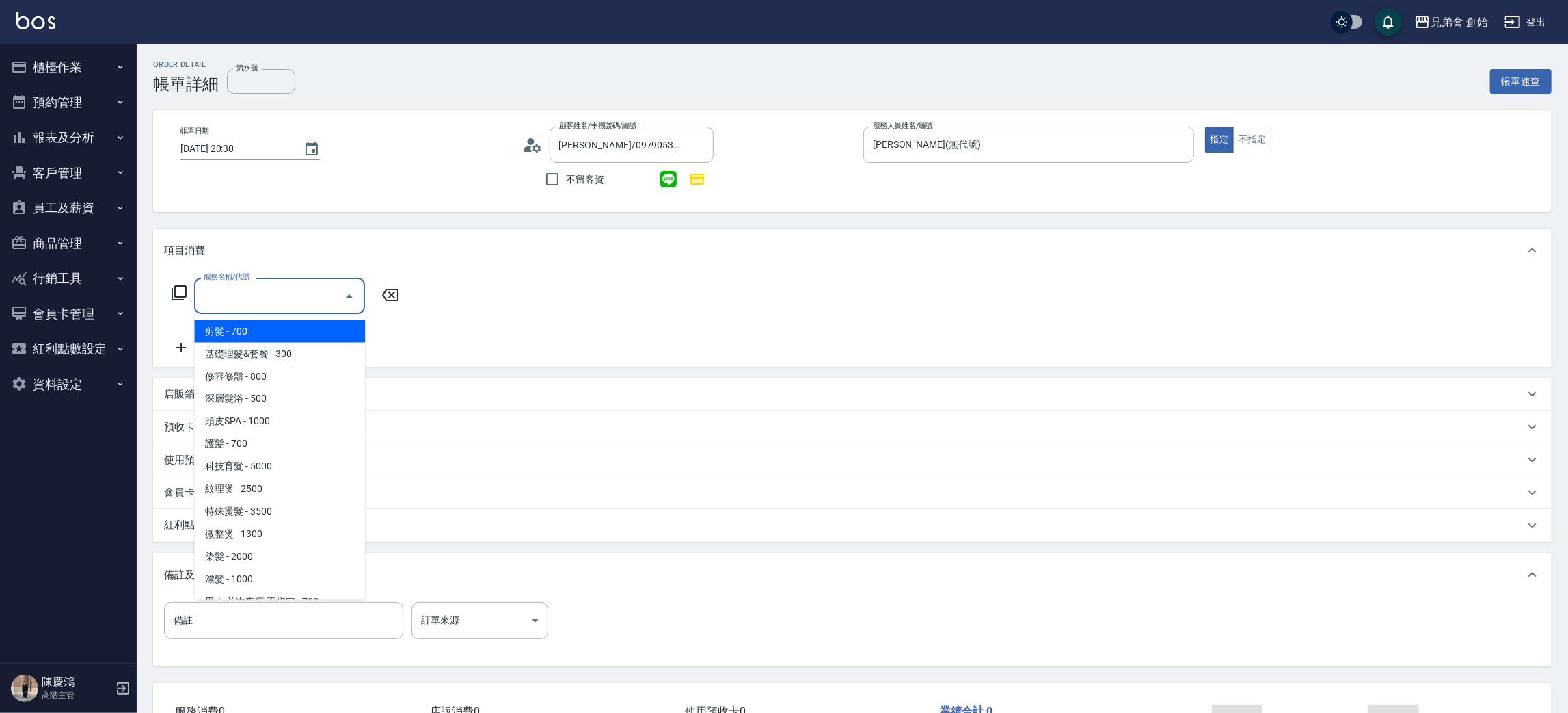
click at [244, 335] on span "剪髮 - 700" at bounding box center [279, 332] width 171 height 23
type input "剪髮(A01)"
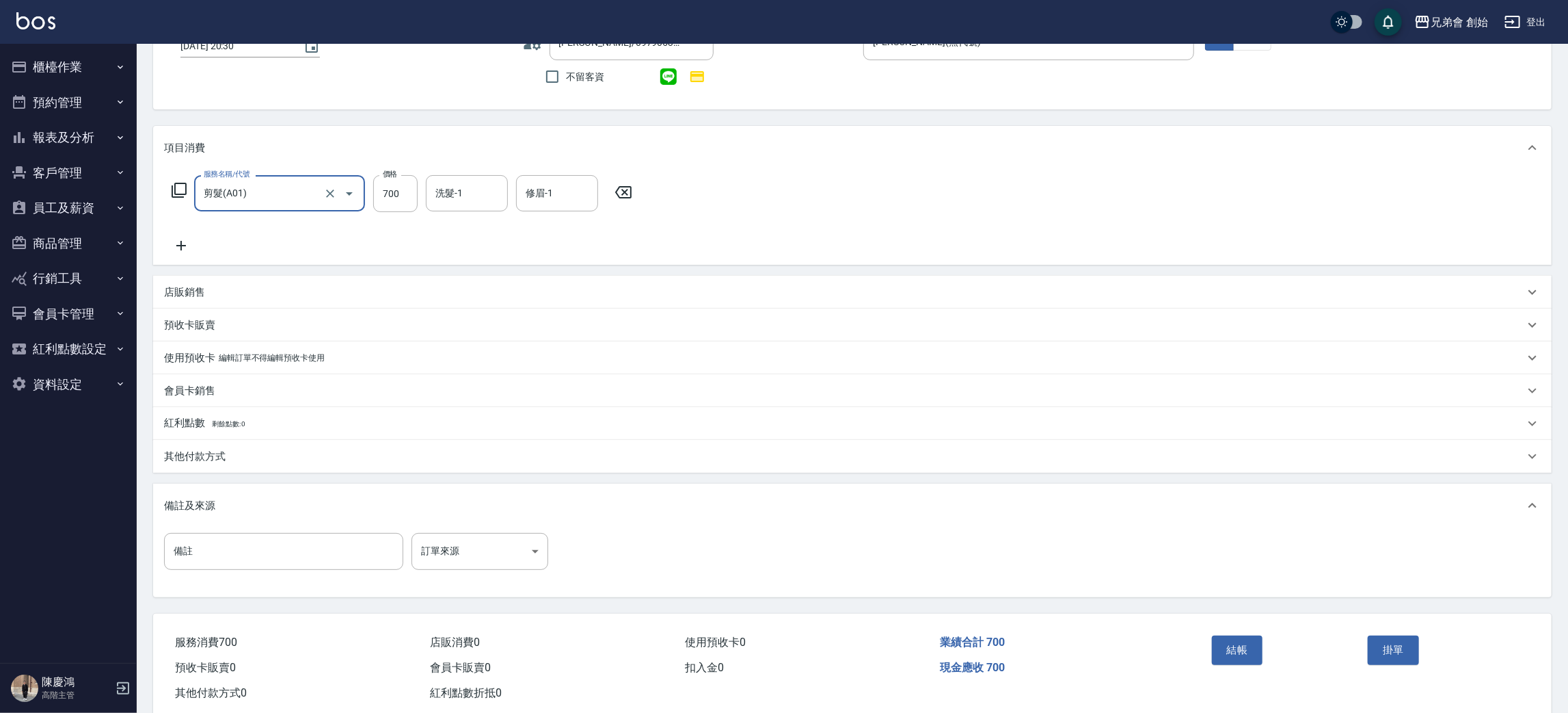
scroll to position [132, 0]
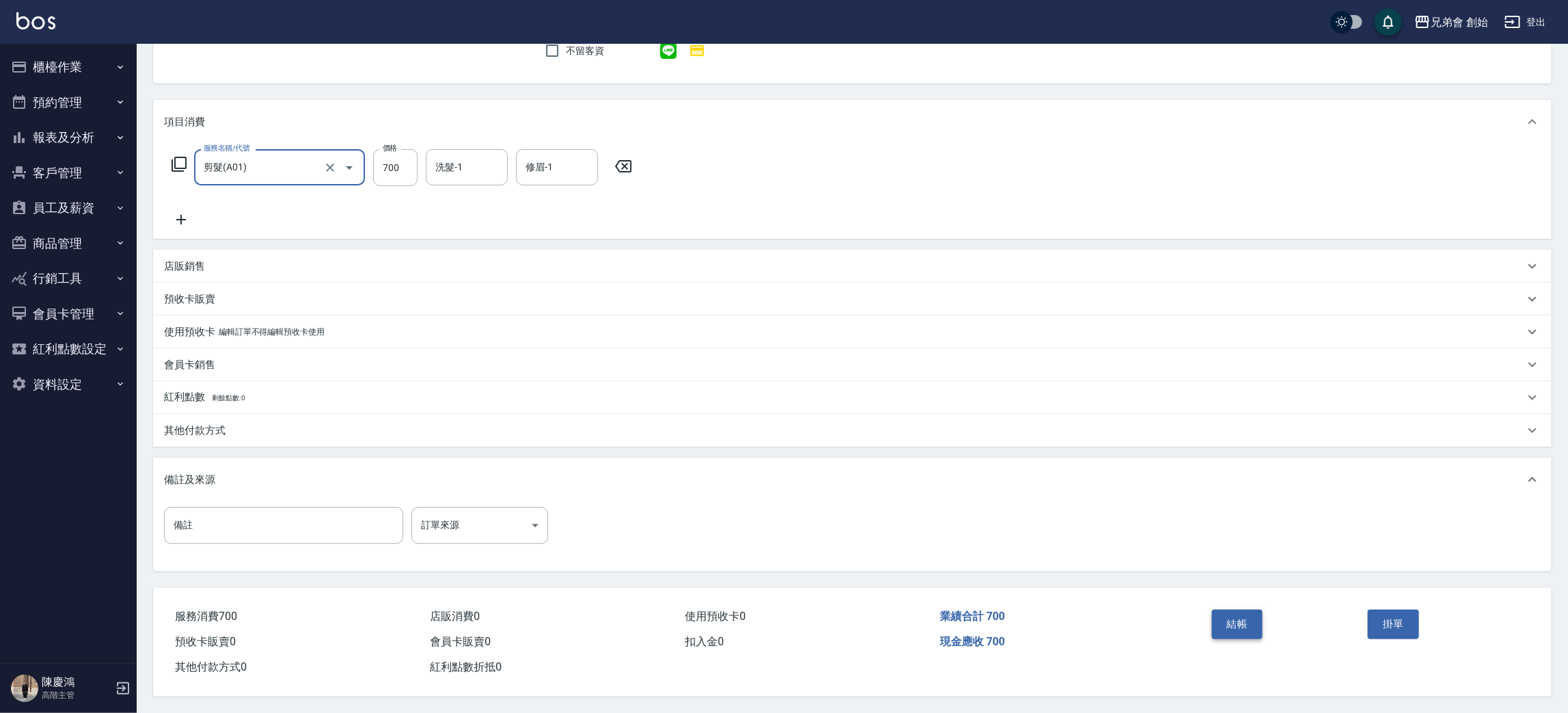
click at [1227, 617] on button "結帳" at bounding box center [1237, 623] width 51 height 28
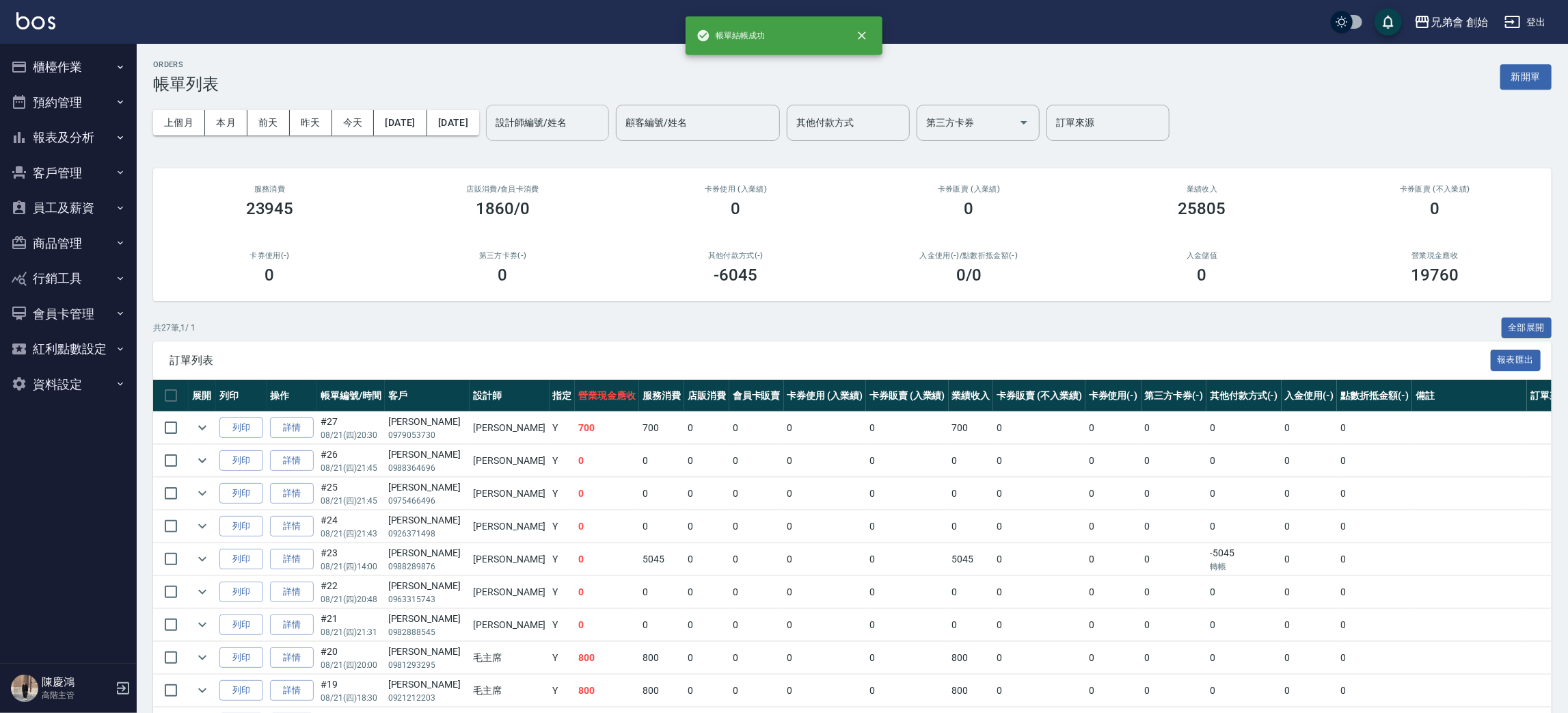
click at [603, 127] on input "設計師編號/姓名" at bounding box center [548, 123] width 111 height 24
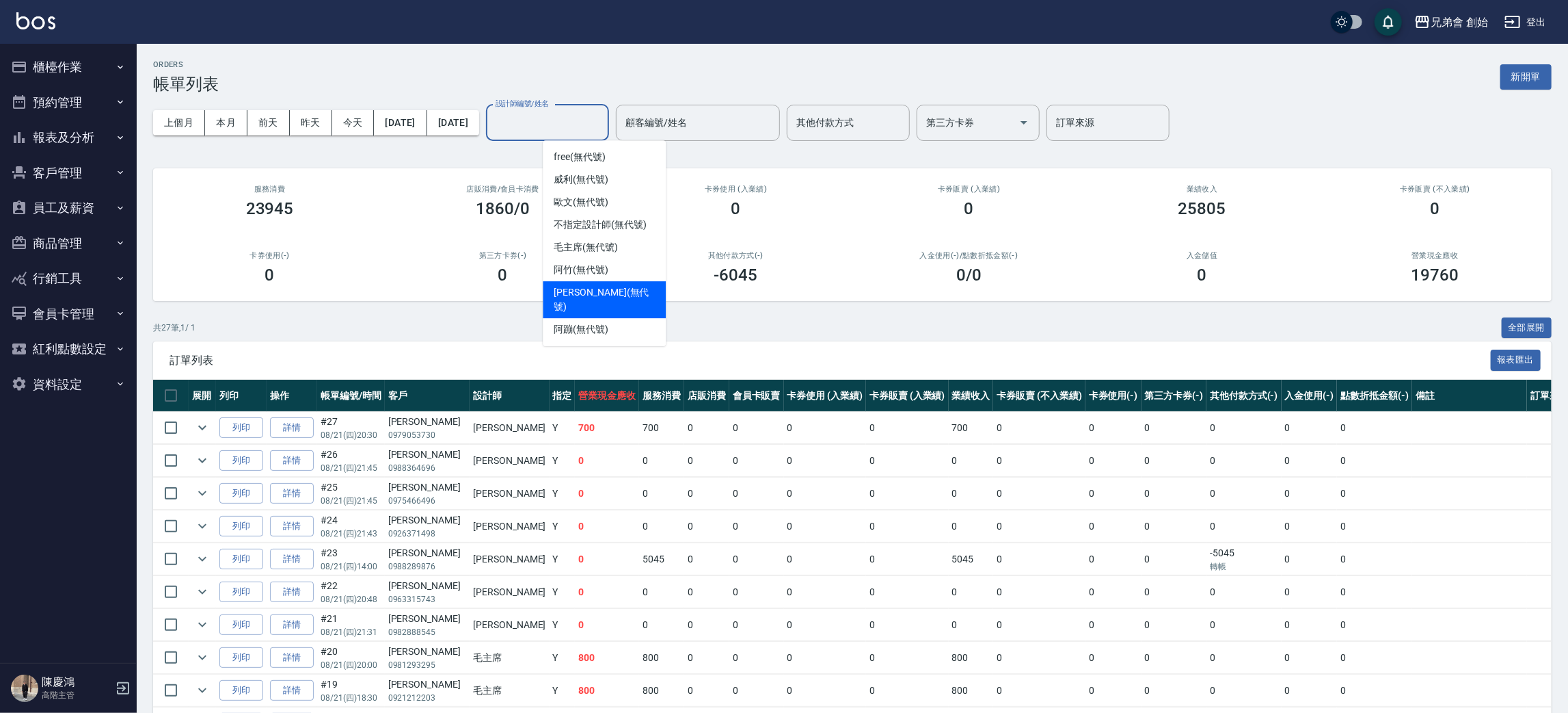
click at [602, 297] on span "[PERSON_NAME] (無代號)" at bounding box center [604, 300] width 101 height 28
type input "[PERSON_NAME](無代號)"
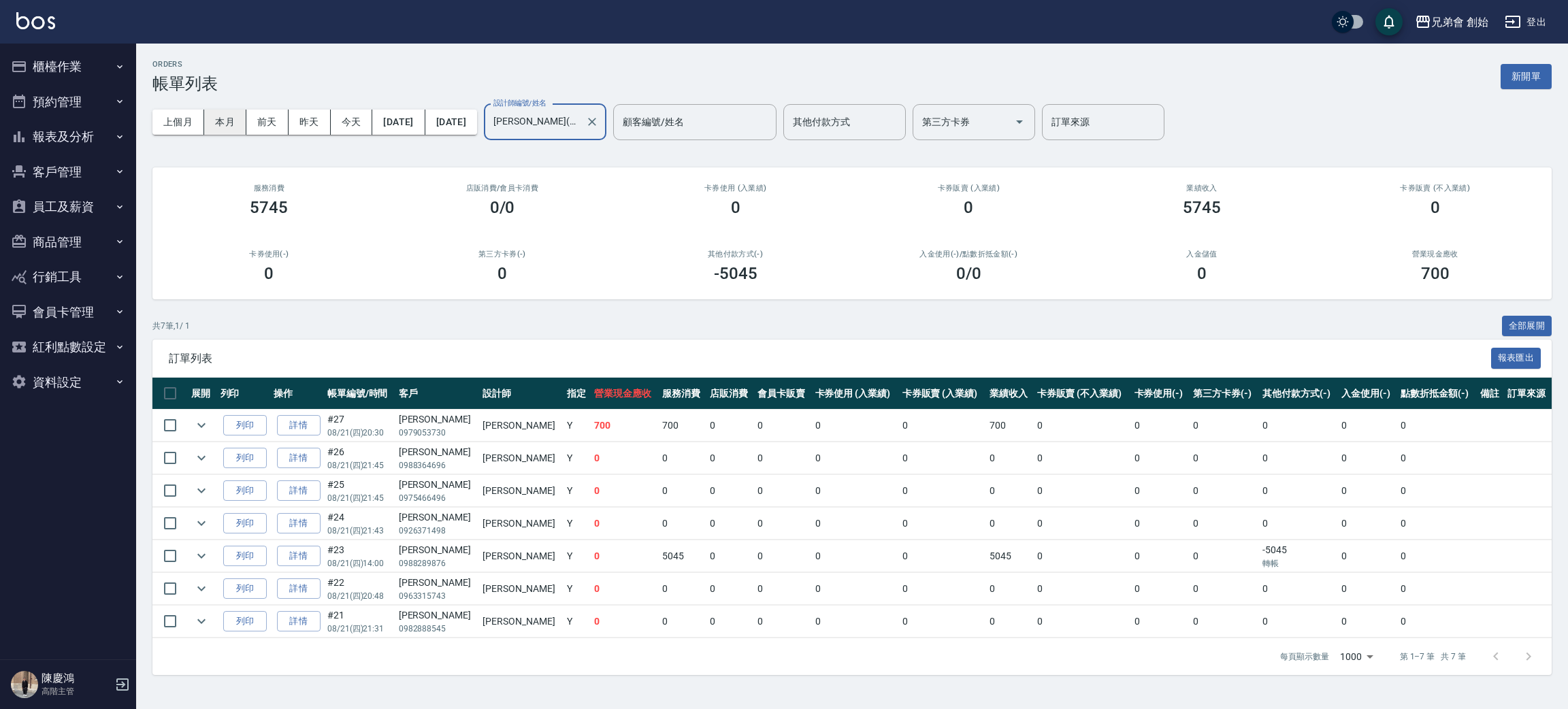
click at [210, 120] on button "本月" at bounding box center [225, 122] width 42 height 25
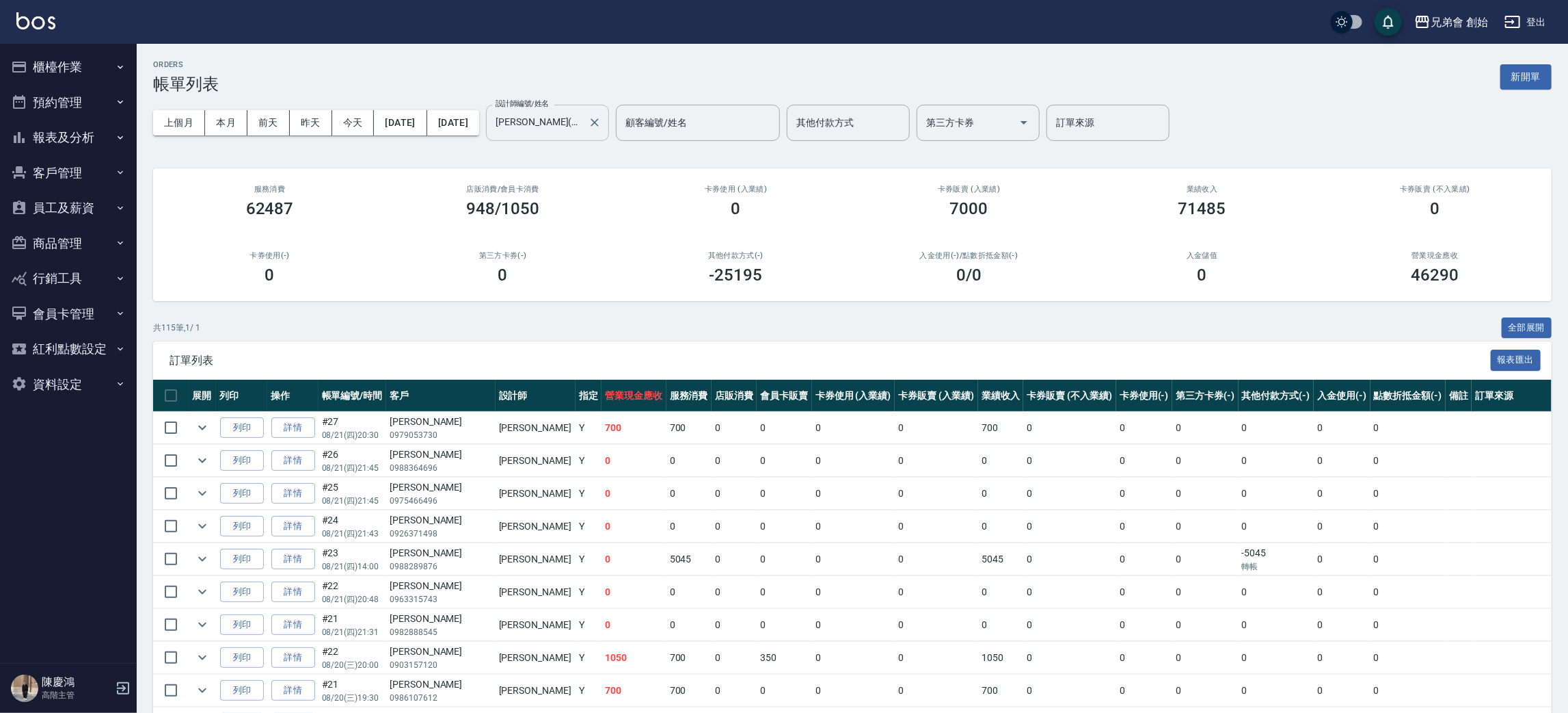
click at [582, 132] on input "[PERSON_NAME](無代號)" at bounding box center [537, 123] width 90 height 24
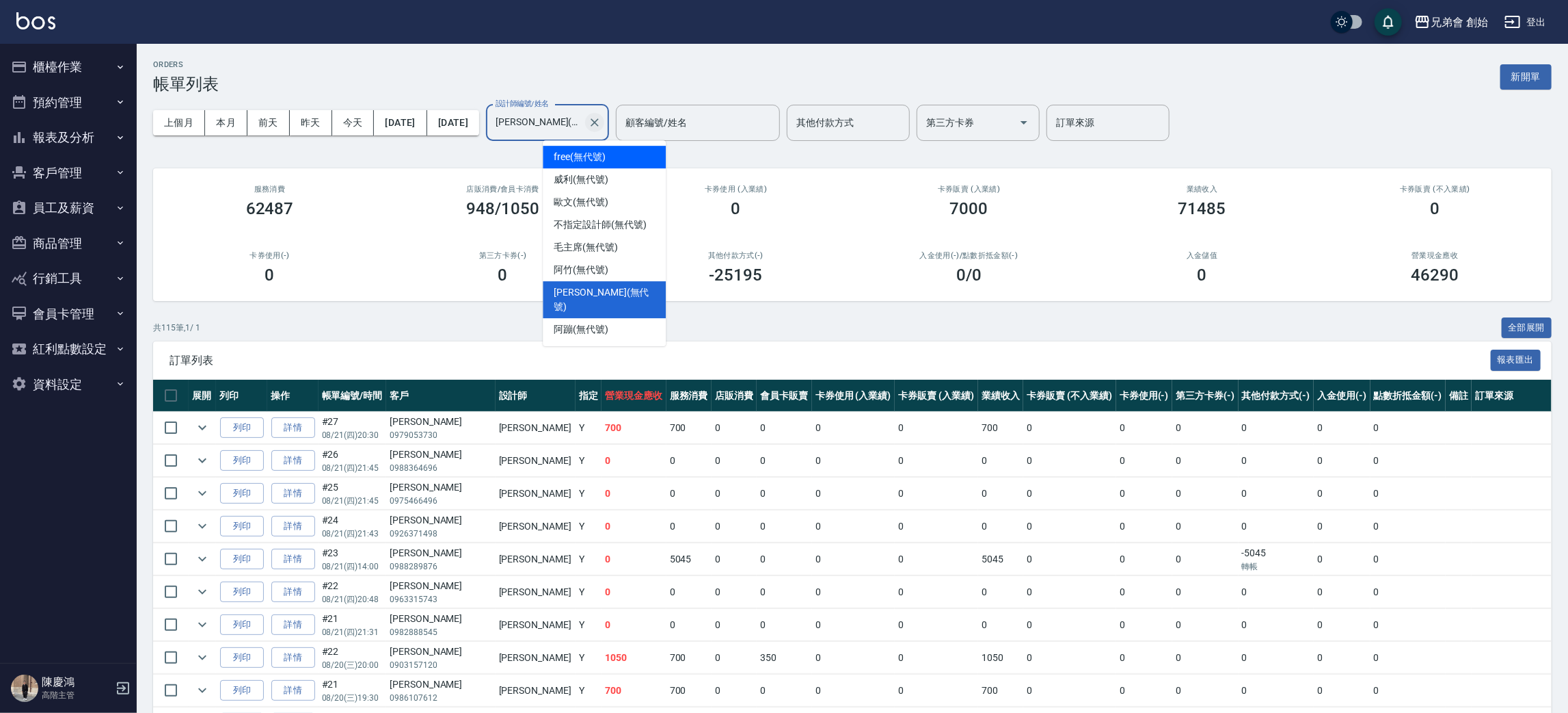
click at [599, 123] on icon "Clear" at bounding box center [595, 122] width 9 height 9
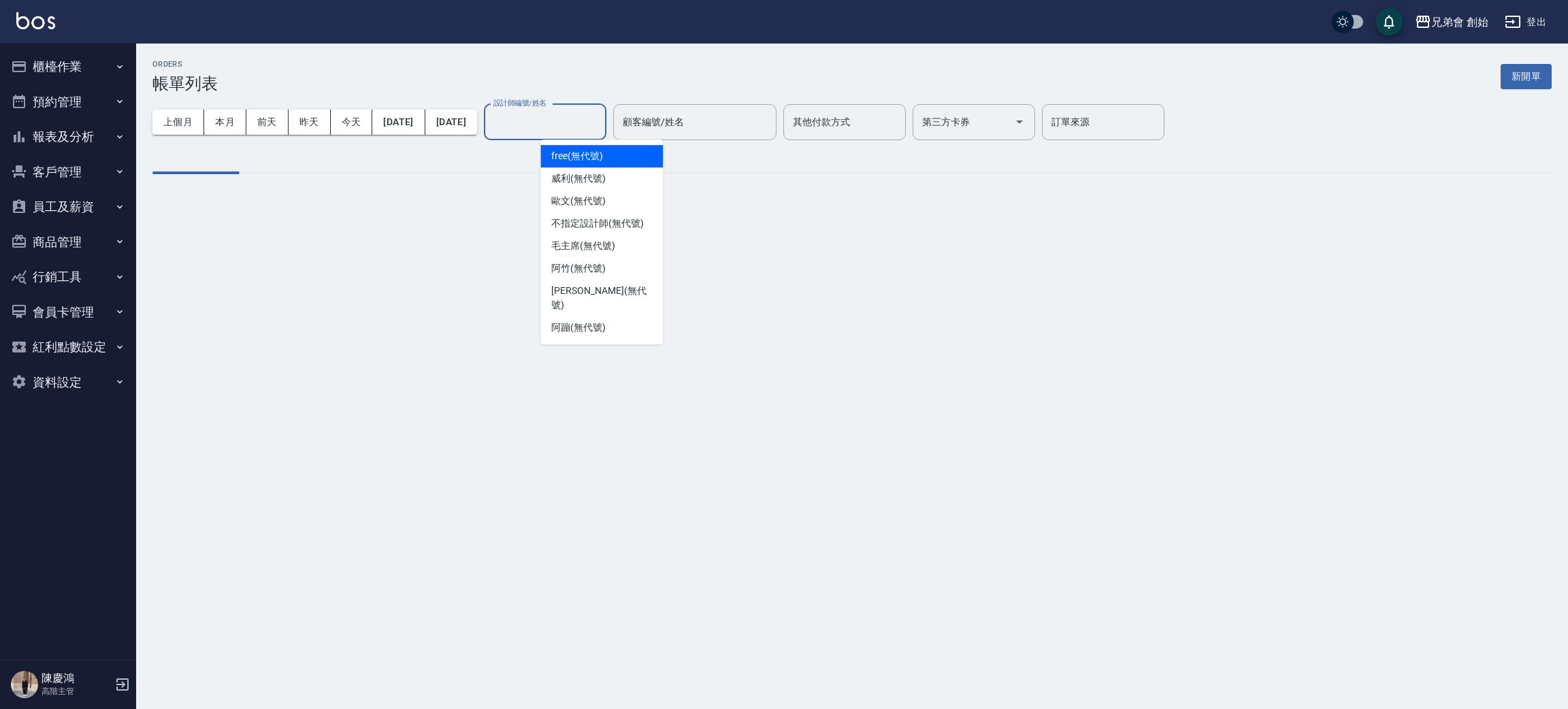
click at [595, 112] on input "設計師編號/姓名" at bounding box center [545, 122] width 110 height 24
